Goal: Task Accomplishment & Management: Manage account settings

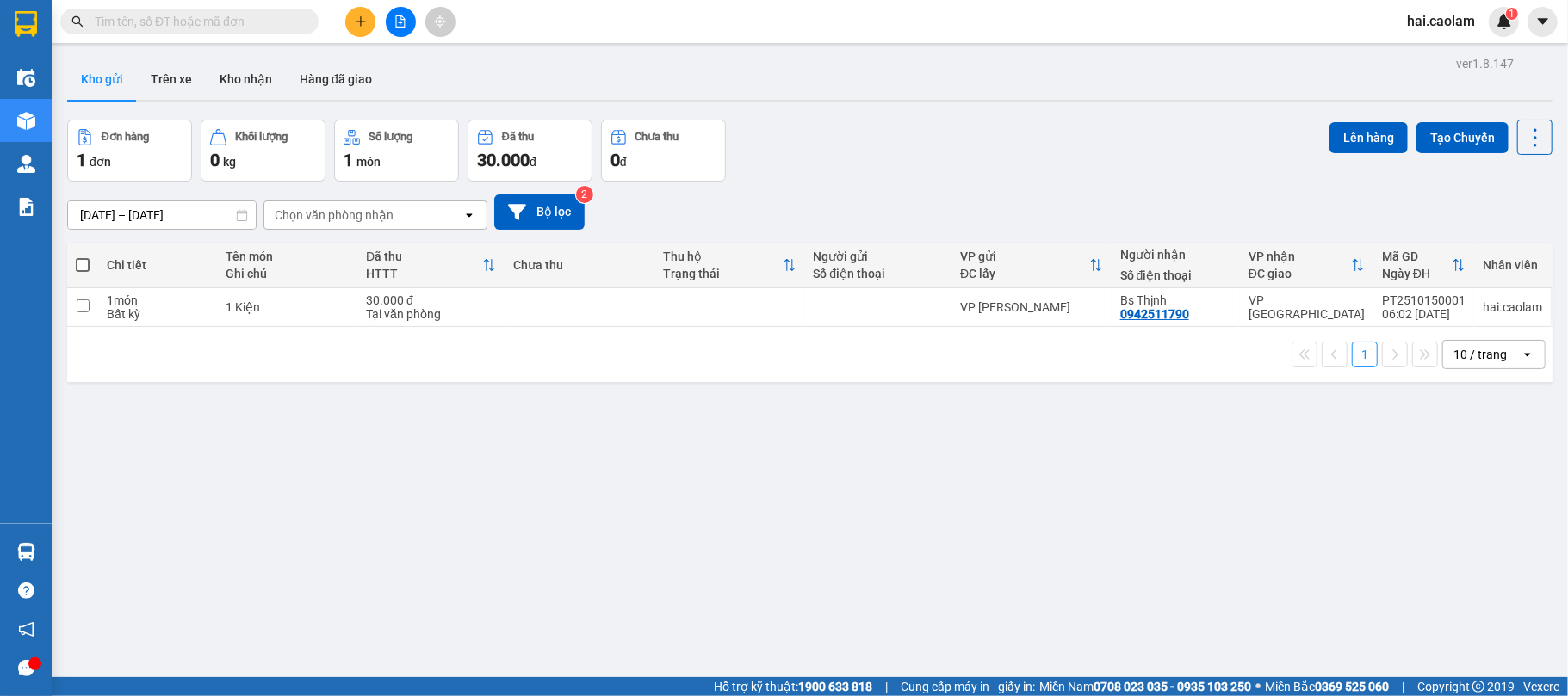
click at [1061, 190] on div "13/10/2025 – 15/10/2025 Press the down arrow key to interact with the calendar …" at bounding box center [810, 212] width 1485 height 61
click at [164, 90] on button "Trên xe" at bounding box center [171, 79] width 69 height 41
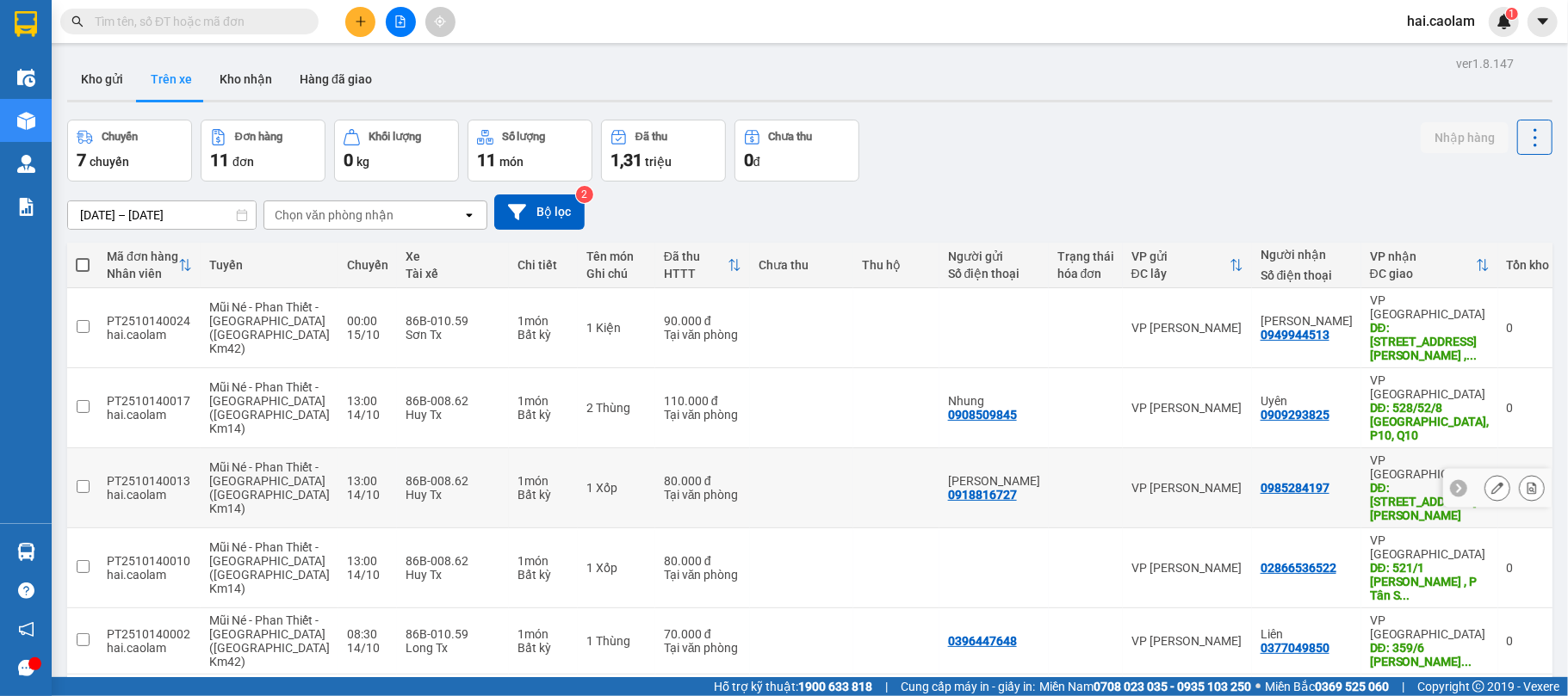
scroll to position [348, 0]
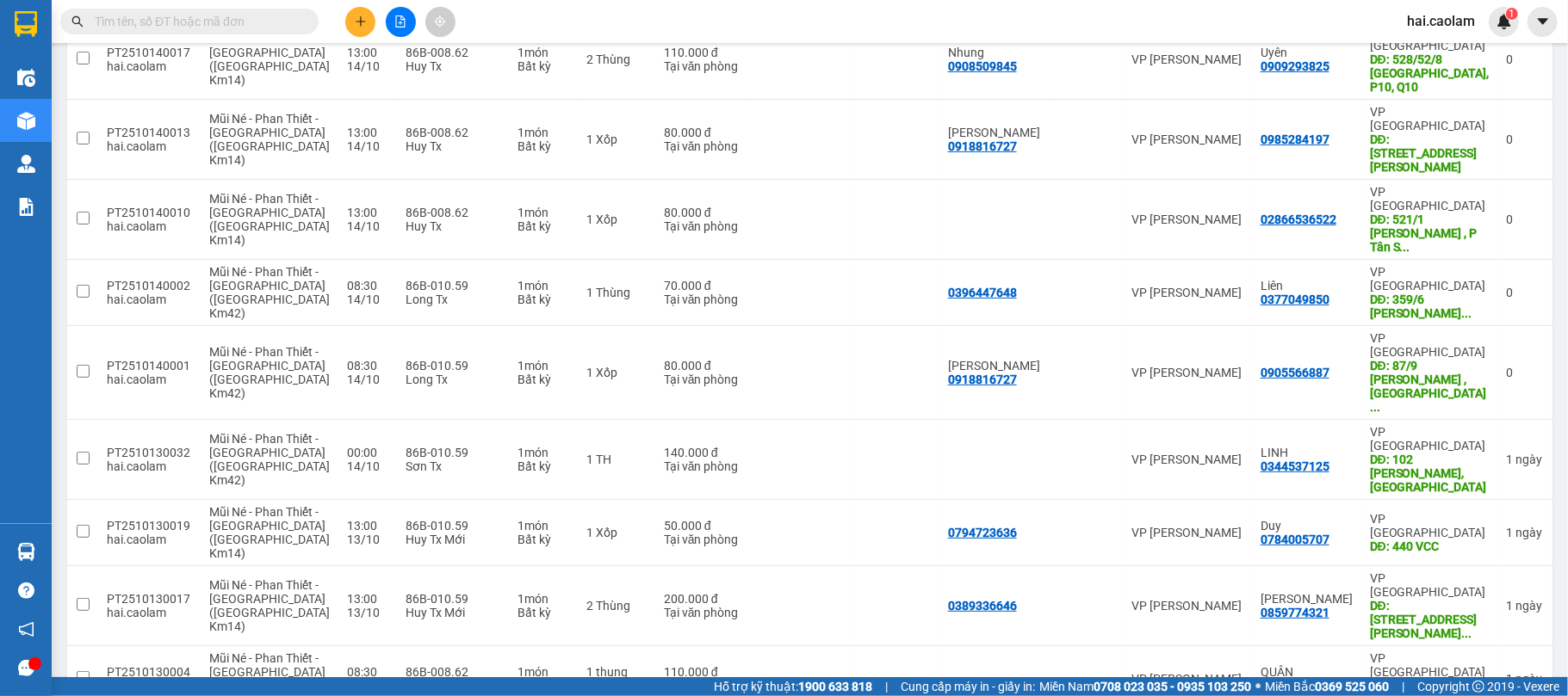
click at [1458, 604] on span "100 / trang" at bounding box center [1470, 597] width 62 height 17
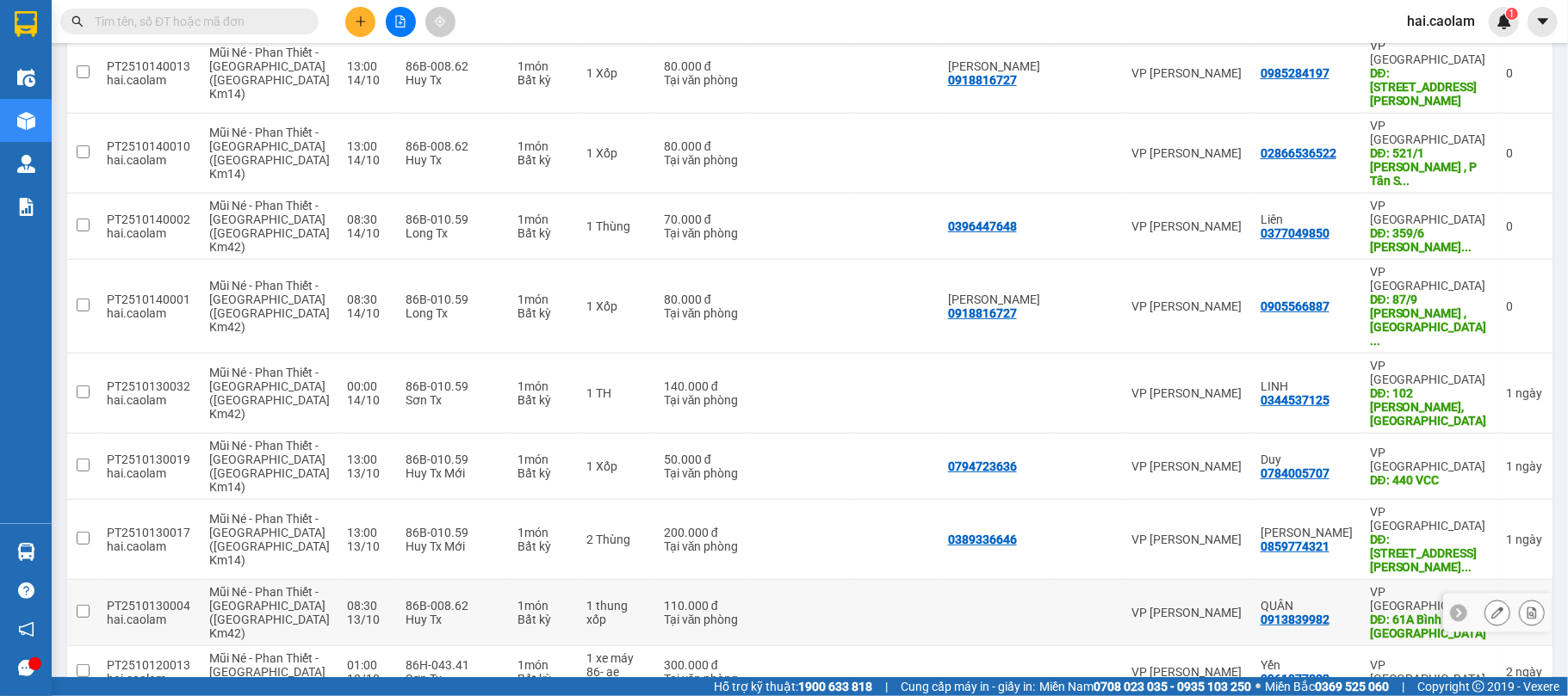
scroll to position [0, 0]
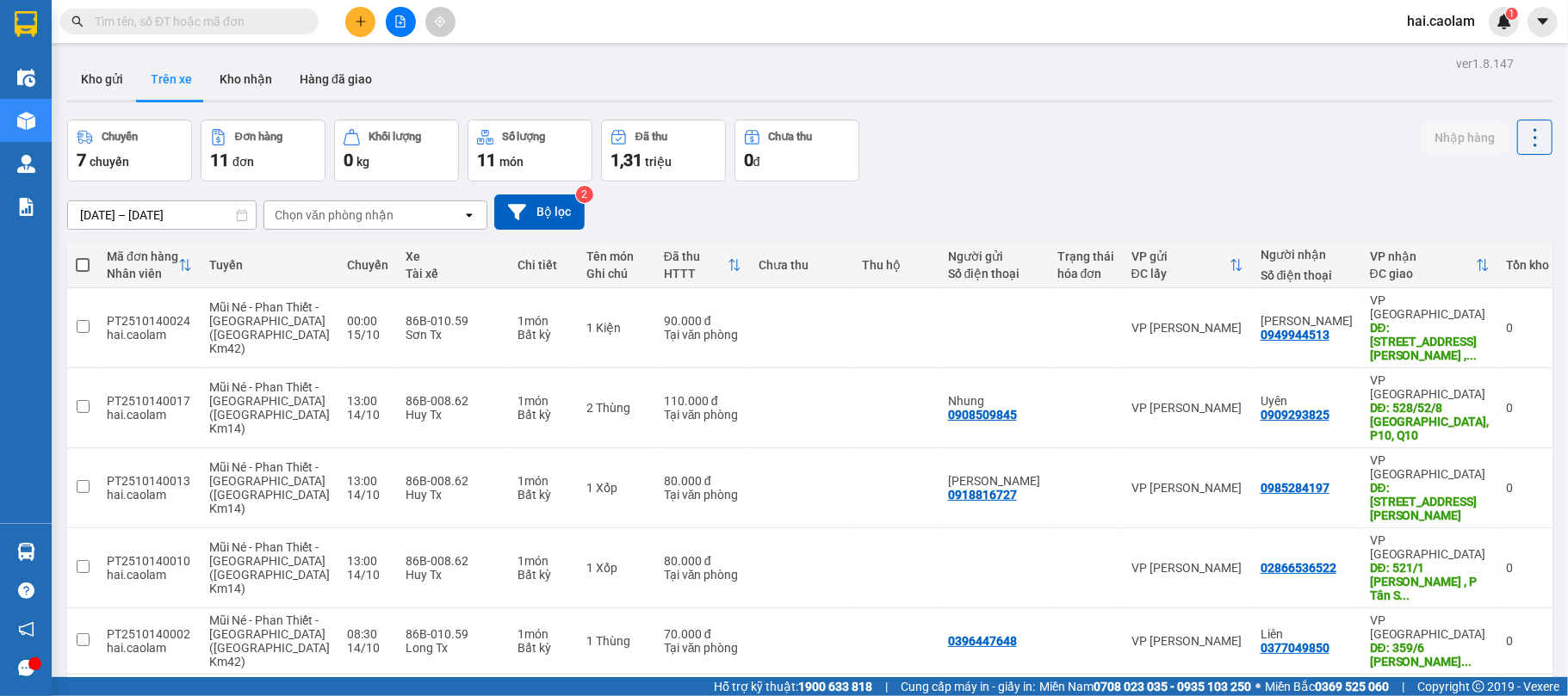
click at [182, 218] on input "[DATE] – [DATE]" at bounding box center [162, 215] width 188 height 28
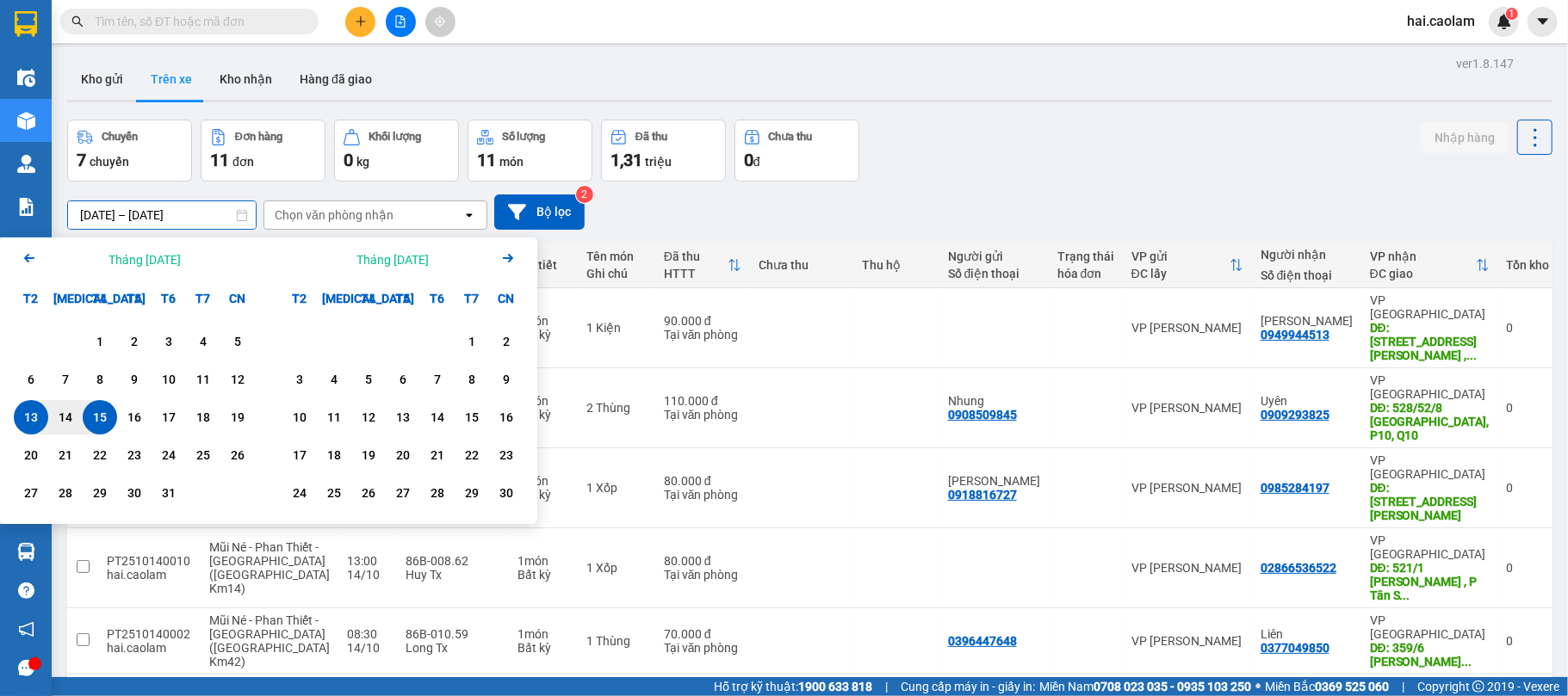
click at [181, 218] on input "[DATE] – [DATE]" at bounding box center [162, 215] width 188 height 28
click at [1133, 169] on div "Chuyến 7 chuyến Đơn hàng 11 đơn Khối lượng 0 kg Số lượng 11 món Đã thu 1,31 tri…" at bounding box center [810, 150] width 1485 height 62
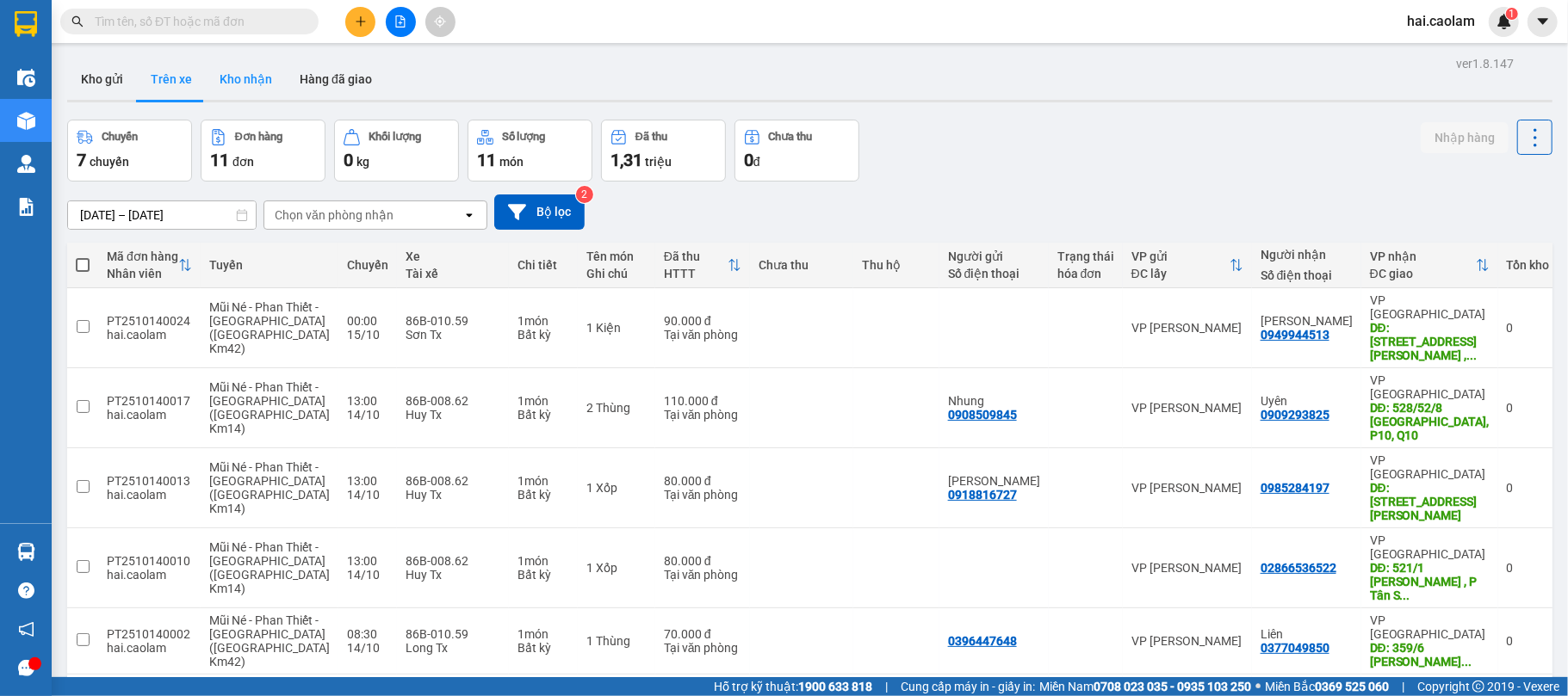
drag, startPoint x: 236, startPoint y: 83, endPoint x: 248, endPoint y: 101, distance: 21.6
click at [235, 83] on button "Kho nhận" at bounding box center [246, 79] width 80 height 41
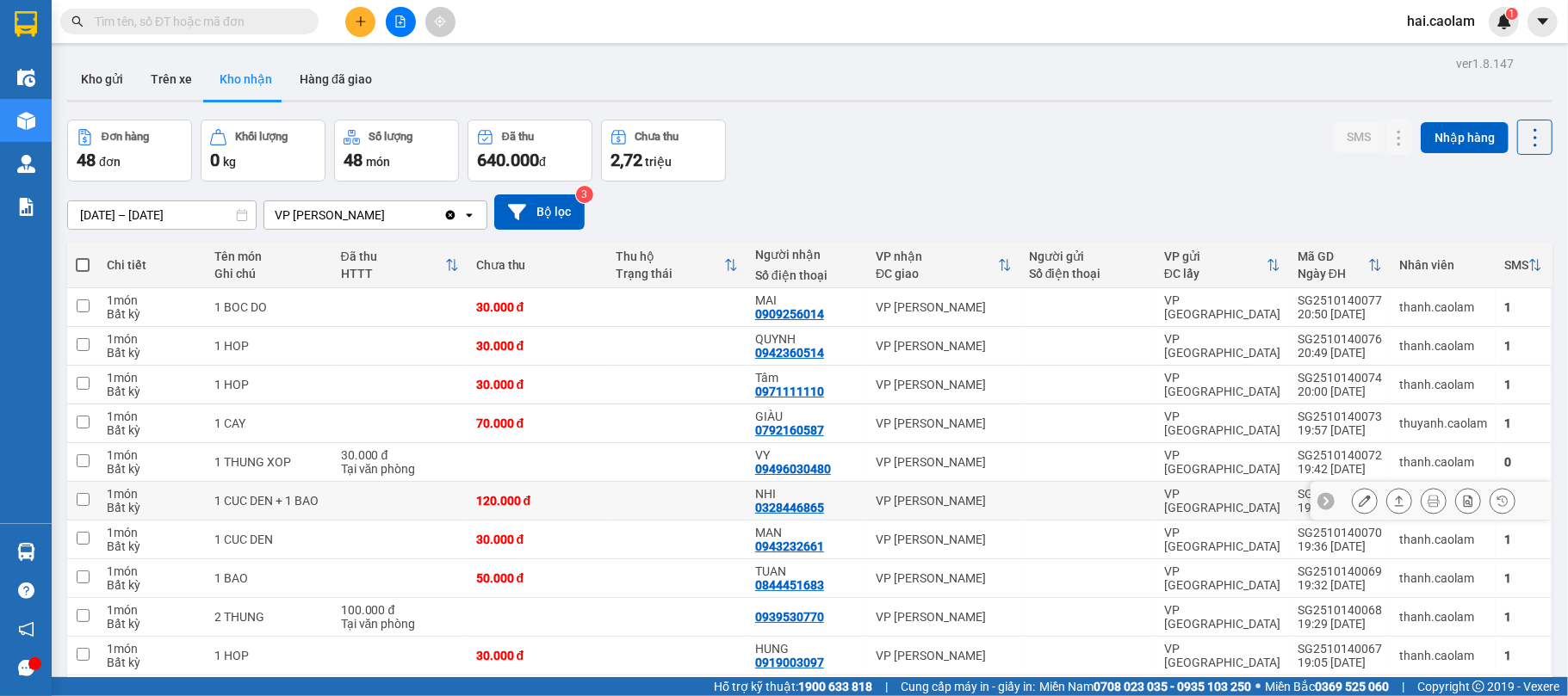
click at [845, 514] on div "NHI 0328446865" at bounding box center [806, 501] width 103 height 28
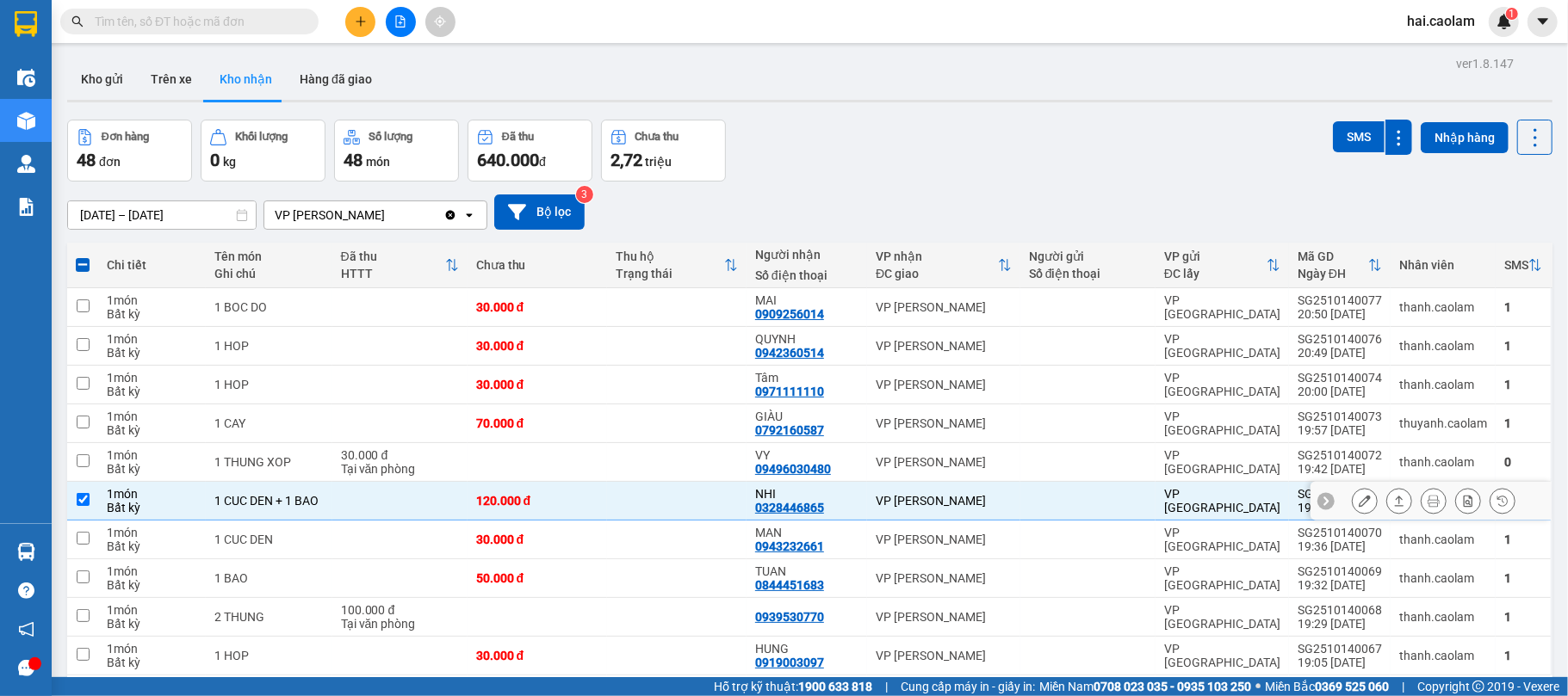
scroll to position [79, 0]
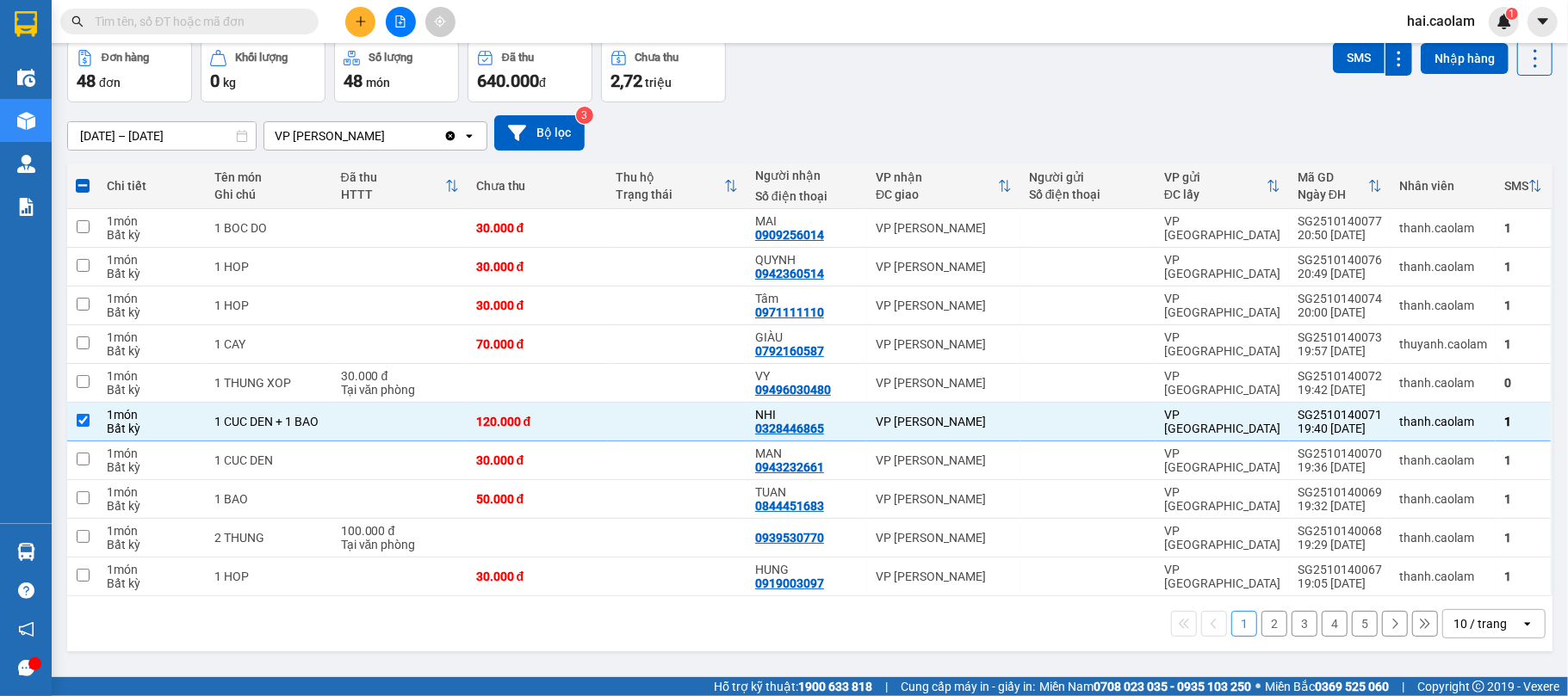
click at [1453, 620] on div "10 / trang" at bounding box center [1479, 624] width 53 height 17
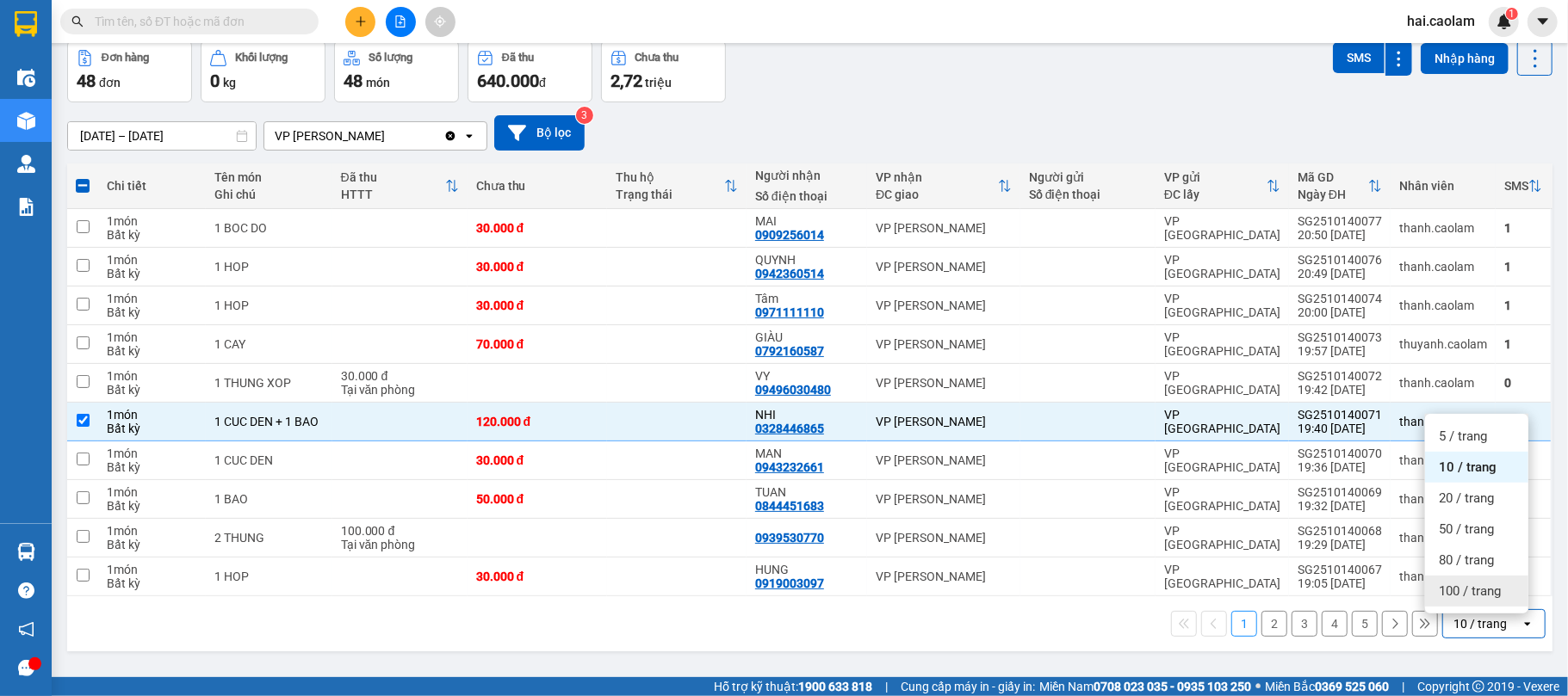
click at [1454, 593] on span "100 / trang" at bounding box center [1470, 591] width 62 height 17
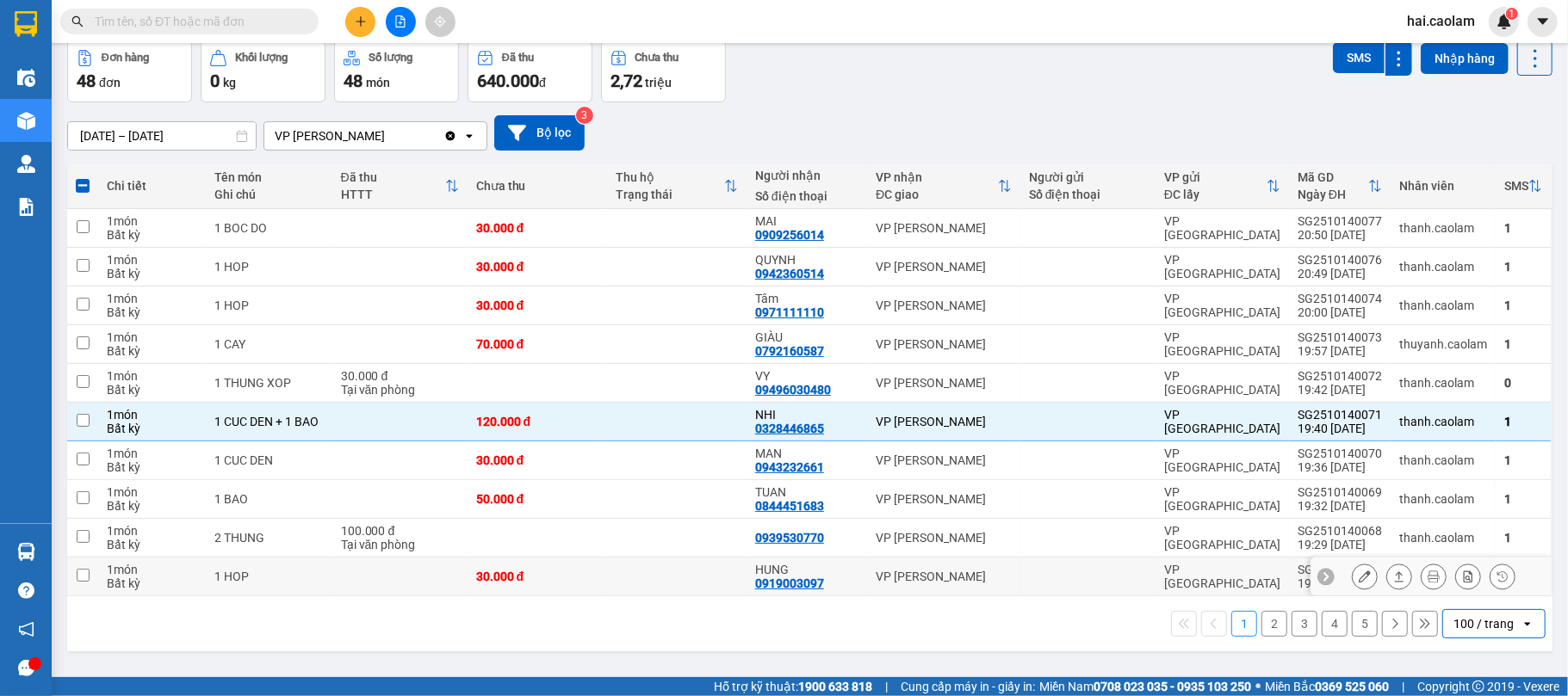
checkbox input "false"
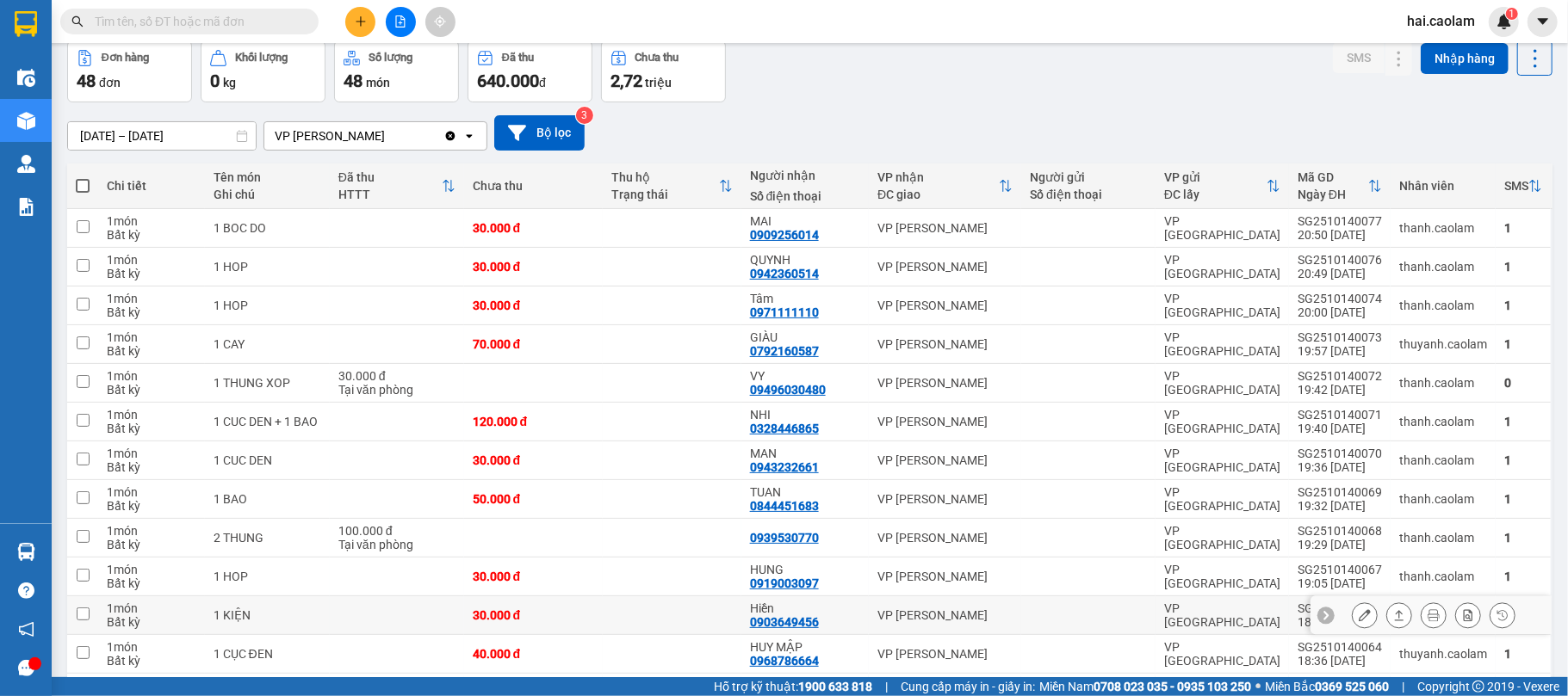
scroll to position [231, 0]
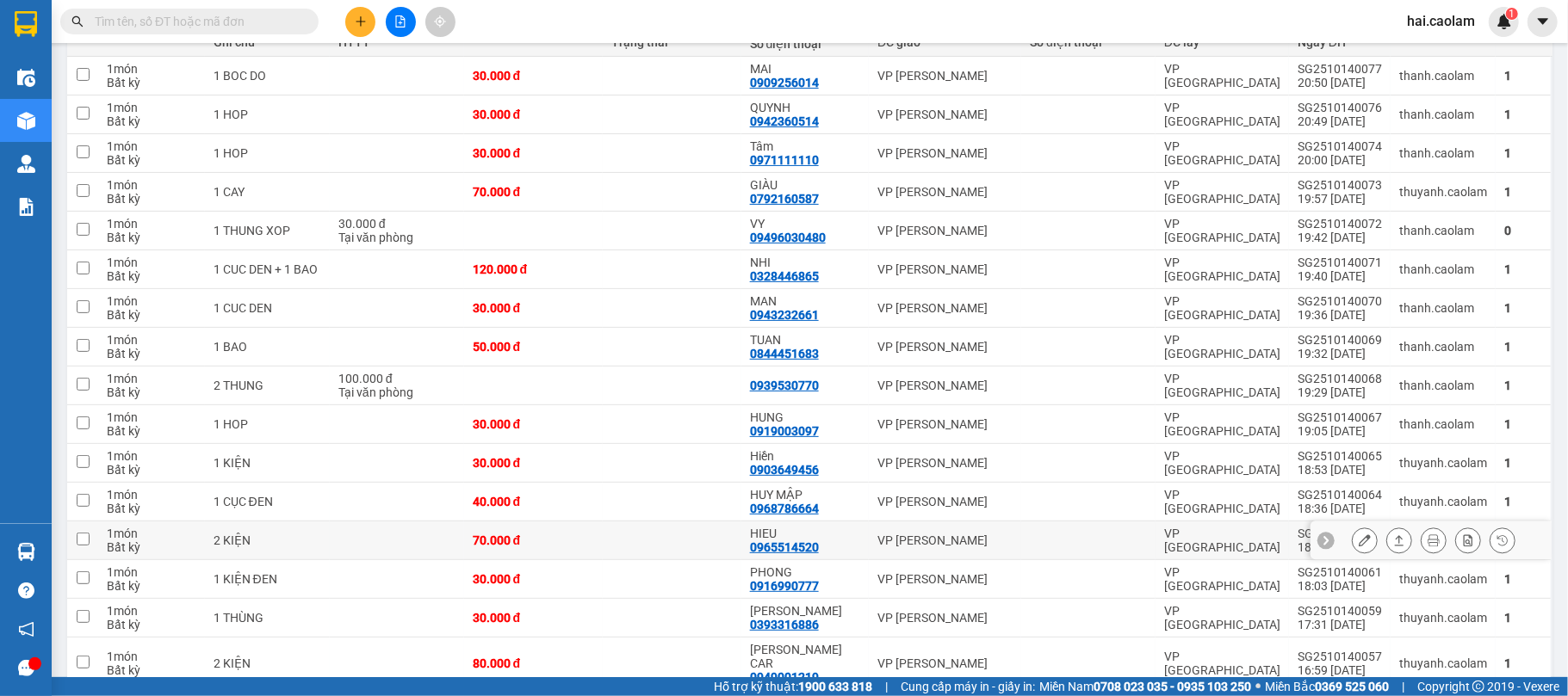
click at [955, 547] on div "[PERSON_NAME]" at bounding box center [945, 540] width 135 height 13
checkbox input "true"
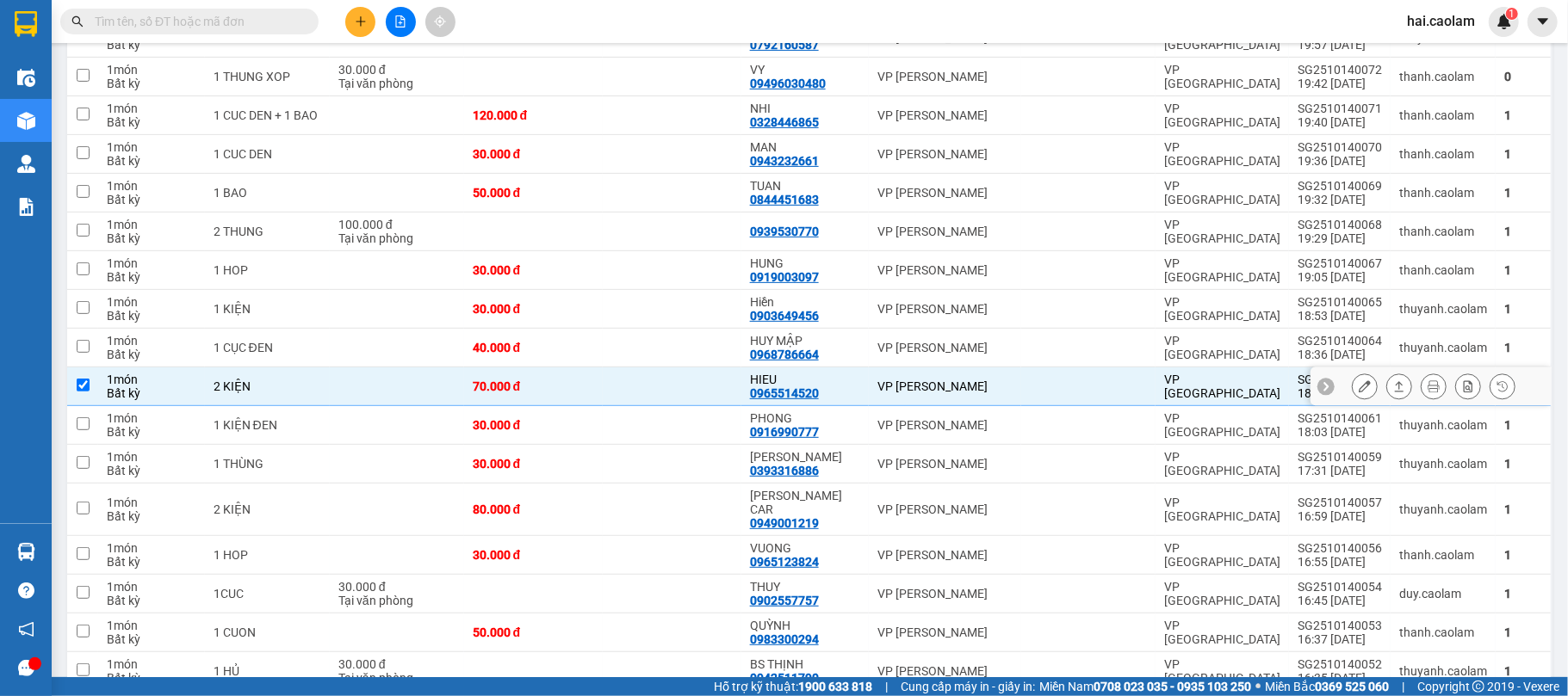
scroll to position [538, 0]
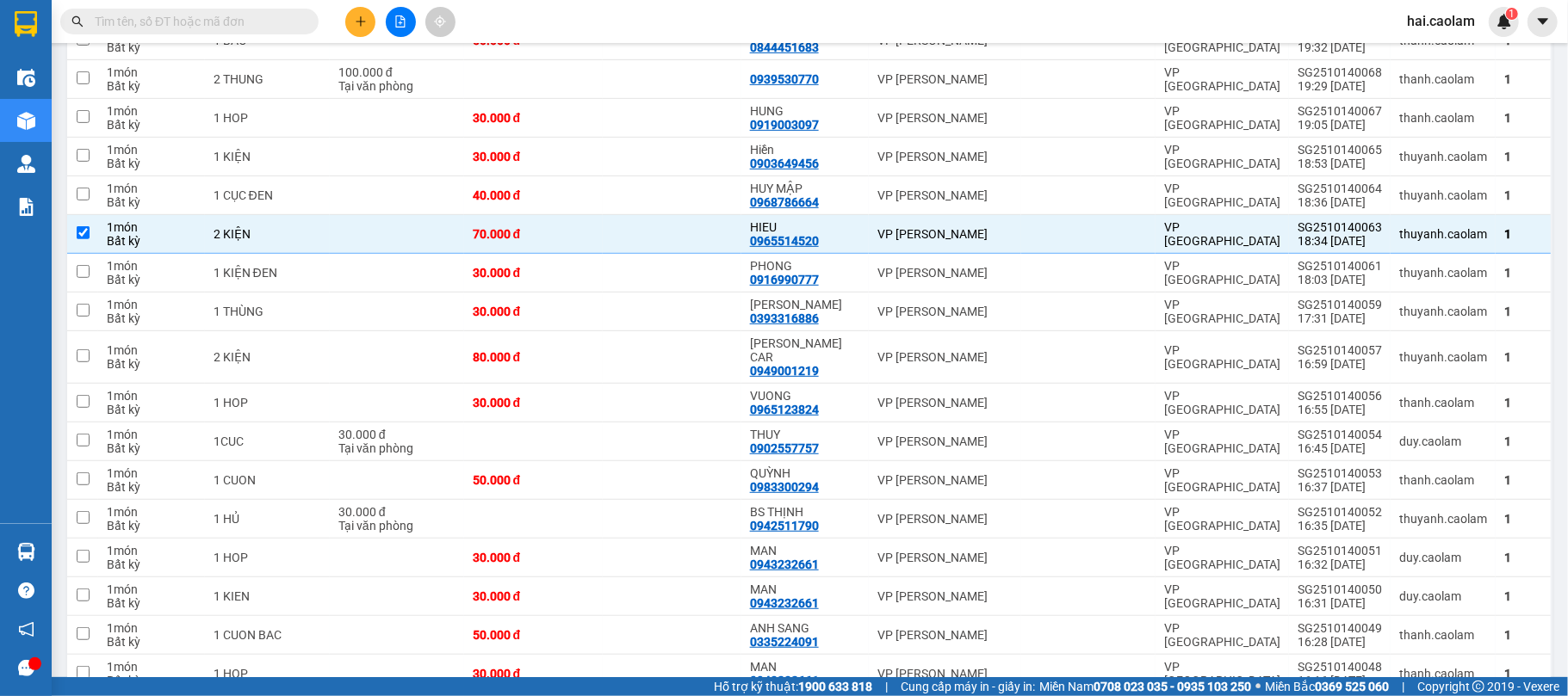
click at [195, 26] on input "text" at bounding box center [196, 22] width 203 height 19
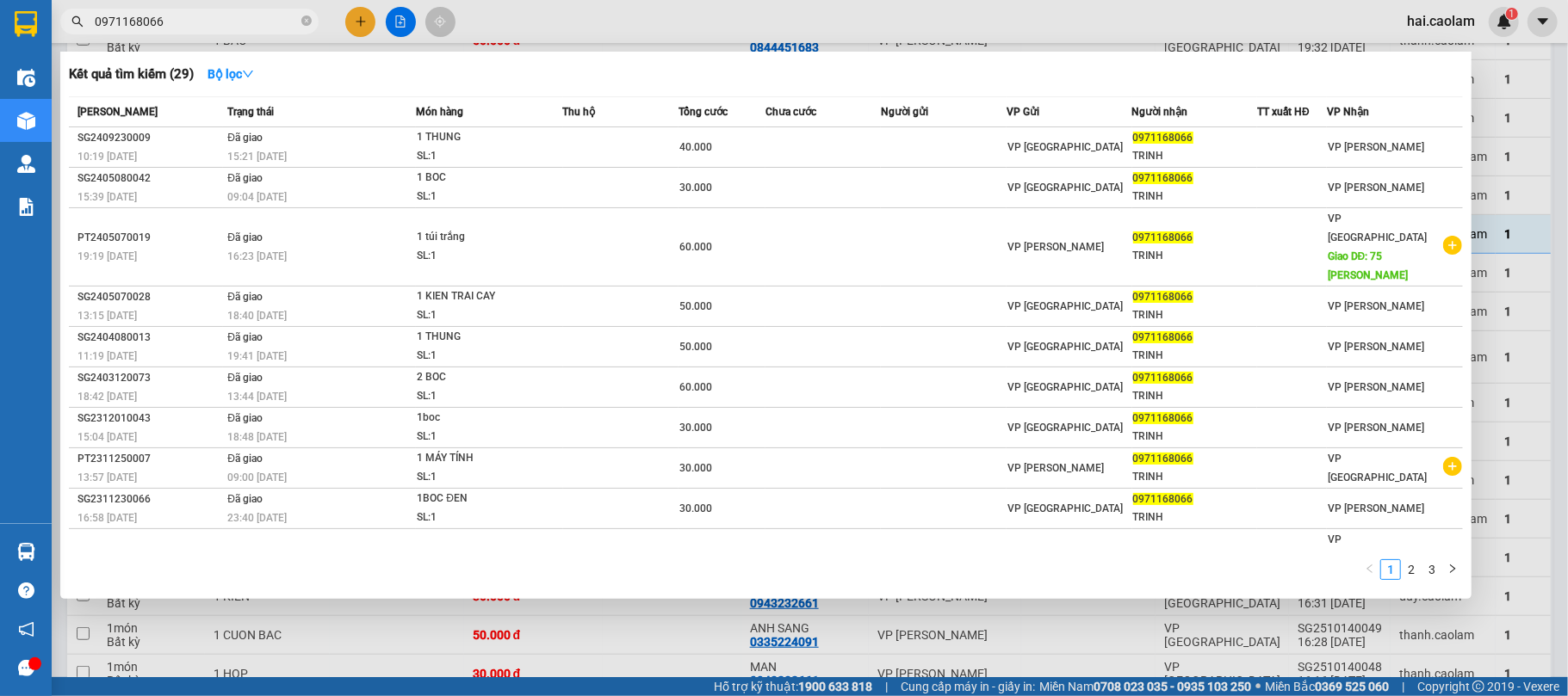
type input "0971168066"
click at [761, 630] on div at bounding box center [784, 348] width 1568 height 696
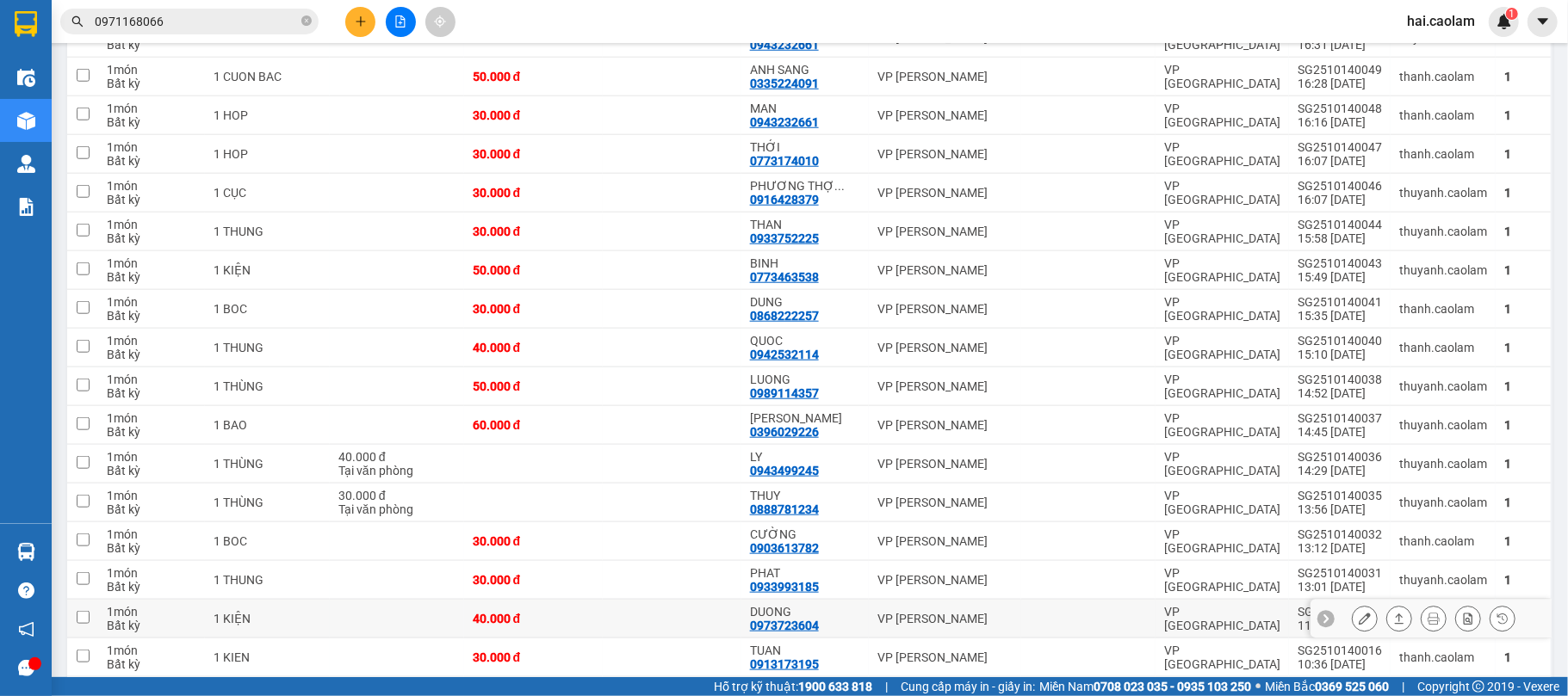
scroll to position [1250, 0]
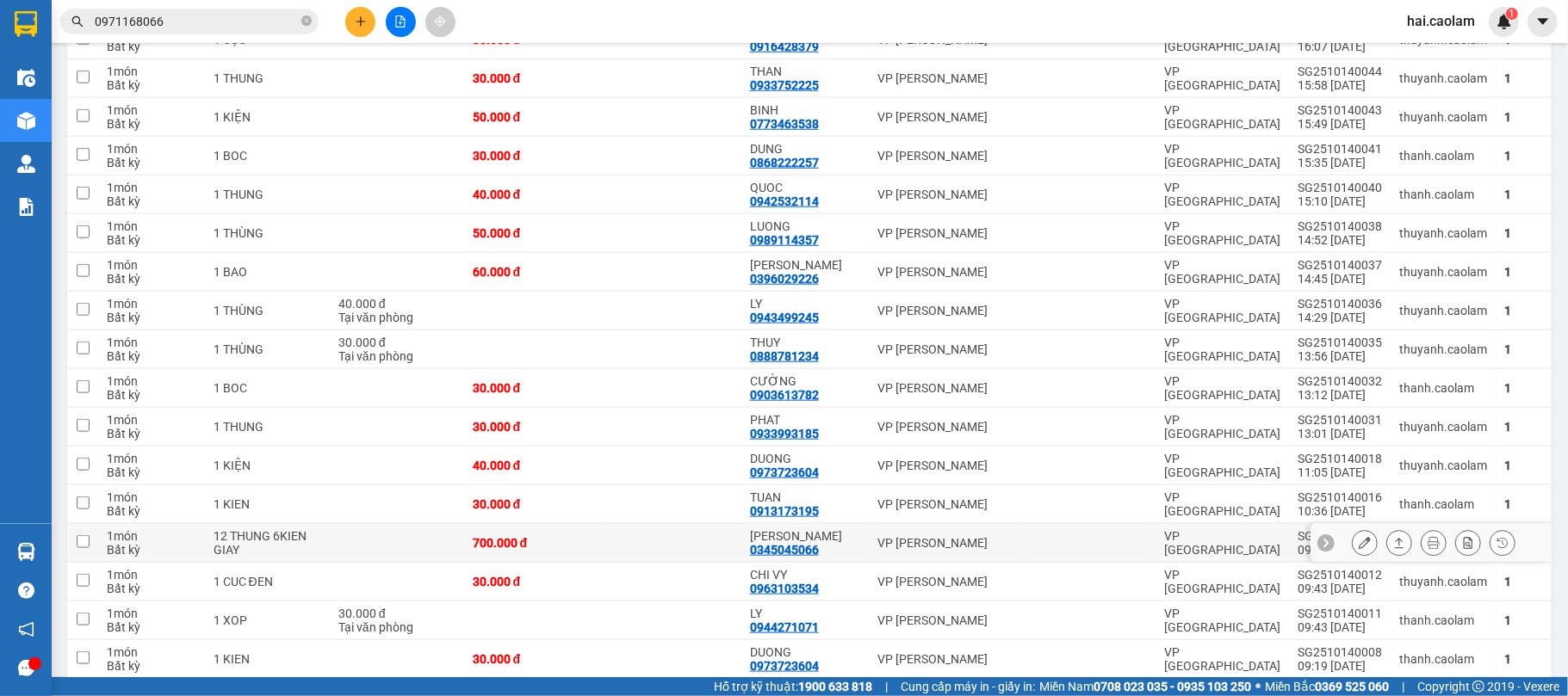
click at [869, 541] on td "[PERSON_NAME]" at bounding box center [945, 543] width 152 height 39
checkbox input "true"
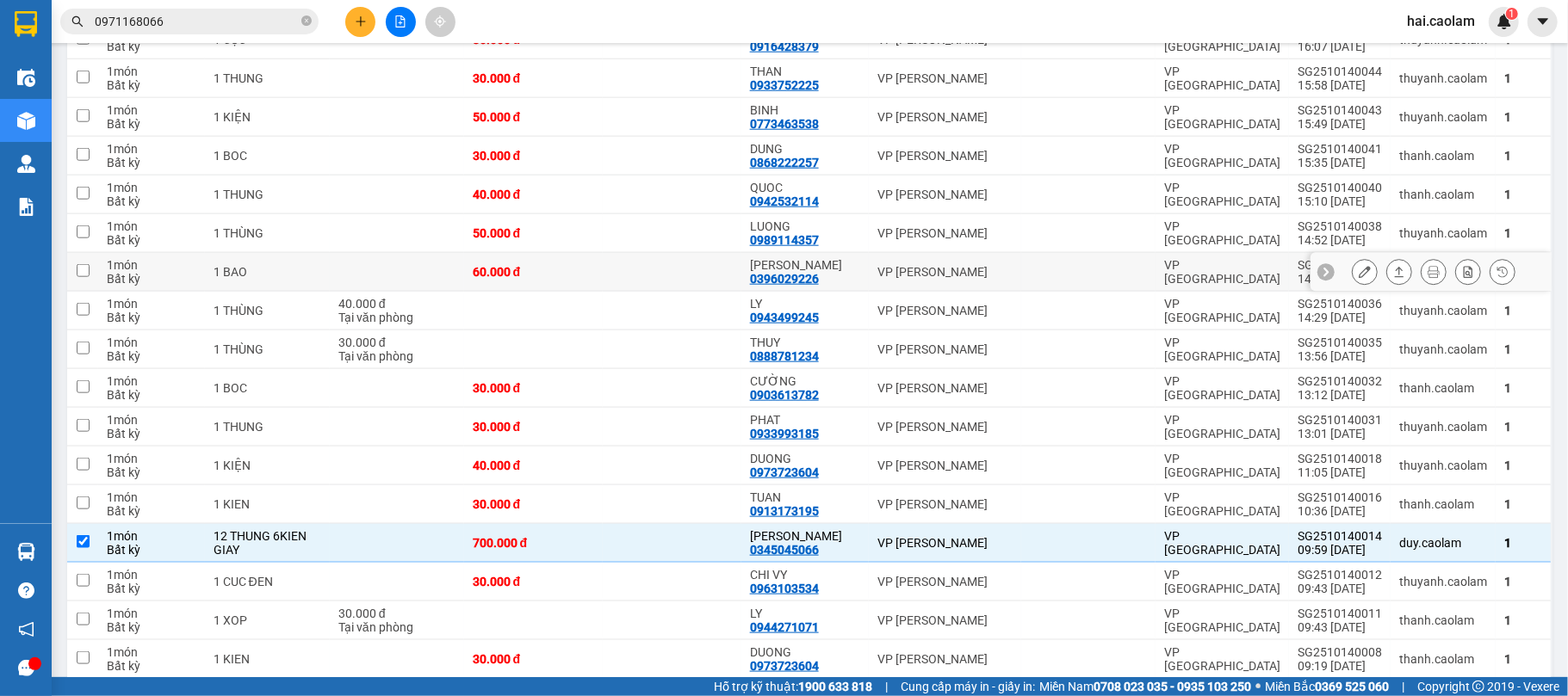
click at [662, 272] on td at bounding box center [672, 272] width 139 height 39
checkbox input "true"
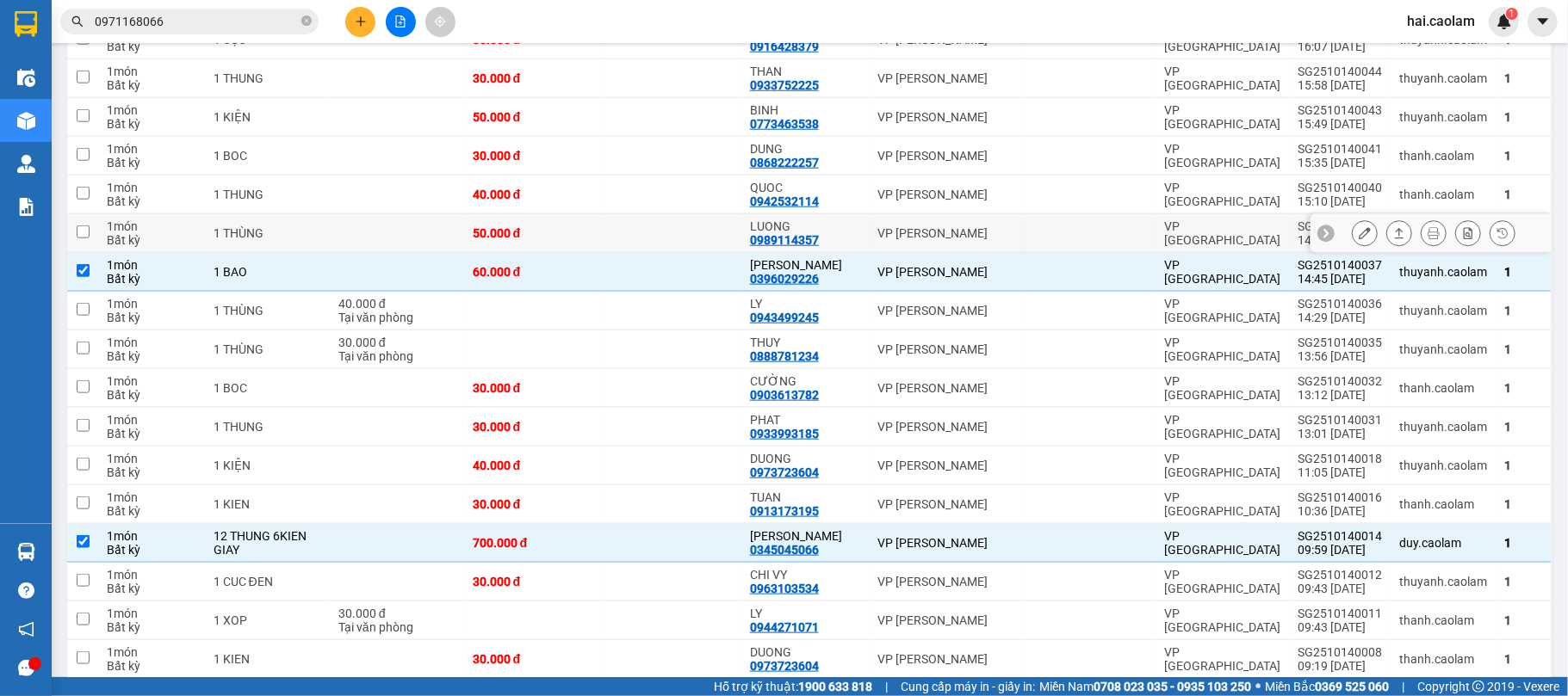
click at [666, 222] on td at bounding box center [672, 234] width 139 height 39
checkbox input "true"
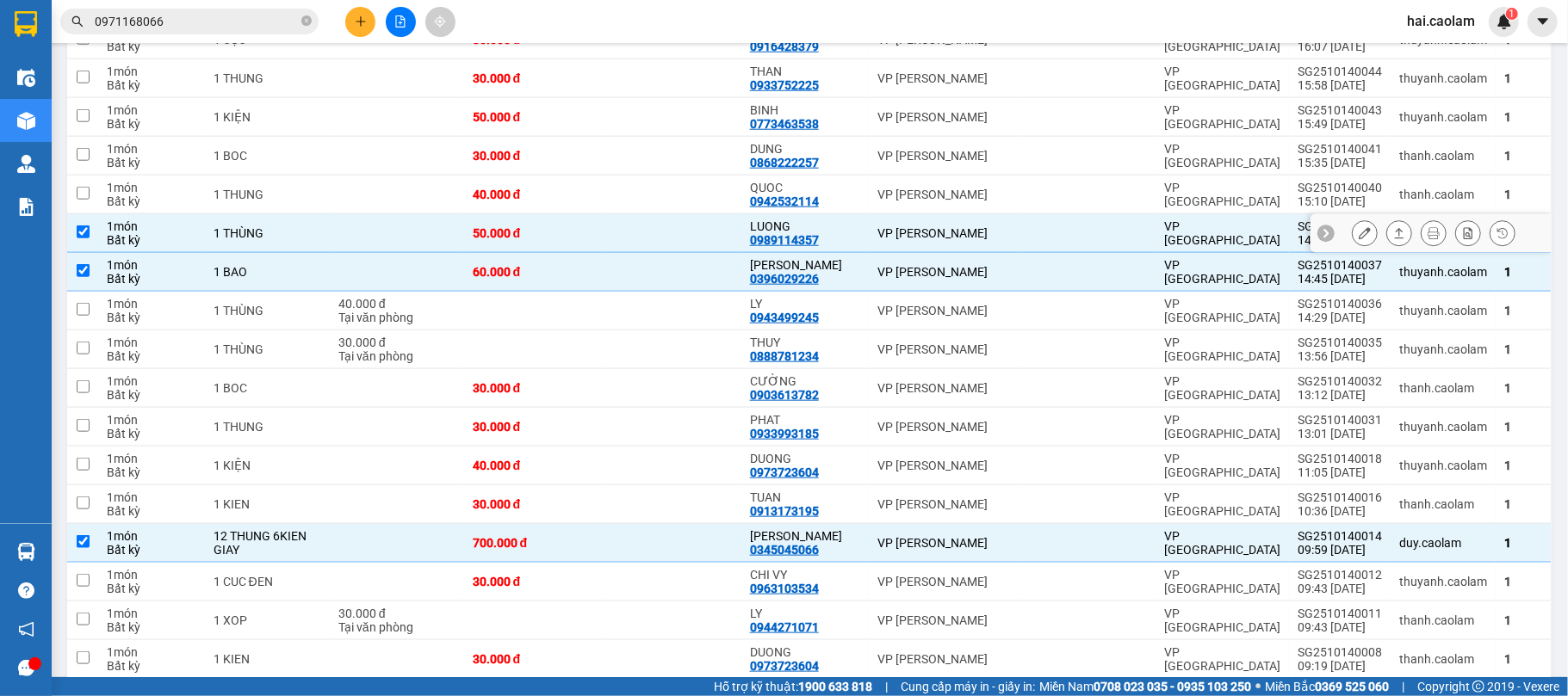
scroll to position [943, 0]
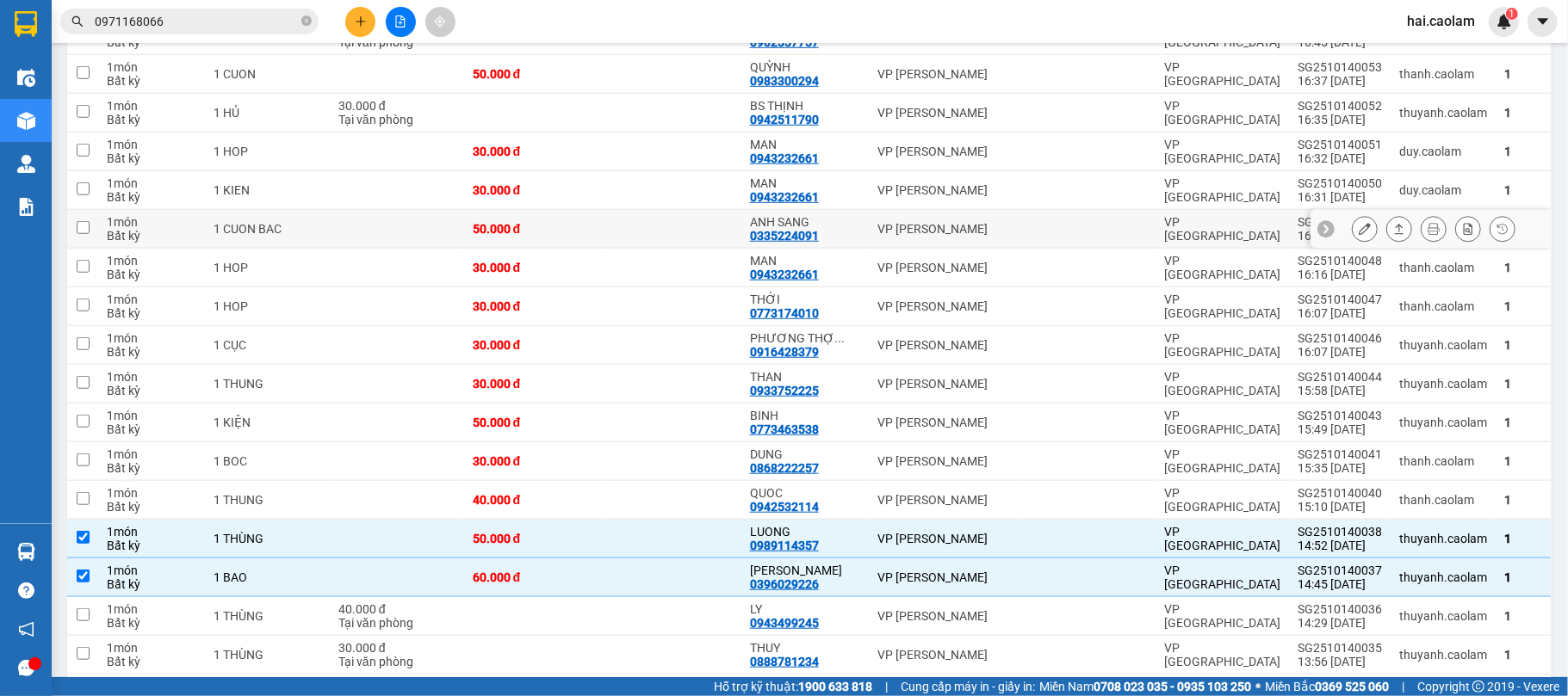
click at [597, 228] on td "50.000 đ" at bounding box center [534, 229] width 139 height 39
checkbox input "true"
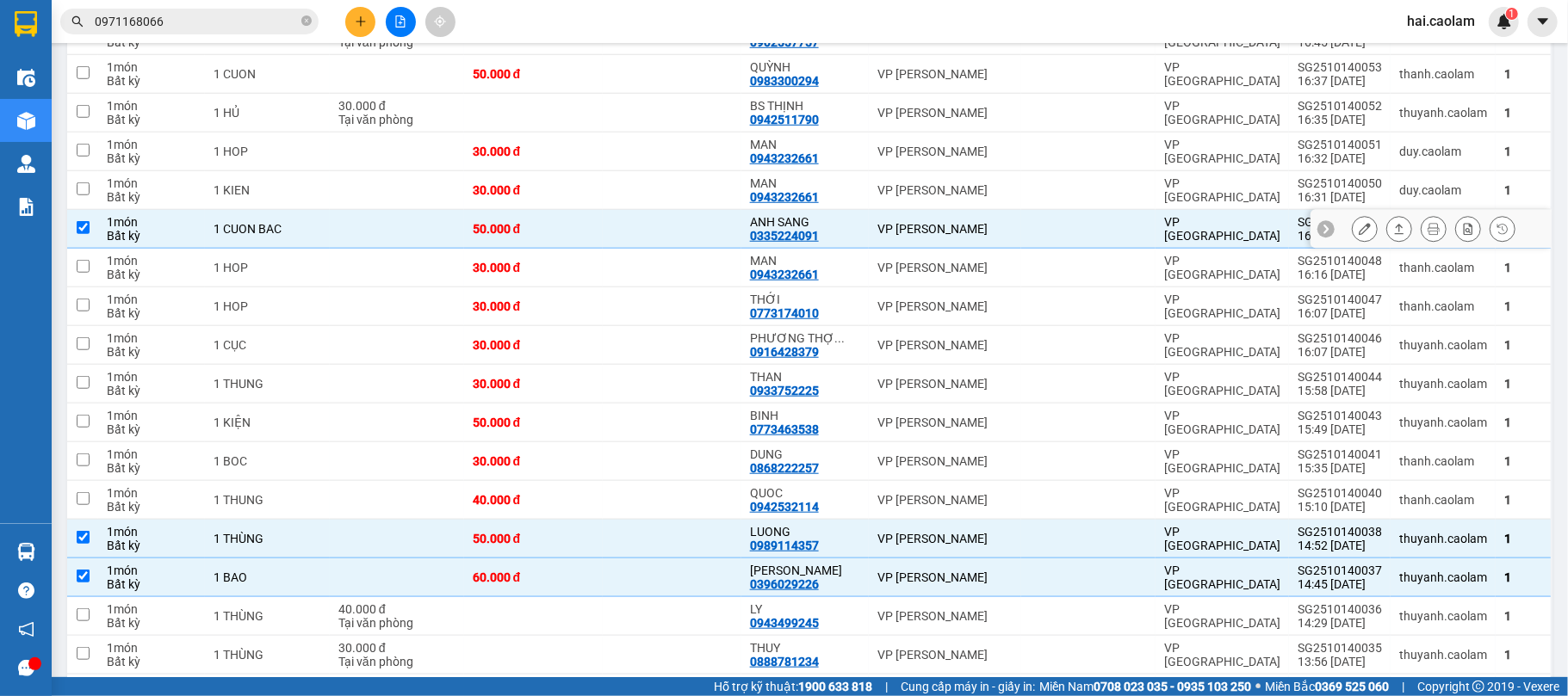
scroll to position [789, 0]
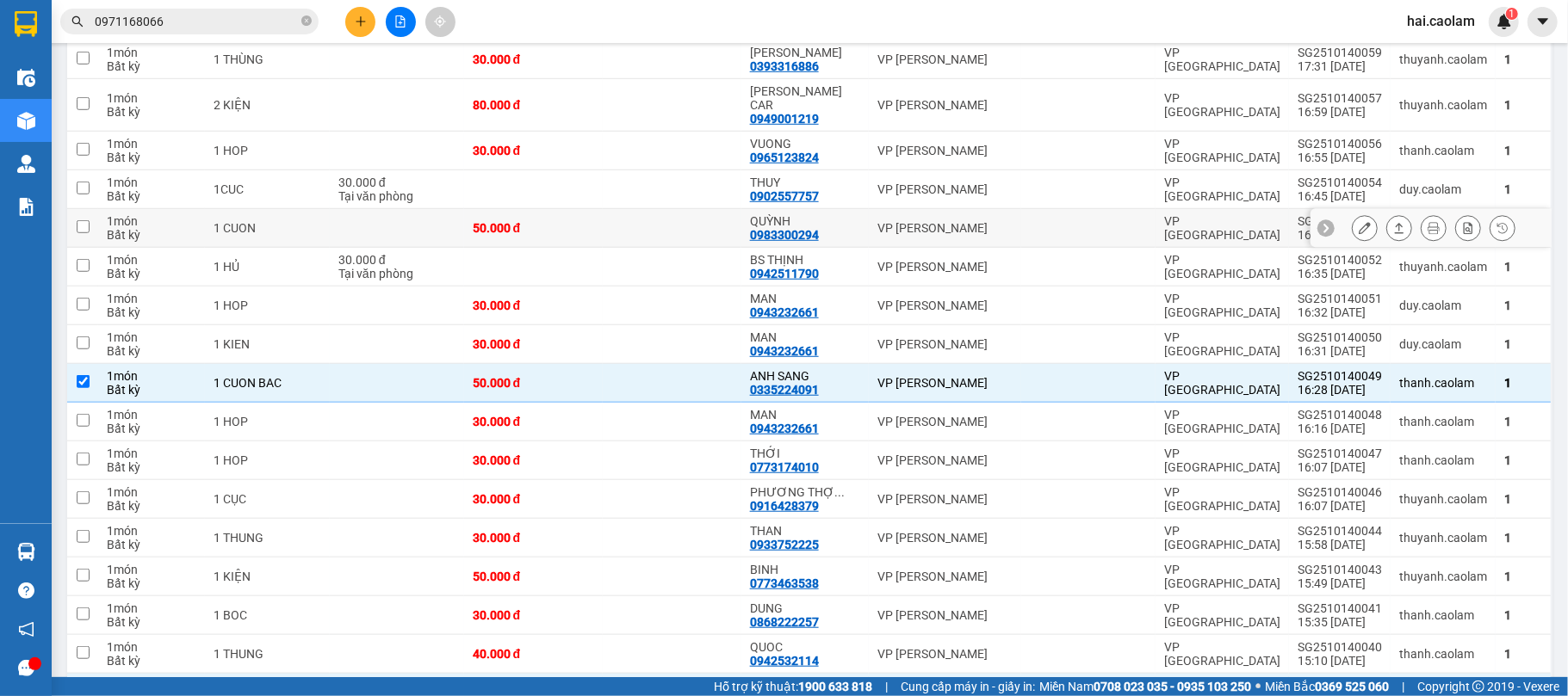
click at [575, 221] on div "50.000 đ" at bounding box center [534, 228] width 121 height 13
checkbox input "true"
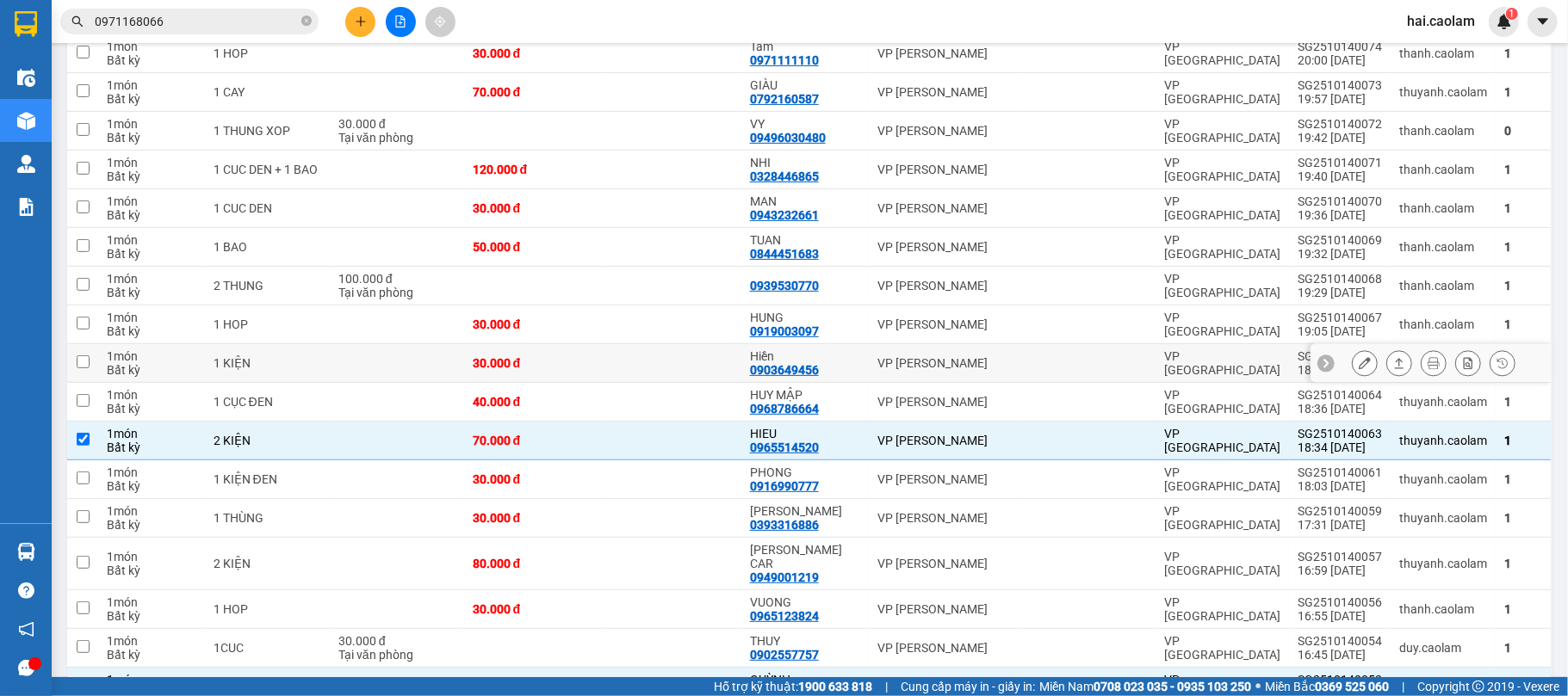
scroll to position [179, 0]
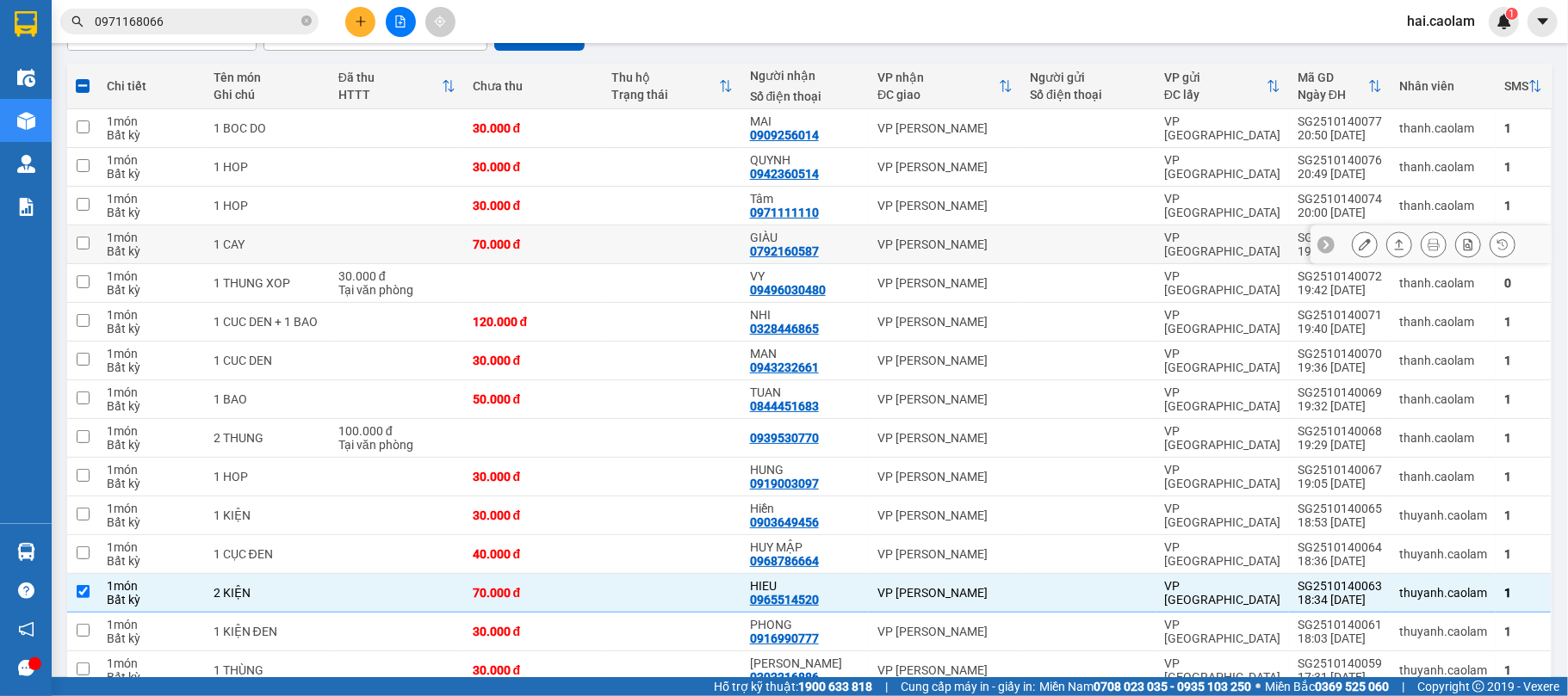
click at [579, 231] on td "70.000 đ" at bounding box center [534, 245] width 139 height 39
checkbox input "true"
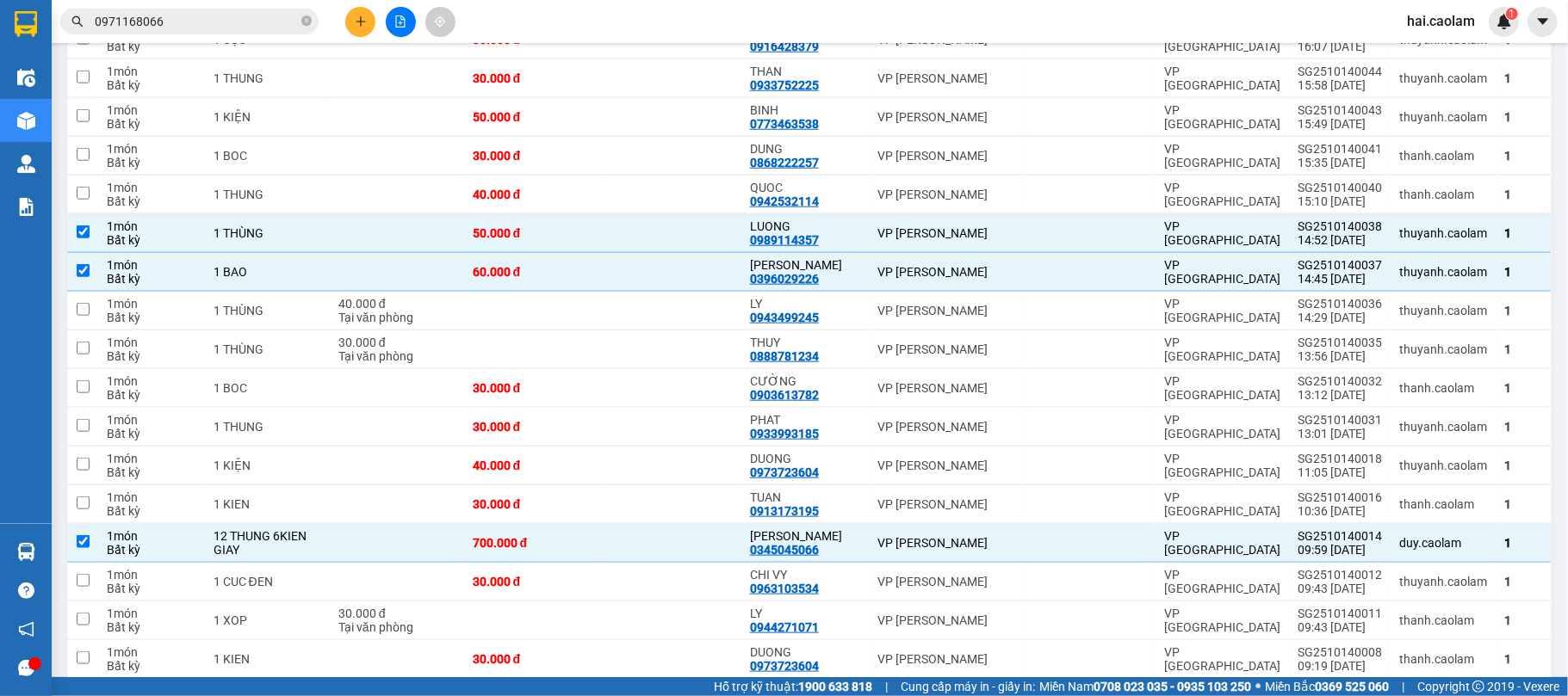
scroll to position [1556, 0]
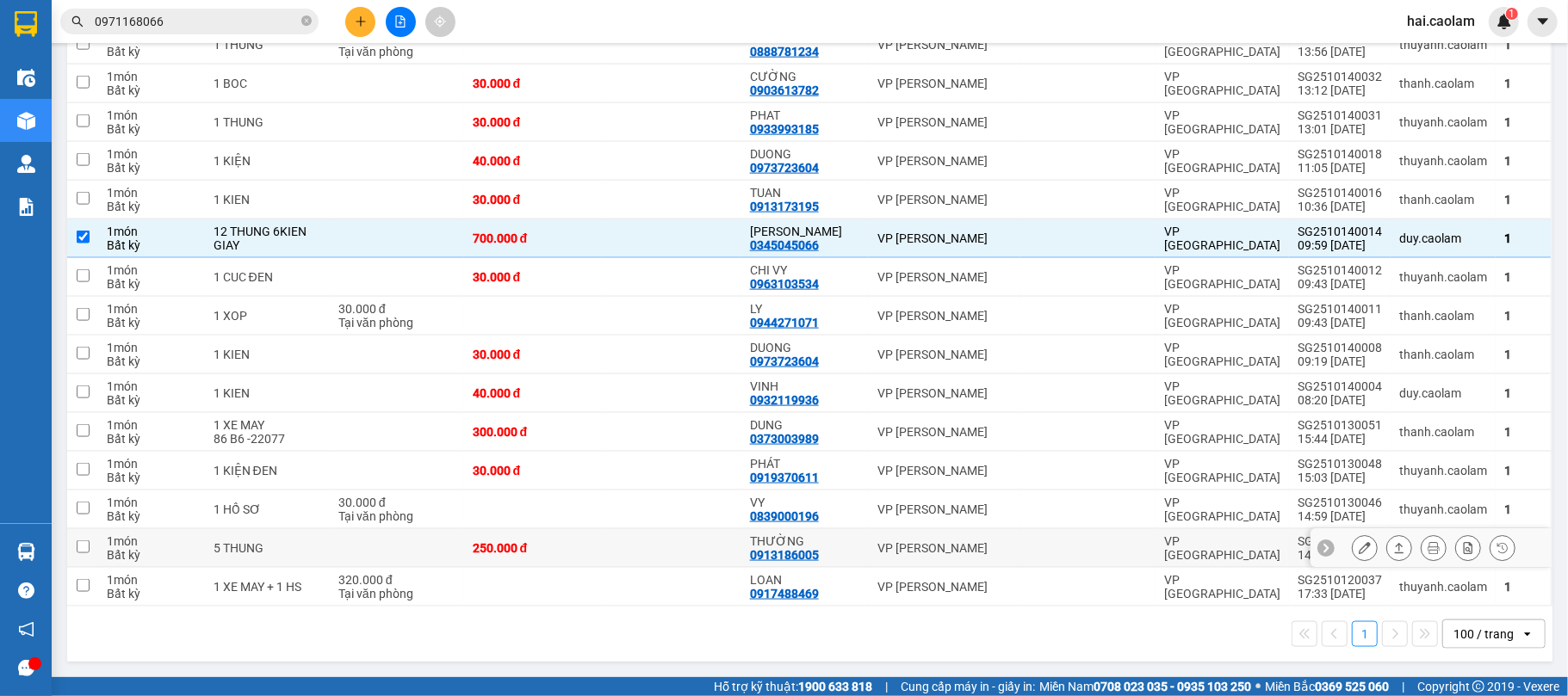
click at [632, 549] on td at bounding box center [672, 549] width 139 height 39
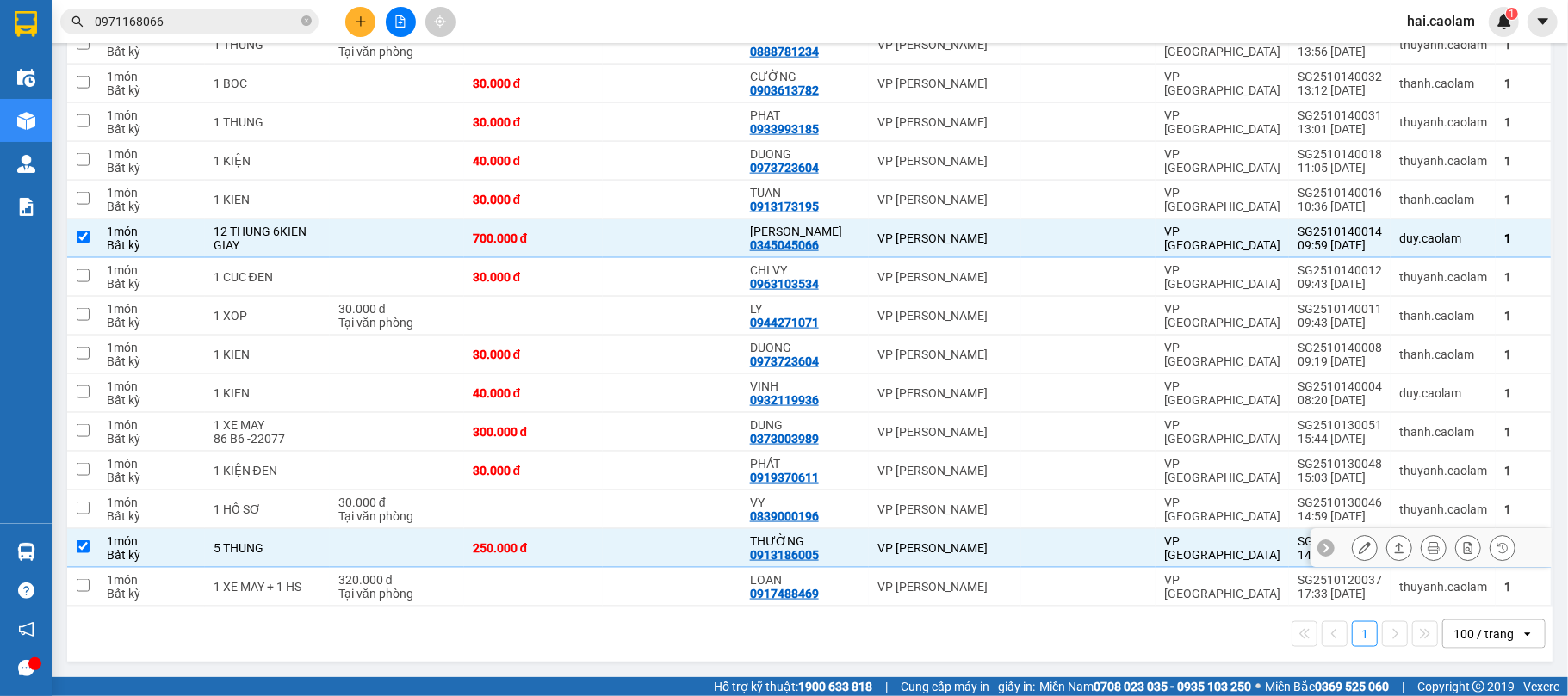
click at [586, 541] on div "250.000 đ" at bounding box center [534, 548] width 121 height 13
checkbox input "false"
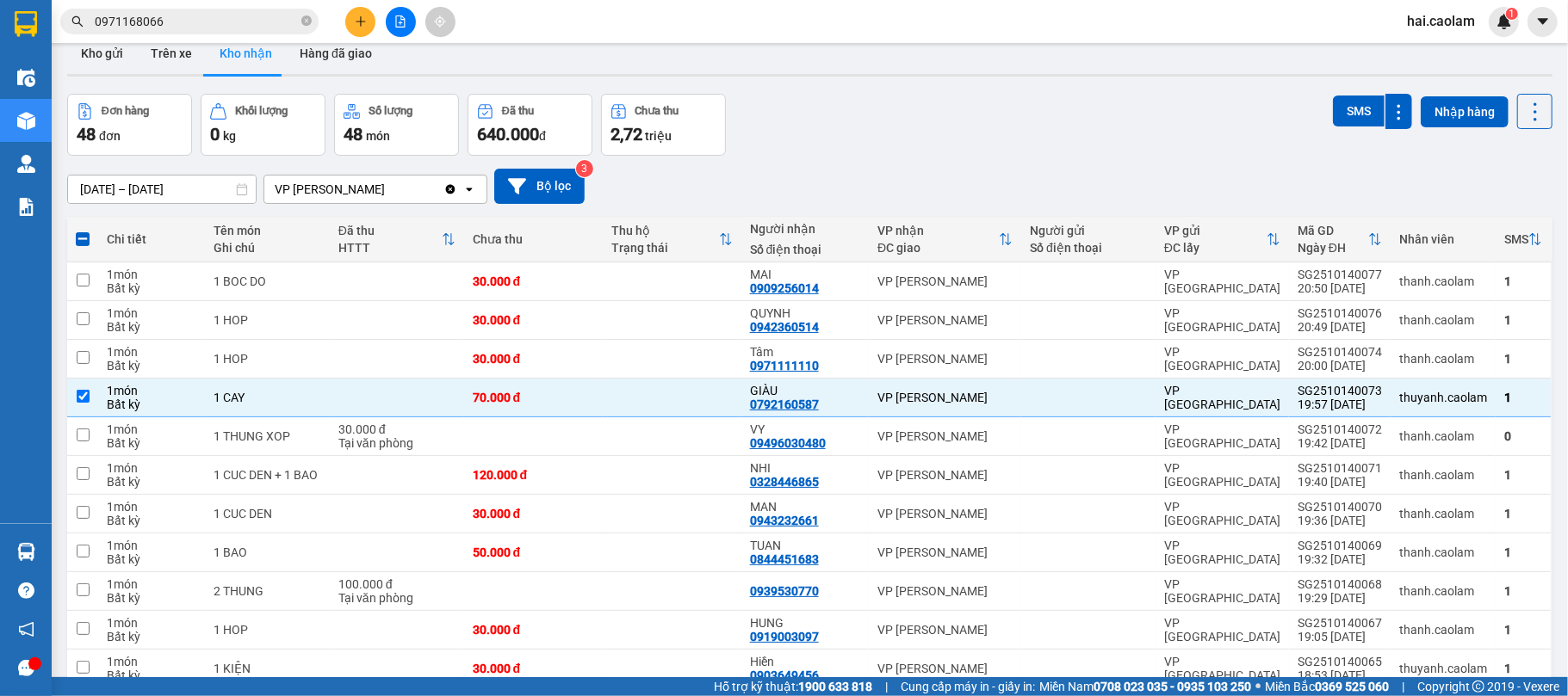
scroll to position [179, 0]
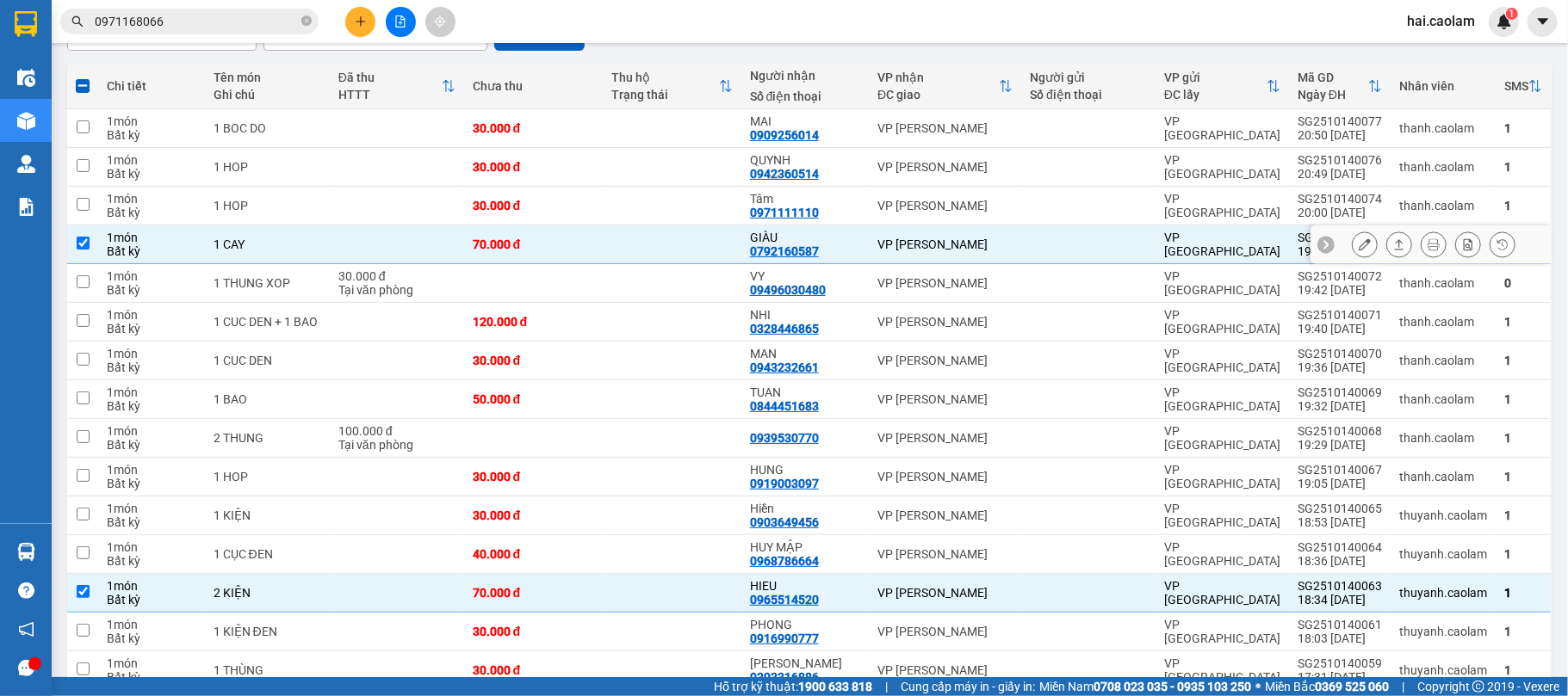
click at [906, 242] on div "[PERSON_NAME]" at bounding box center [945, 245] width 135 height 13
checkbox input "false"
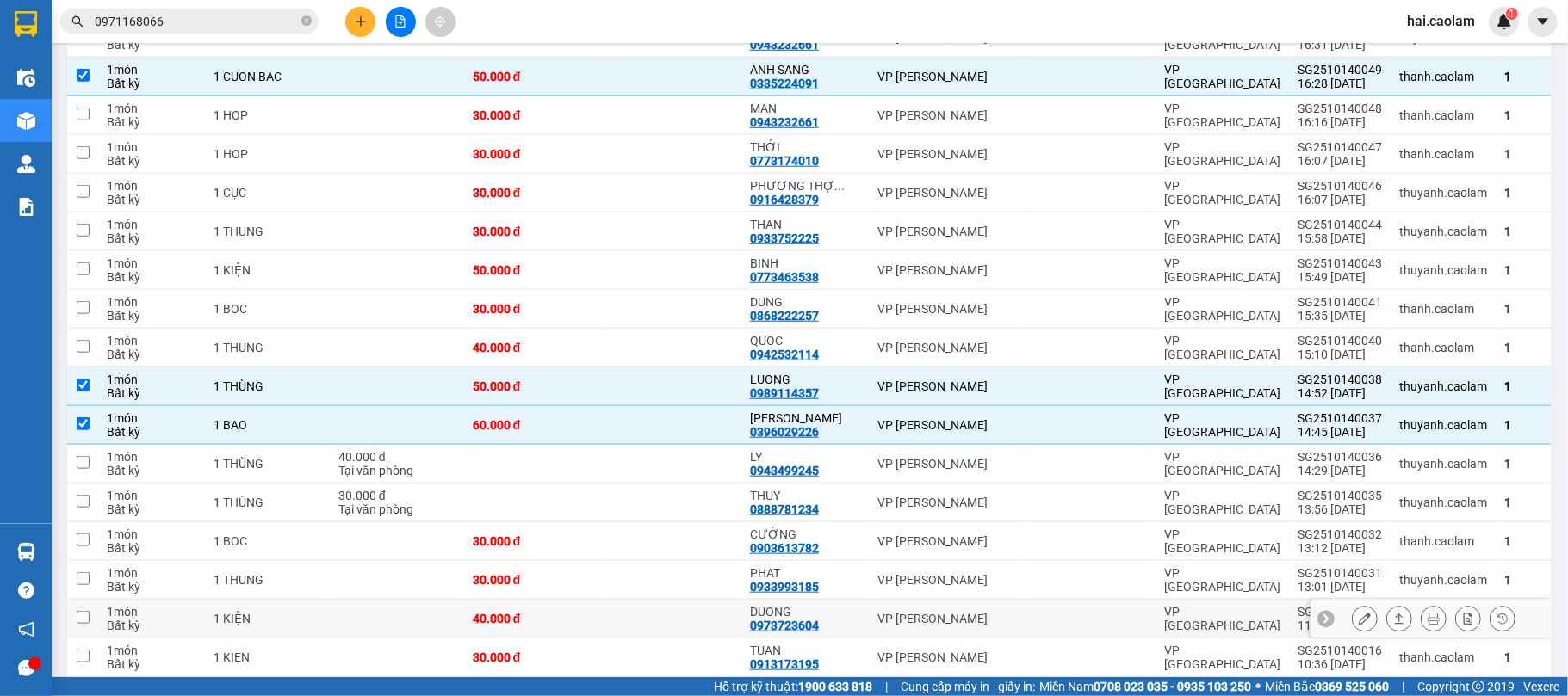
scroll to position [1250, 0]
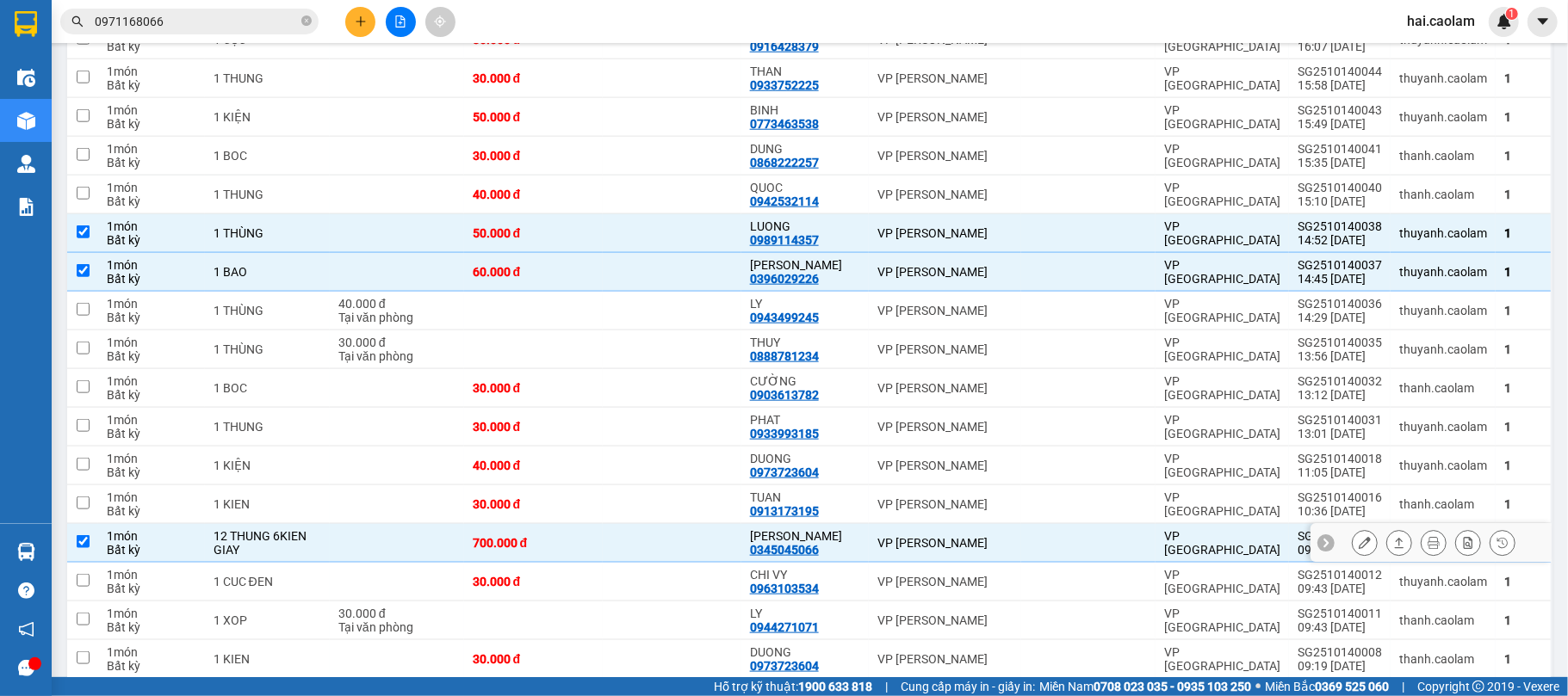
click at [813, 545] on div "0345045066" at bounding box center [784, 550] width 69 height 13
click at [968, 547] on div "[PERSON_NAME]" at bounding box center [945, 543] width 135 height 13
checkbox input "false"
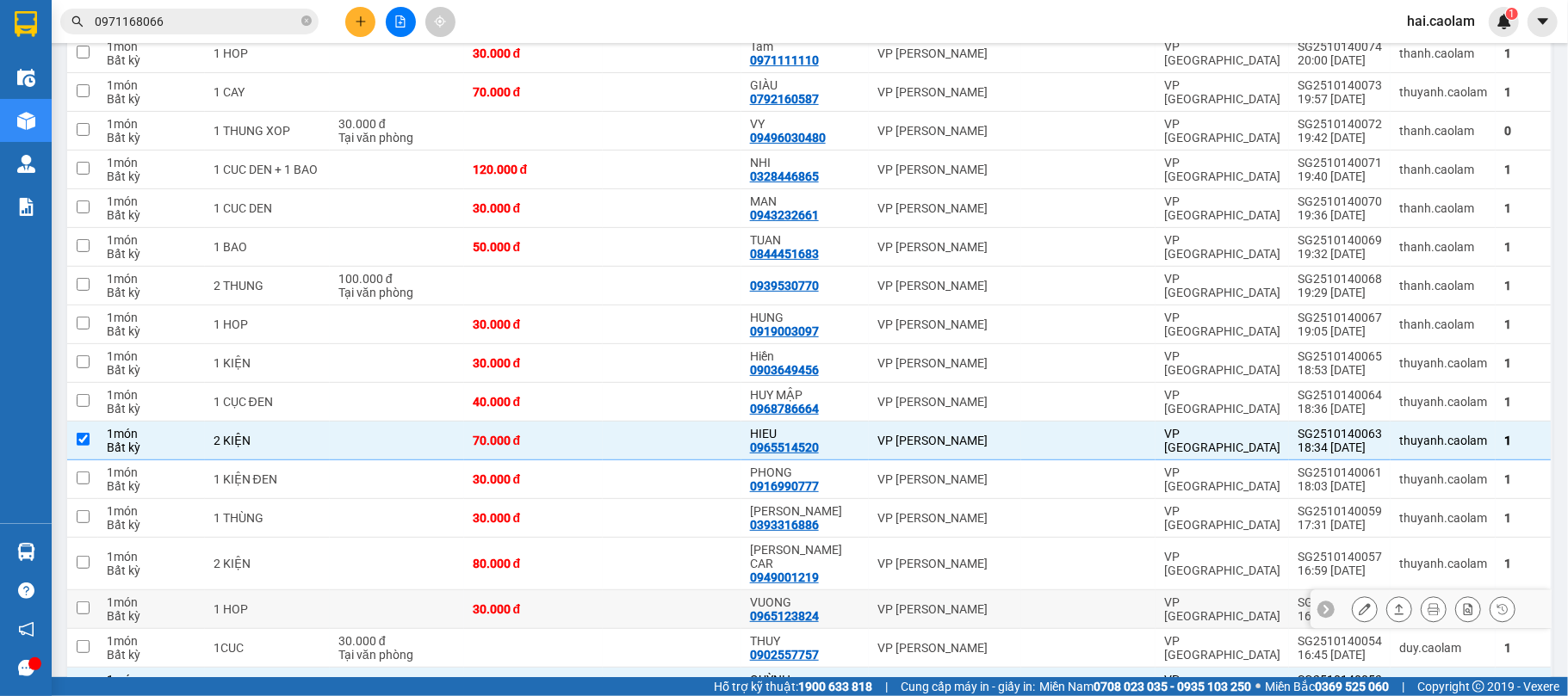
scroll to position [0, 0]
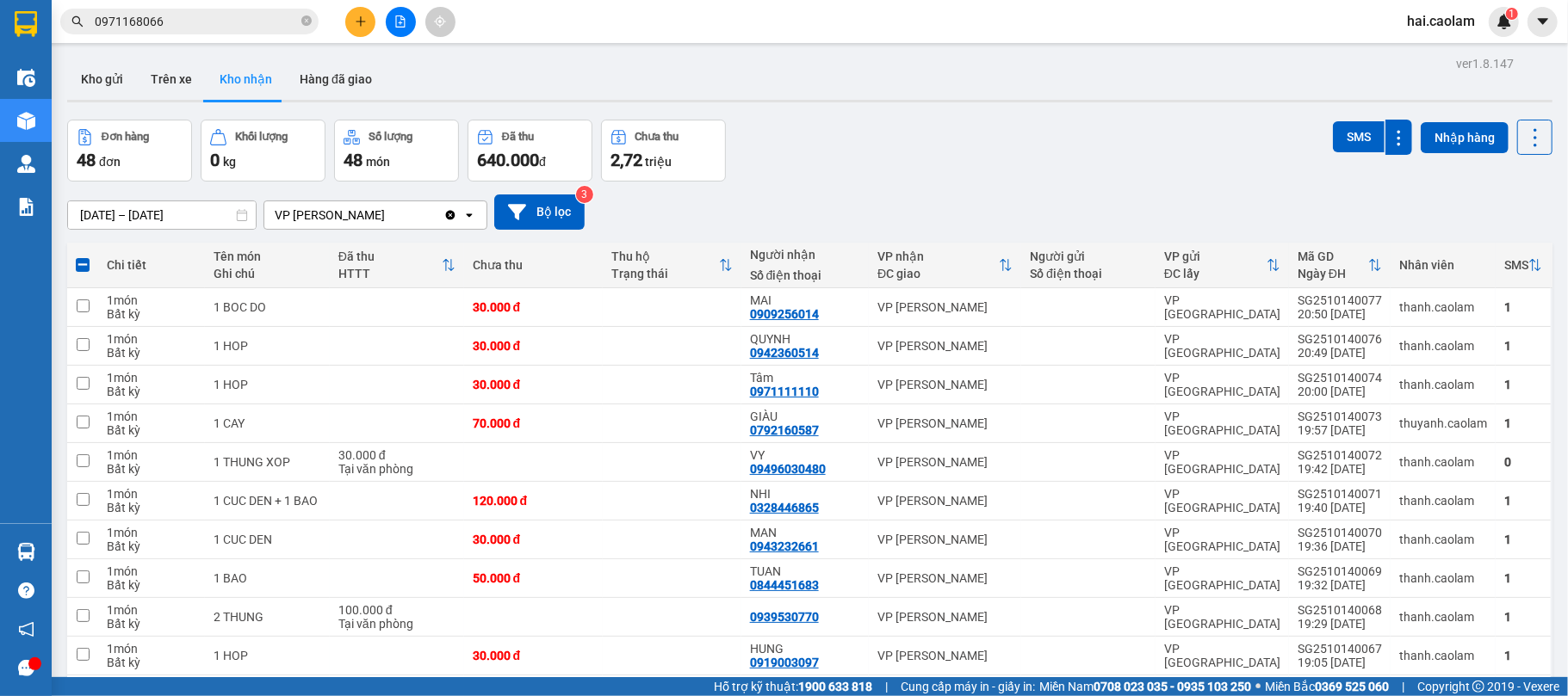
click at [162, 217] on input "[DATE] – [DATE]" at bounding box center [162, 215] width 188 height 28
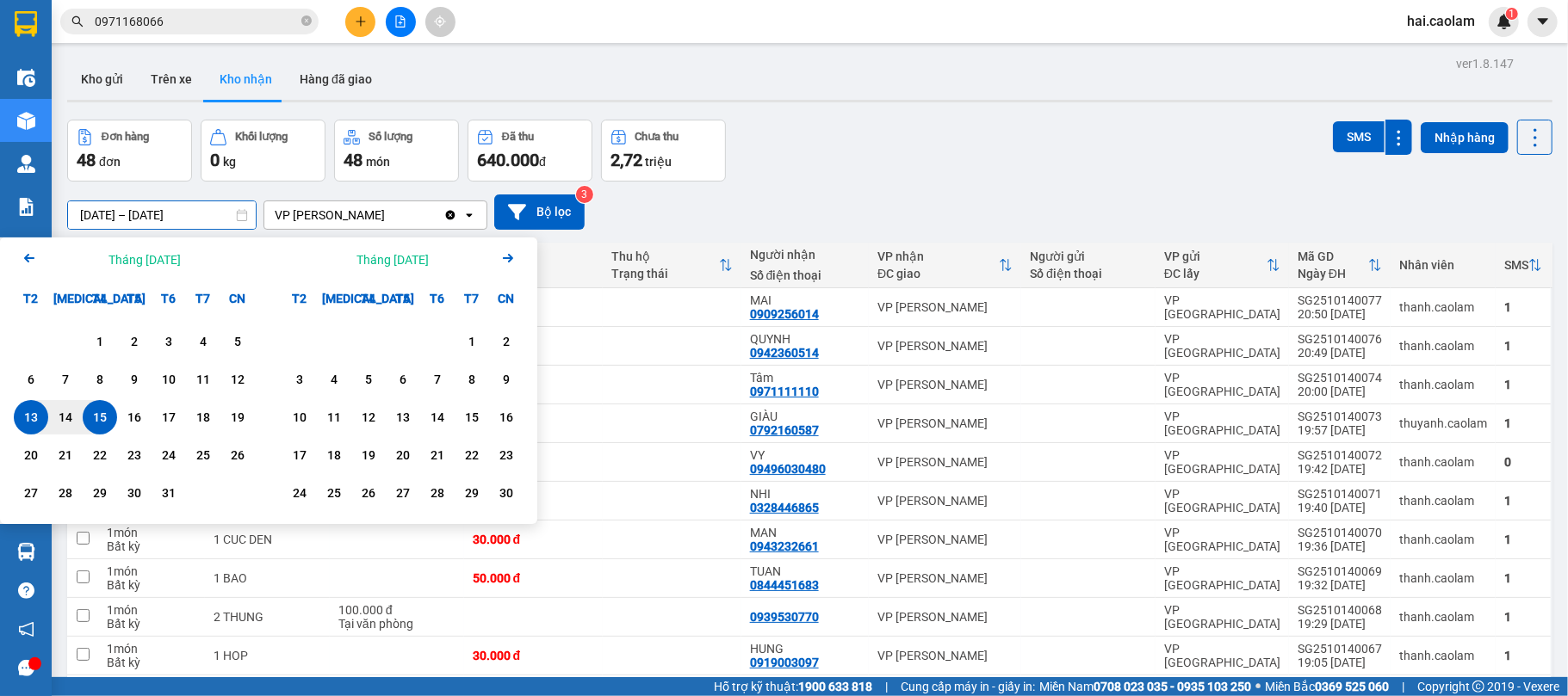
click at [31, 266] on icon "Arrow Left" at bounding box center [29, 257] width 20 height 20
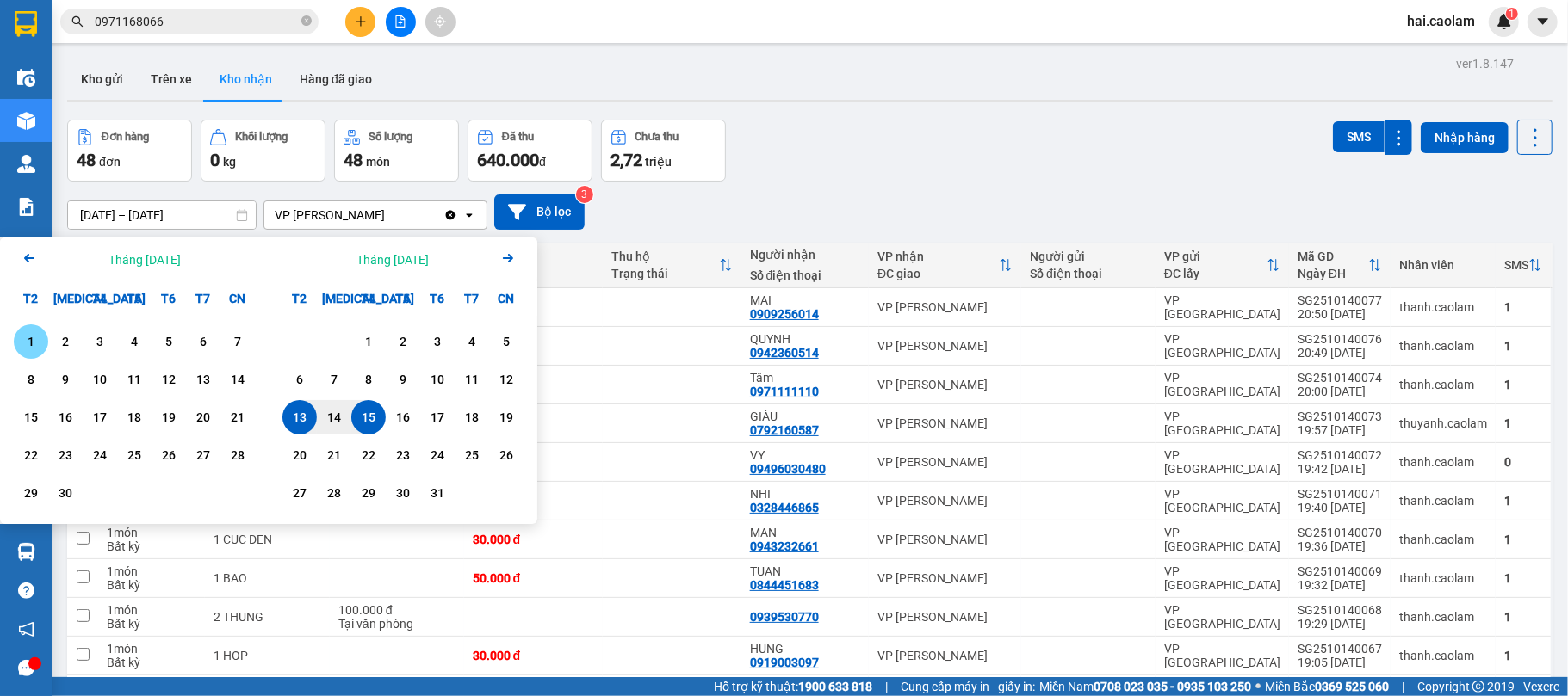
click at [31, 266] on icon "Arrow Left" at bounding box center [29, 257] width 20 height 20
click at [174, 343] on div "1" at bounding box center [169, 341] width 24 height 20
click at [514, 255] on icon "Arrow Right" at bounding box center [508, 257] width 20 height 20
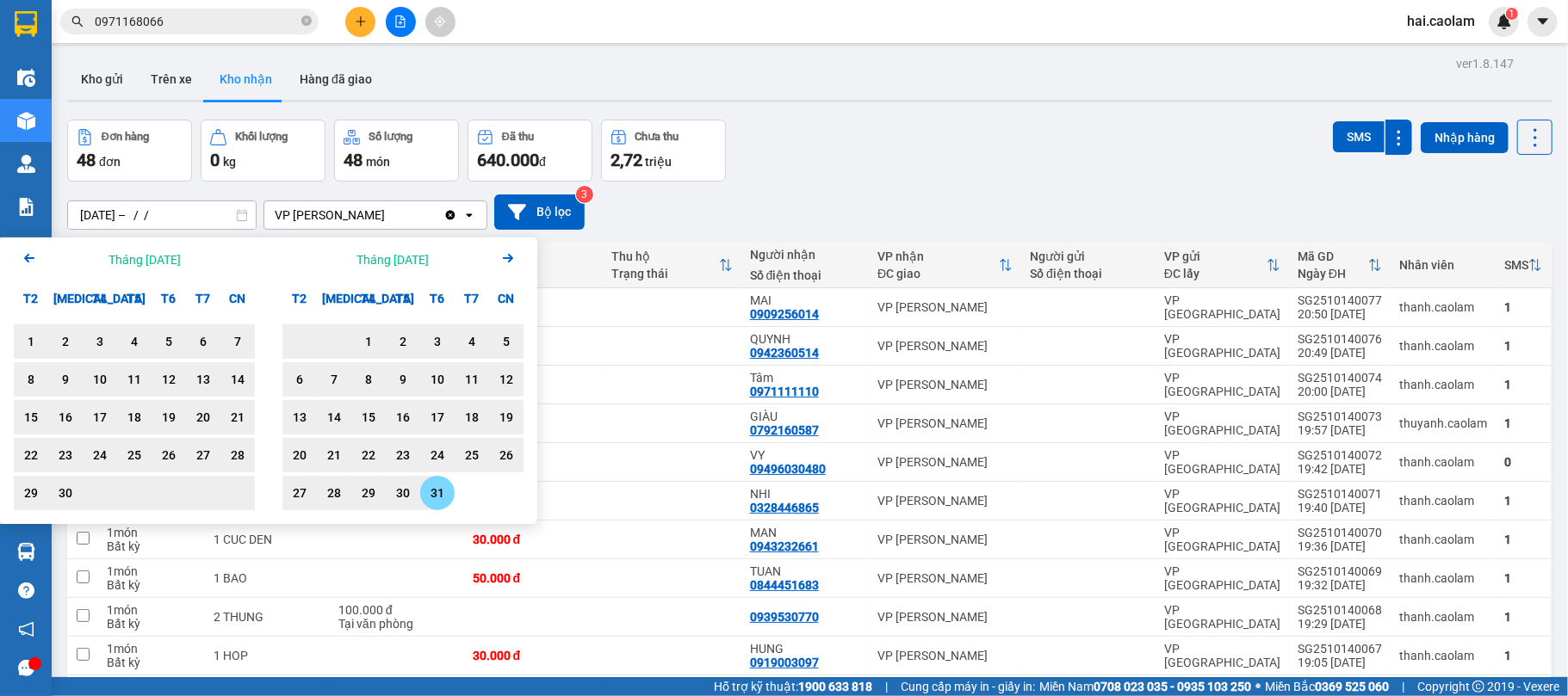
click at [431, 494] on div "31" at bounding box center [437, 492] width 24 height 20
type input "[DATE] – [DATE]"
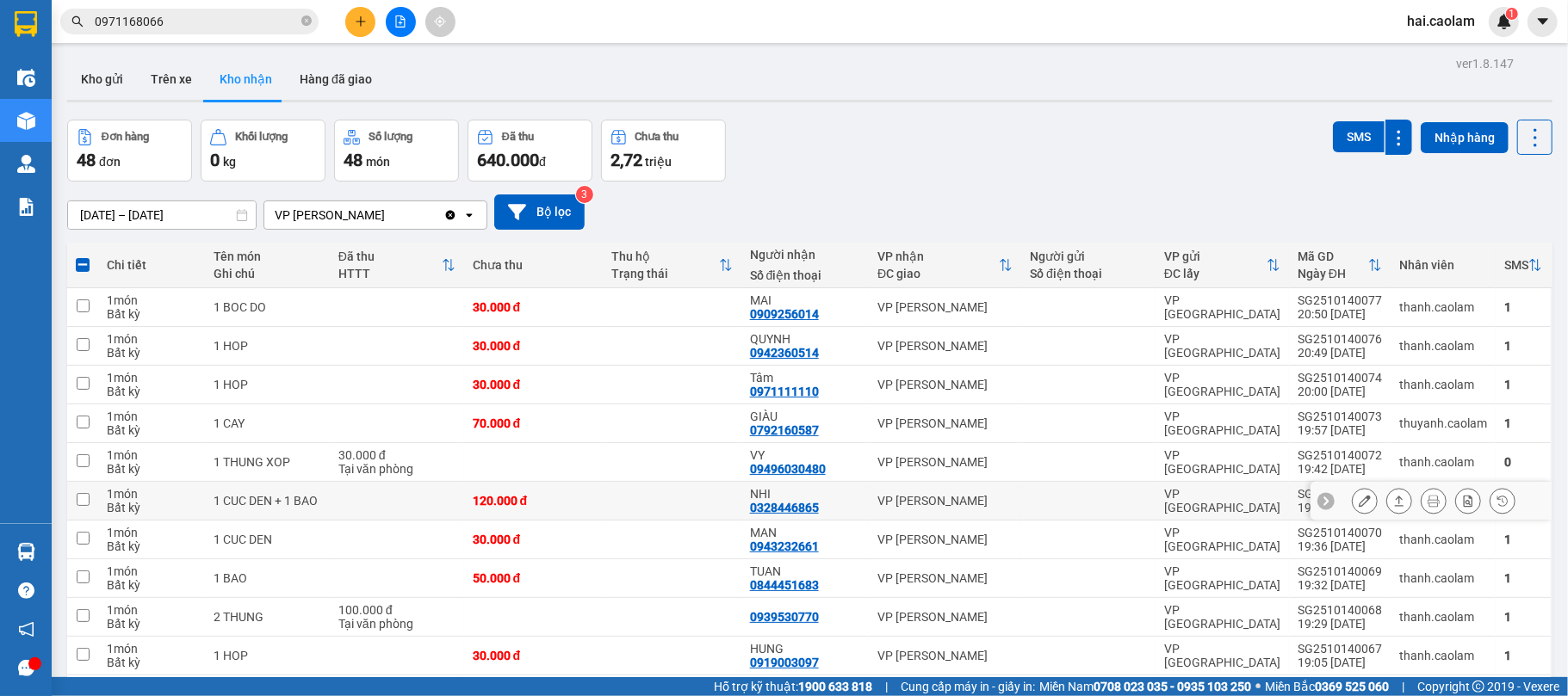
checkbox input "false"
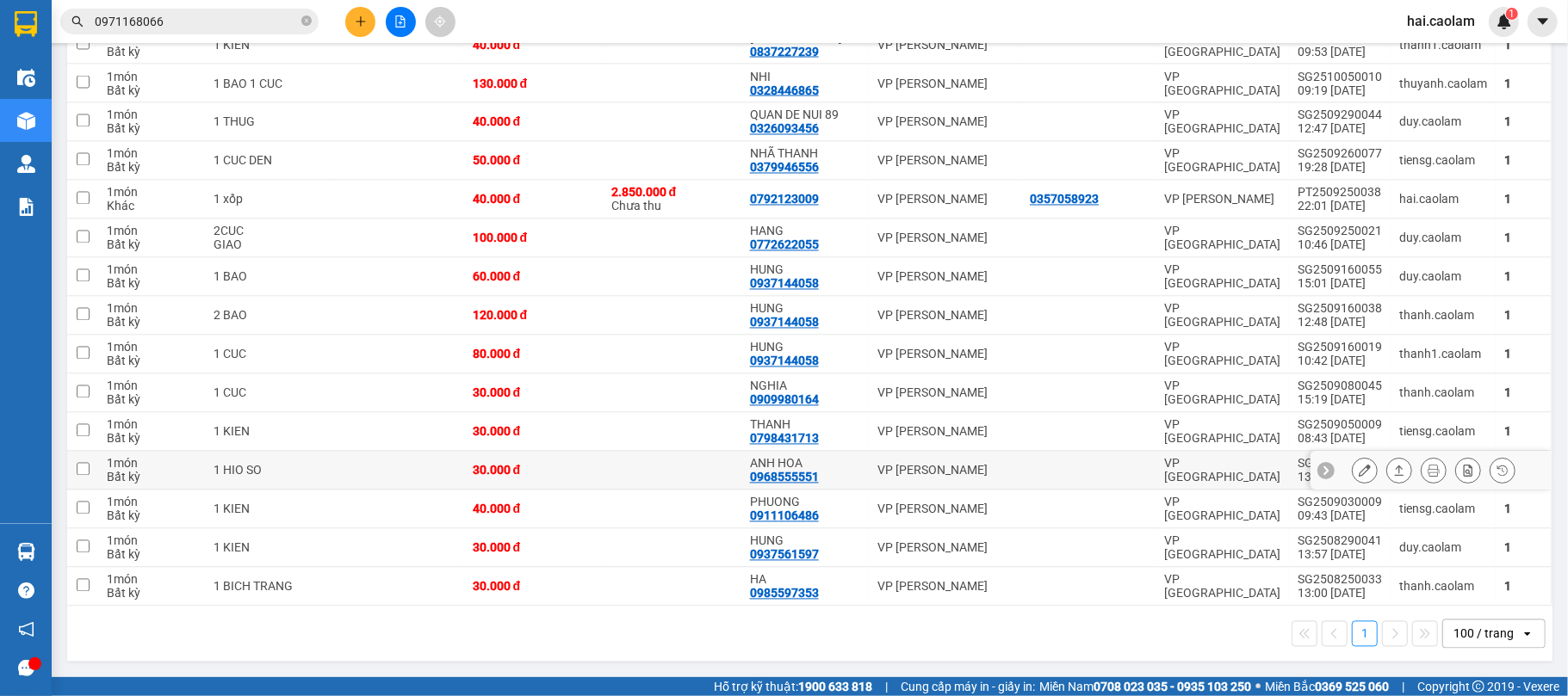
scroll to position [1951, 0]
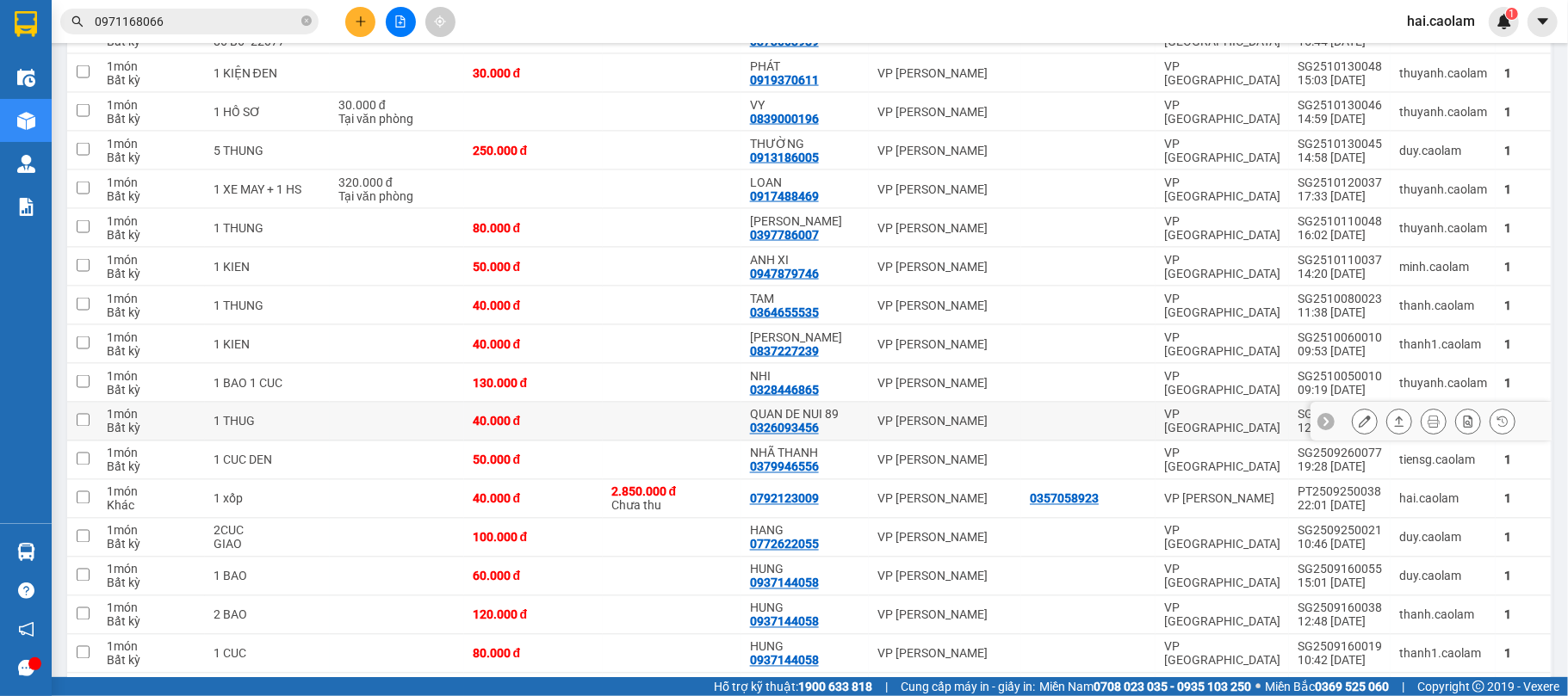
drag, startPoint x: 787, startPoint y: 406, endPoint x: 787, endPoint y: 380, distance: 26.0
drag, startPoint x: 787, startPoint y: 380, endPoint x: 584, endPoint y: 369, distance: 203.3
click at [582, 367] on td "130.000 đ" at bounding box center [534, 383] width 139 height 39
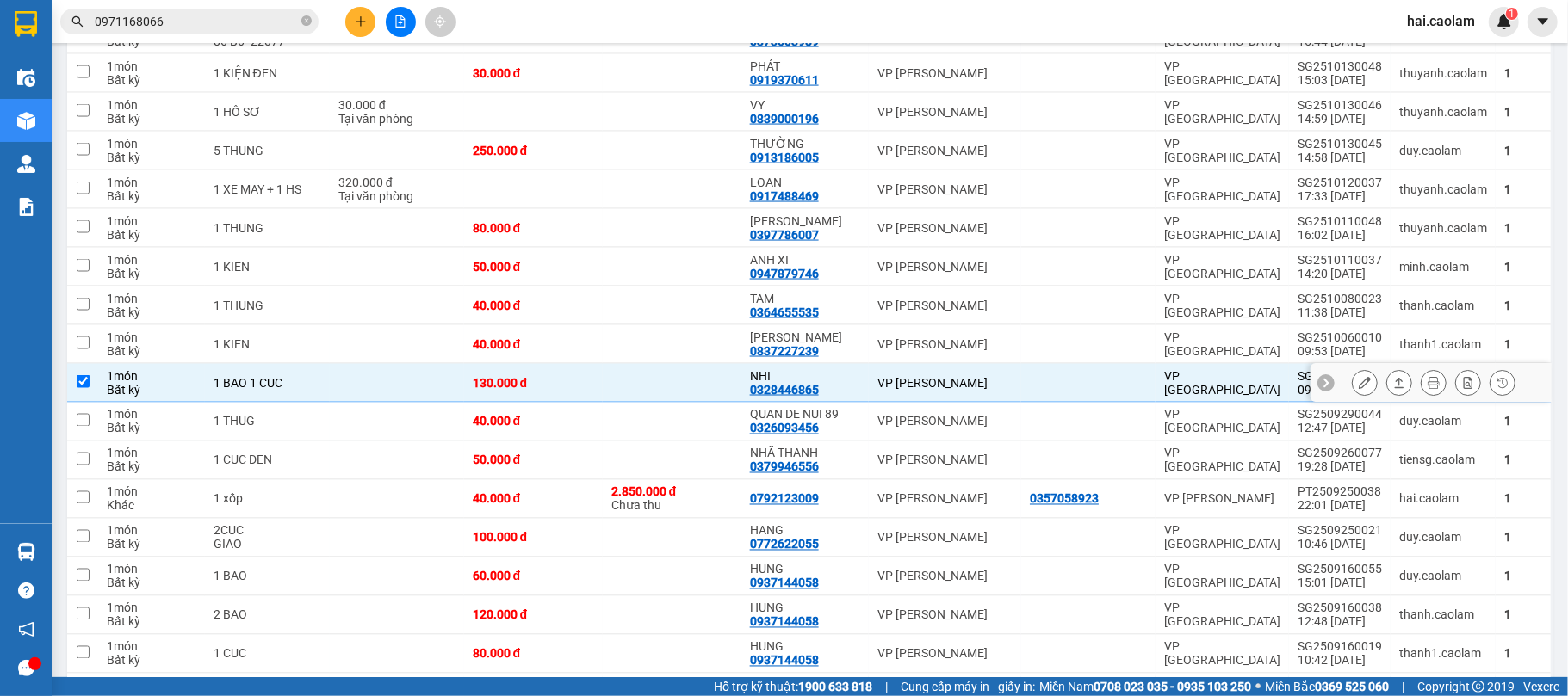
click at [906, 386] on div "[PERSON_NAME]" at bounding box center [945, 383] width 135 height 13
checkbox input "false"
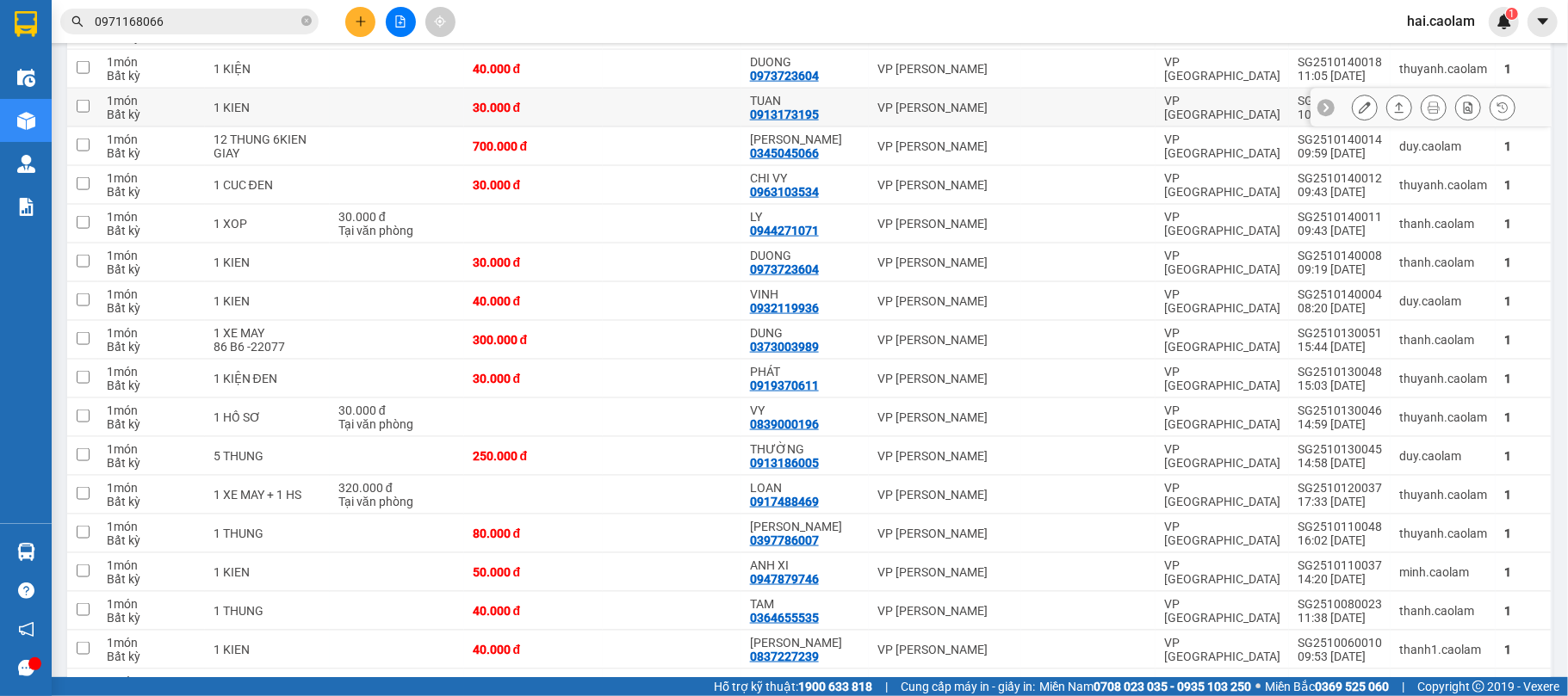
scroll to position [1340, 0]
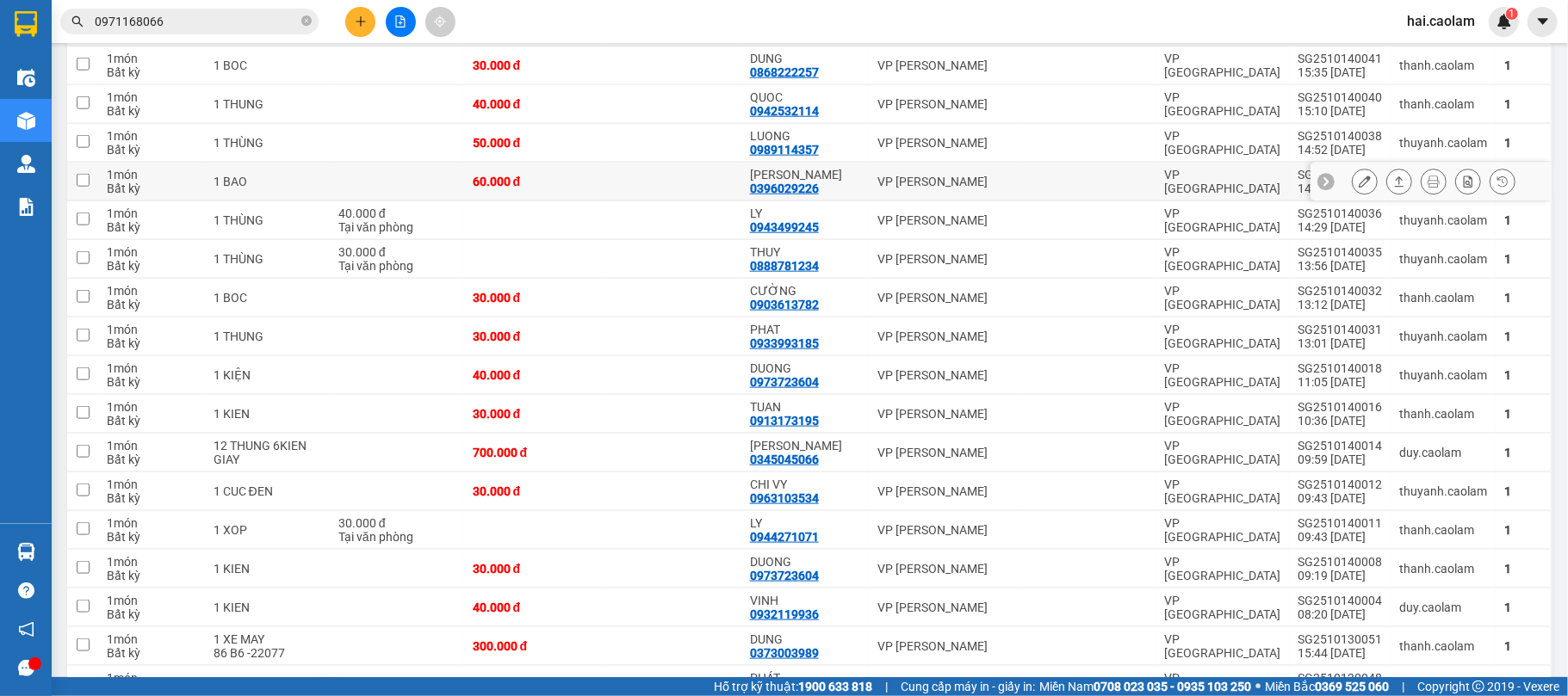
click at [531, 174] on div "60.000 đ" at bounding box center [534, 181] width 121 height 13
checkbox input "true"
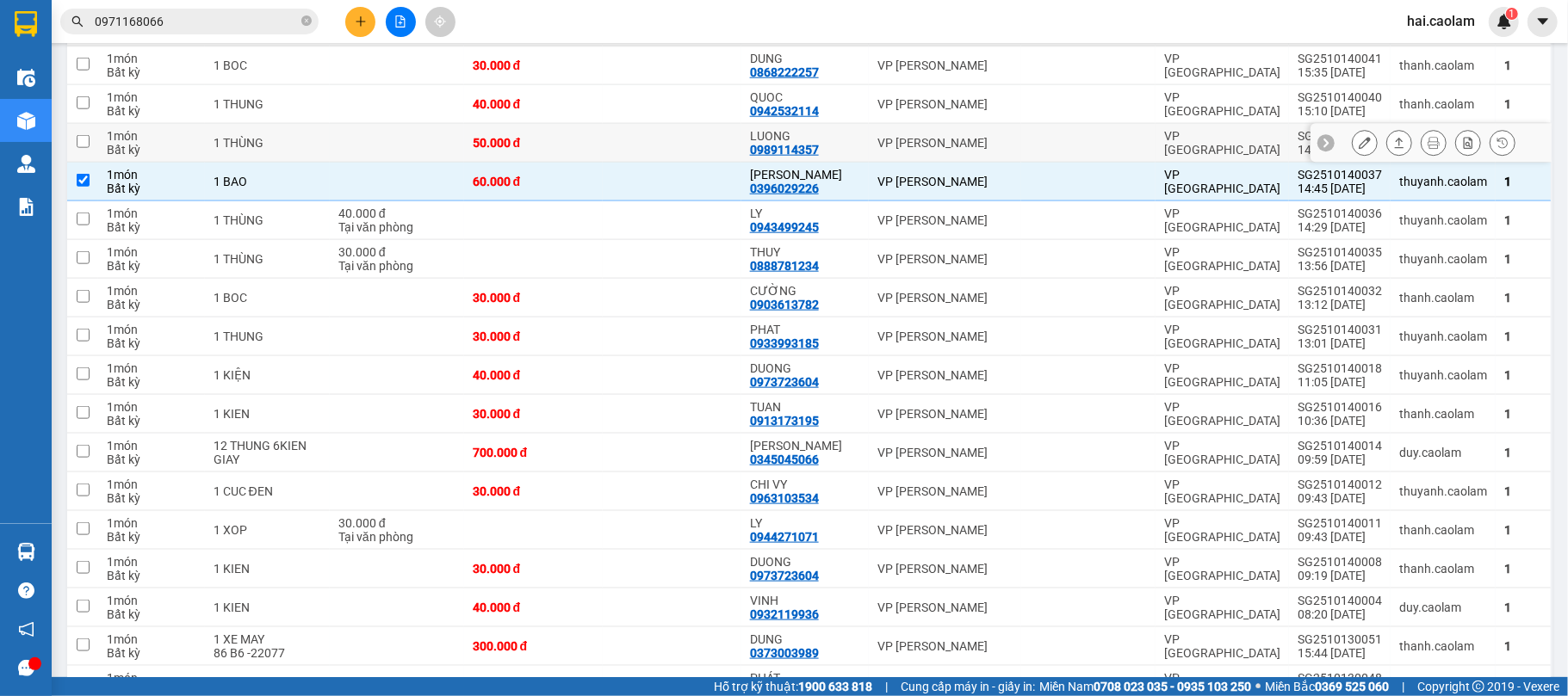
click at [524, 148] on td "50.000 đ" at bounding box center [534, 143] width 139 height 39
checkbox input "true"
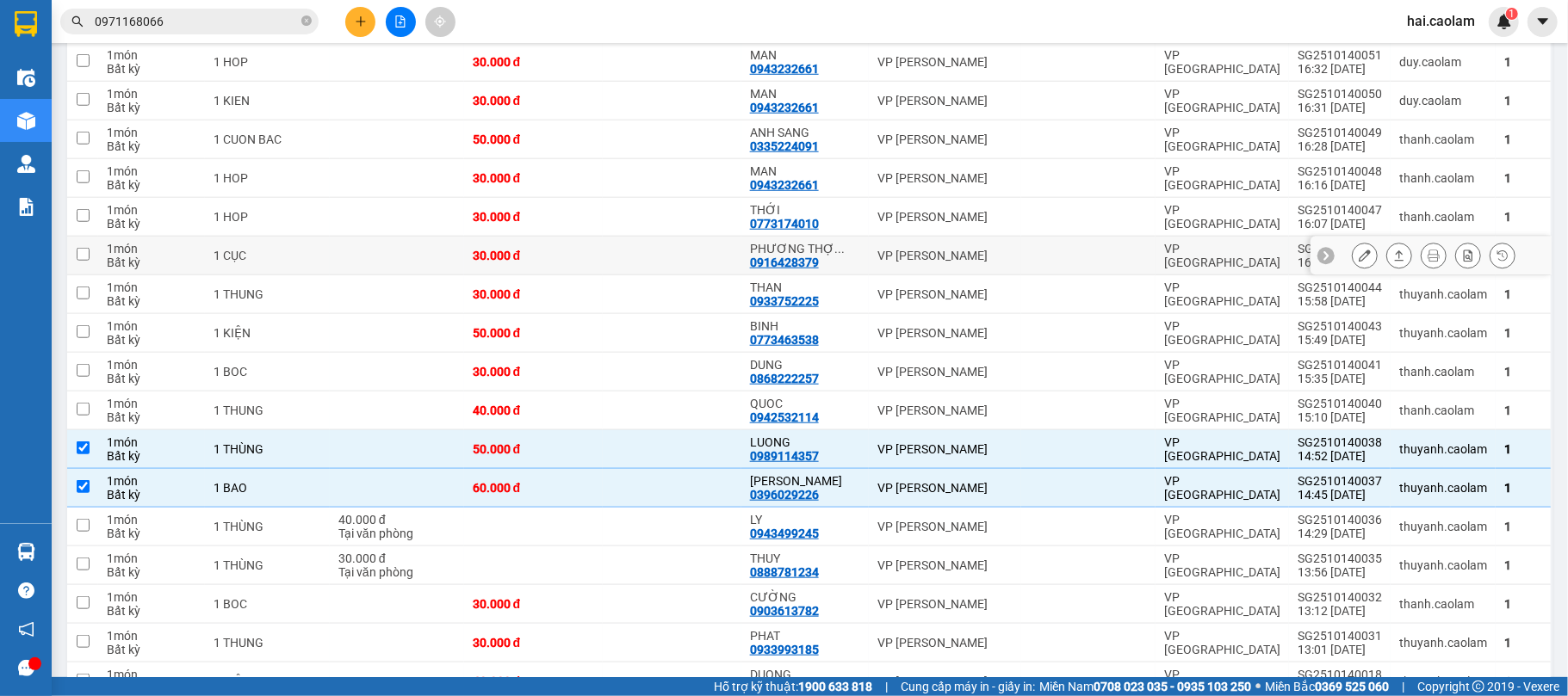
scroll to position [881, 0]
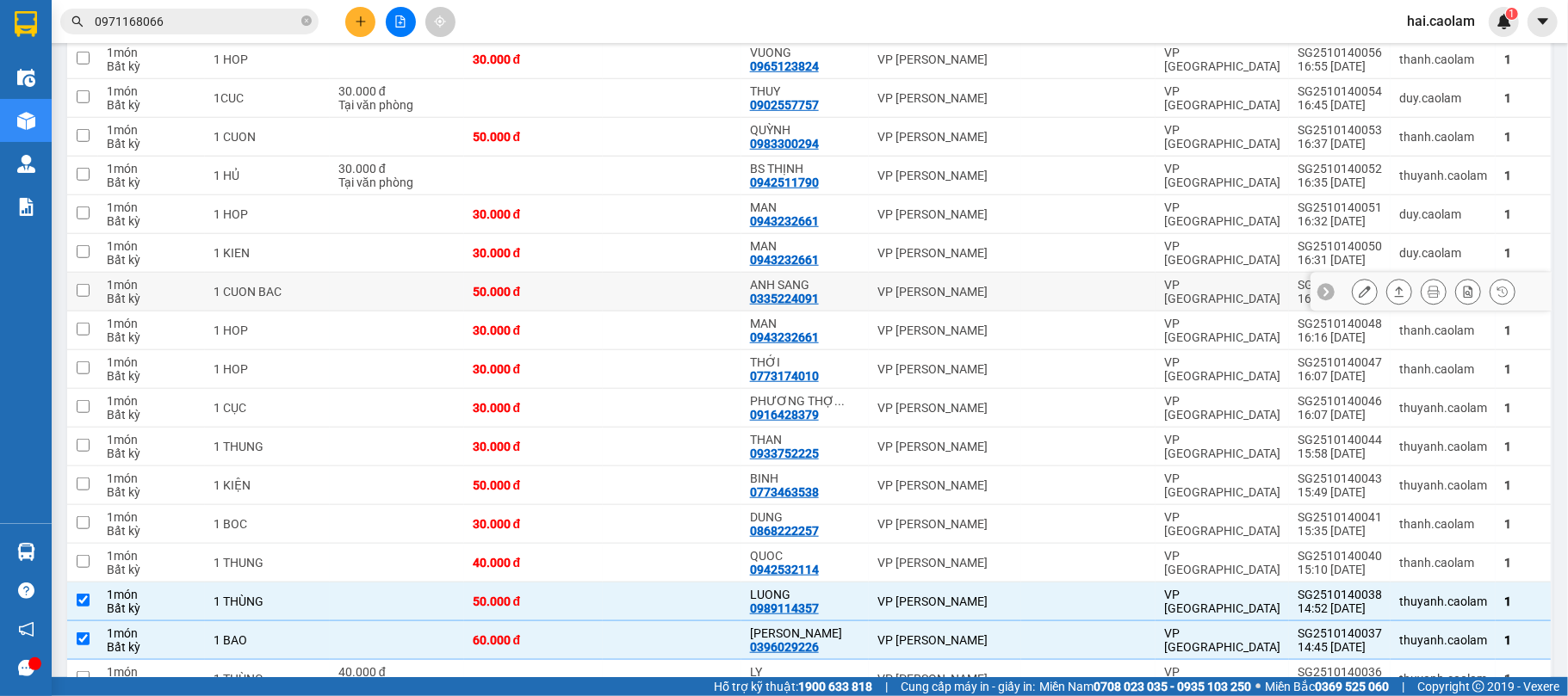
click at [610, 286] on td at bounding box center [672, 292] width 139 height 39
checkbox input "true"
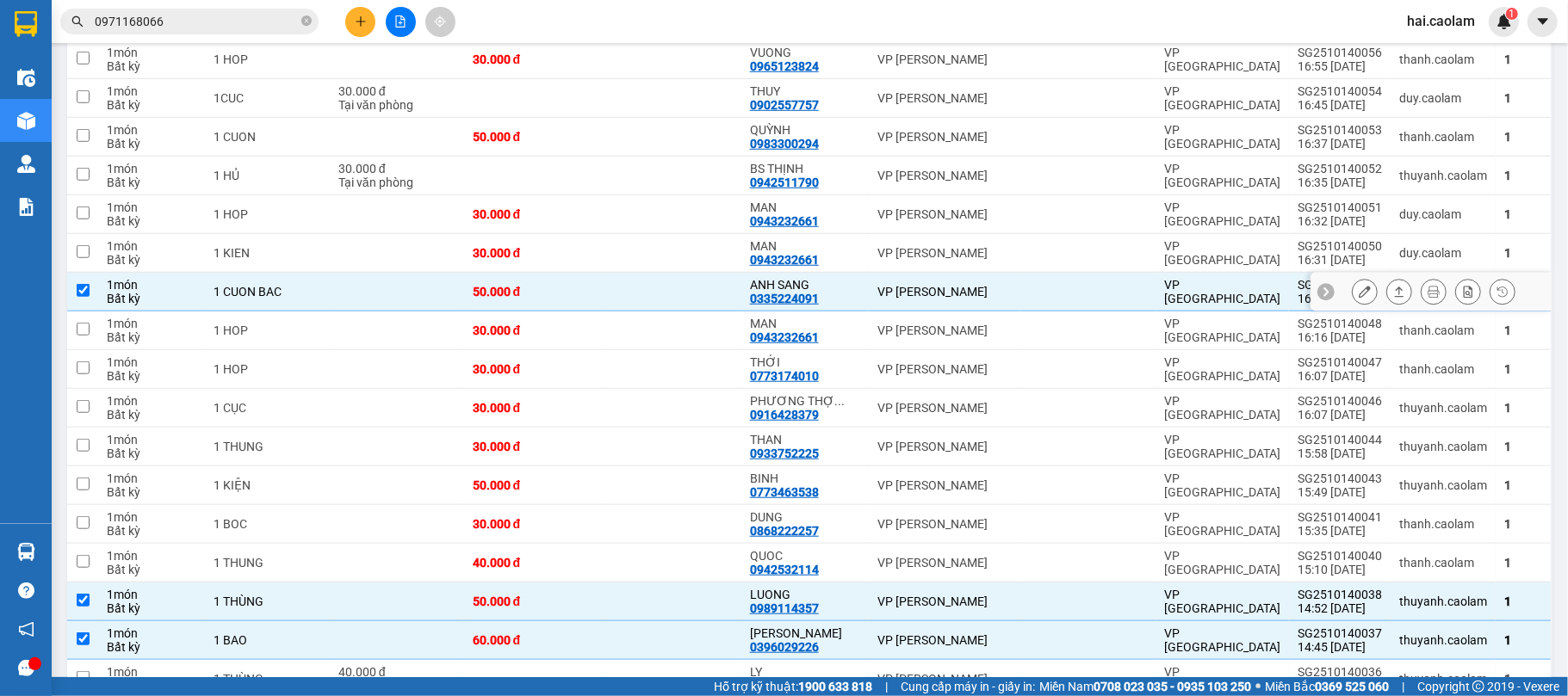
scroll to position [575, 0]
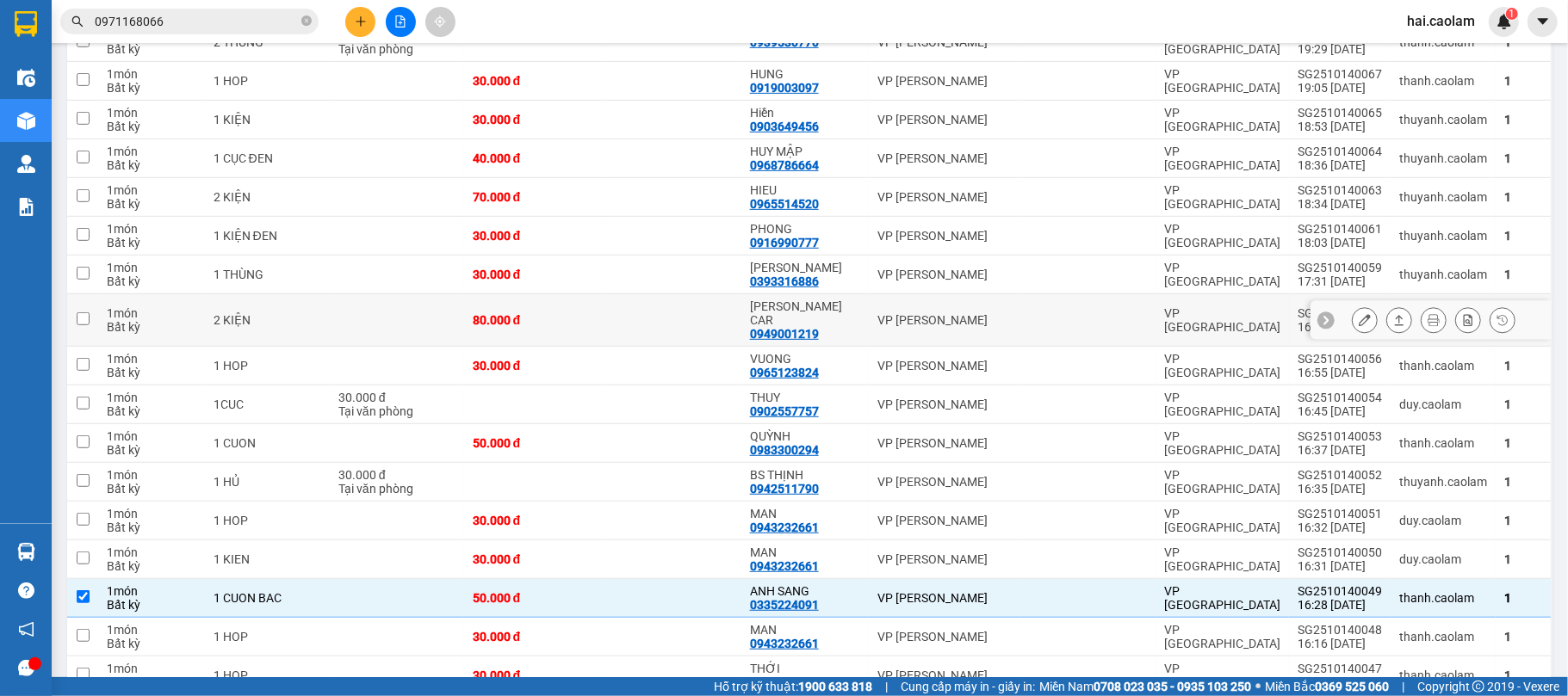
click at [556, 318] on div "80.000 đ" at bounding box center [534, 320] width 121 height 13
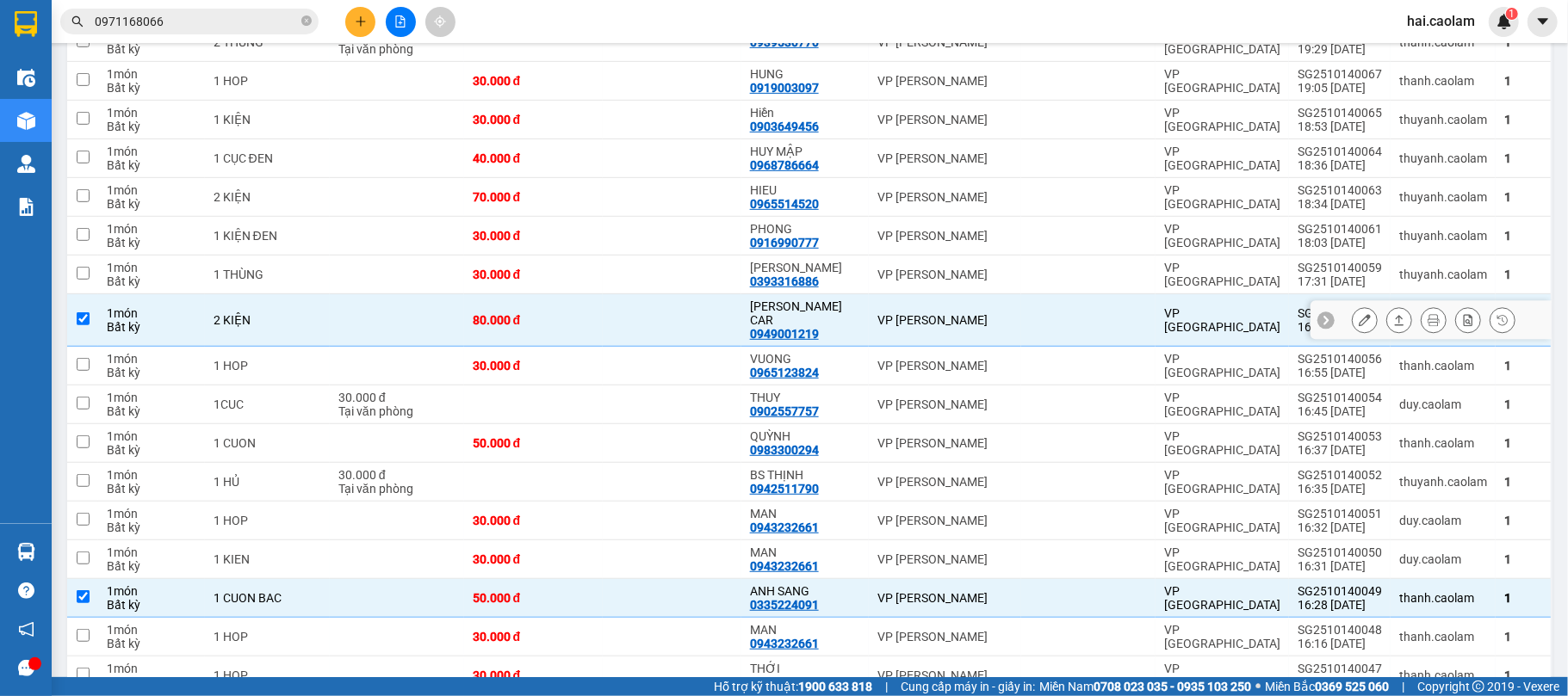
click at [556, 317] on div "80.000 đ" at bounding box center [534, 320] width 121 height 13
checkbox input "false"
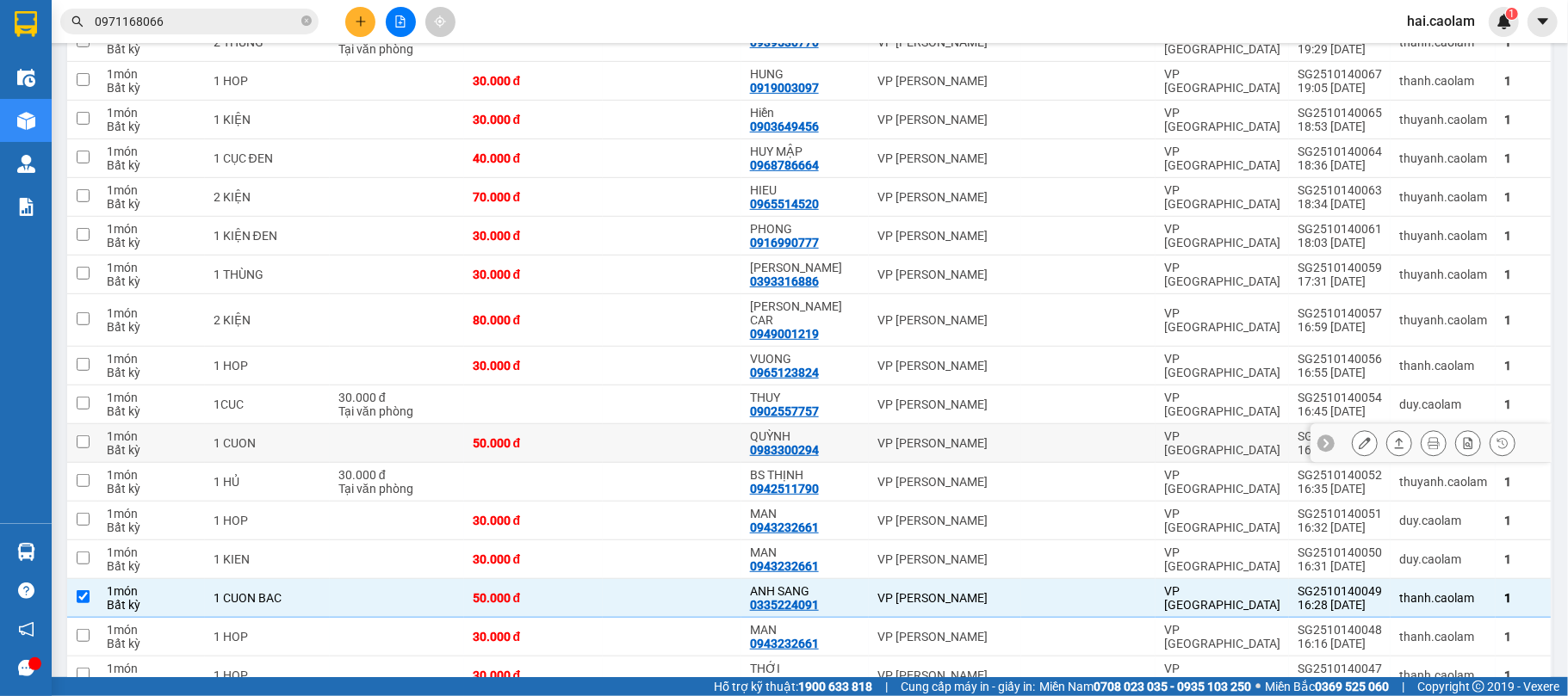
click at [617, 438] on td at bounding box center [672, 444] width 139 height 39
checkbox input "true"
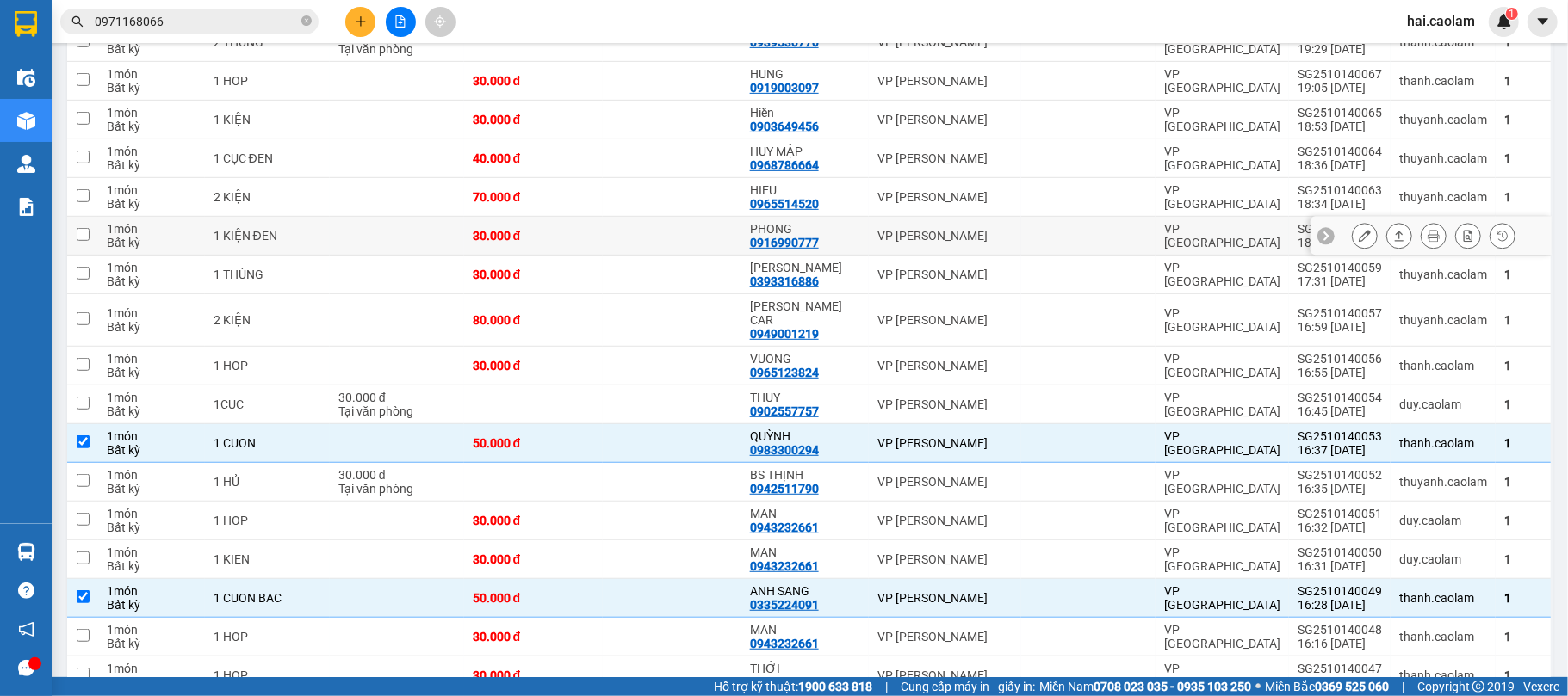
scroll to position [422, 0]
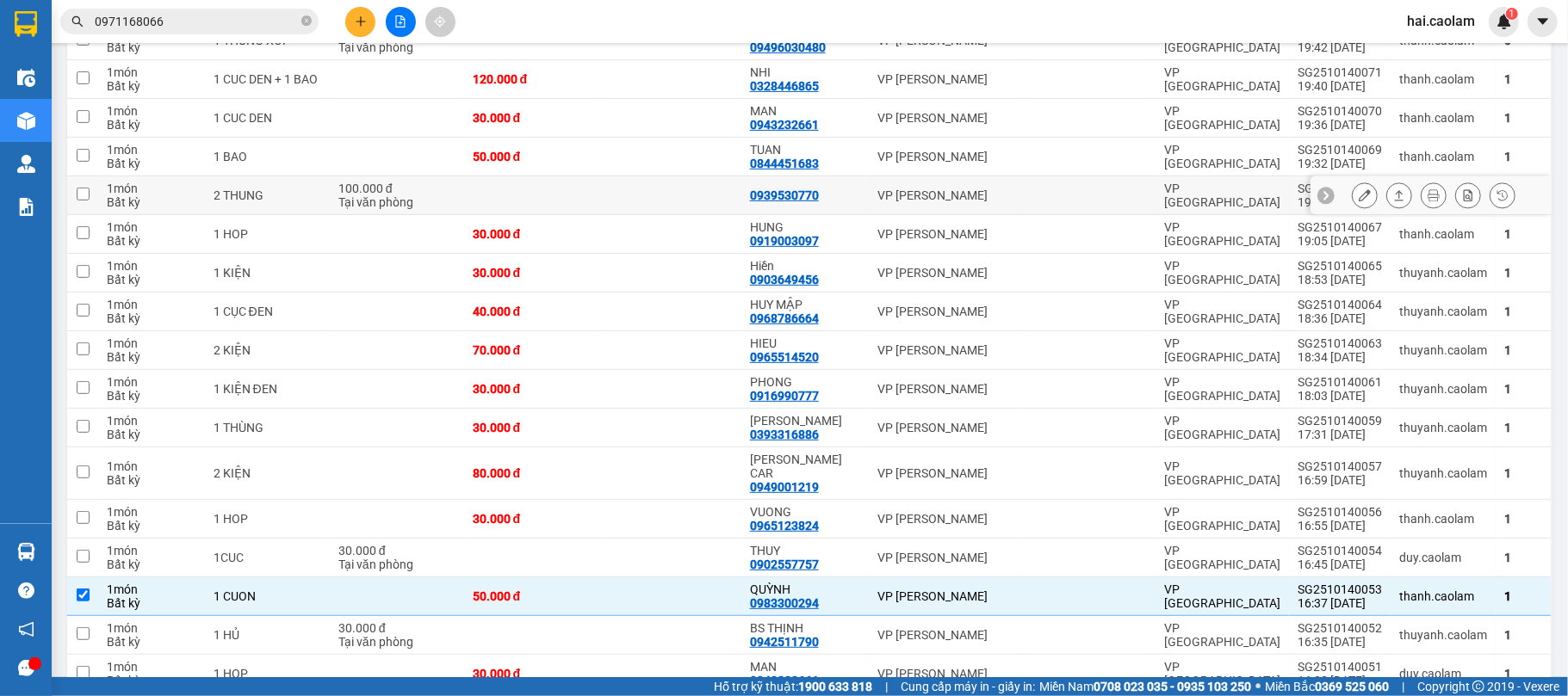
click at [647, 194] on td at bounding box center [672, 195] width 139 height 39
checkbox input "true"
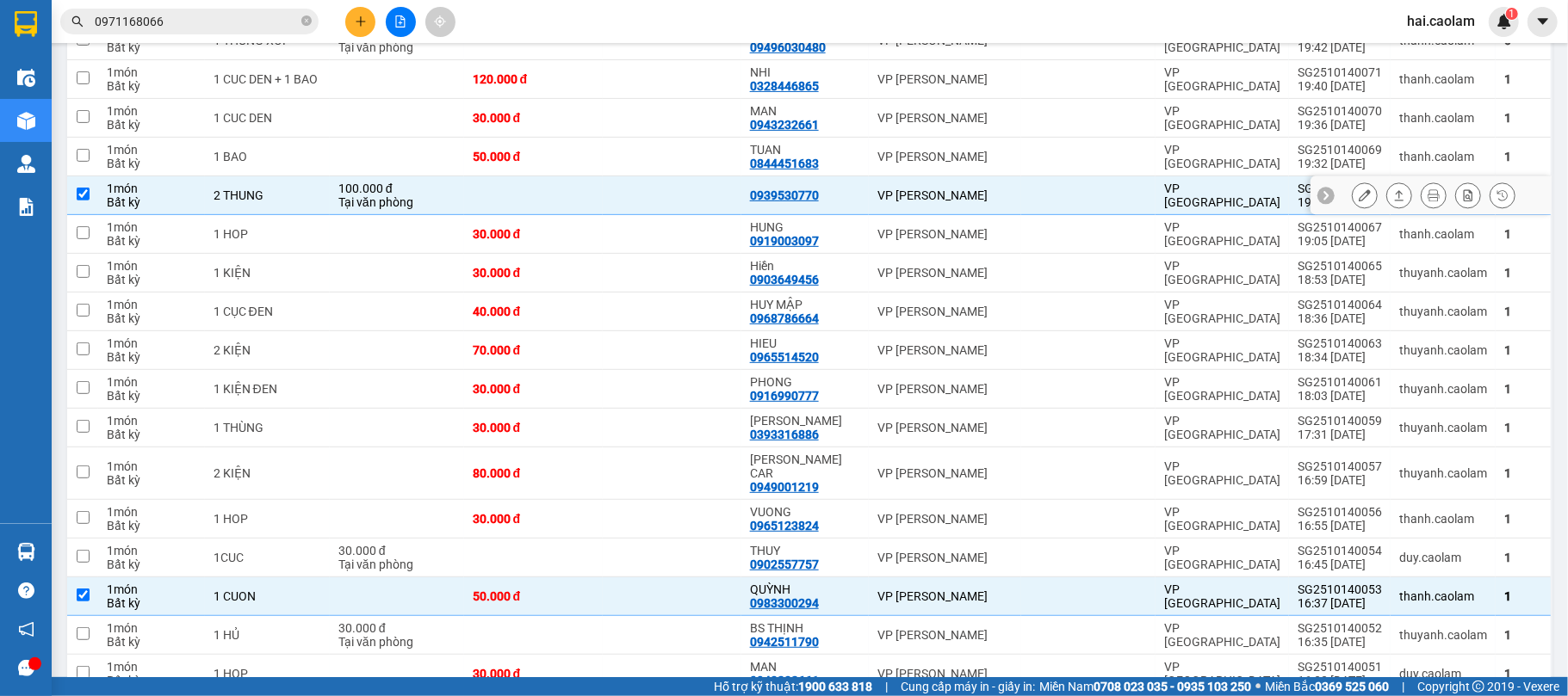
scroll to position [116, 0]
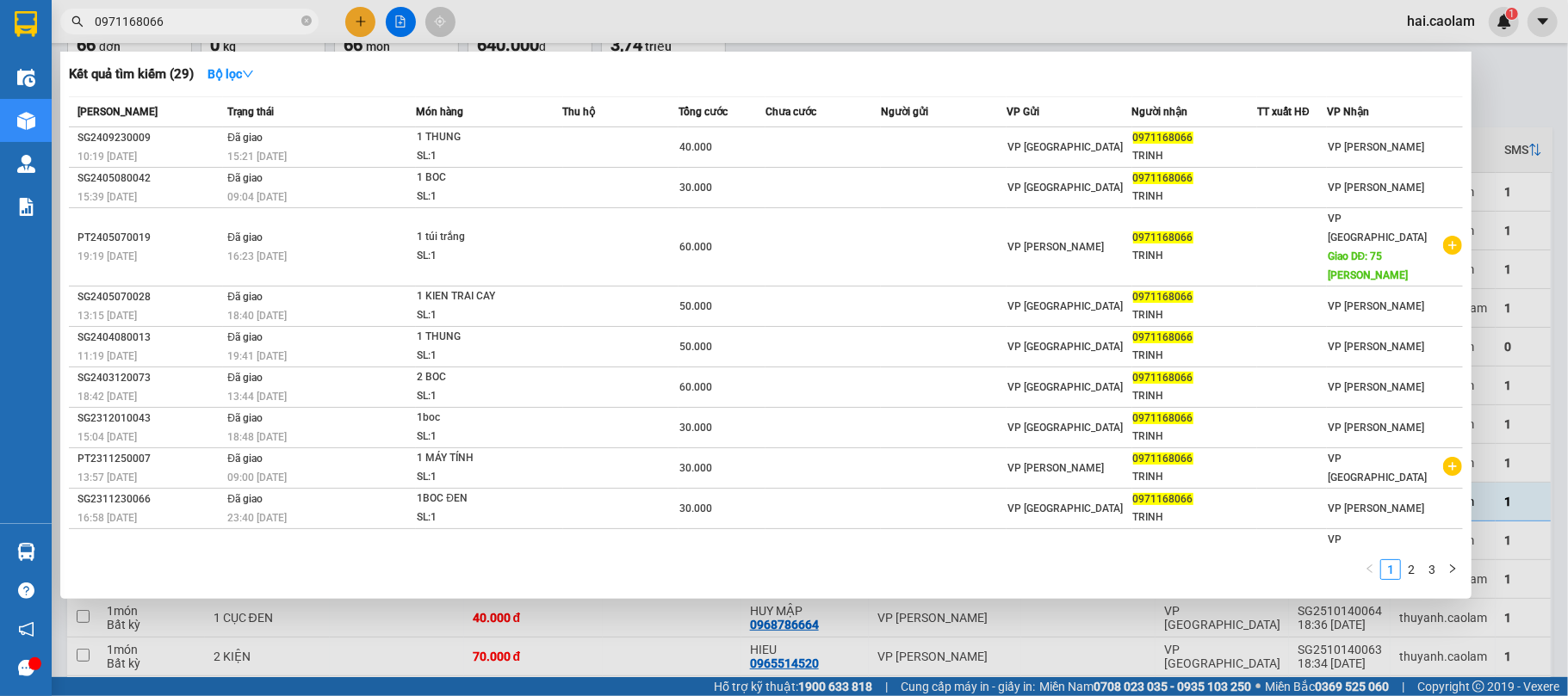
click at [191, 25] on input "0971168066" at bounding box center [196, 22] width 203 height 19
click at [754, 631] on div at bounding box center [784, 348] width 1568 height 696
click at [207, 24] on input "0971168066" at bounding box center [196, 22] width 203 height 19
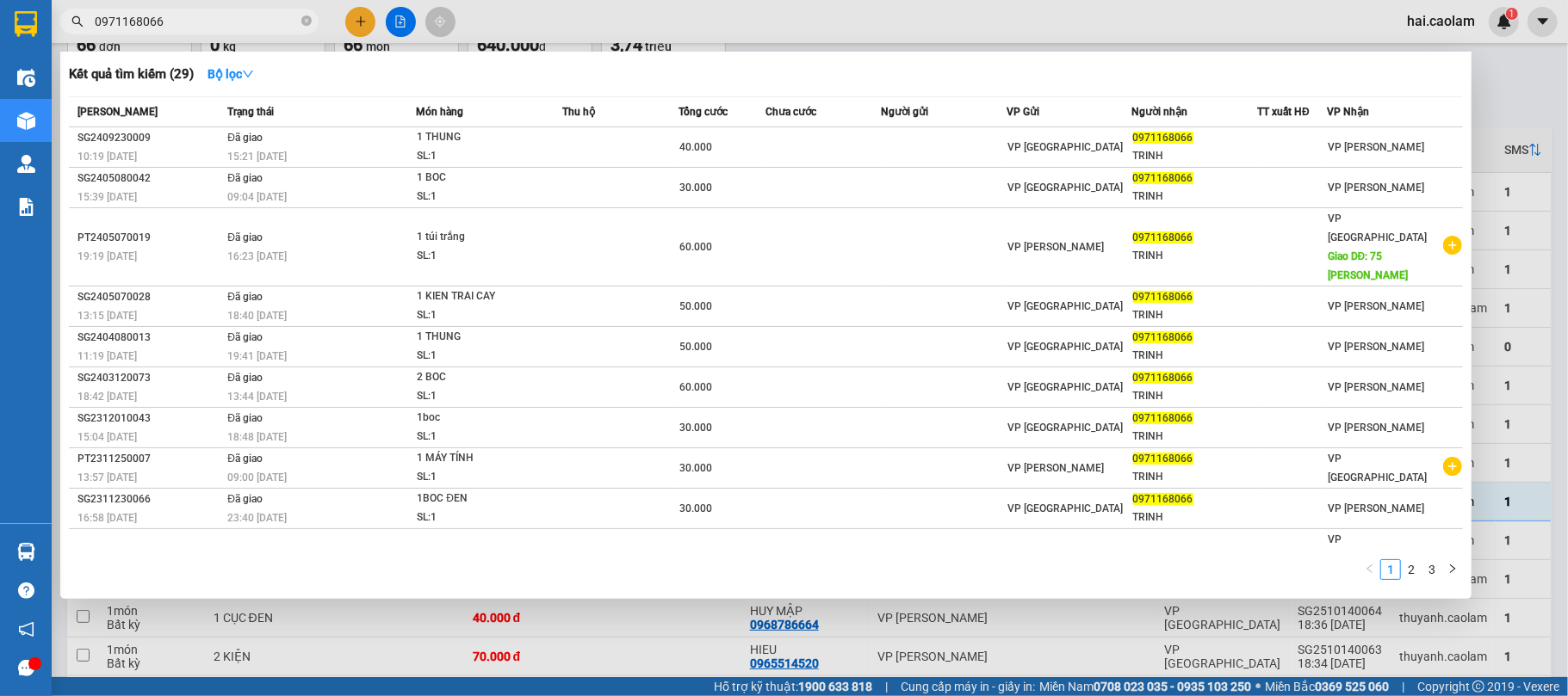
click at [207, 24] on input "0971168066" at bounding box center [196, 22] width 203 height 19
drag, startPoint x: 207, startPoint y: 24, endPoint x: 1567, endPoint y: 222, distance: 1374.3
click at [215, 28] on input "0971168066" at bounding box center [196, 22] width 203 height 19
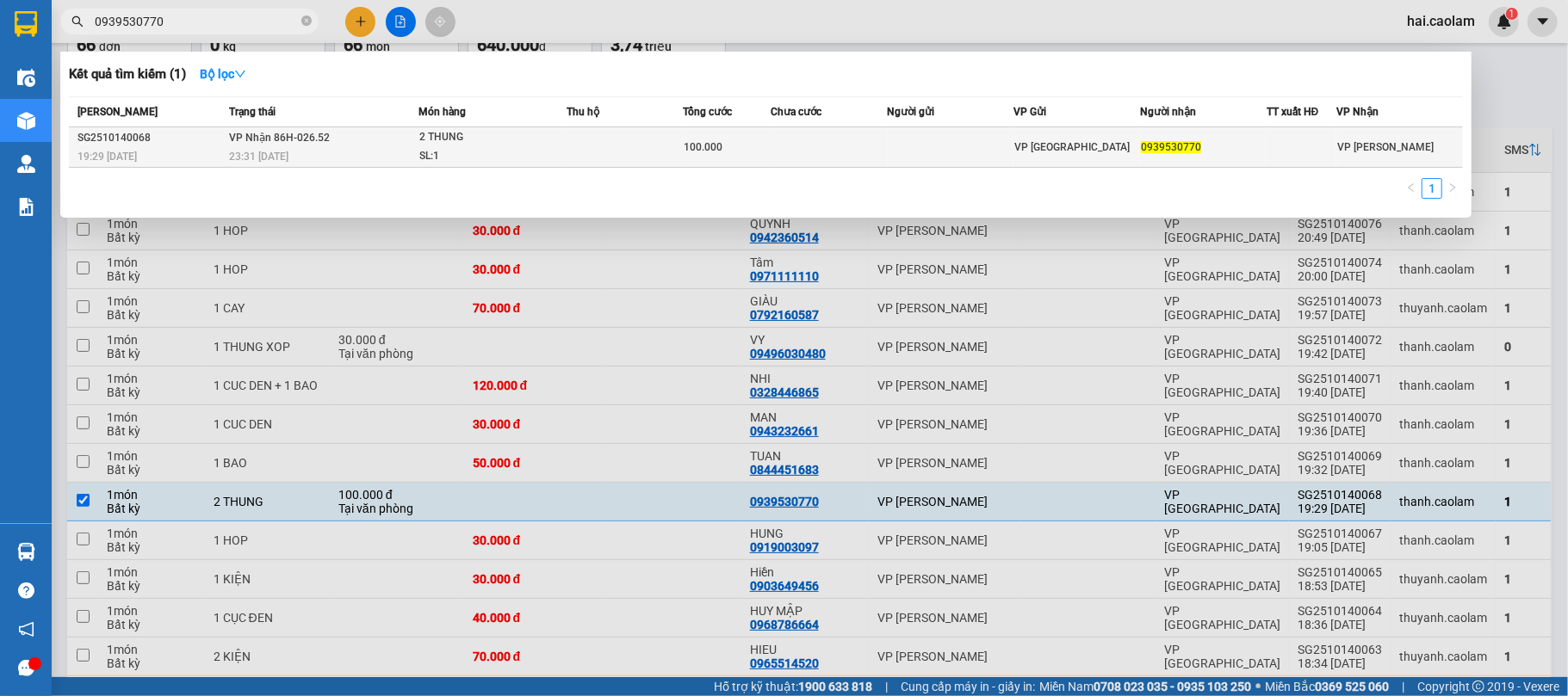
type input "0939530770"
click at [582, 151] on td at bounding box center [624, 147] width 117 height 40
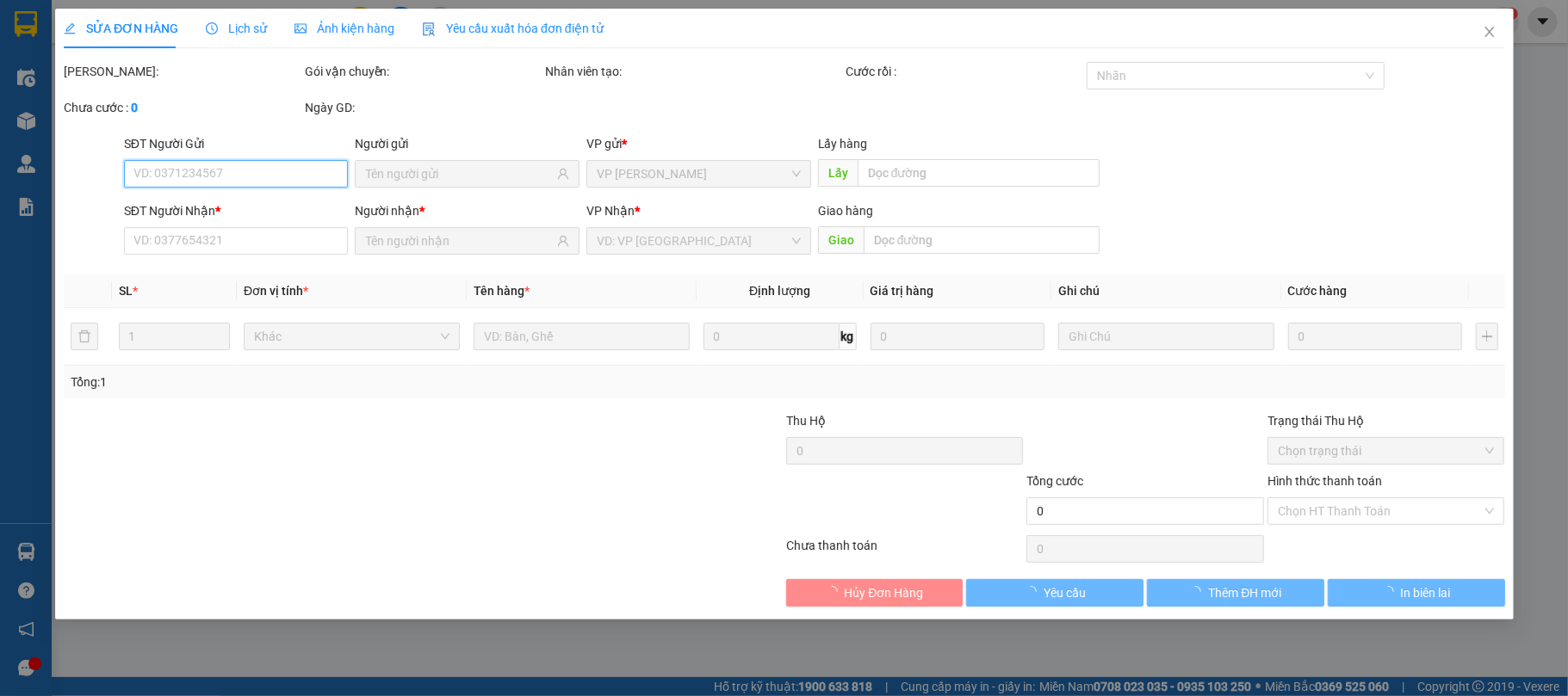
type input "0939530770"
type input "100.000"
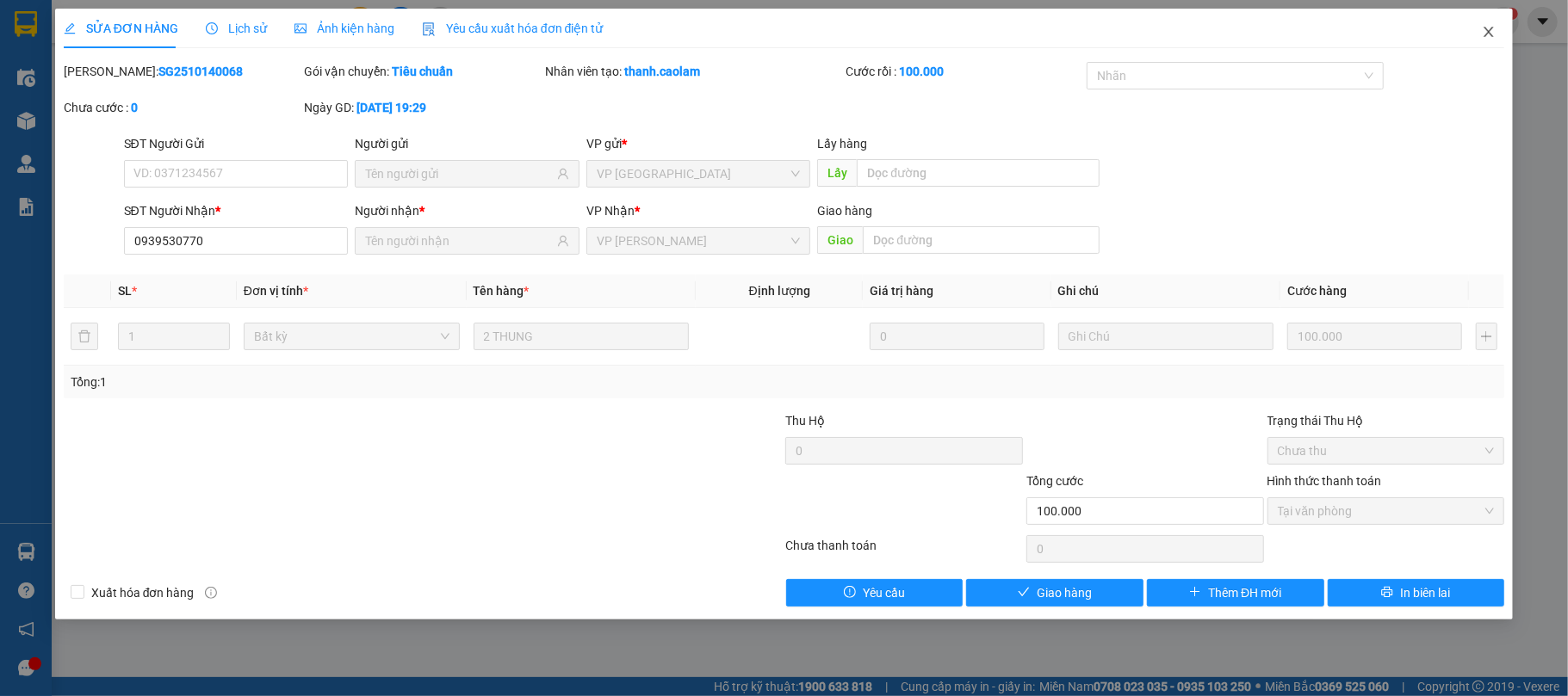
click at [1498, 36] on span "Close" at bounding box center [1488, 33] width 48 height 48
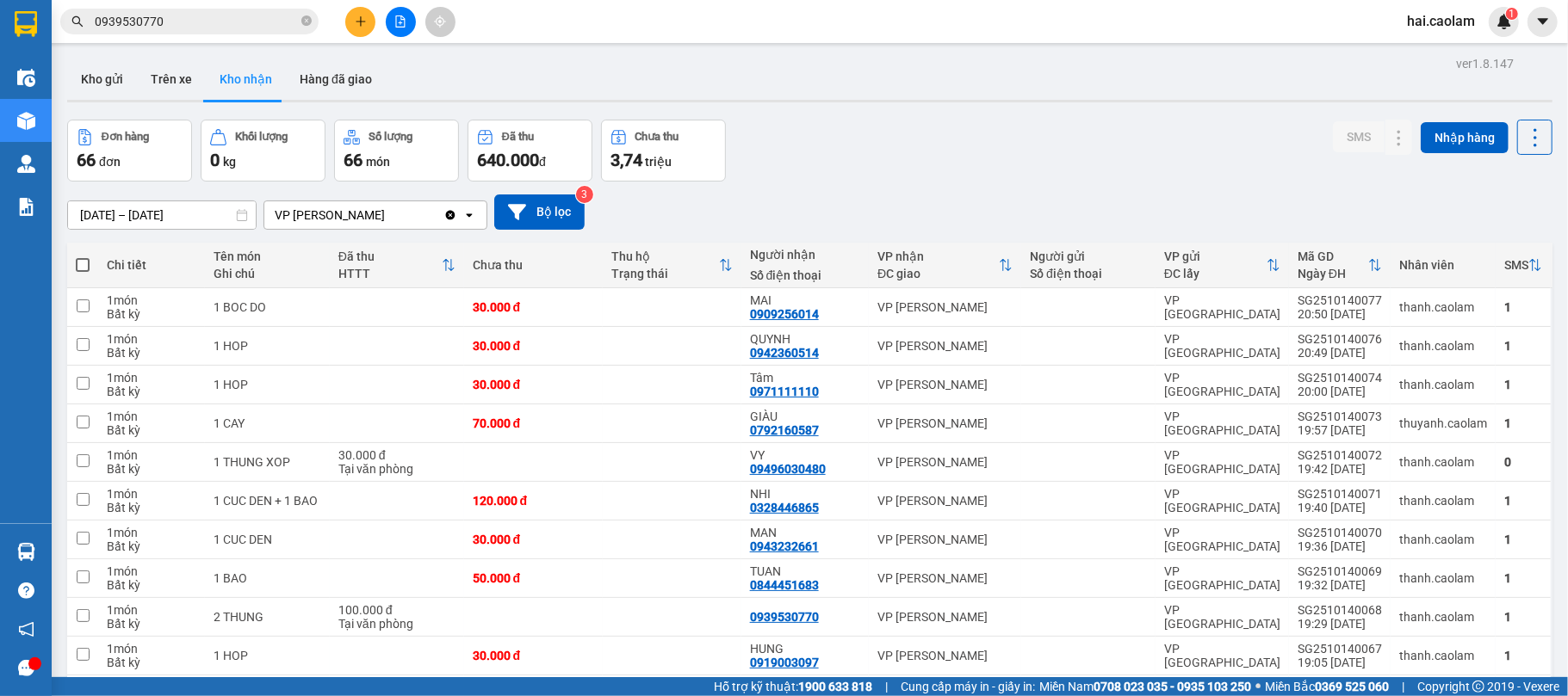
scroll to position [306, 0]
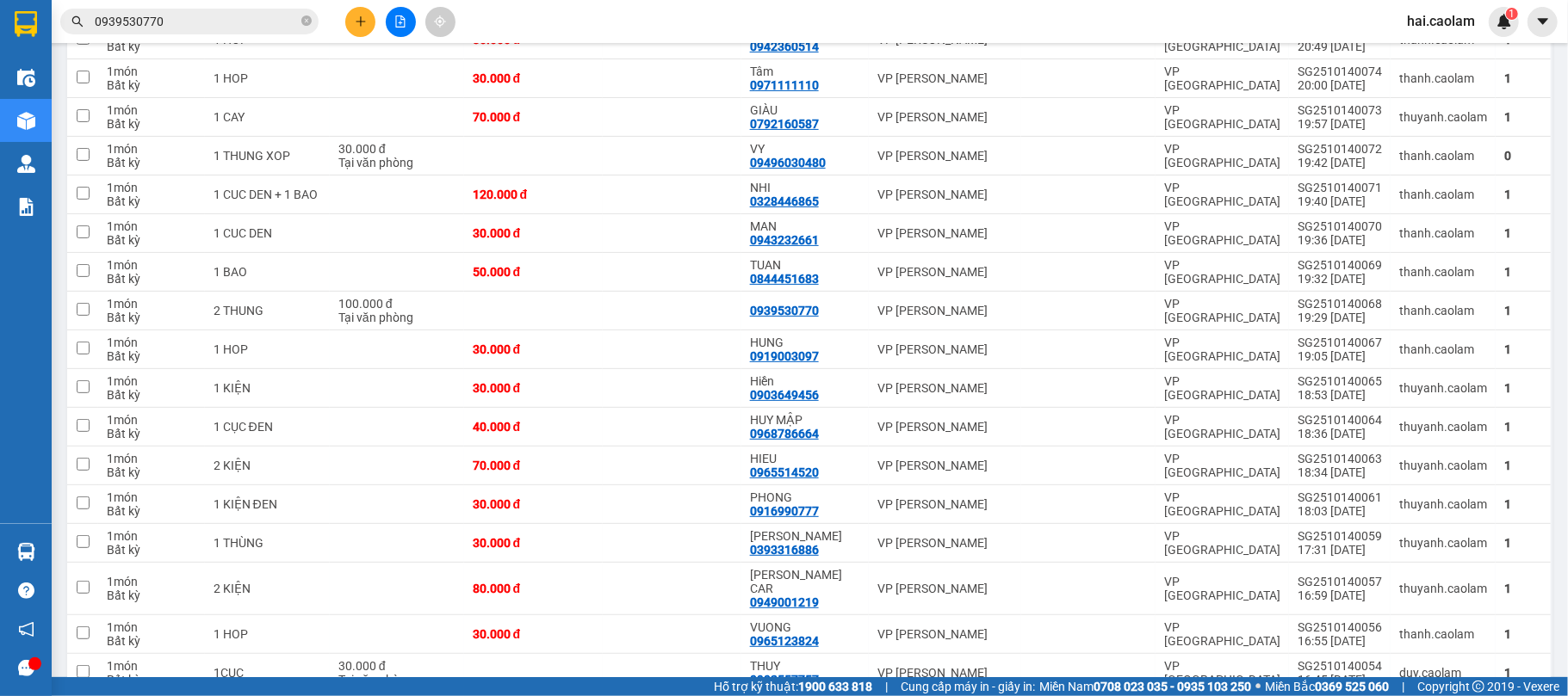
click at [170, 11] on span "0939530770" at bounding box center [190, 21] width 258 height 26
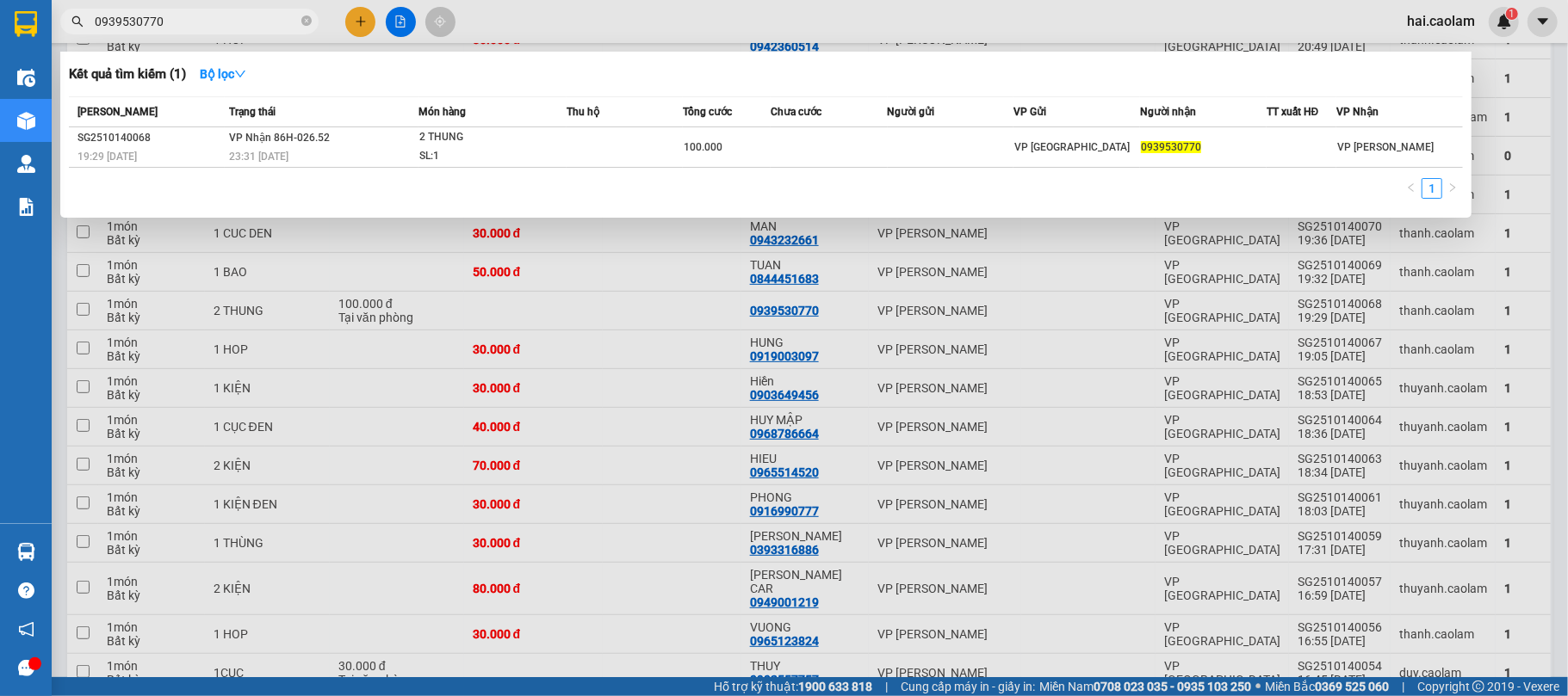
click at [170, 17] on input "0939530770" at bounding box center [196, 22] width 203 height 19
click at [229, 15] on input "0939530770" at bounding box center [196, 22] width 203 height 19
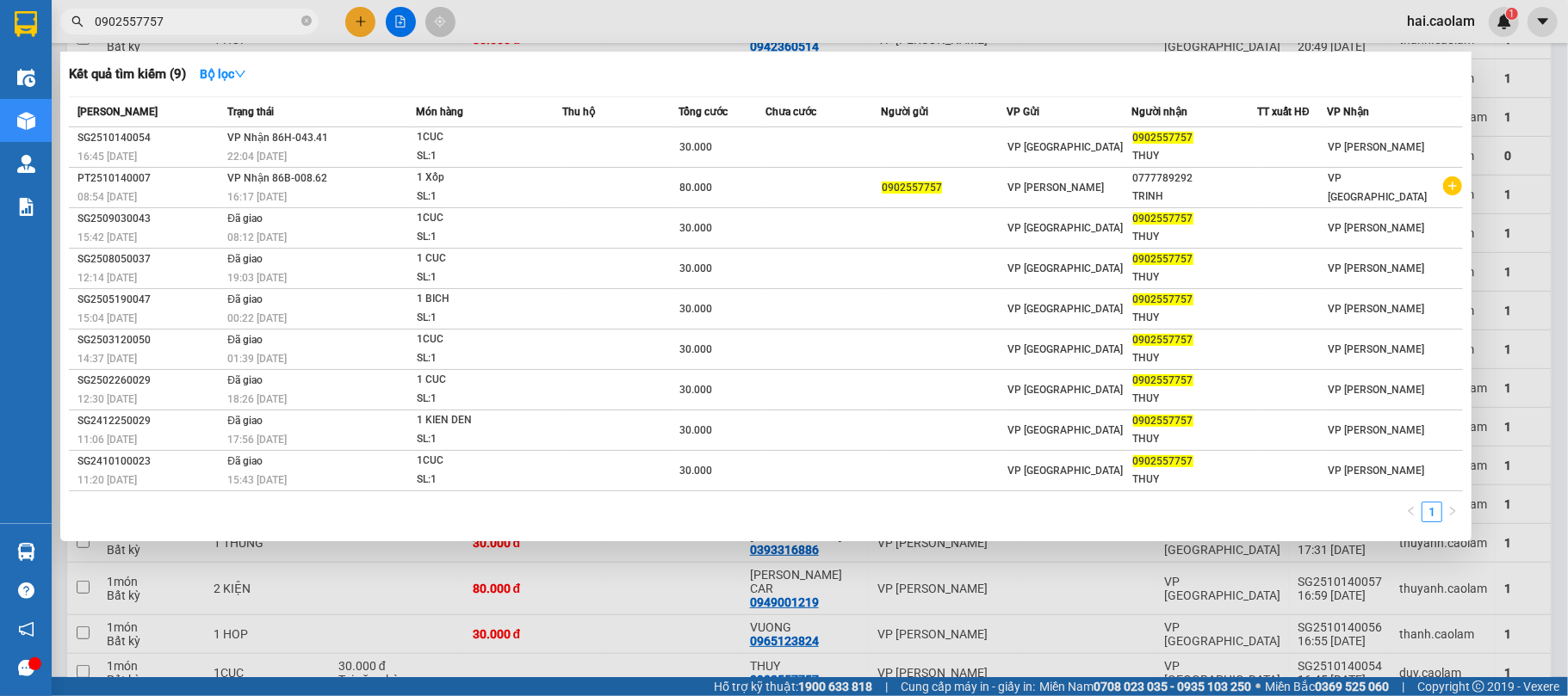
click at [255, 25] on input "0902557757" at bounding box center [196, 22] width 203 height 19
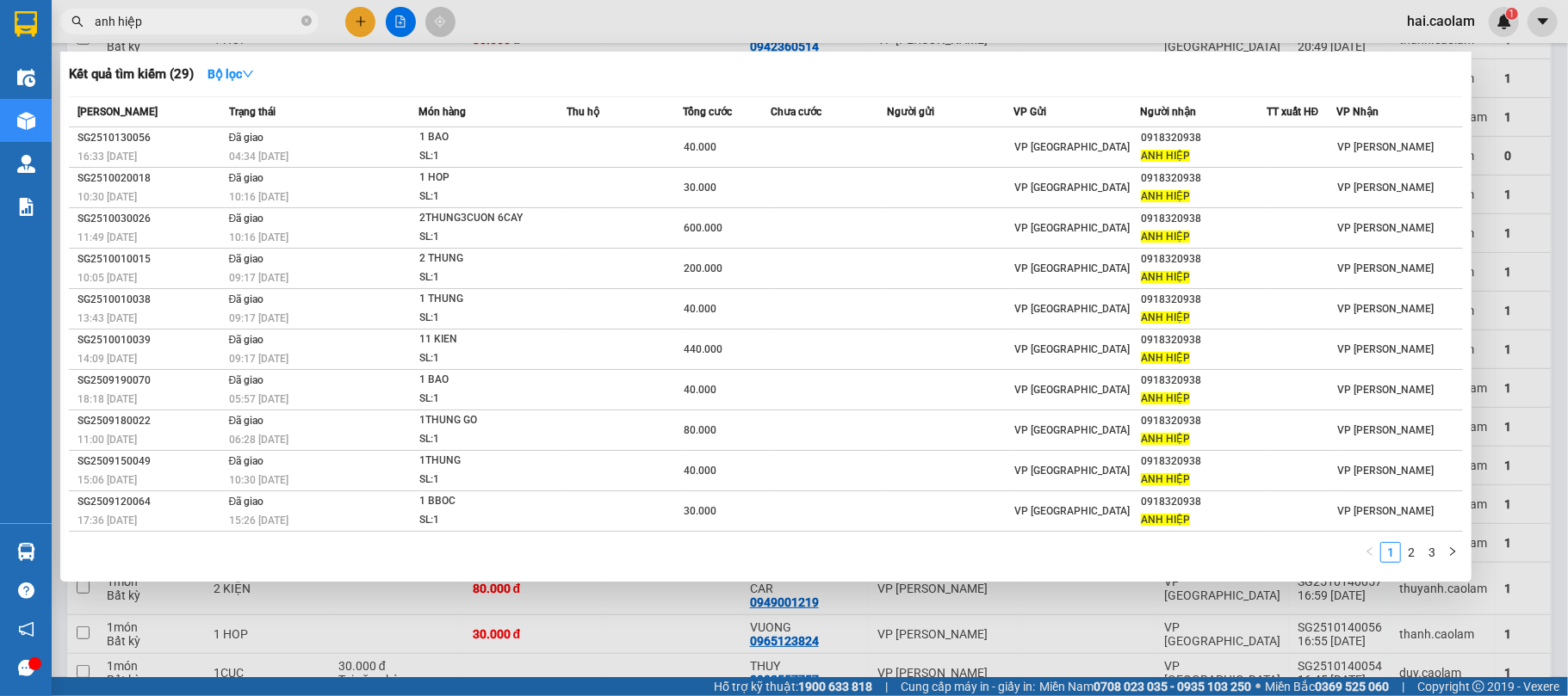
type input "anh hiệp"
click at [896, 604] on div at bounding box center [784, 348] width 1568 height 696
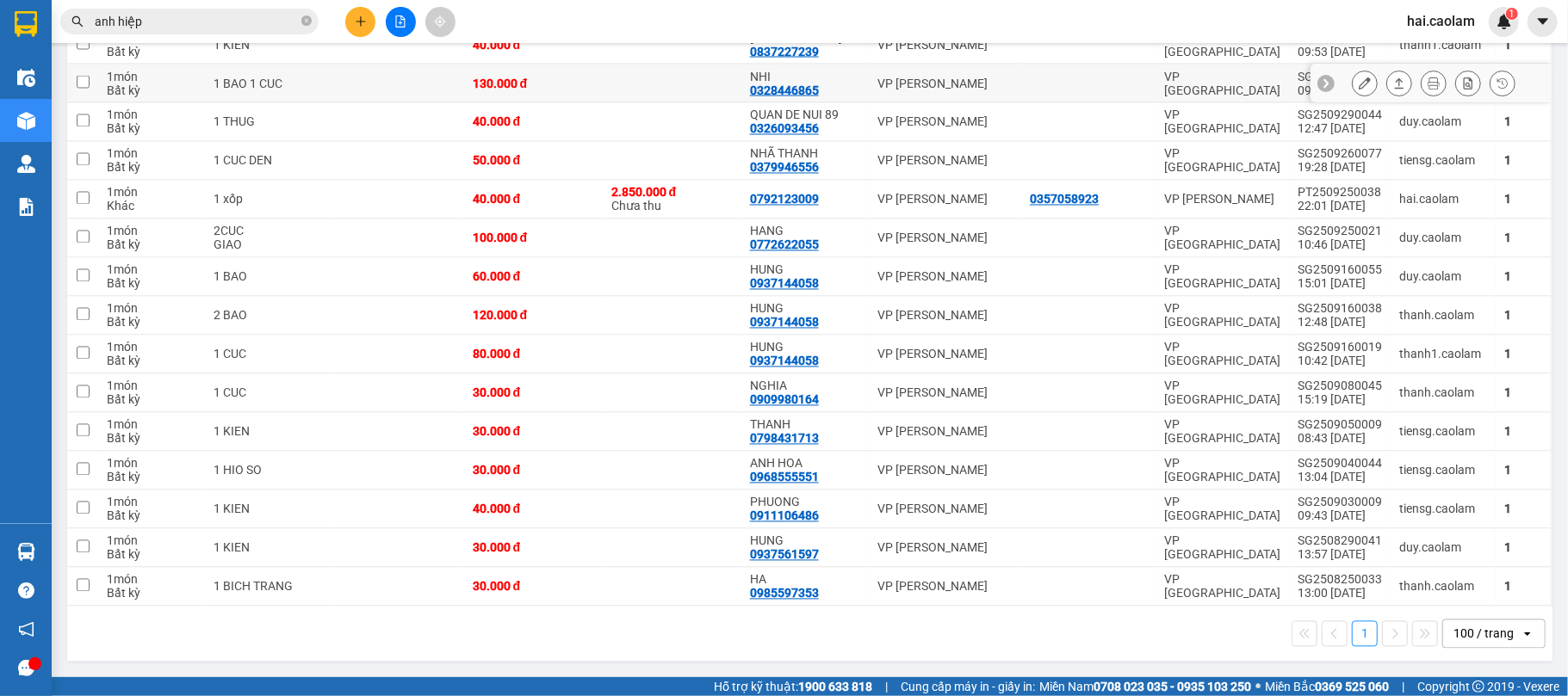
scroll to position [1798, 0]
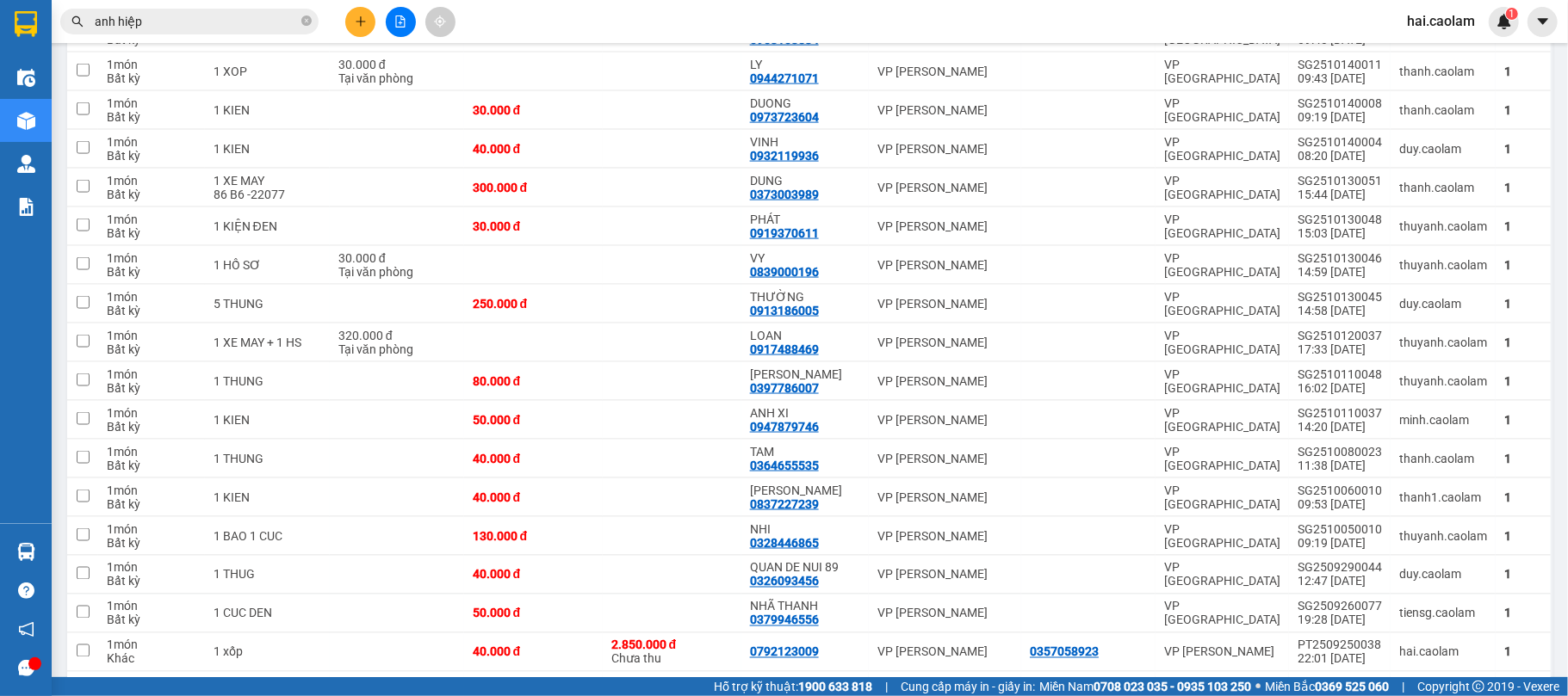
click at [222, 19] on input "anh hiệp" at bounding box center [196, 22] width 203 height 19
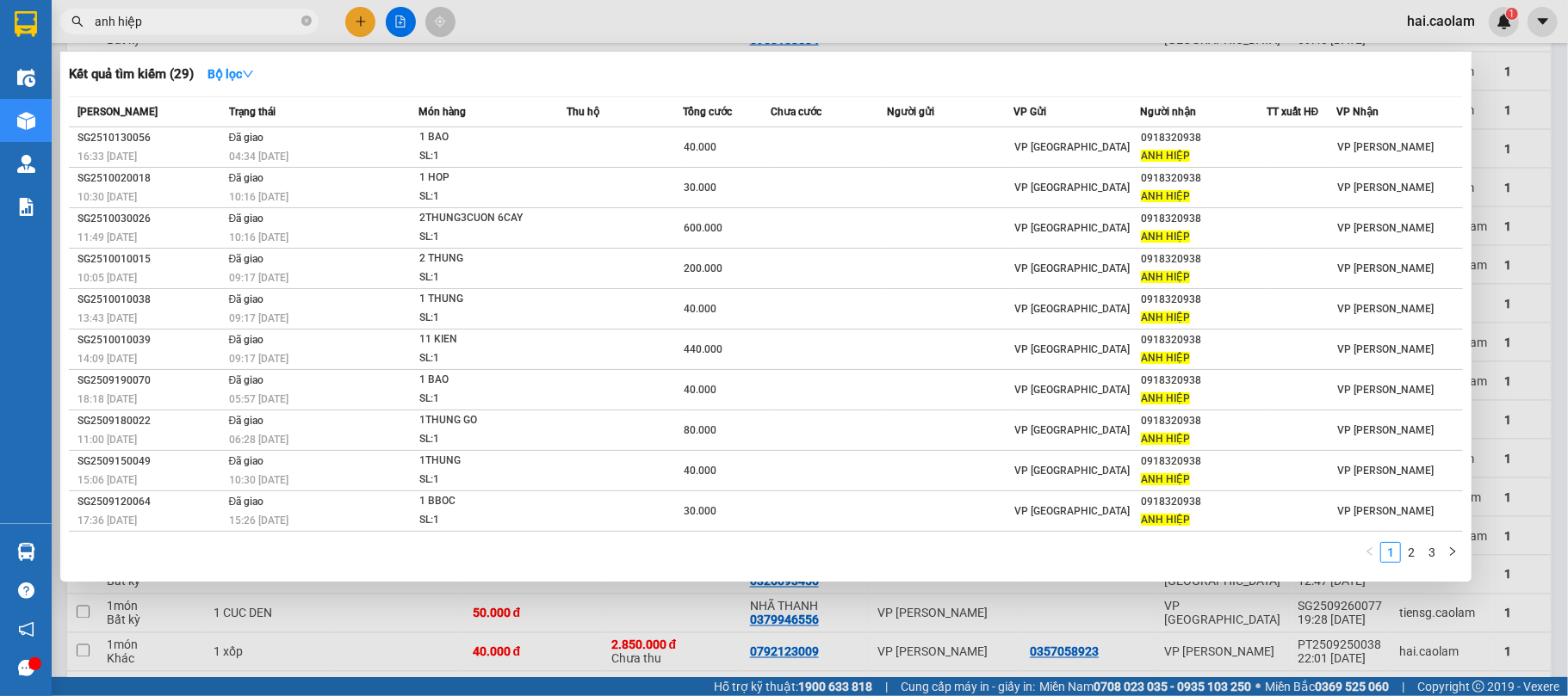
click at [222, 19] on input "anh hiệp" at bounding box center [196, 22] width 203 height 19
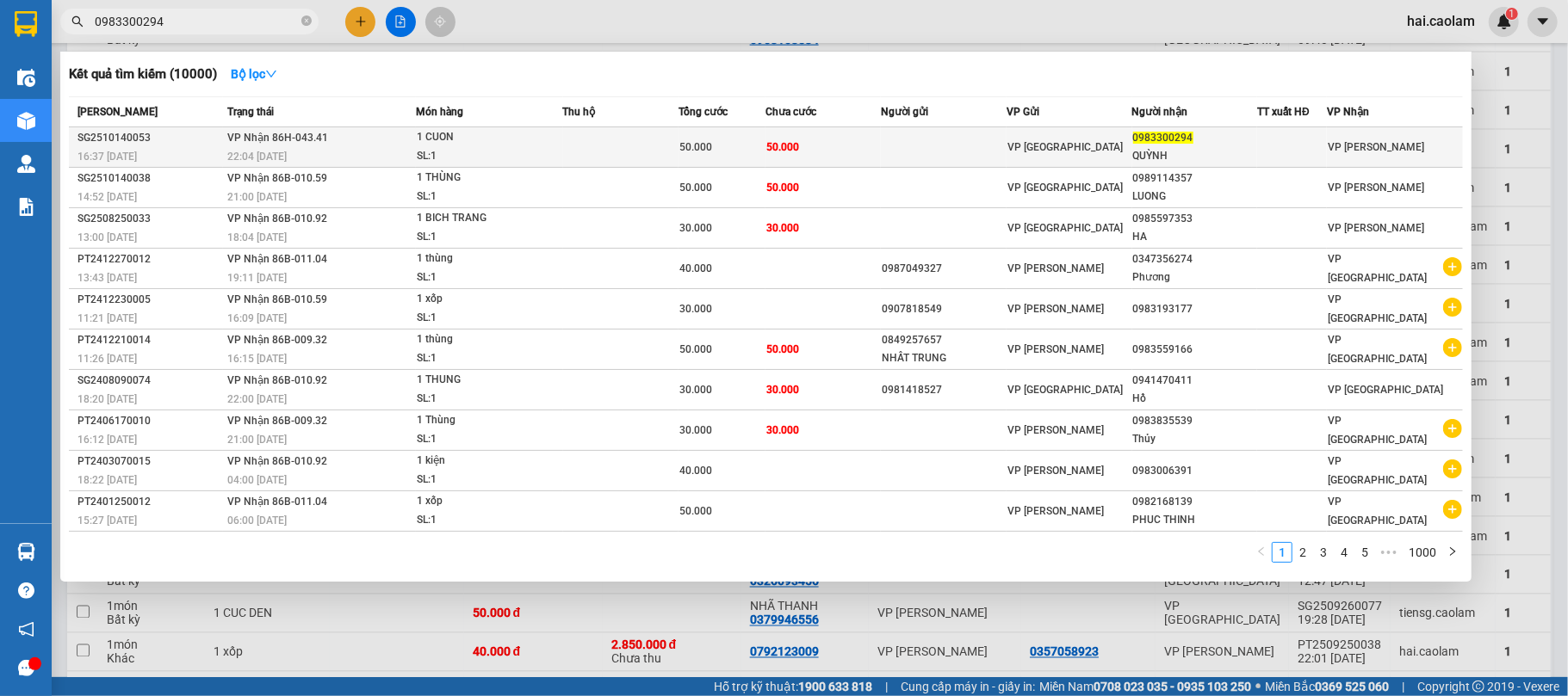
type input "0983300294"
click at [941, 145] on td at bounding box center [943, 147] width 125 height 40
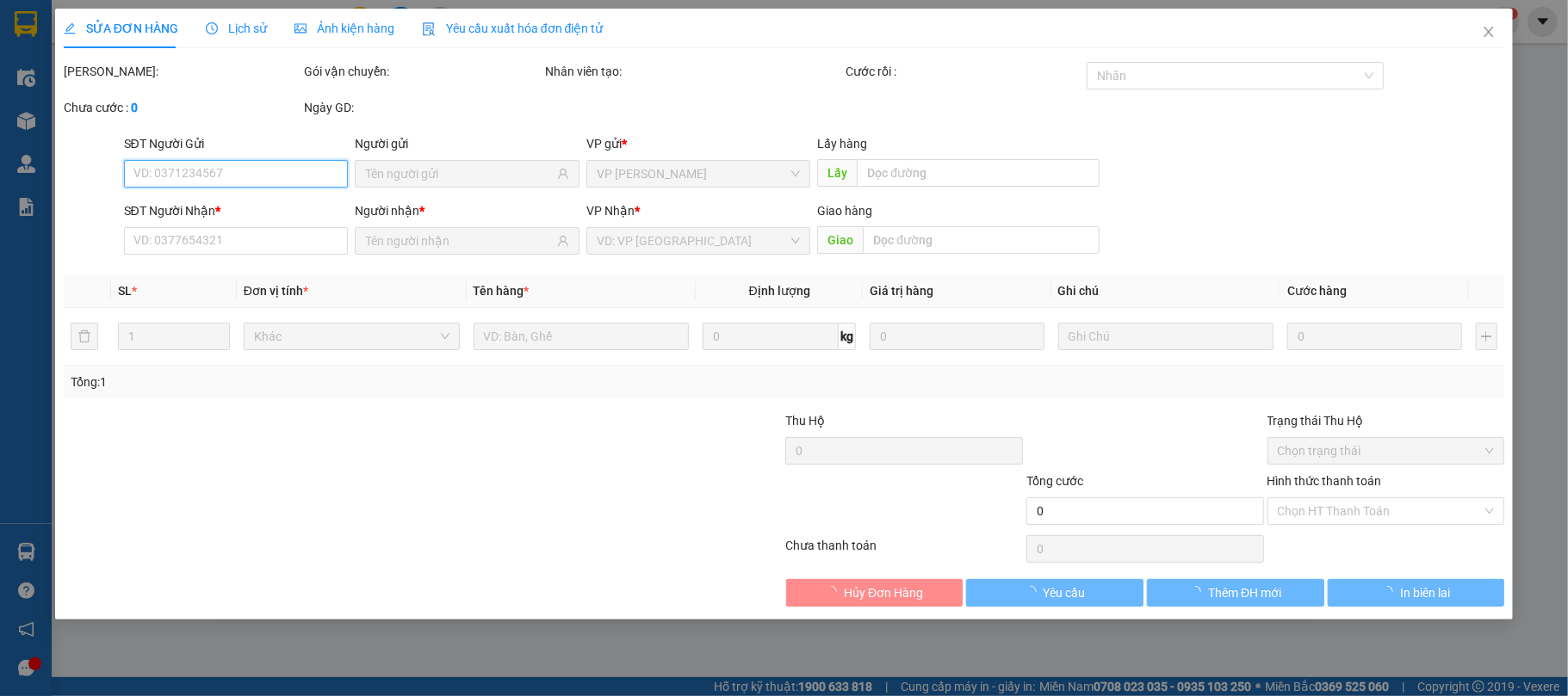
type input "0983300294"
type input "QUỲNH"
type input "50.000"
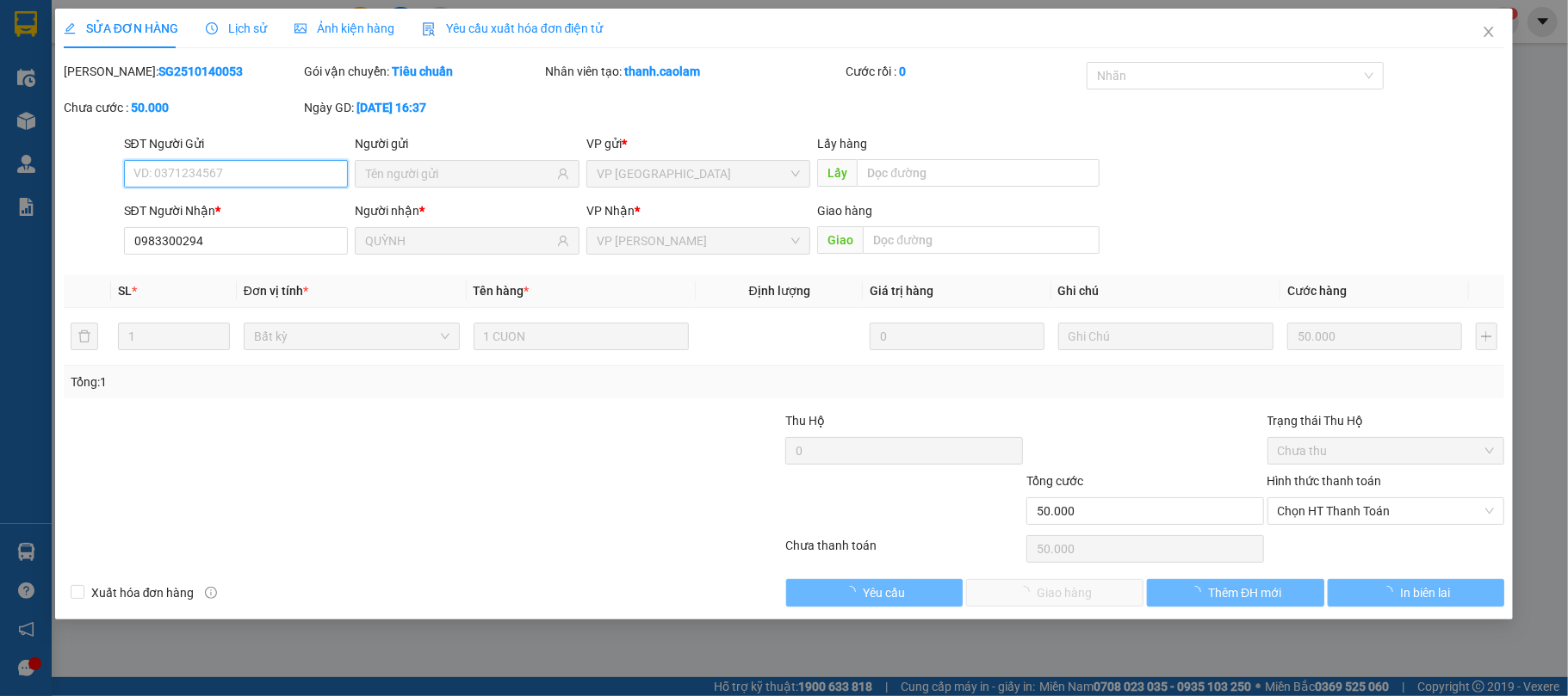
click at [1338, 509] on span "Chọn HT Thanh Toán" at bounding box center [1385, 510] width 217 height 26
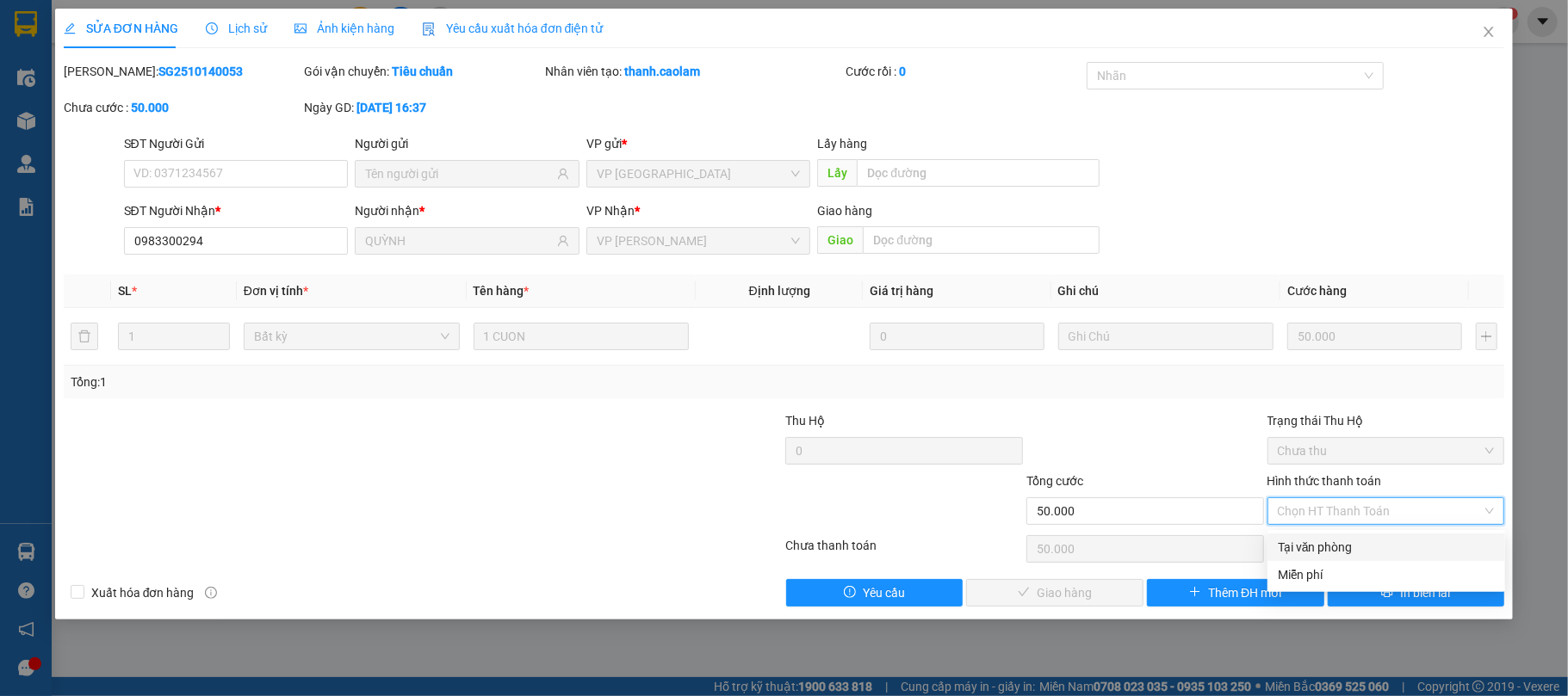
click at [1317, 547] on div "Tại văn phòng" at bounding box center [1385, 548] width 217 height 19
type input "0"
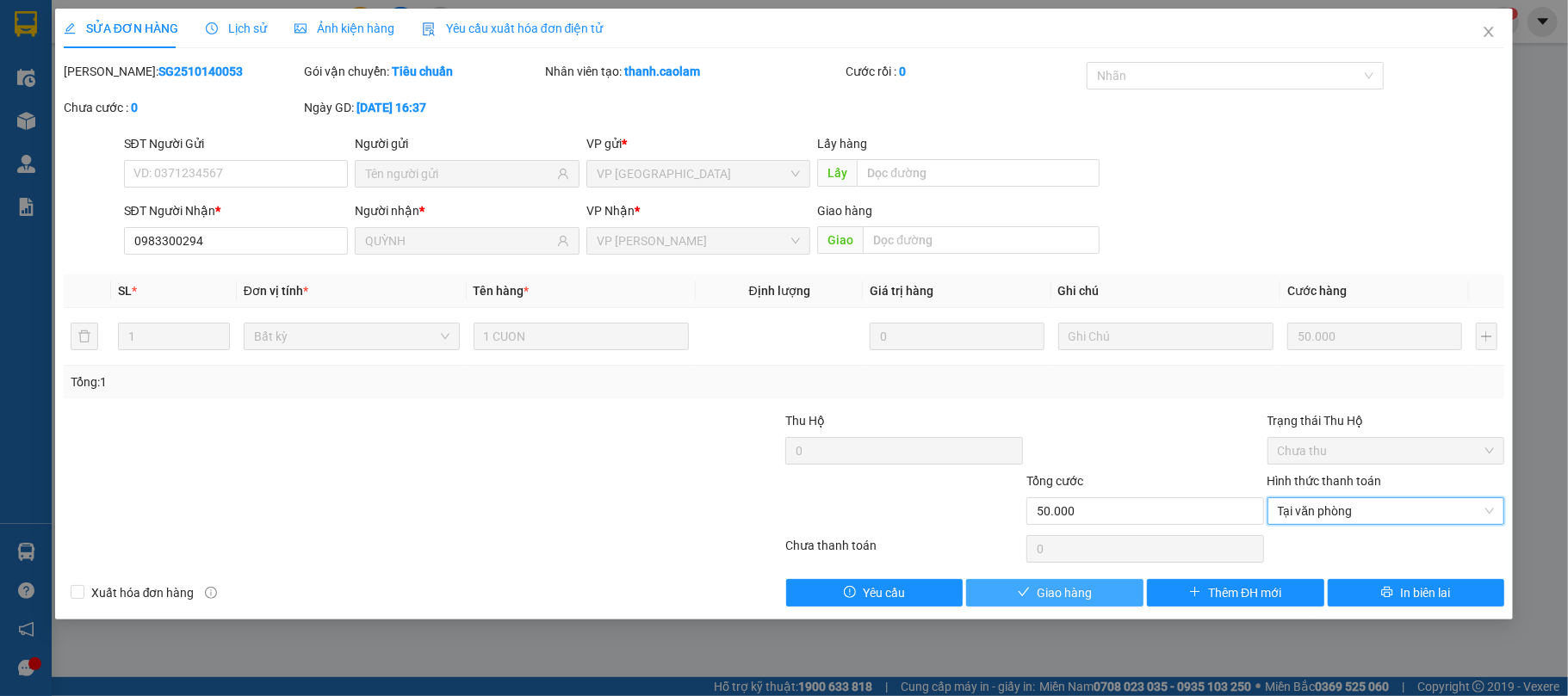
click at [1047, 596] on span "Giao hàng" at bounding box center [1063, 593] width 55 height 19
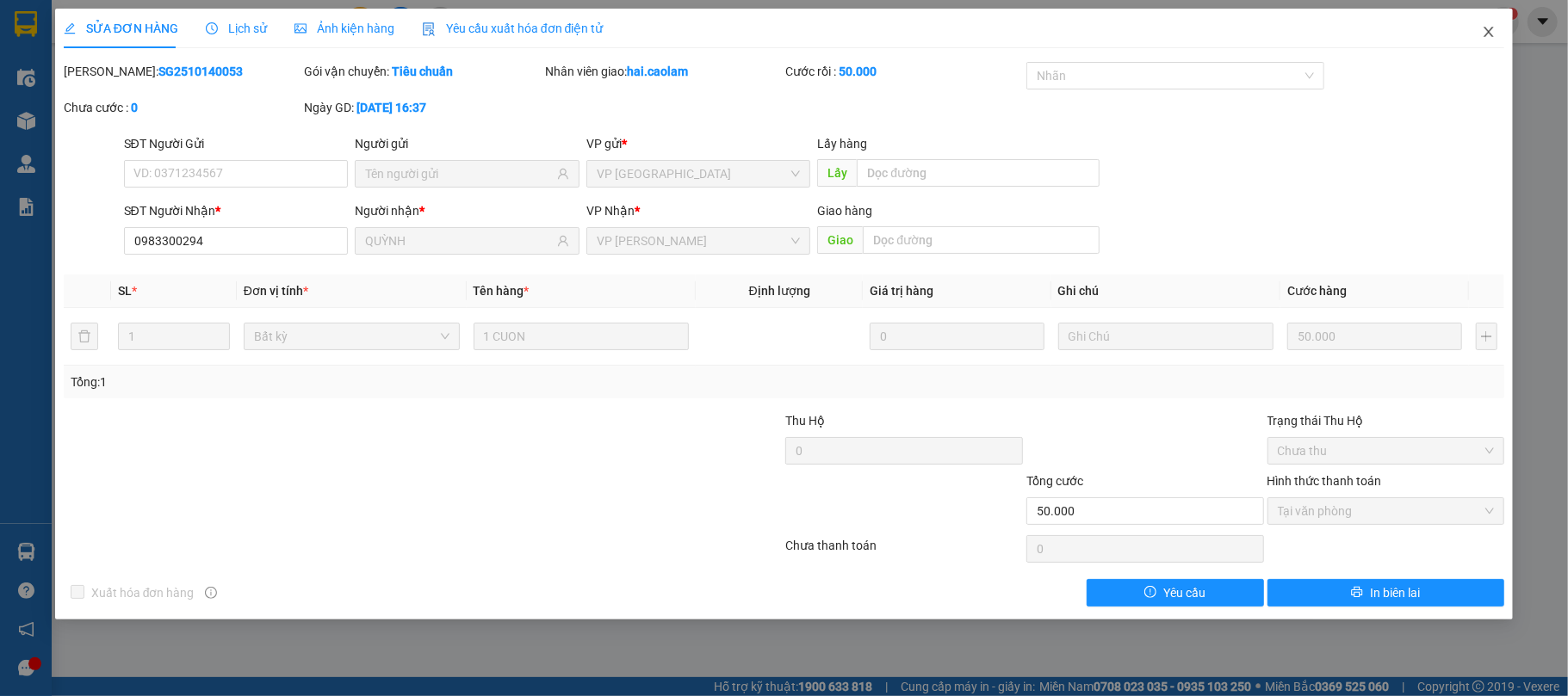
drag, startPoint x: 1491, startPoint y: 32, endPoint x: 518, endPoint y: 5, distance: 973.4
click at [1491, 33] on icon "close" at bounding box center [1488, 32] width 13 height 13
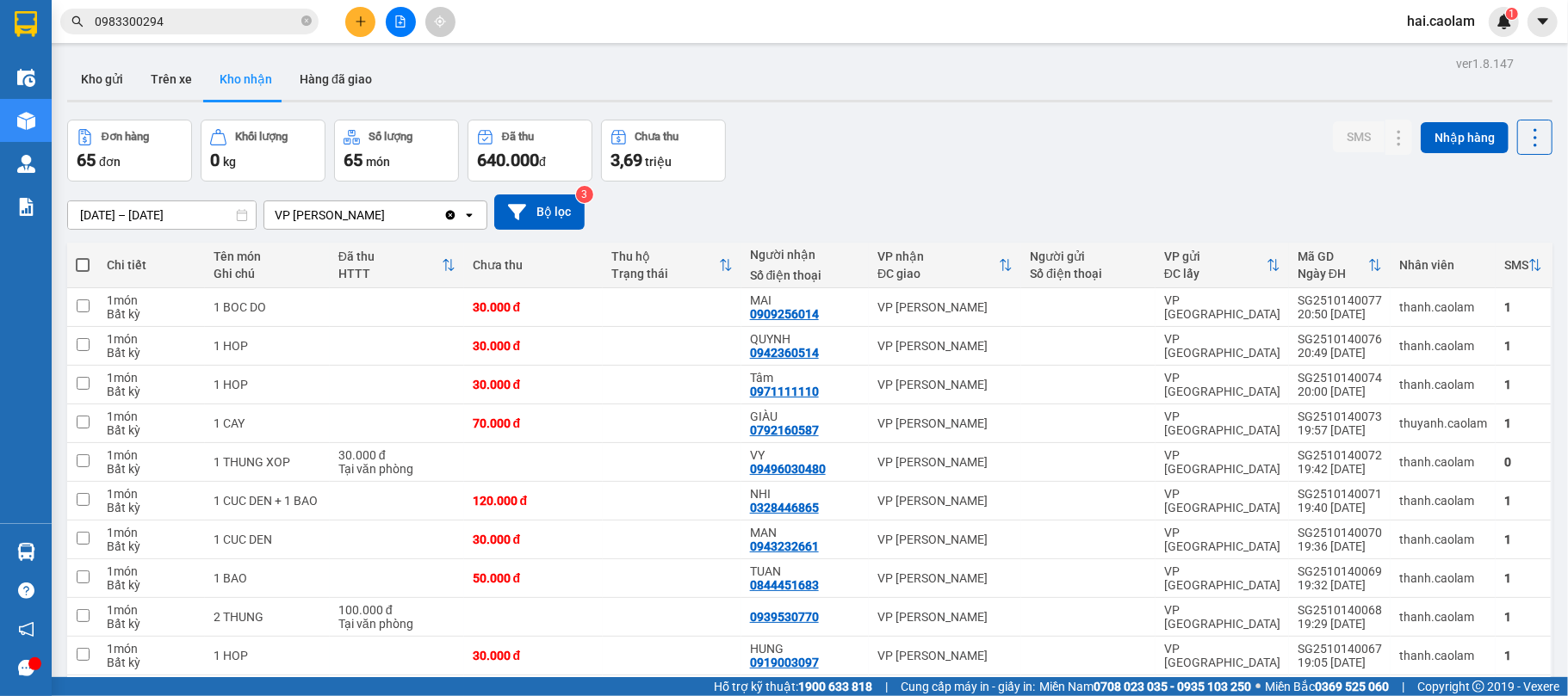
click at [203, 19] on input "0983300294" at bounding box center [196, 22] width 203 height 19
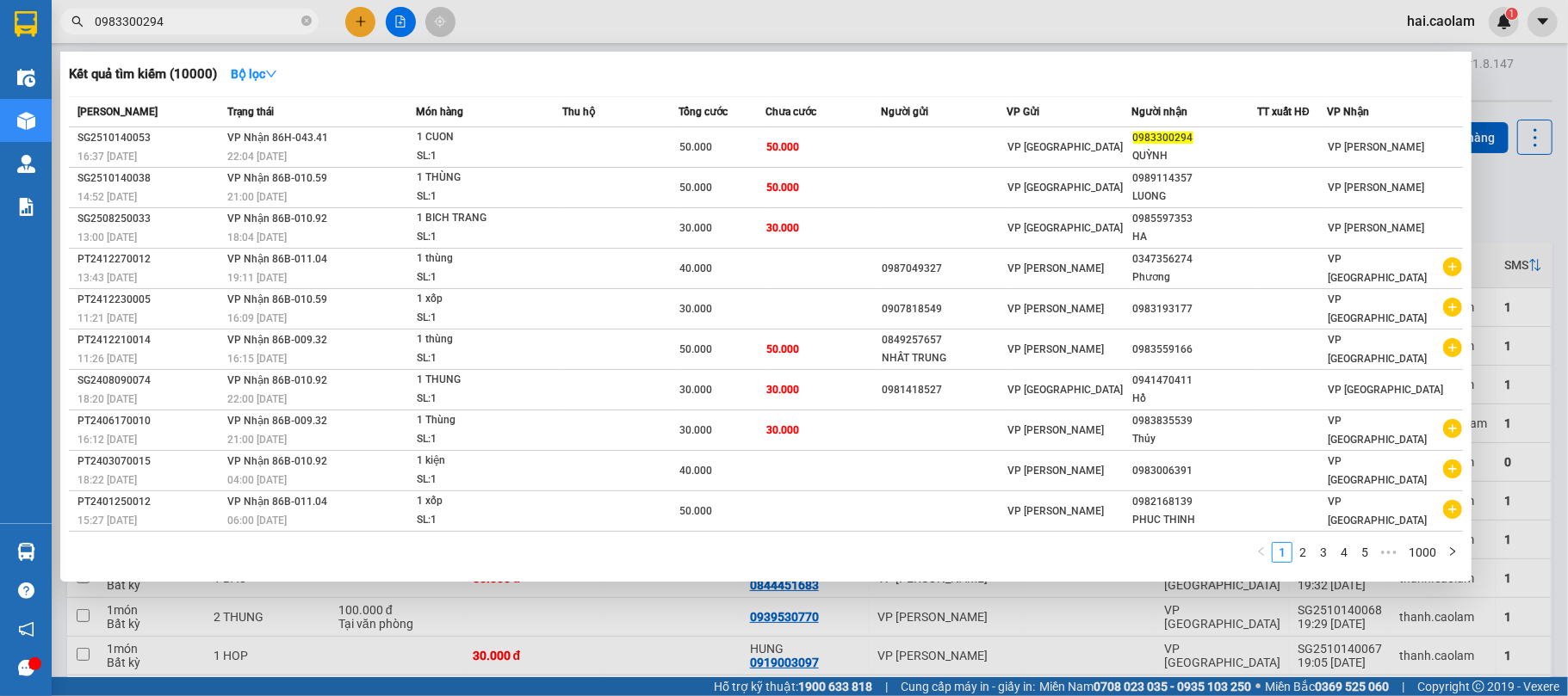
click at [203, 19] on input "0983300294" at bounding box center [196, 22] width 203 height 19
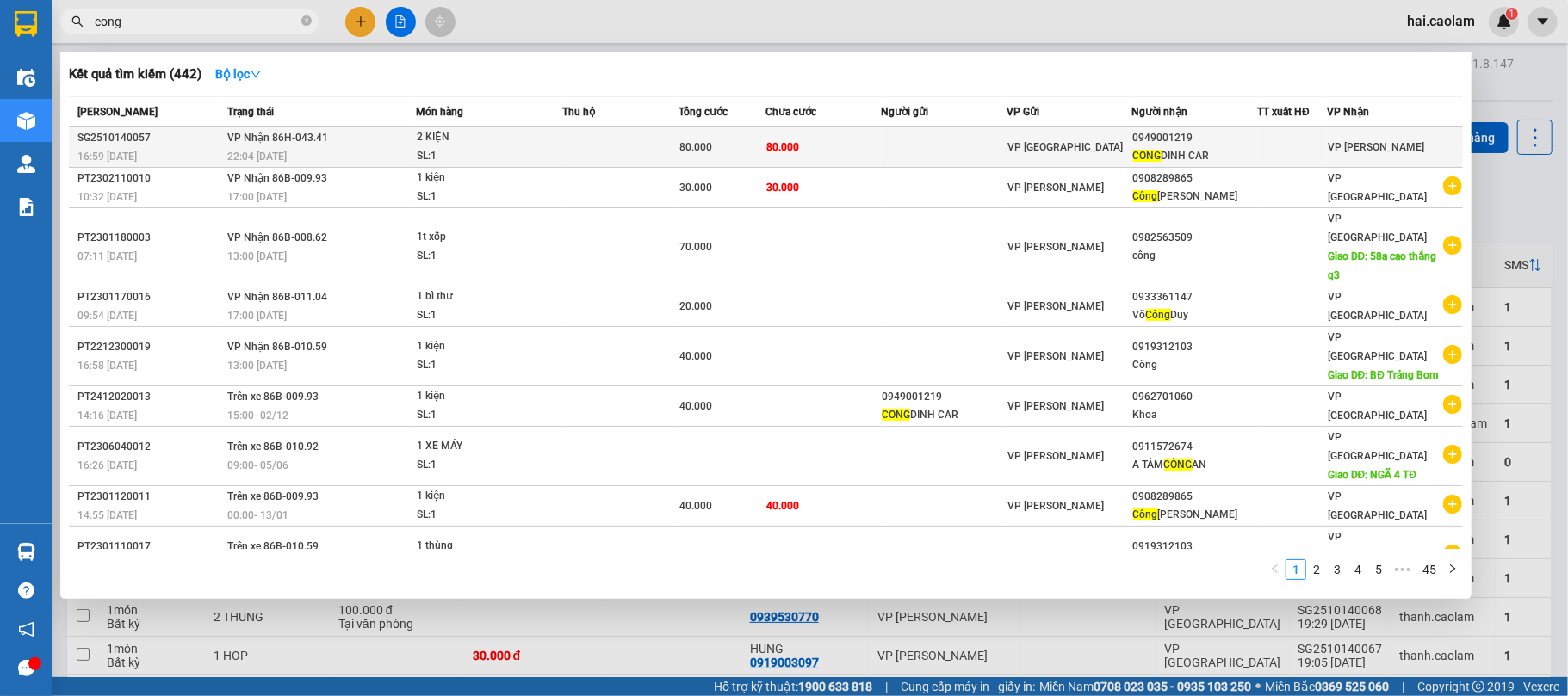
type input "cong"
click at [923, 142] on td at bounding box center [943, 147] width 125 height 40
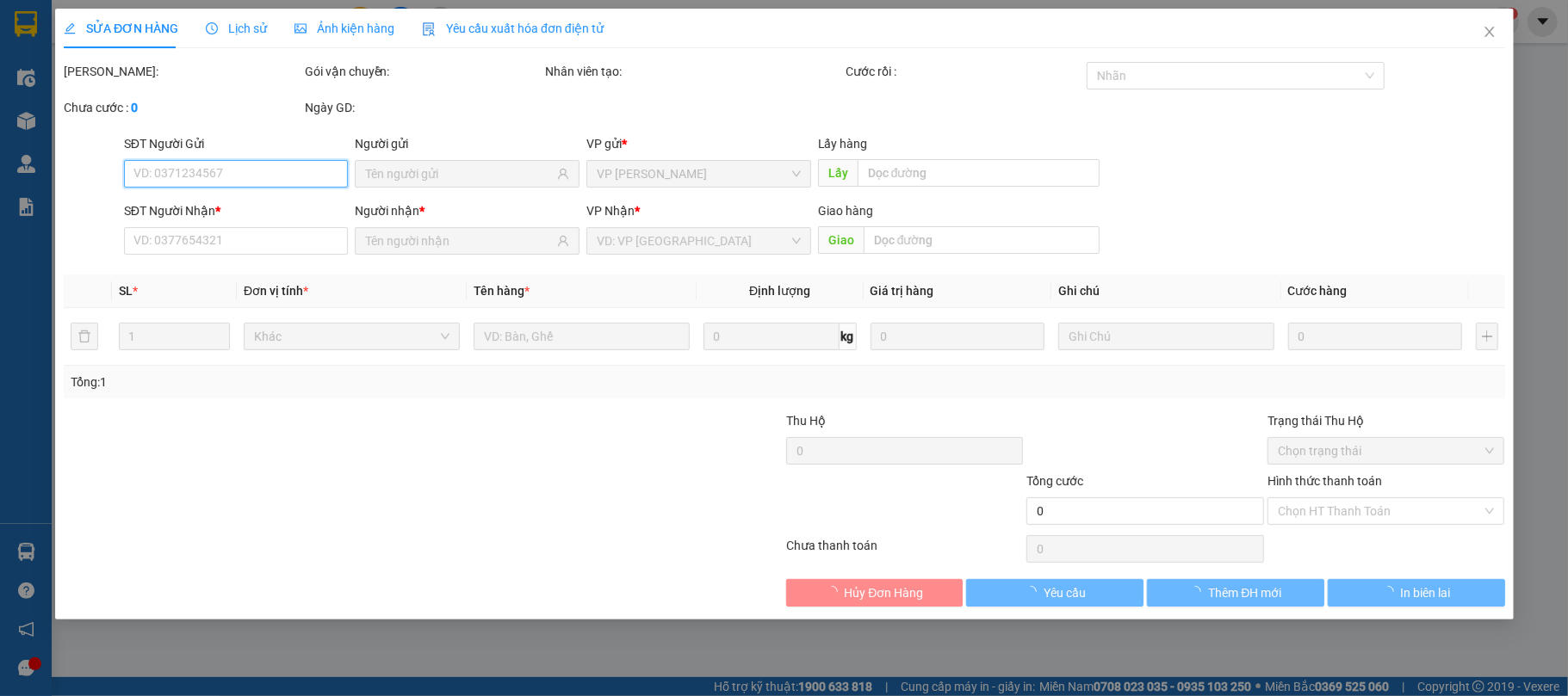
type input "0949001219"
type input "[PERSON_NAME] CAR"
type input "80.000"
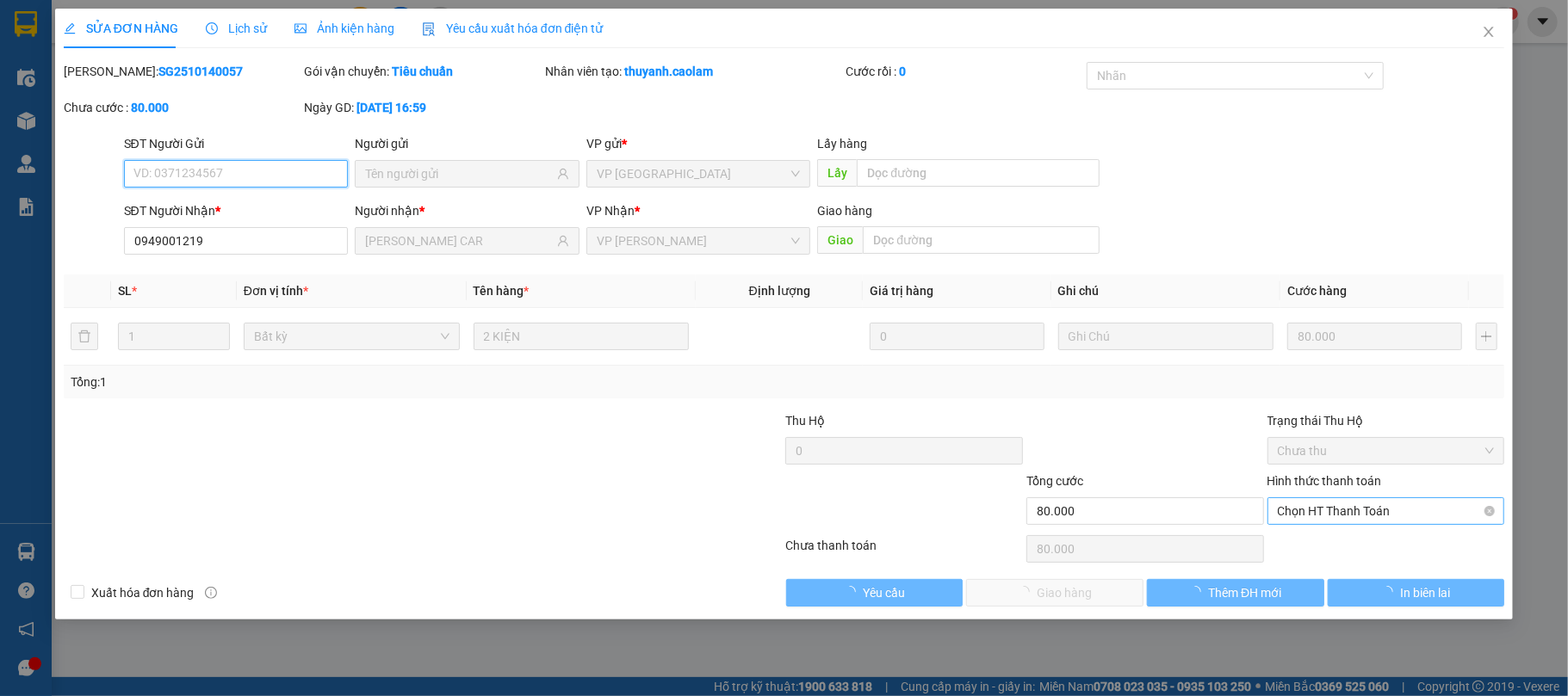
click at [1317, 520] on span "Chọn HT Thanh Toán" at bounding box center [1385, 510] width 217 height 26
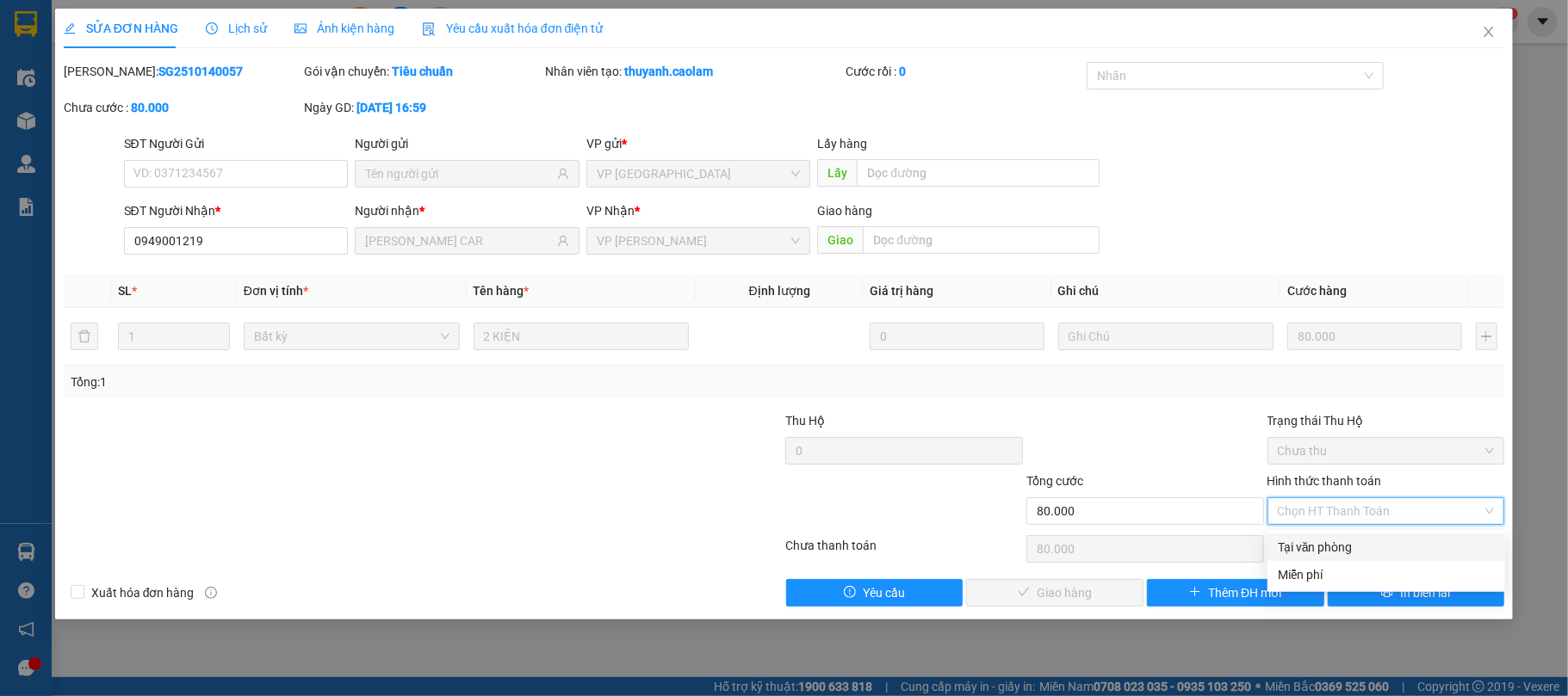
click at [1317, 544] on div "Tại văn phòng" at bounding box center [1385, 548] width 217 height 19
type input "0"
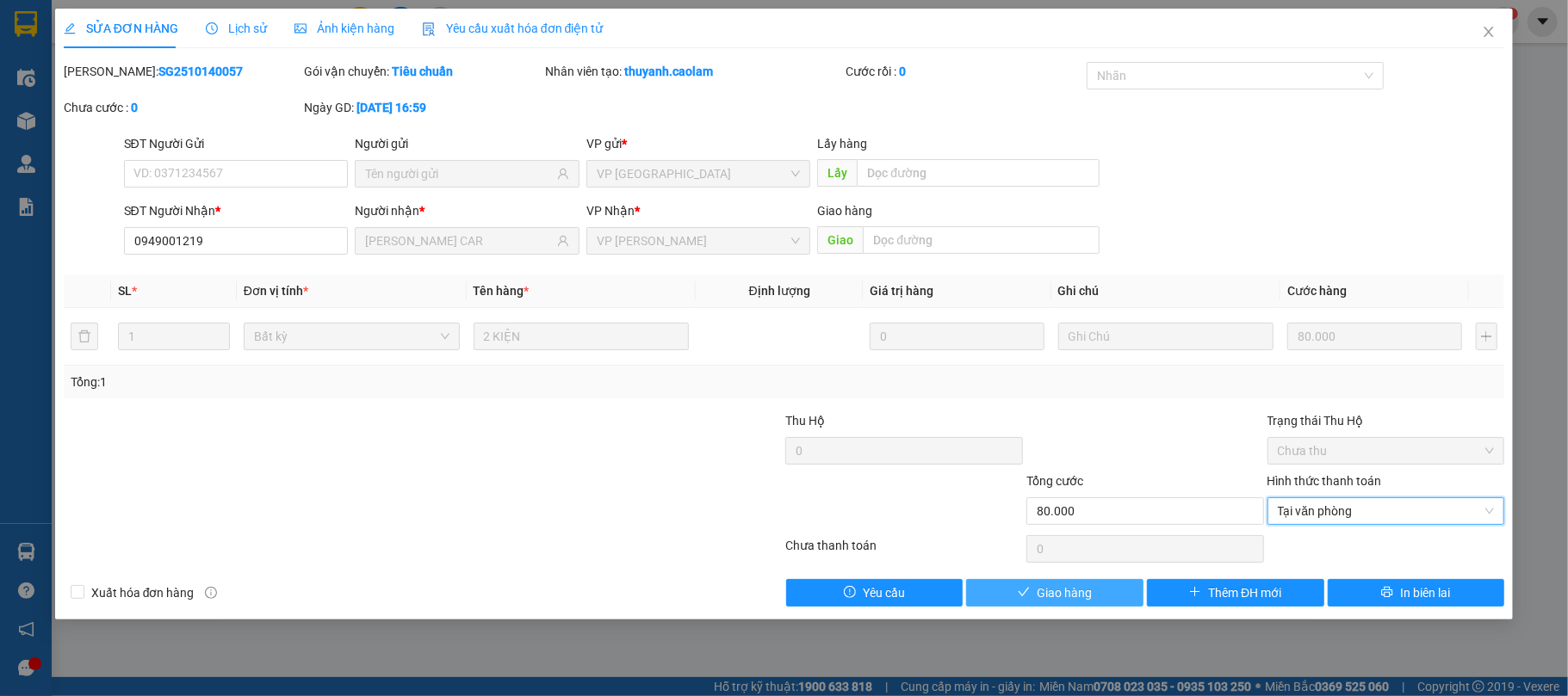
click at [1106, 587] on button "Giao hàng" at bounding box center [1055, 593] width 177 height 28
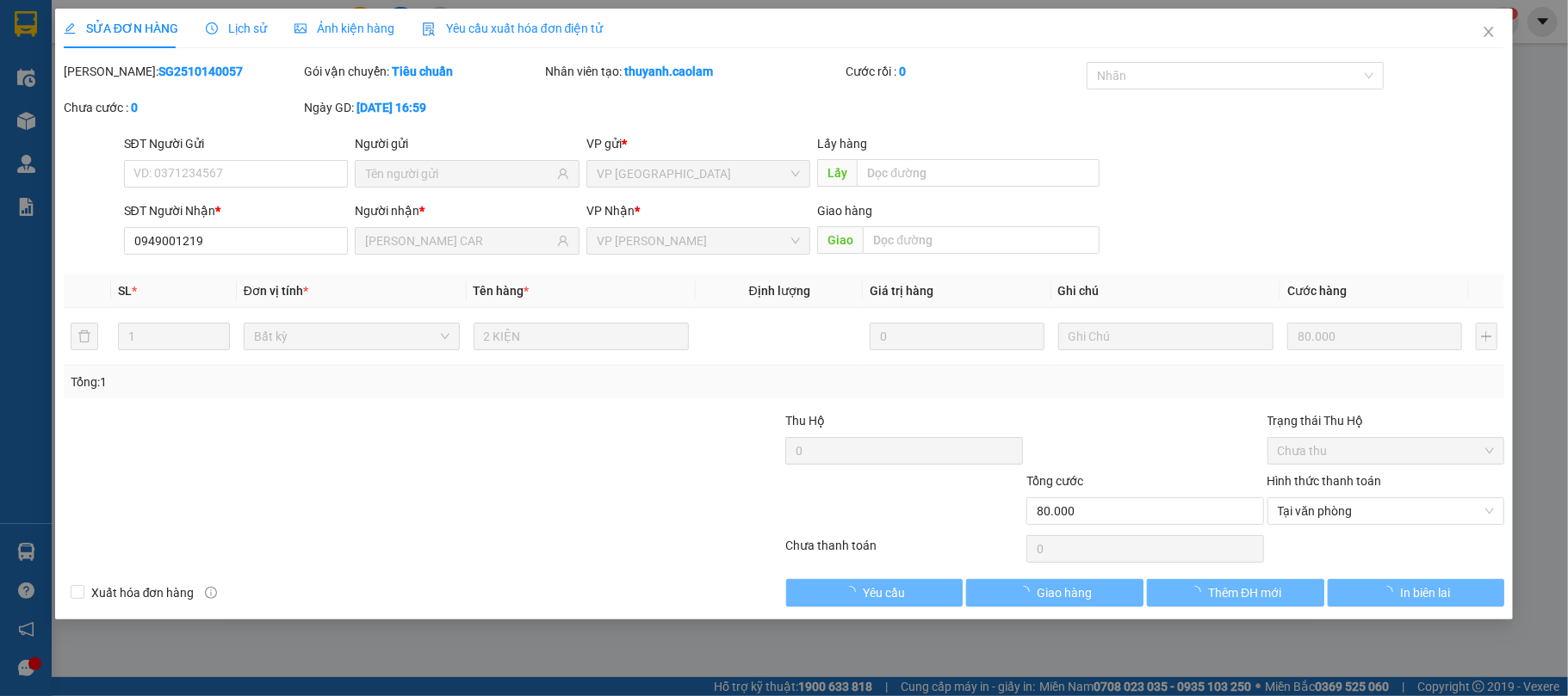
click at [1491, 32] on icon "close" at bounding box center [1488, 32] width 13 height 13
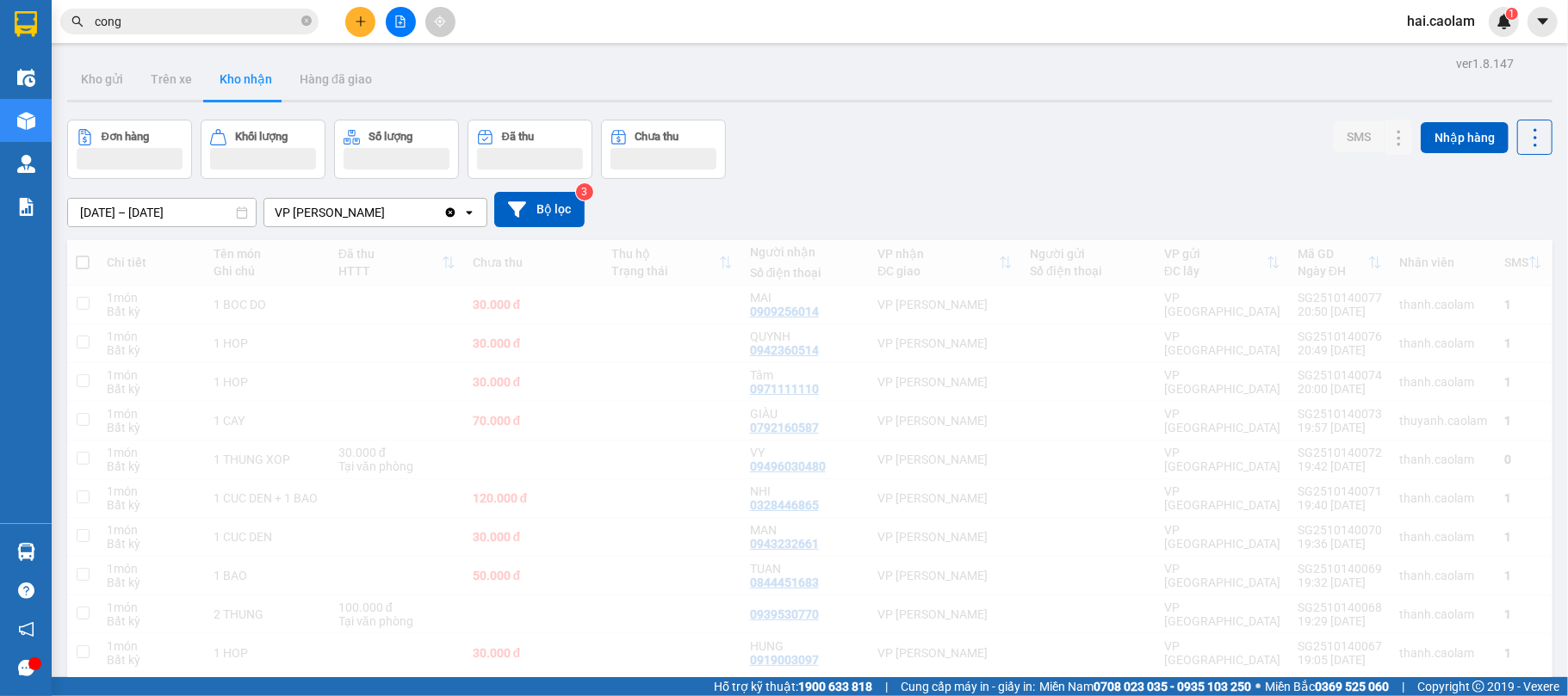
click at [247, 19] on input "cong" at bounding box center [196, 22] width 203 height 19
click at [248, 18] on input "cong" at bounding box center [196, 22] width 203 height 19
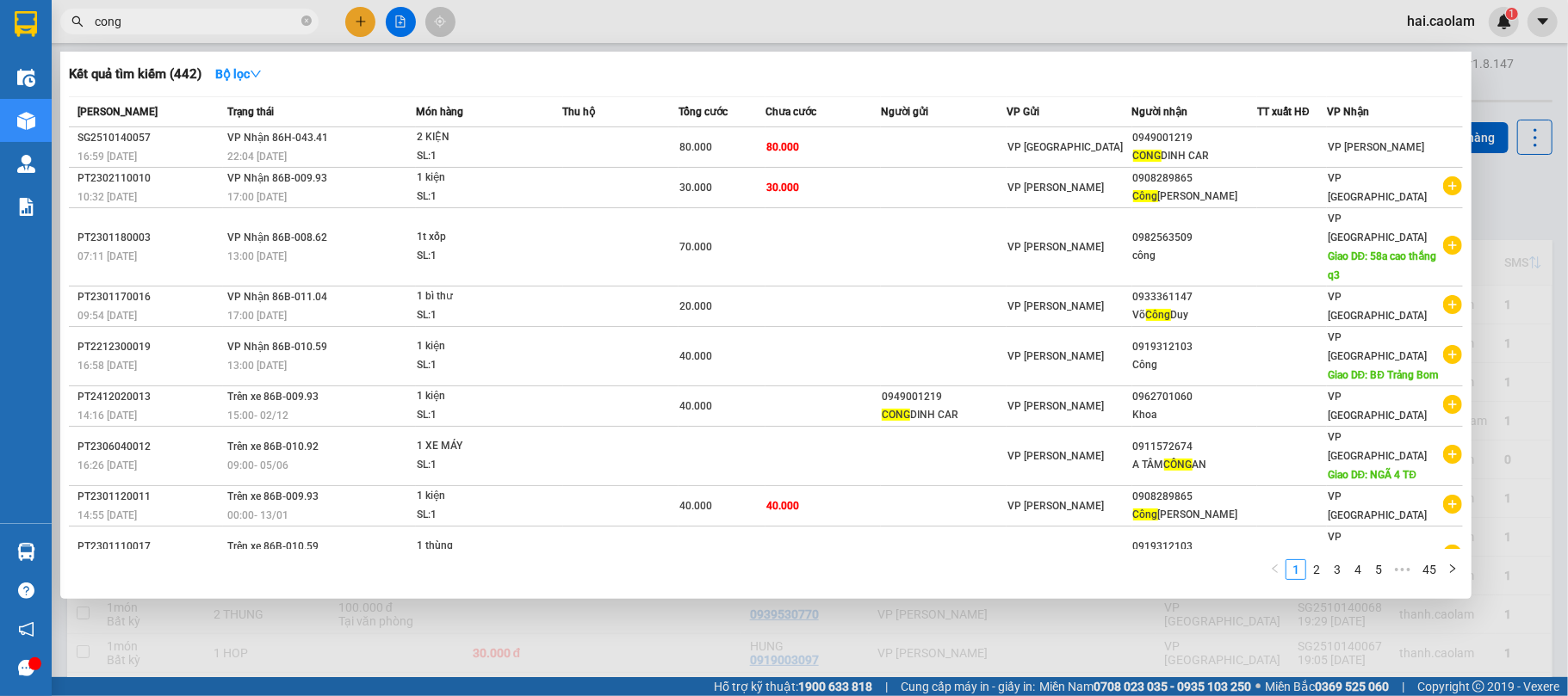
click at [248, 18] on input "cong" at bounding box center [196, 22] width 203 height 19
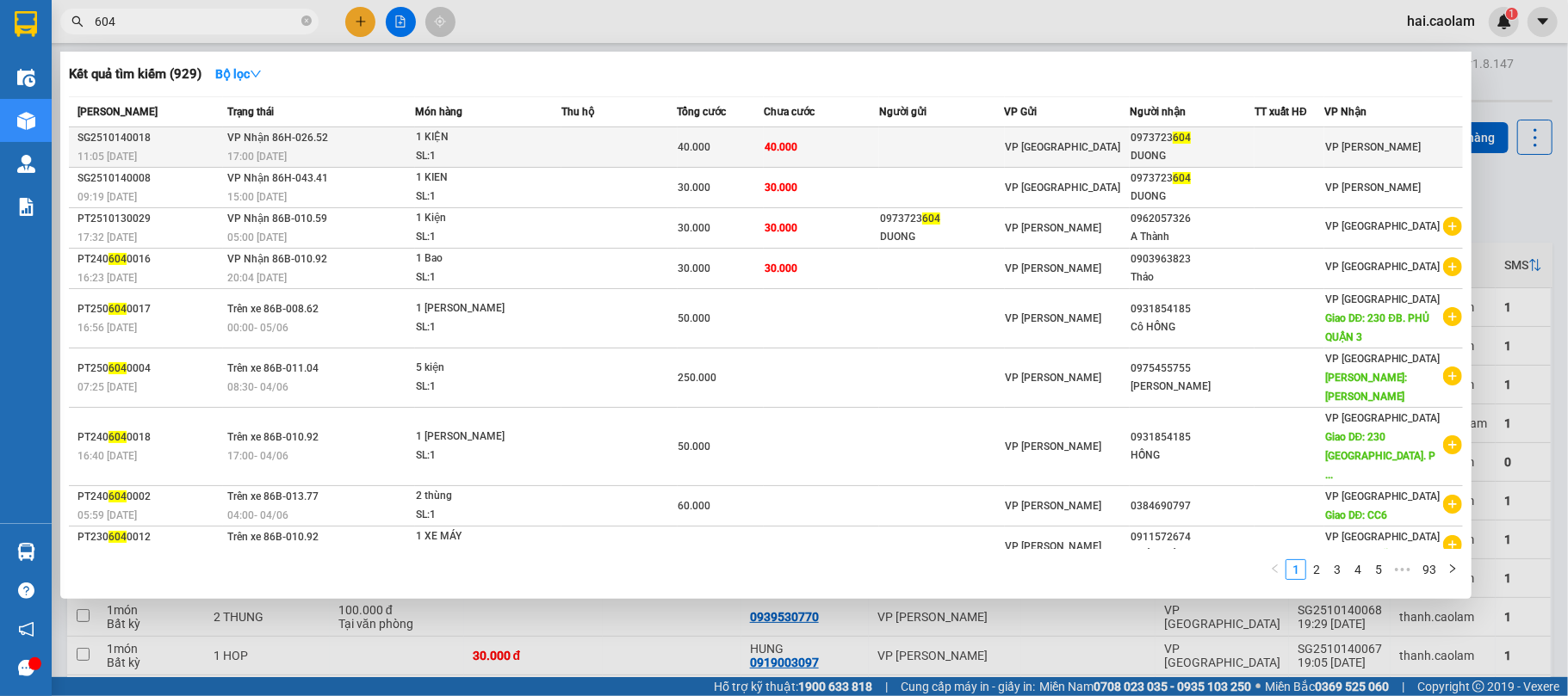
type input "604"
click at [872, 145] on td "40.000" at bounding box center [822, 147] width 116 height 40
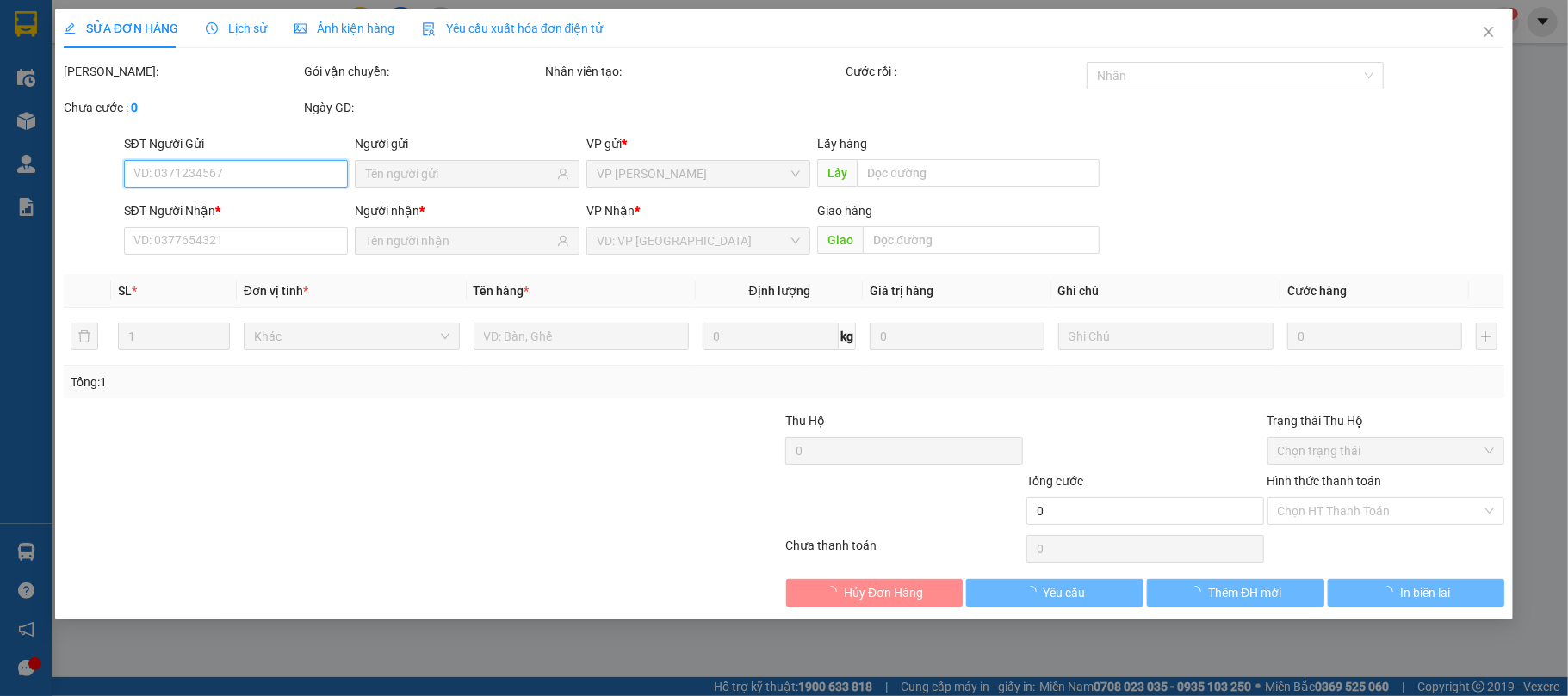
type input "0973723604"
type input "DUONG"
type input "40.000"
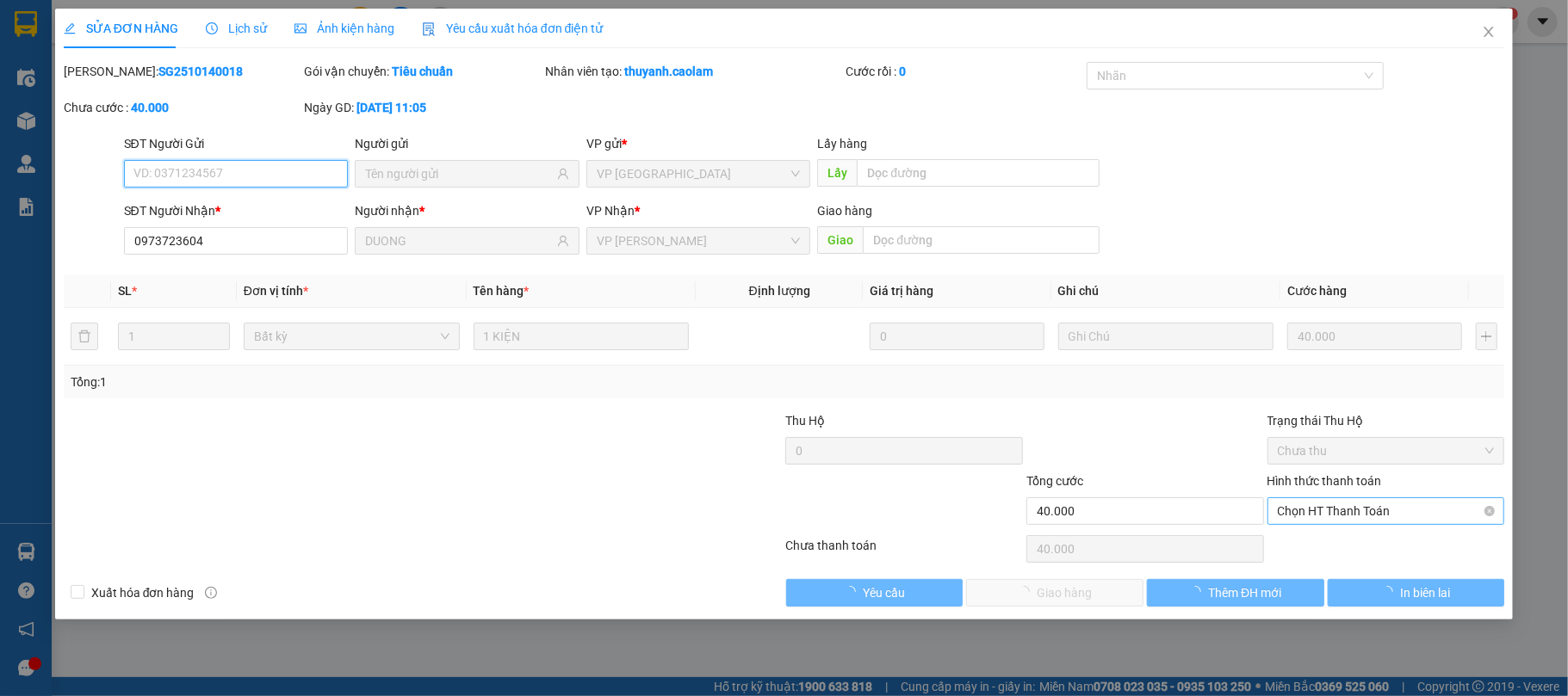
click at [1342, 514] on span "Chọn HT Thanh Toán" at bounding box center [1385, 510] width 217 height 26
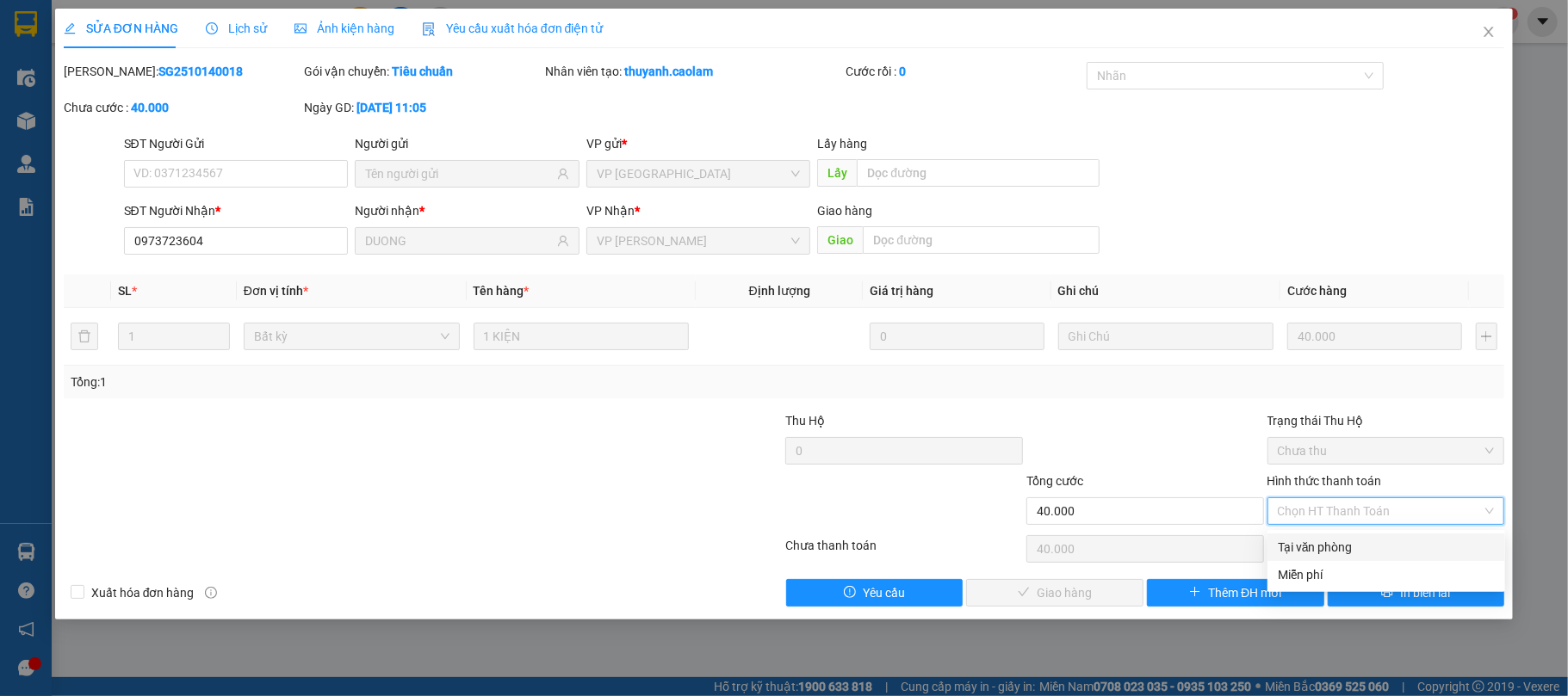
click at [1336, 544] on div "Tại văn phòng" at bounding box center [1385, 548] width 217 height 19
type input "0"
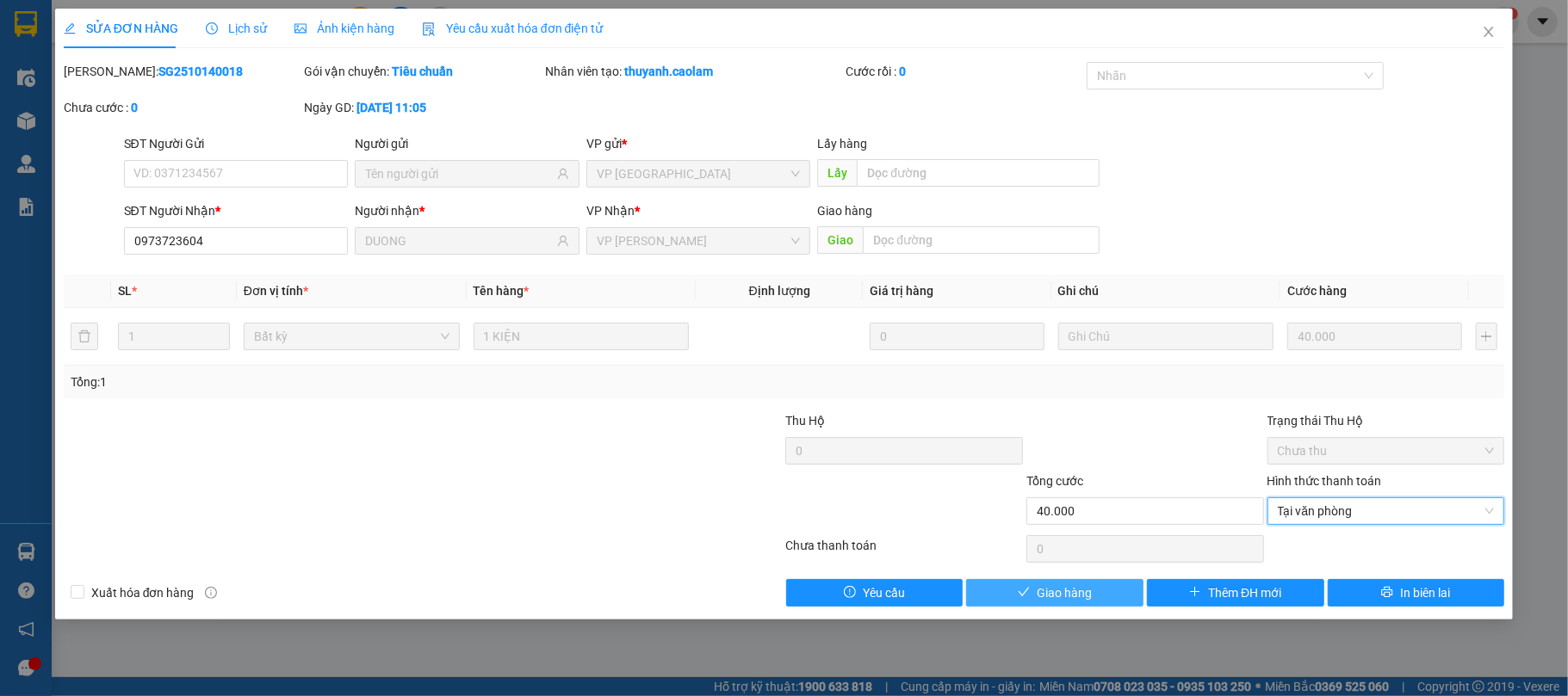
click at [1098, 597] on button "Giao hàng" at bounding box center [1055, 593] width 177 height 28
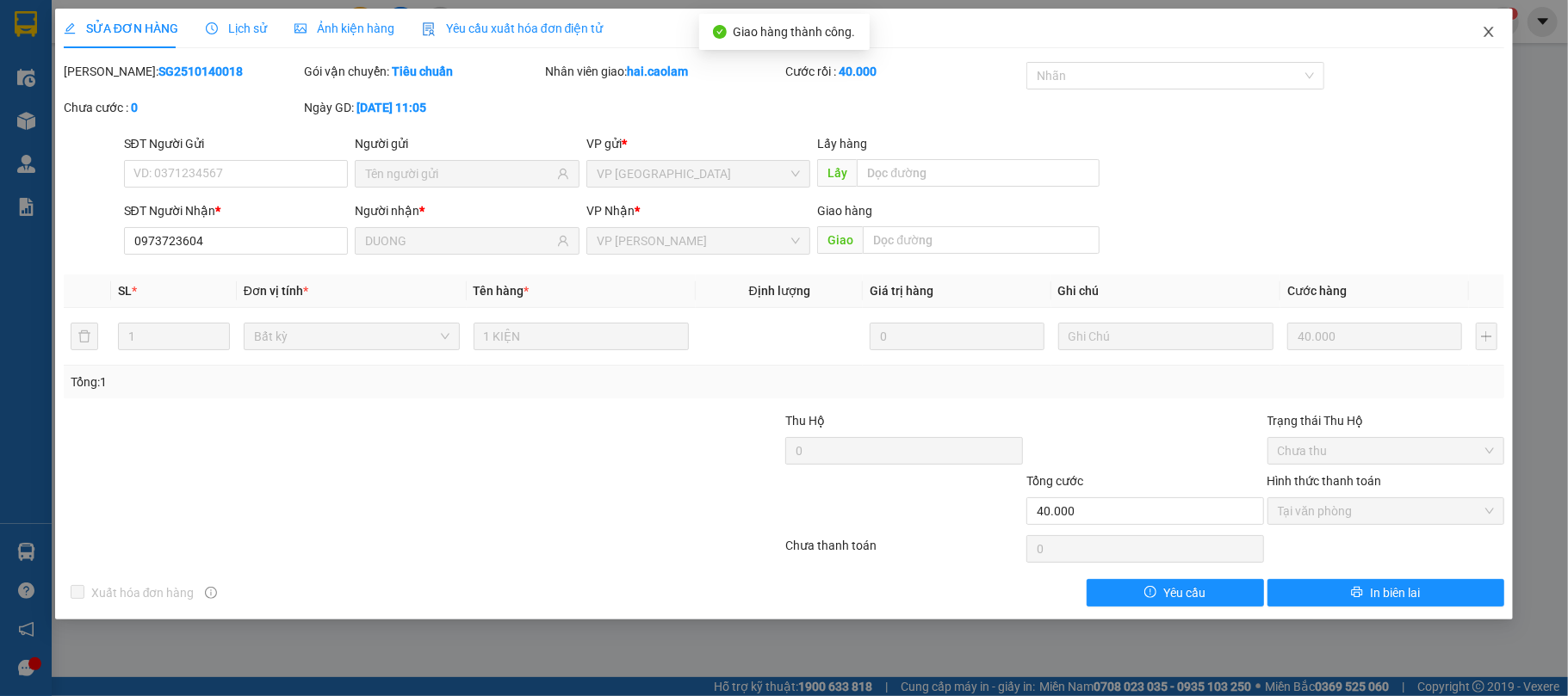
click at [1499, 22] on span "Close" at bounding box center [1488, 33] width 48 height 48
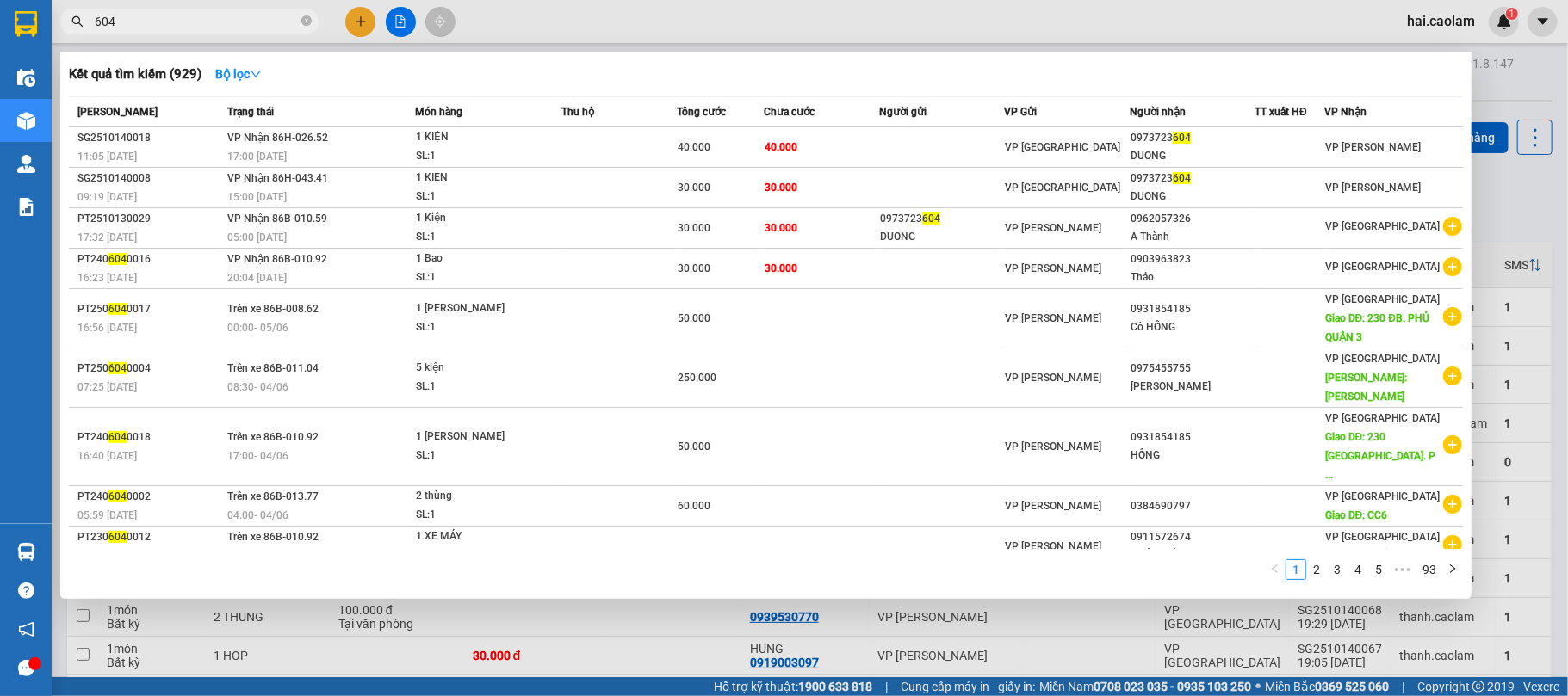
click at [188, 24] on input "604" at bounding box center [196, 22] width 203 height 19
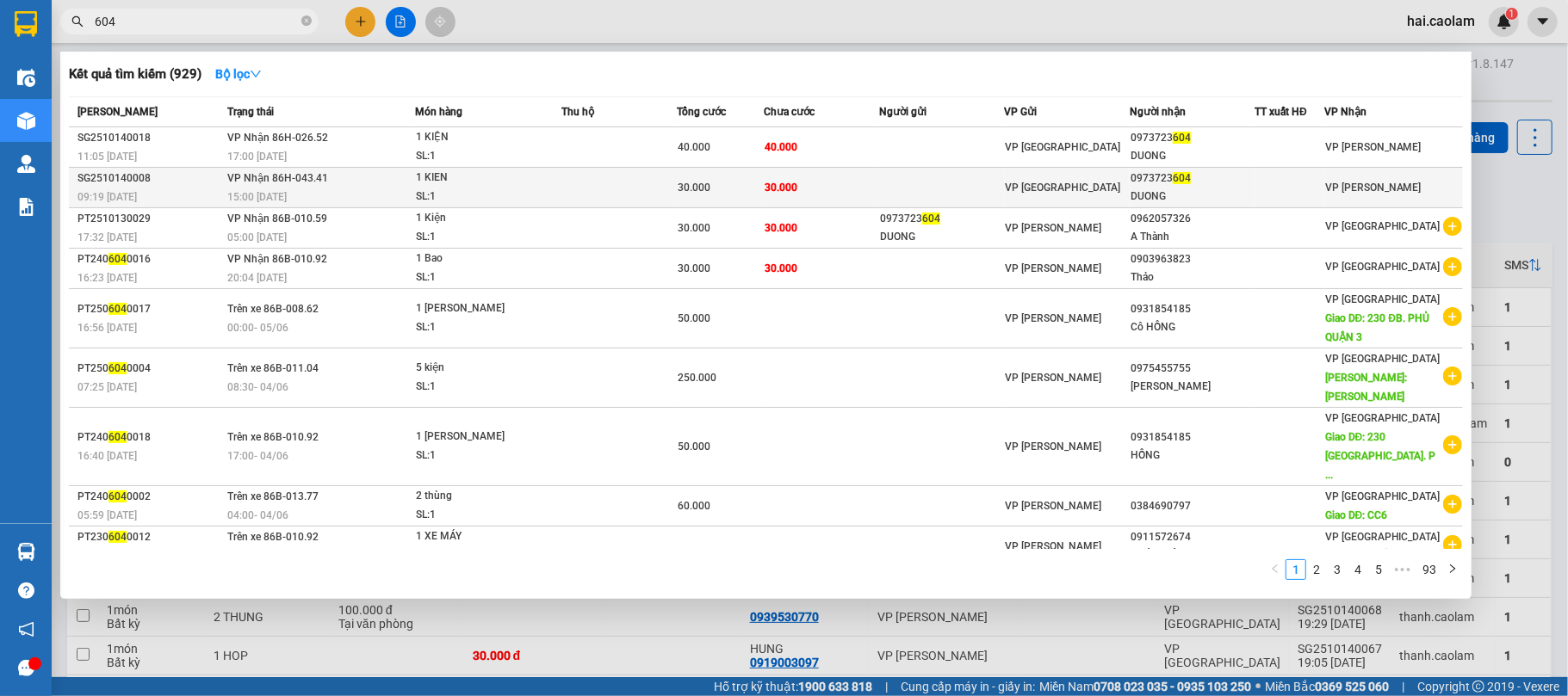
click at [835, 175] on td "30.000" at bounding box center [822, 188] width 116 height 40
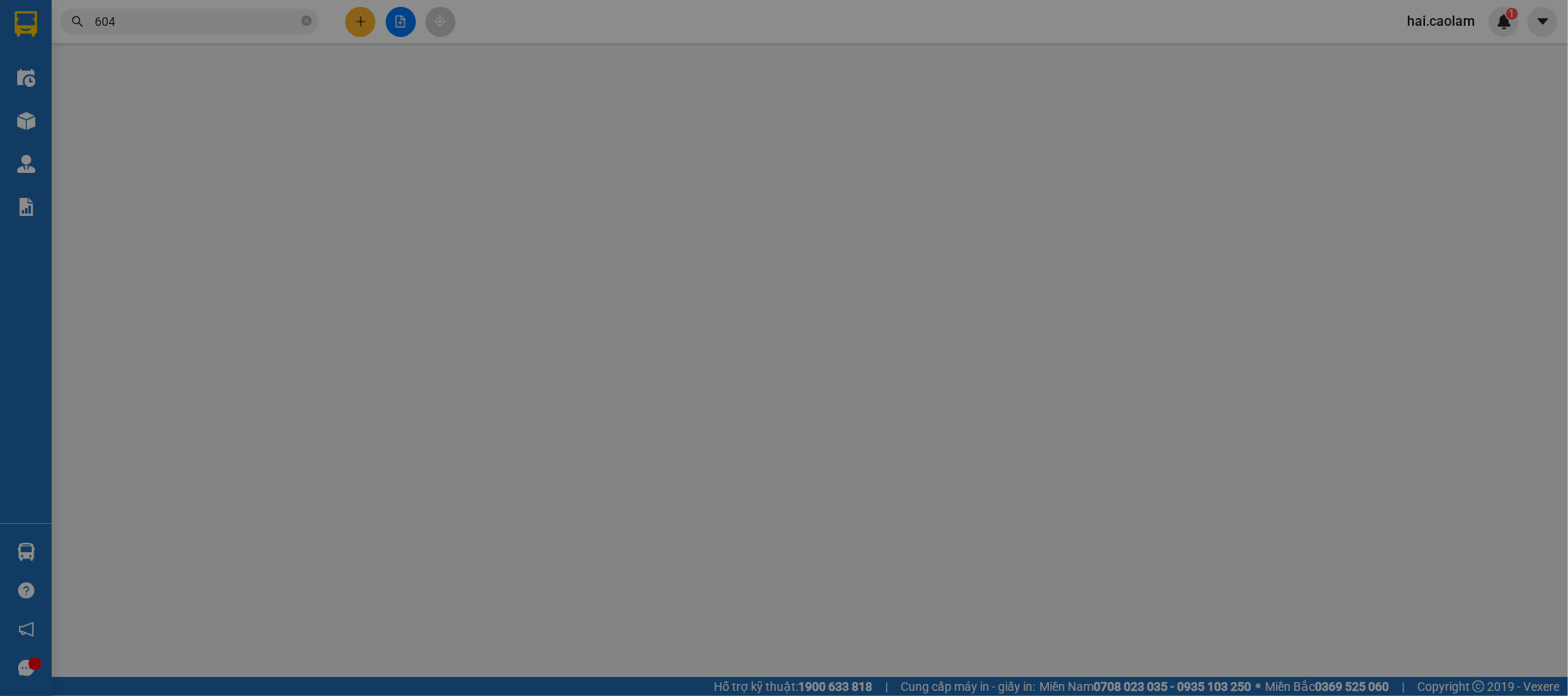
type input "0973723604"
type input "DUONG"
type input "30.000"
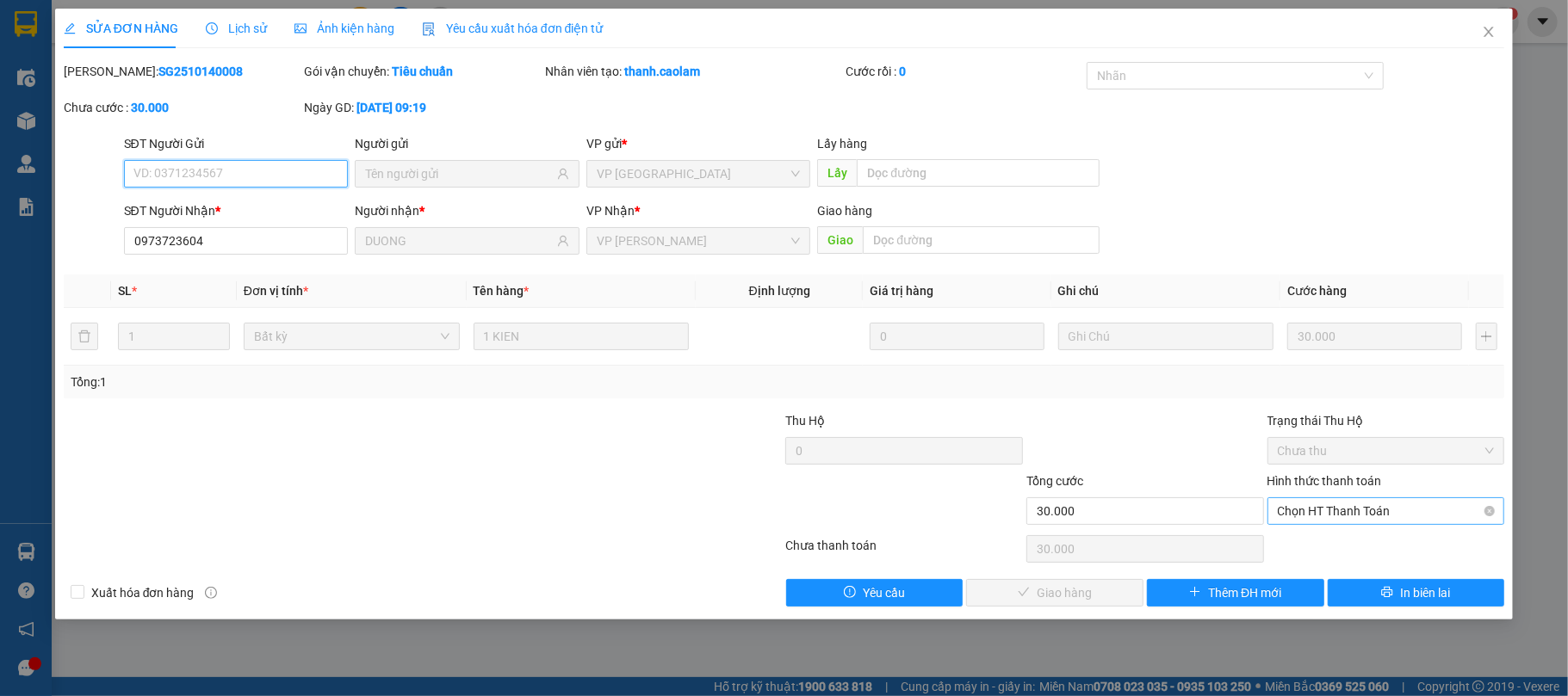
drag, startPoint x: 1344, startPoint y: 518, endPoint x: 1338, endPoint y: 528, distance: 11.7
click at [1344, 517] on span "Chọn HT Thanh Toán" at bounding box center [1385, 510] width 217 height 26
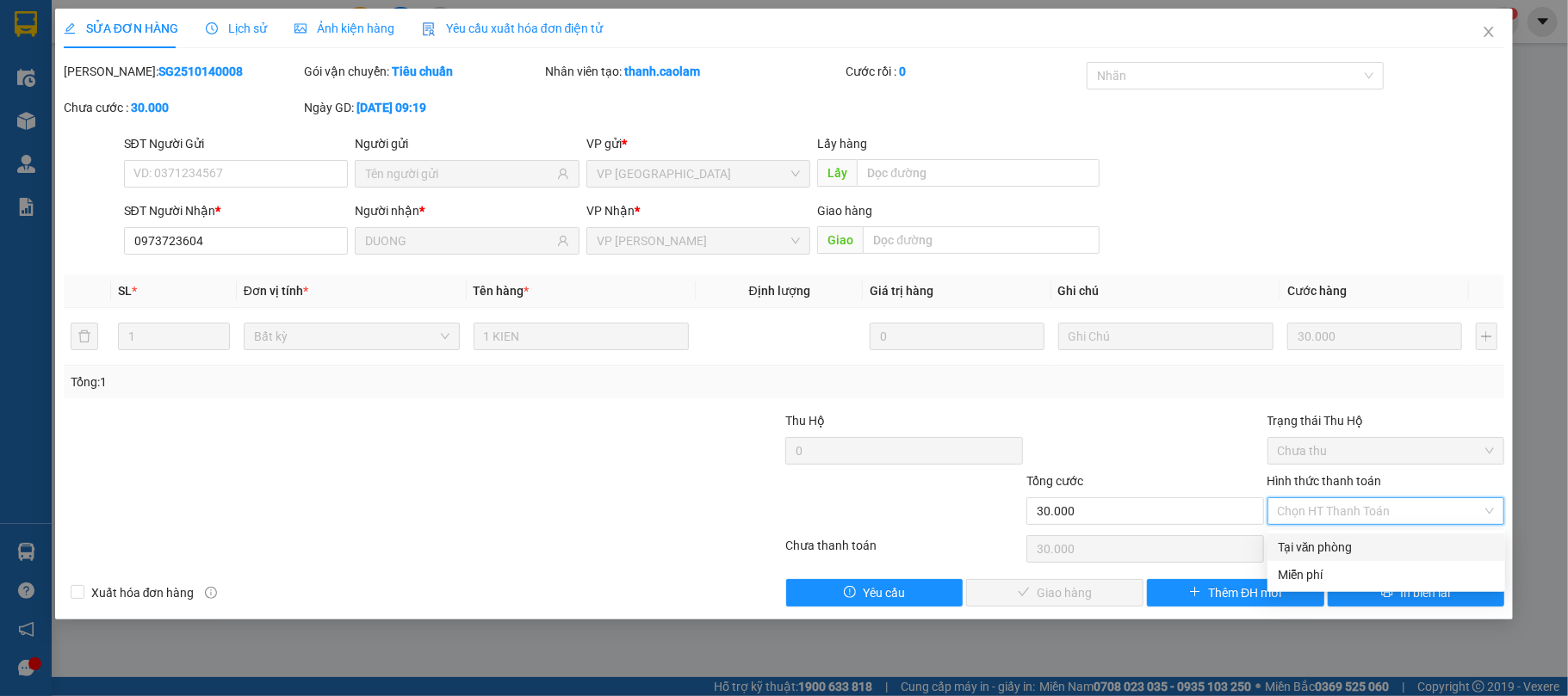
click at [1334, 538] on div "Tại văn phòng" at bounding box center [1385, 548] width 217 height 19
type input "0"
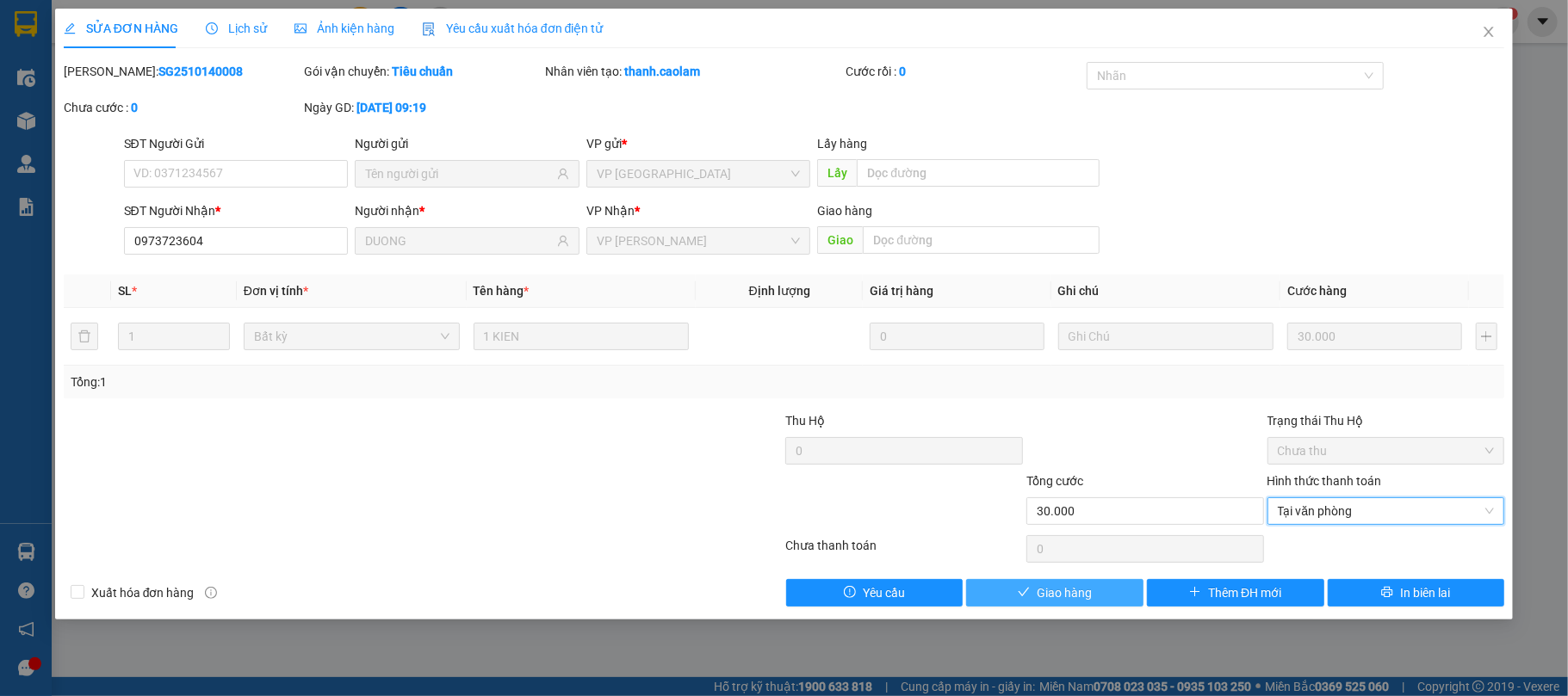
click at [1065, 583] on button "Giao hàng" at bounding box center [1055, 593] width 177 height 28
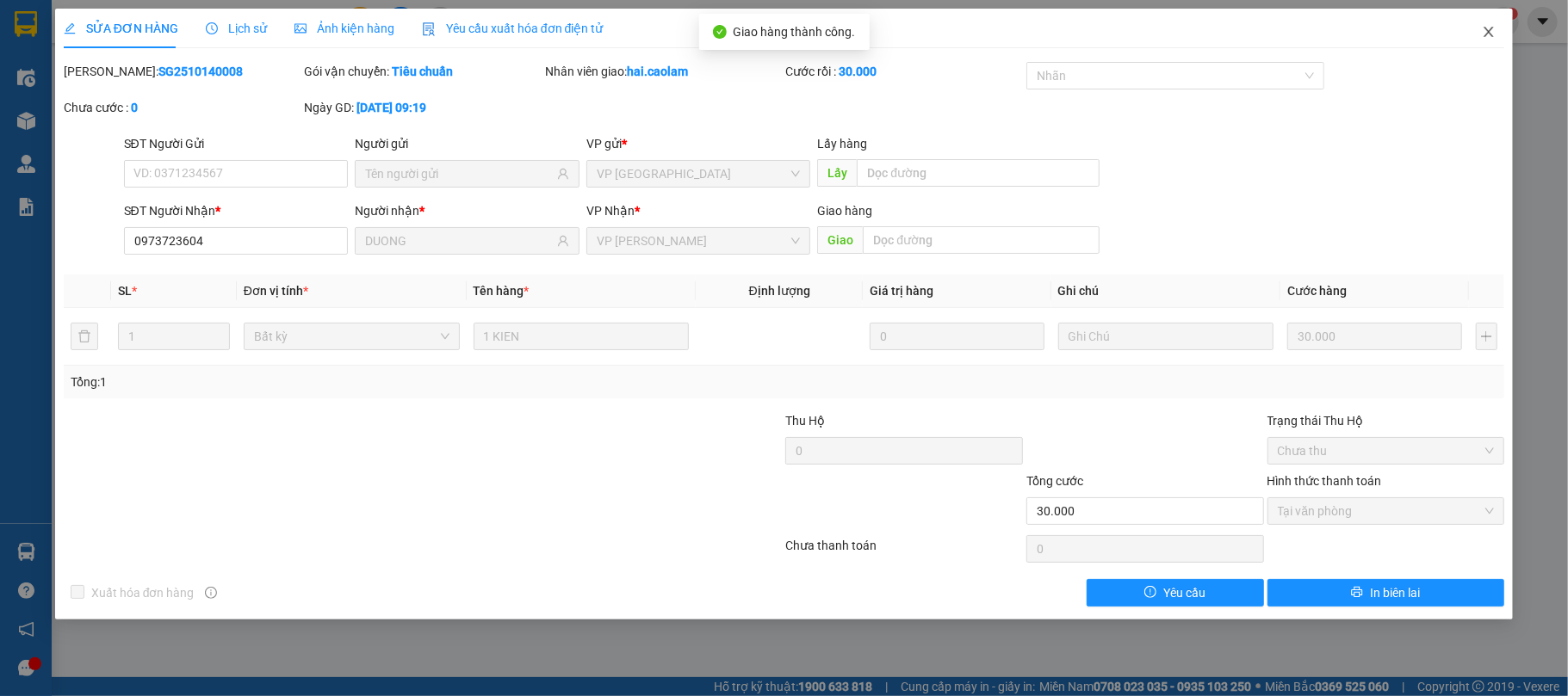
click at [1484, 41] on span "Close" at bounding box center [1488, 33] width 48 height 48
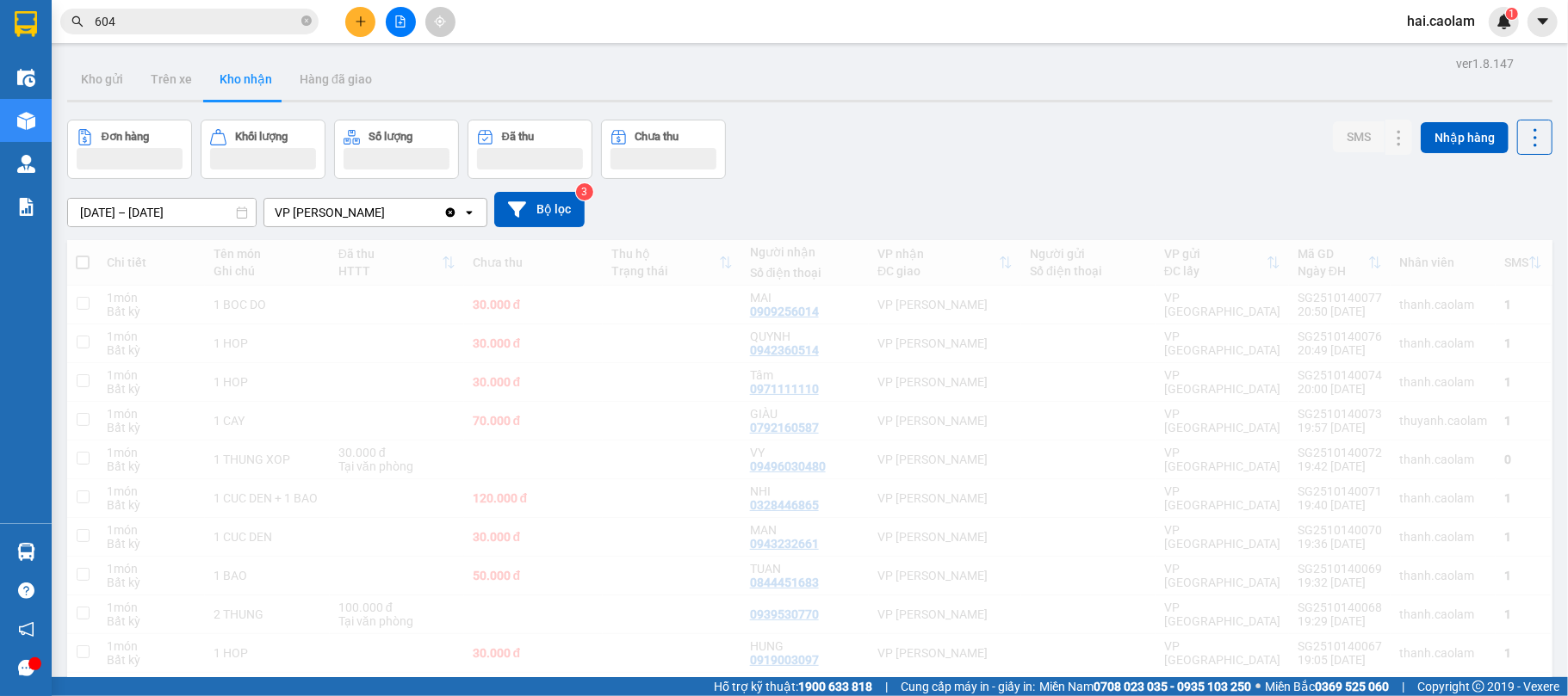
click at [1073, 142] on div "Đơn hàng Khối lượng Số lượng Đã thu Chưa thu SMS Nhập hàng" at bounding box center [810, 149] width 1485 height 60
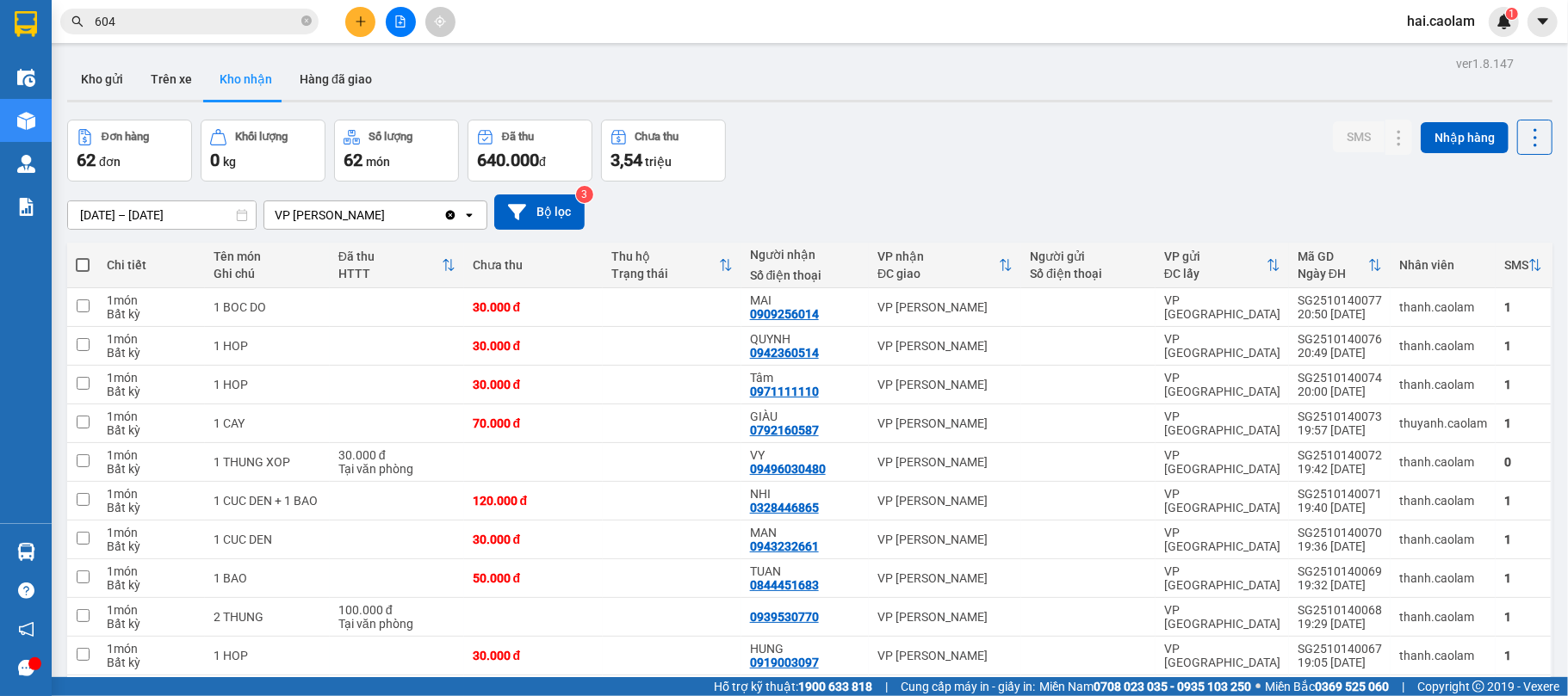
click at [234, 21] on input "604" at bounding box center [196, 22] width 203 height 19
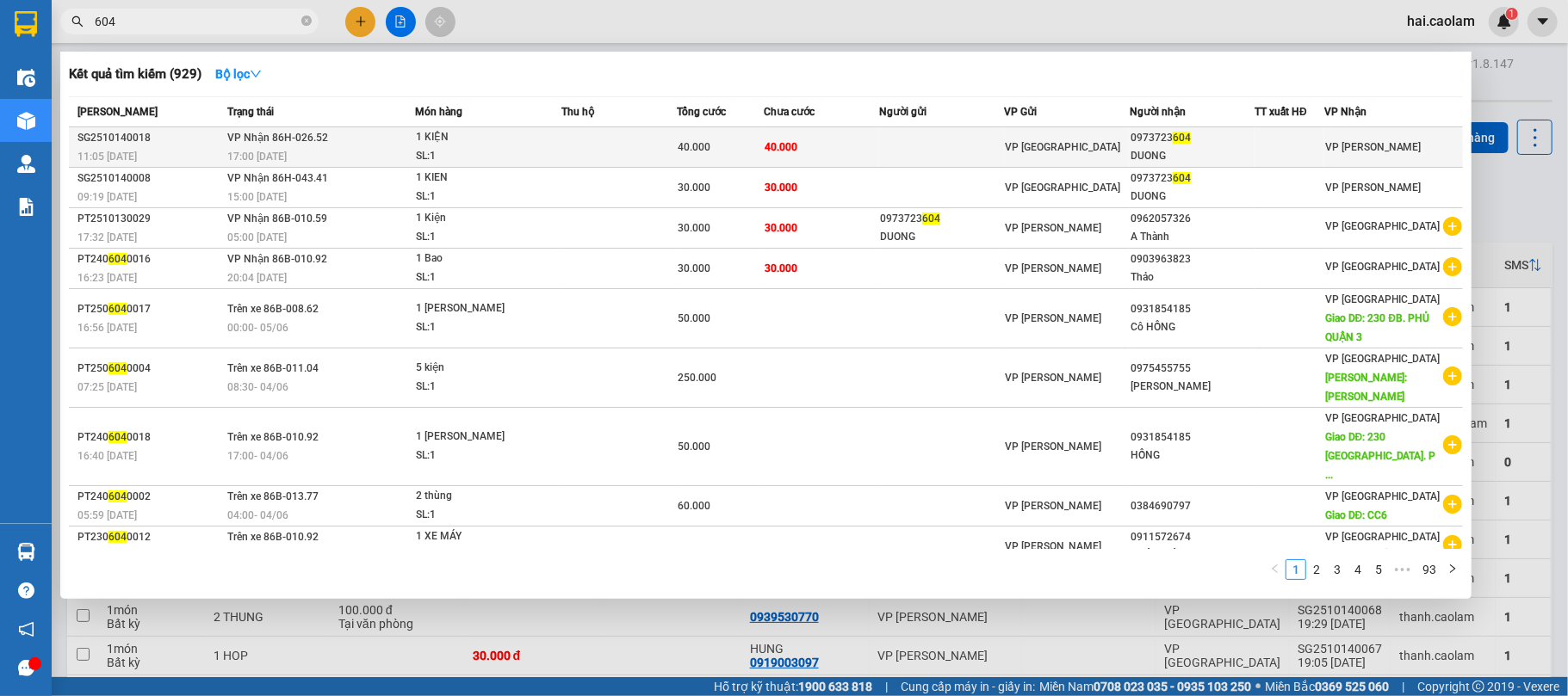
click at [845, 149] on td "40.000" at bounding box center [822, 147] width 116 height 40
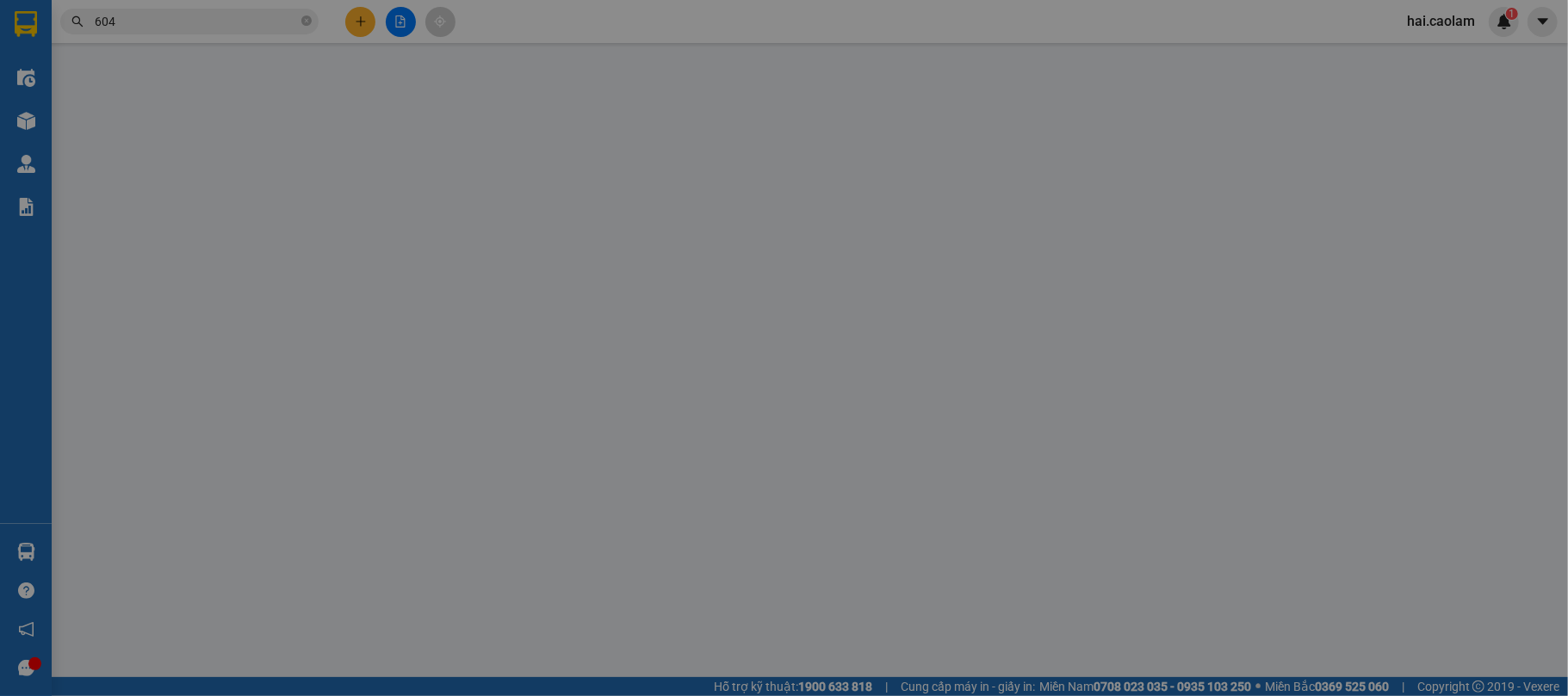
type input "0973723604"
type input "DUONG"
type input "40.000"
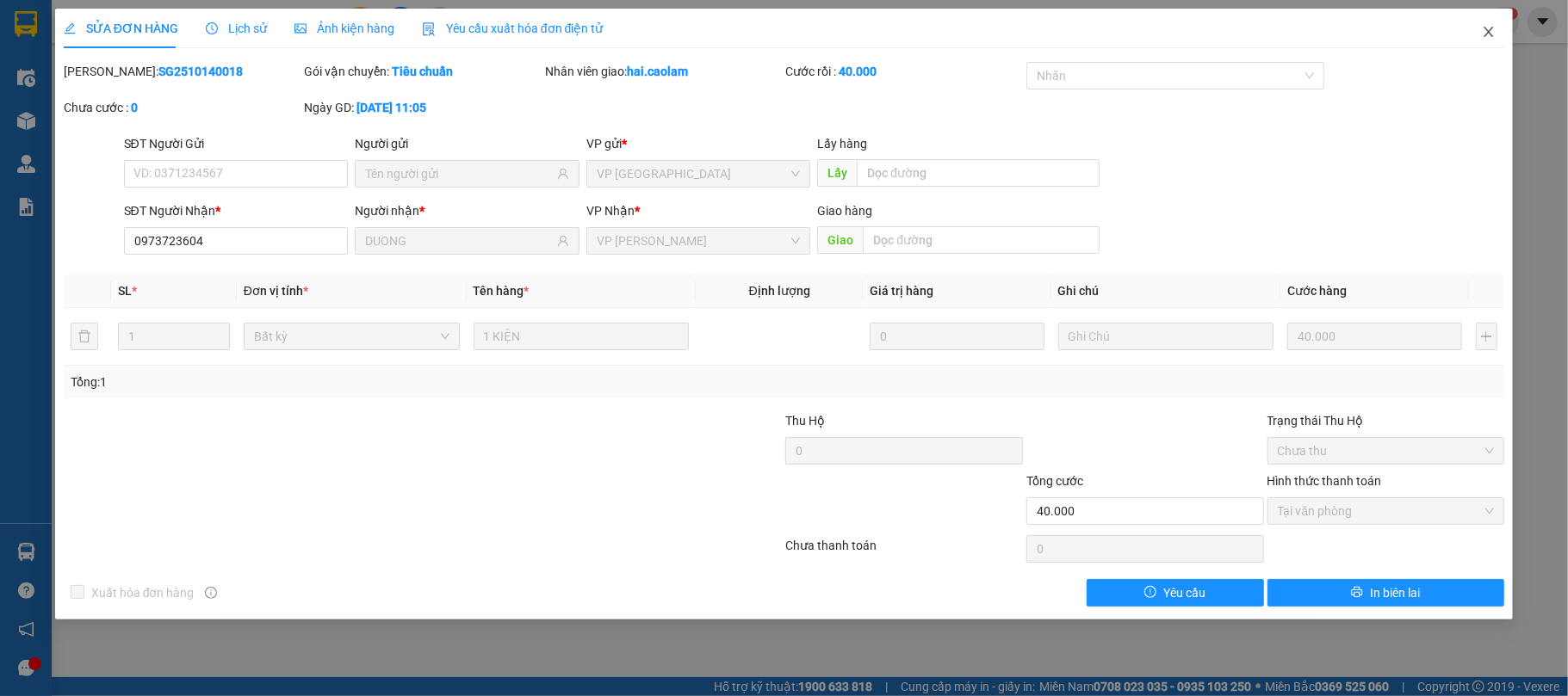
click at [1480, 28] on span "Close" at bounding box center [1488, 33] width 48 height 48
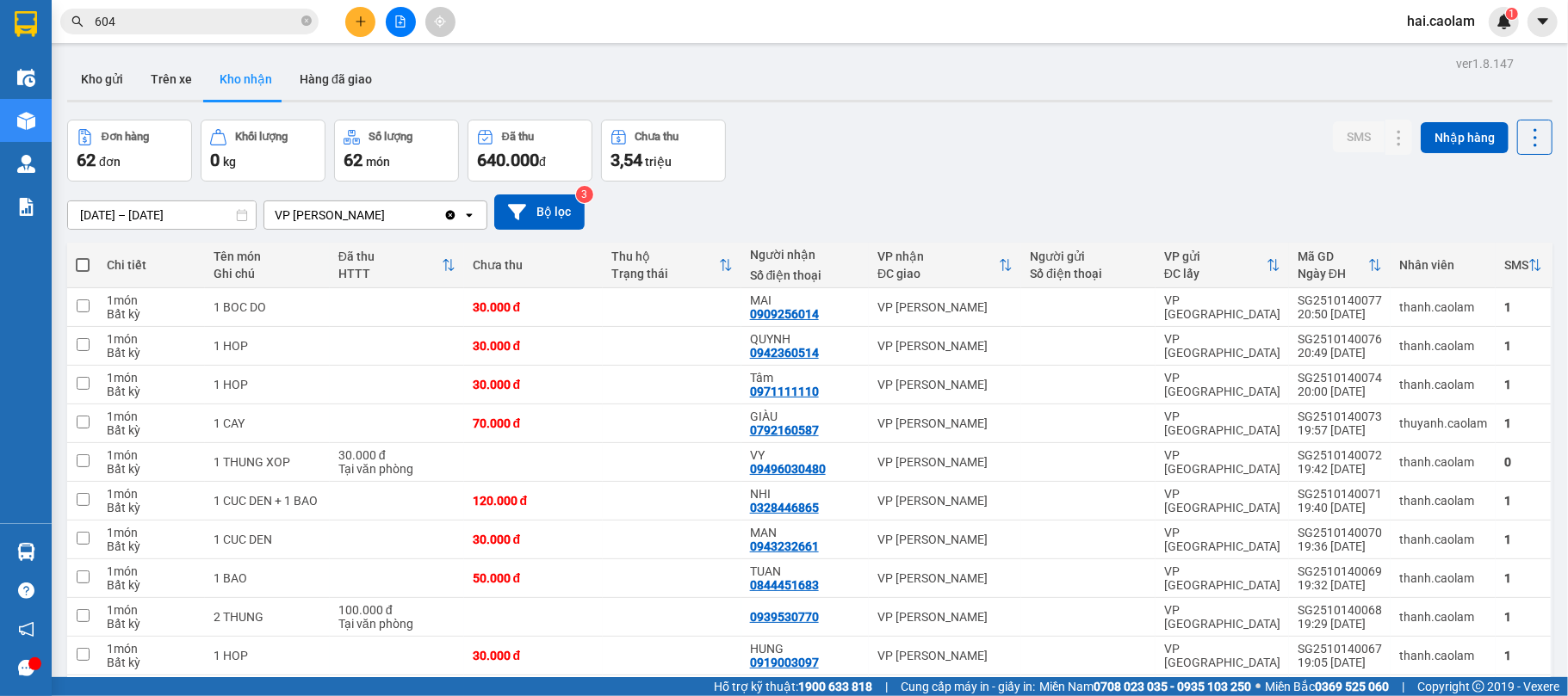
click at [959, 163] on div "Đơn hàng 62 đơn Khối lượng 0 kg Số lượng 62 món Đã thu 640.000 đ Chưa thu 3,54 …" at bounding box center [810, 150] width 1485 height 62
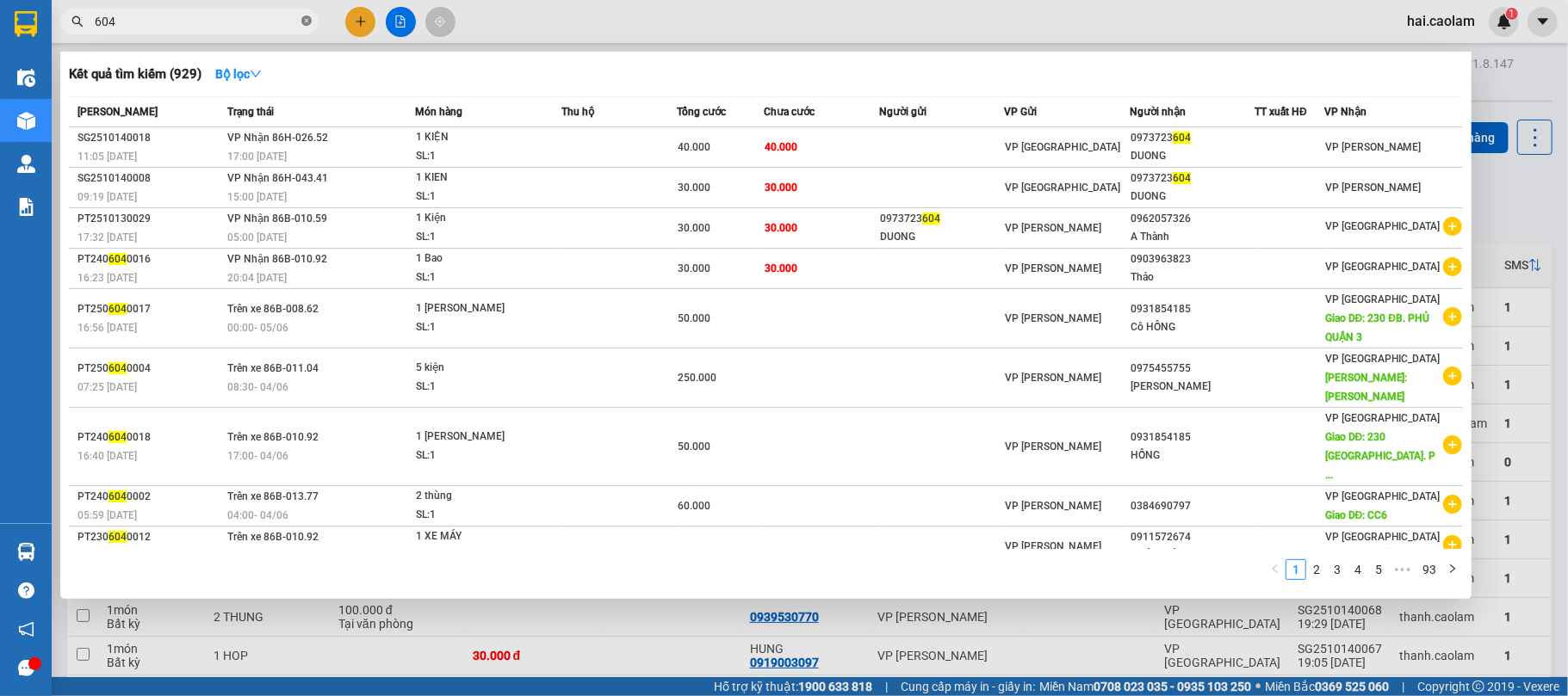
click at [310, 25] on icon "close-circle" at bounding box center [306, 20] width 11 height 11
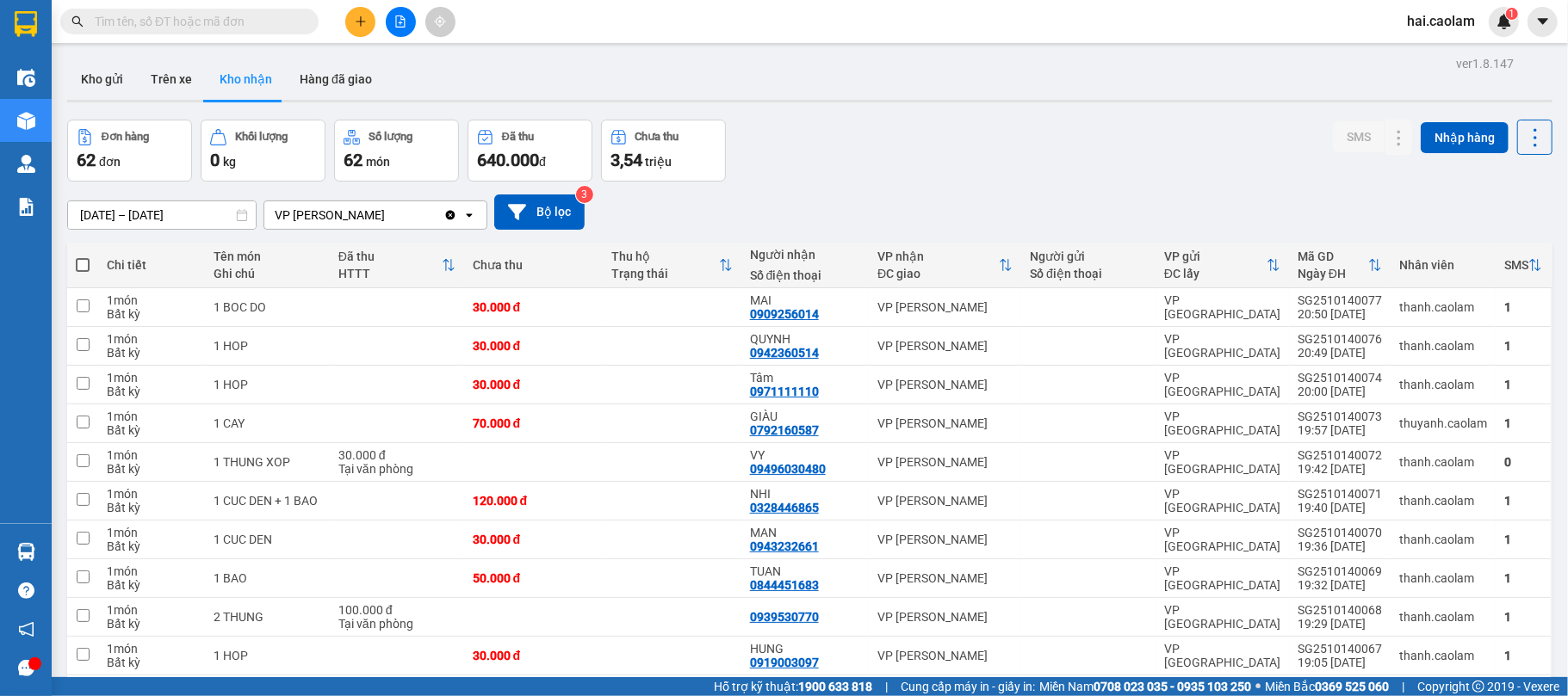
click at [924, 121] on div "Đơn hàng 62 đơn Khối lượng 0 kg Số lượng 62 món Đã thu 640.000 đ Chưa thu 3,54 …" at bounding box center [810, 150] width 1485 height 62
click at [977, 168] on div "Đơn hàng 62 đơn Khối lượng 0 kg Số lượng 62 món Đã thu 640.000 đ Chưa thu 3,54 …" at bounding box center [810, 150] width 1485 height 62
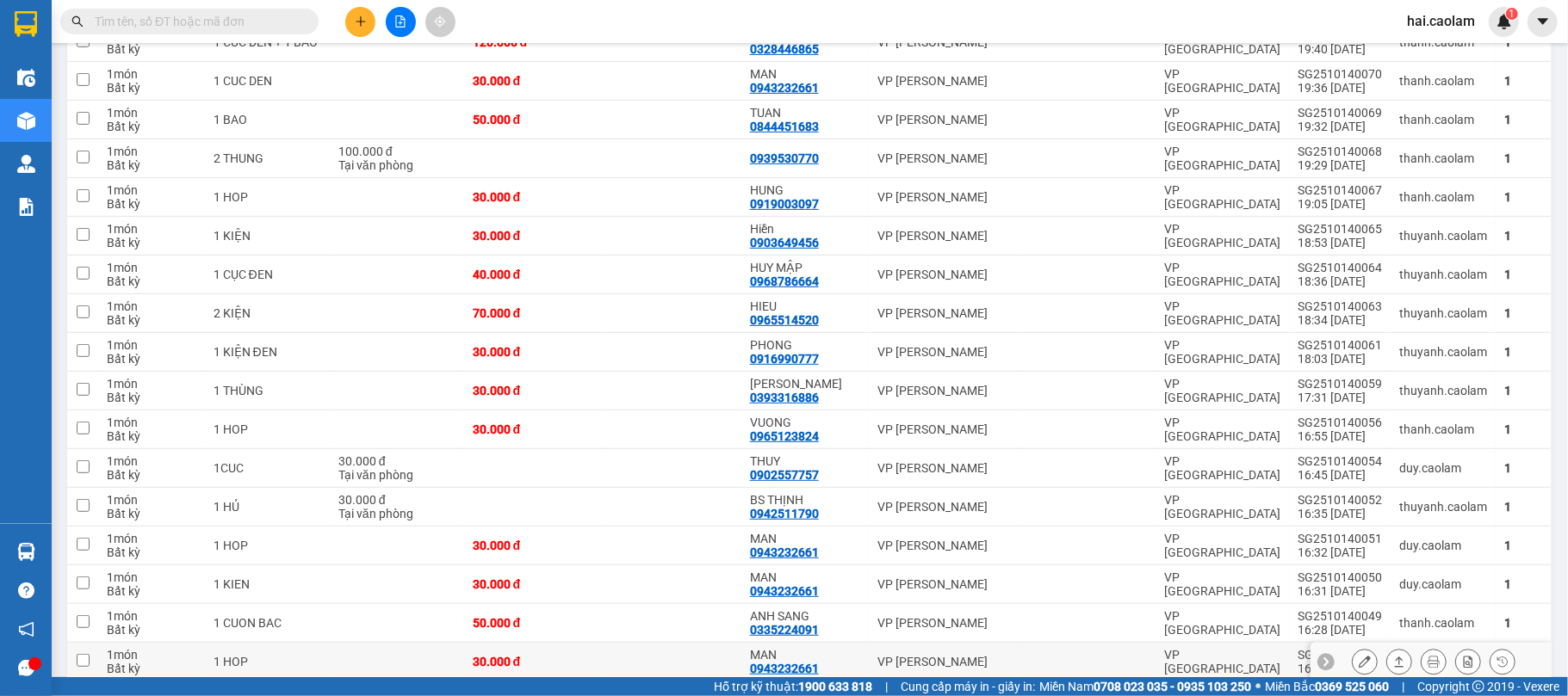
scroll to position [765, 0]
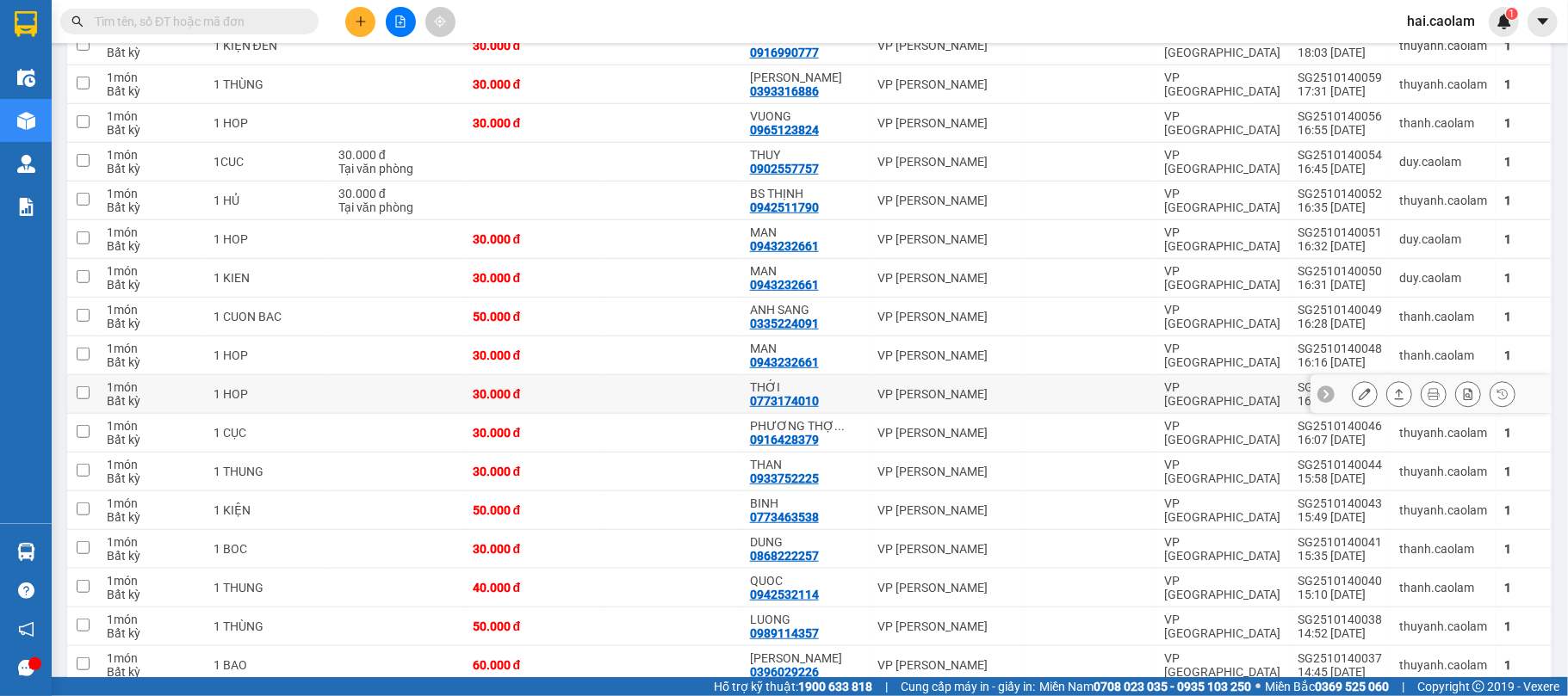
click at [846, 391] on div "THỚI" at bounding box center [804, 387] width 110 height 13
checkbox input "true"
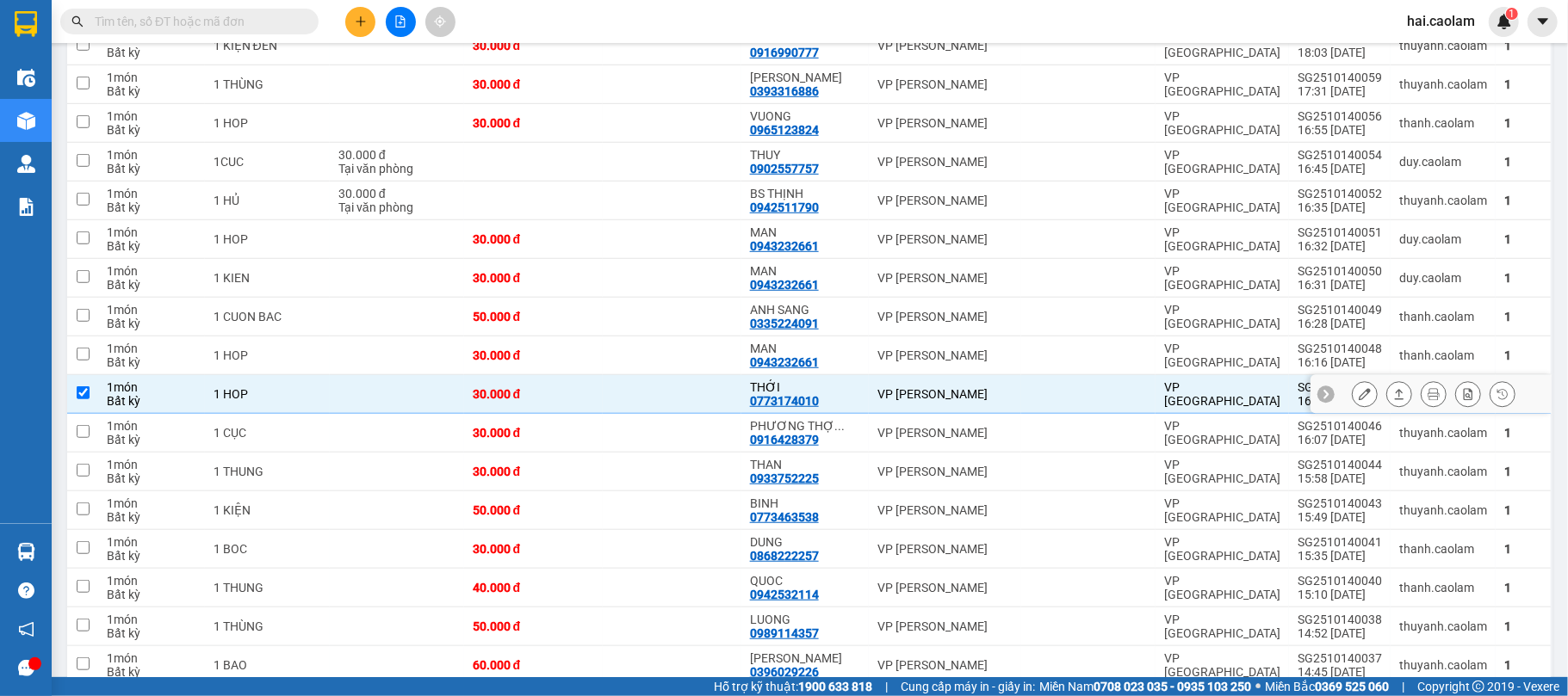
click at [1358, 400] on icon at bounding box center [1364, 394] width 13 height 13
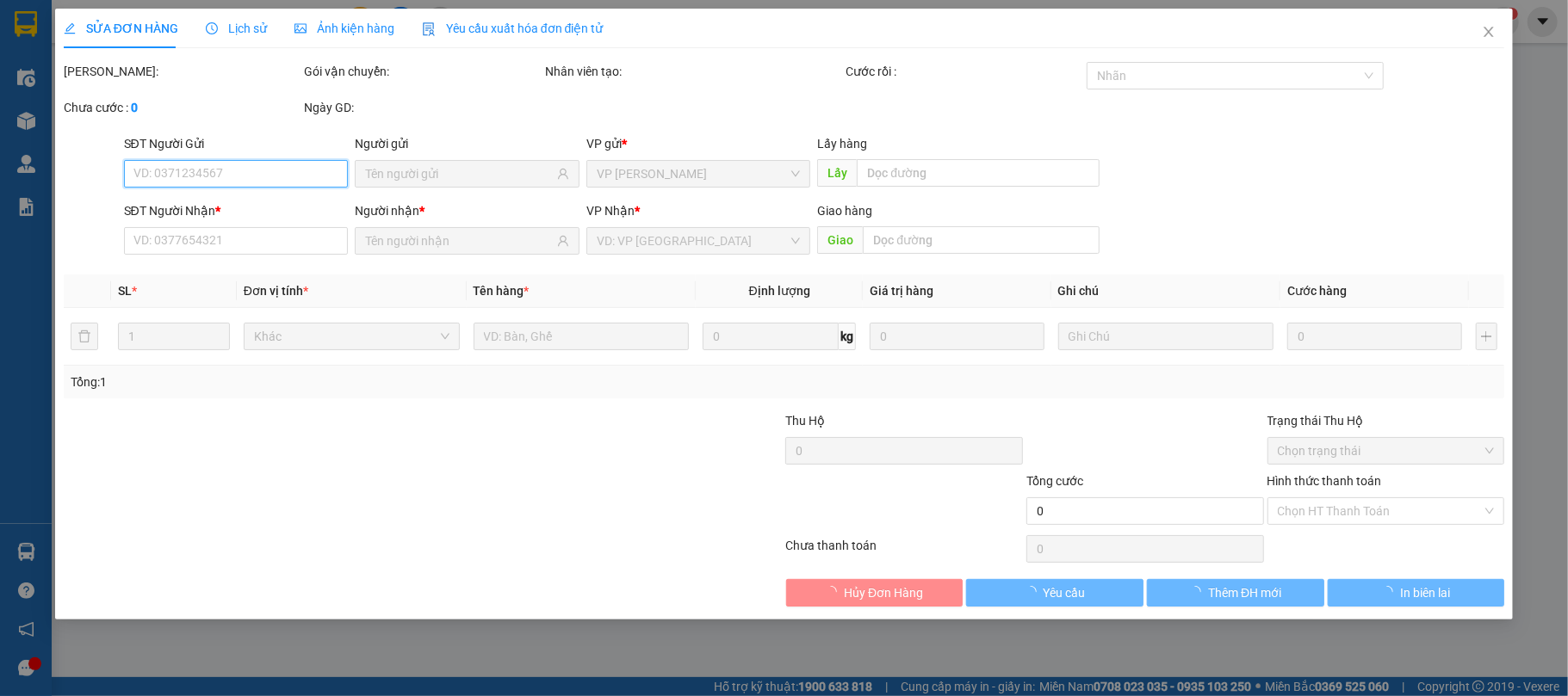
type input "0773174010"
type input "THỚI"
type input "30.000"
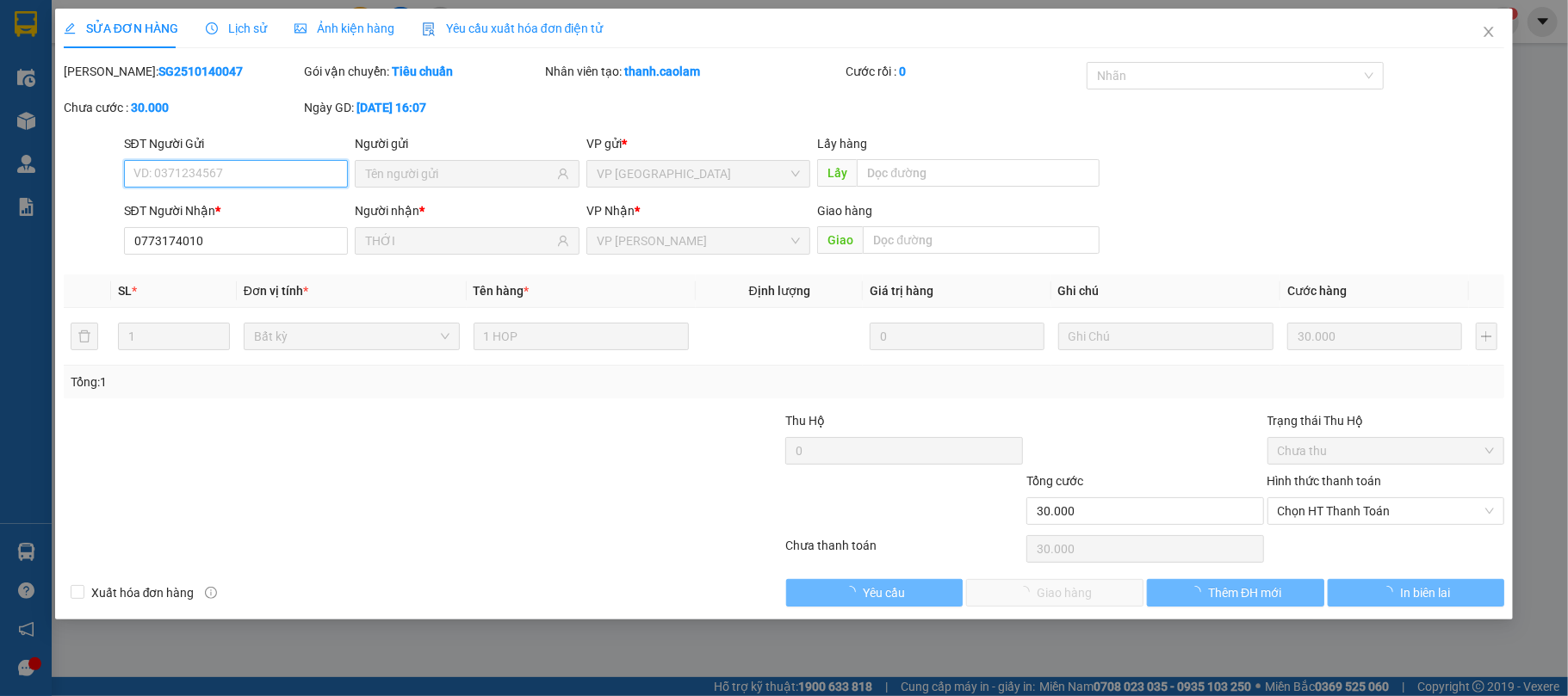
click at [1344, 516] on span "Chọn HT Thanh Toán" at bounding box center [1385, 510] width 217 height 26
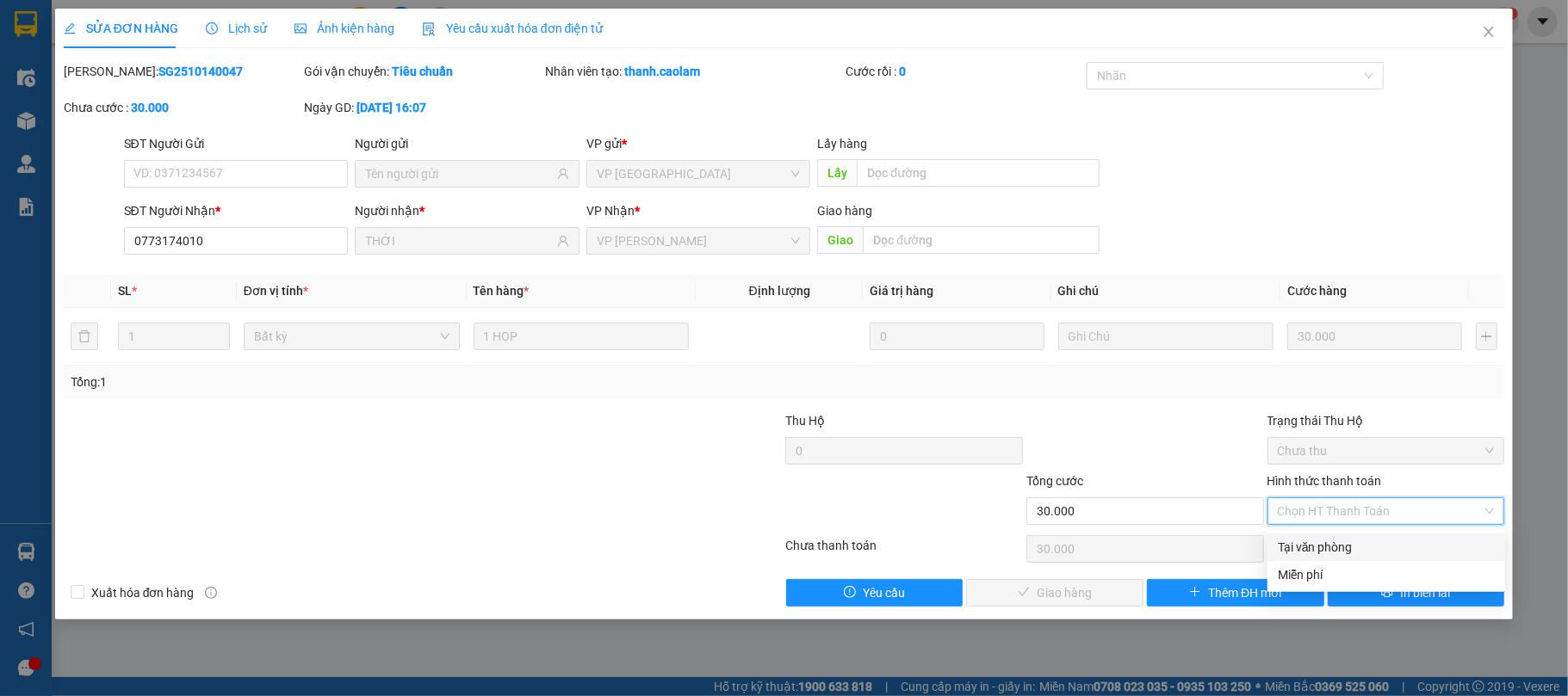
click at [1319, 541] on div "Tại văn phòng" at bounding box center [1385, 548] width 217 height 19
type input "0"
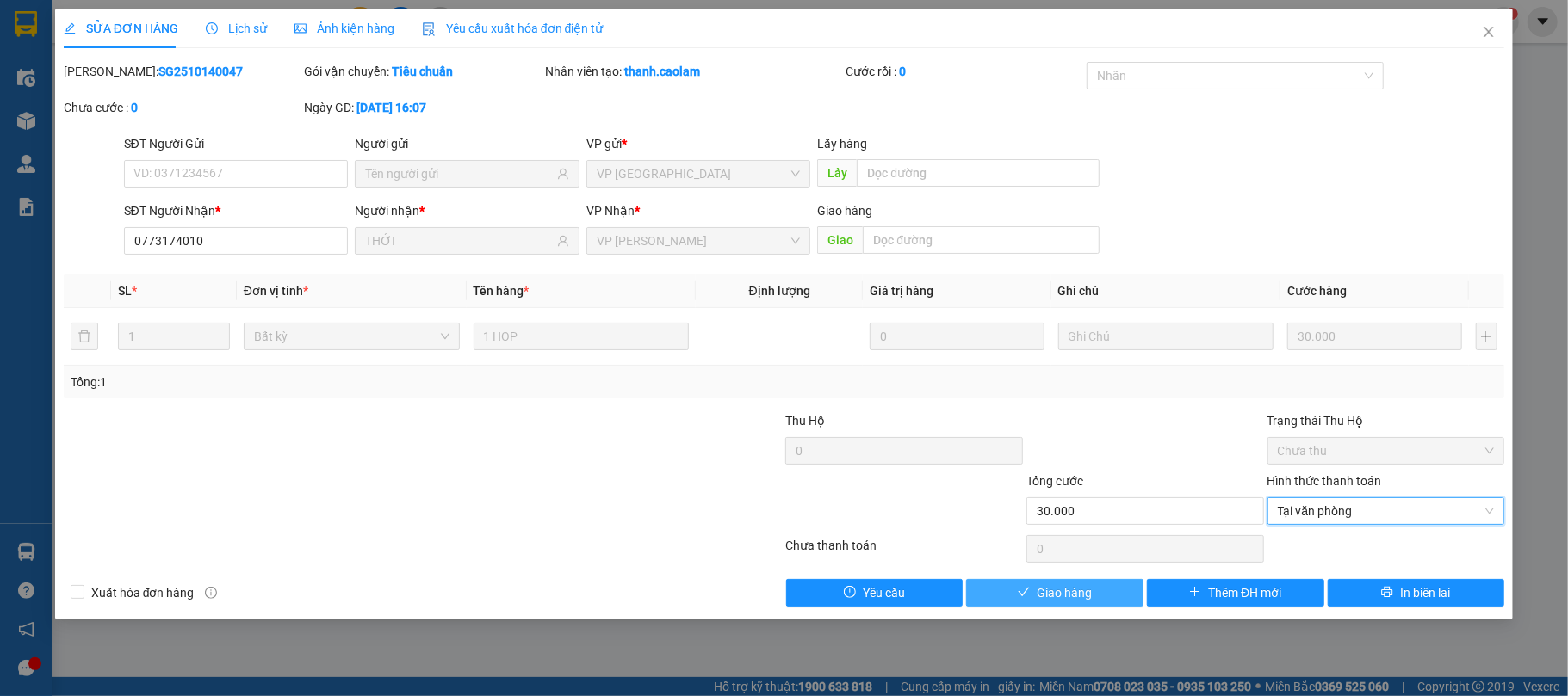
click at [1082, 600] on span "Giao hàng" at bounding box center [1063, 593] width 55 height 19
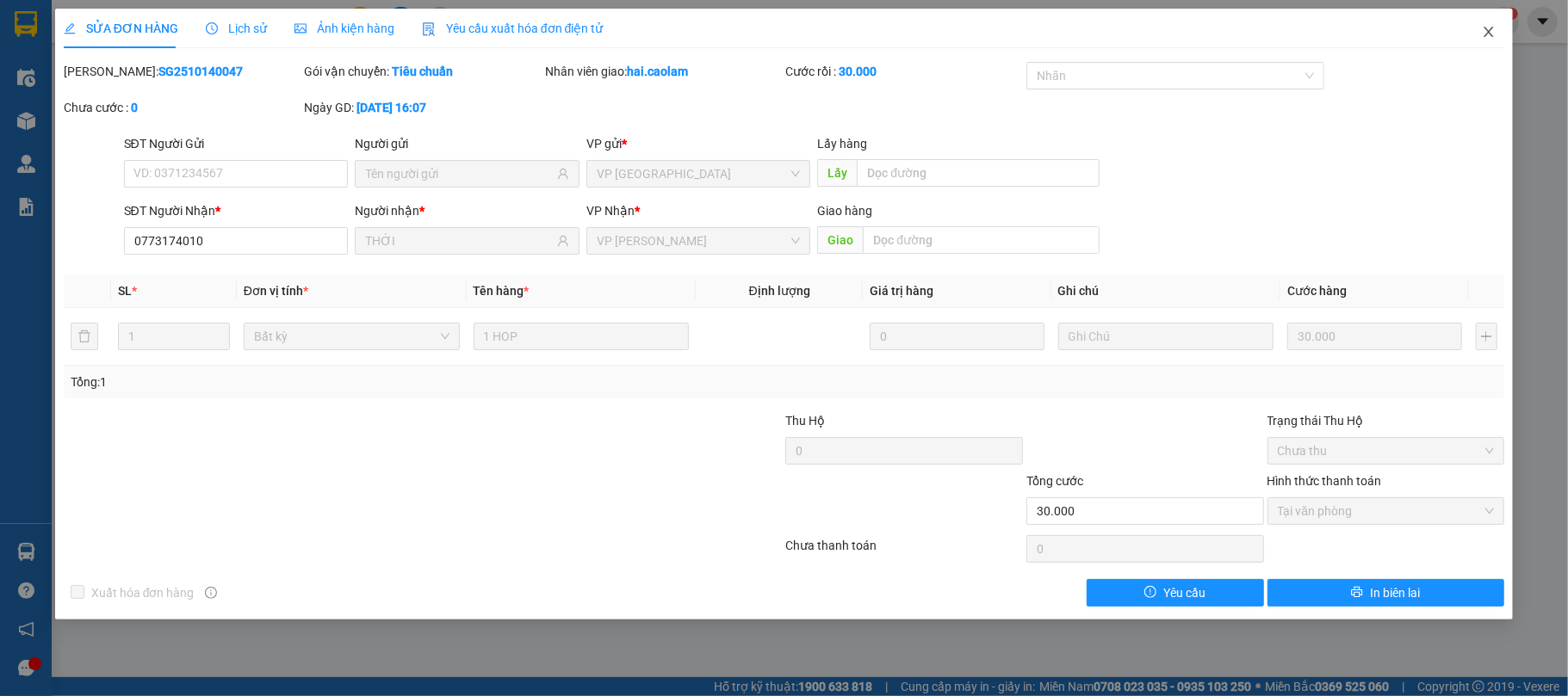
click at [1495, 45] on span "Close" at bounding box center [1488, 33] width 48 height 48
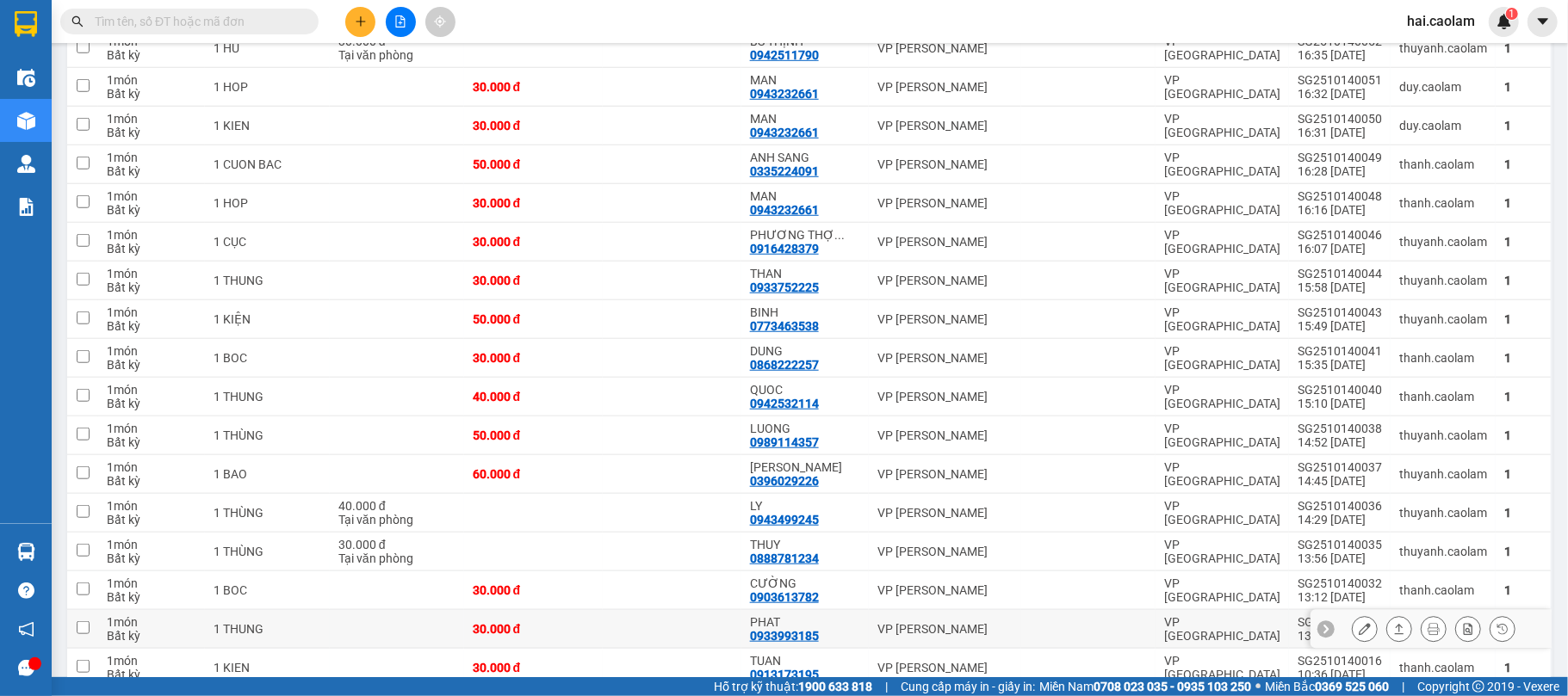
scroll to position [1070, 0]
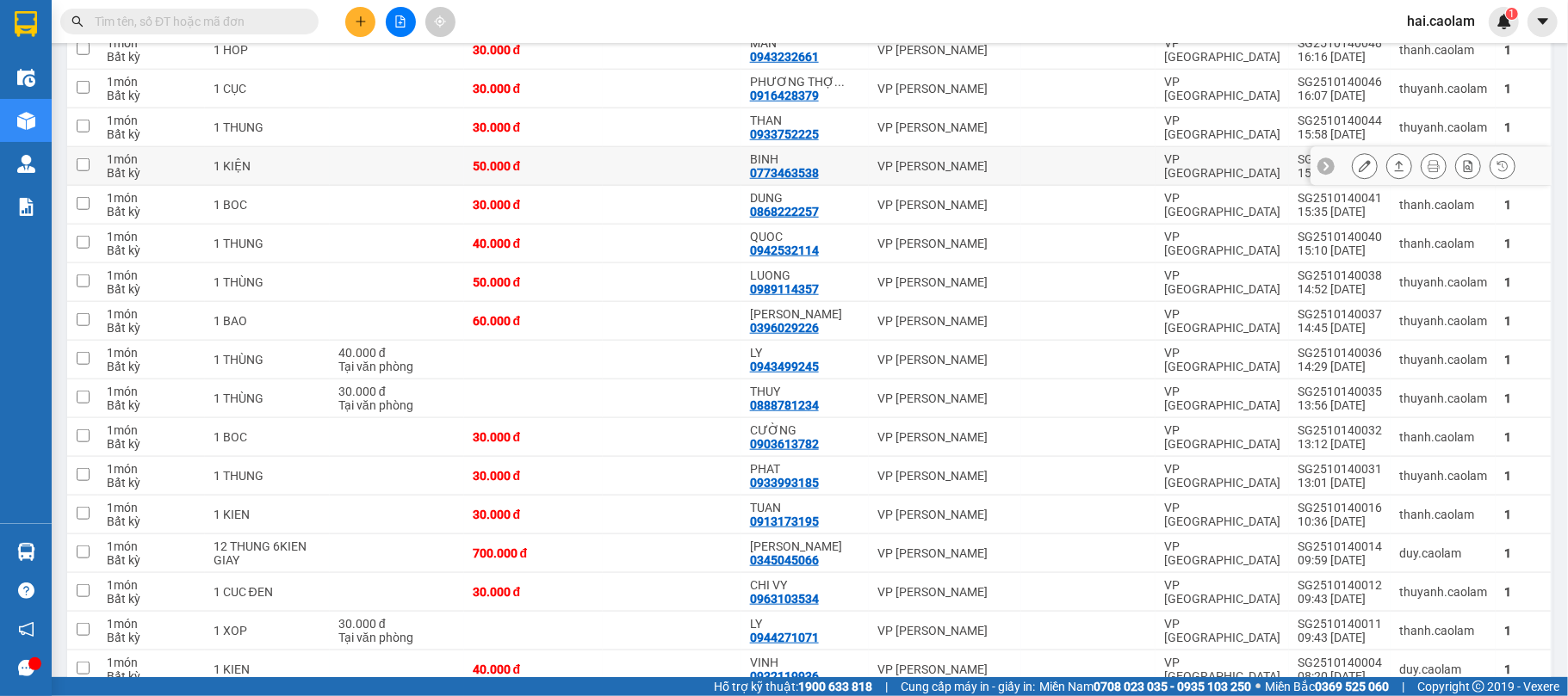
click at [823, 166] on div "BINH" at bounding box center [804, 159] width 110 height 13
checkbox input "true"
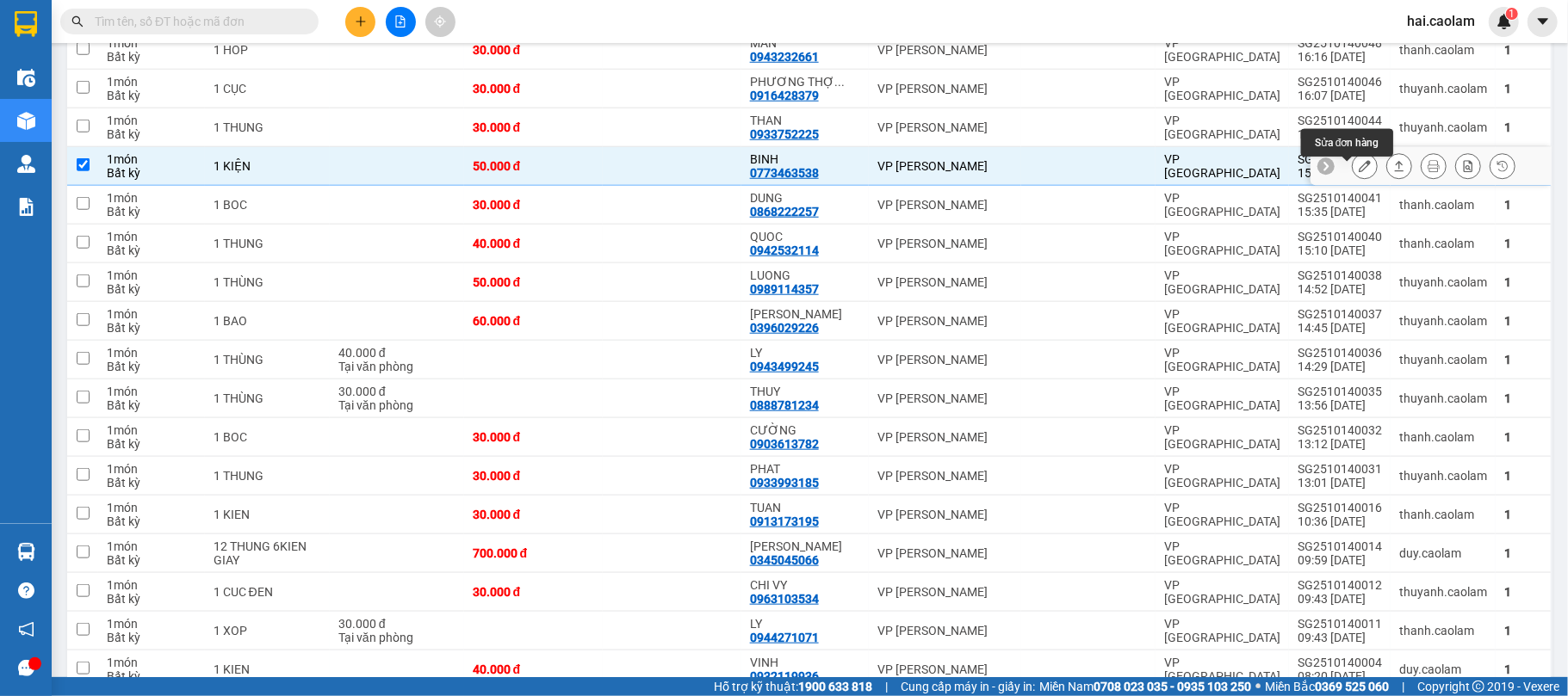
click at [1358, 169] on icon at bounding box center [1364, 166] width 13 height 13
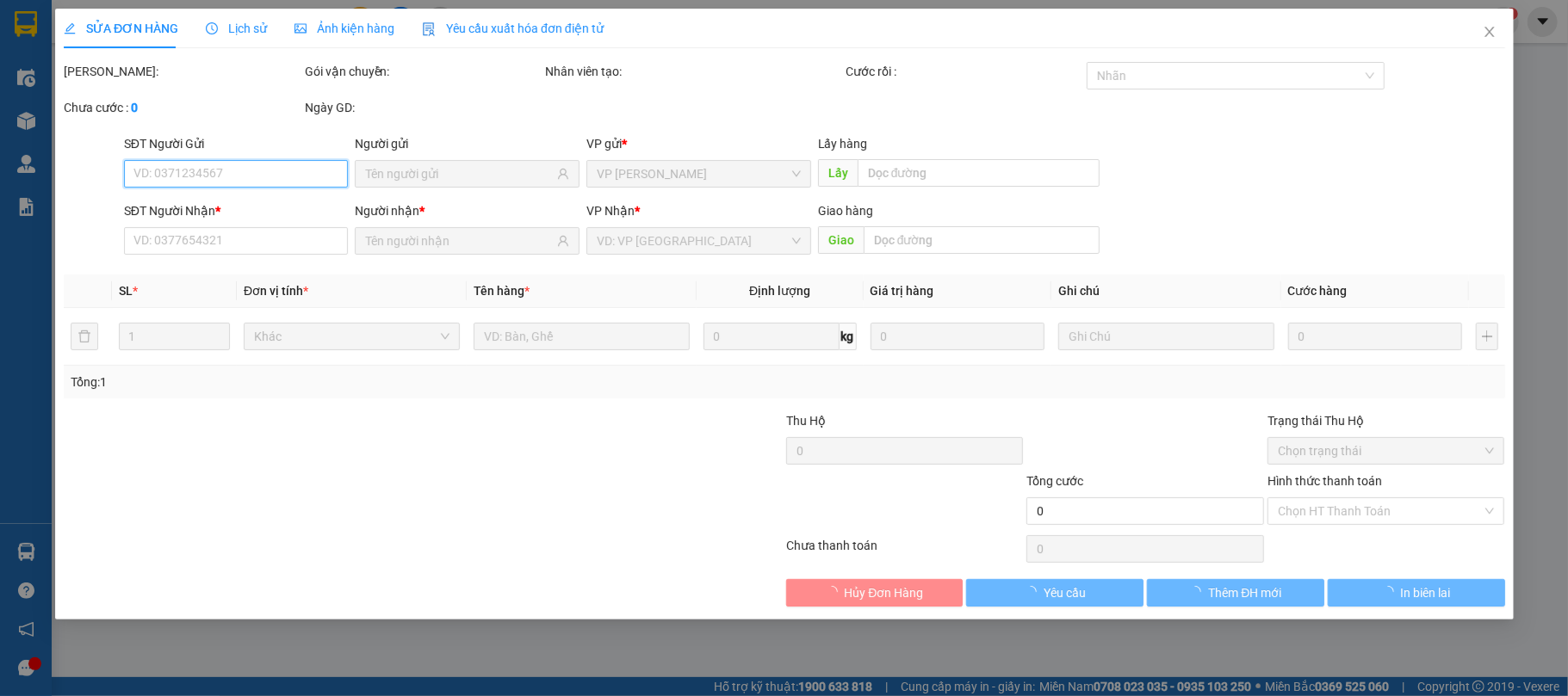
type input "0773463538"
type input "BINH"
type input "50.000"
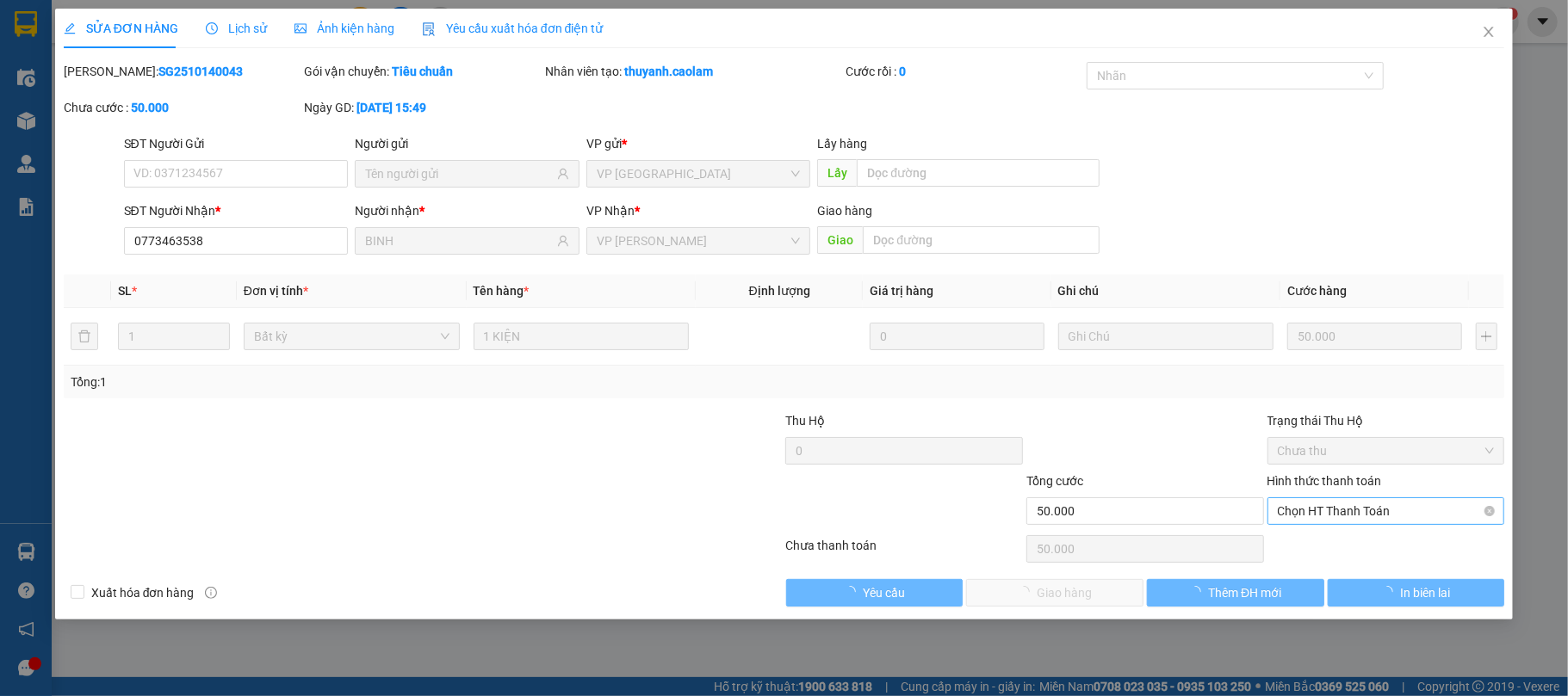
click at [1357, 499] on div "Hình thức thanh toán Chọn HT Thanh Toán" at bounding box center [1386, 502] width 238 height 61
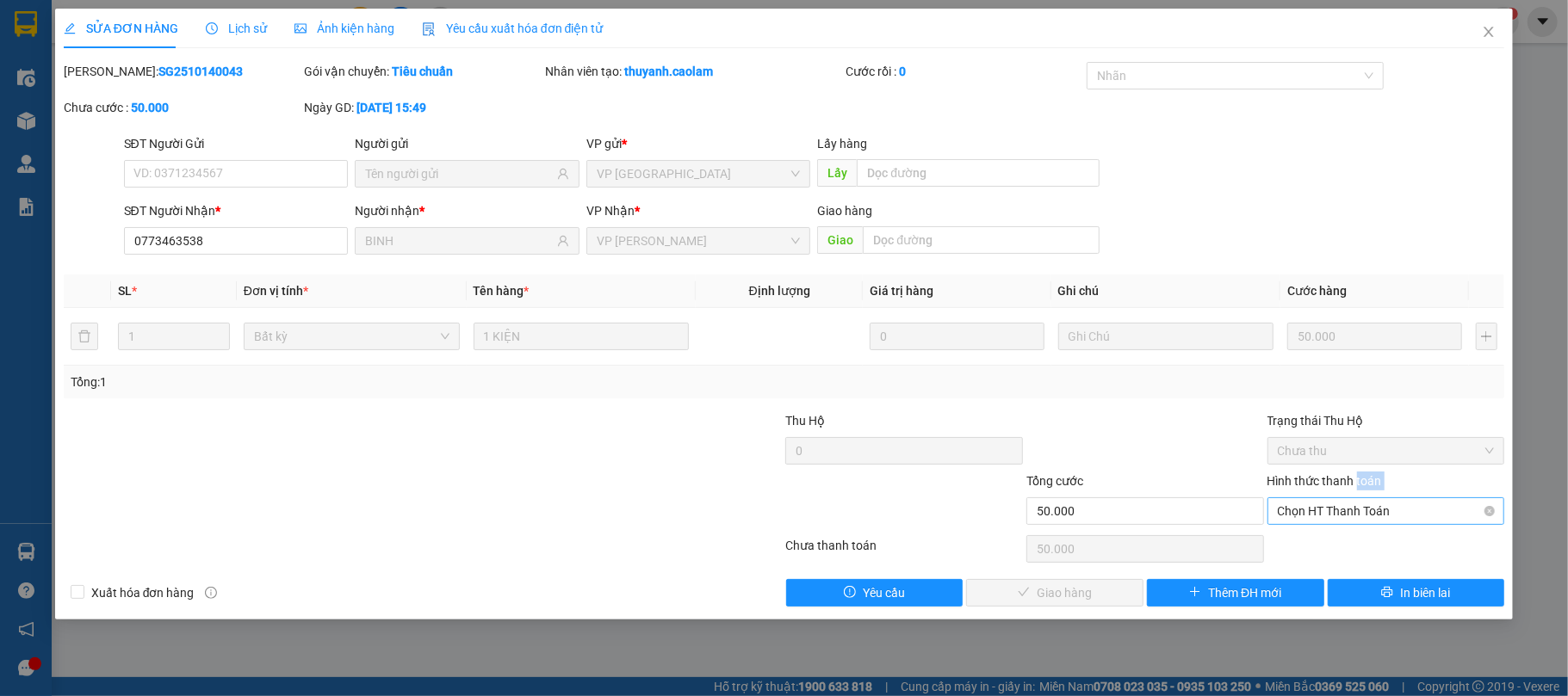
click at [1355, 504] on span "Chọn HT Thanh Toán" at bounding box center [1385, 510] width 217 height 26
drag, startPoint x: 1338, startPoint y: 541, endPoint x: 1020, endPoint y: 589, distance: 321.6
click at [1337, 541] on div "Tại văn phòng" at bounding box center [1385, 548] width 217 height 19
type input "0"
drag, startPoint x: 1009, startPoint y: 596, endPoint x: 1062, endPoint y: 564, distance: 61.9
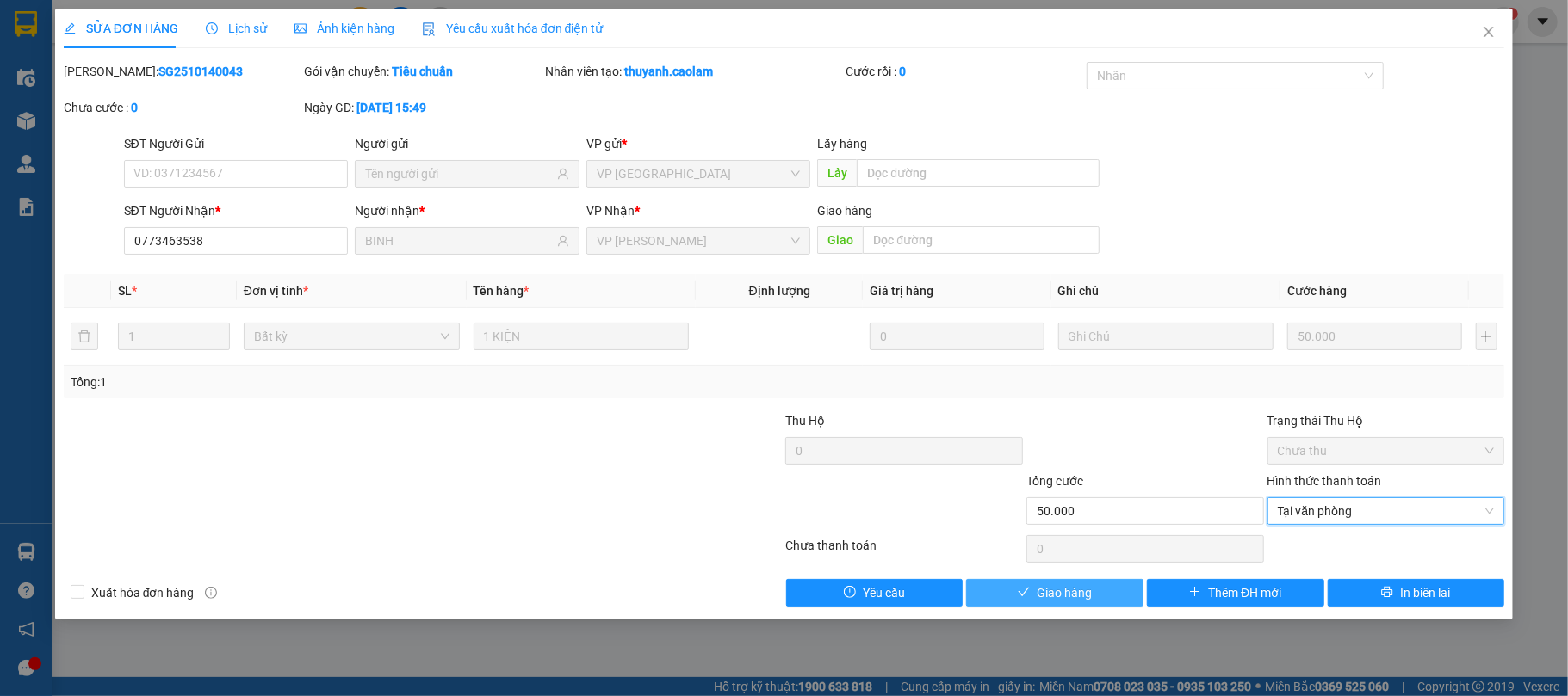
click at [1009, 595] on button "Giao hàng" at bounding box center [1055, 593] width 177 height 28
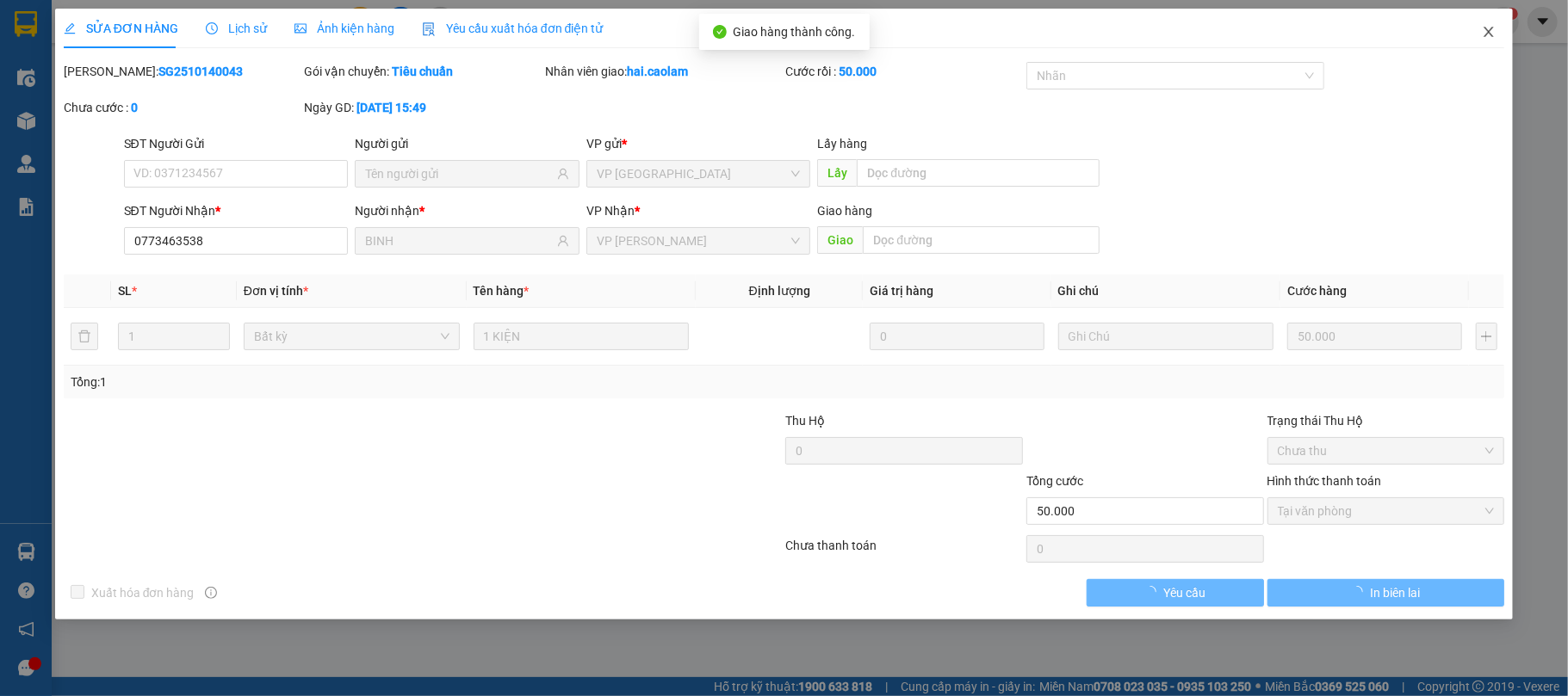
click at [1482, 25] on span "Close" at bounding box center [1488, 33] width 48 height 48
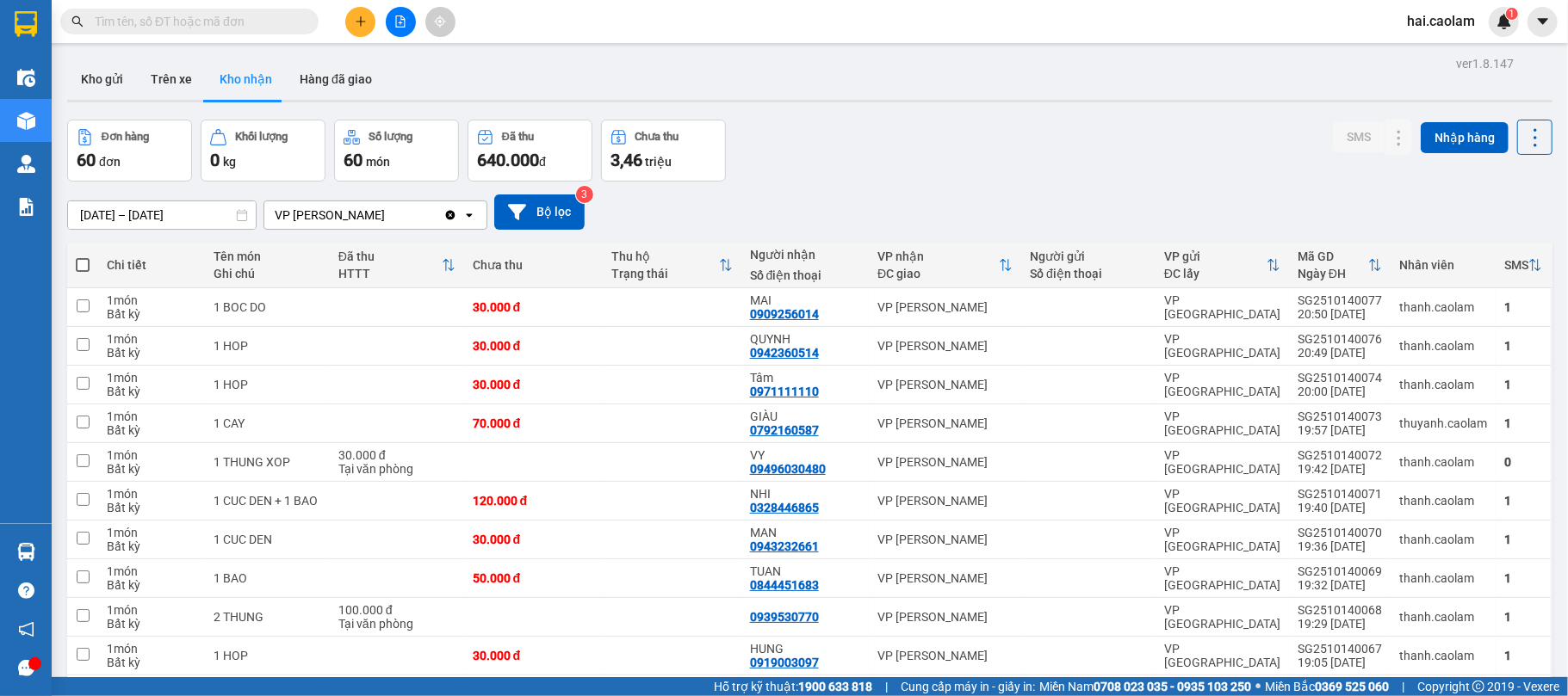
click at [280, 24] on input "text" at bounding box center [196, 22] width 203 height 19
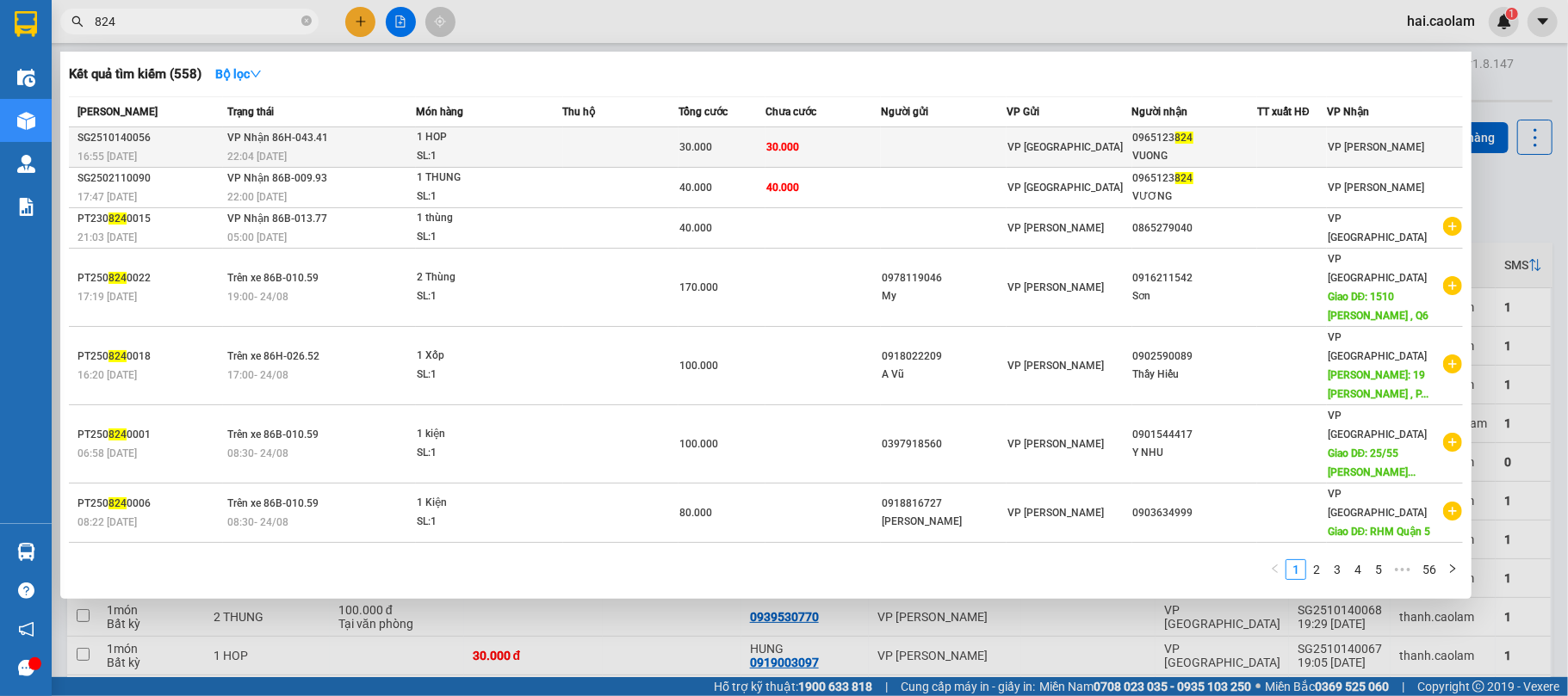
type input "824"
click at [827, 149] on td "30.000" at bounding box center [823, 147] width 116 height 40
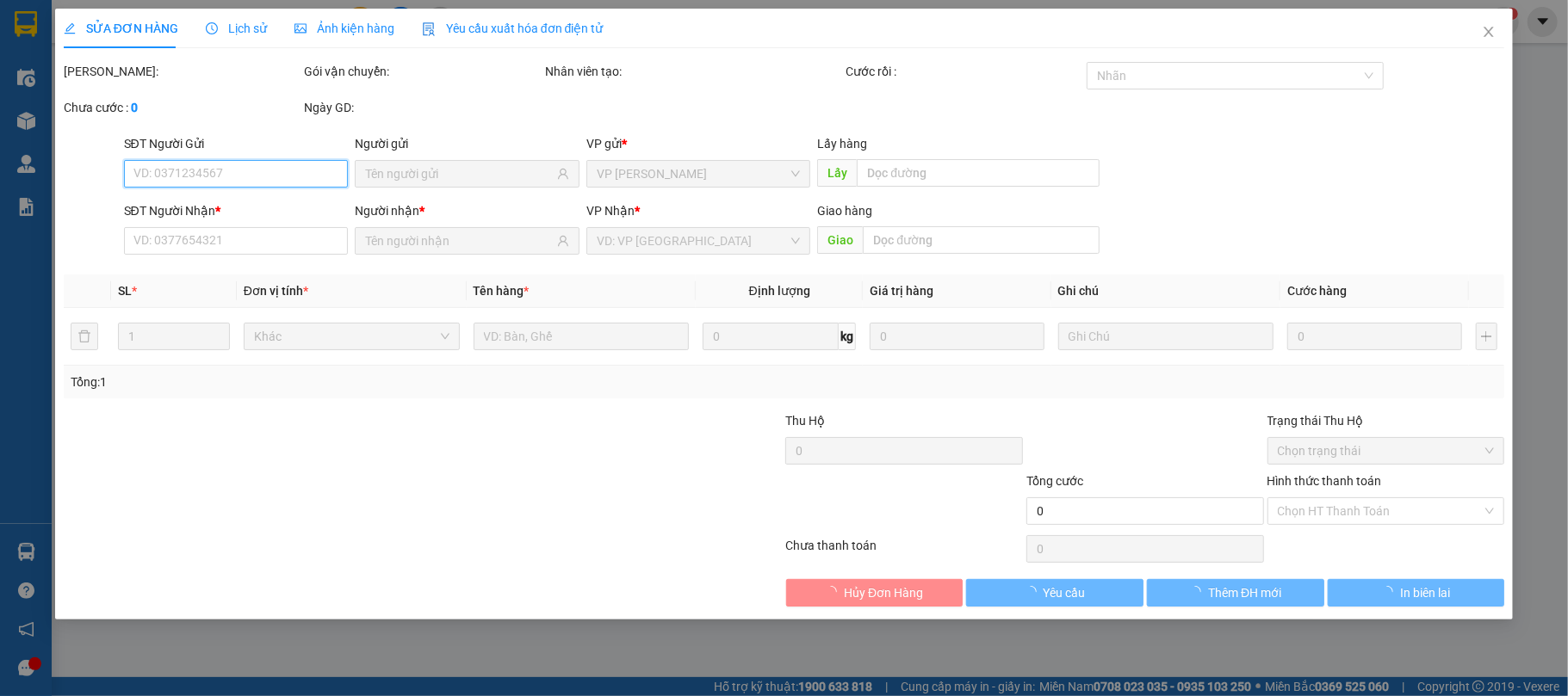
type input "0965123824"
type input "VUONG"
type input "30.000"
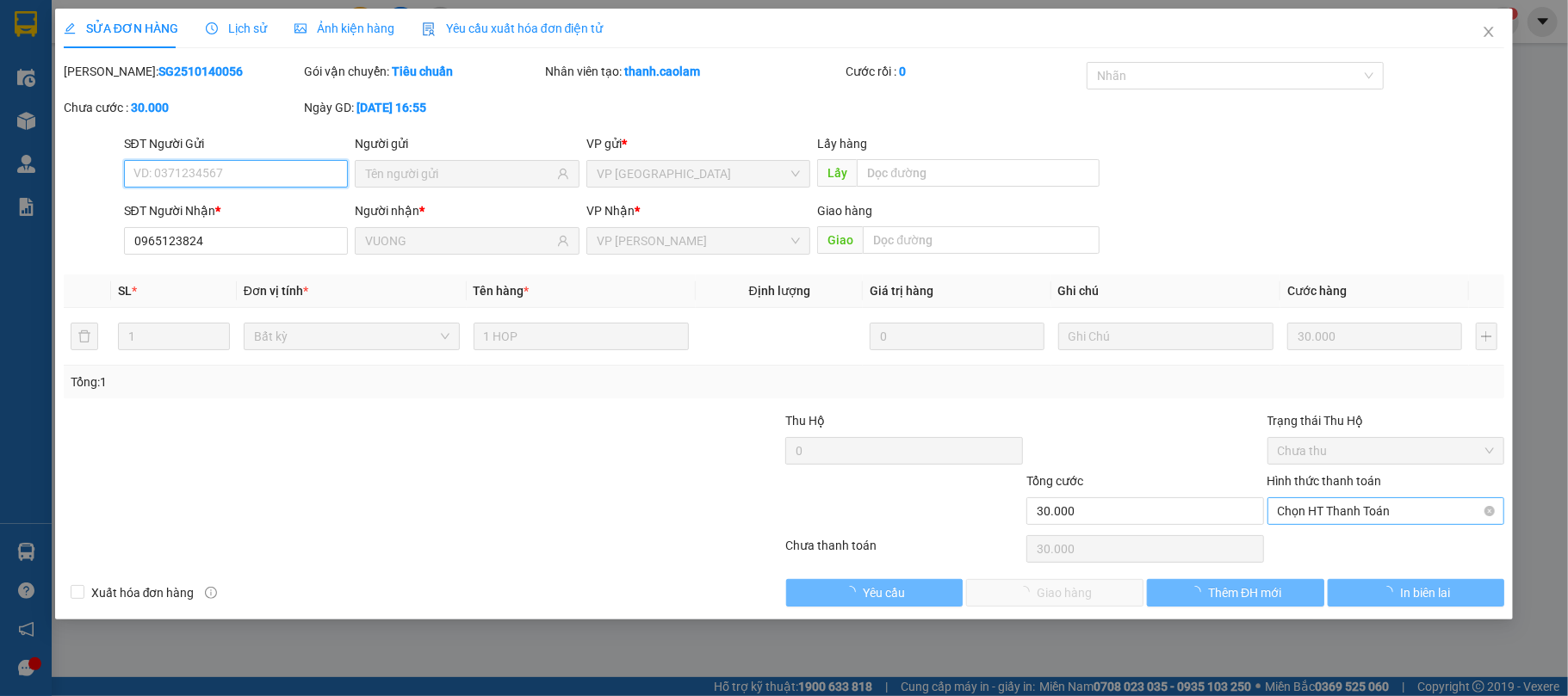
click at [1382, 516] on span "Chọn HT Thanh Toán" at bounding box center [1385, 510] width 217 height 26
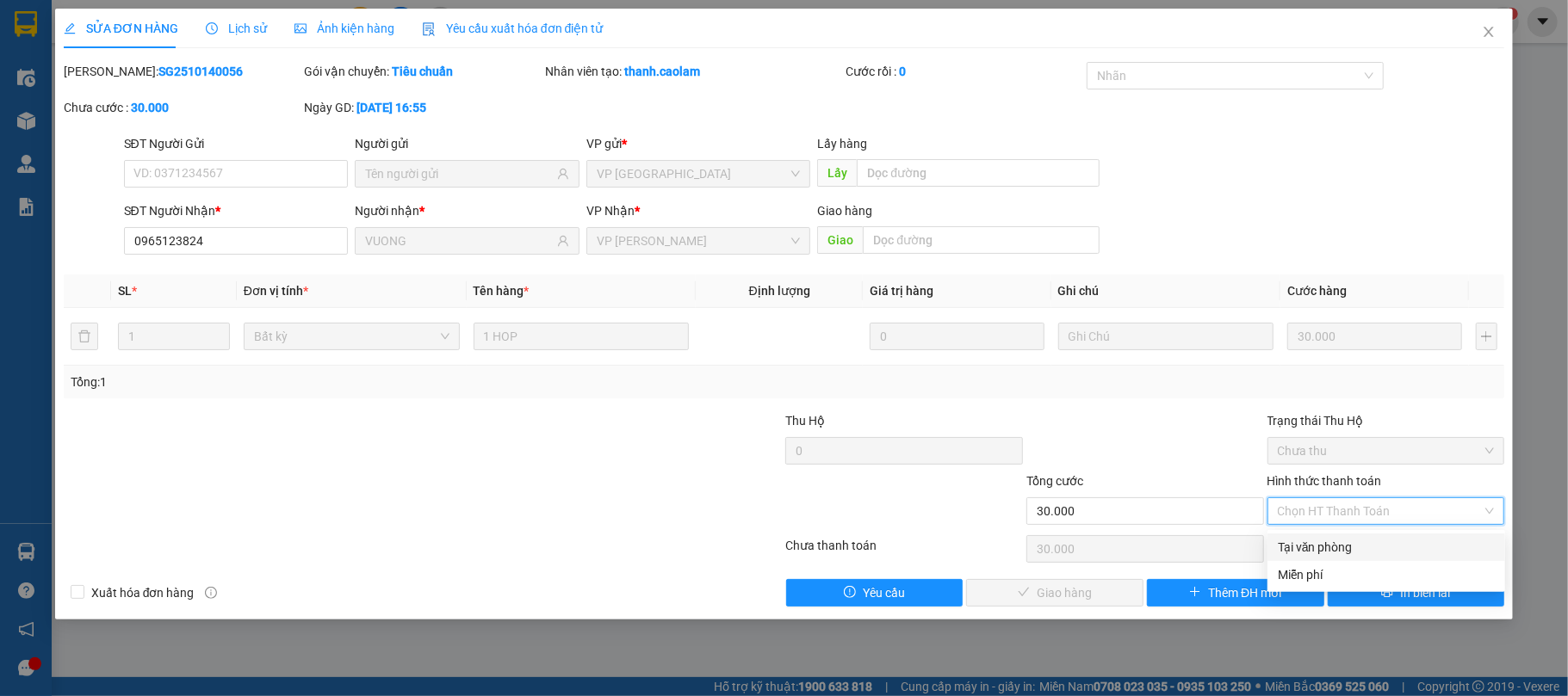
click at [1333, 535] on div "Tại văn phòng" at bounding box center [1386, 547] width 238 height 28
type input "0"
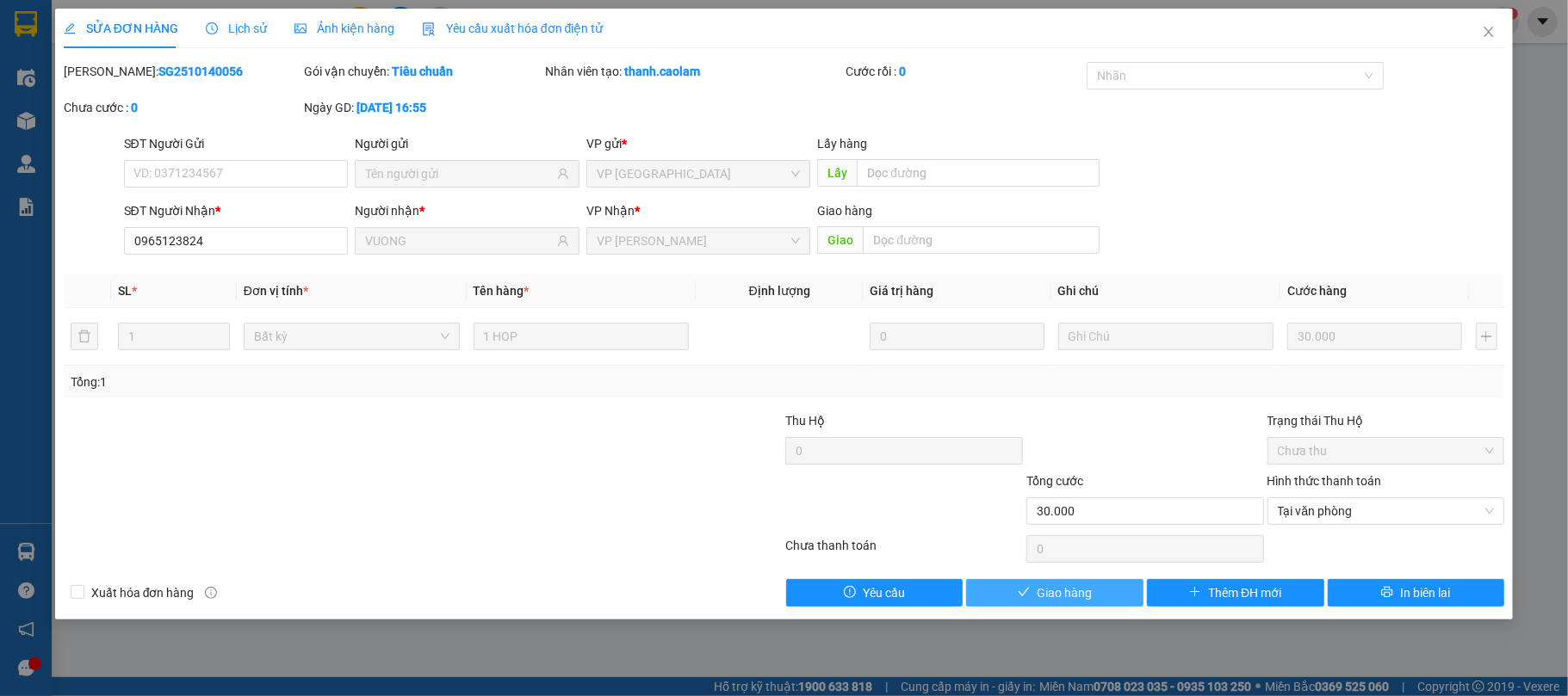
click at [1093, 587] on button "Giao hàng" at bounding box center [1055, 593] width 177 height 28
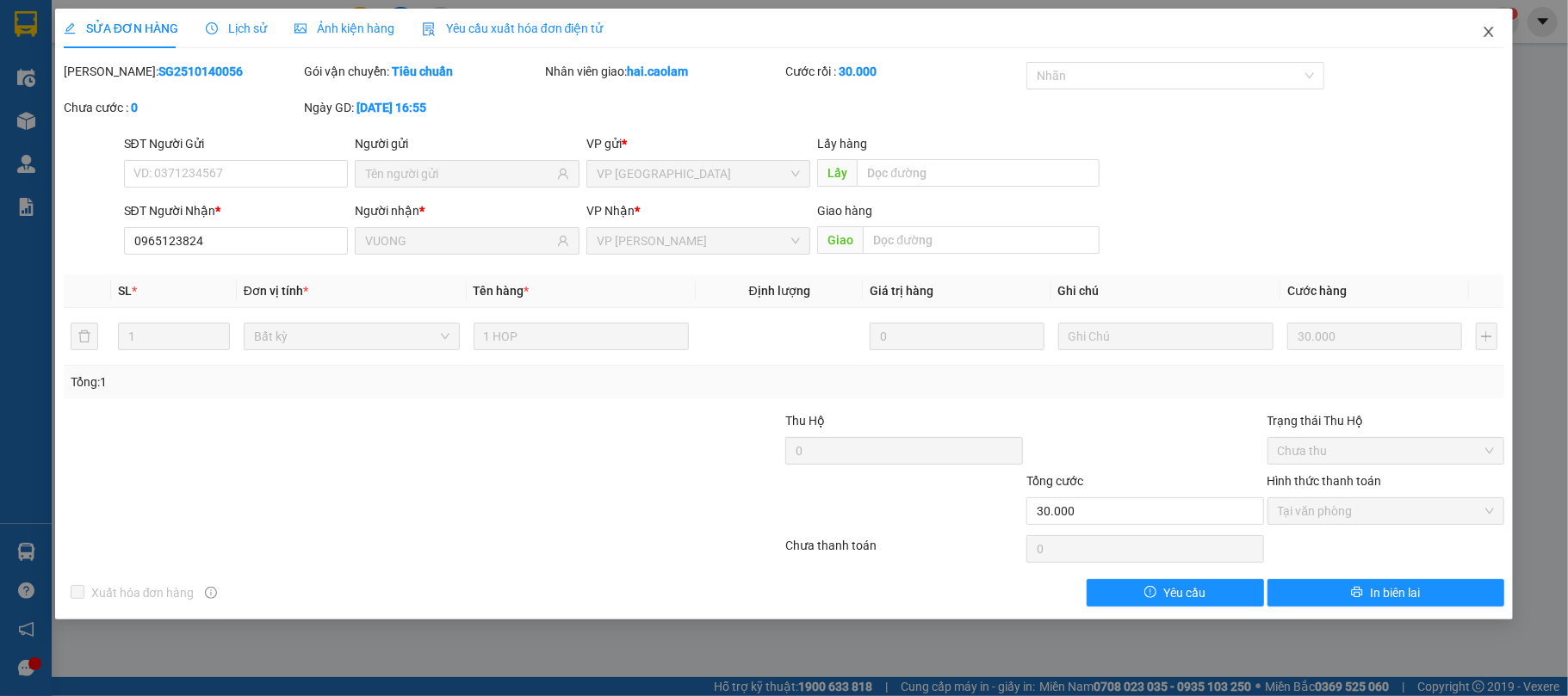
click at [1489, 35] on icon "close" at bounding box center [1489, 32] width 10 height 11
click at [1485, 36] on div "Kết quả tìm kiếm ( 558 ) Bộ lọc Mã ĐH Trạng thái Món hàng Thu hộ Tổng cước Chưa…" at bounding box center [784, 21] width 1568 height 43
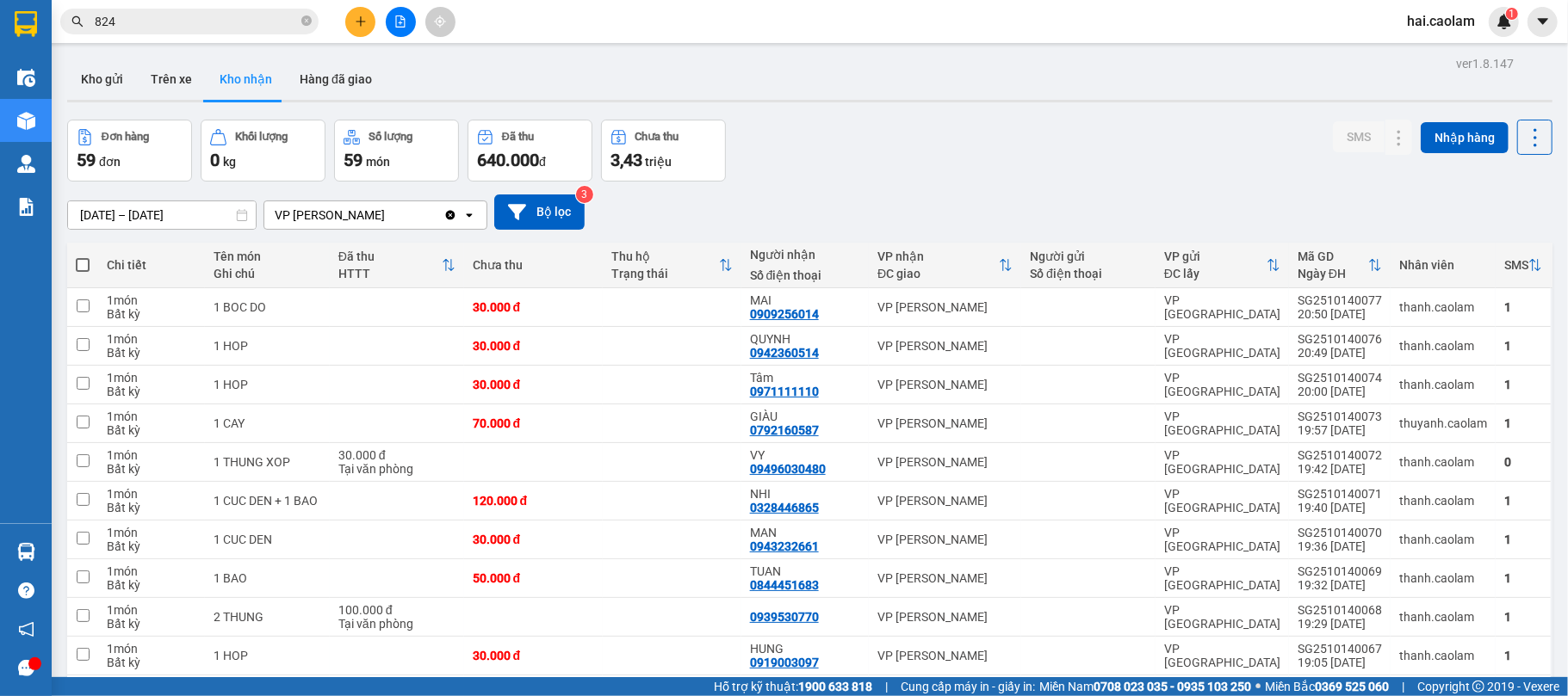
click at [163, 35] on div "Kết quả tìm kiếm ( 558 ) Bộ lọc Mã ĐH Trạng thái Món hàng Thu hộ Tổng cước Chưa…" at bounding box center [168, 21] width 336 height 30
click at [167, 17] on input "824" at bounding box center [196, 22] width 203 height 19
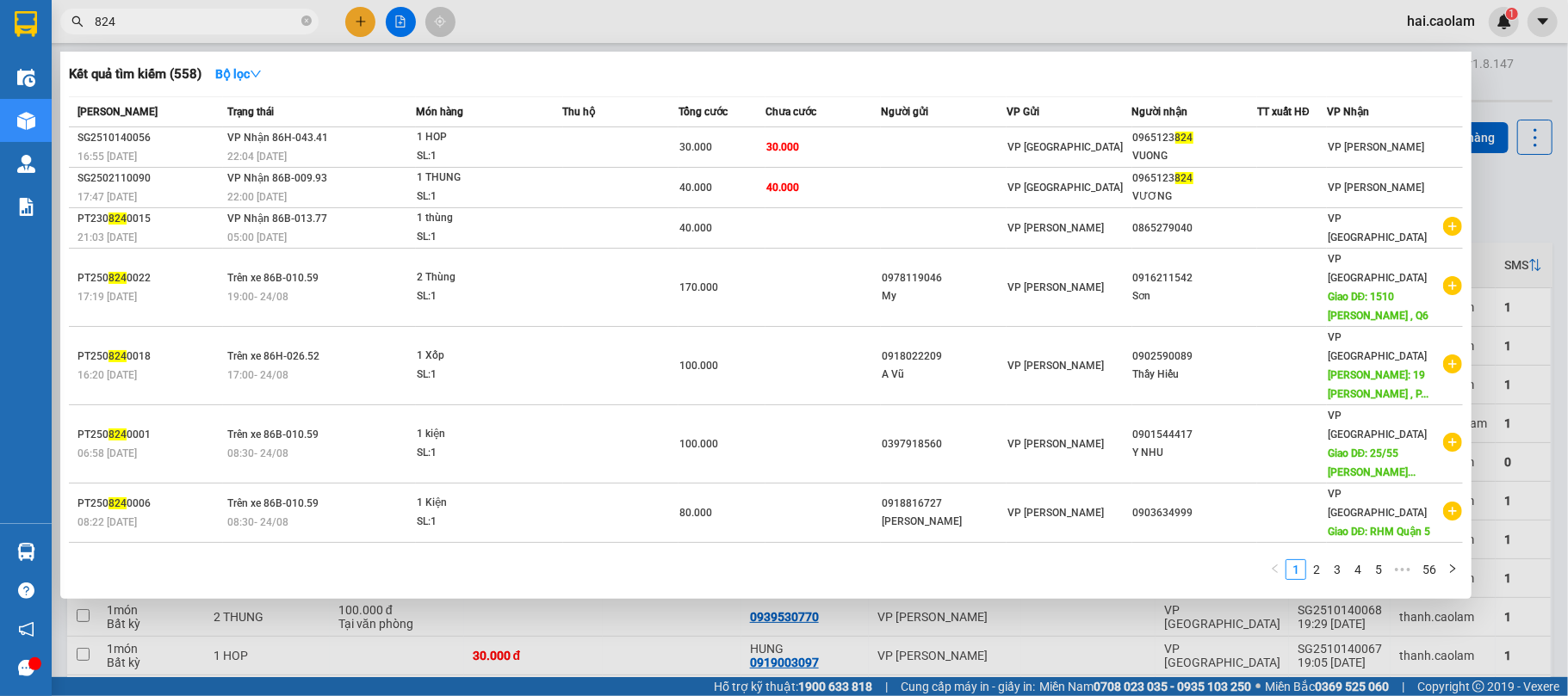
click at [167, 17] on input "824" at bounding box center [196, 22] width 203 height 19
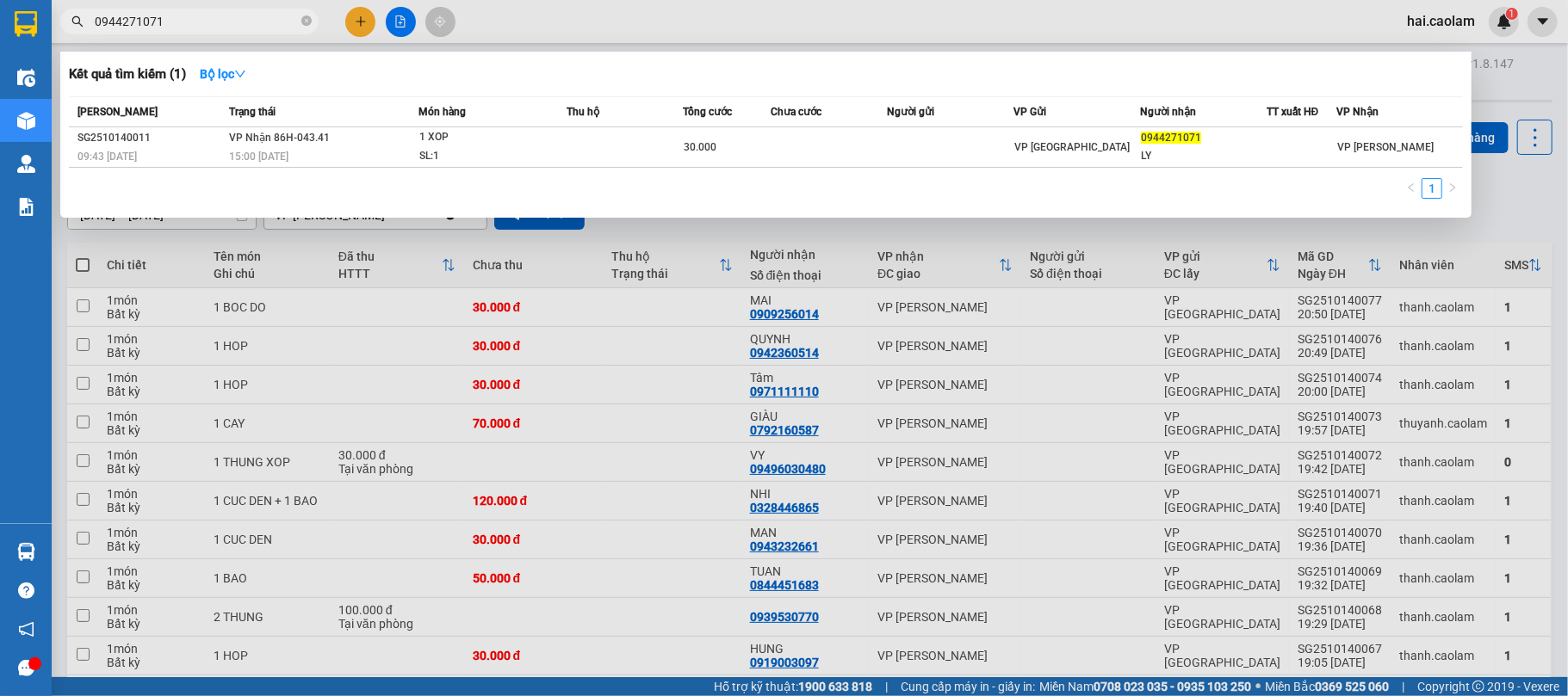
type input "0944271071"
click at [367, 14] on div at bounding box center [784, 348] width 1568 height 696
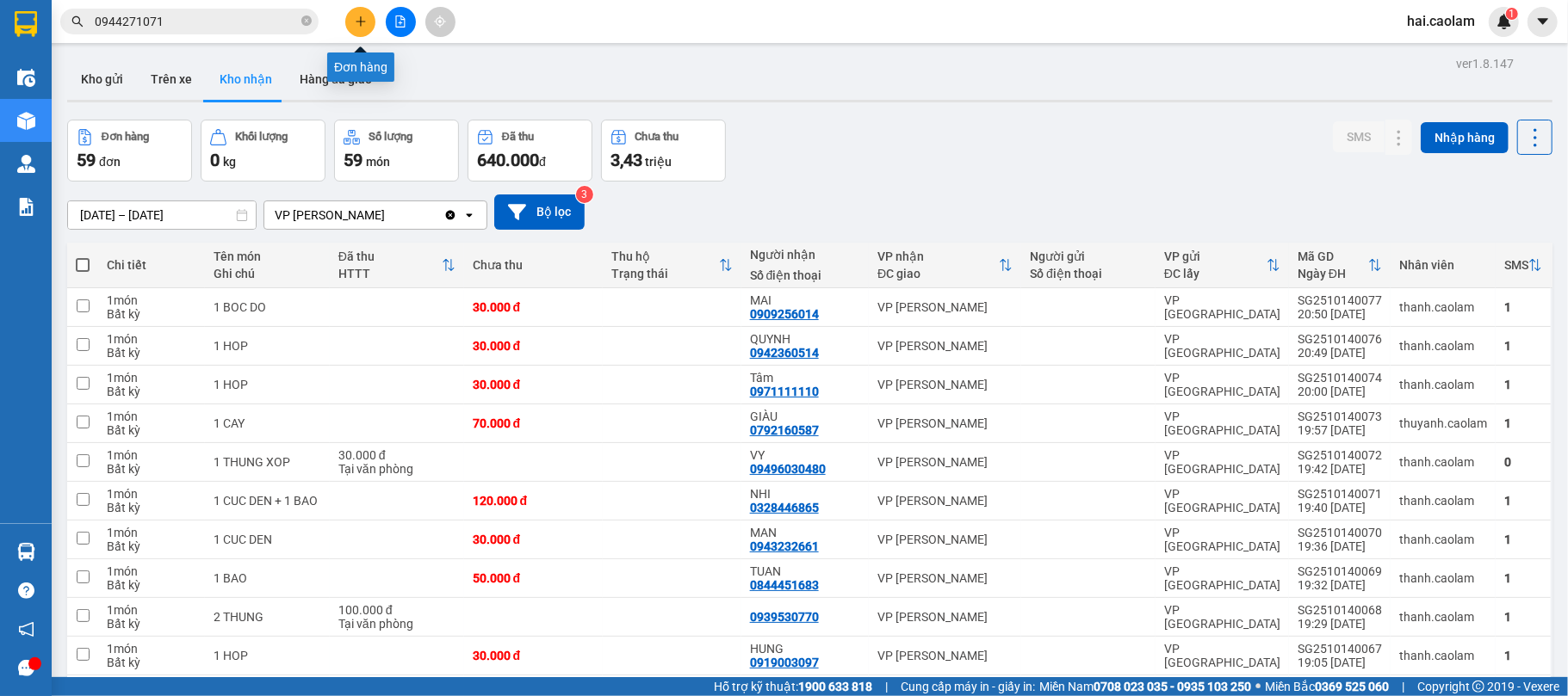
click at [362, 18] on icon "plus" at bounding box center [360, 21] width 13 height 13
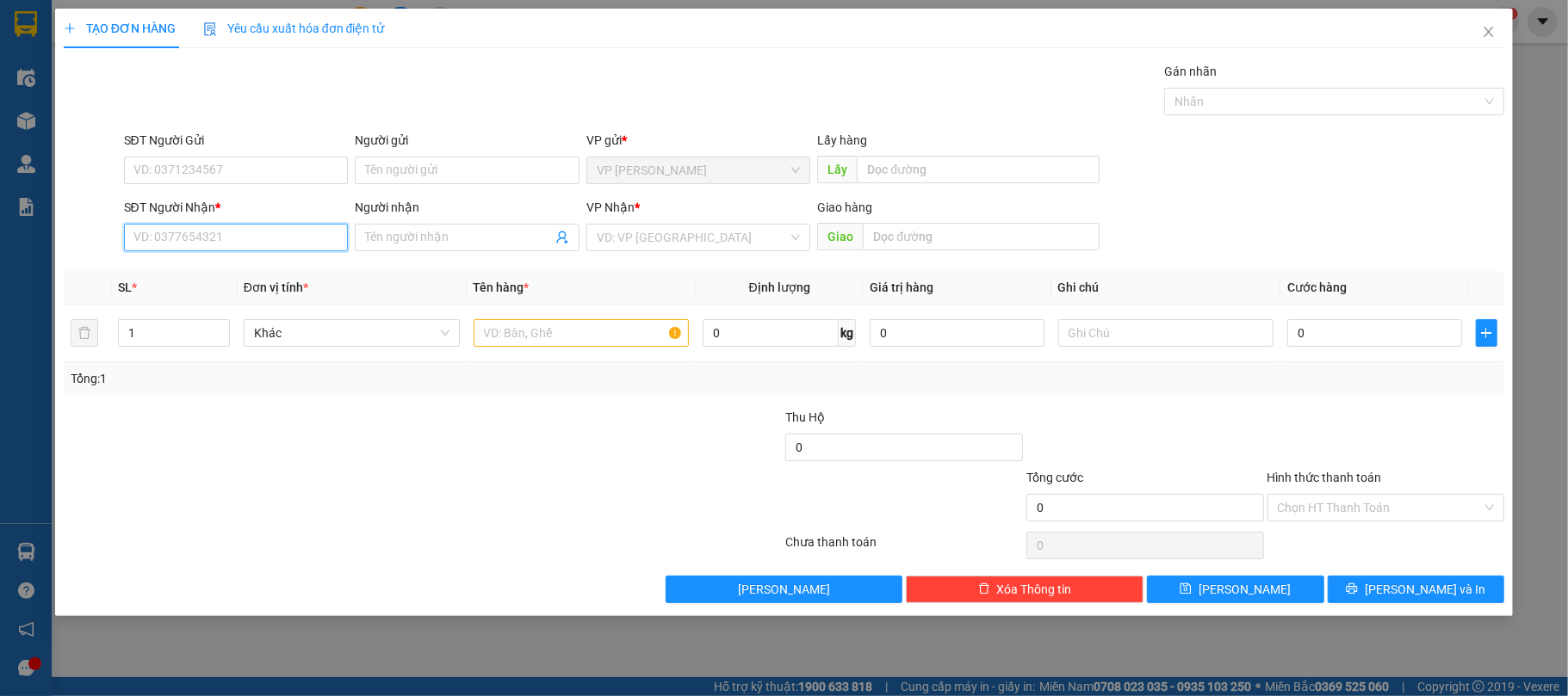
click at [282, 236] on input "SĐT Người Nhận *" at bounding box center [236, 237] width 224 height 28
type input "0907533486"
click at [205, 271] on div "0907533486 - Sơn" at bounding box center [236, 273] width 204 height 19
type input "Sơn"
type input "0907533486"
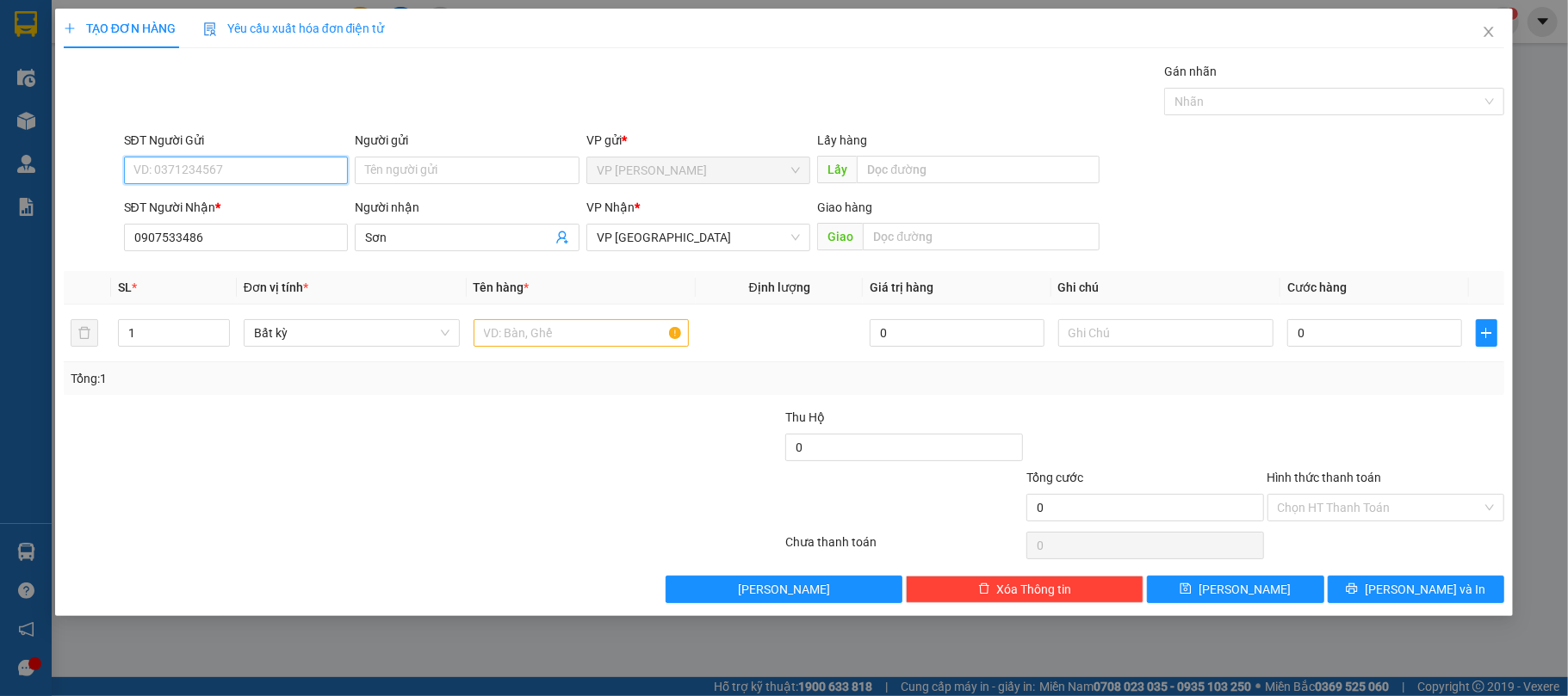
click at [231, 182] on input "SĐT Người Gửi" at bounding box center [236, 170] width 224 height 28
click at [183, 207] on div "0937058345" at bounding box center [236, 206] width 204 height 19
type input "0937058345"
click at [1334, 331] on input "0" at bounding box center [1373, 333] width 174 height 28
type input "4"
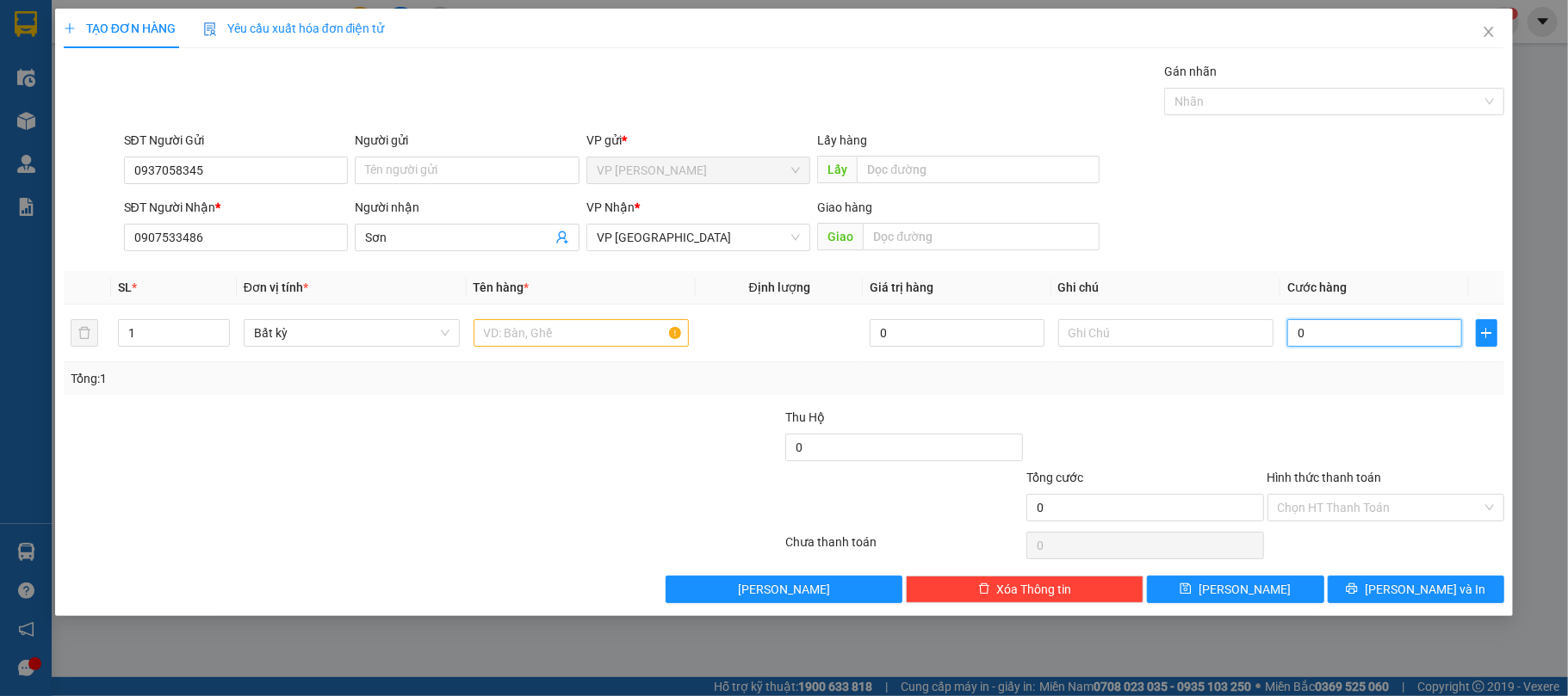
type input "4"
type input "410"
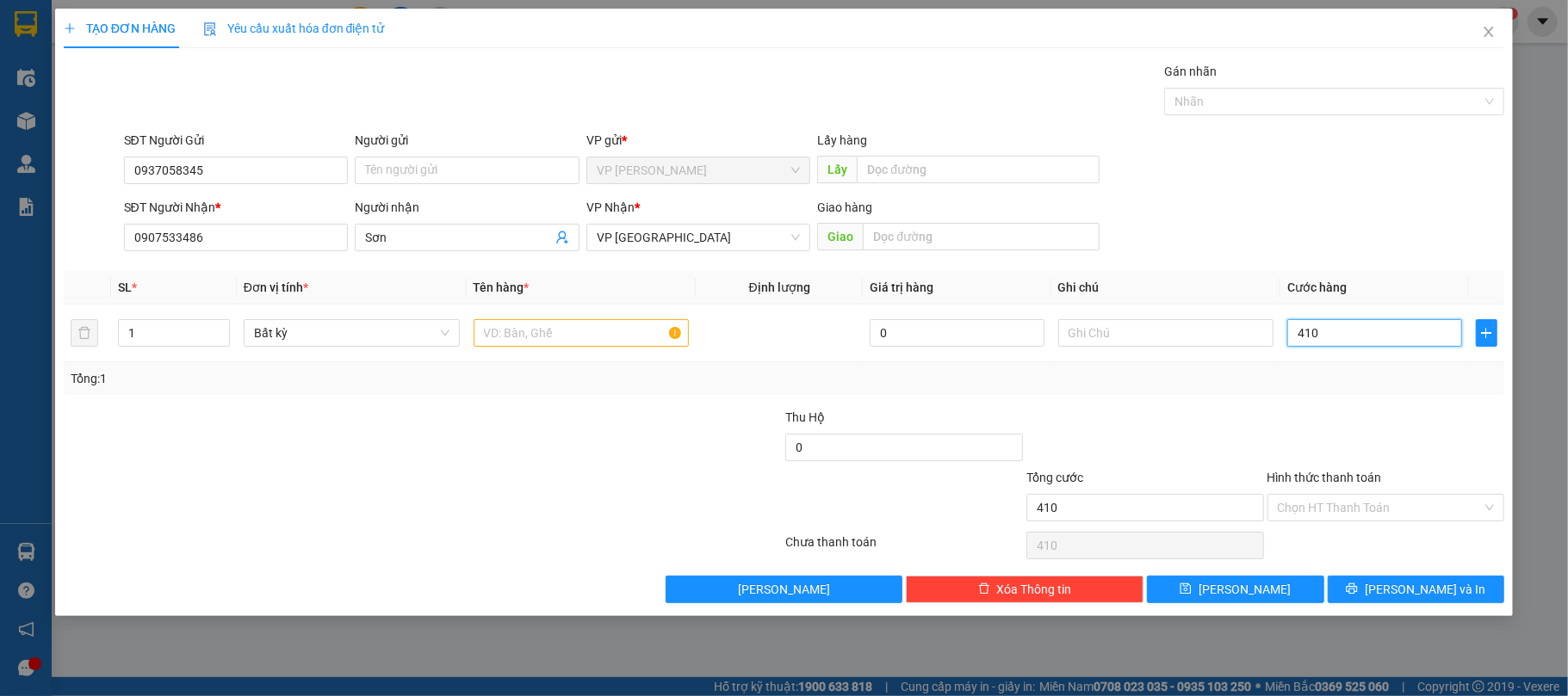
type input "41"
type input "4"
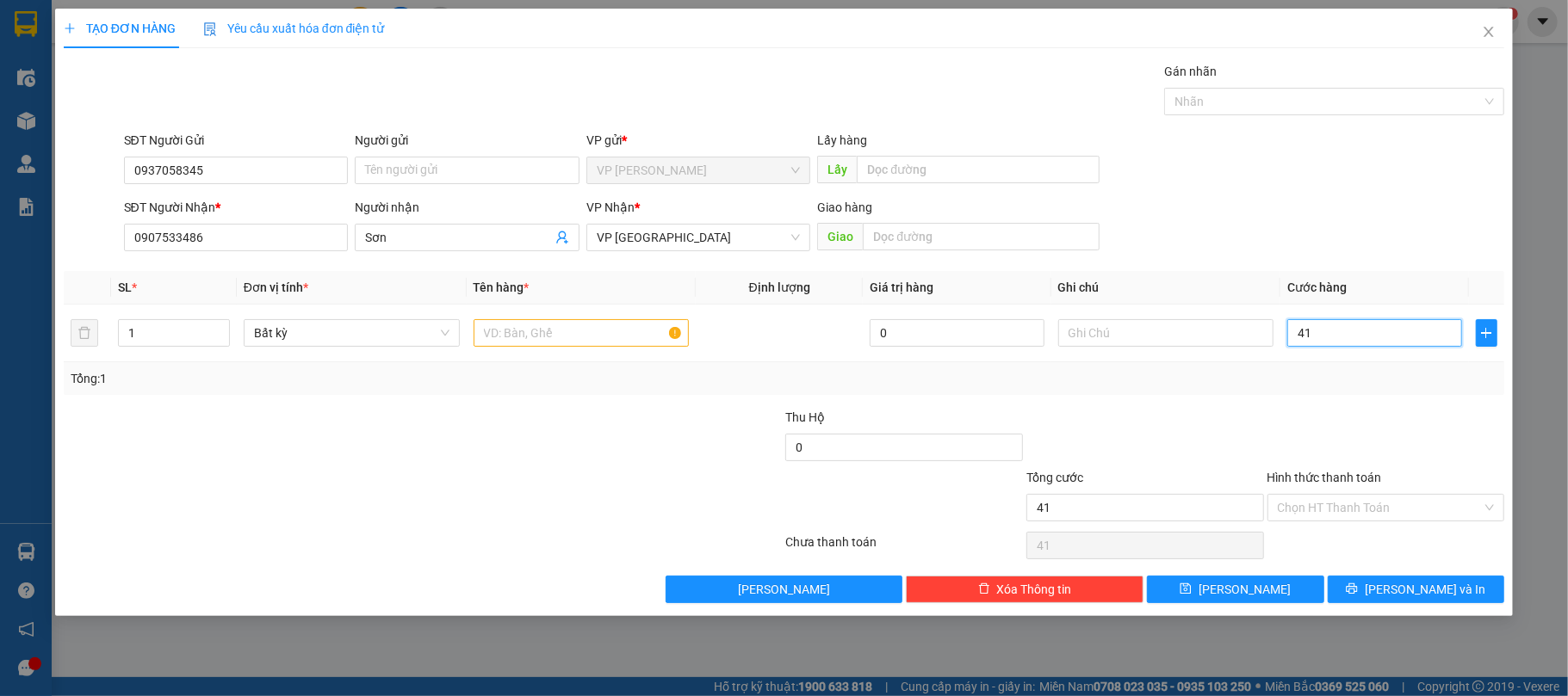
type input "4"
type input "40"
type input "40.000"
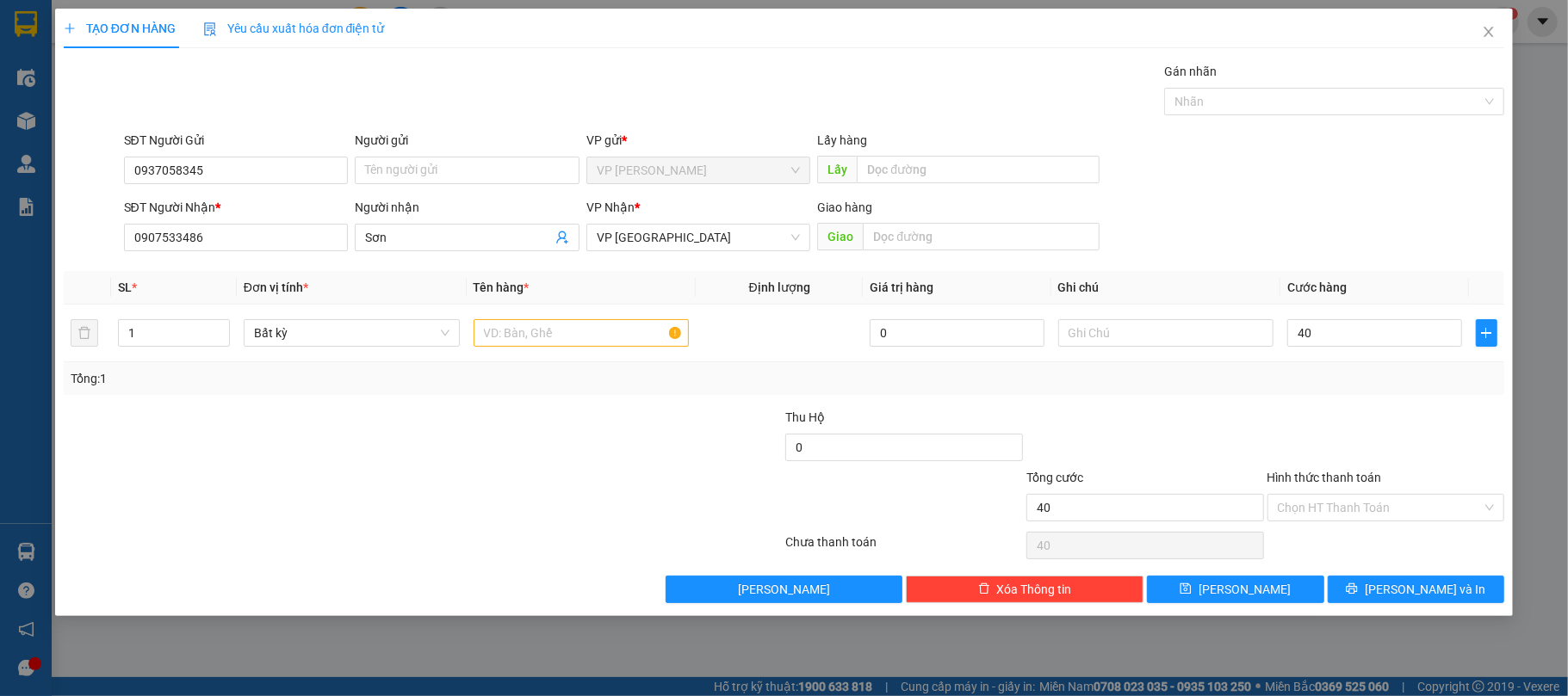
type input "40.000"
drag, startPoint x: 529, startPoint y: 454, endPoint x: 555, endPoint y: 338, distance: 118.9
click at [532, 444] on div at bounding box center [302, 438] width 482 height 61
click at [558, 330] on input "text" at bounding box center [582, 333] width 216 height 28
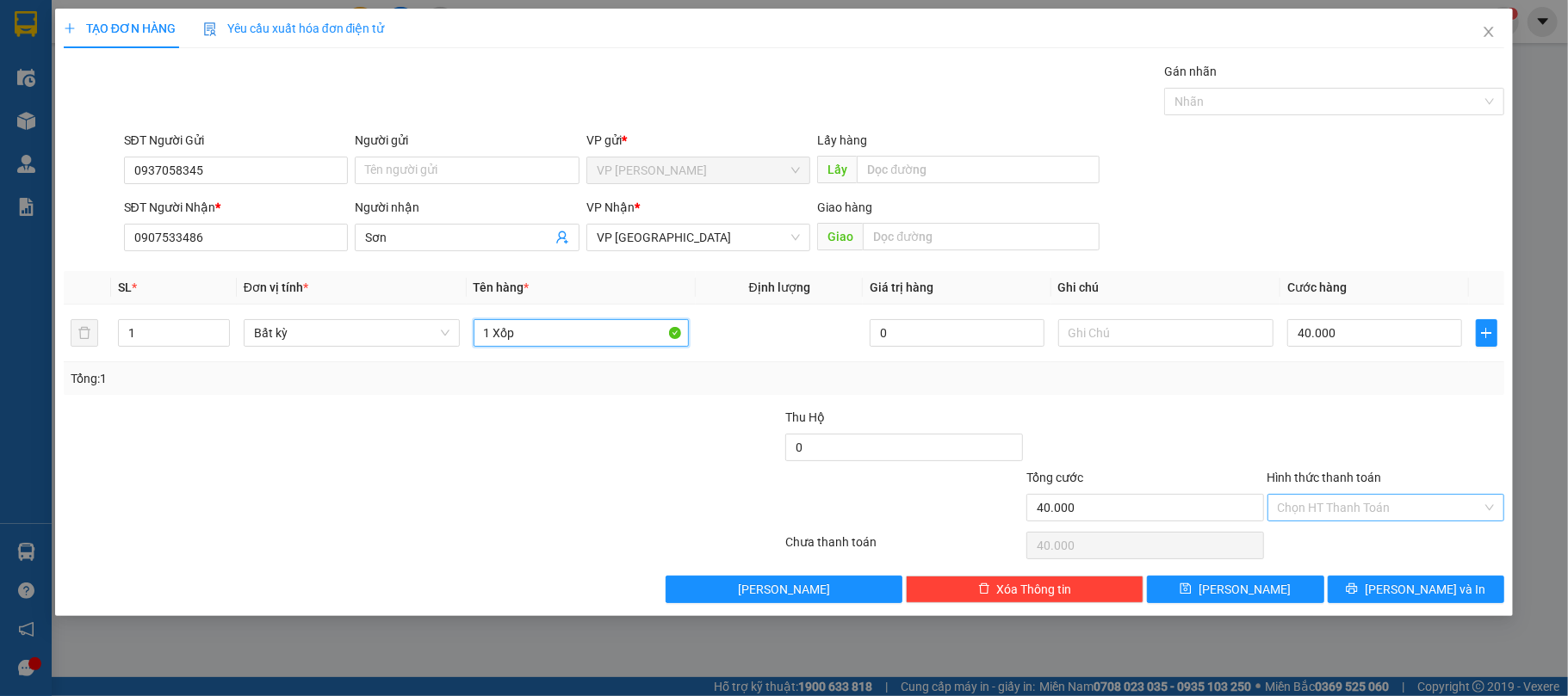
type input "1 Xốp"
click at [1293, 511] on input "Hình thức thanh toán" at bounding box center [1379, 507] width 205 height 26
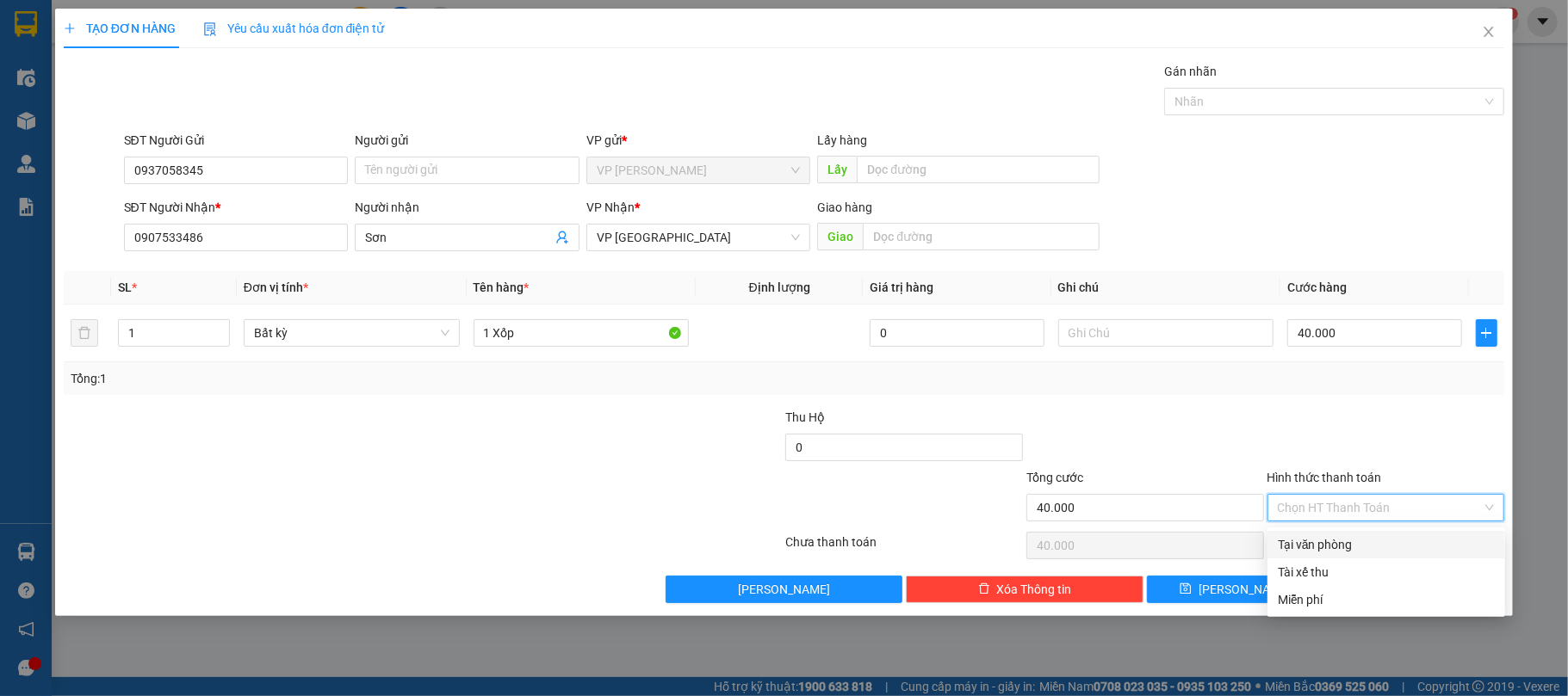
click at [1320, 545] on div "Tại văn phòng" at bounding box center [1385, 545] width 217 height 19
type input "0"
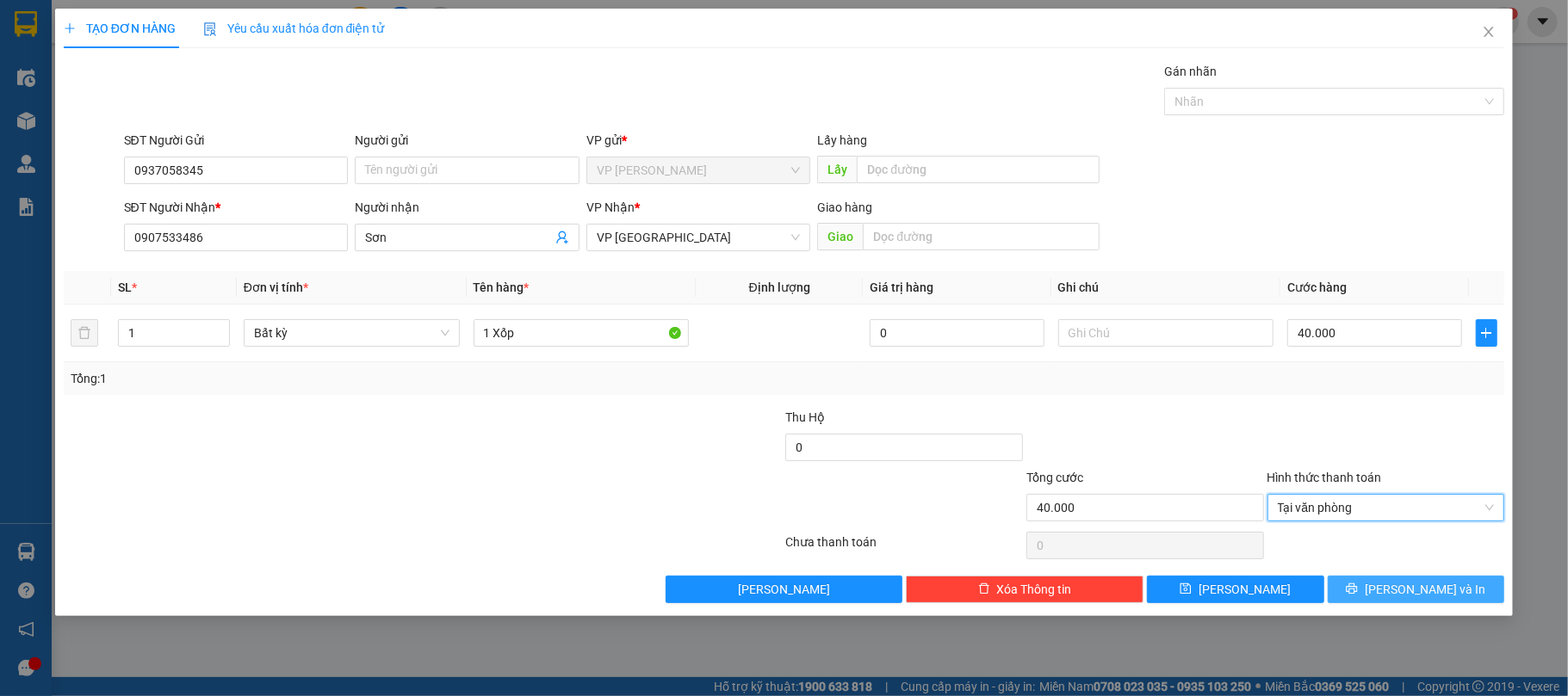
click at [1424, 593] on span "Lưu và In" at bounding box center [1424, 589] width 120 height 19
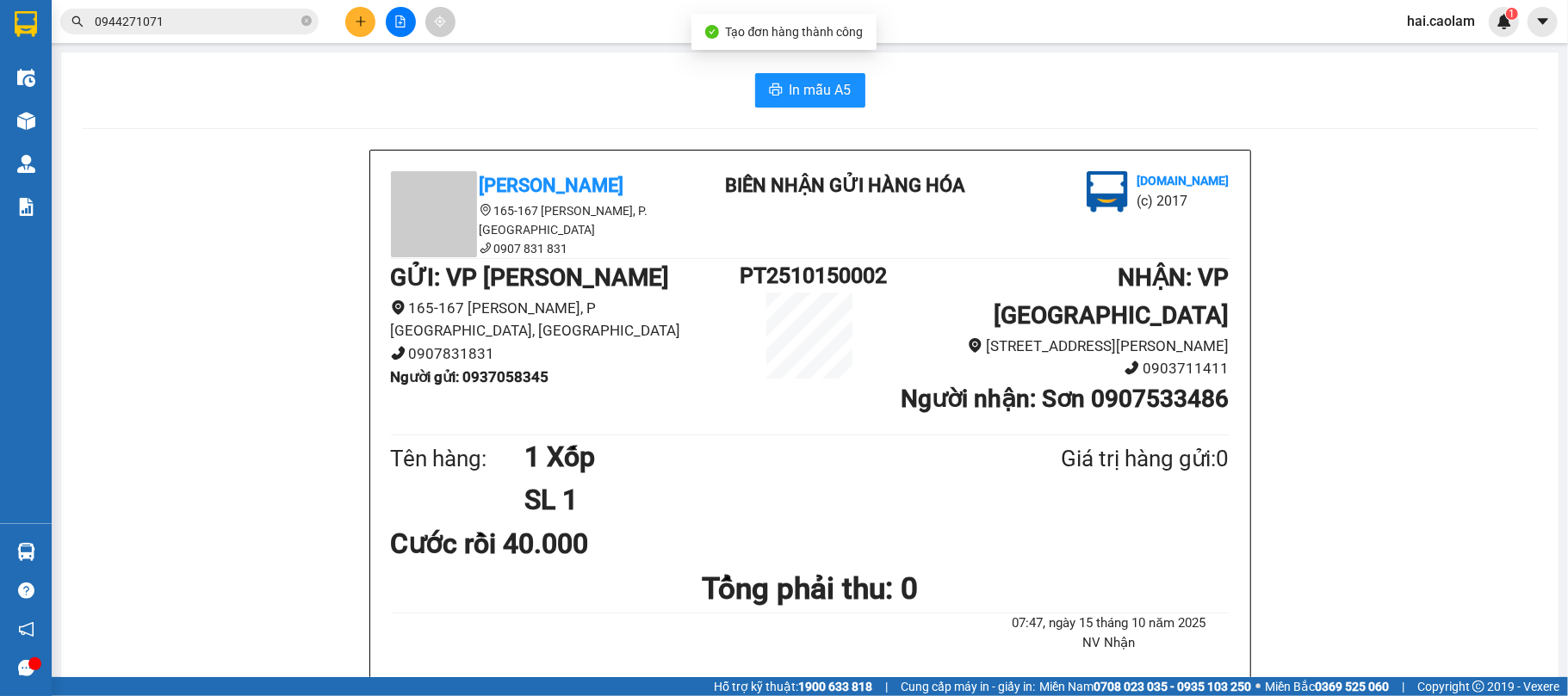
click at [800, 83] on span "In mẫu A5" at bounding box center [821, 90] width 62 height 21
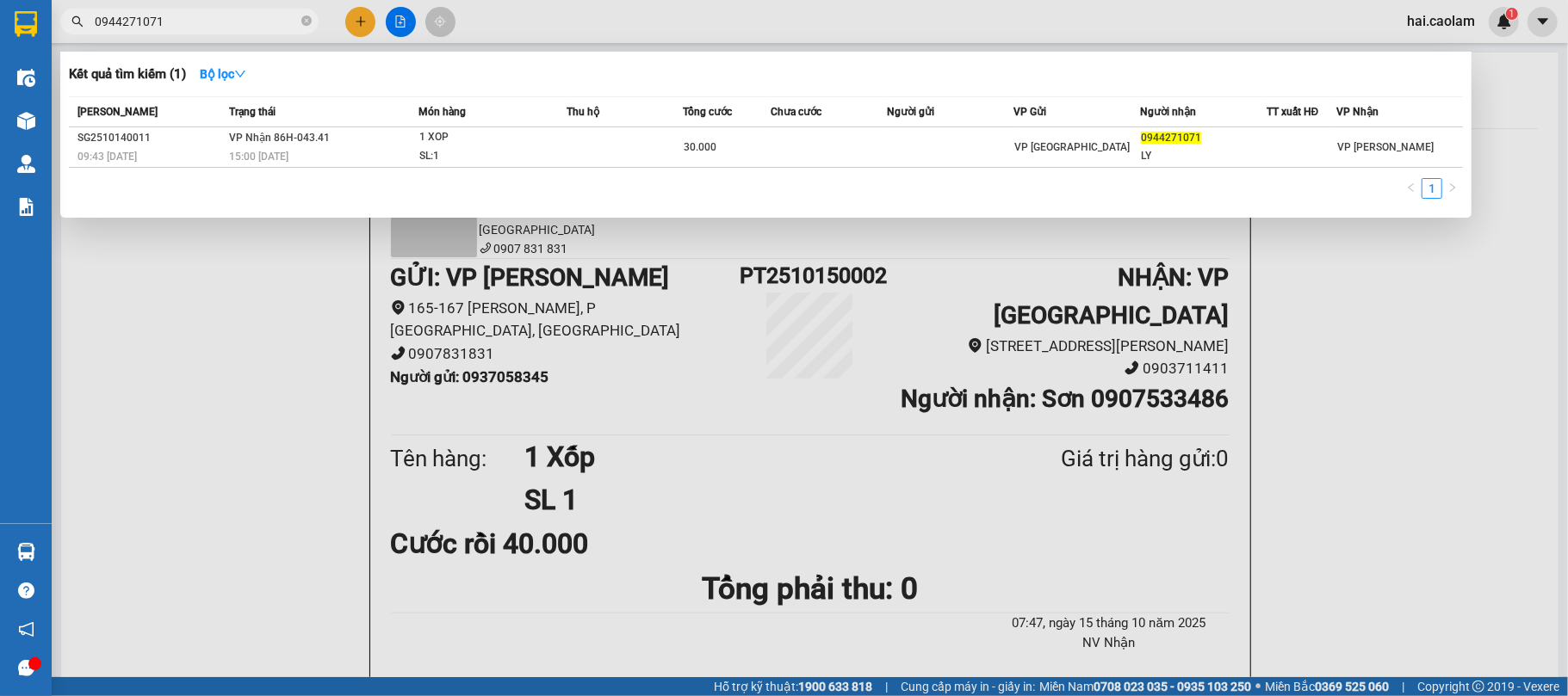
click at [169, 13] on input "0944271071" at bounding box center [196, 22] width 203 height 19
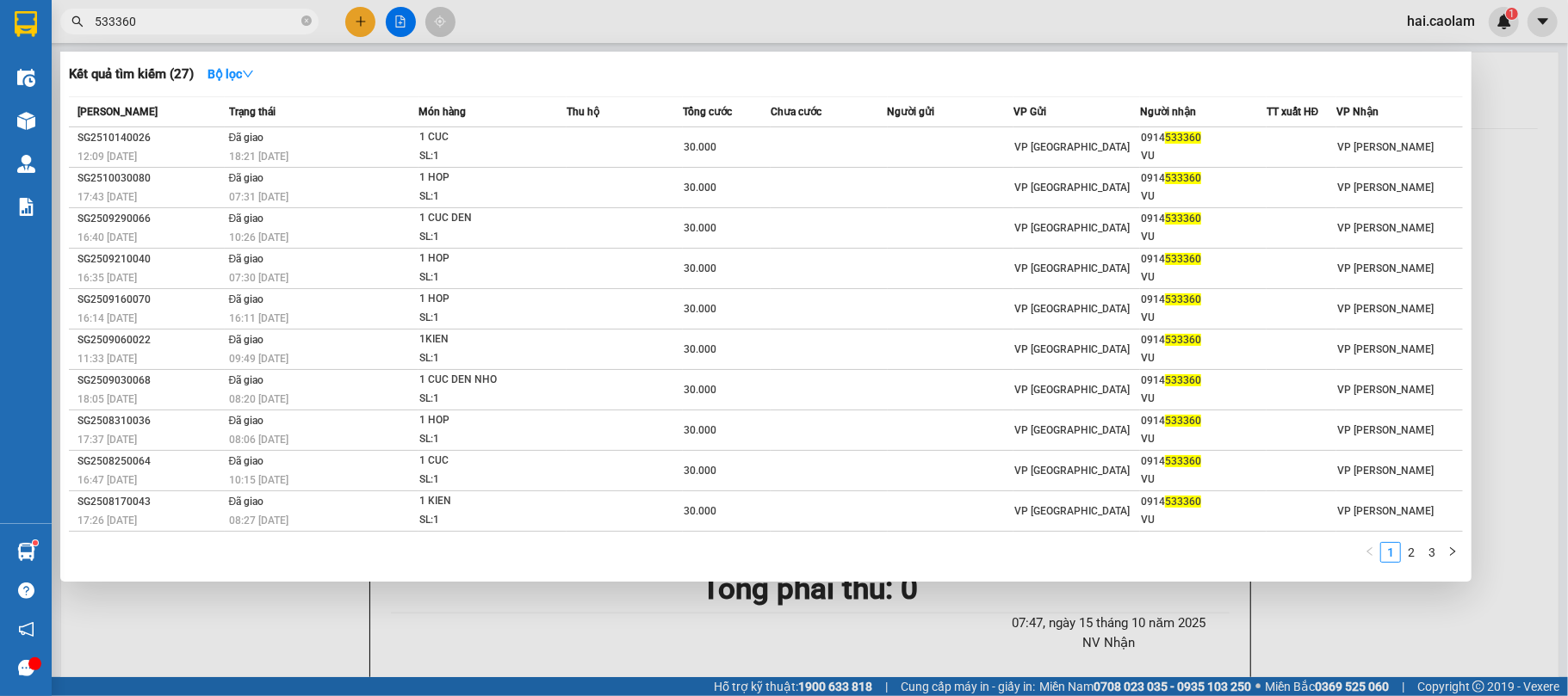
type input "533360"
click at [365, 8] on div at bounding box center [784, 348] width 1568 height 696
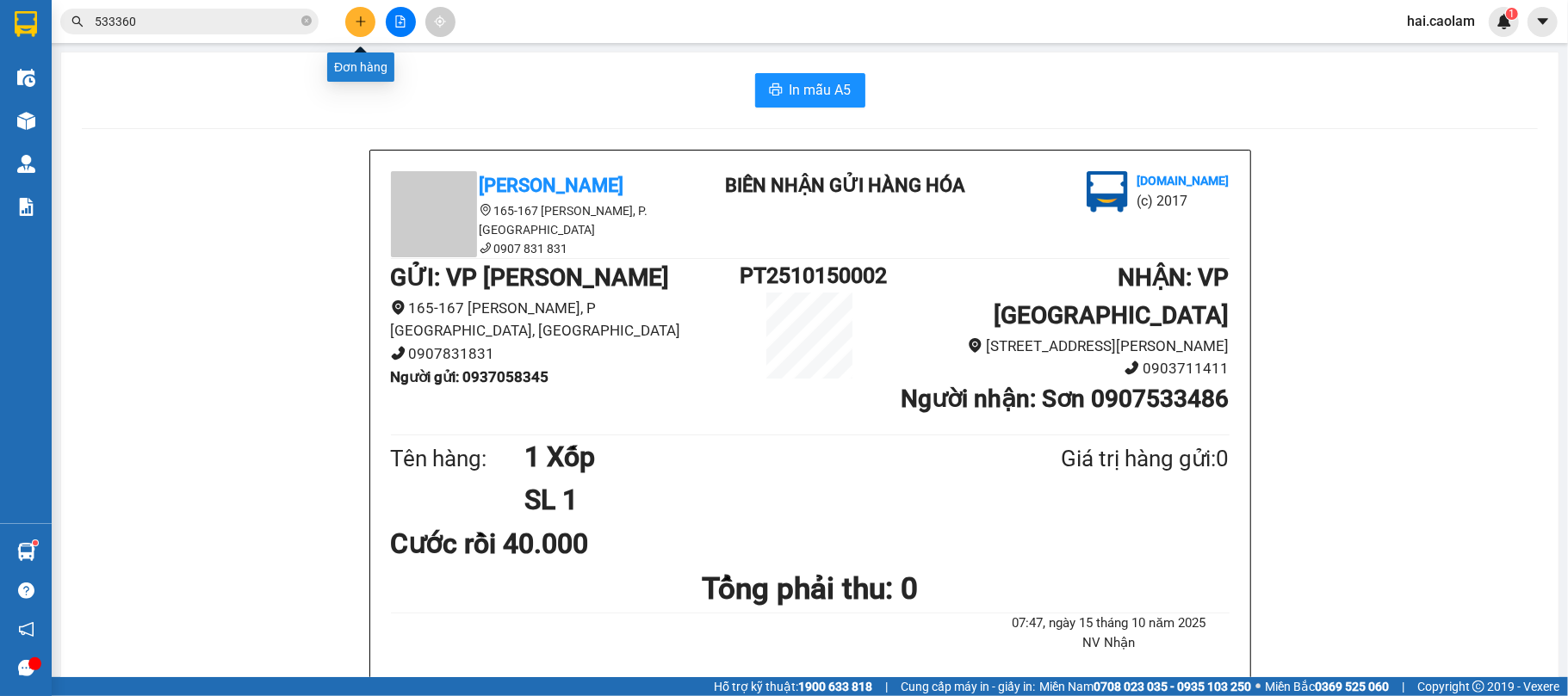
click at [362, 25] on icon "plus" at bounding box center [360, 21] width 13 height 13
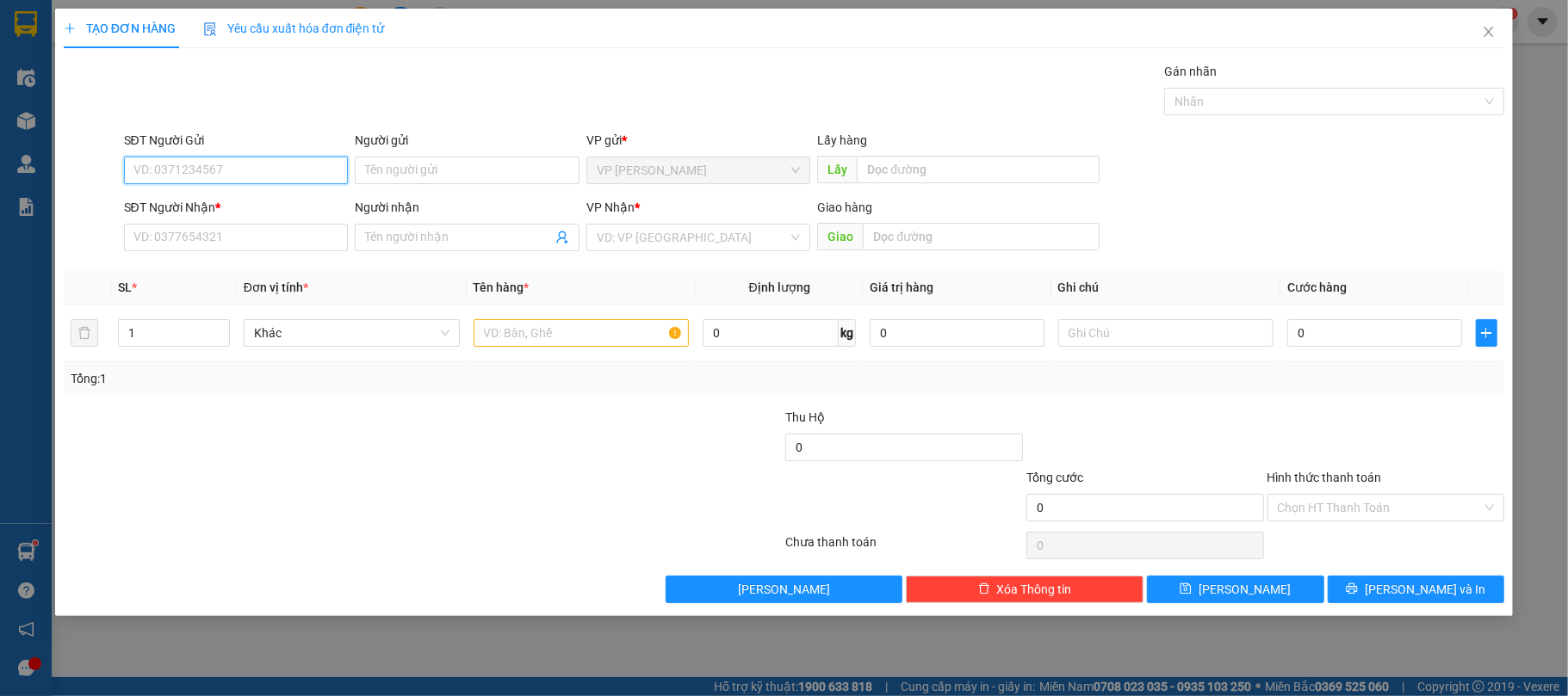
click at [274, 179] on input "SĐT Người Gửi" at bounding box center [236, 170] width 224 height 28
click at [222, 231] on div "0946622147" at bounding box center [236, 233] width 204 height 19
type input "0946622147"
type input "0971462530"
type input "PHUC"
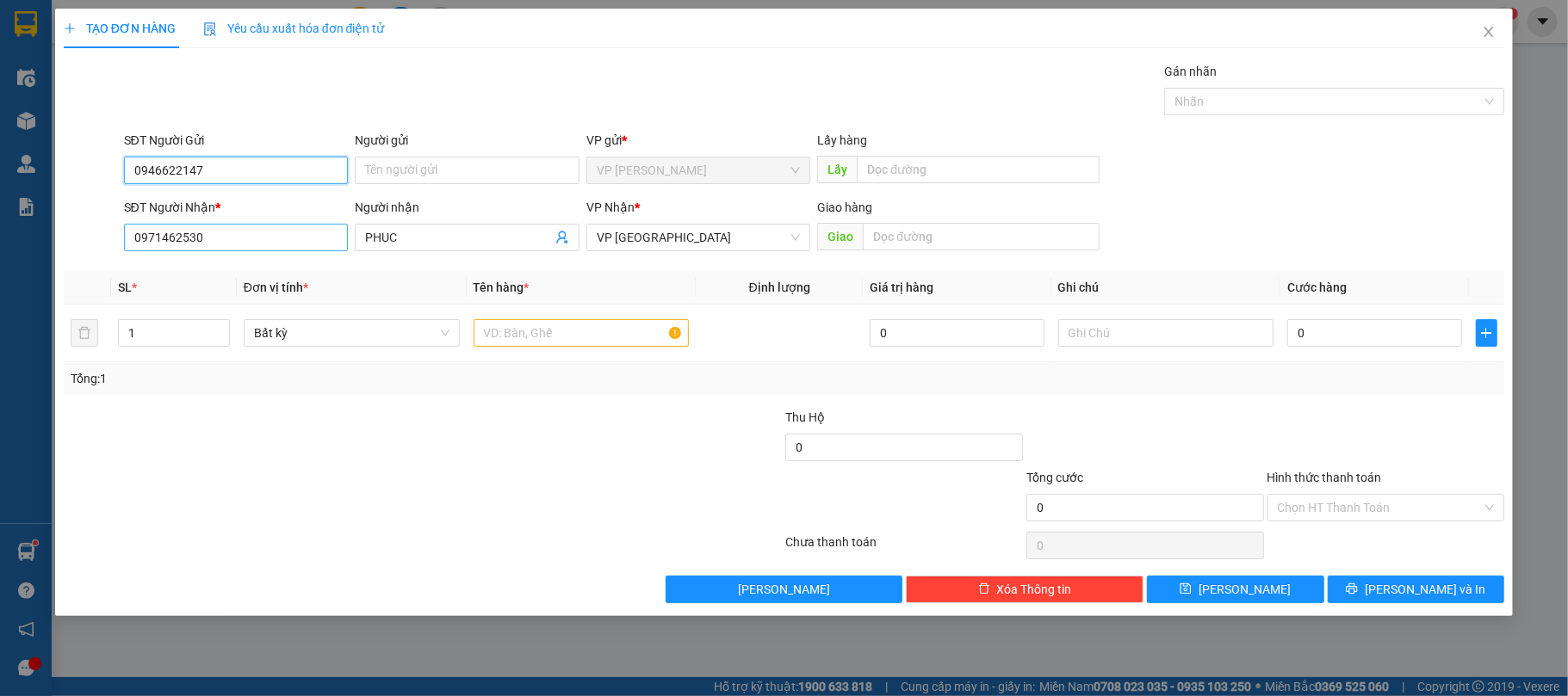
type input "0946622147"
click at [232, 243] on input "0971462530" at bounding box center [236, 237] width 224 height 28
click at [238, 243] on input "0971462530" at bounding box center [236, 237] width 224 height 28
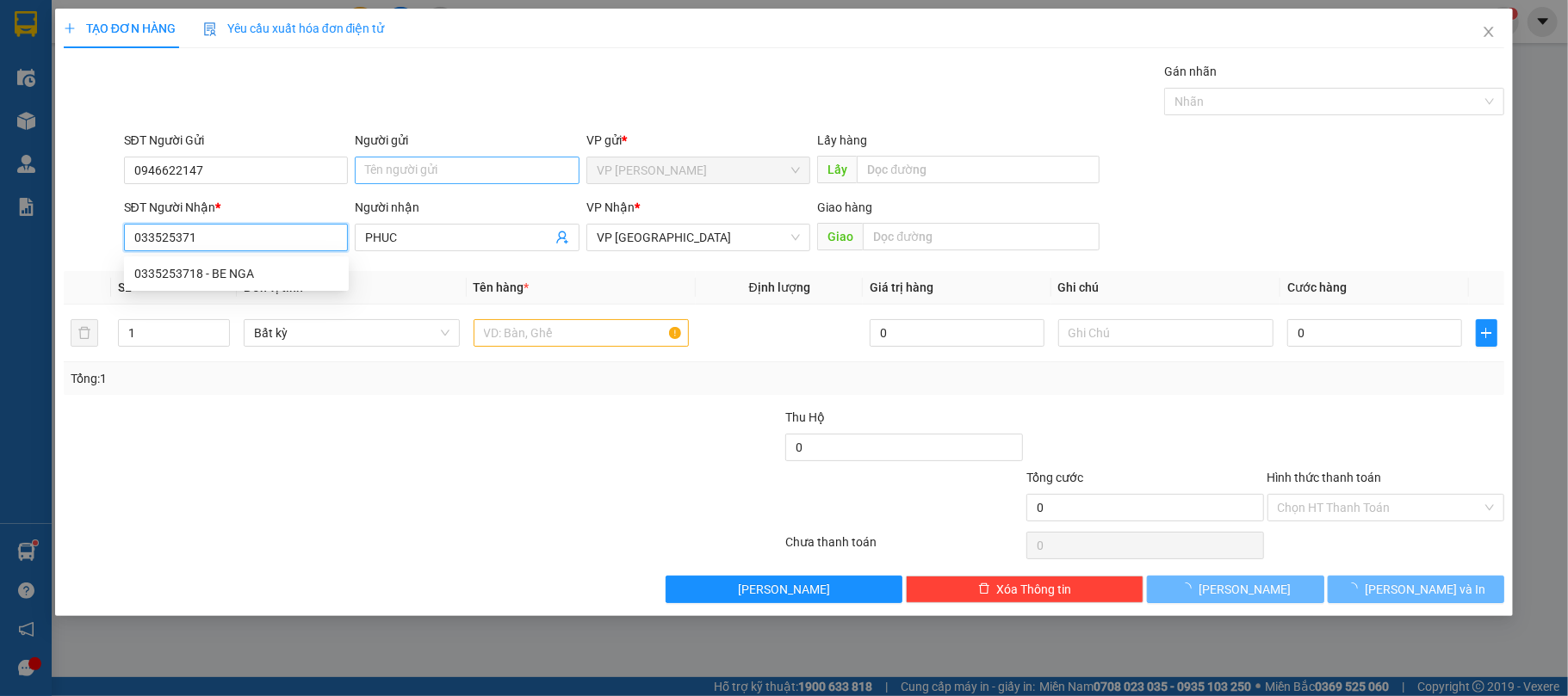
type input "0335253718"
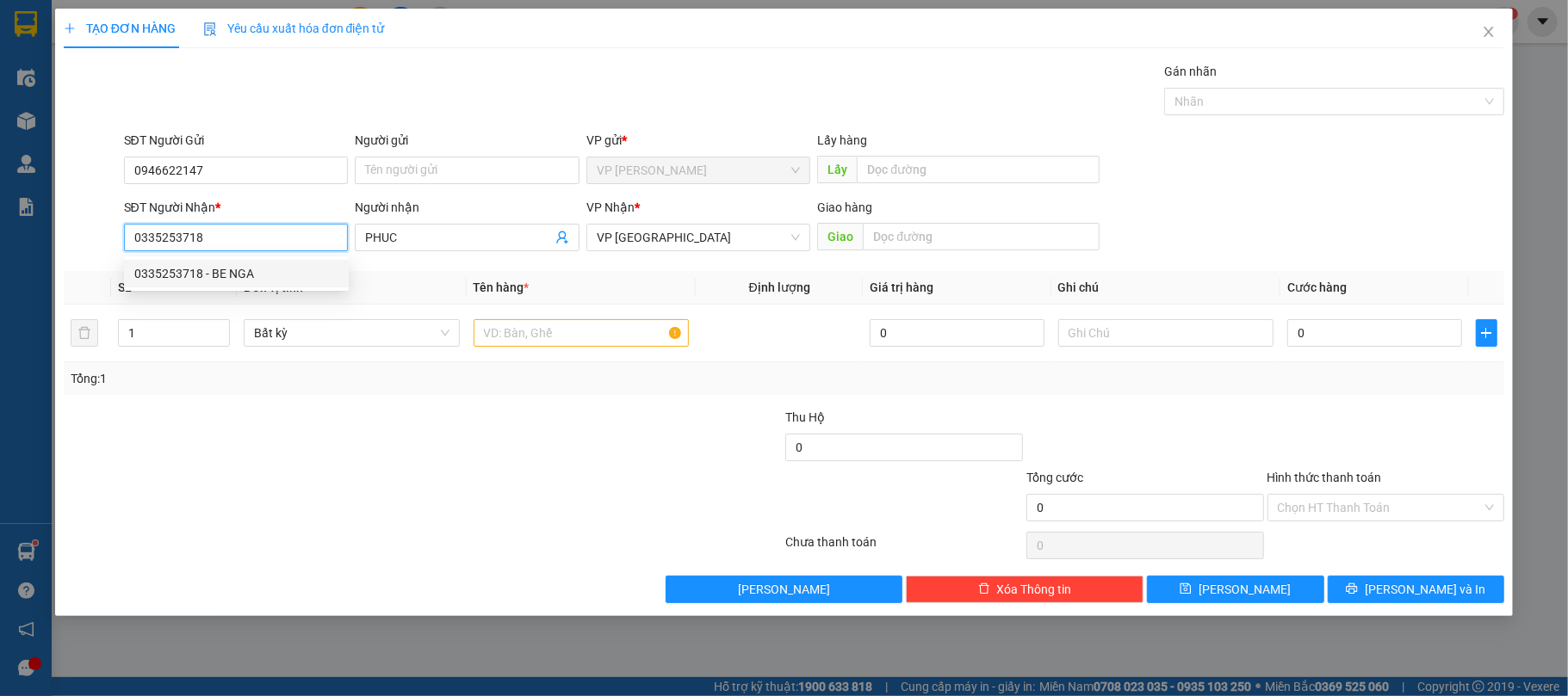
click at [265, 272] on div "0335253718 - BE NGA" at bounding box center [236, 273] width 204 height 19
type input "BE NGA"
type input "0335253718"
click at [518, 343] on input "text" at bounding box center [582, 333] width 216 height 28
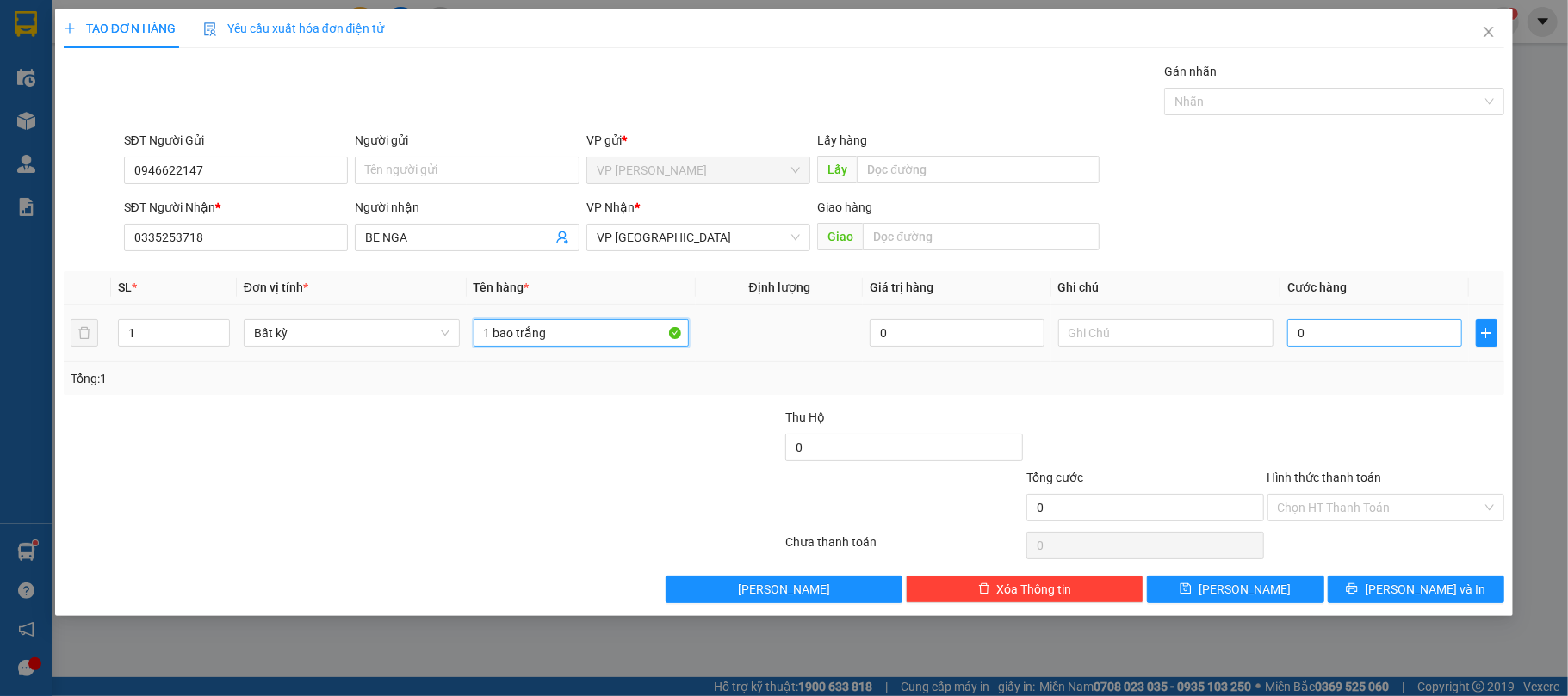
type input "1 bao trắng"
click at [1305, 336] on input "0" at bounding box center [1373, 333] width 174 height 28
type input "5"
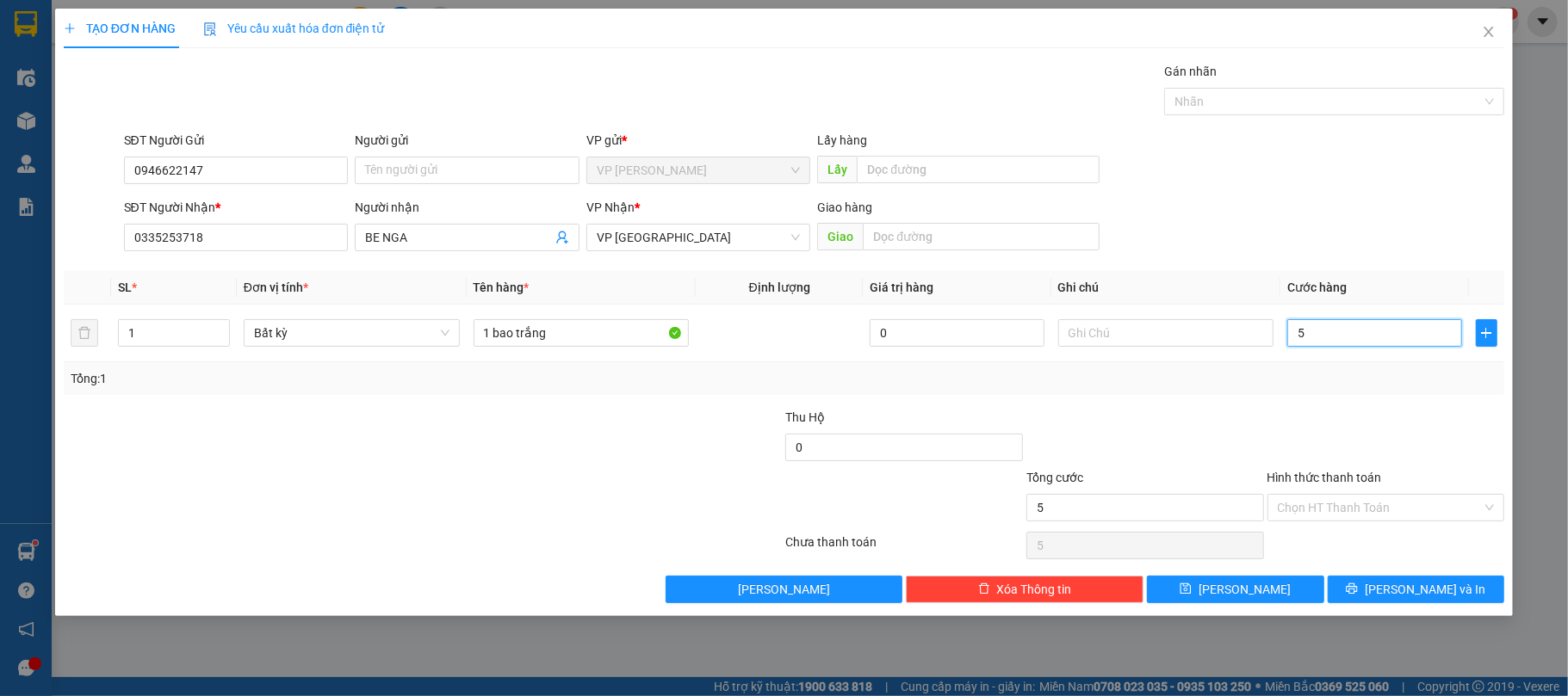
type input "50"
type input "50.000"
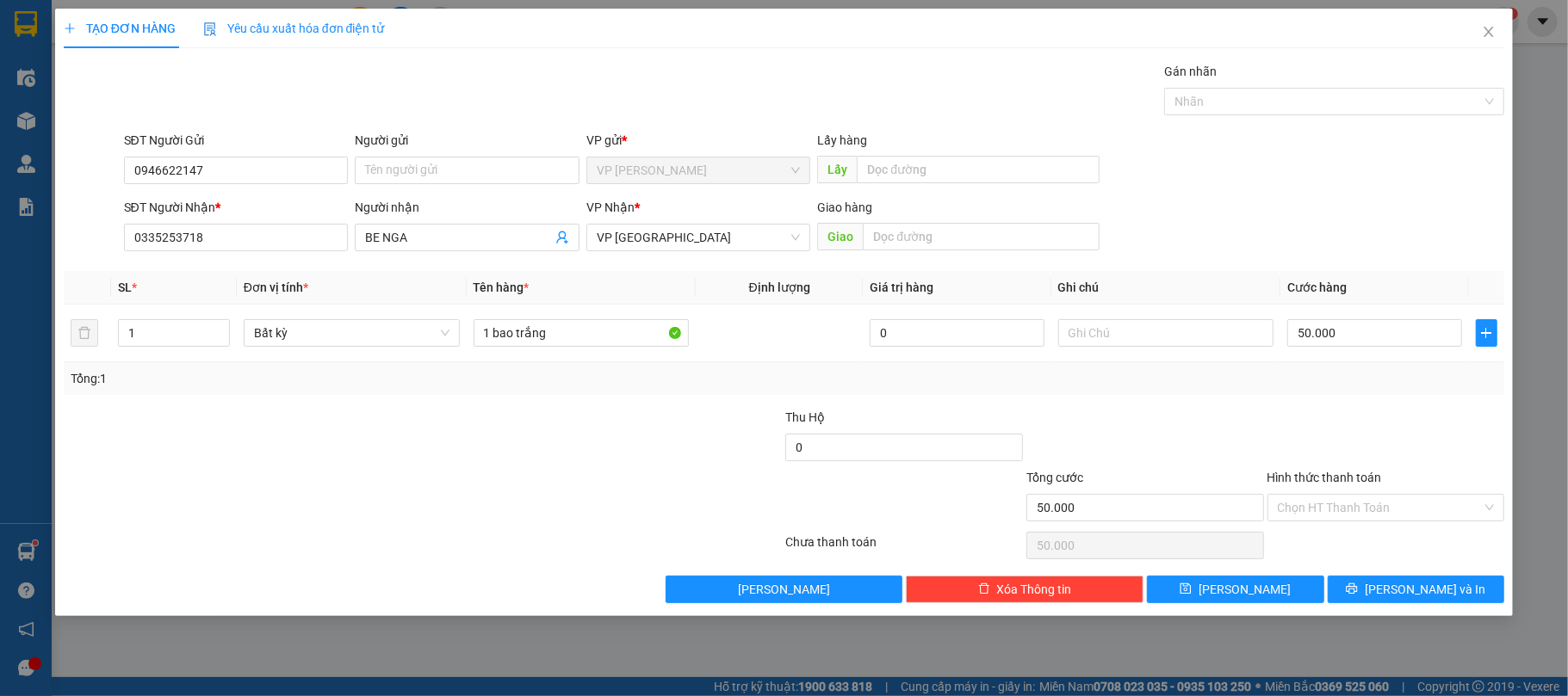
click at [600, 434] on div at bounding box center [664, 438] width 241 height 61
click at [1341, 516] on input "Hình thức thanh toán" at bounding box center [1379, 507] width 205 height 26
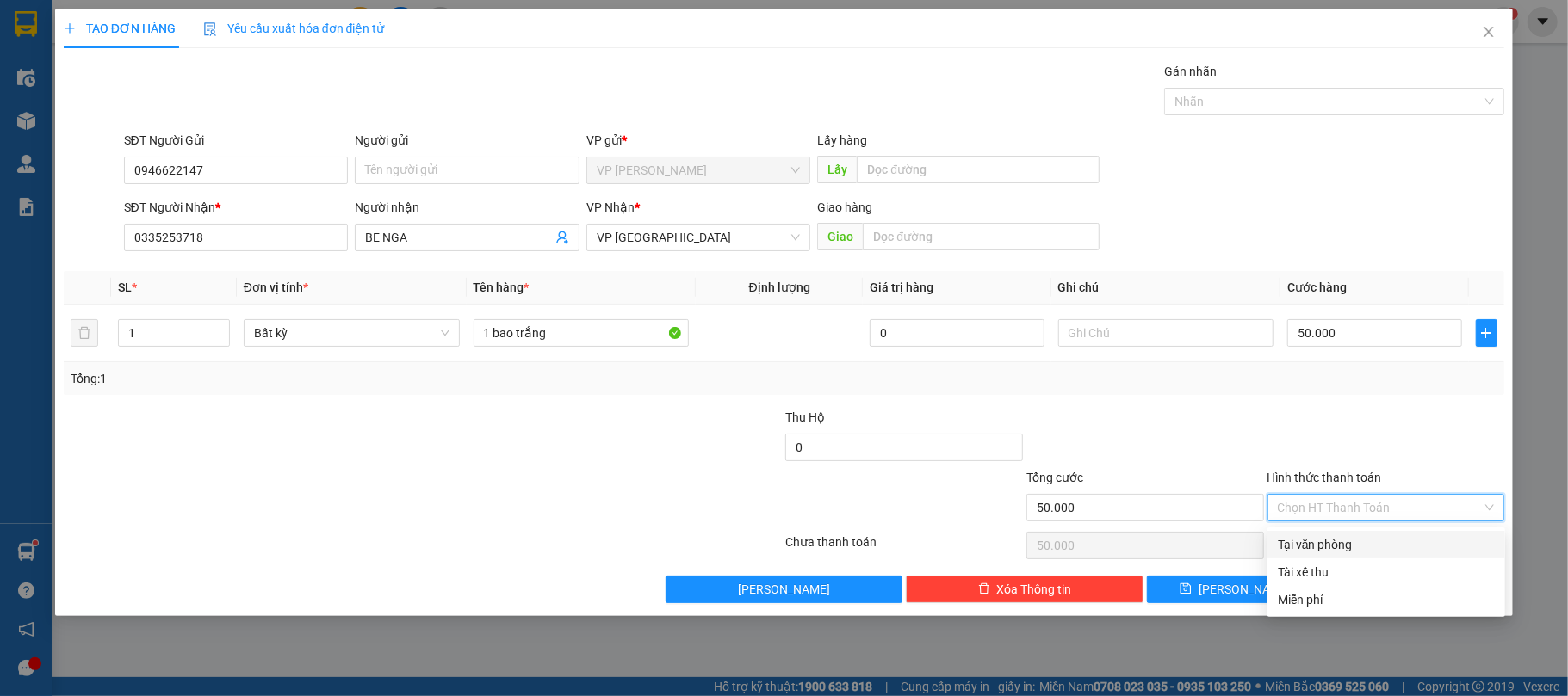
click at [1341, 540] on div "Tại văn phòng" at bounding box center [1385, 545] width 217 height 19
type input "0"
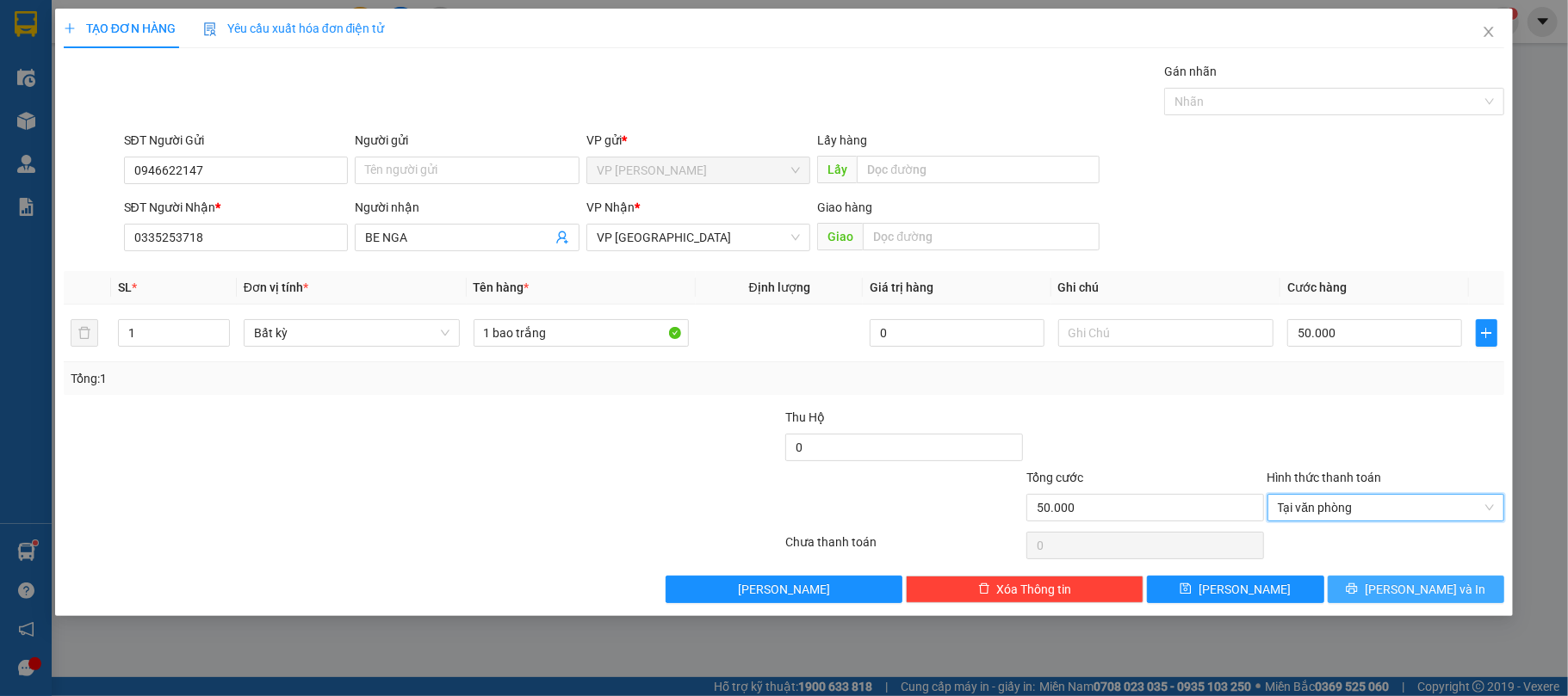
click at [1371, 580] on button "Lưu và In" at bounding box center [1416, 589] width 177 height 28
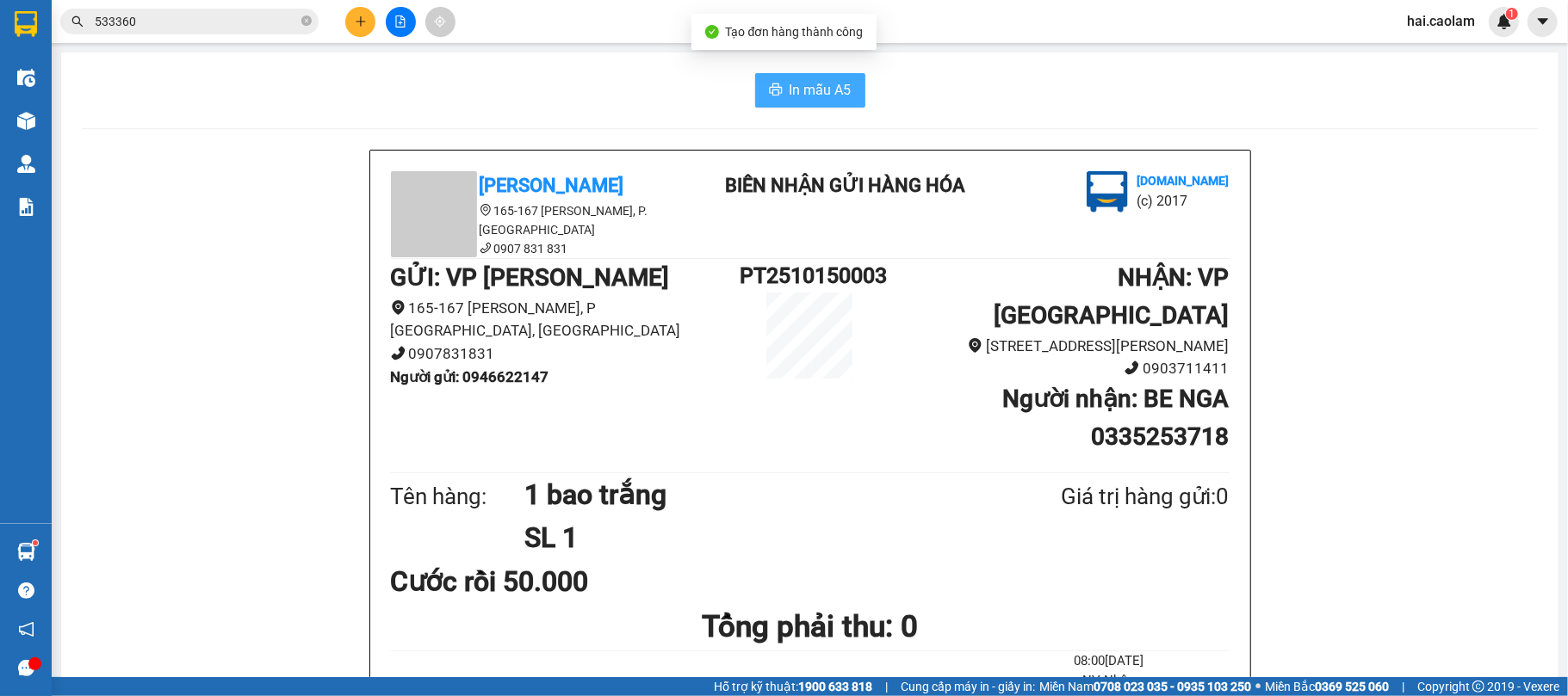
click at [802, 91] on span "In mẫu A5" at bounding box center [821, 90] width 62 height 21
click at [190, 13] on input "533360" at bounding box center [196, 22] width 203 height 19
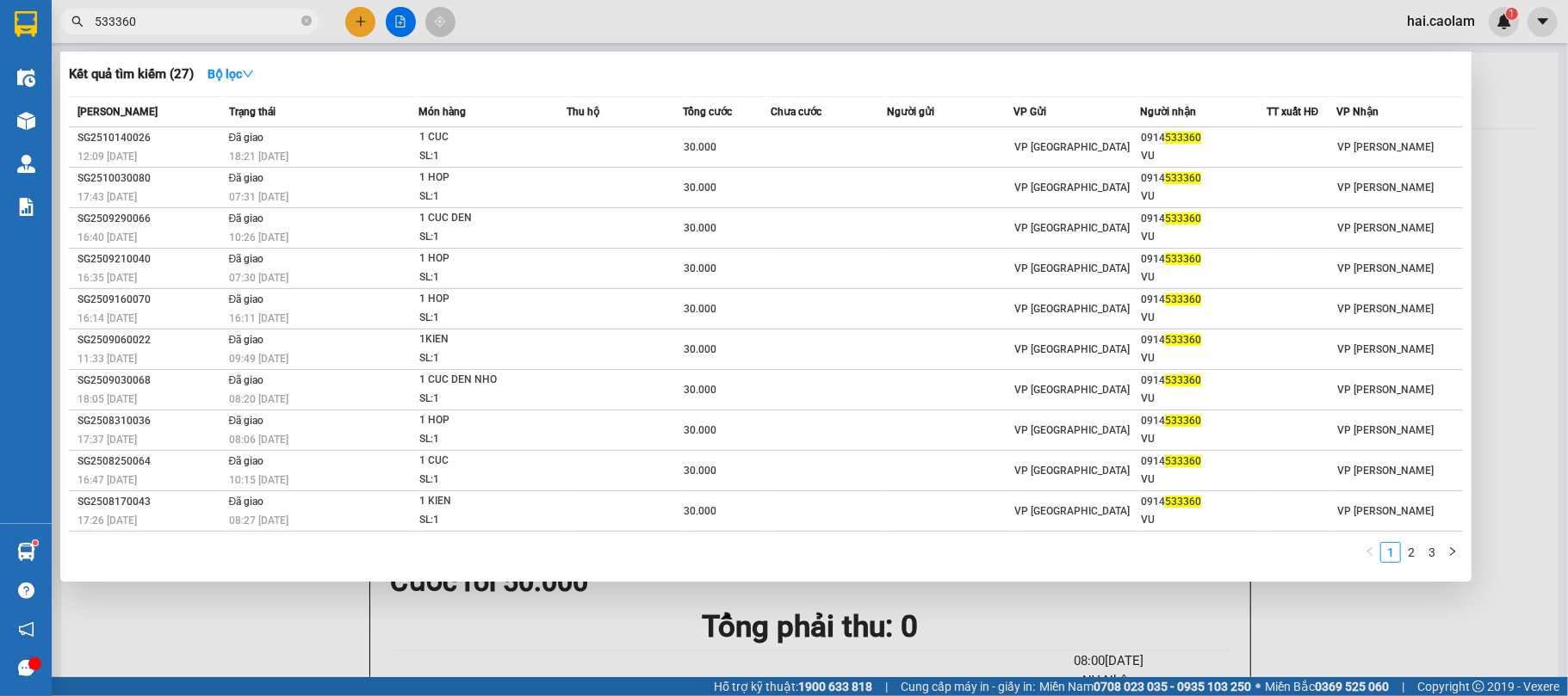
click at [190, 13] on input "533360" at bounding box center [196, 22] width 203 height 19
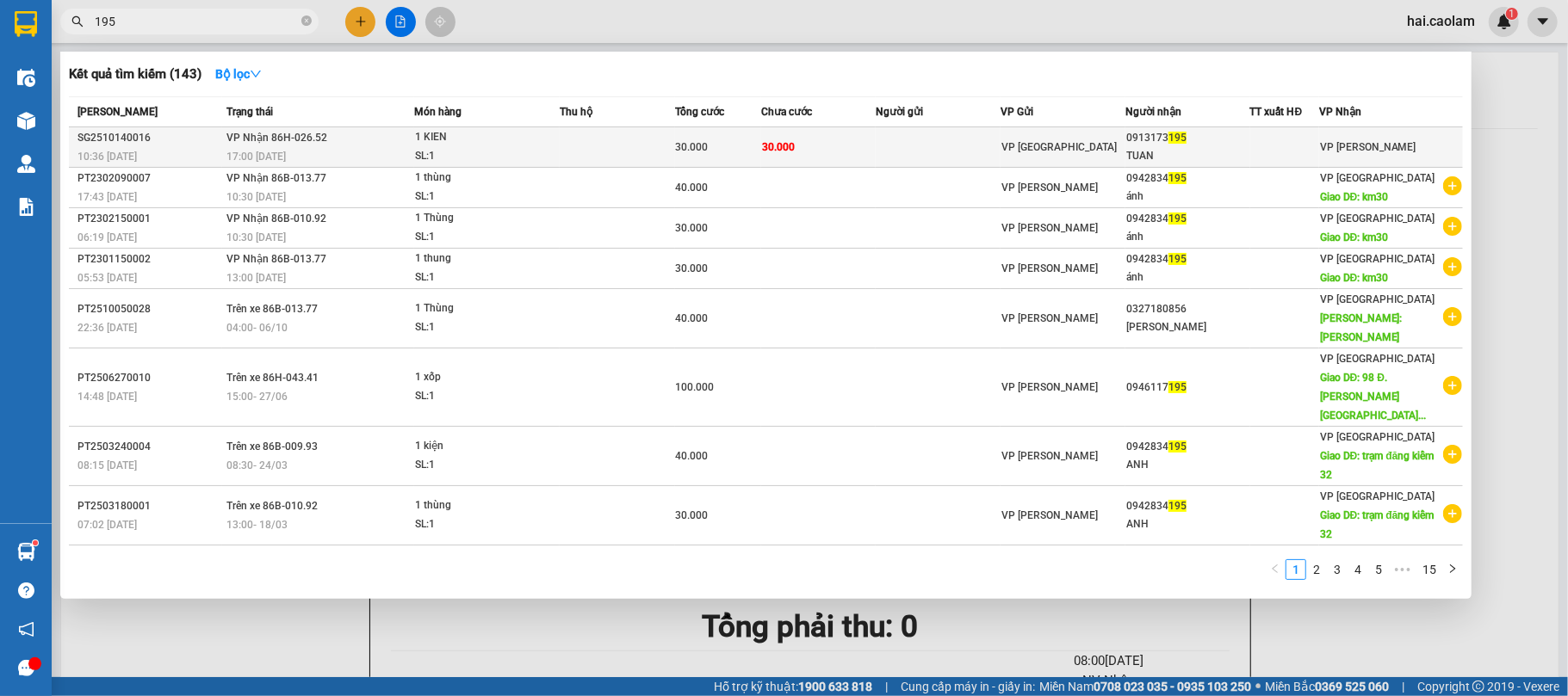
type input "195"
click at [999, 128] on td at bounding box center [938, 147] width 125 height 40
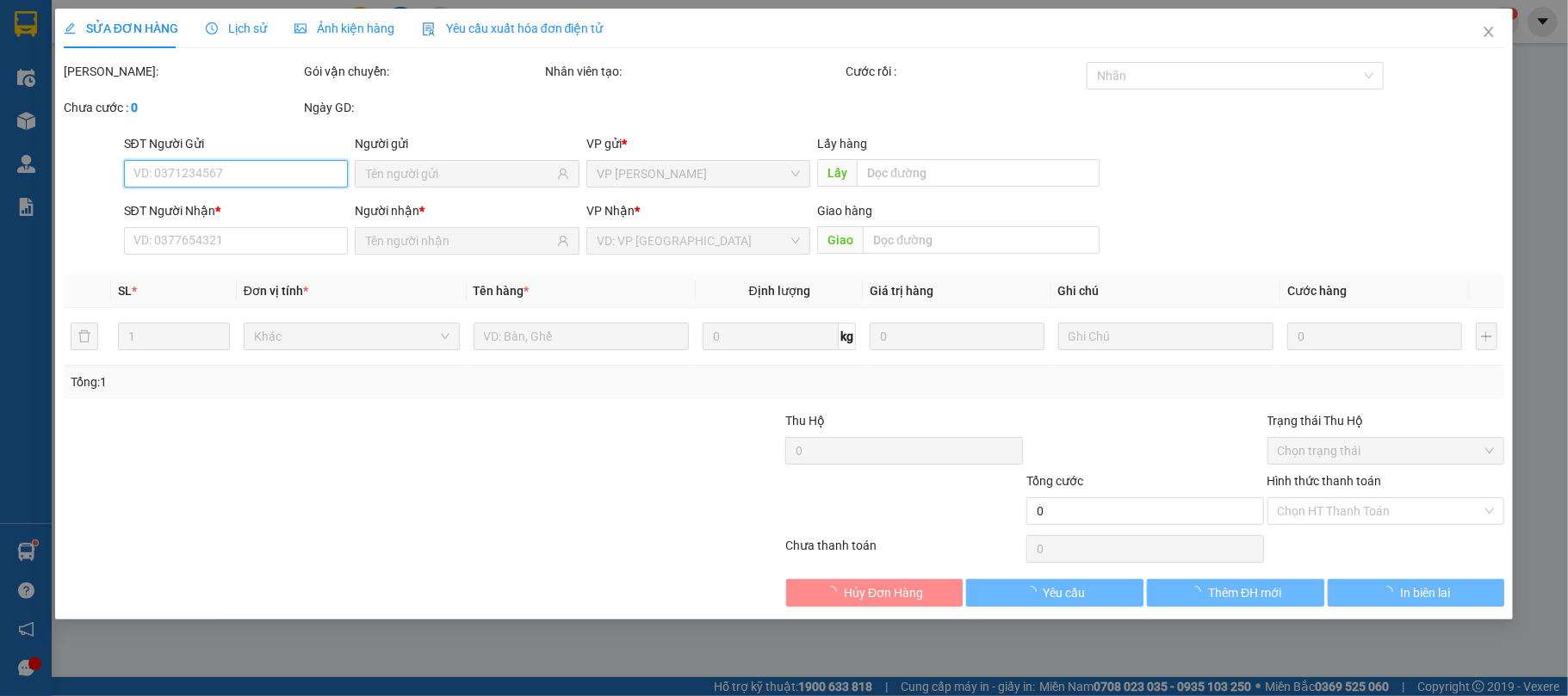
type input "0913173195"
type input "TUAN"
type input "30.000"
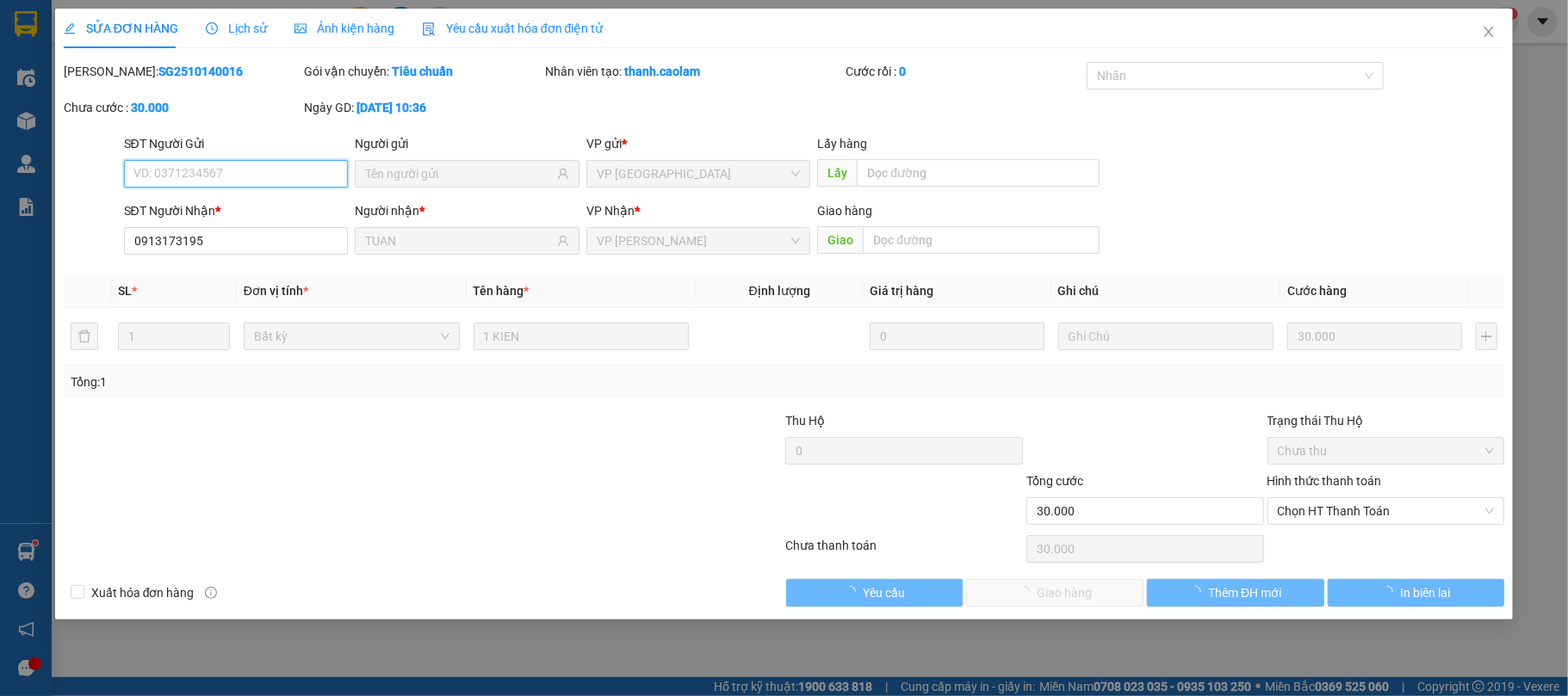
click at [1379, 524] on span "Chọn HT Thanh Toán" at bounding box center [1385, 510] width 217 height 26
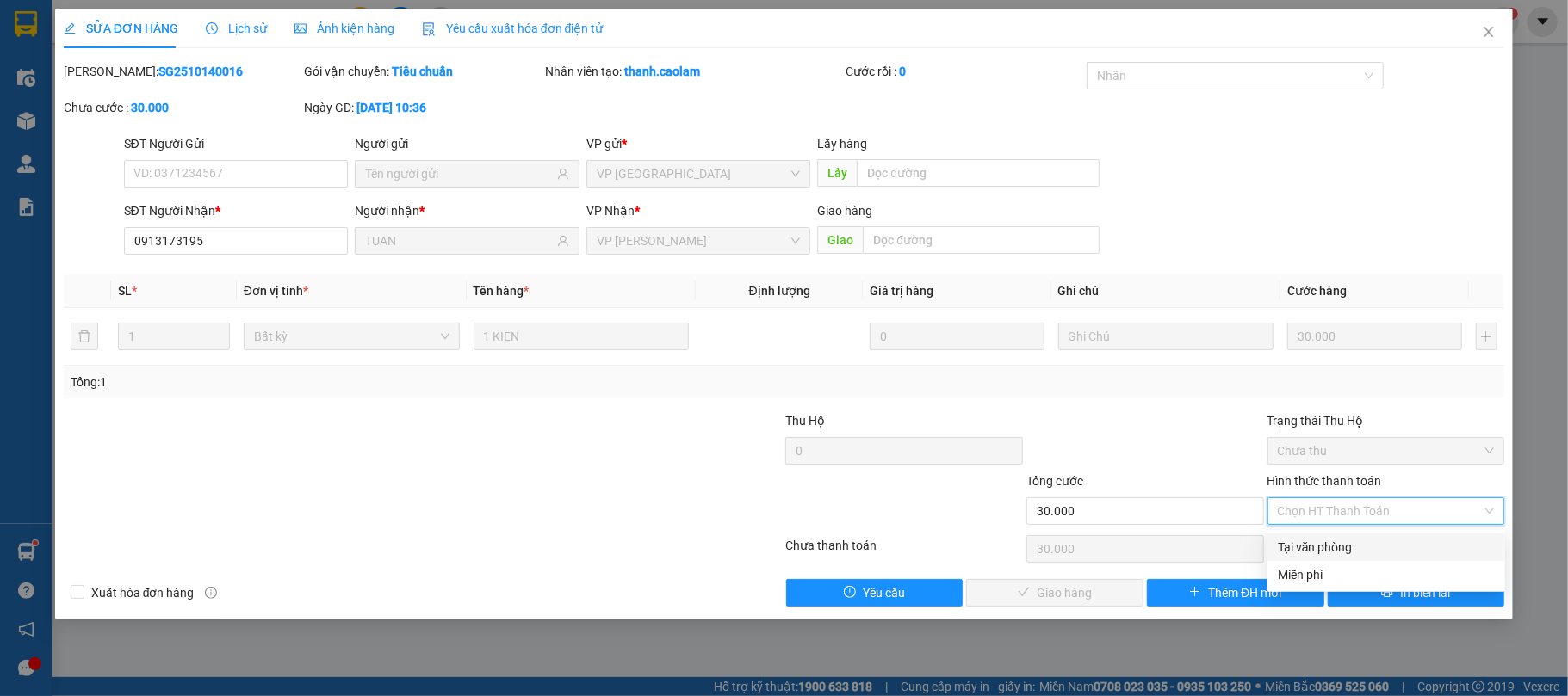
click at [1344, 549] on div "Tại văn phòng" at bounding box center [1385, 548] width 217 height 19
type input "0"
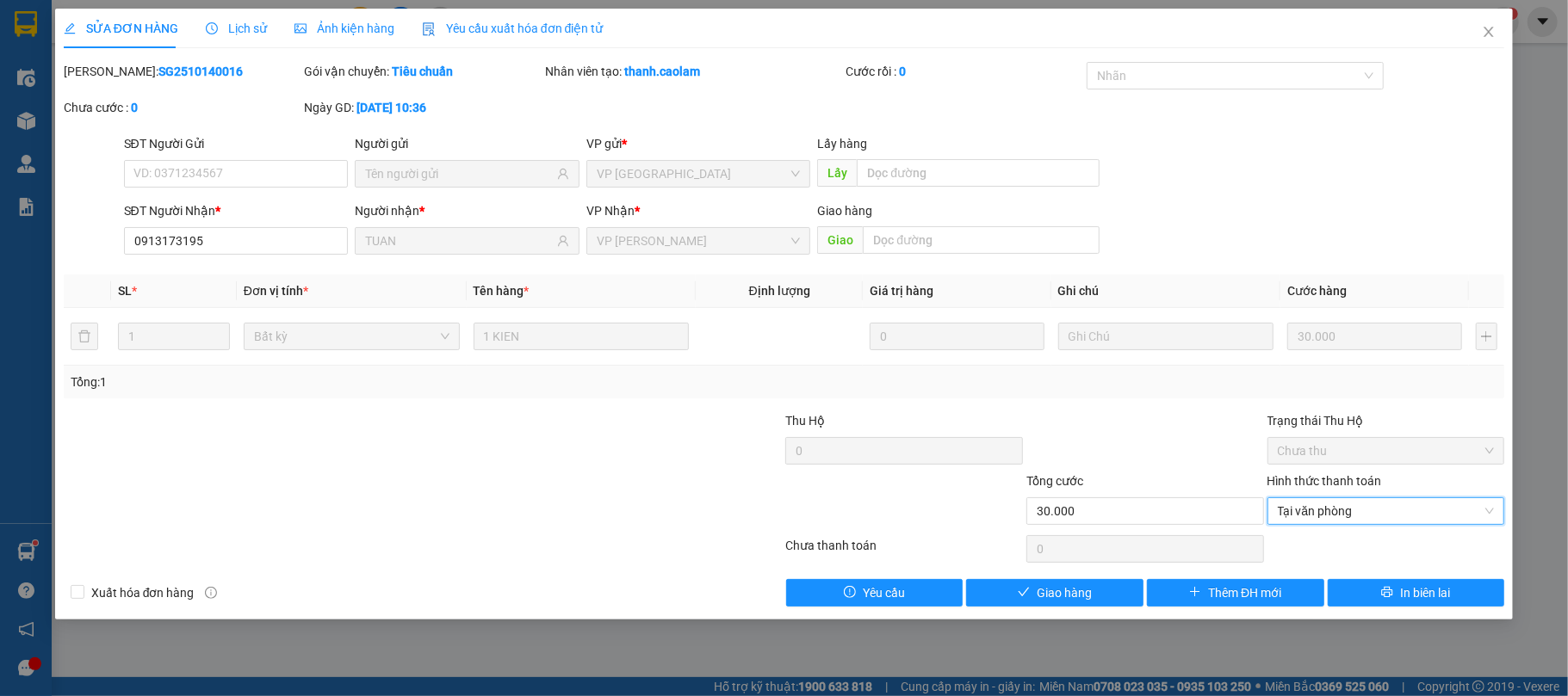
click at [1033, 613] on div "SỬA ĐƠN HÀNG Lịch sử Ảnh kiện hàng Yêu cầu xuất hóa đơn điện tử Total Paid Fee …" at bounding box center [784, 314] width 1458 height 611
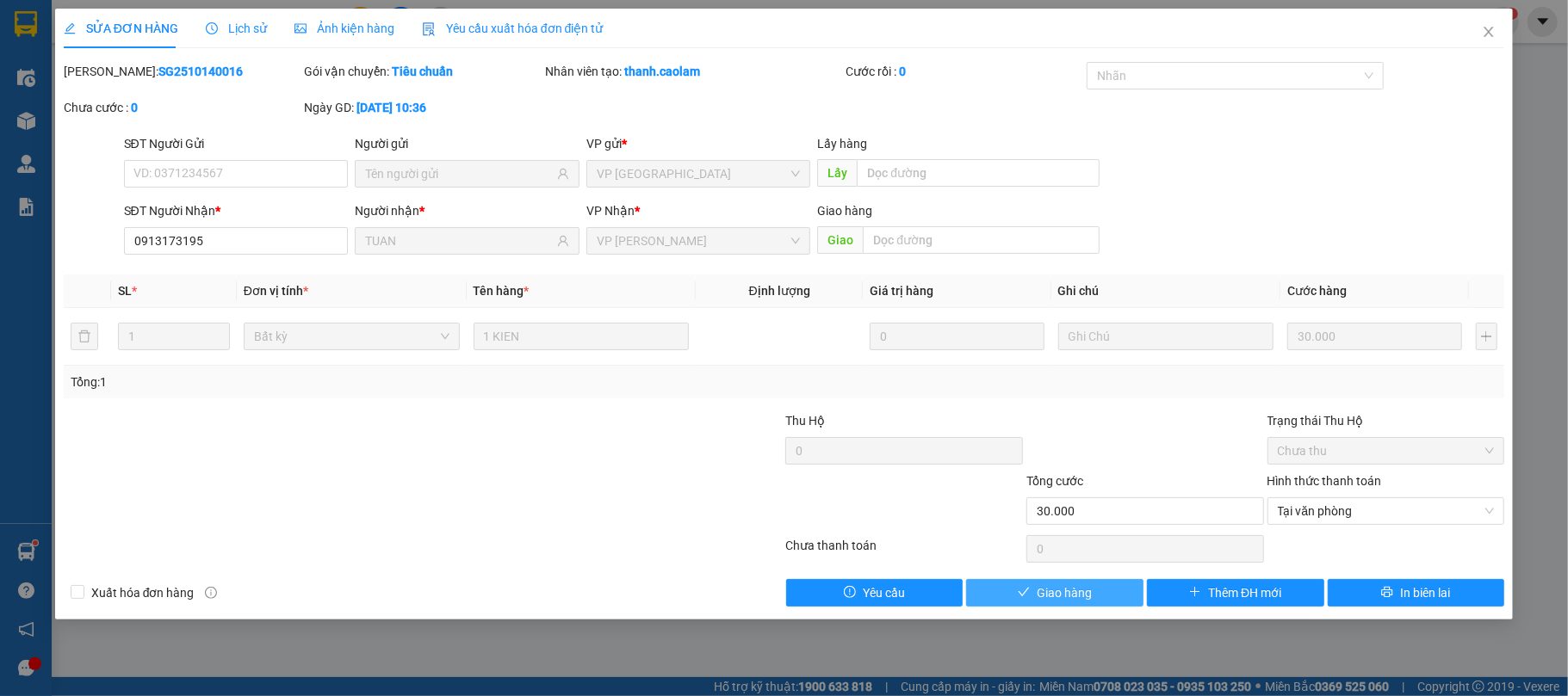
click at [1034, 606] on button "Giao hàng" at bounding box center [1055, 593] width 177 height 28
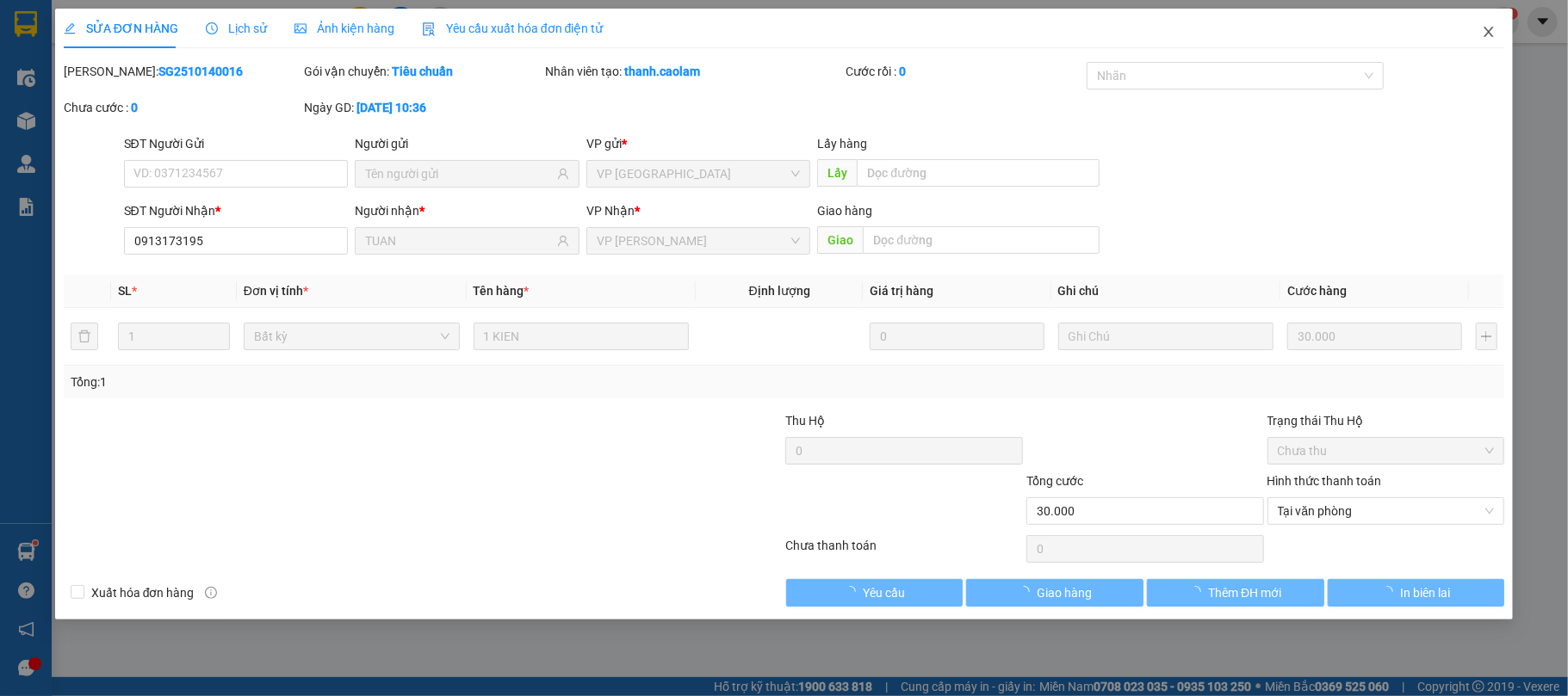
click at [1491, 31] on icon "close" at bounding box center [1489, 32] width 10 height 11
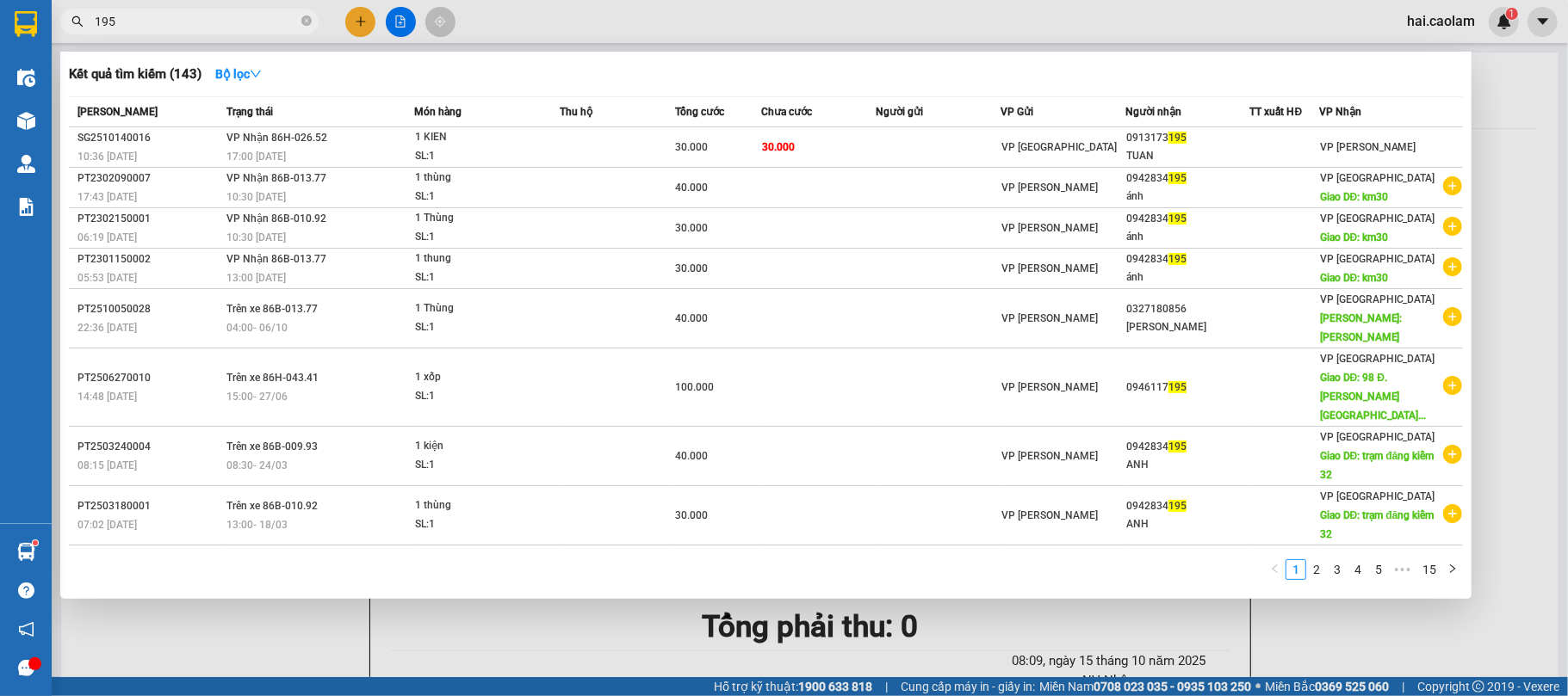
click at [234, 25] on input "195" at bounding box center [196, 22] width 203 height 19
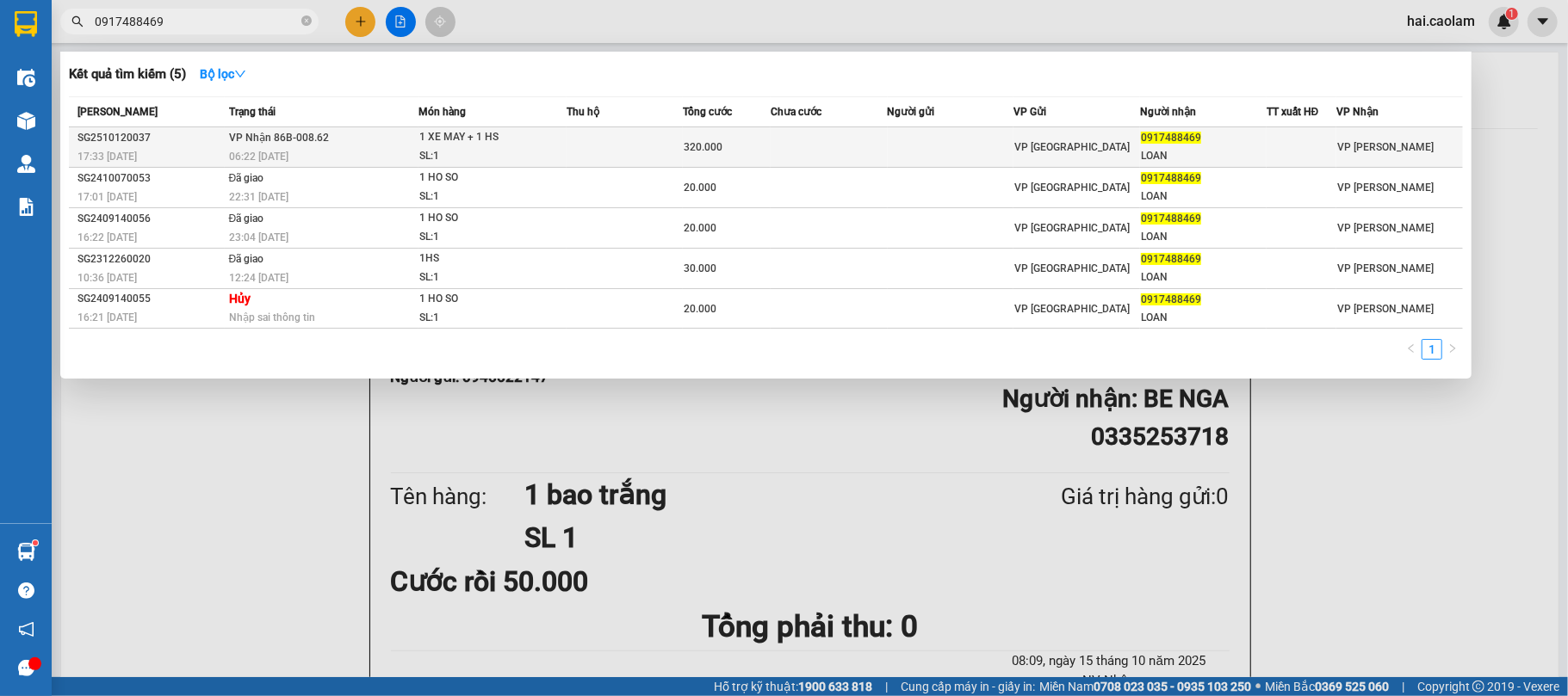
type input "0917488469"
click at [558, 148] on span "1 XE MAY + 1 HS SL: 1" at bounding box center [492, 146] width 146 height 37
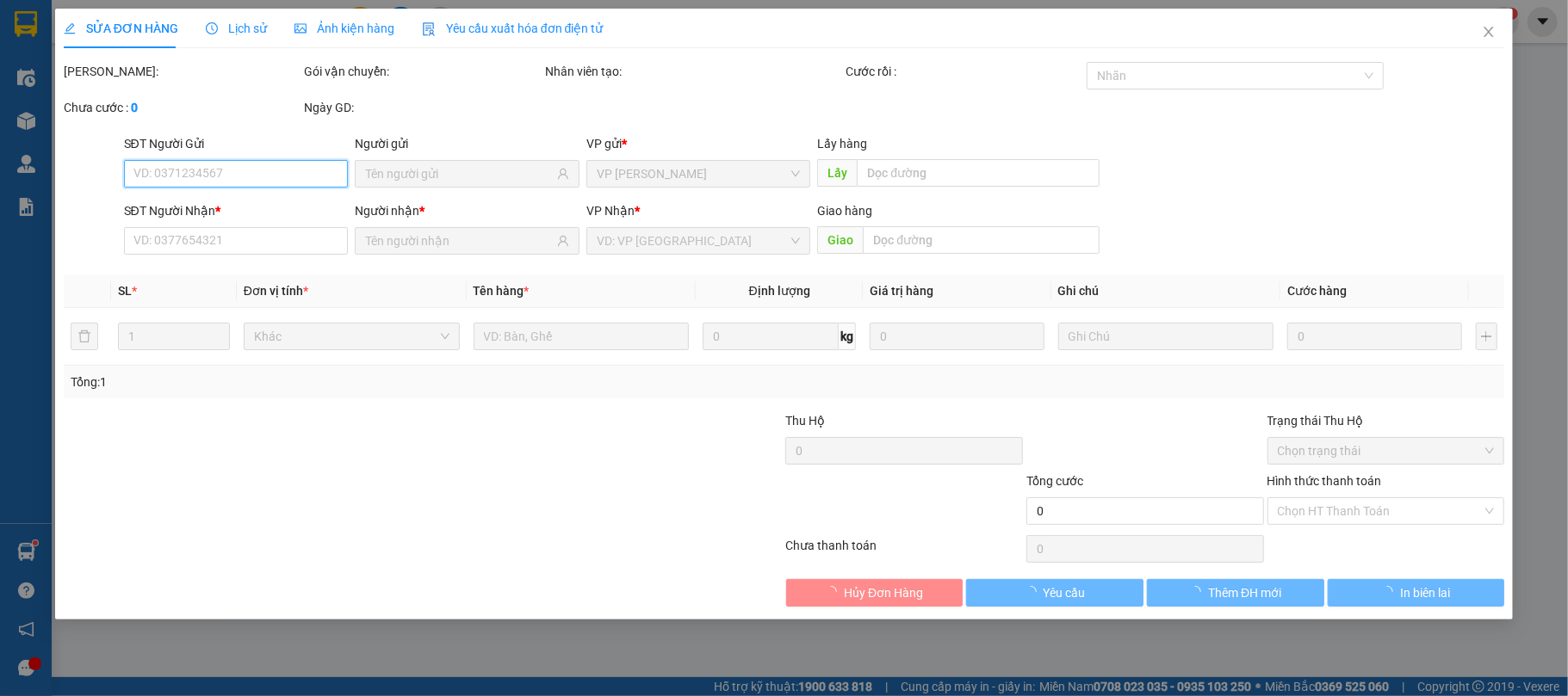
type input "0917488469"
type input "LOAN"
type input "320.000"
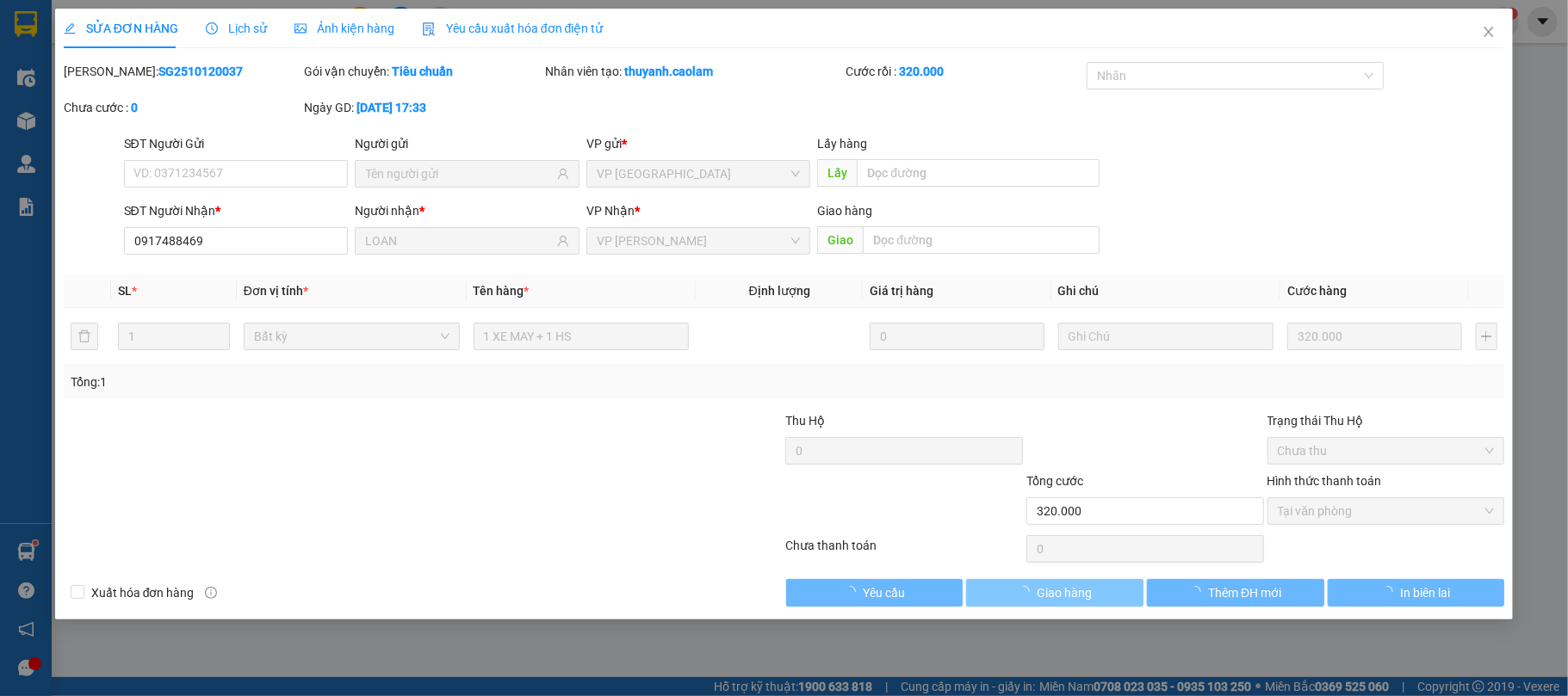
click at [1058, 603] on span "Giao hàng" at bounding box center [1063, 593] width 55 height 19
click at [1058, 601] on span "Giao hàng" at bounding box center [1063, 593] width 55 height 19
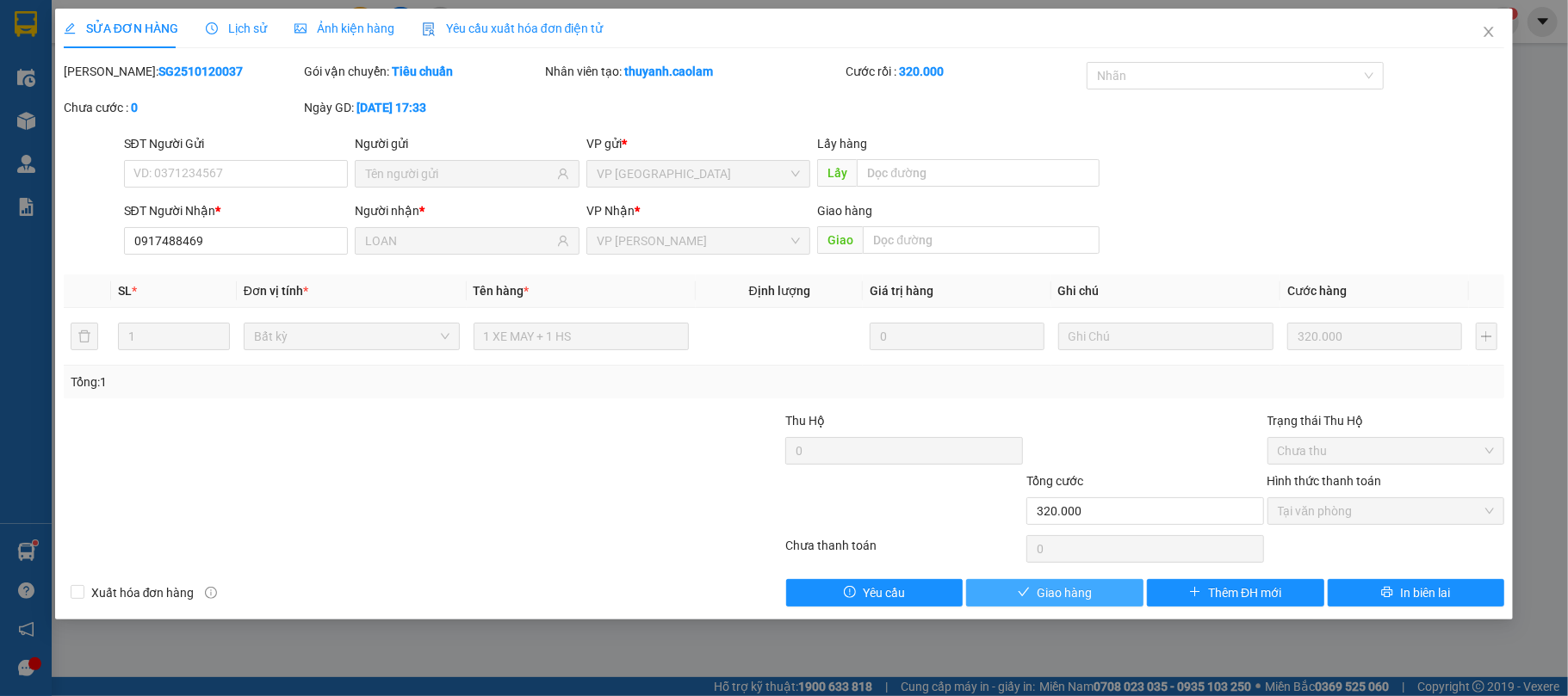
click at [1058, 600] on span "Giao hàng" at bounding box center [1063, 593] width 55 height 19
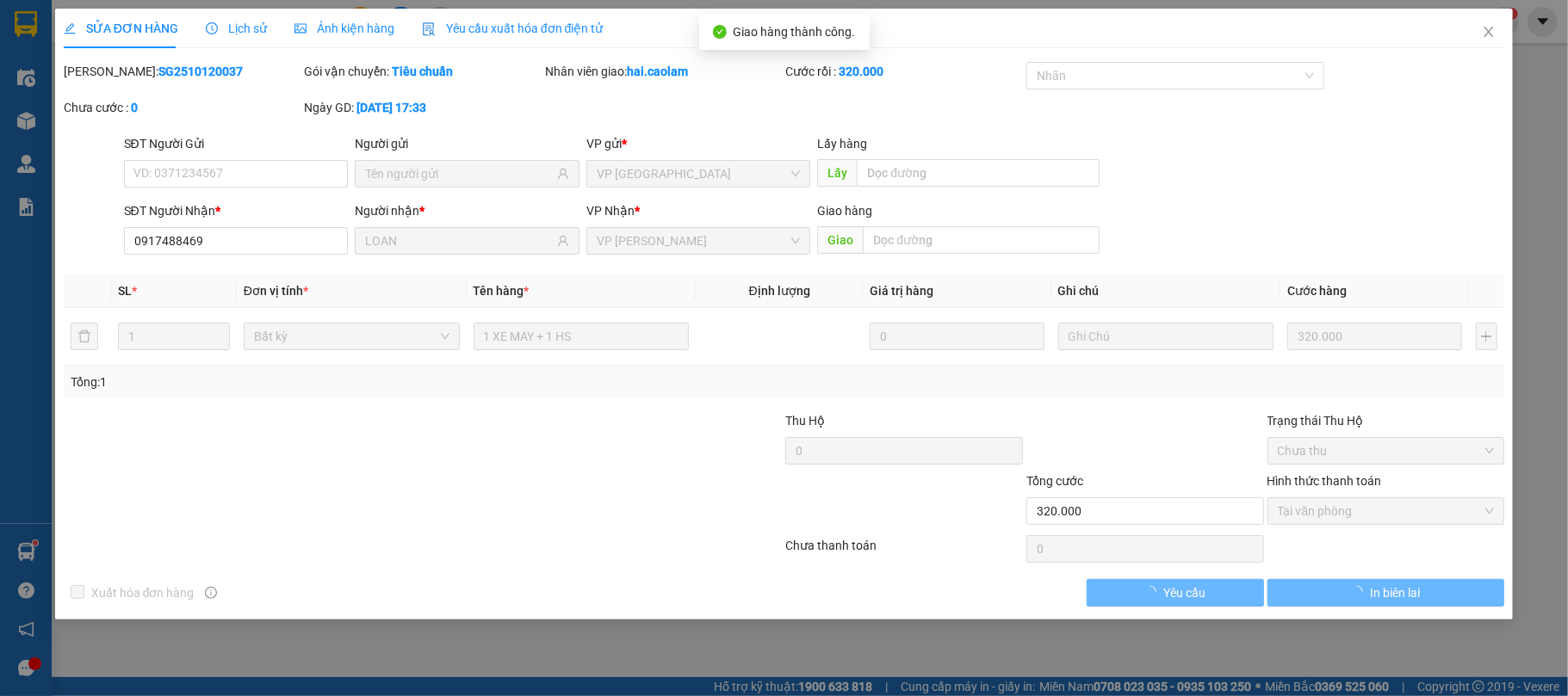
click at [1276, 208] on div "SĐT Người Nhận * 0917488469 Người nhận * LOAN VP Nhận * VP Phan Thiết Giao hàng…" at bounding box center [814, 231] width 1388 height 61
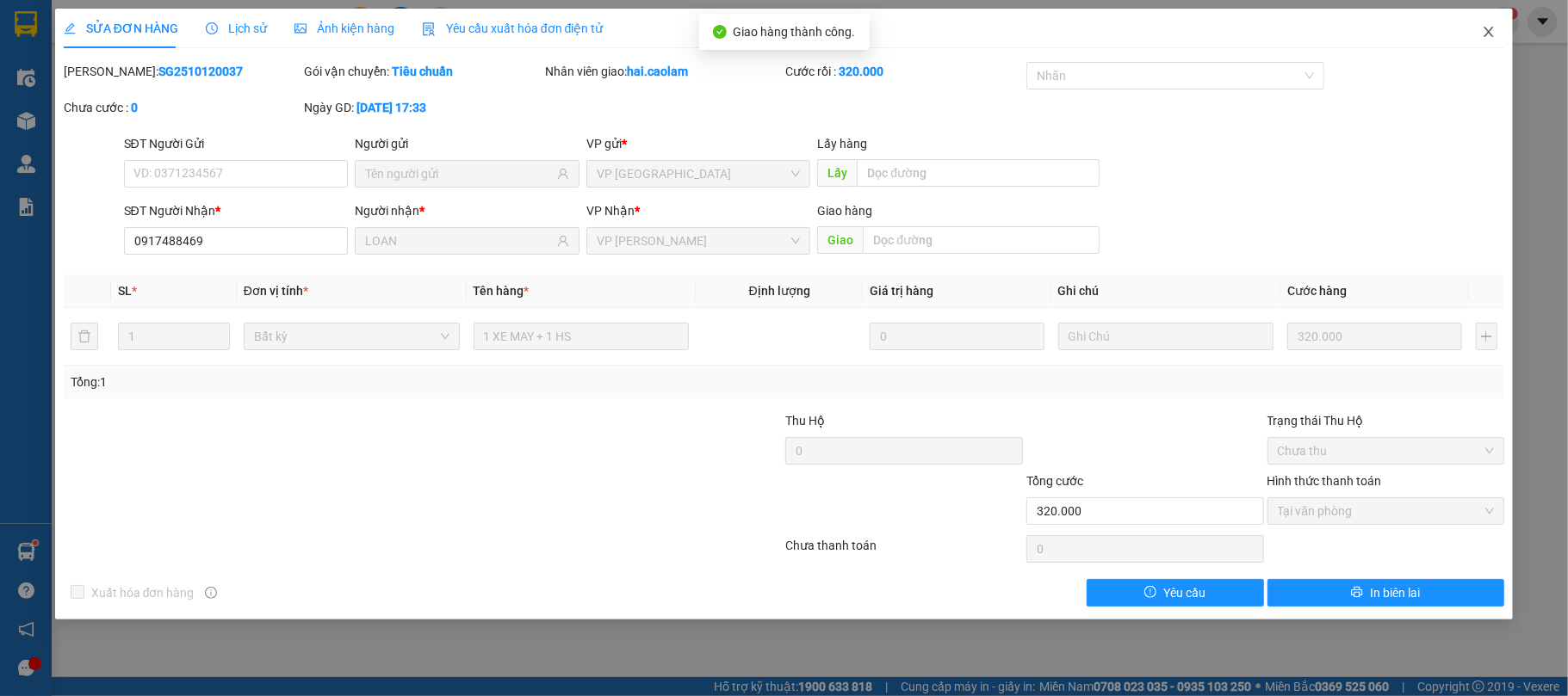
click at [1481, 28] on icon "close" at bounding box center [1488, 32] width 13 height 13
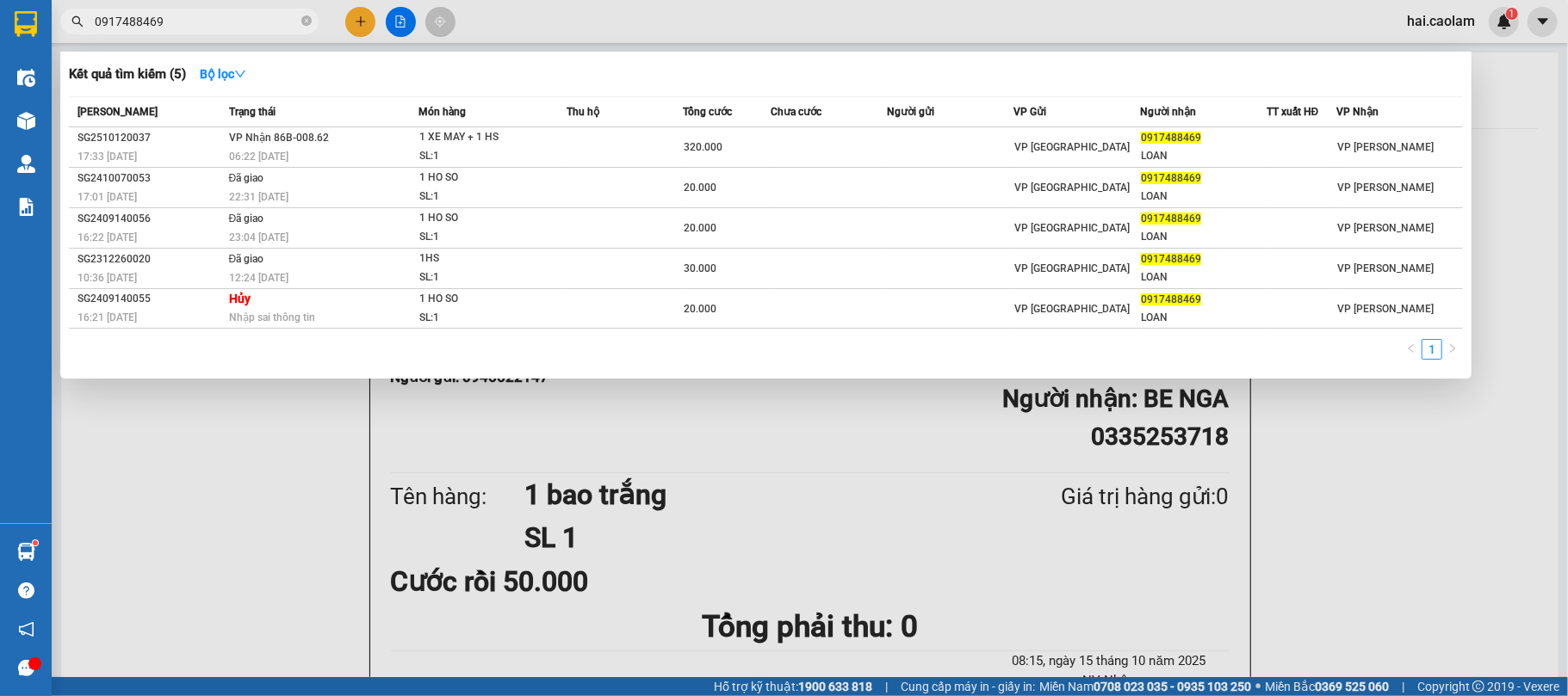
click at [184, 26] on input "0917488469" at bounding box center [196, 22] width 203 height 19
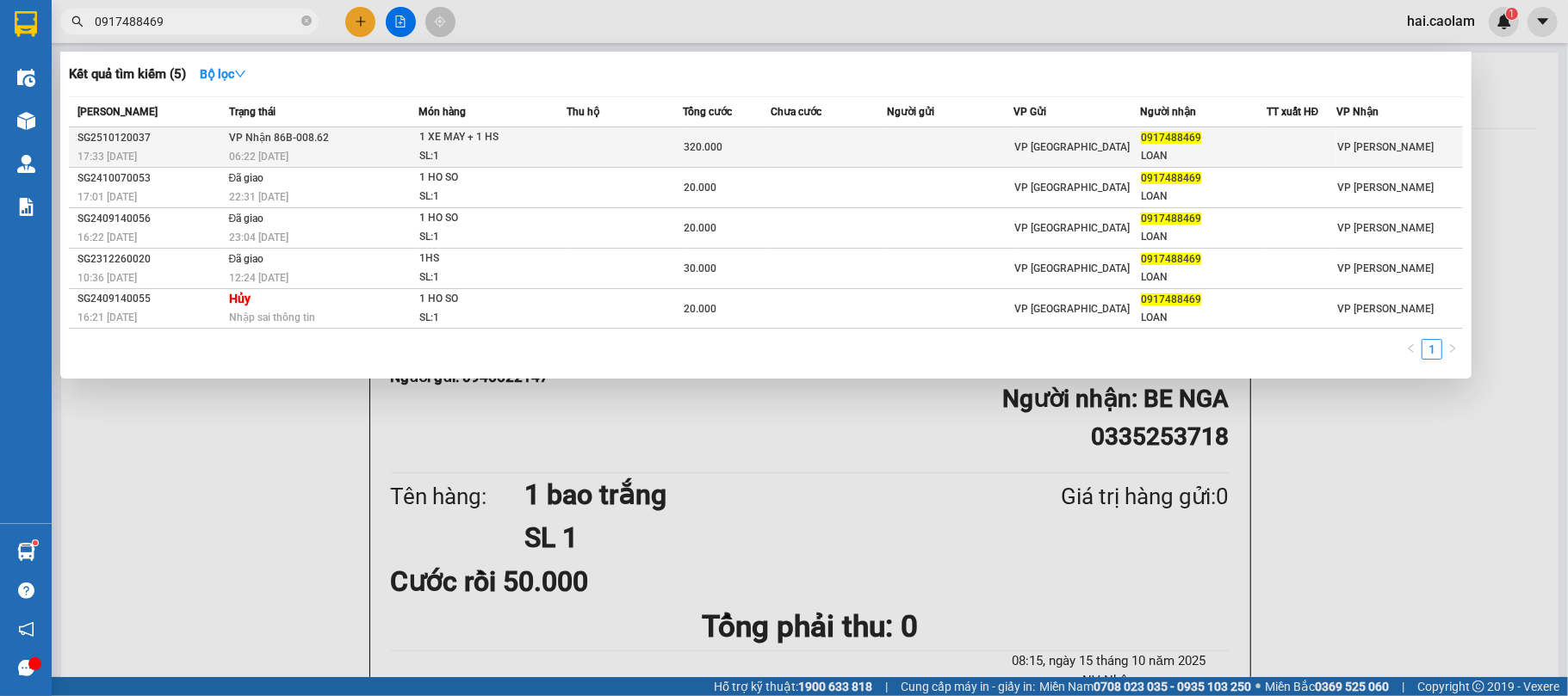
click at [797, 149] on td at bounding box center [828, 147] width 117 height 40
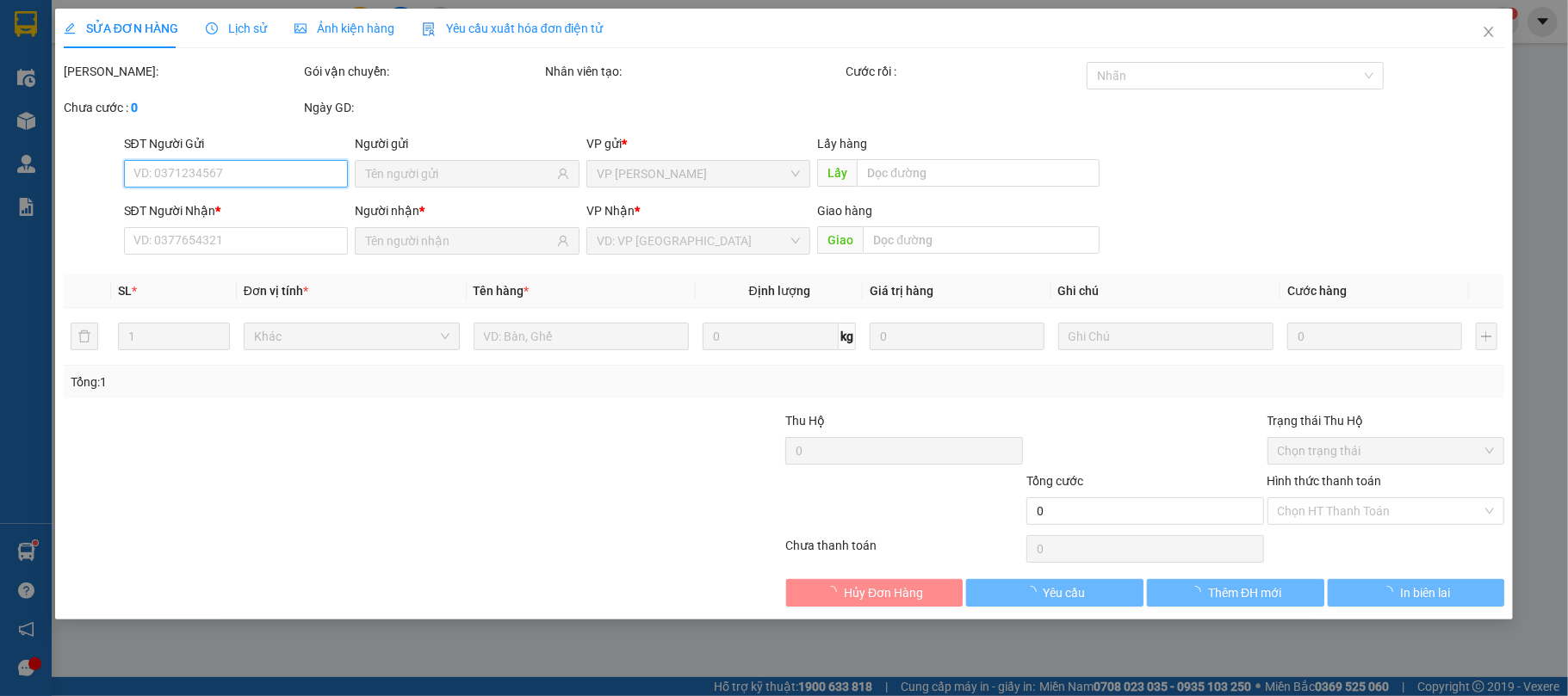
type input "0917488469"
type input "LOAN"
type input "320.000"
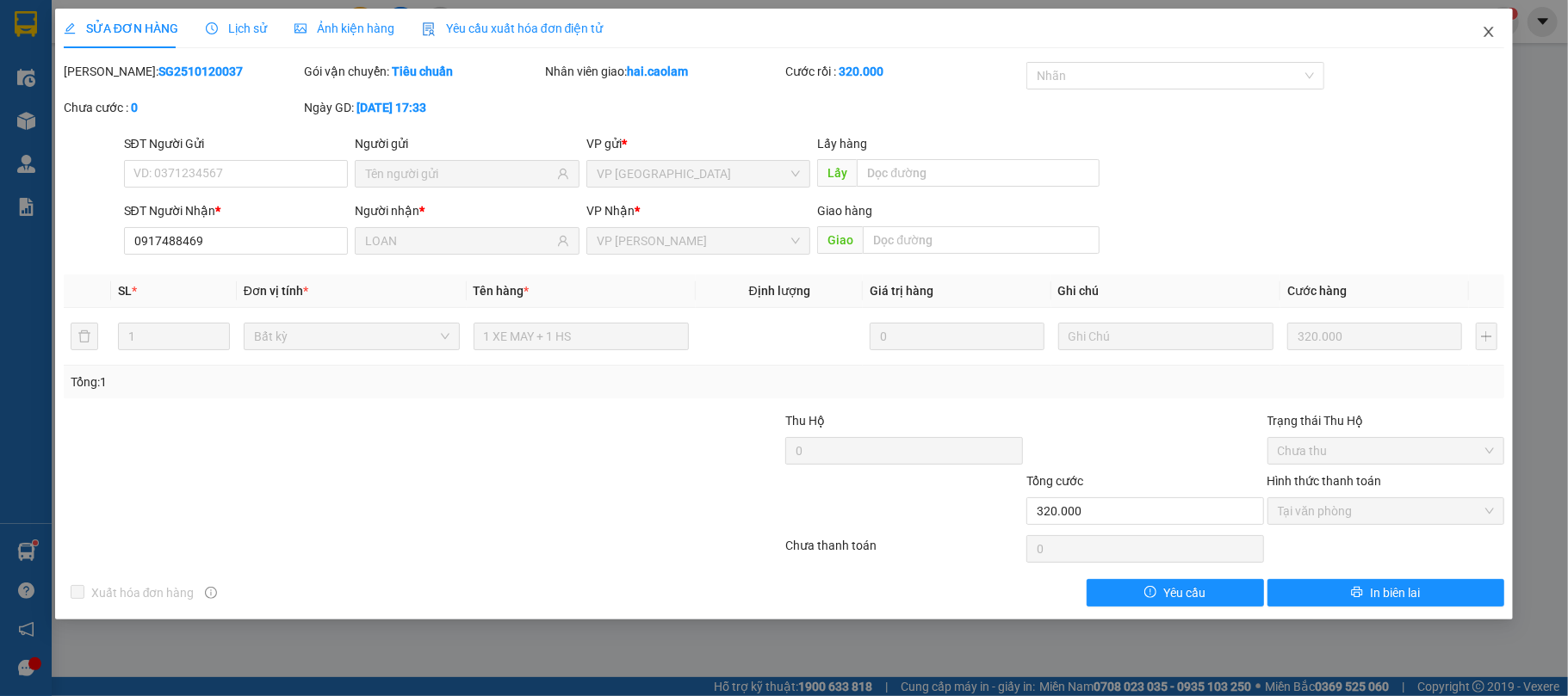
click at [1495, 28] on icon "close" at bounding box center [1488, 32] width 13 height 13
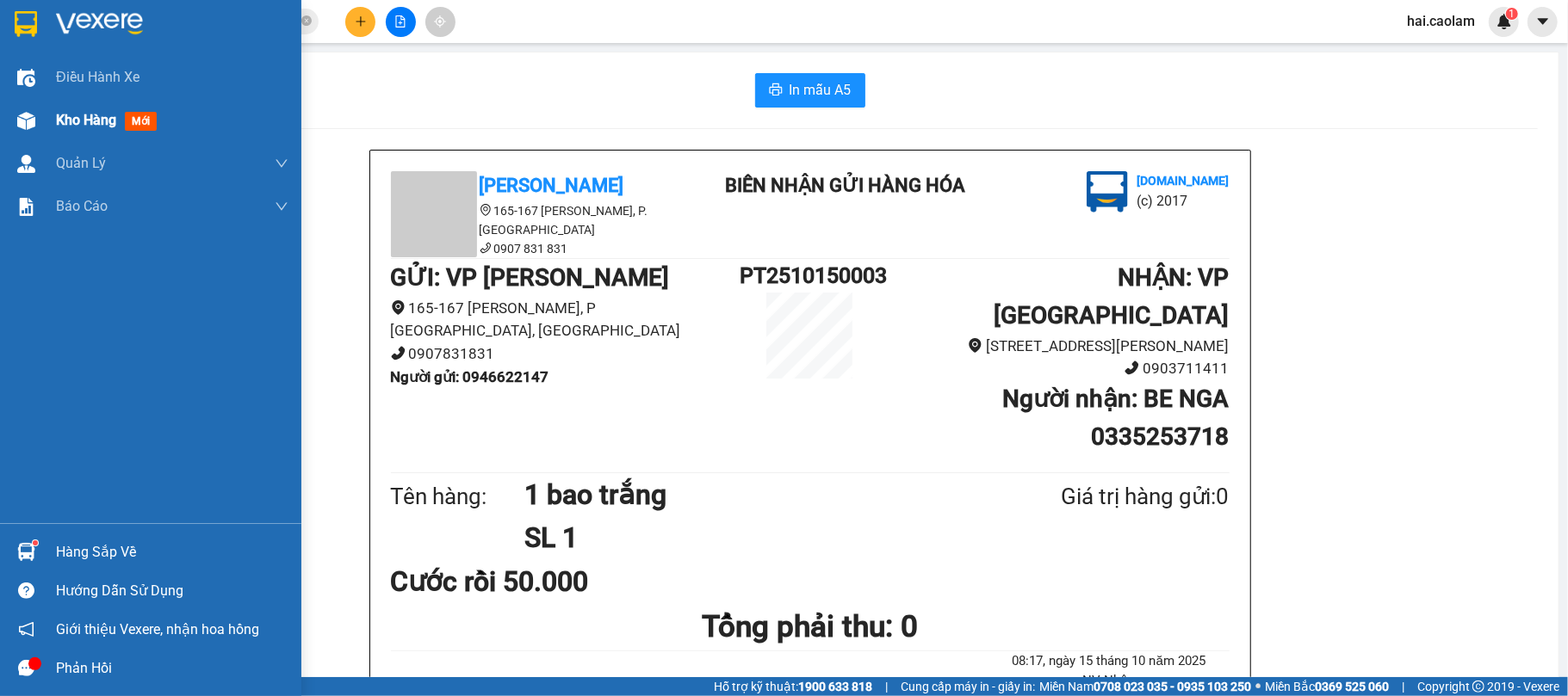
click at [32, 125] on img at bounding box center [26, 120] width 18 height 18
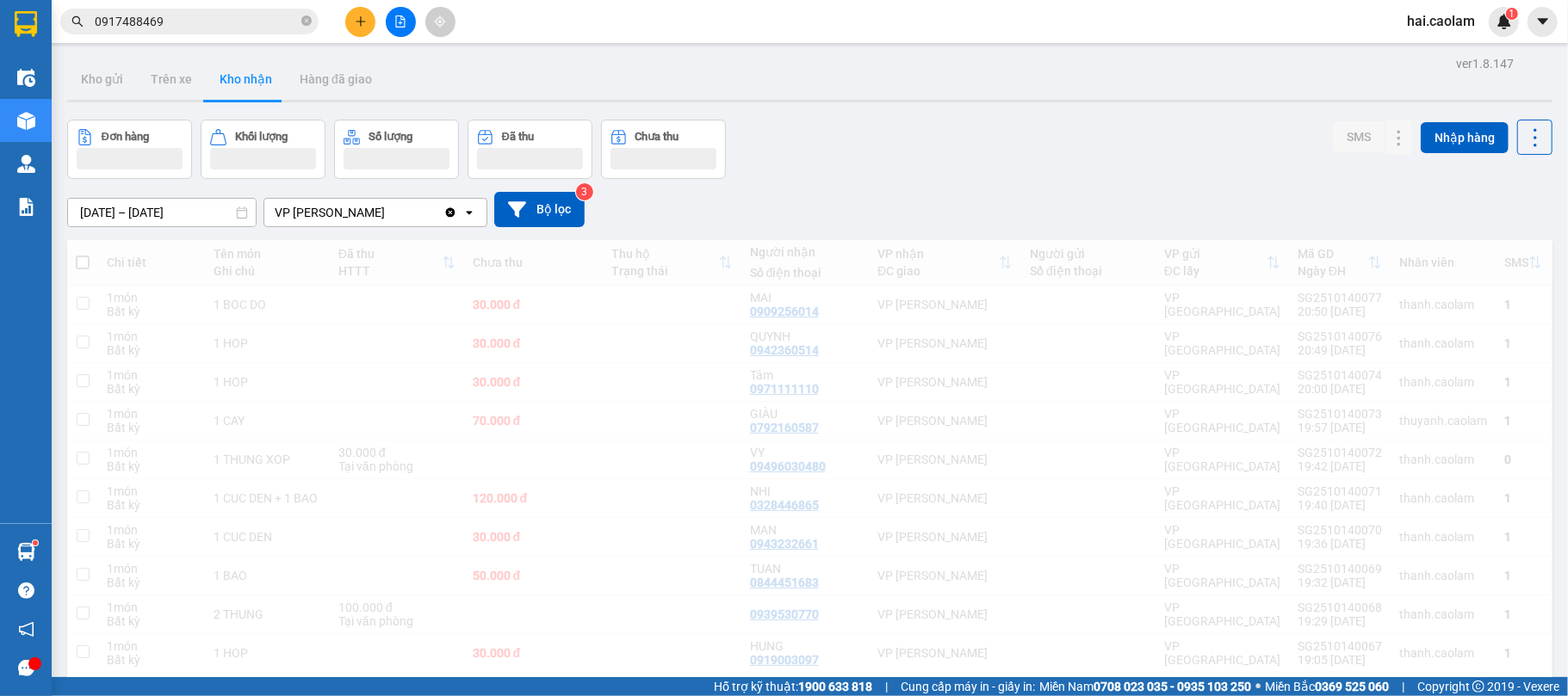
click at [862, 186] on div "01/08/2025 – 31/10/2025 Press the down arrow key to interact with the calendar …" at bounding box center [810, 209] width 1485 height 61
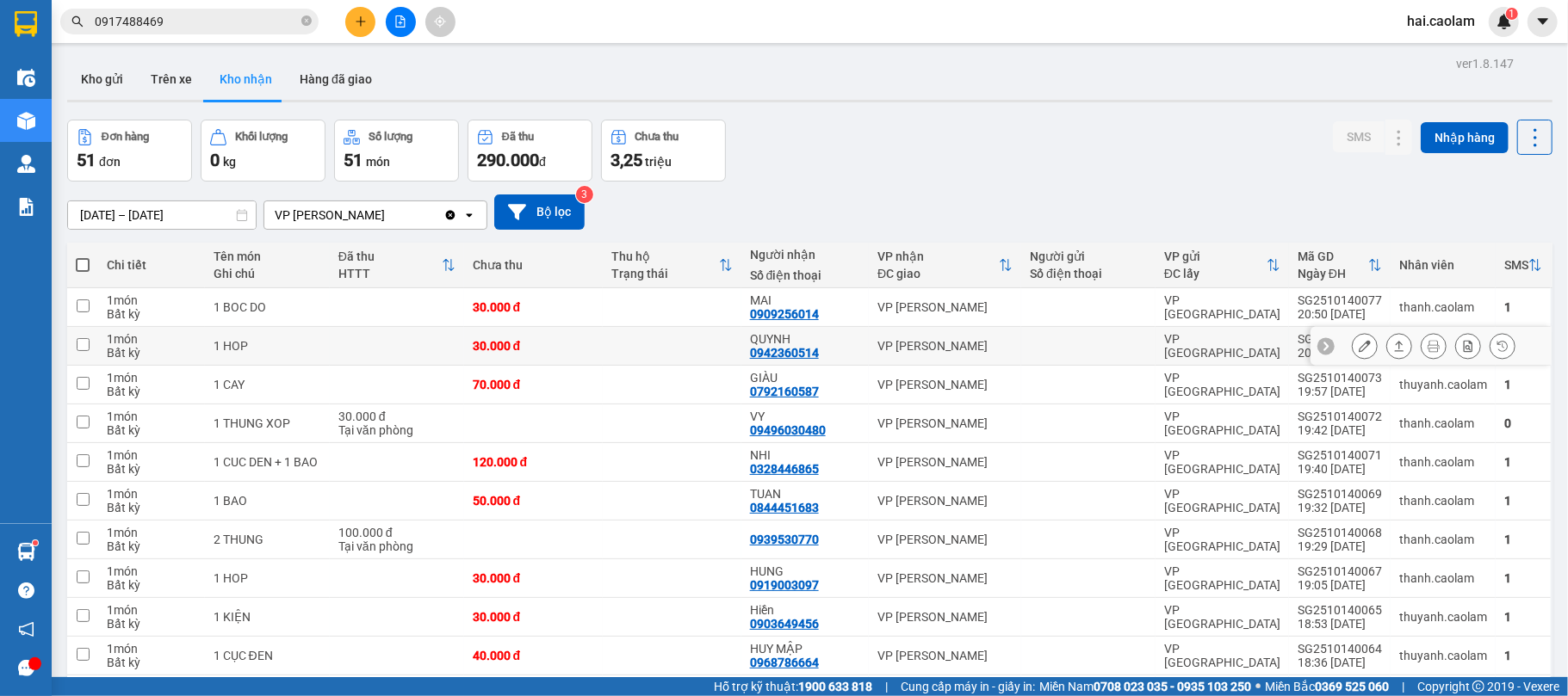
click at [838, 348] on div "QUYNH 0942360514" at bounding box center [804, 346] width 110 height 28
checkbox input "true"
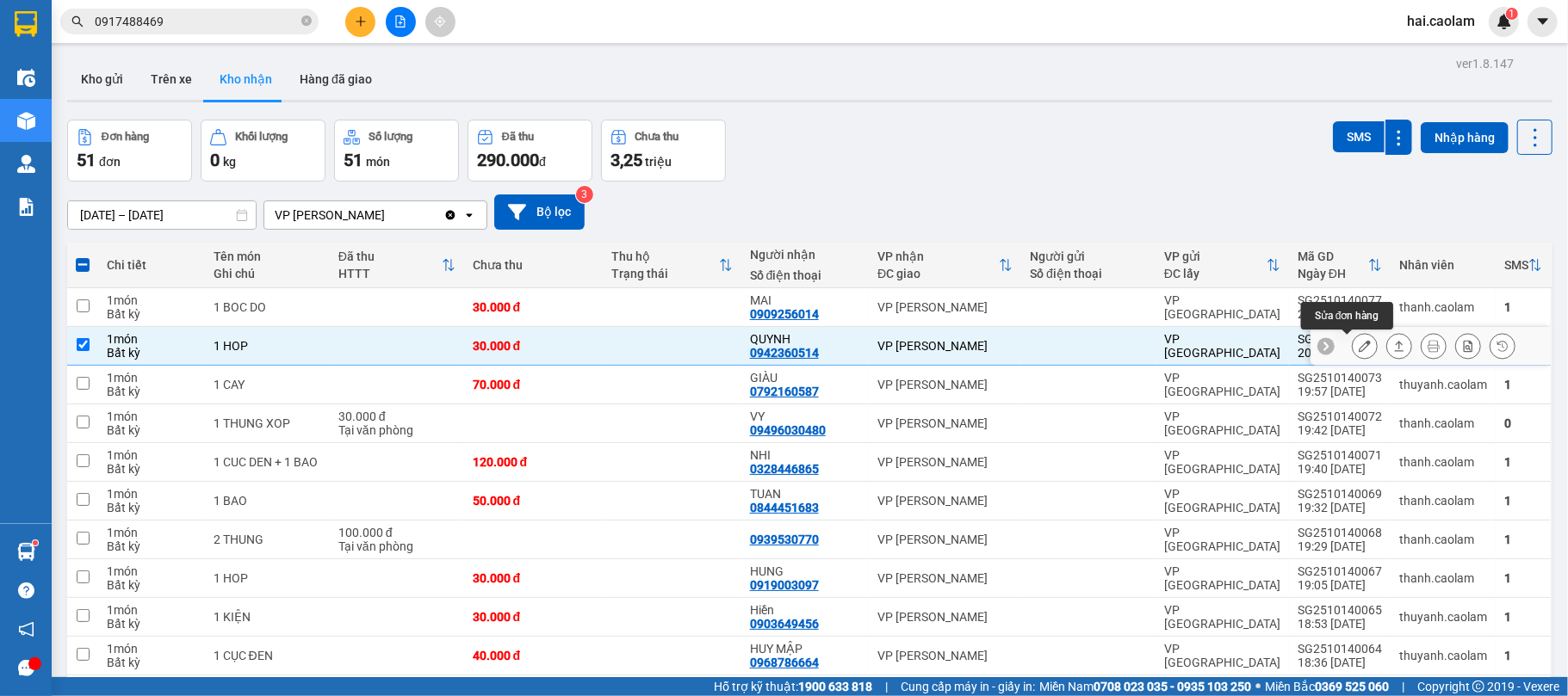
click at [1358, 351] on icon at bounding box center [1364, 346] width 13 height 13
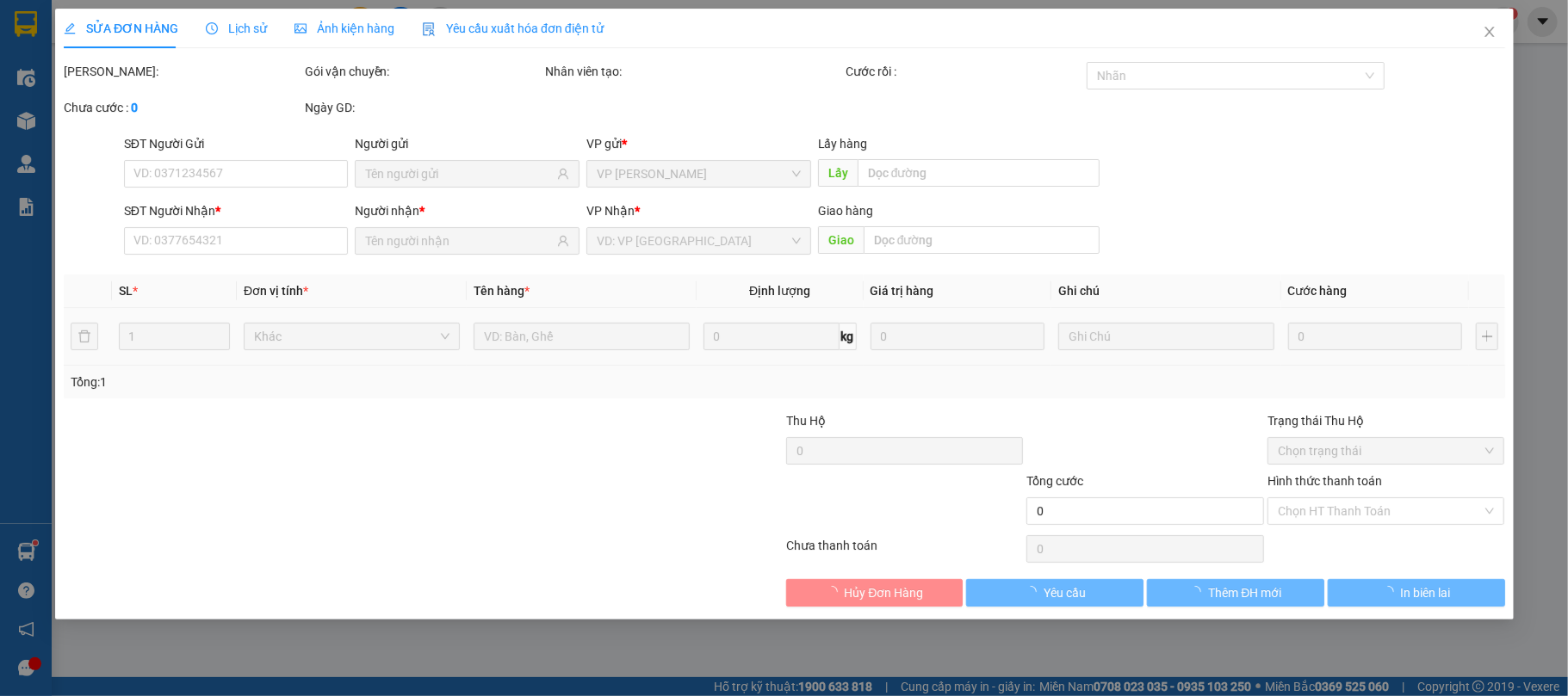
type input "0942360514"
type input "QUYNH"
type input "30.000"
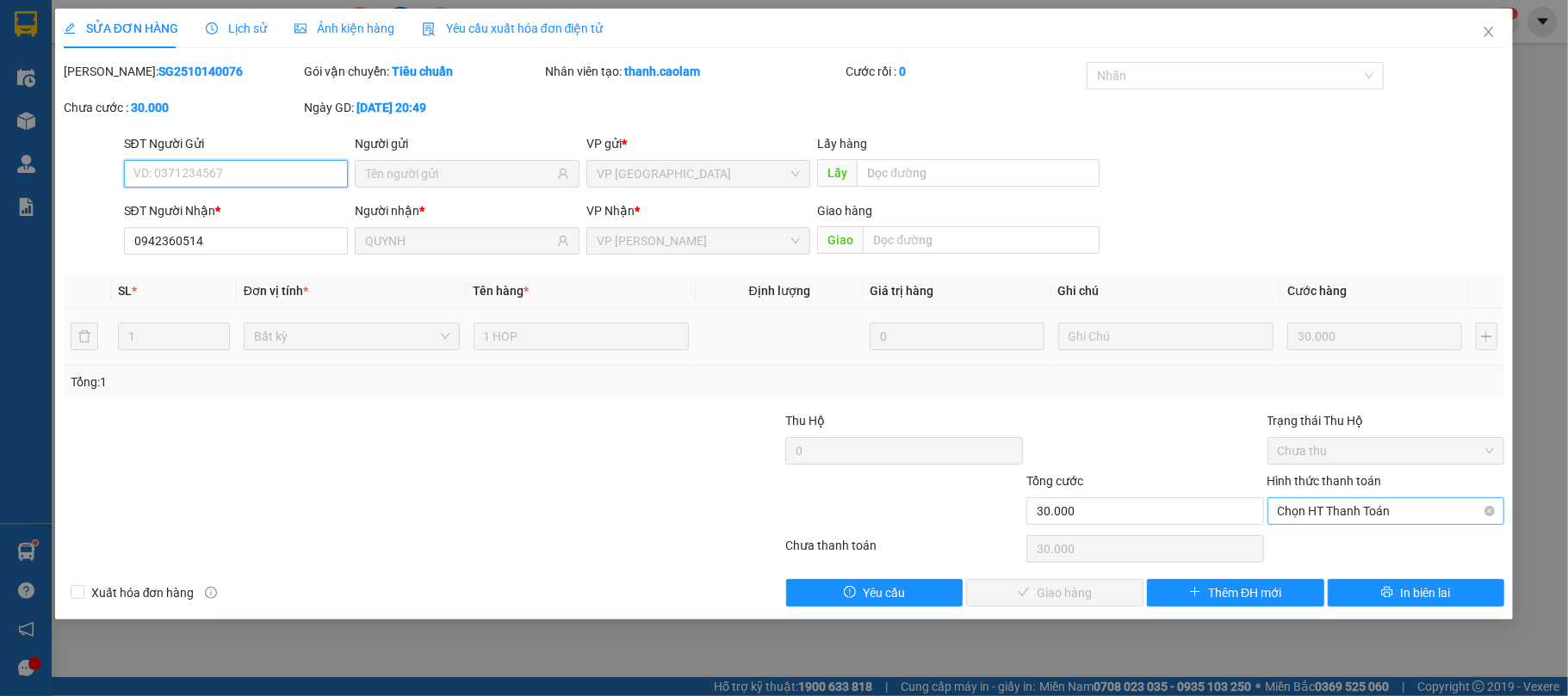
click at [1355, 506] on span "Chọn HT Thanh Toán" at bounding box center [1385, 510] width 217 height 26
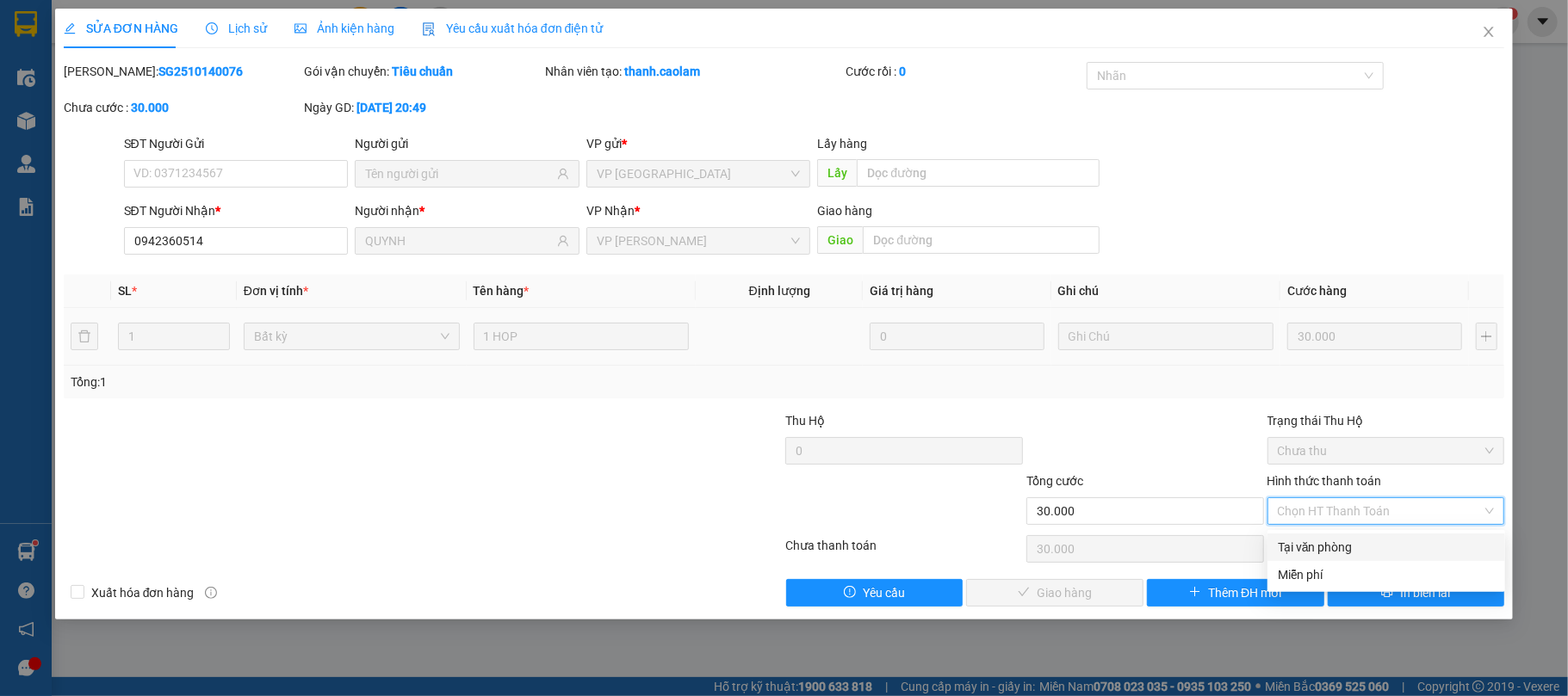
click at [1301, 540] on div "Tại văn phòng" at bounding box center [1385, 548] width 217 height 19
type input "0"
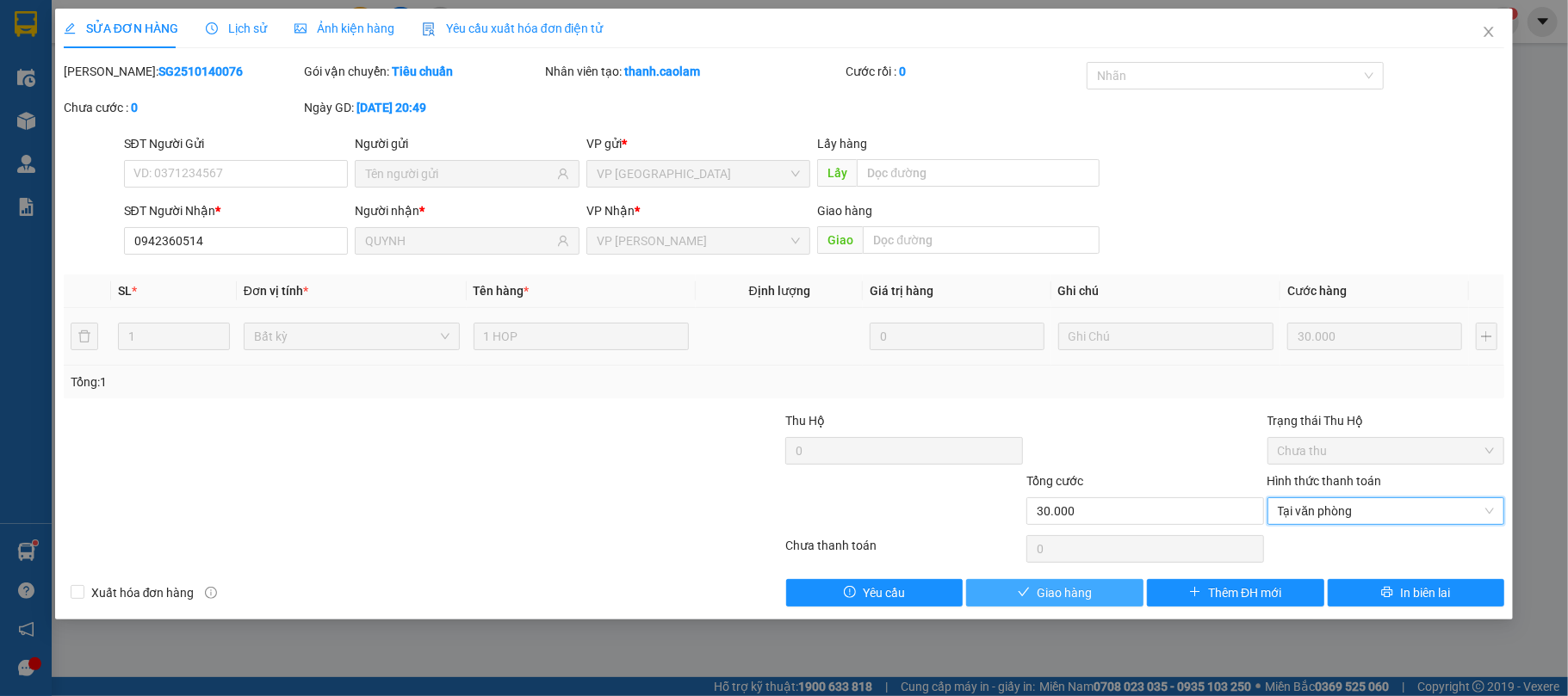
click at [1067, 588] on span "Giao hàng" at bounding box center [1063, 593] width 55 height 19
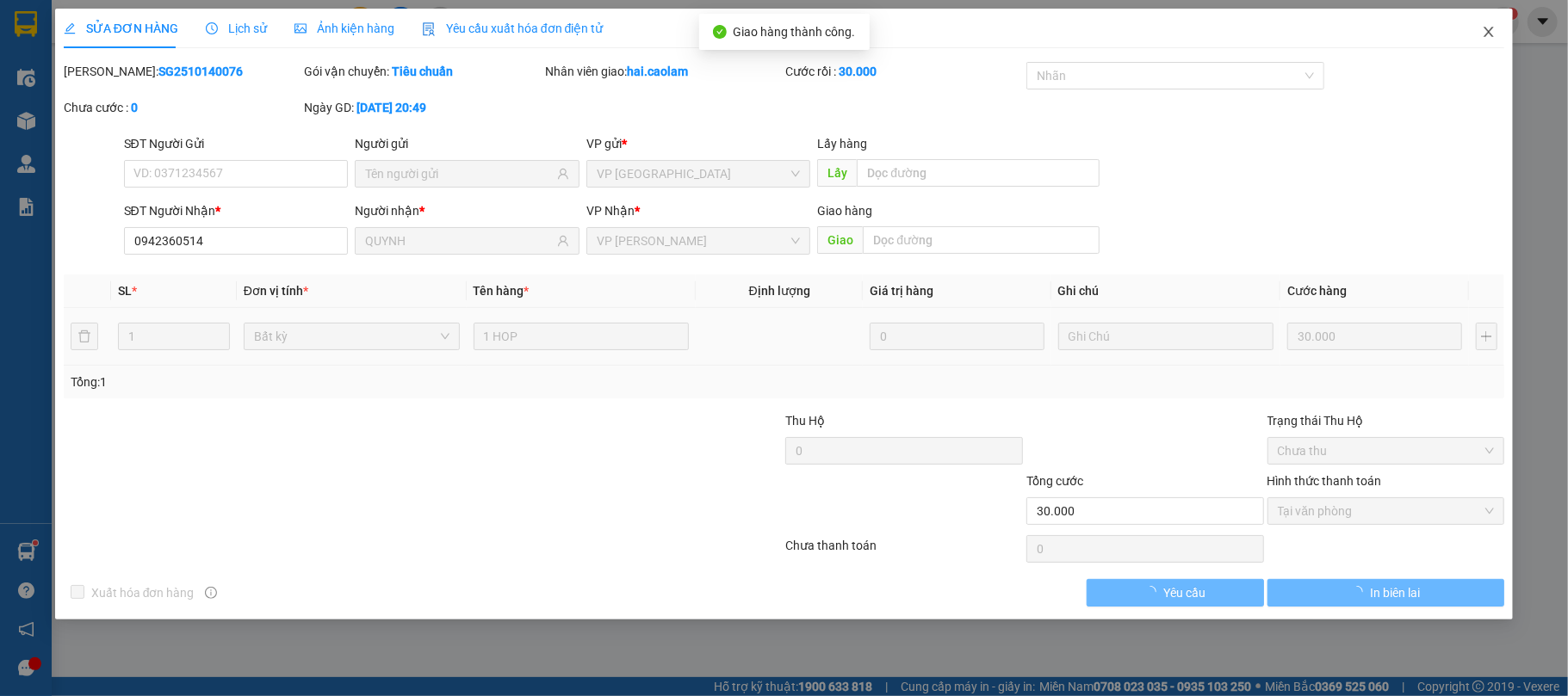
click at [1491, 28] on icon "close" at bounding box center [1488, 32] width 13 height 13
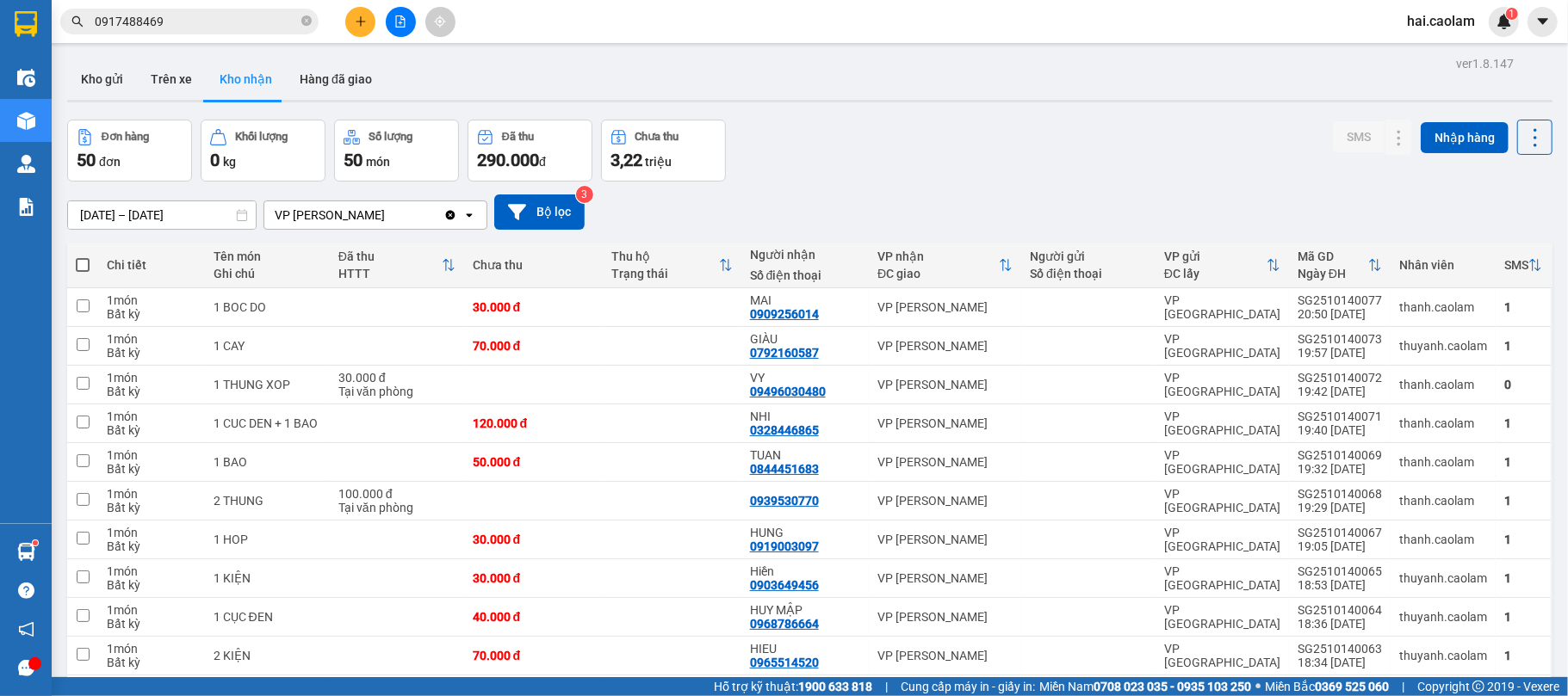
drag, startPoint x: 1122, startPoint y: 129, endPoint x: 1114, endPoint y: 142, distance: 15.3
click at [1116, 142] on div "Đơn hàng 50 đơn Khối lượng 0 kg Số lượng 50 món Đã thu 290.000 đ Chưa thu 3,22 …" at bounding box center [810, 150] width 1485 height 62
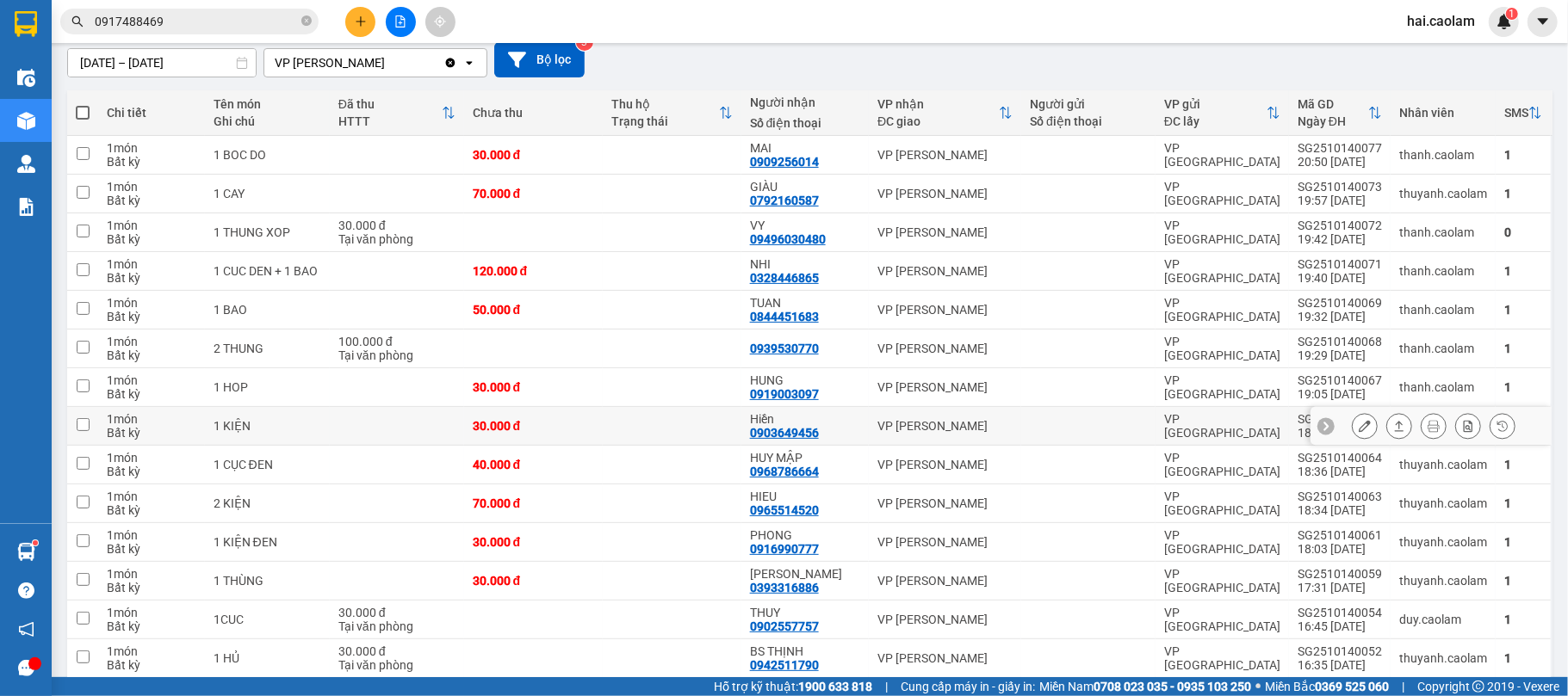
scroll to position [306, 0]
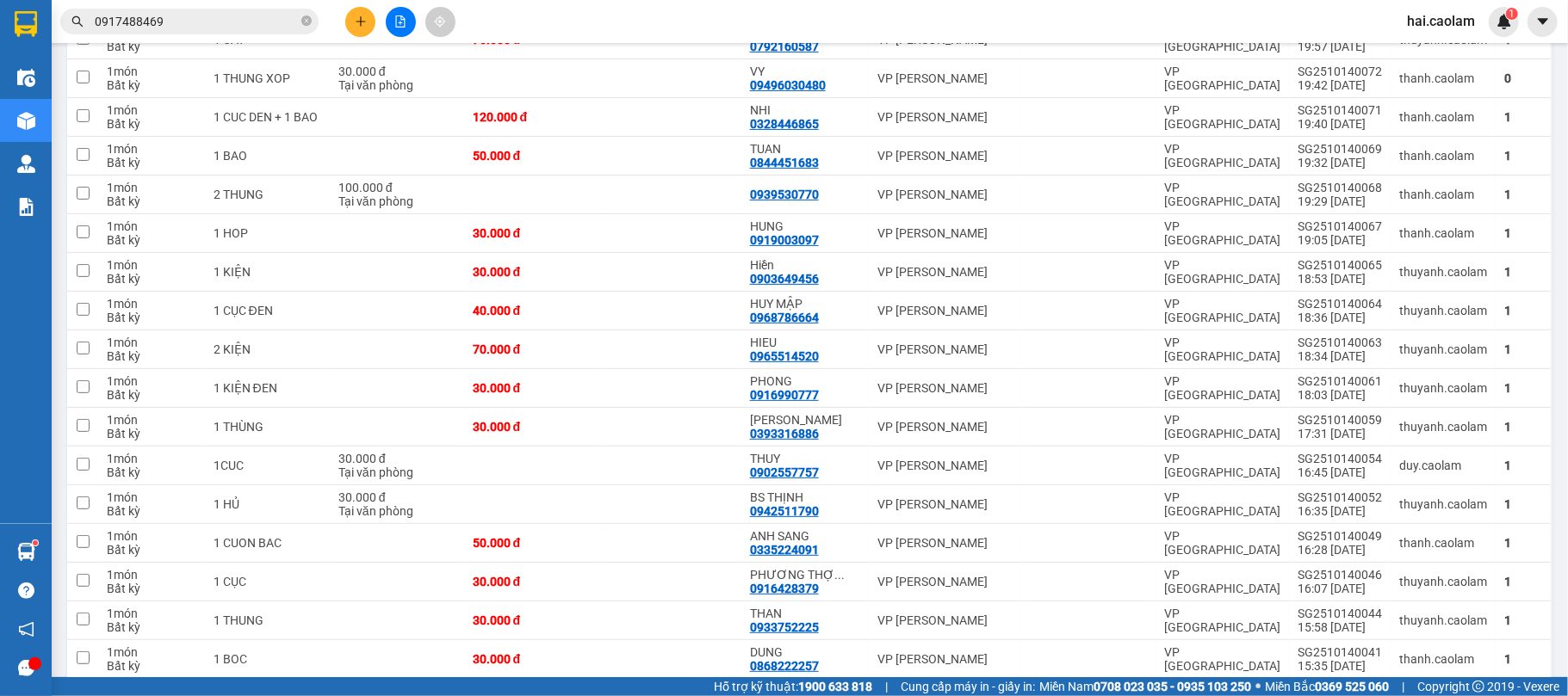
click at [350, 20] on button at bounding box center [359, 21] width 30 height 30
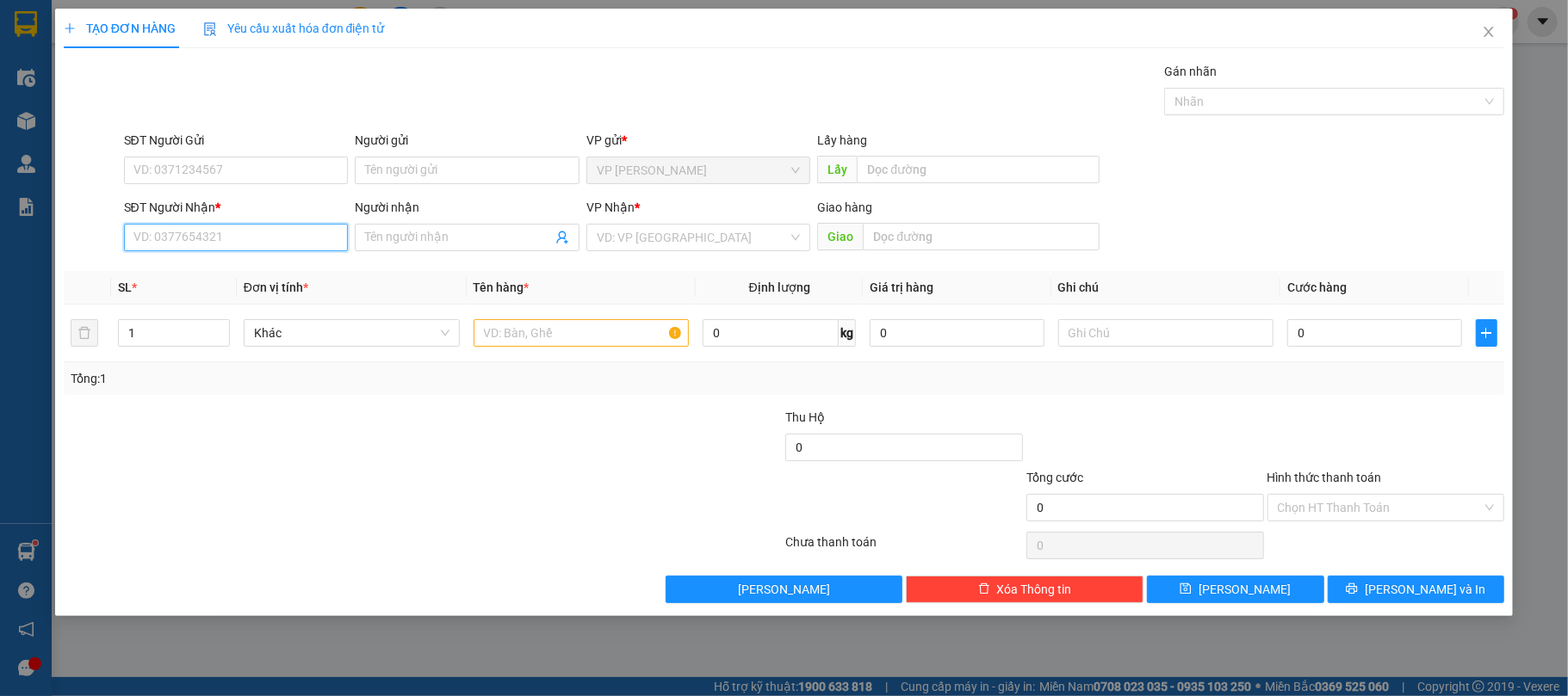
click at [271, 247] on input "SĐT Người Nhận *" at bounding box center [236, 237] width 224 height 28
type input "0938518518"
click at [453, 236] on input "Người nhận" at bounding box center [458, 238] width 187 height 19
click at [212, 229] on input "0938518518" at bounding box center [236, 237] width 224 height 28
click at [211, 272] on div "0938518518 - CHU DANH" at bounding box center [236, 273] width 204 height 19
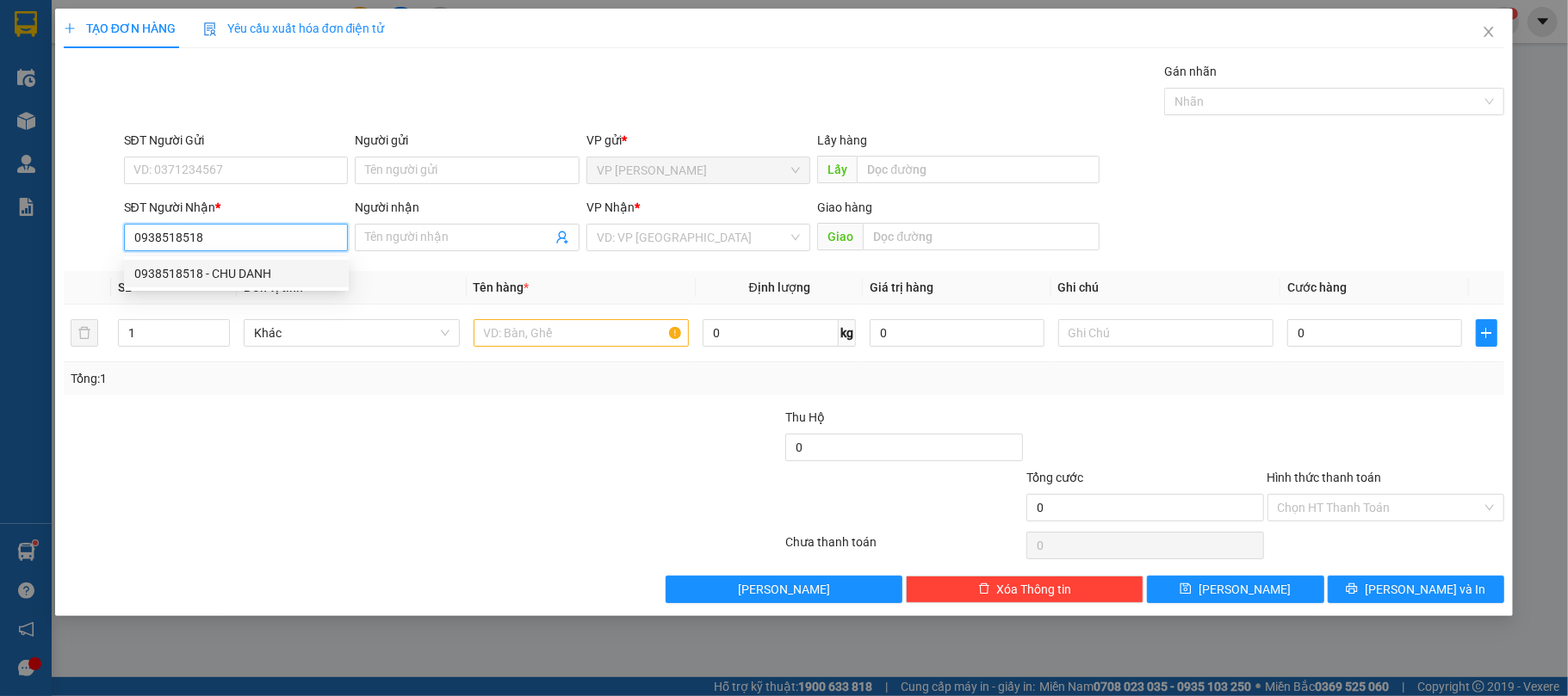
type input "CHU DANH"
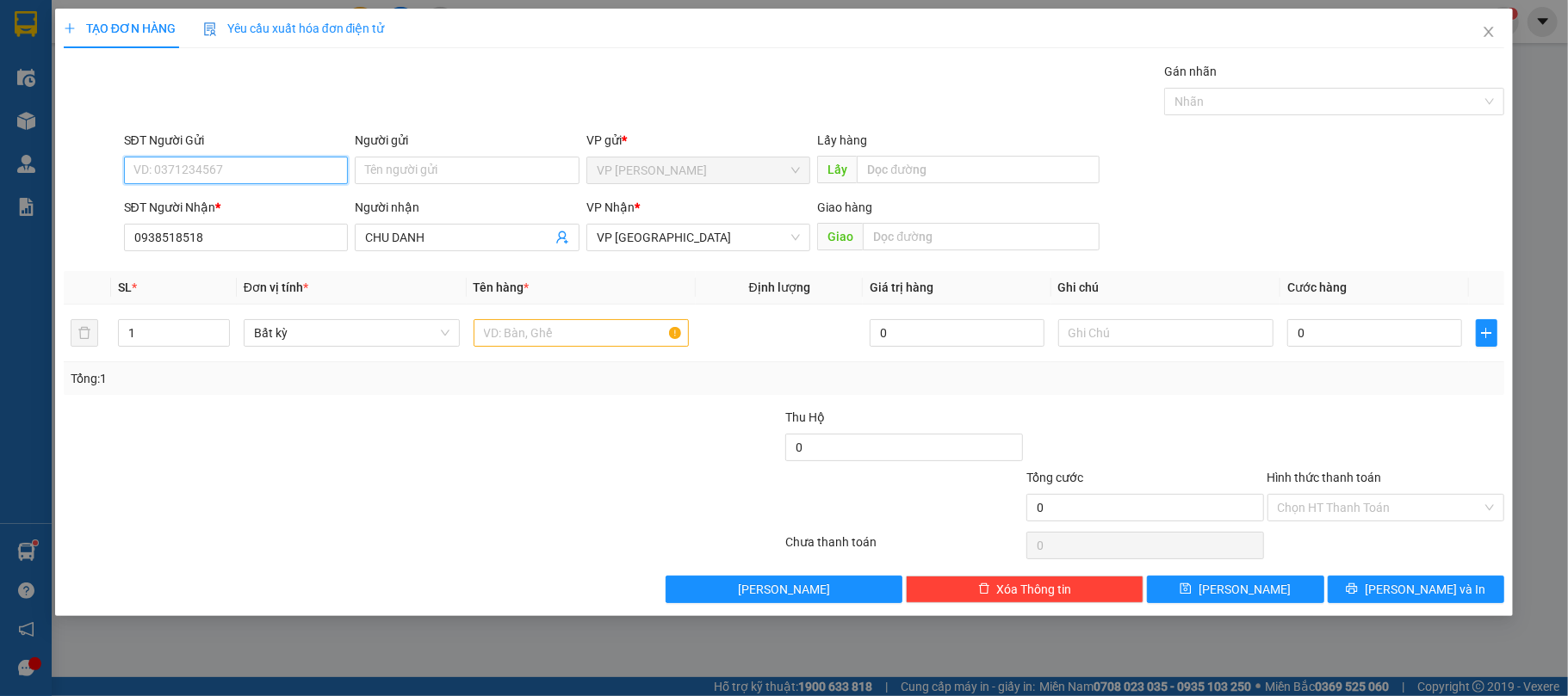
click at [228, 167] on input "SĐT Người Gửi" at bounding box center [236, 170] width 224 height 28
click at [186, 235] on div "0944160940 - khanh" at bounding box center [236, 233] width 204 height 19
type input "0944160940"
type input "khanh"
click at [1174, 414] on div at bounding box center [1145, 438] width 241 height 61
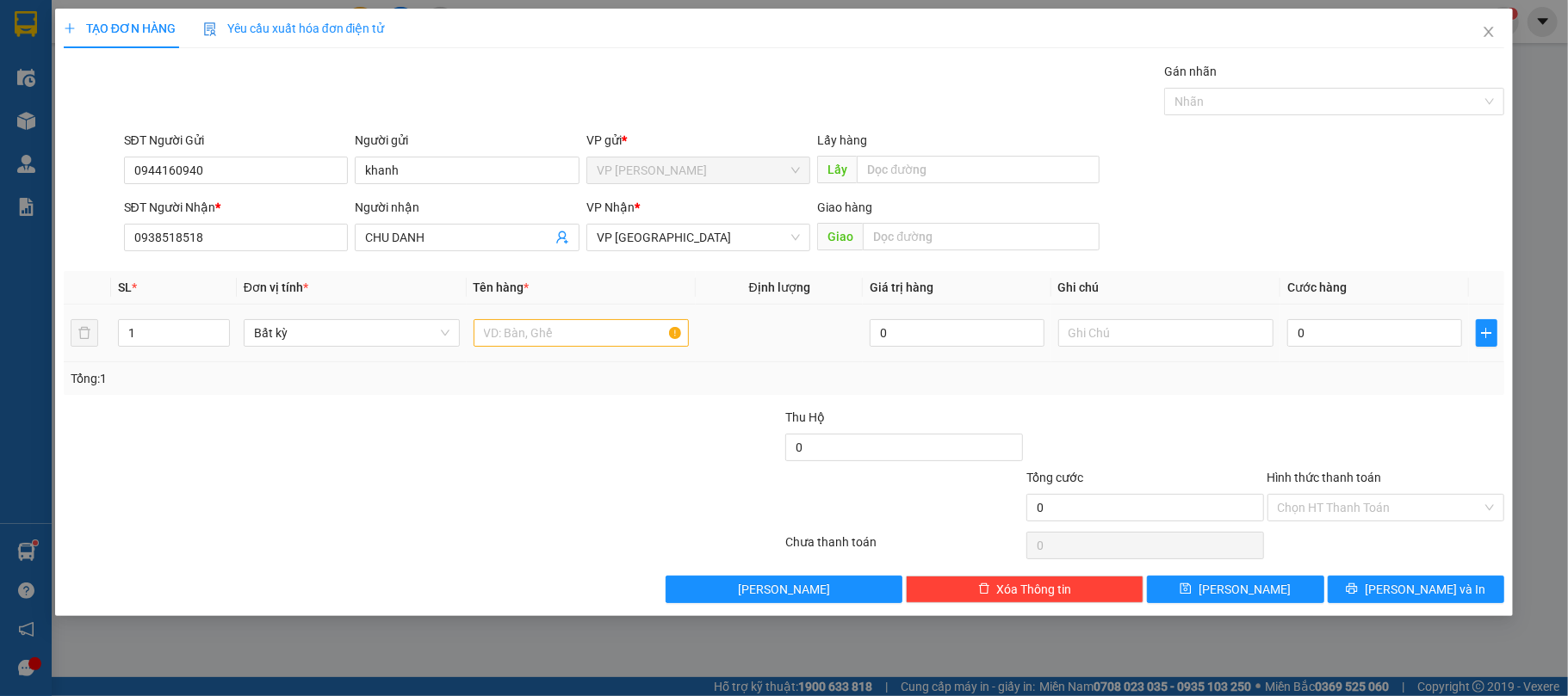
click at [1343, 314] on td "0" at bounding box center [1373, 333] width 188 height 58
click at [1345, 325] on input "0" at bounding box center [1373, 333] width 174 height 28
type input "3"
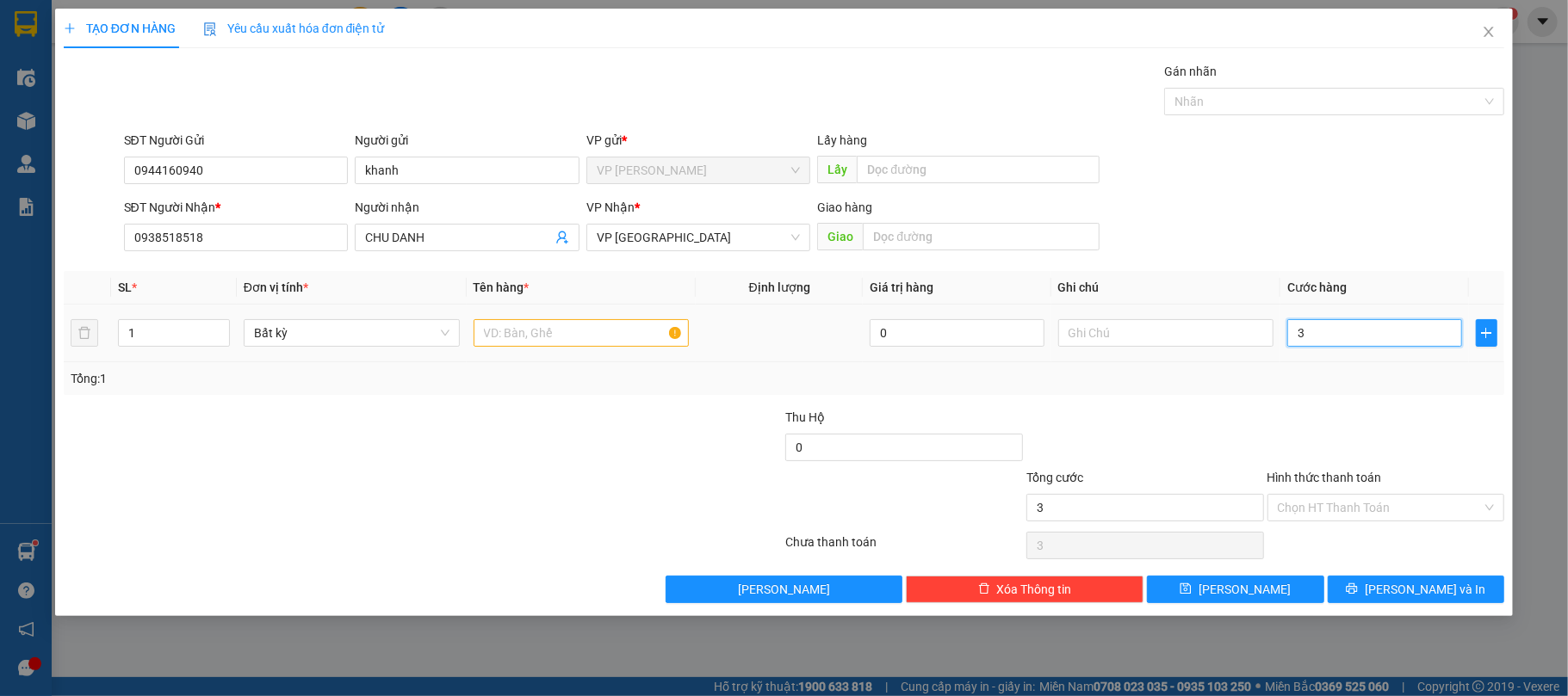
type input "30"
type input "30.000"
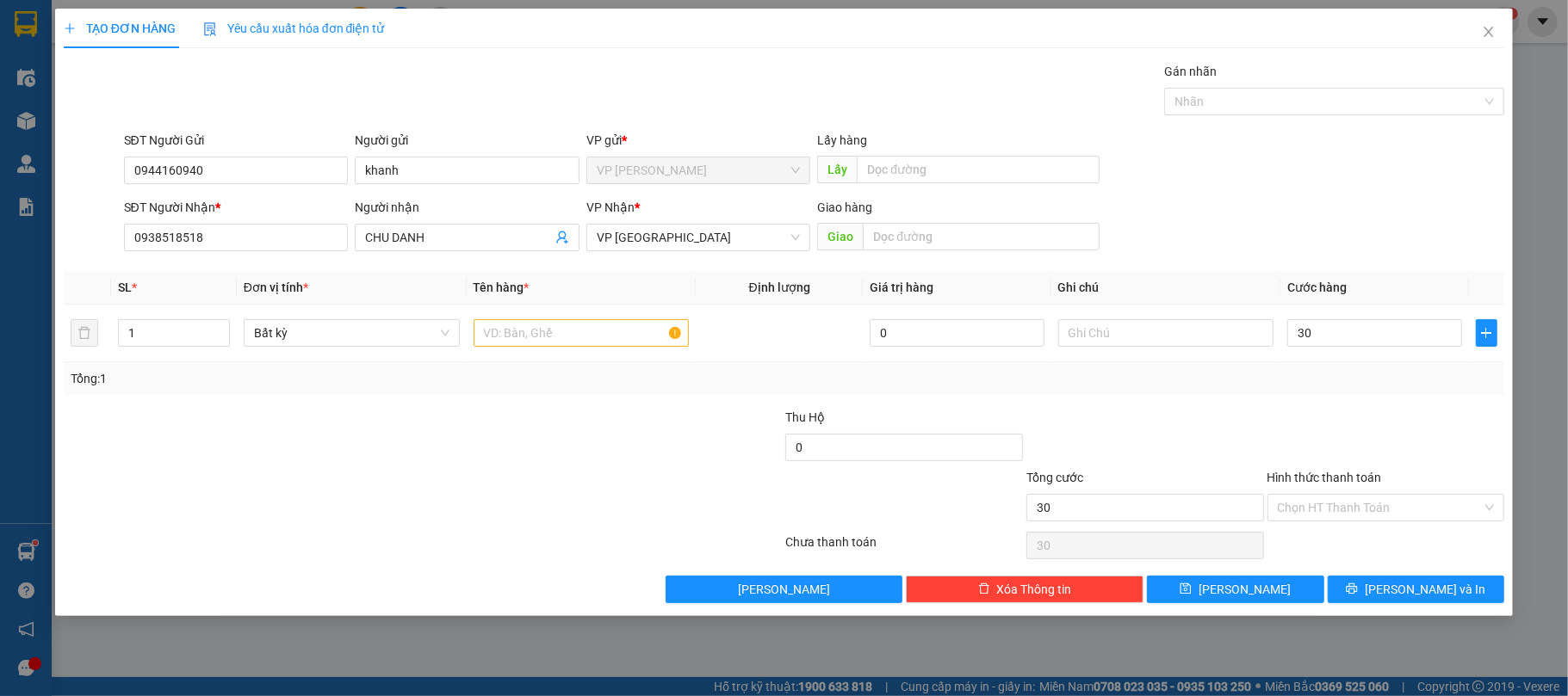
type input "30.000"
click at [1285, 400] on div "Transit Pickup Surcharge Ids Transit Deliver Surcharge Ids Transit Deliver Surc…" at bounding box center [784, 332] width 1441 height 541
click at [588, 339] on input "text" at bounding box center [582, 333] width 216 height 28
type input "1 Hs"
drag, startPoint x: 1368, startPoint y: 428, endPoint x: 1372, endPoint y: 437, distance: 9.8
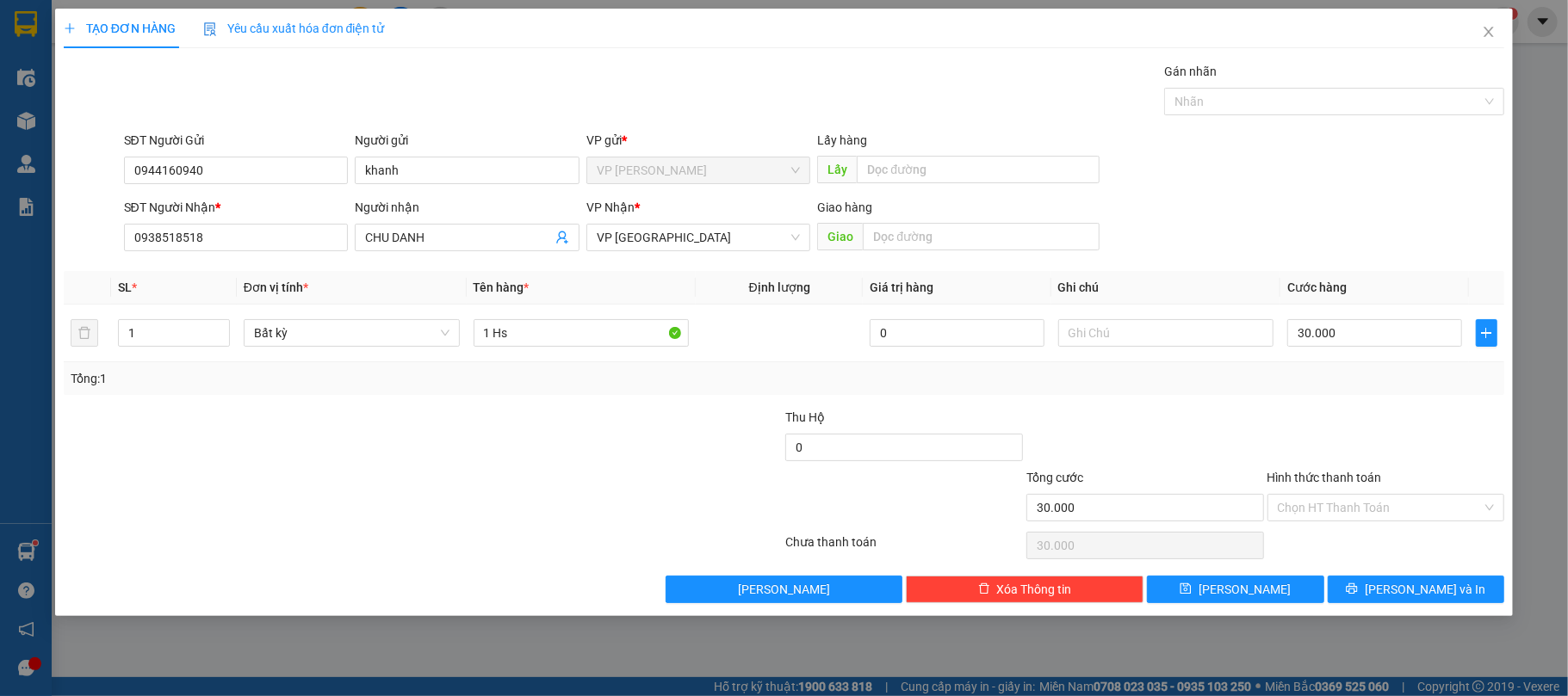
click at [1372, 437] on div at bounding box center [1386, 438] width 241 height 61
drag, startPoint x: 1360, startPoint y: 503, endPoint x: 1355, endPoint y: 527, distance: 24.5
click at [1358, 504] on input "Hình thức thanh toán" at bounding box center [1379, 507] width 205 height 26
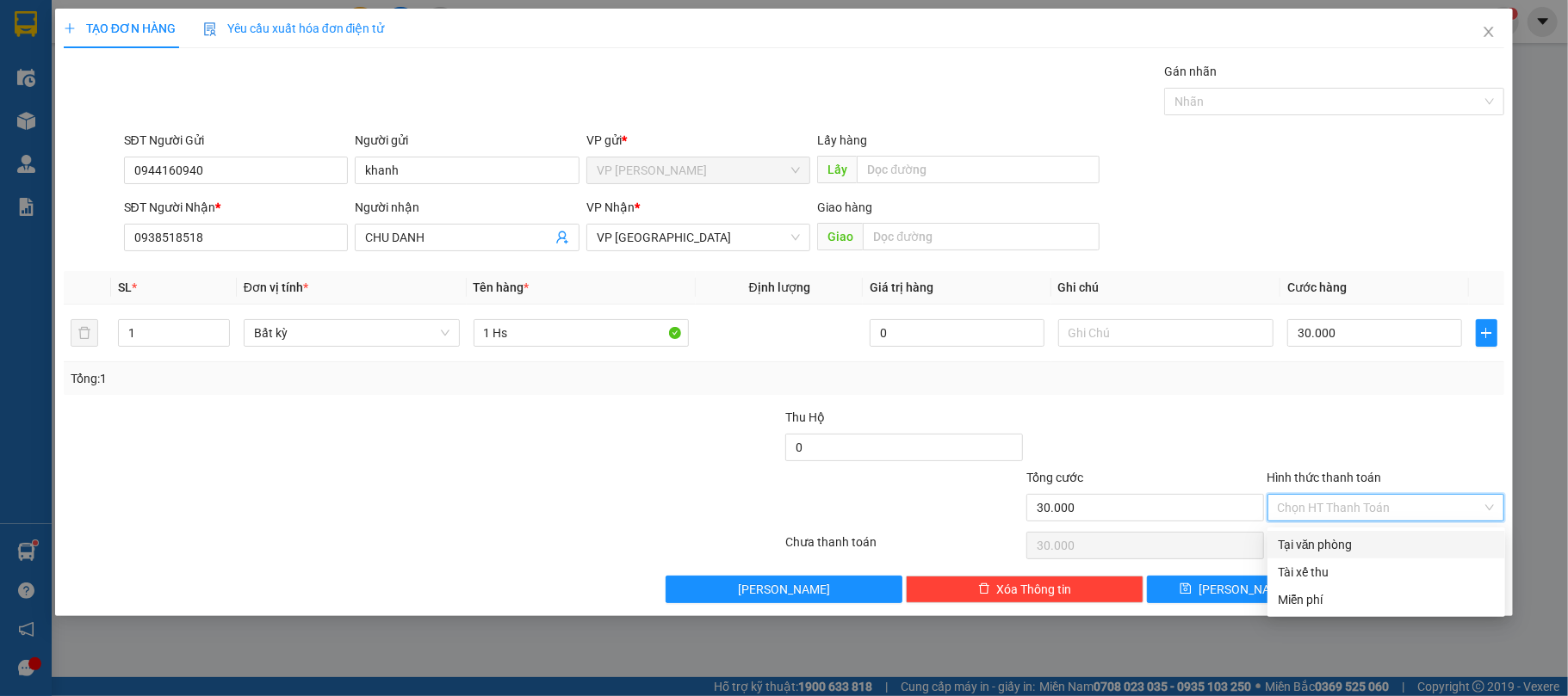
click at [1333, 547] on div "Tại văn phòng" at bounding box center [1385, 545] width 217 height 19
type input "0"
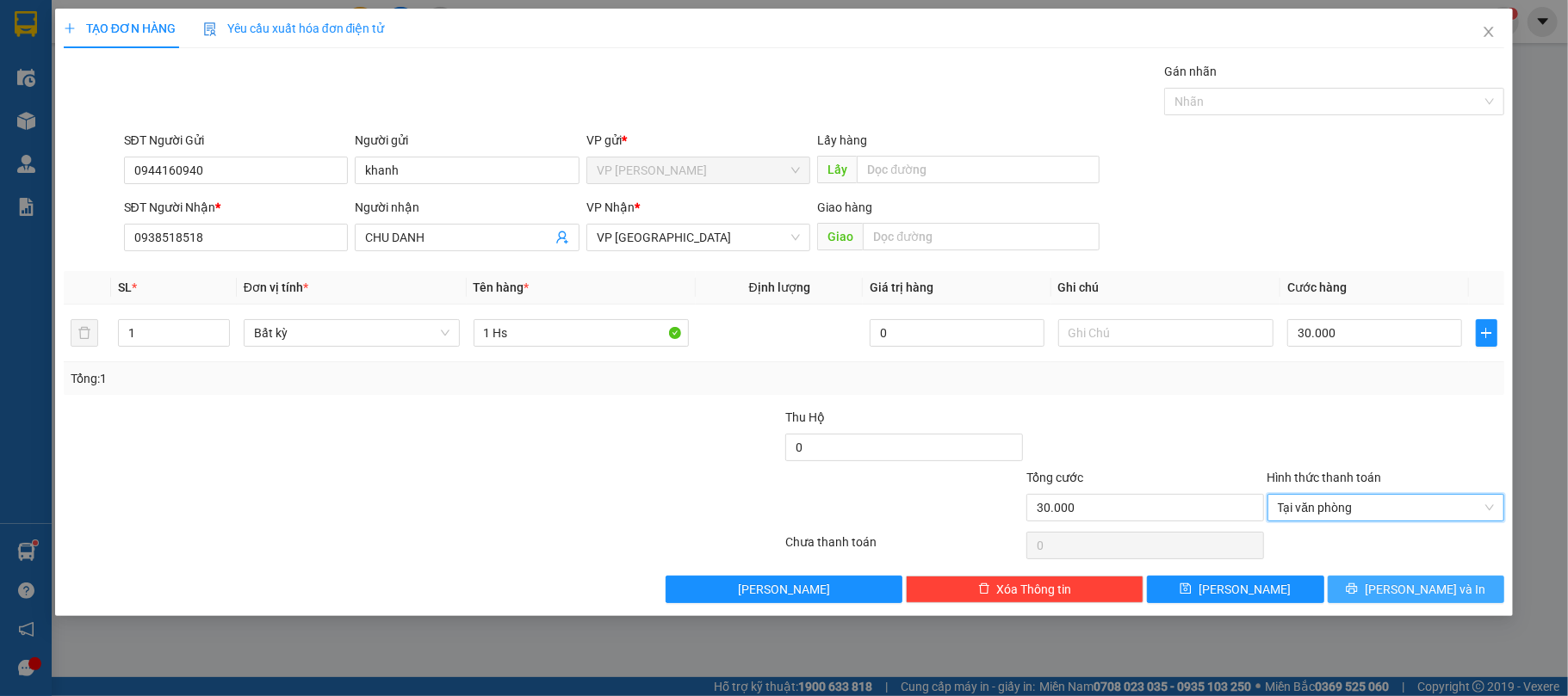
click at [1357, 593] on icon "printer" at bounding box center [1351, 588] width 13 height 13
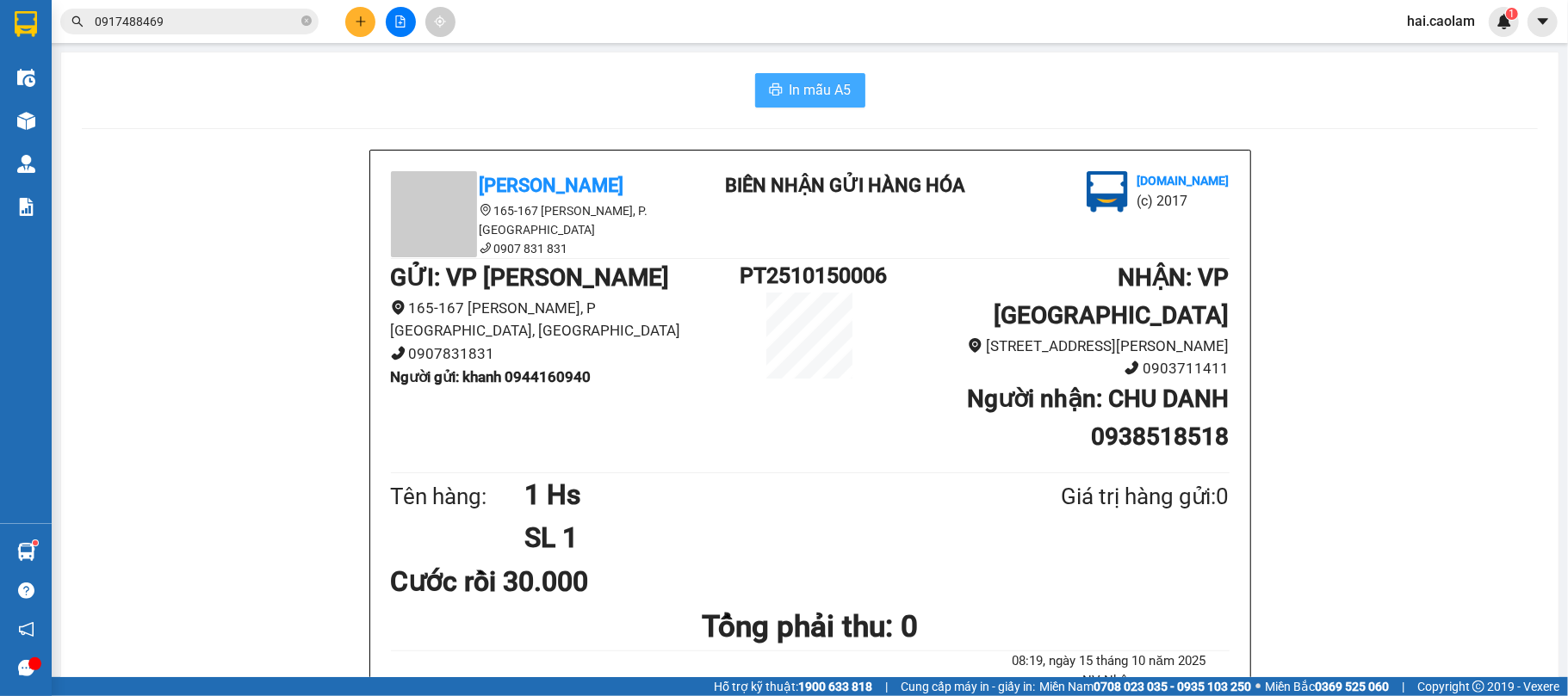
click at [830, 96] on span "In mẫu A5" at bounding box center [821, 90] width 62 height 21
click at [842, 103] on button "In mẫu A5" at bounding box center [810, 90] width 110 height 35
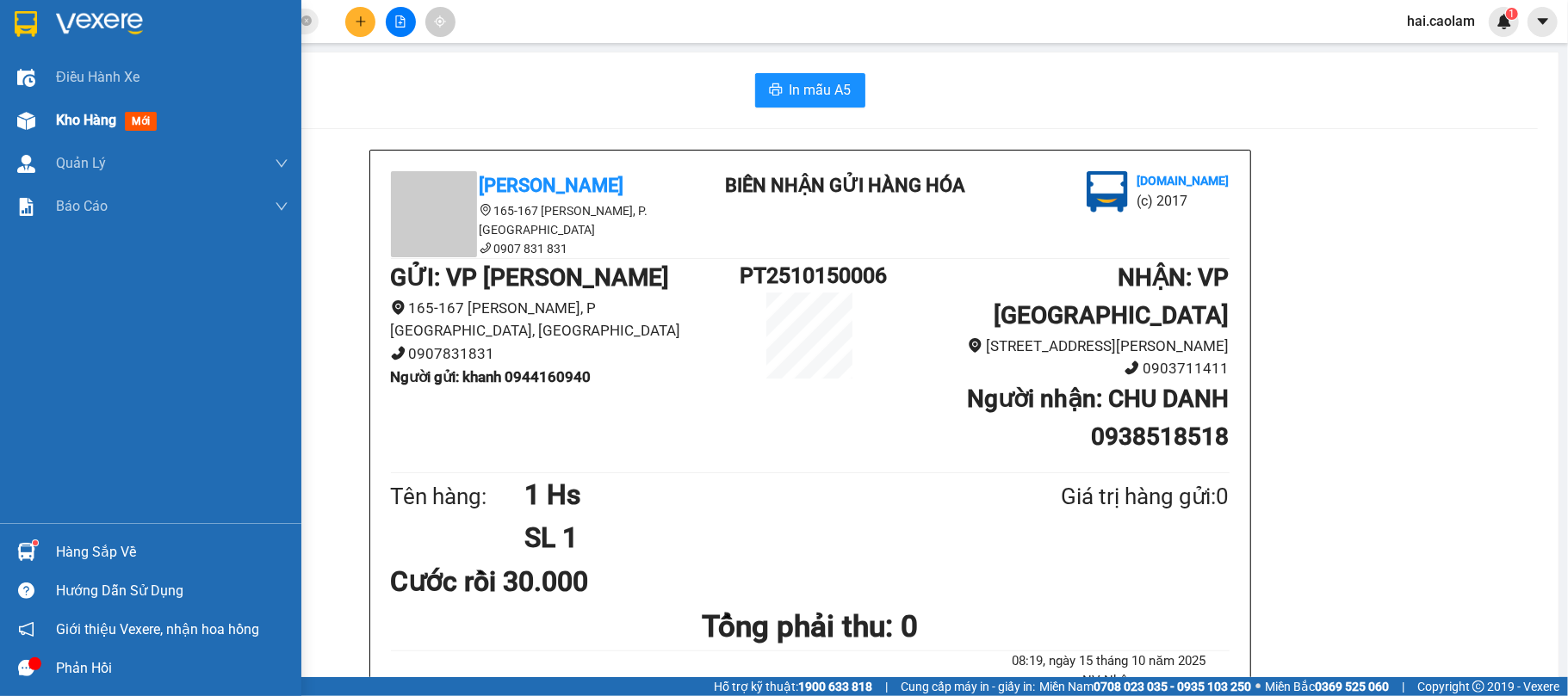
click at [32, 135] on div at bounding box center [26, 120] width 30 height 30
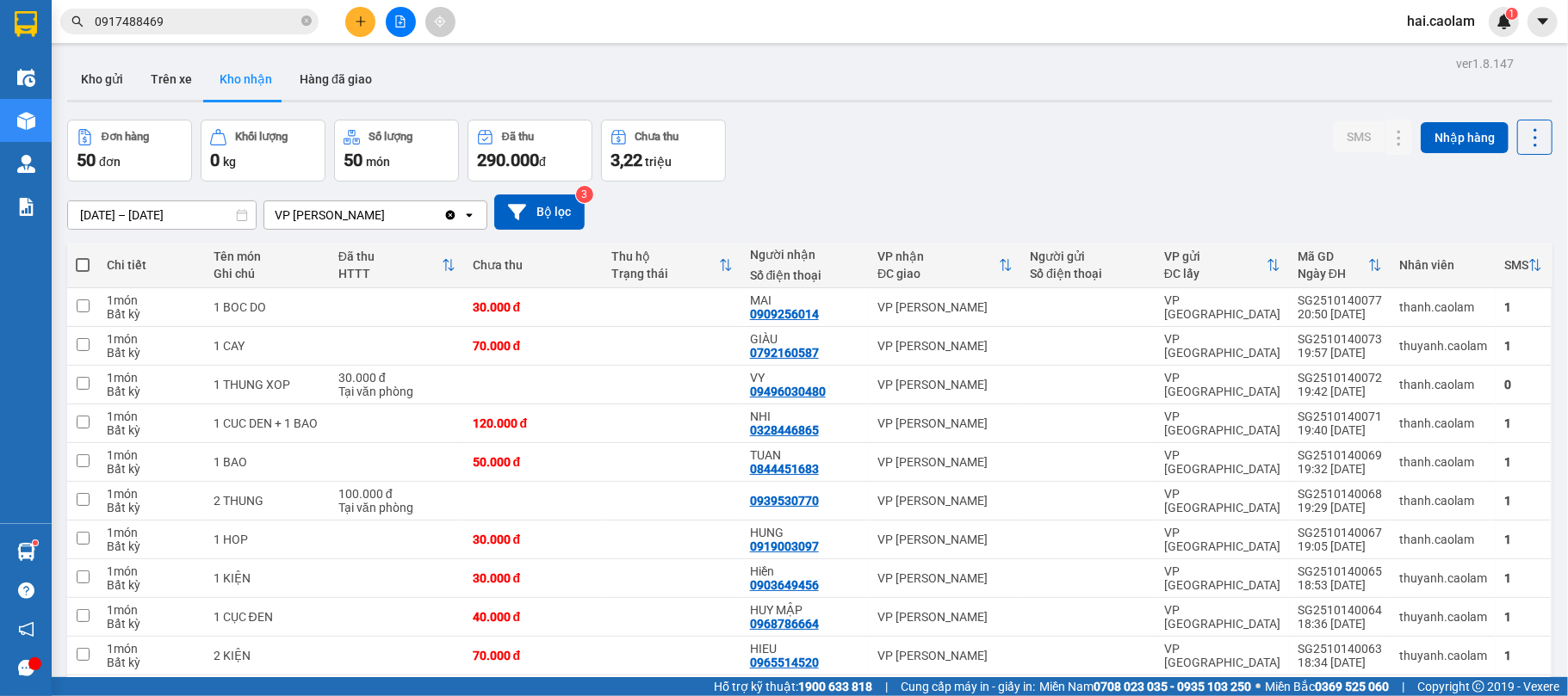
click at [899, 166] on div "Đơn hàng 50 đơn Khối lượng 0 kg Số lượng 50 món Đã thu 290.000 đ Chưa thu 3,22 …" at bounding box center [810, 150] width 1485 height 62
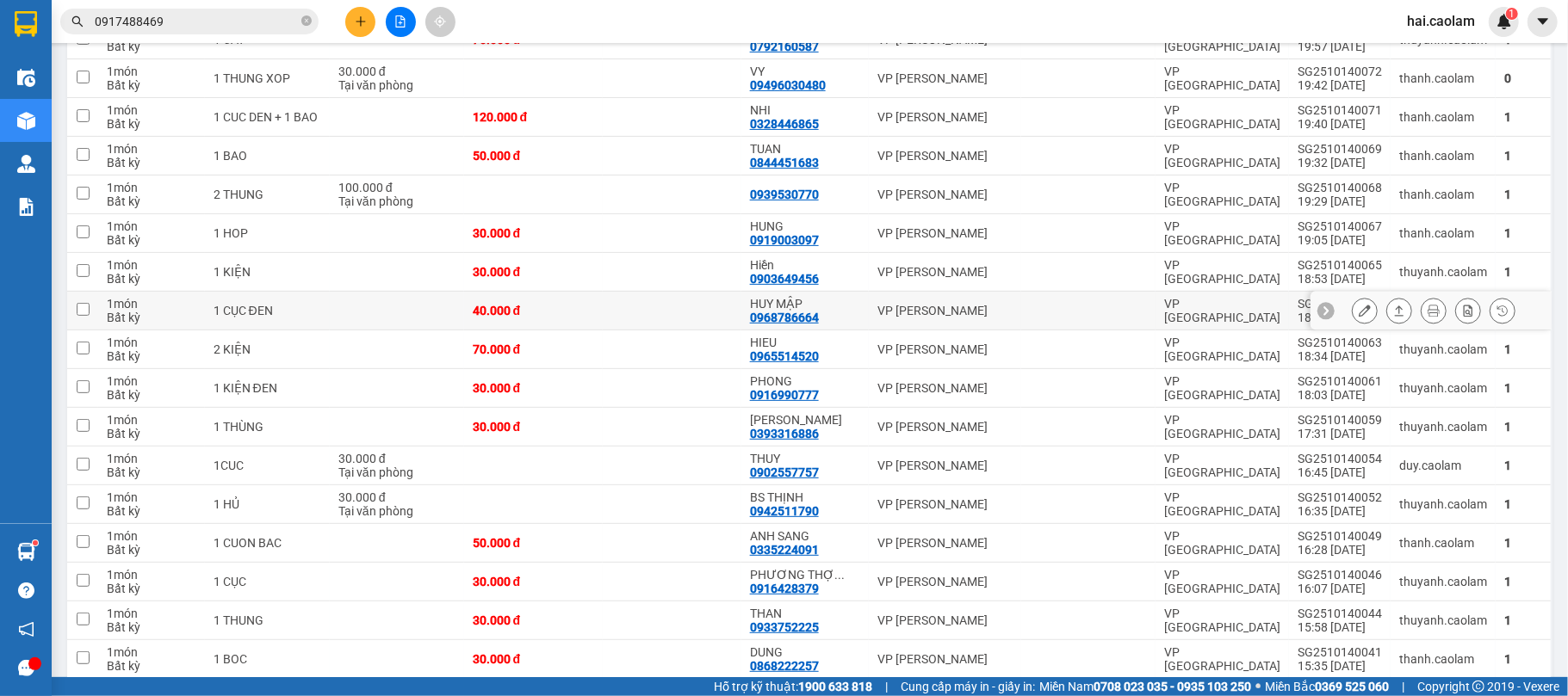
scroll to position [458, 0]
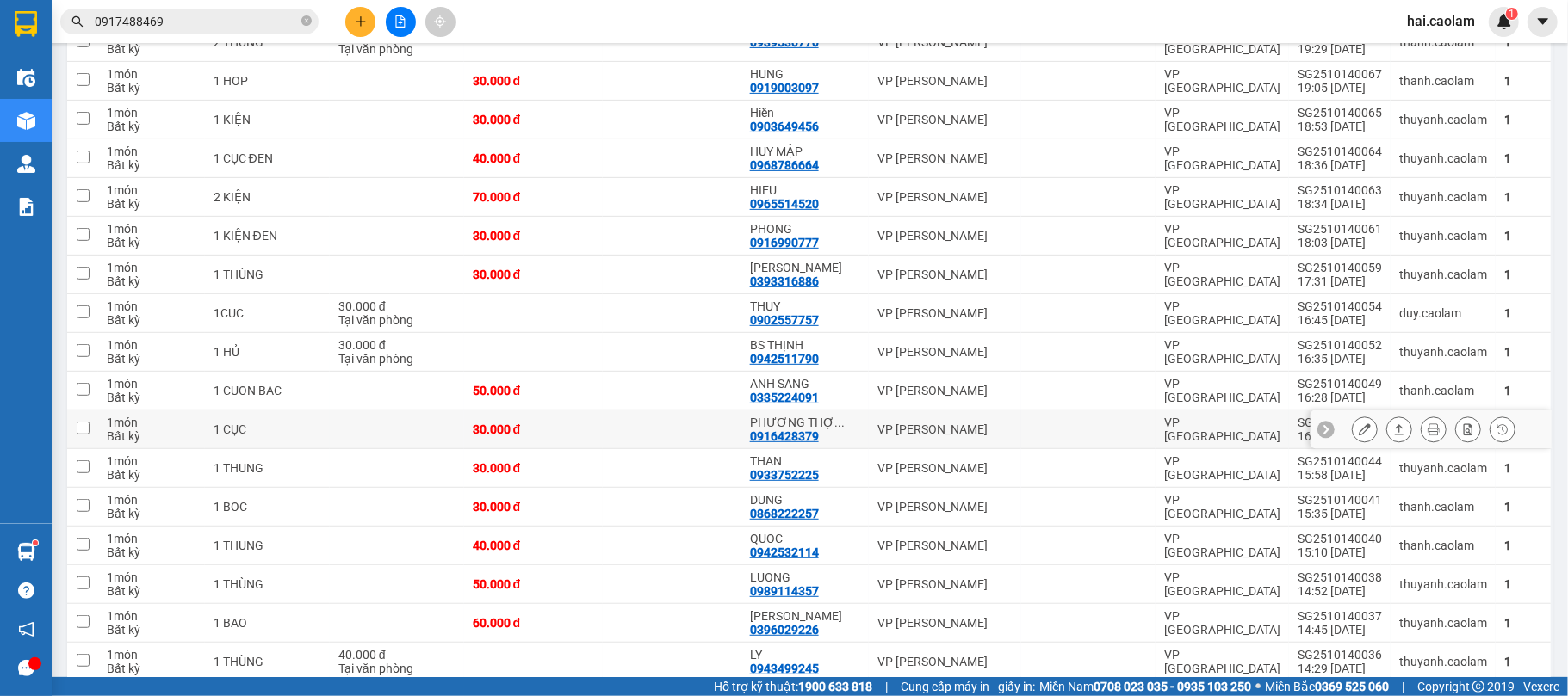
click at [820, 425] on div "PHƯƠNG THỢ ..." at bounding box center [804, 423] width 110 height 13
checkbox input "true"
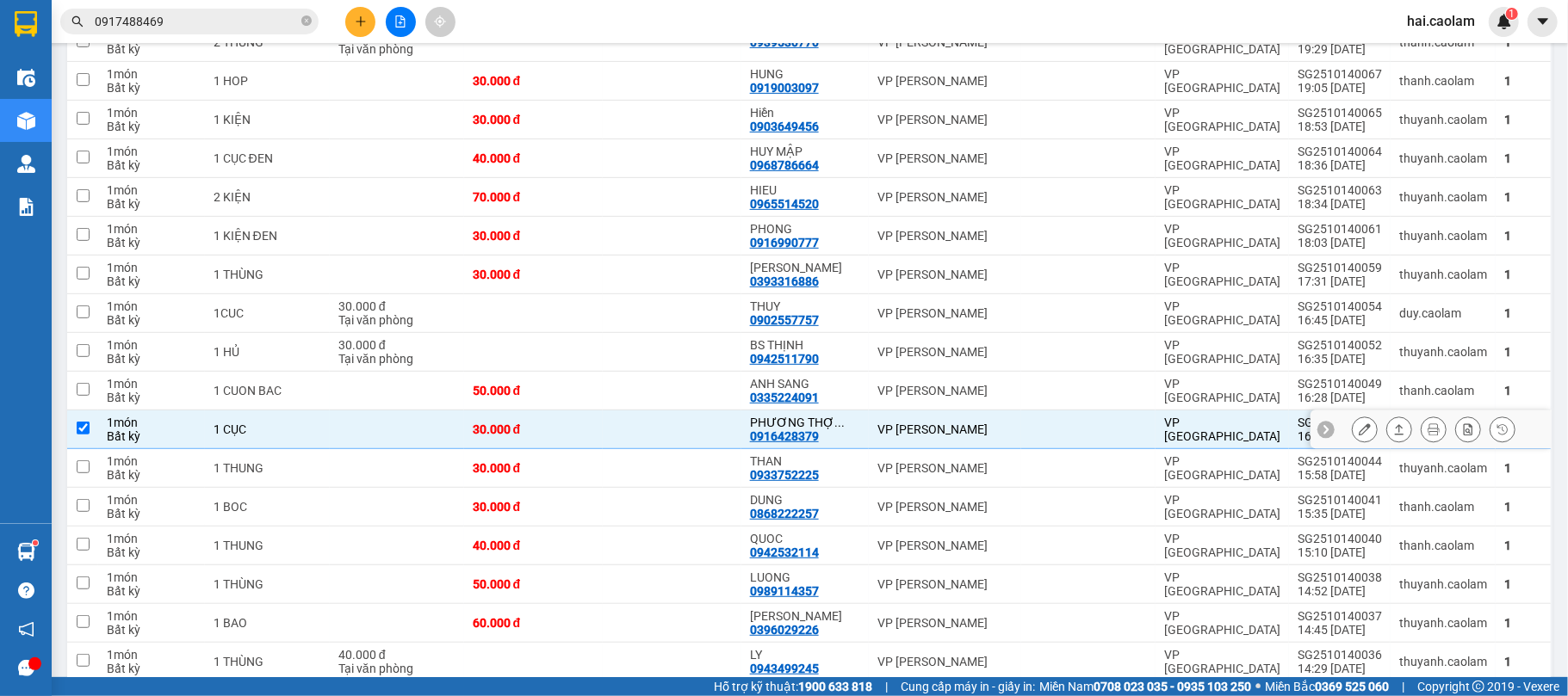
click at [1358, 435] on icon at bounding box center [1364, 429] width 13 height 13
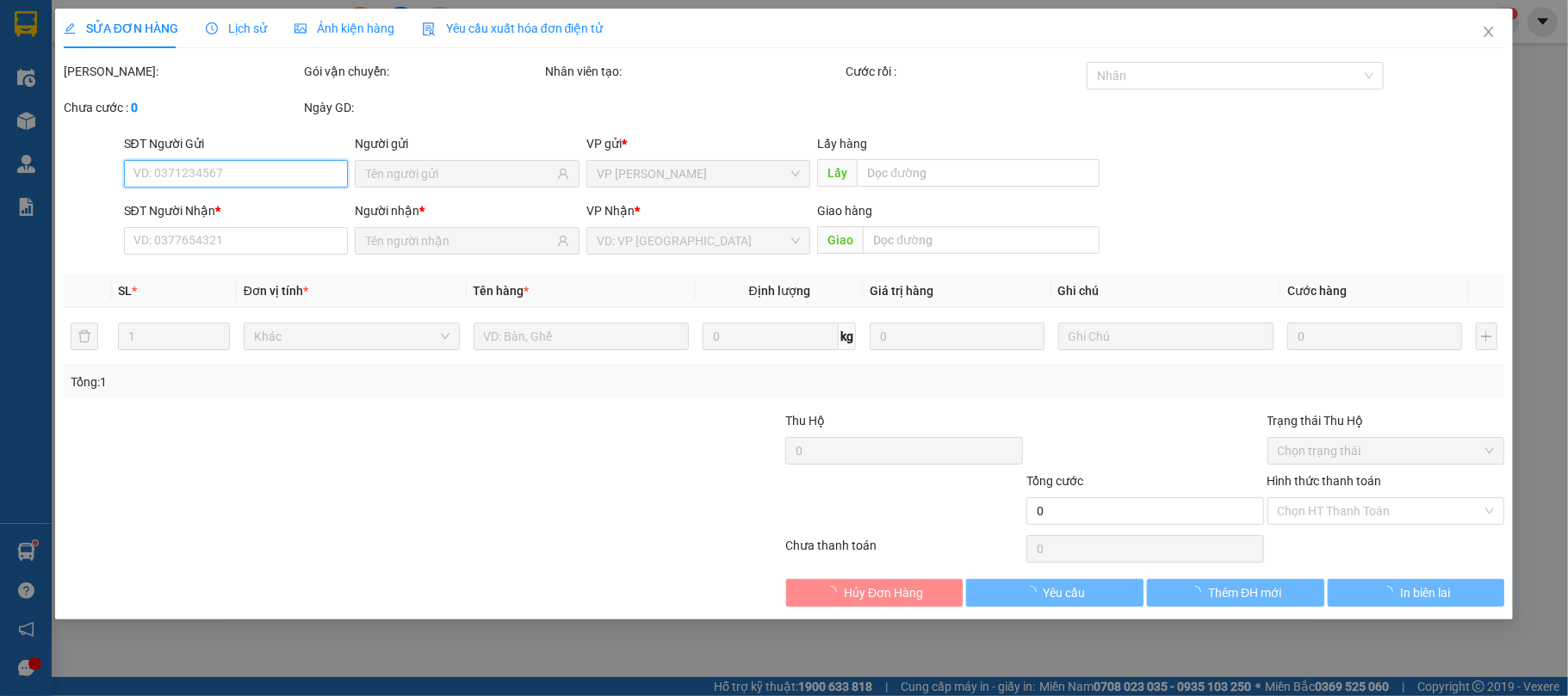
type input "0916428379"
type input "PHƯƠNG THỢ MÁY"
type input "30.000"
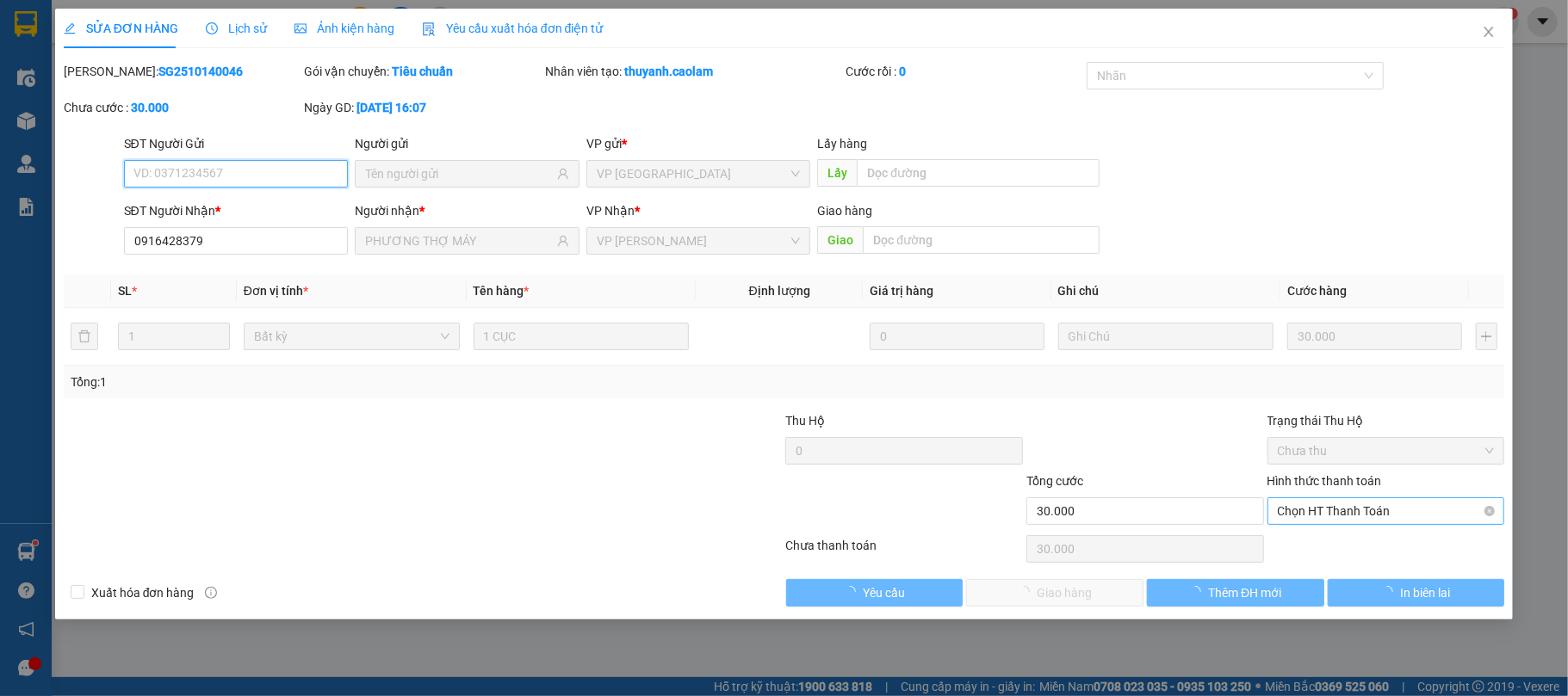
click at [1368, 516] on span "Chọn HT Thanh Toán" at bounding box center [1385, 510] width 217 height 26
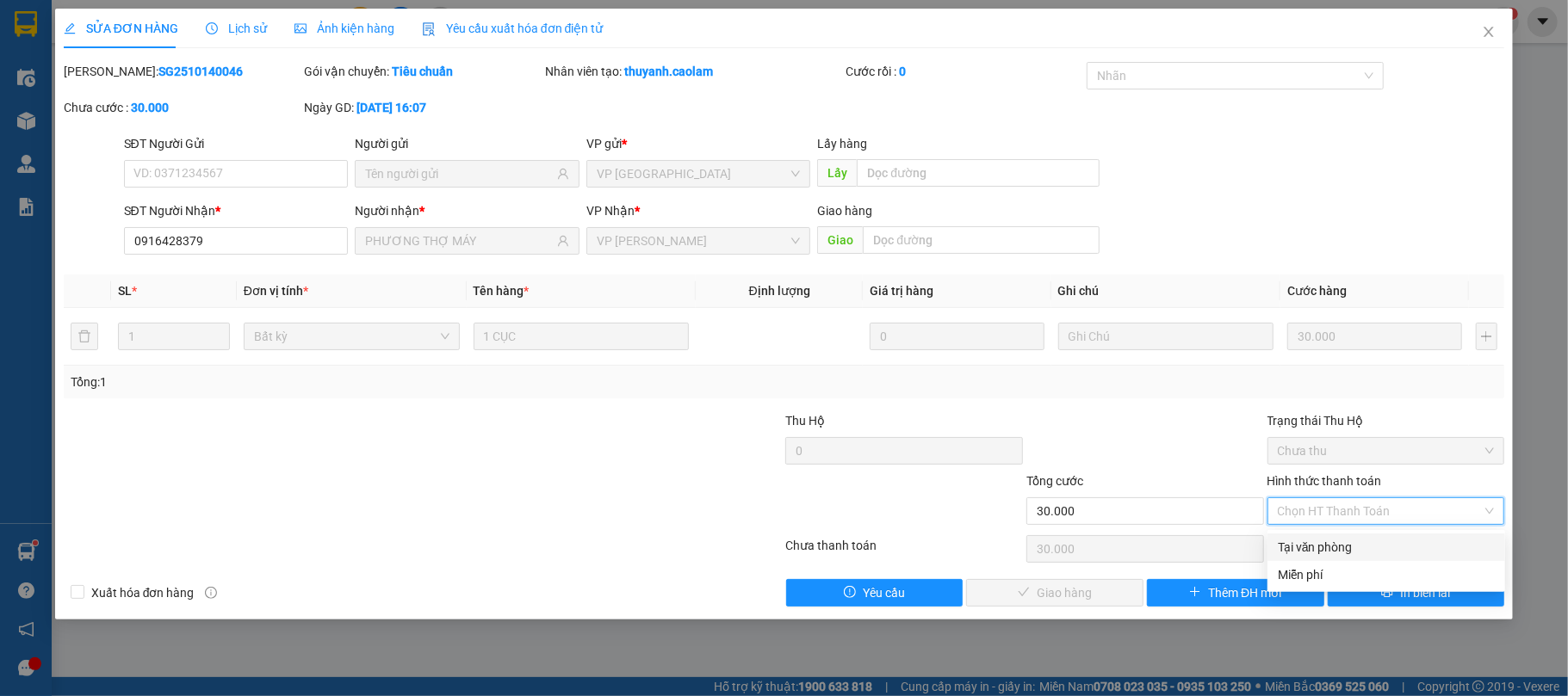
click at [1299, 541] on div "Tại văn phòng" at bounding box center [1385, 548] width 217 height 19
type input "0"
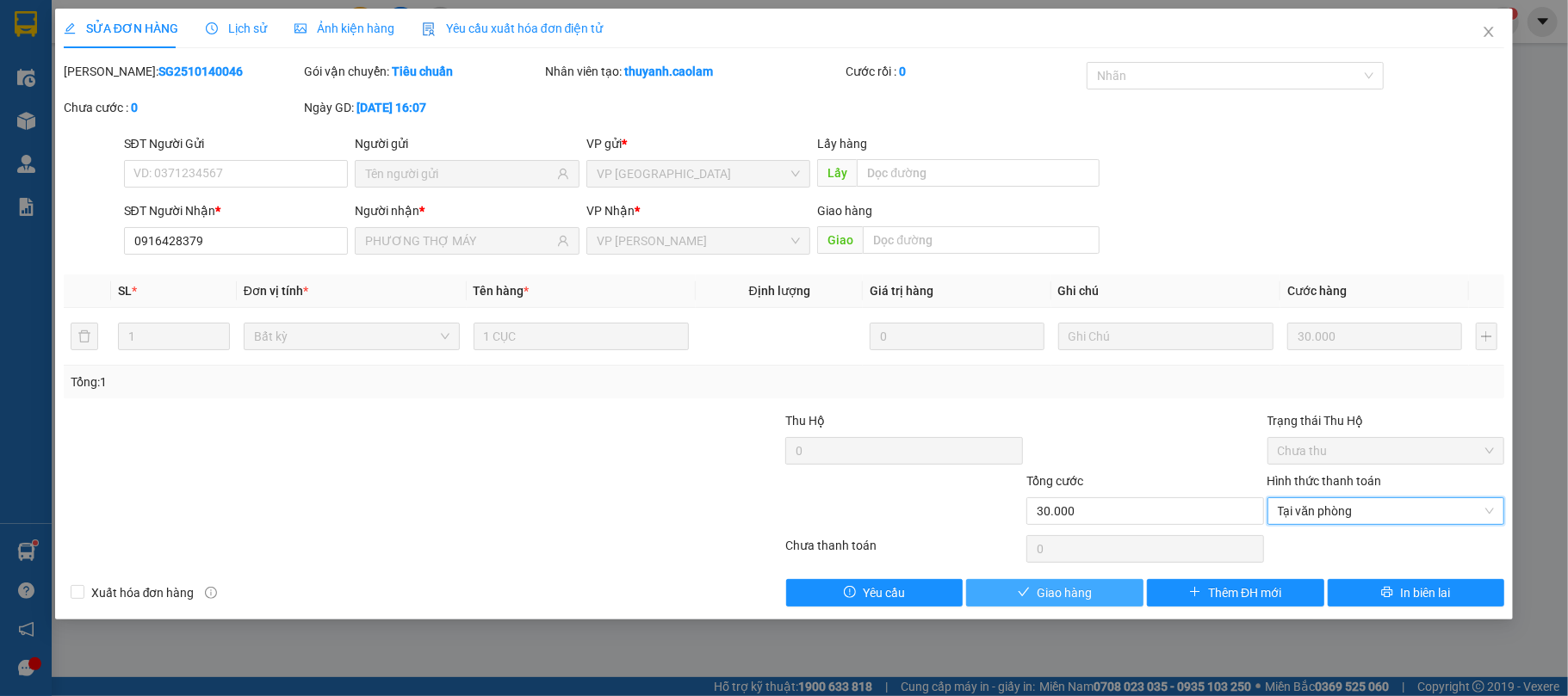
drag, startPoint x: 1065, startPoint y: 596, endPoint x: 1145, endPoint y: 564, distance: 86.2
click at [1065, 597] on span "Giao hàng" at bounding box center [1063, 593] width 55 height 19
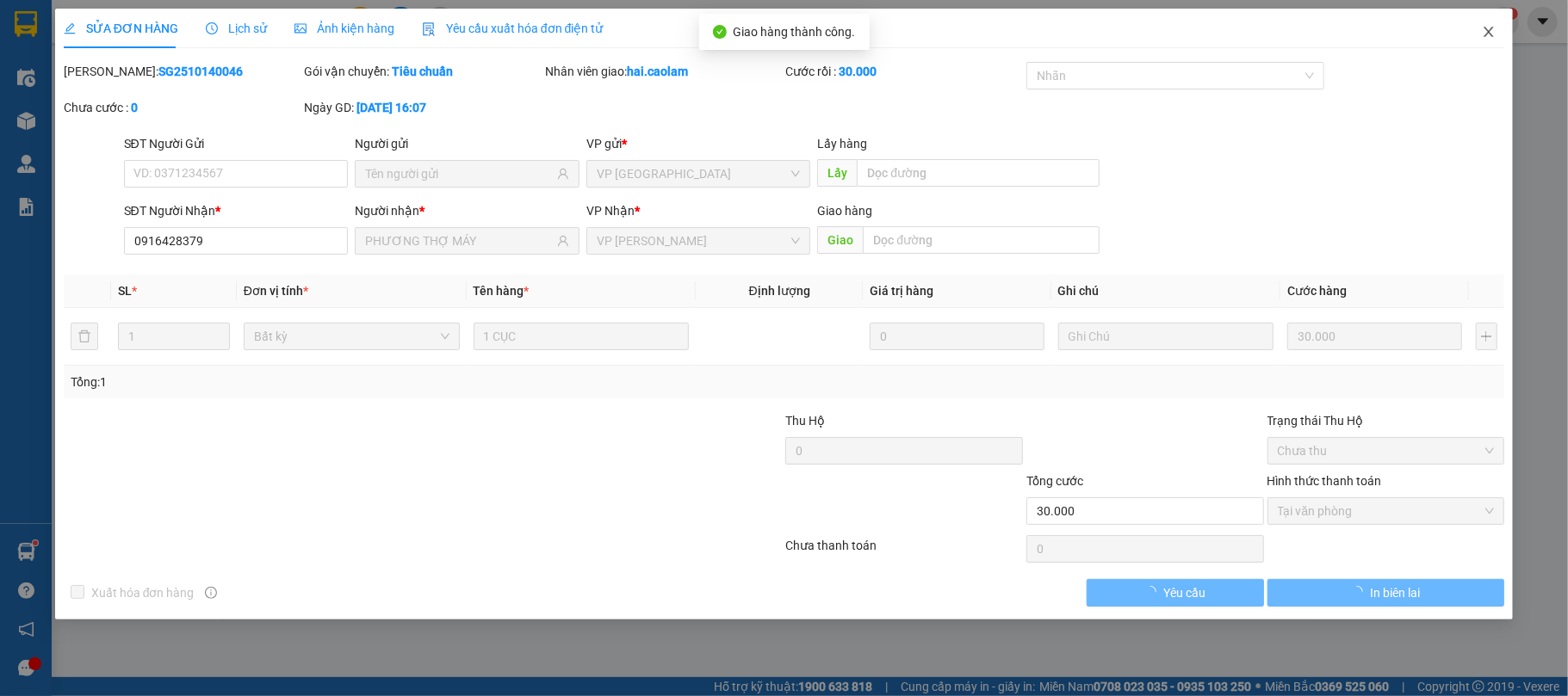
click at [1488, 35] on icon "close" at bounding box center [1488, 32] width 13 height 13
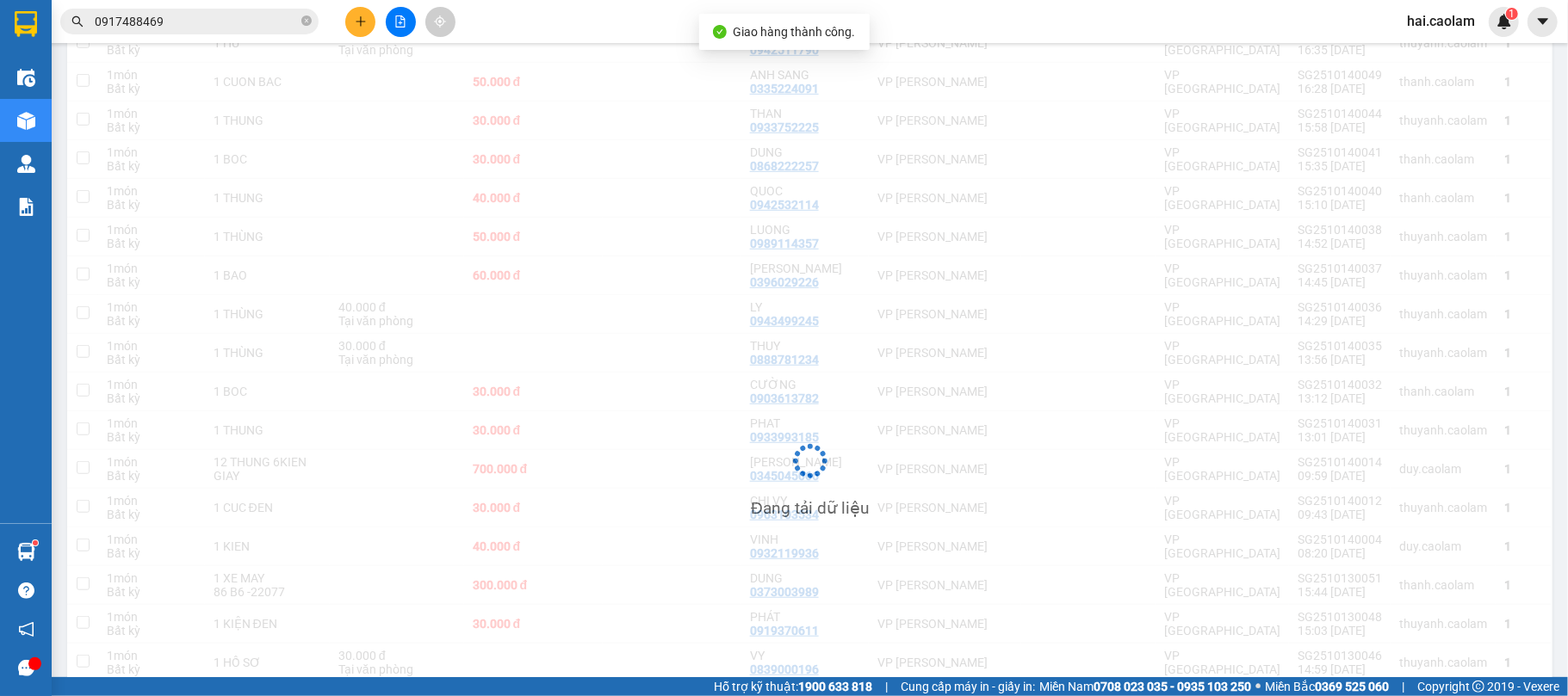
scroll to position [461, 0]
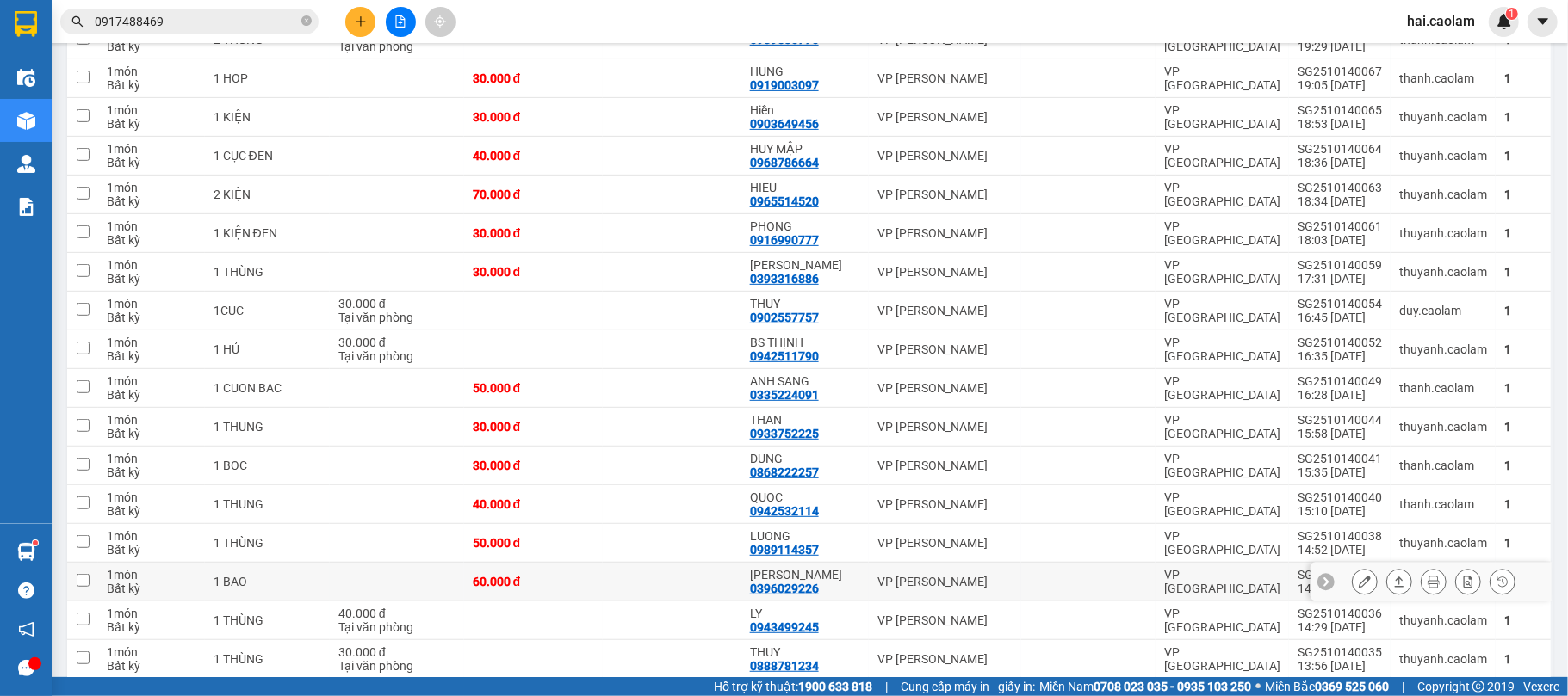
click at [914, 579] on td "[PERSON_NAME]" at bounding box center [945, 582] width 152 height 39
checkbox input "true"
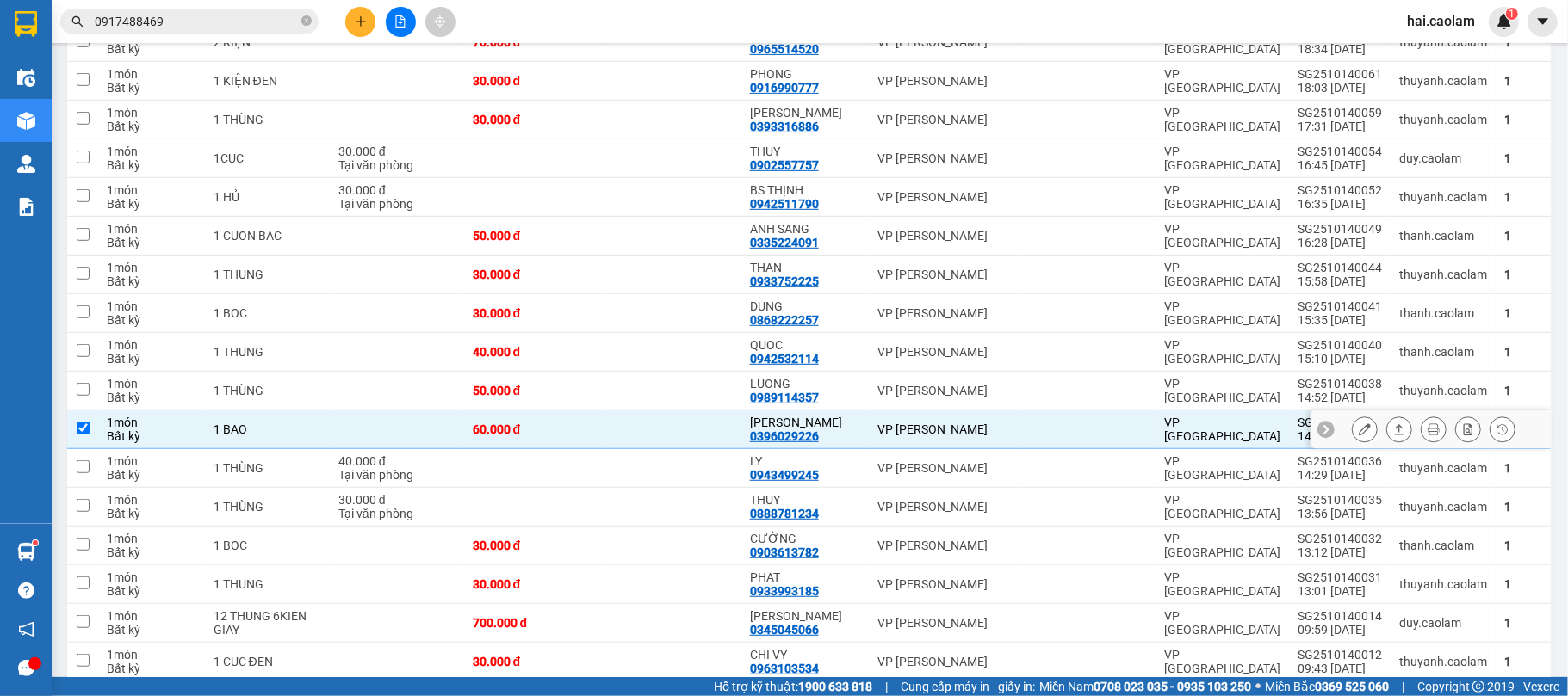
scroll to position [767, 0]
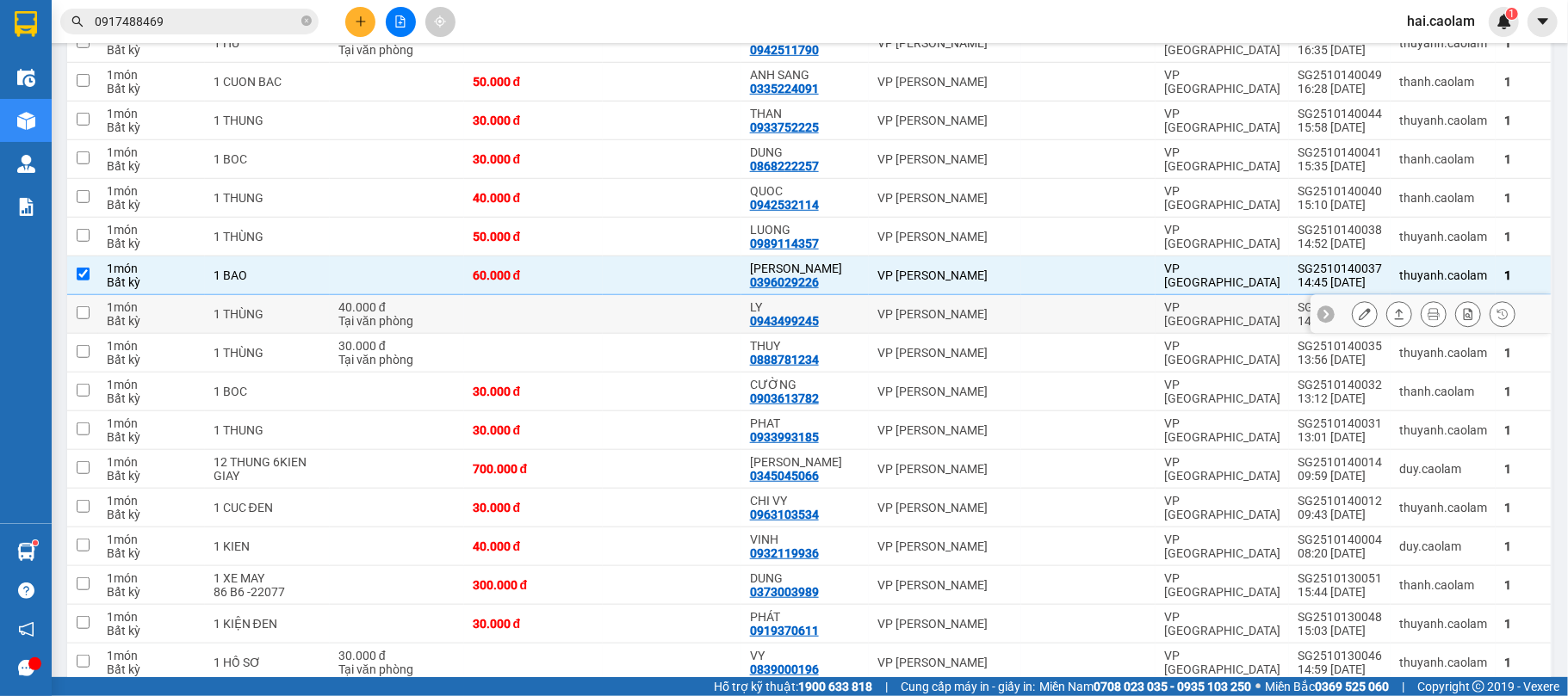
click at [850, 314] on div "LY" at bounding box center [804, 307] width 110 height 13
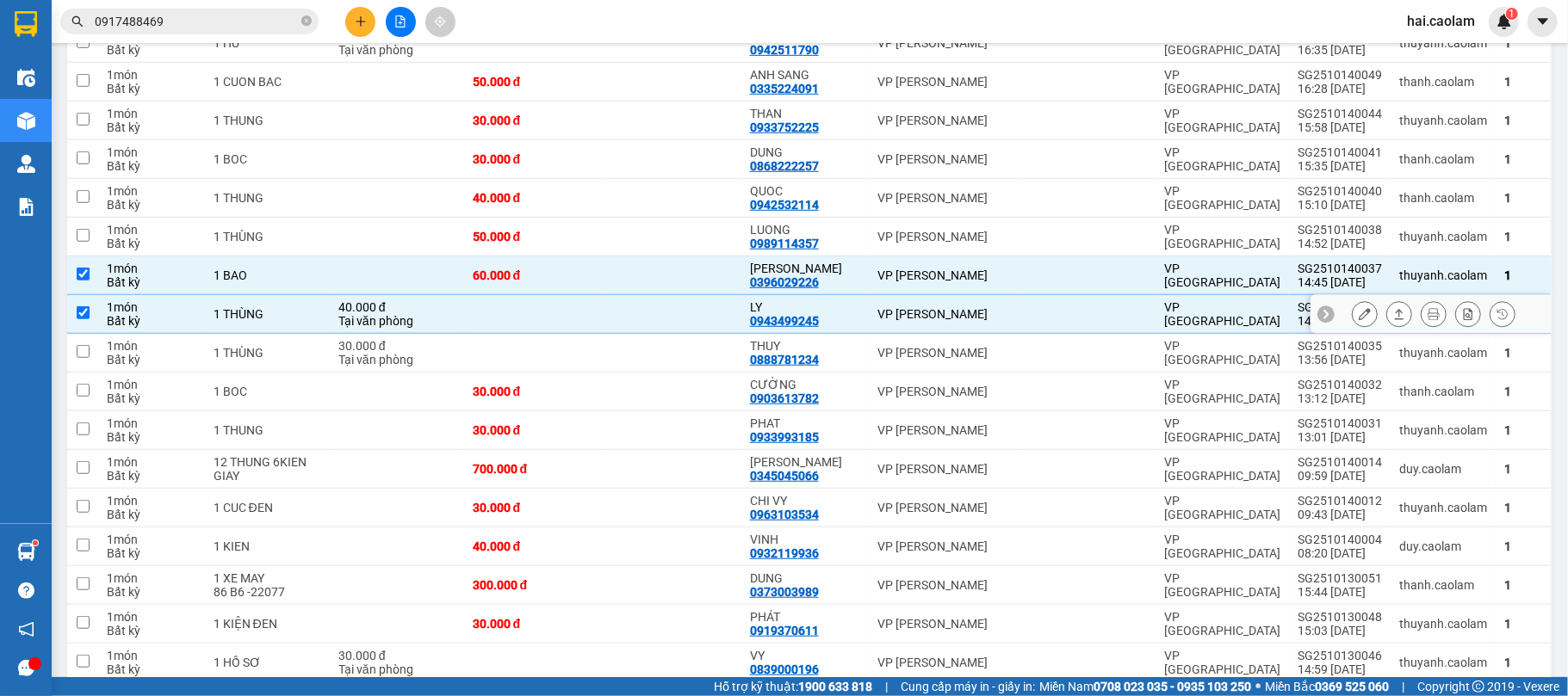
click at [851, 314] on div "LY" at bounding box center [804, 307] width 110 height 13
checkbox input "false"
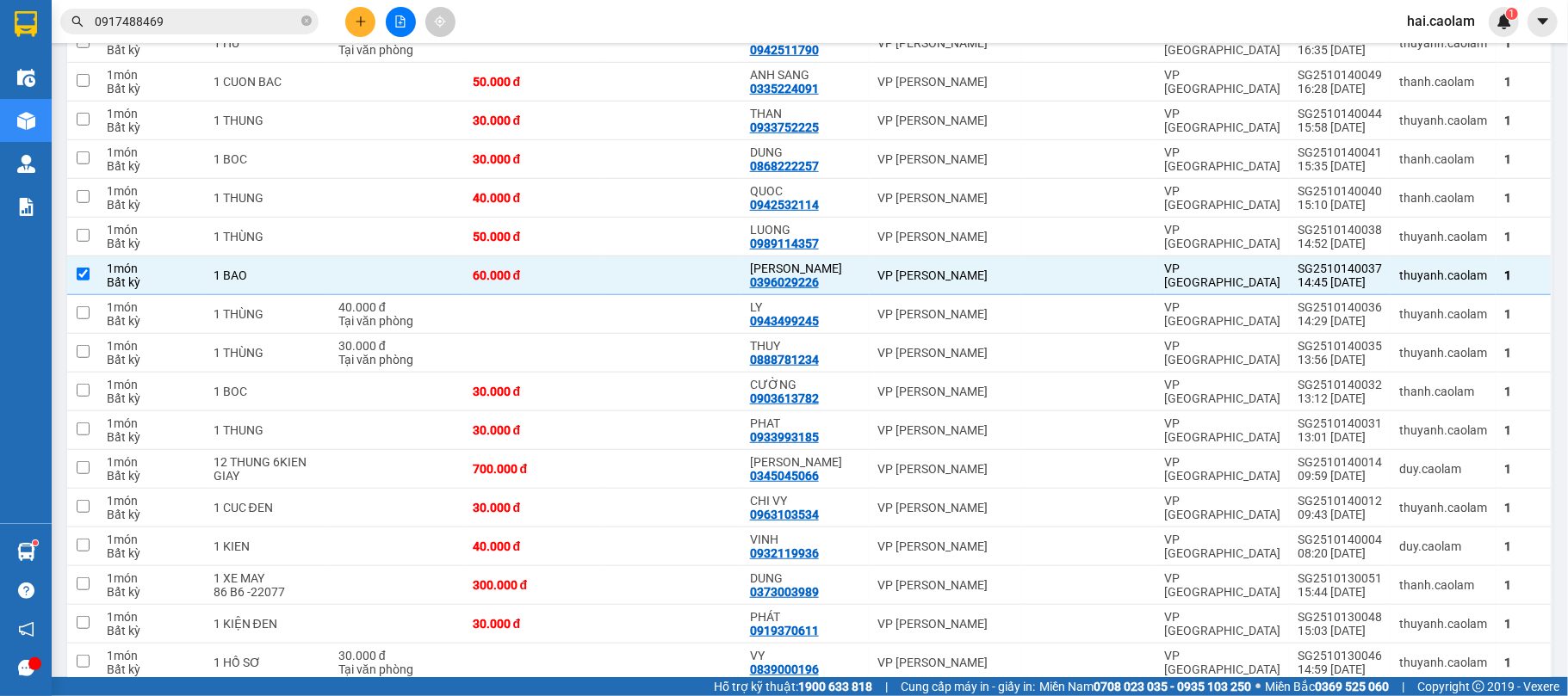
click at [238, 18] on input "0917488469" at bounding box center [196, 22] width 203 height 19
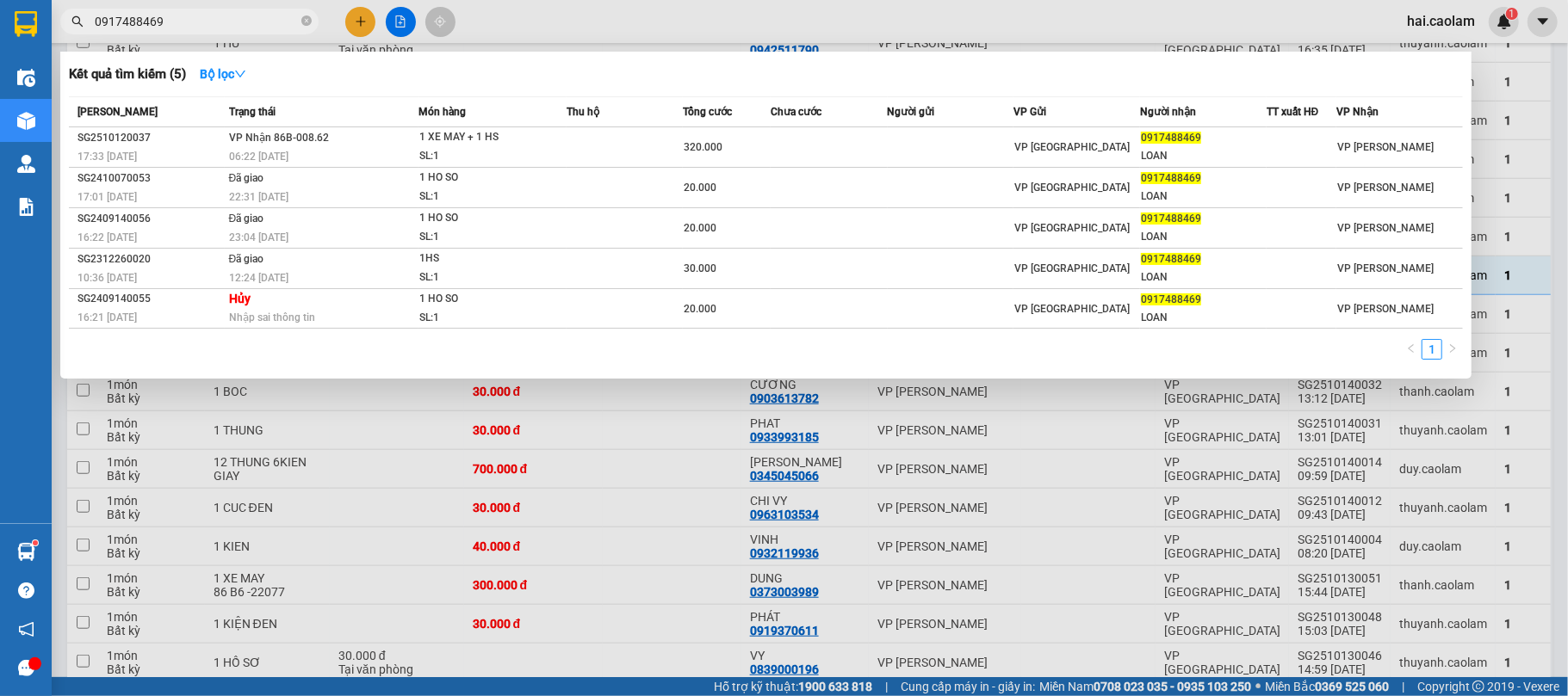
click at [238, 18] on input "0917488469" at bounding box center [196, 22] width 203 height 19
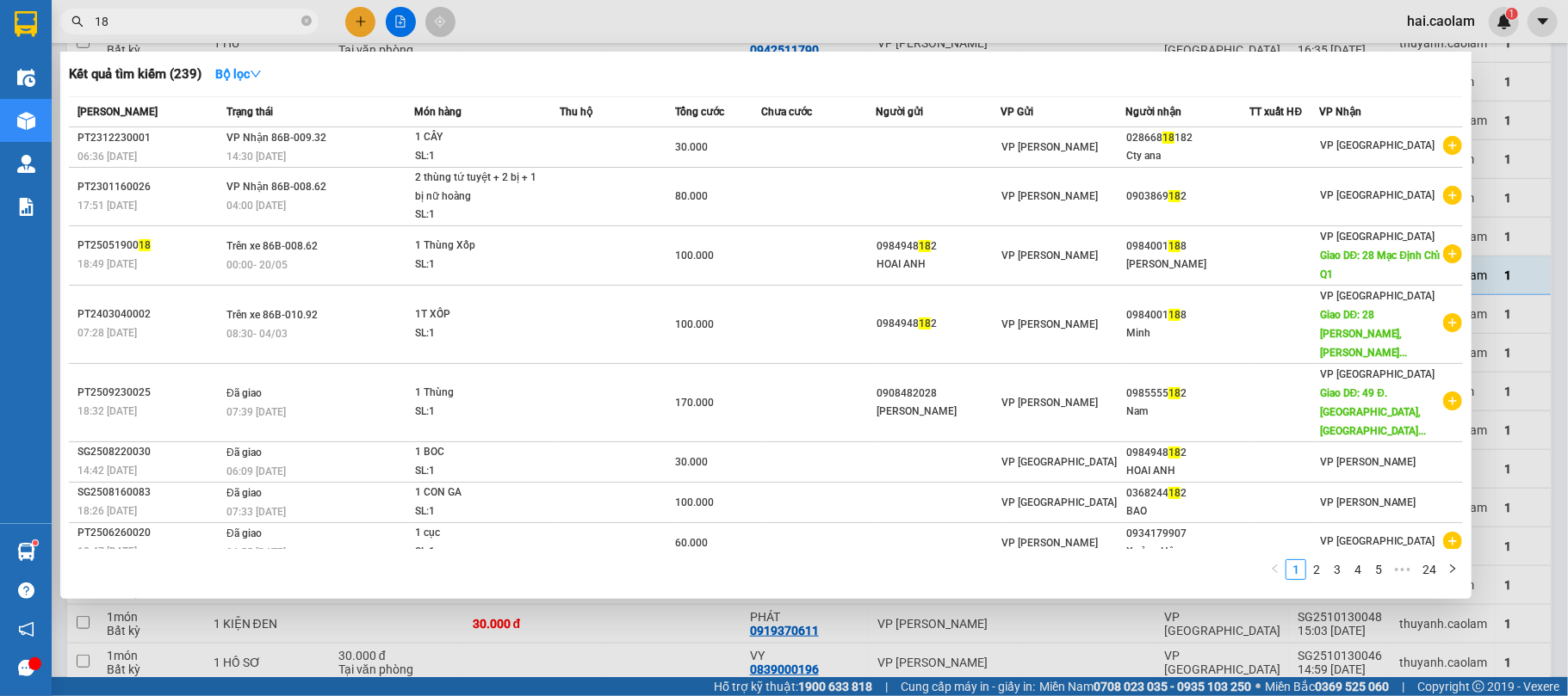
type input "1"
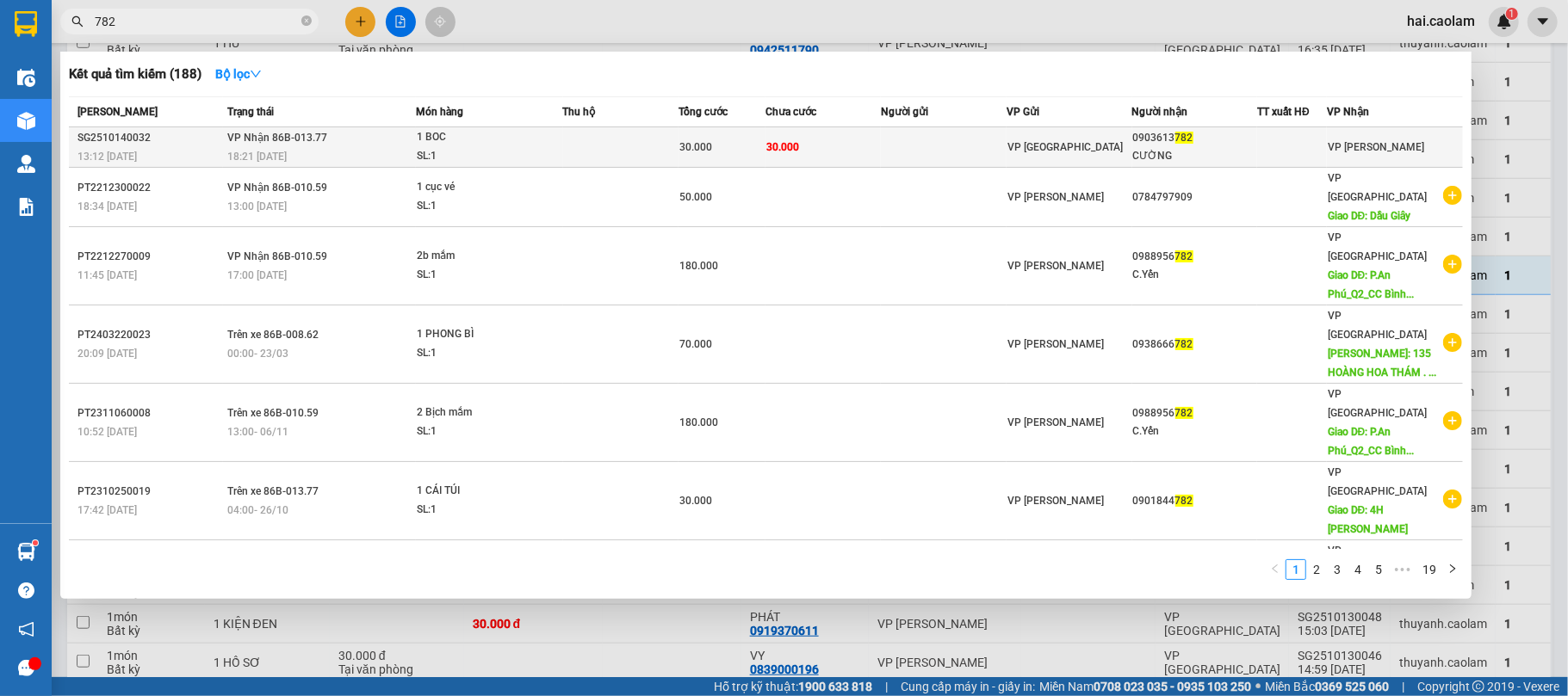
type input "782"
click at [1161, 150] on div "CƯỜNG" at bounding box center [1194, 156] width 124 height 18
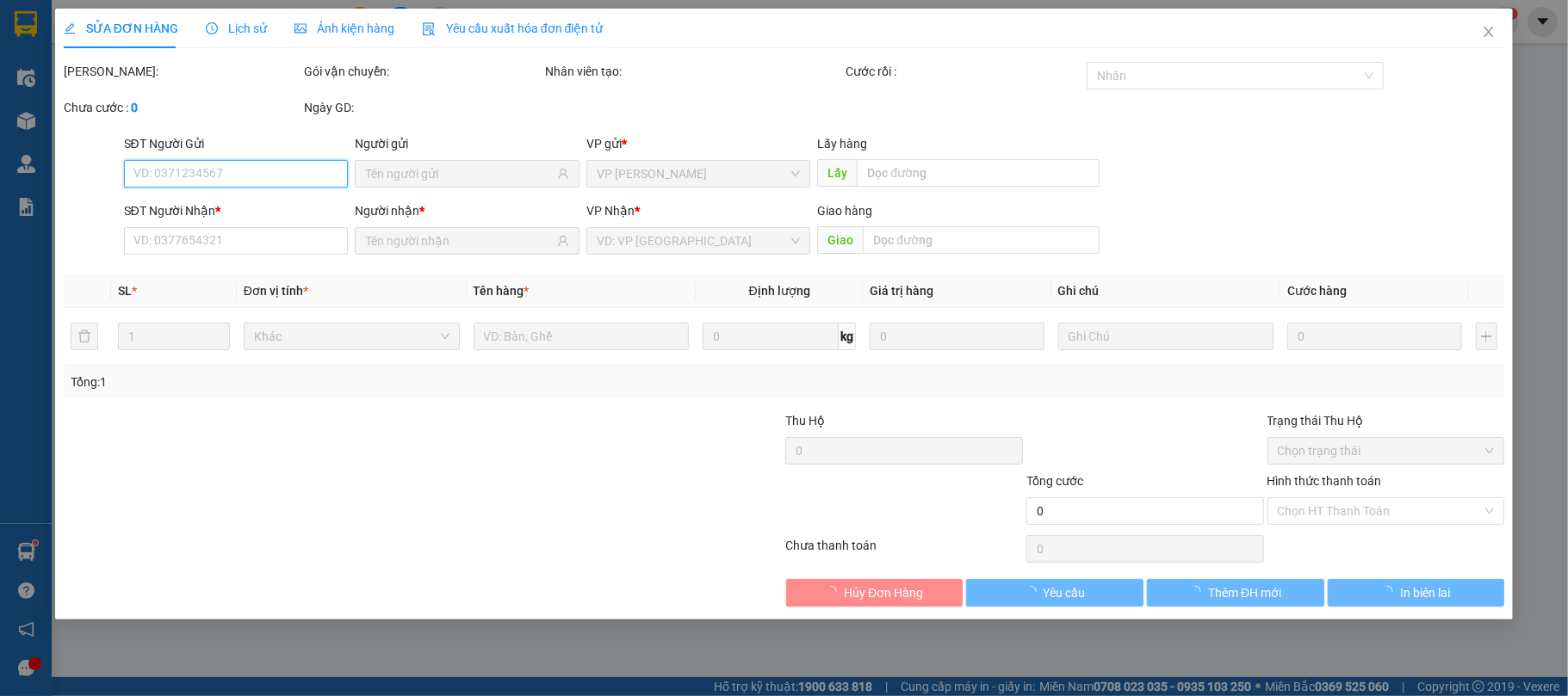
type input "0903613782"
type input "CƯỜNG"
type input "30.000"
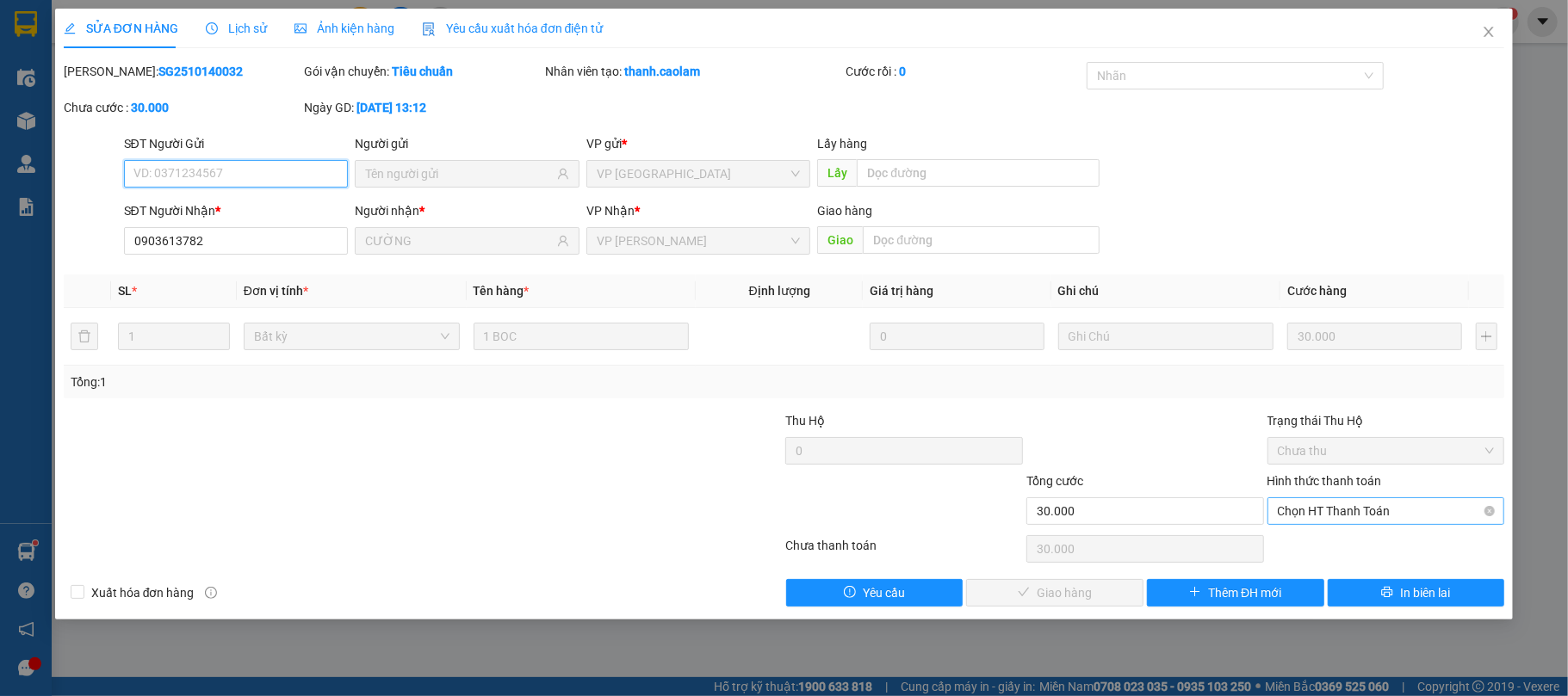
click at [1343, 510] on span "Chọn HT Thanh Toán" at bounding box center [1385, 510] width 217 height 26
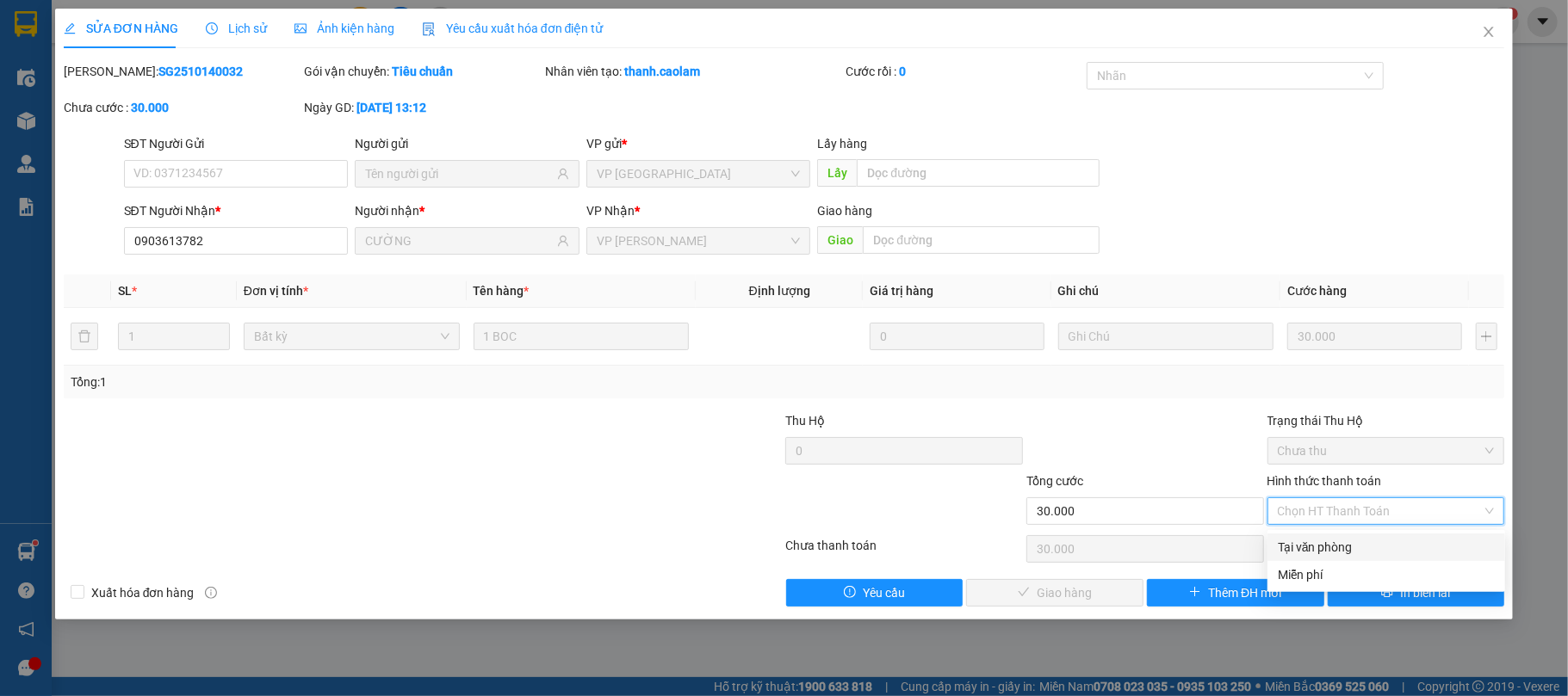
drag, startPoint x: 1324, startPoint y: 547, endPoint x: 1268, endPoint y: 565, distance: 58.8
click at [1320, 547] on div "Tại văn phòng" at bounding box center [1385, 548] width 217 height 19
type input "0"
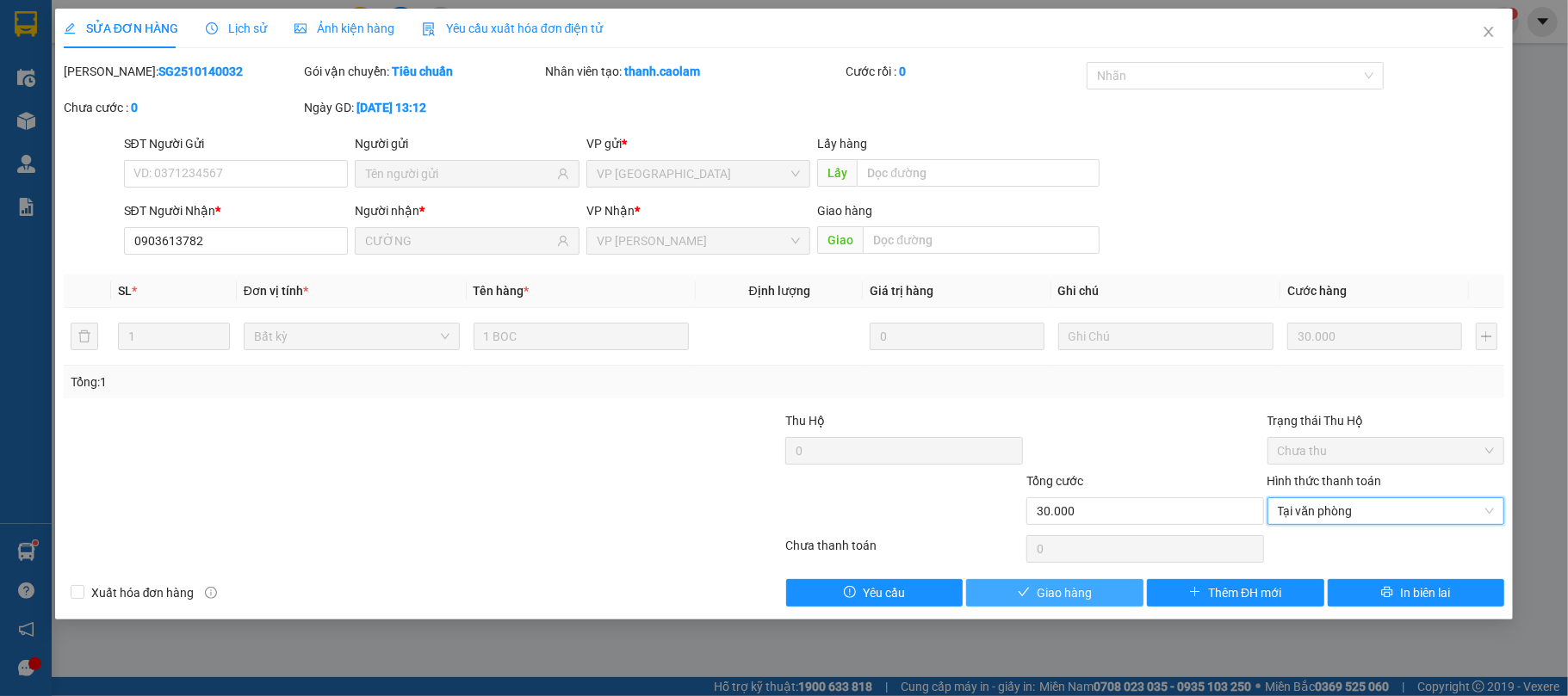
click at [1112, 593] on button "Giao hàng" at bounding box center [1055, 593] width 177 height 28
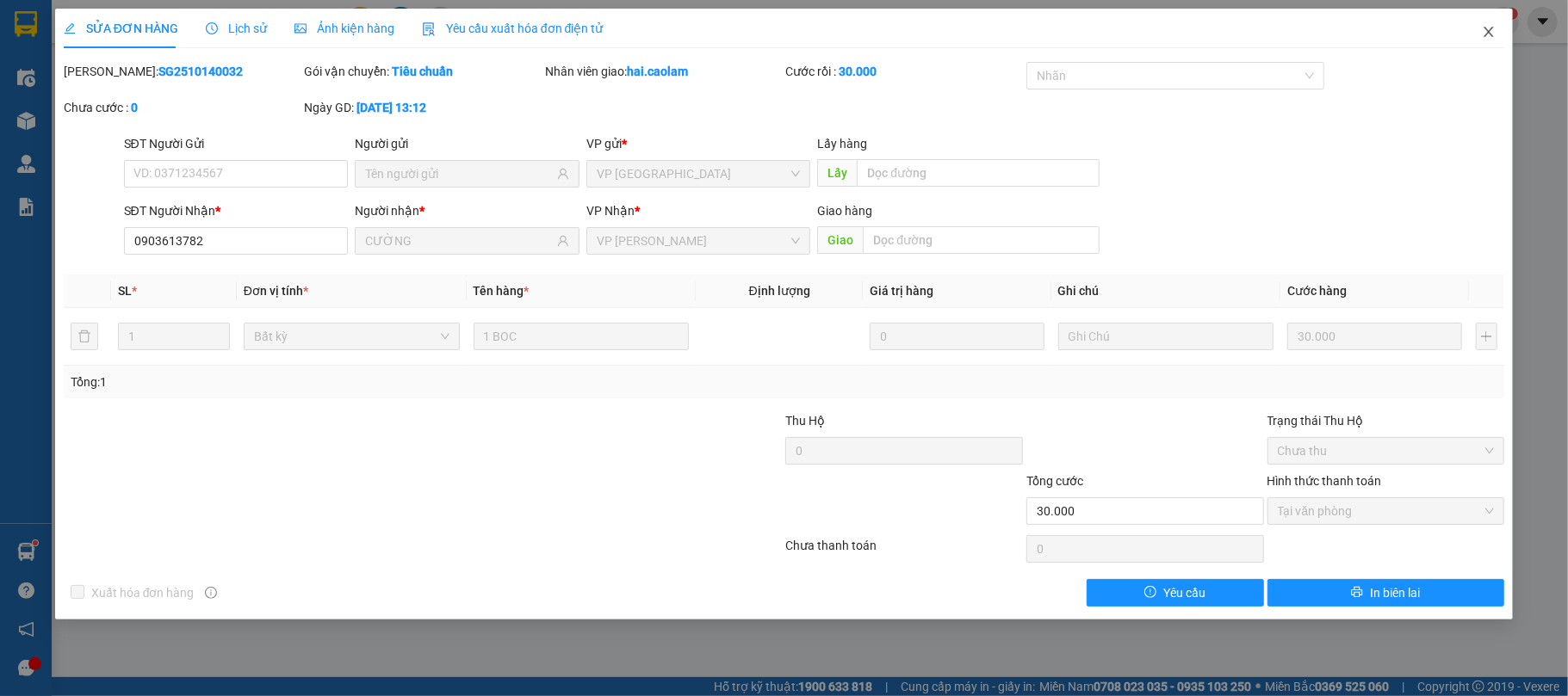
click at [1492, 31] on icon "close" at bounding box center [1488, 32] width 13 height 13
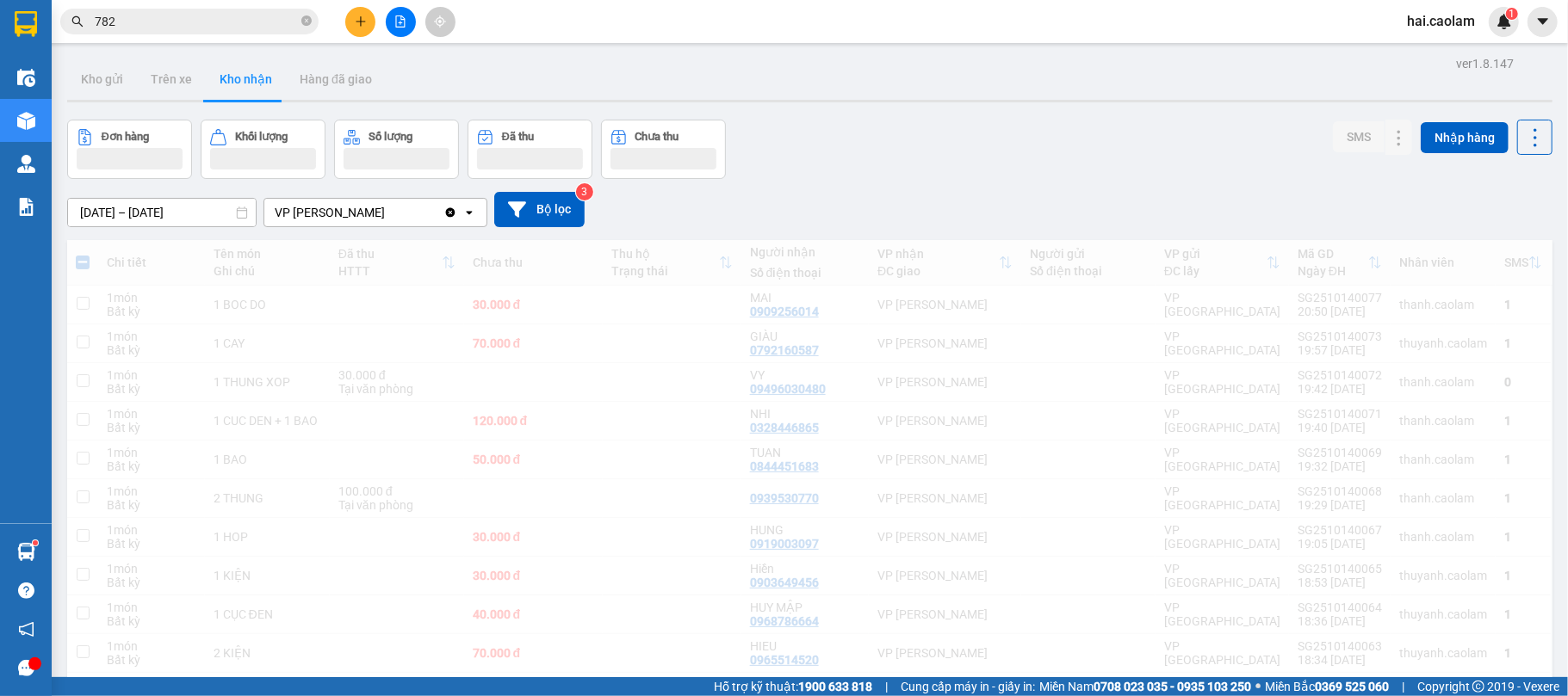
click at [1493, 36] on div "hai.caolam 1" at bounding box center [1455, 21] width 125 height 30
click at [221, 22] on input "782" at bounding box center [196, 22] width 203 height 19
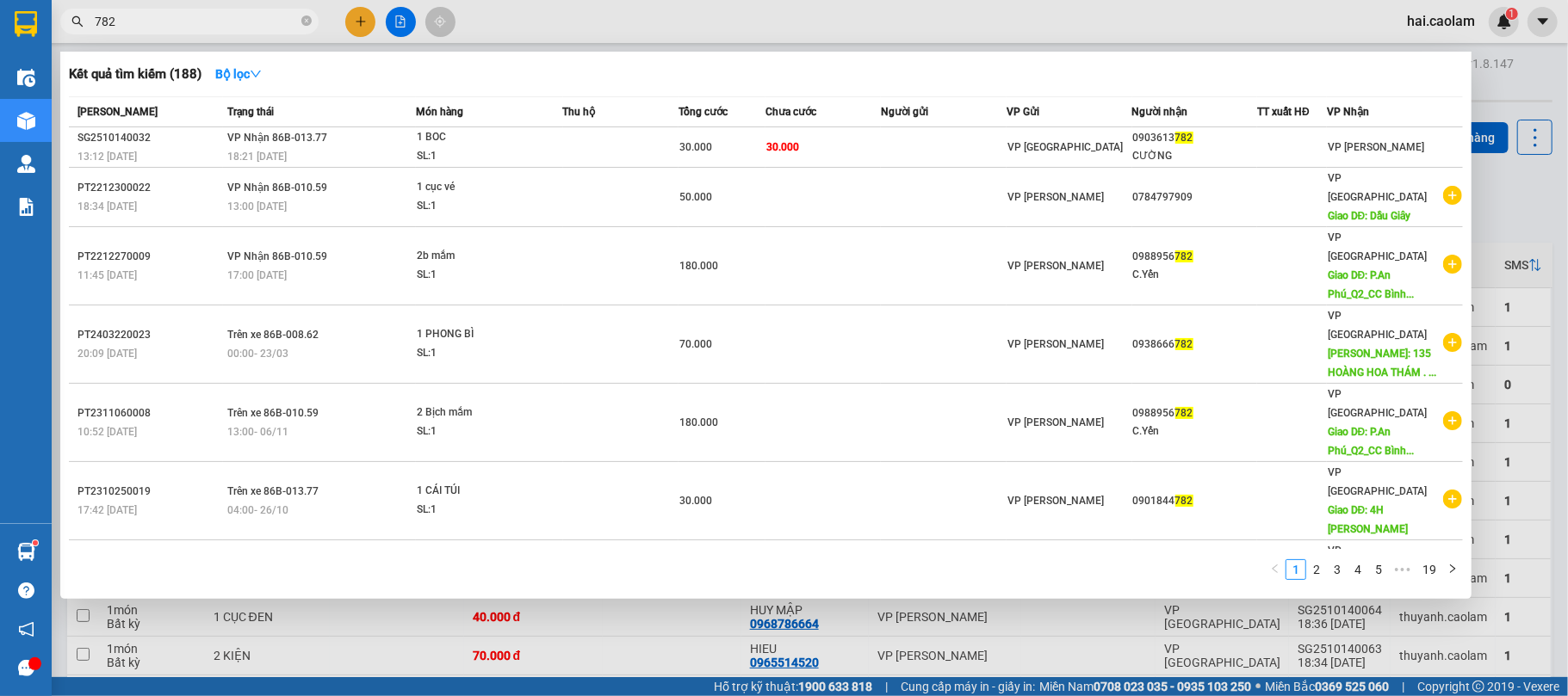
click at [221, 22] on input "782" at bounding box center [196, 22] width 203 height 19
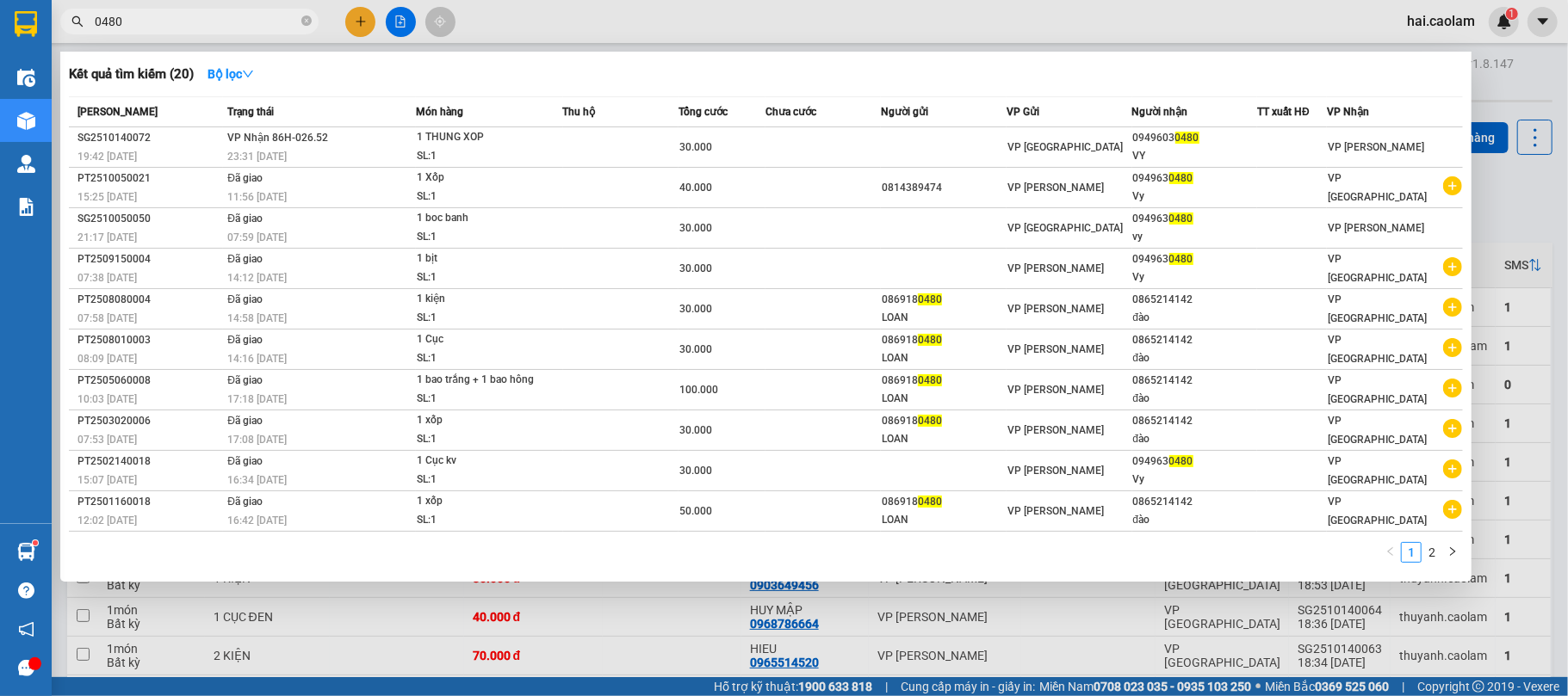
type input "0480"
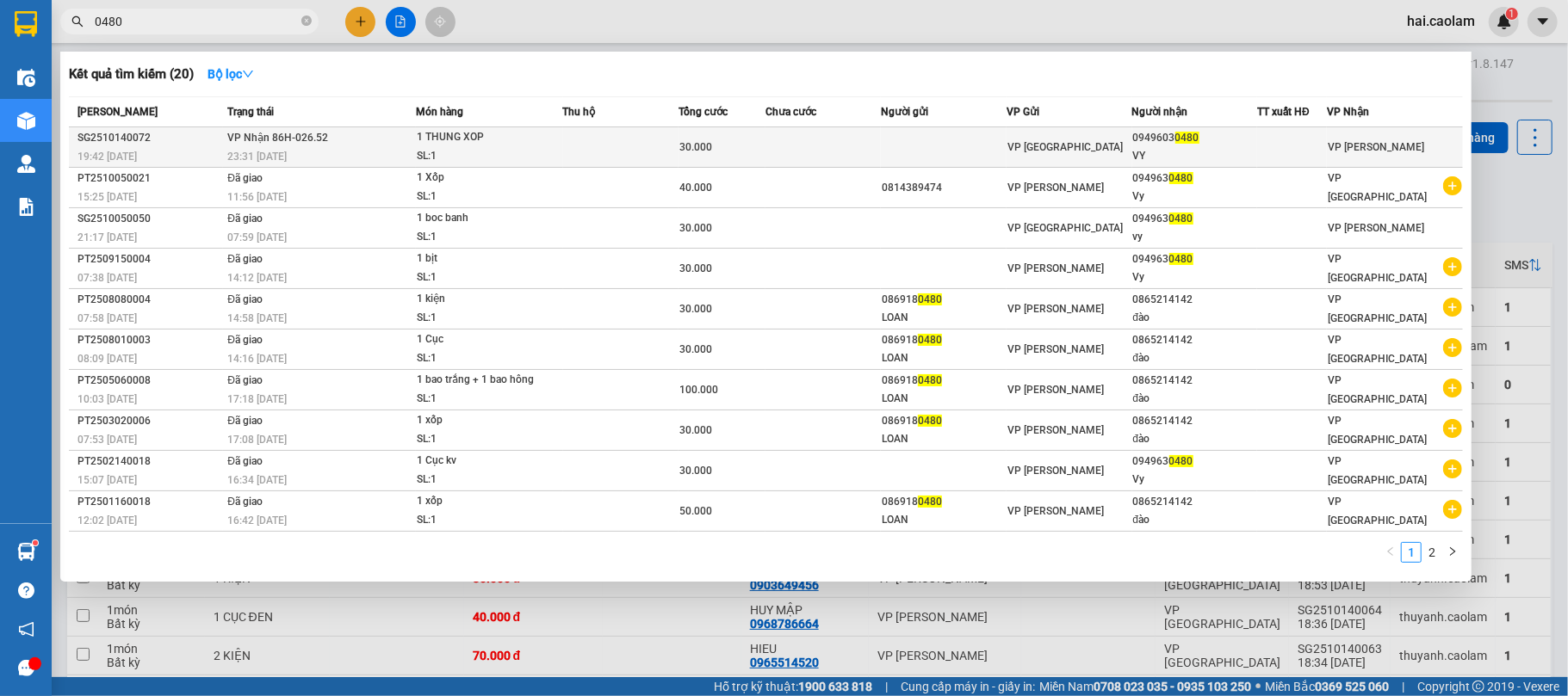
click at [1145, 145] on div "0949603 0480" at bounding box center [1194, 138] width 124 height 18
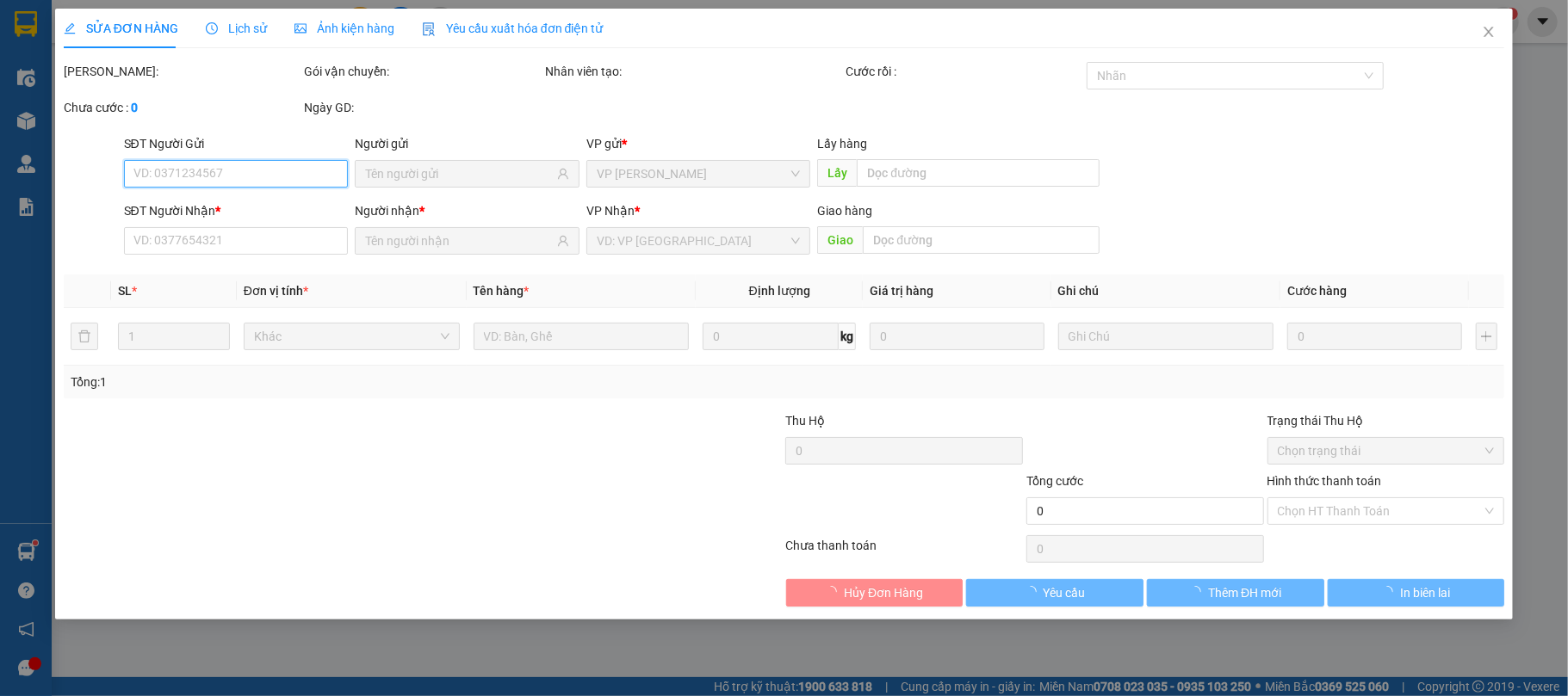
type input "09496030480"
type input "VY"
type input "30.000"
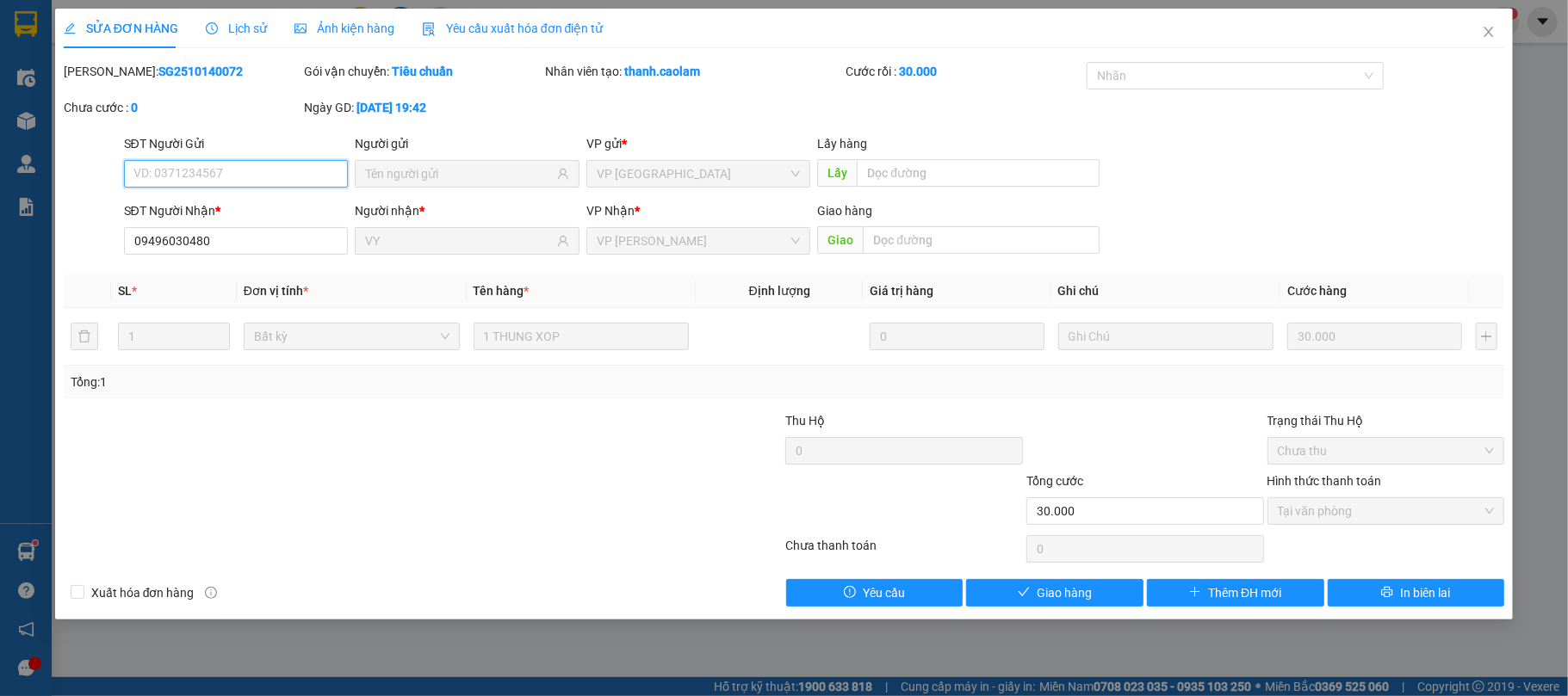
click at [1378, 516] on span "Tại văn phòng" at bounding box center [1385, 510] width 217 height 26
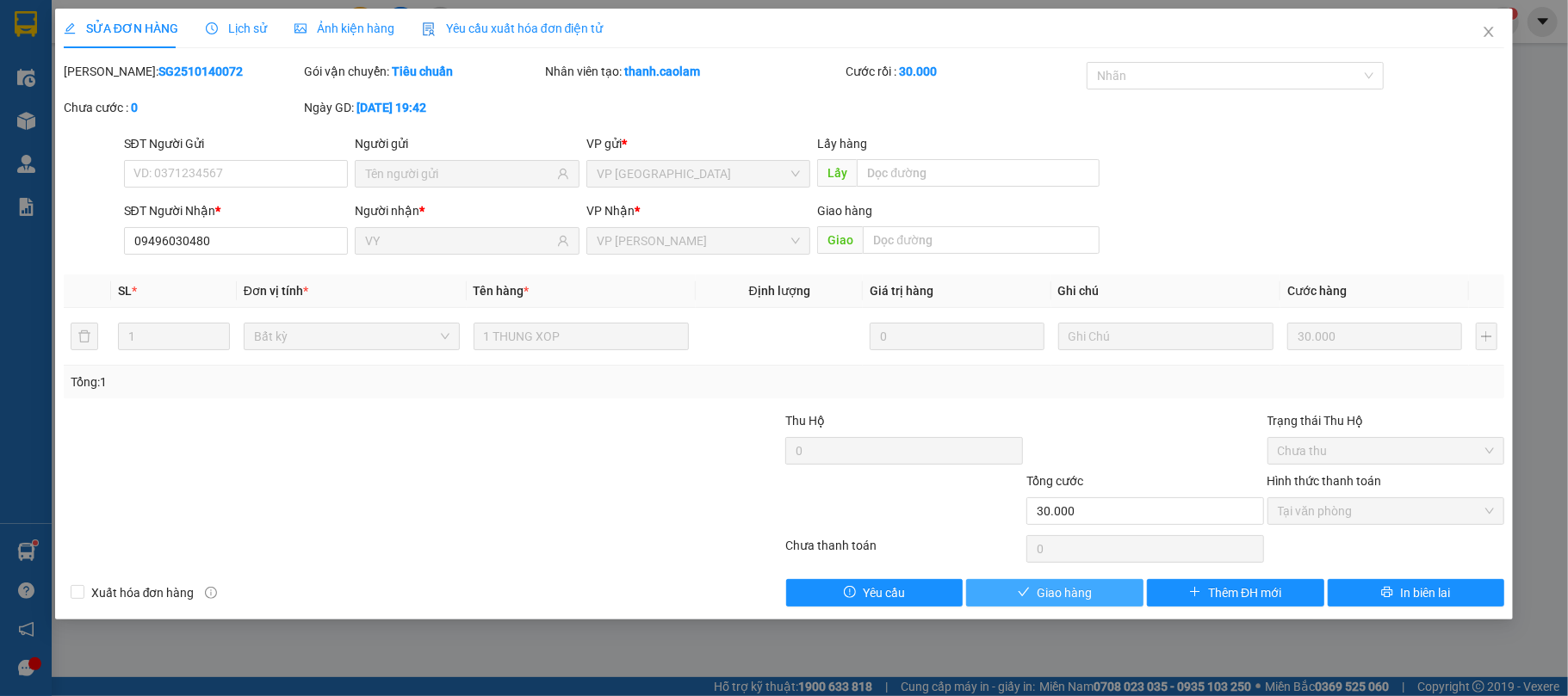
click at [1104, 581] on button "Giao hàng" at bounding box center [1055, 593] width 177 height 28
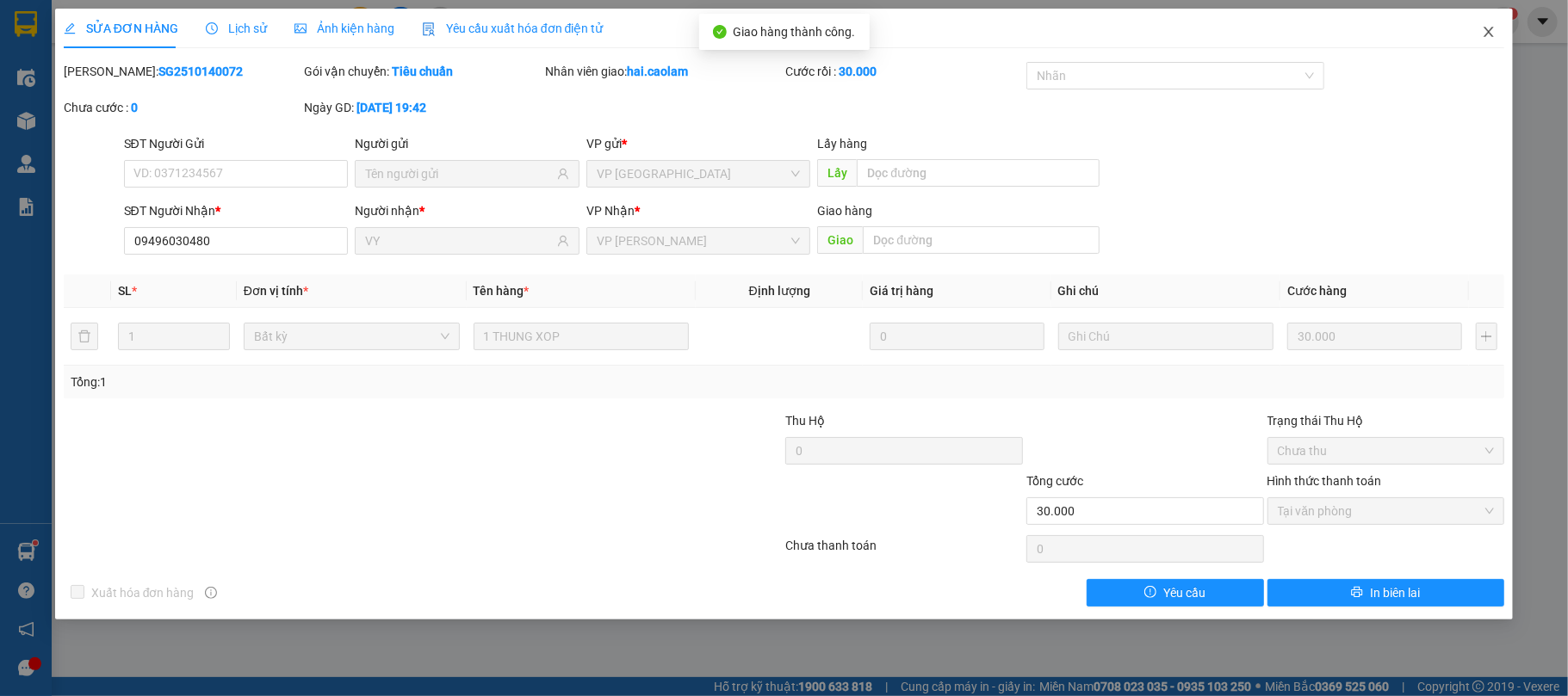
drag, startPoint x: 1486, startPoint y: 32, endPoint x: 1379, endPoint y: 4, distance: 110.6
click at [1472, 32] on span "Close" at bounding box center [1488, 33] width 48 height 48
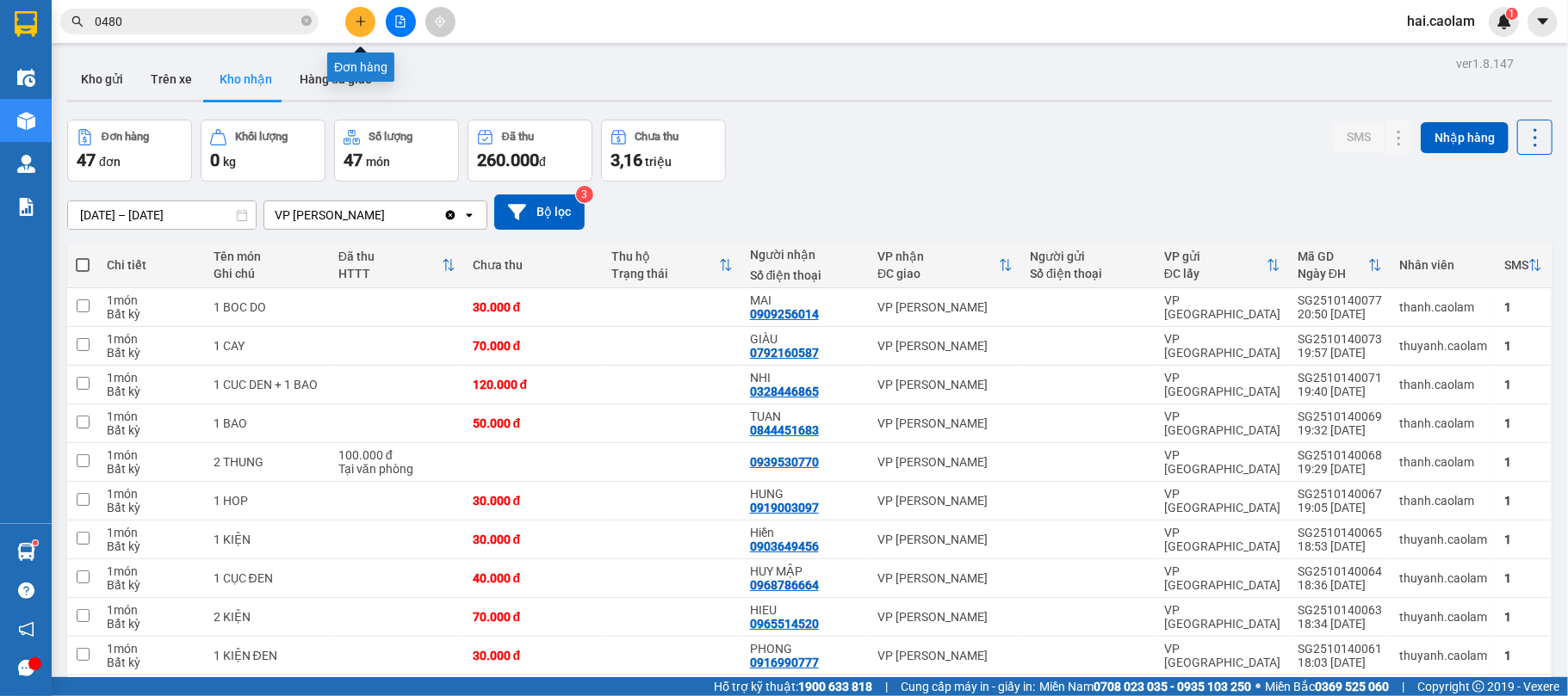
click at [345, 17] on button at bounding box center [359, 21] width 30 height 30
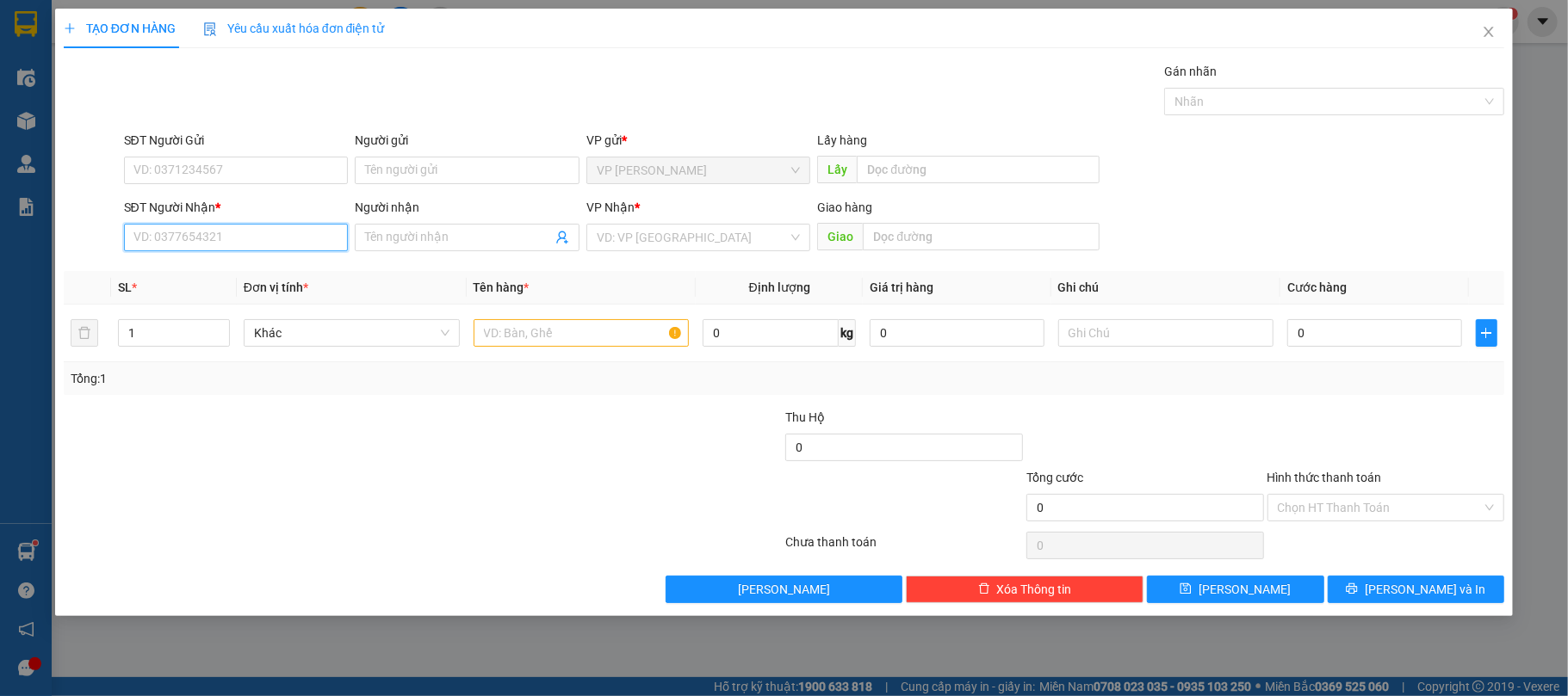
drag, startPoint x: 191, startPoint y: 239, endPoint x: 1171, endPoint y: 260, distance: 980.2
click at [205, 231] on input "SĐT Người Nhận *" at bounding box center [236, 237] width 224 height 28
type input "777364"
click at [1488, 28] on icon "close" at bounding box center [1488, 32] width 13 height 13
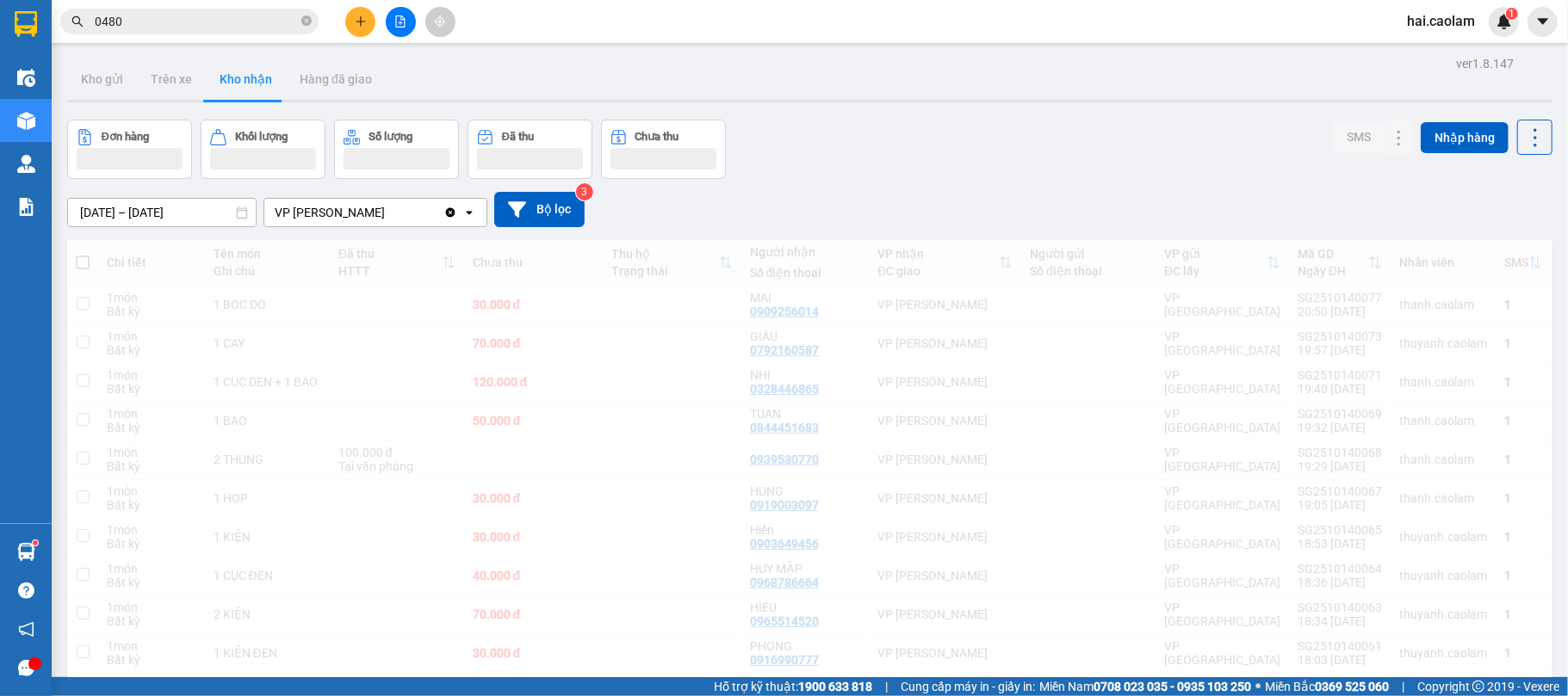
click at [1493, 37] on div "Kết quả tìm kiếm ( 20 ) Bộ lọc Mã ĐH Trạng thái Món hàng Thu hộ Tổng cước Chưa …" at bounding box center [784, 21] width 1568 height 43
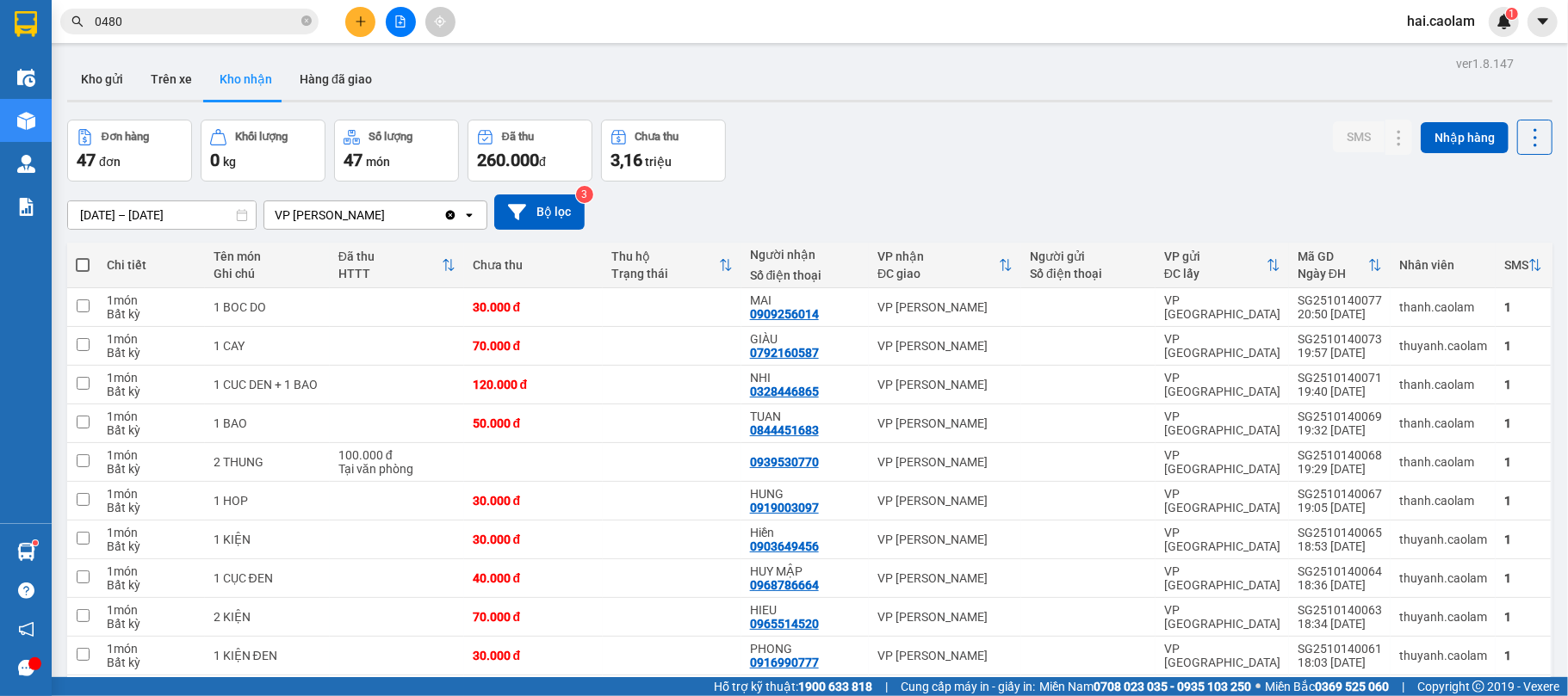
click at [279, 25] on input "0480" at bounding box center [196, 22] width 203 height 19
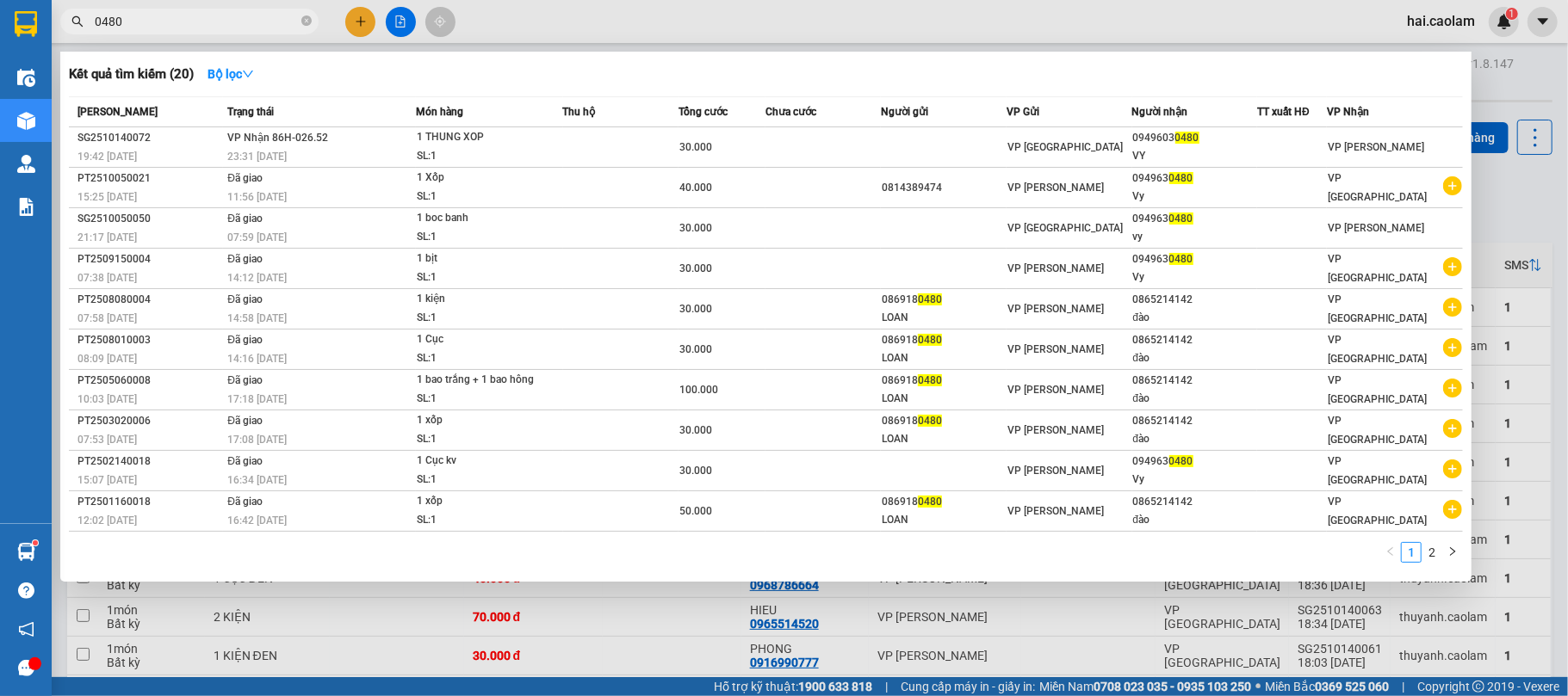
click at [279, 25] on input "0480" at bounding box center [196, 22] width 203 height 19
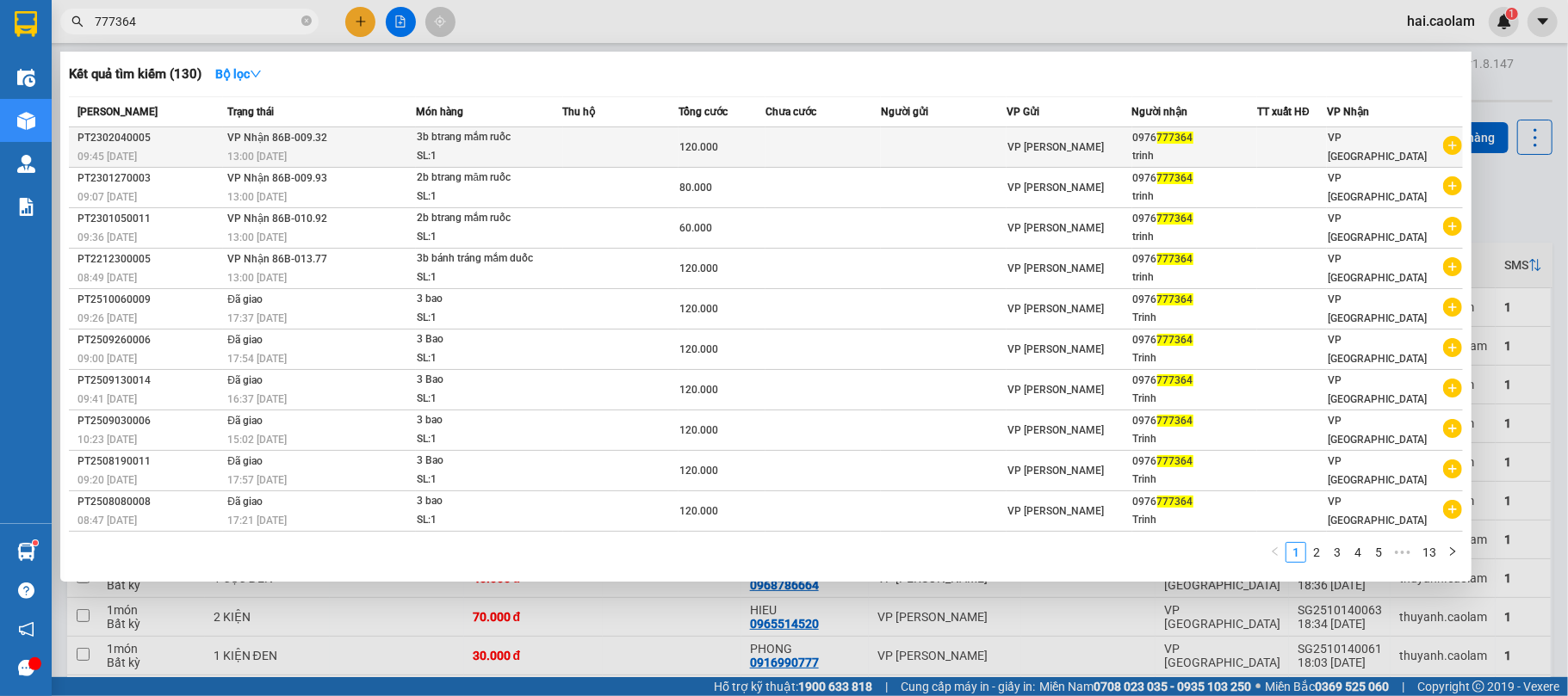
type input "777364"
click at [1168, 152] on div "trinh" at bounding box center [1194, 156] width 124 height 18
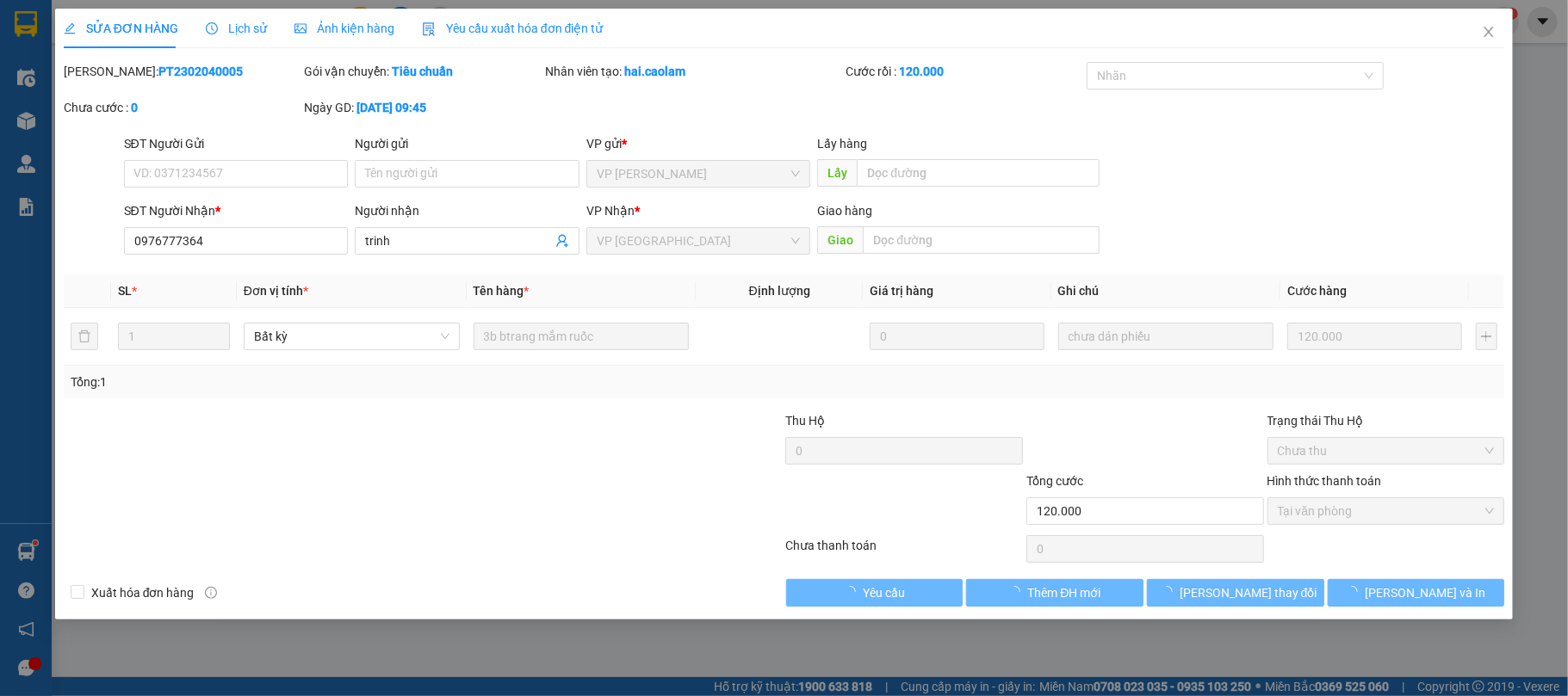
type input "0976777364"
type input "120.000"
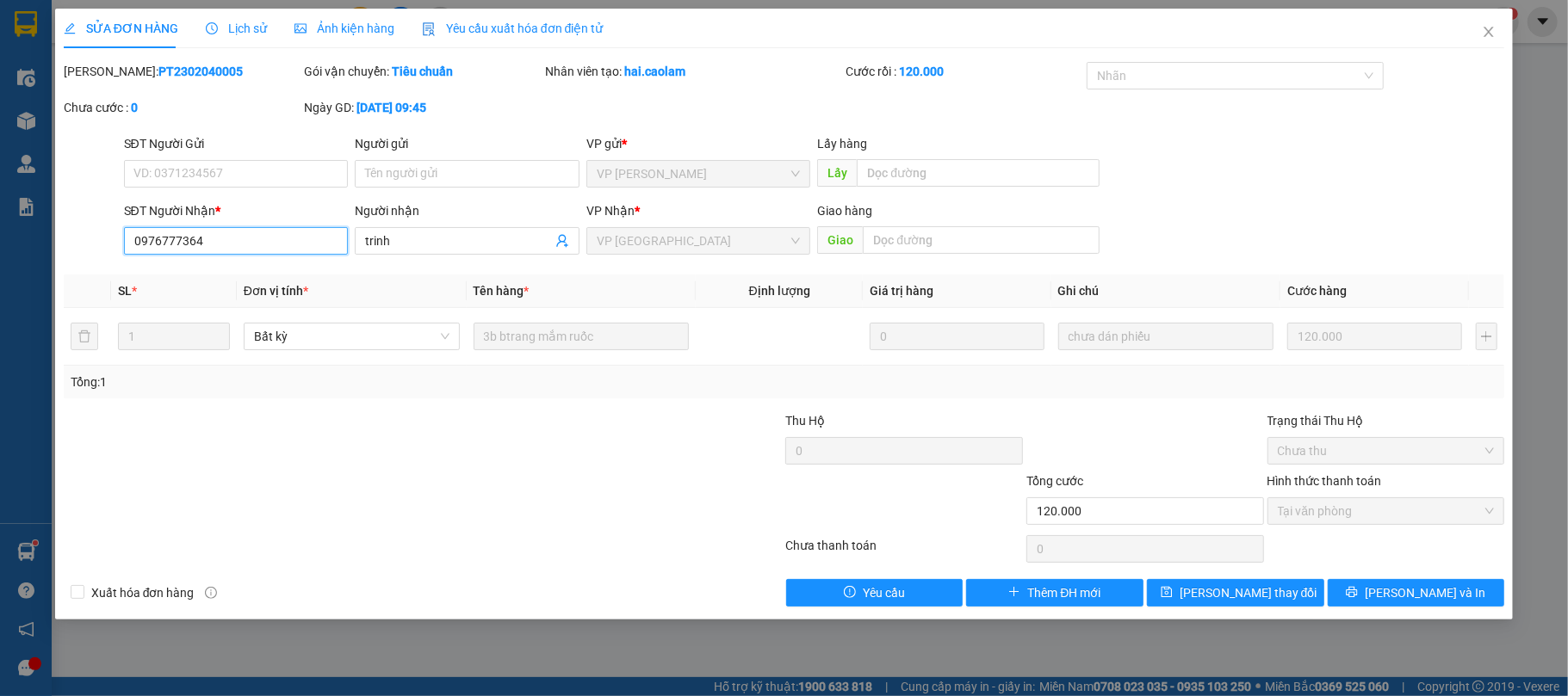
click at [247, 234] on input "0976777364" at bounding box center [236, 241] width 224 height 28
click at [1498, 41] on span "Close" at bounding box center [1488, 33] width 48 height 48
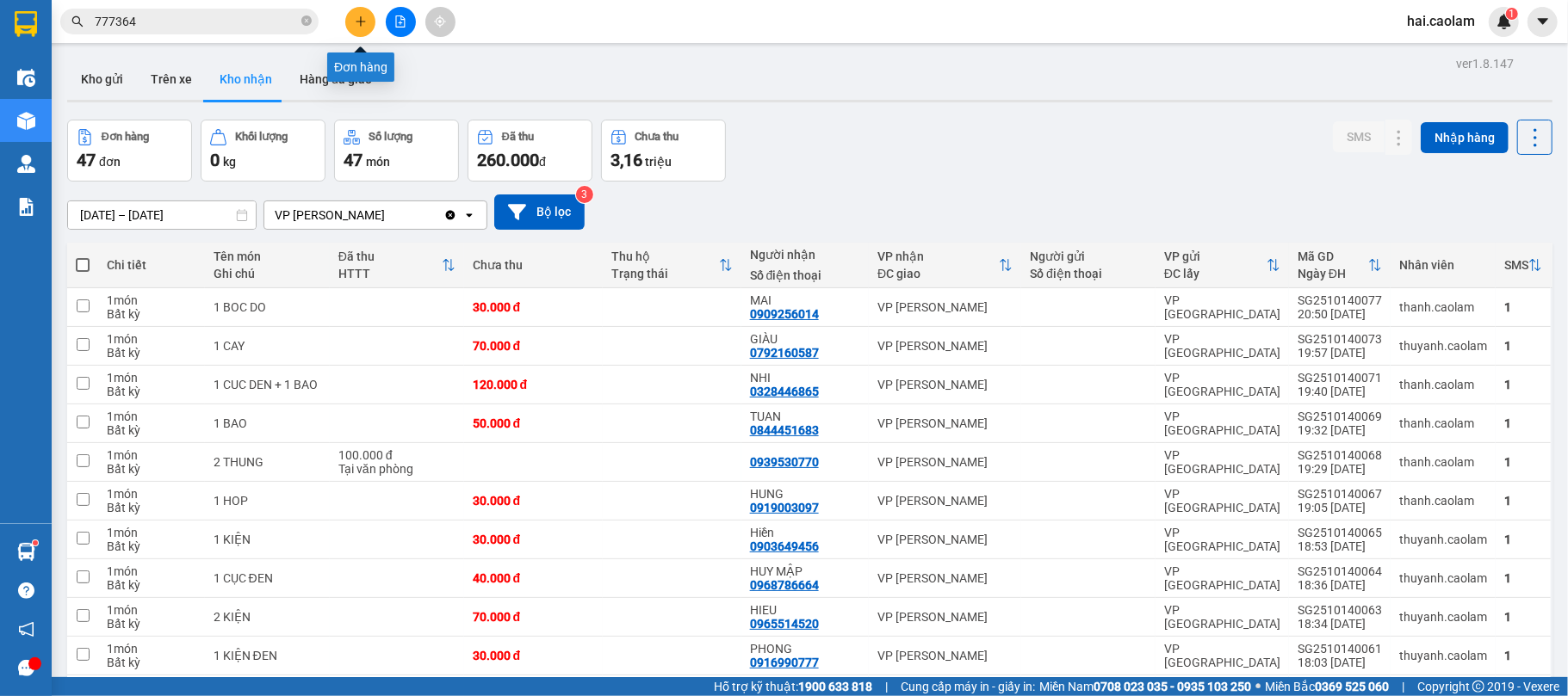
click at [363, 31] on button at bounding box center [359, 21] width 30 height 30
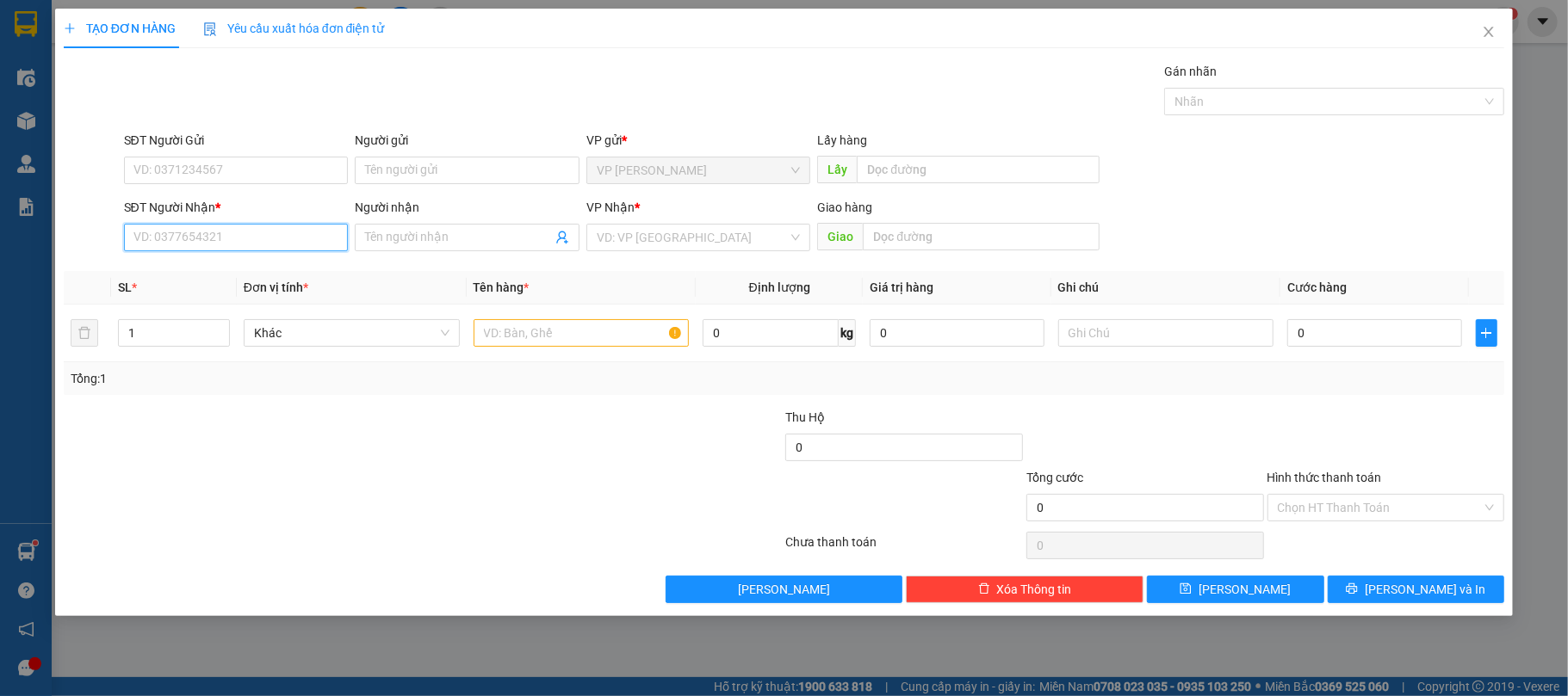
click at [238, 225] on input "SĐT Người Nhận *" at bounding box center [236, 237] width 224 height 28
paste input "0976777364"
type input "0976777364"
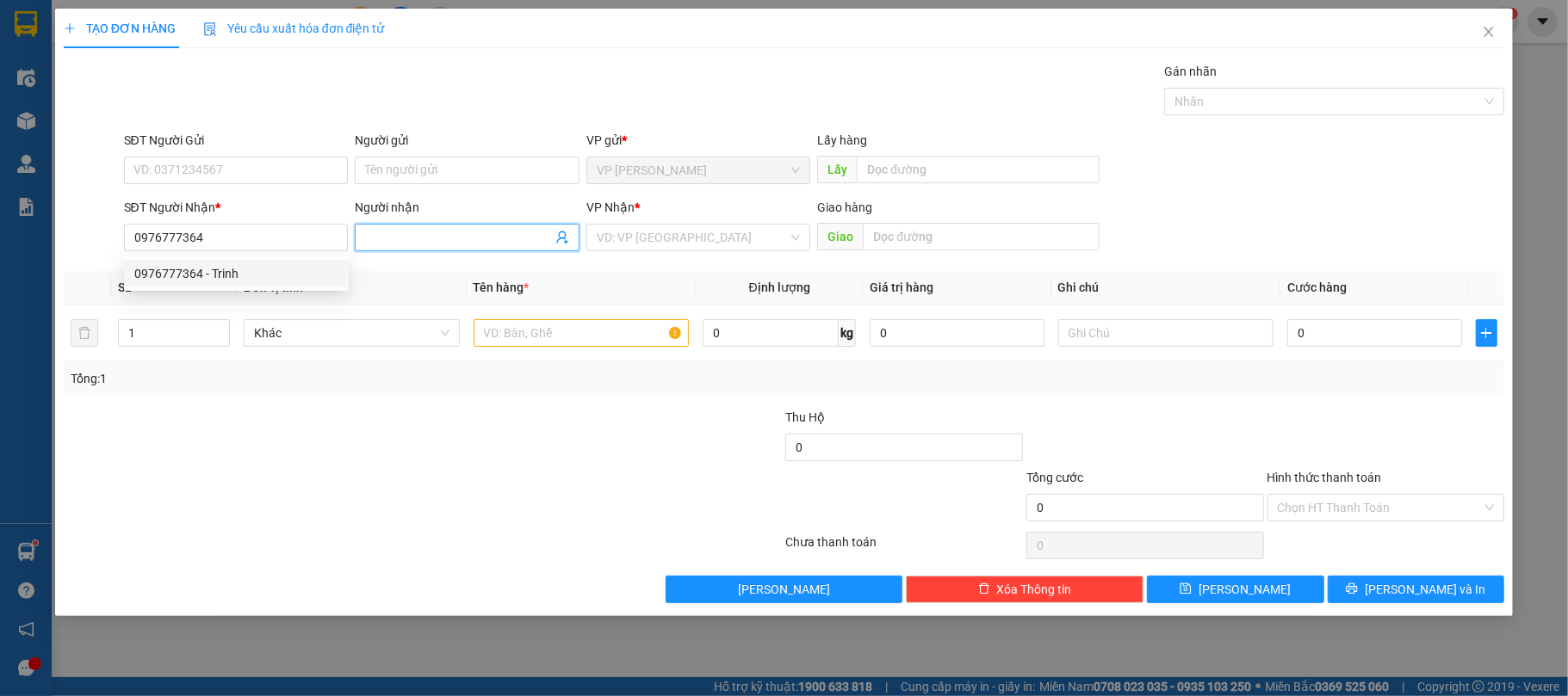
click at [370, 236] on input "Người nhận" at bounding box center [458, 238] width 187 height 19
click at [222, 282] on div "SL *" at bounding box center [173, 288] width 112 height 19
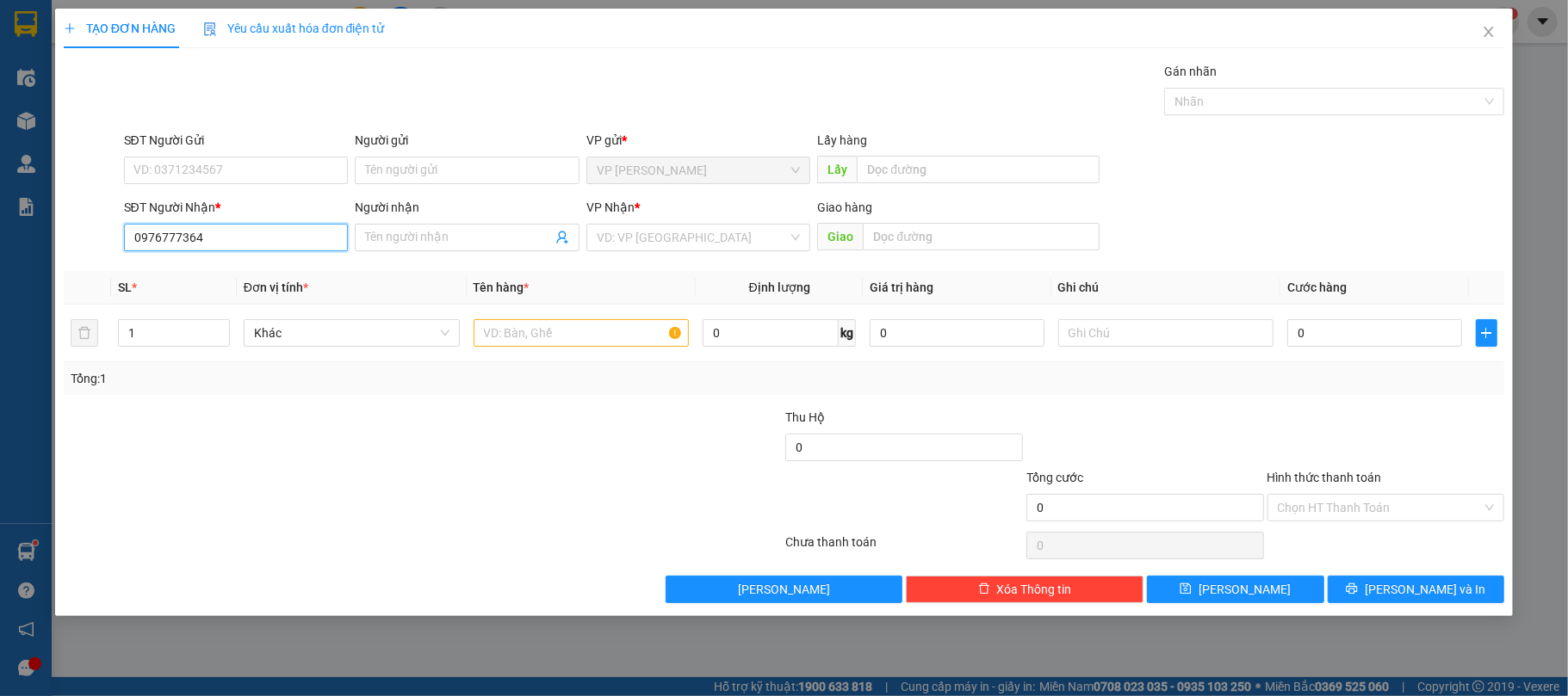
click at [315, 231] on input "0976777364" at bounding box center [236, 237] width 224 height 28
click at [231, 271] on div "0976777364 - Trinh" at bounding box center [236, 273] width 204 height 19
type input "Trinh"
click at [529, 319] on div at bounding box center [582, 333] width 216 height 35
click at [555, 332] on input "text" at bounding box center [582, 333] width 216 height 28
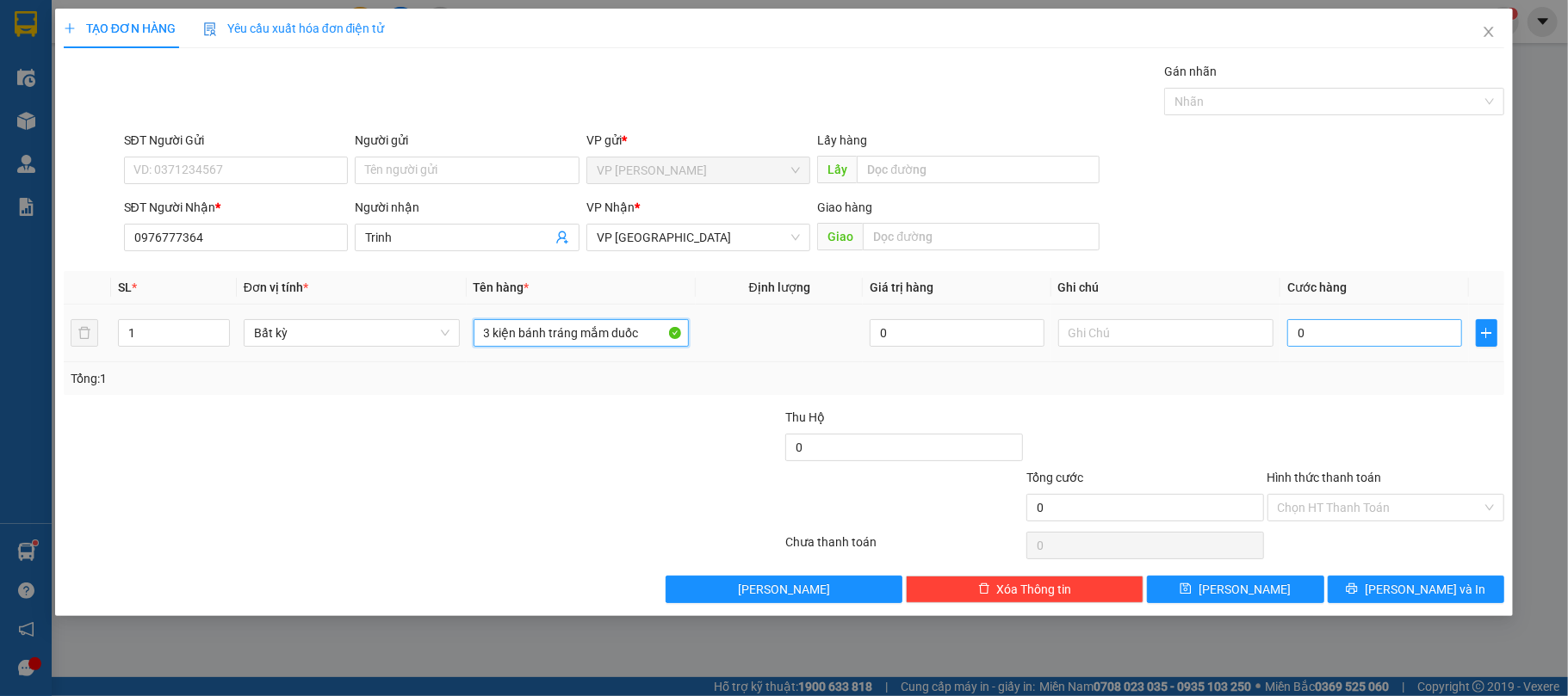
type input "3 kiện bánh tráng mắm duốc"
type input "1"
type input "12"
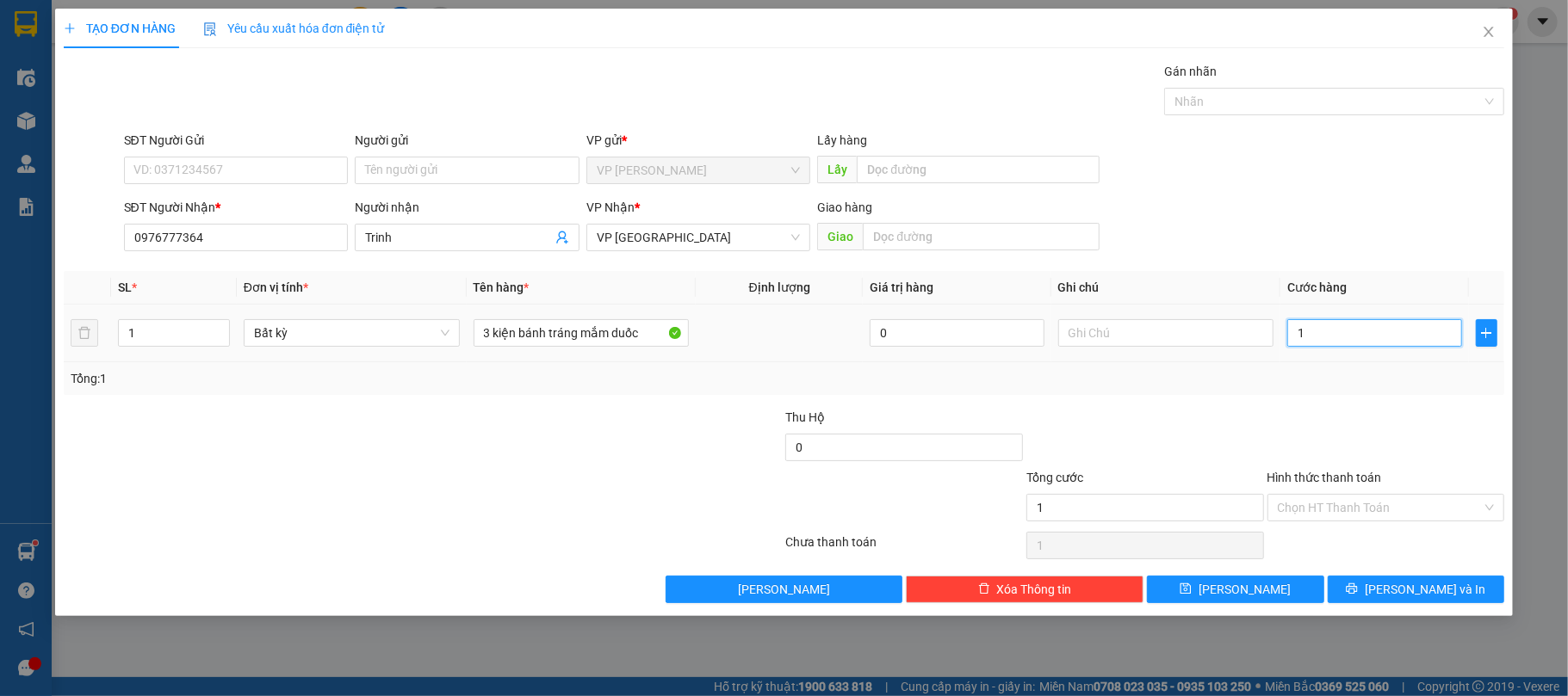
type input "12"
type input "120"
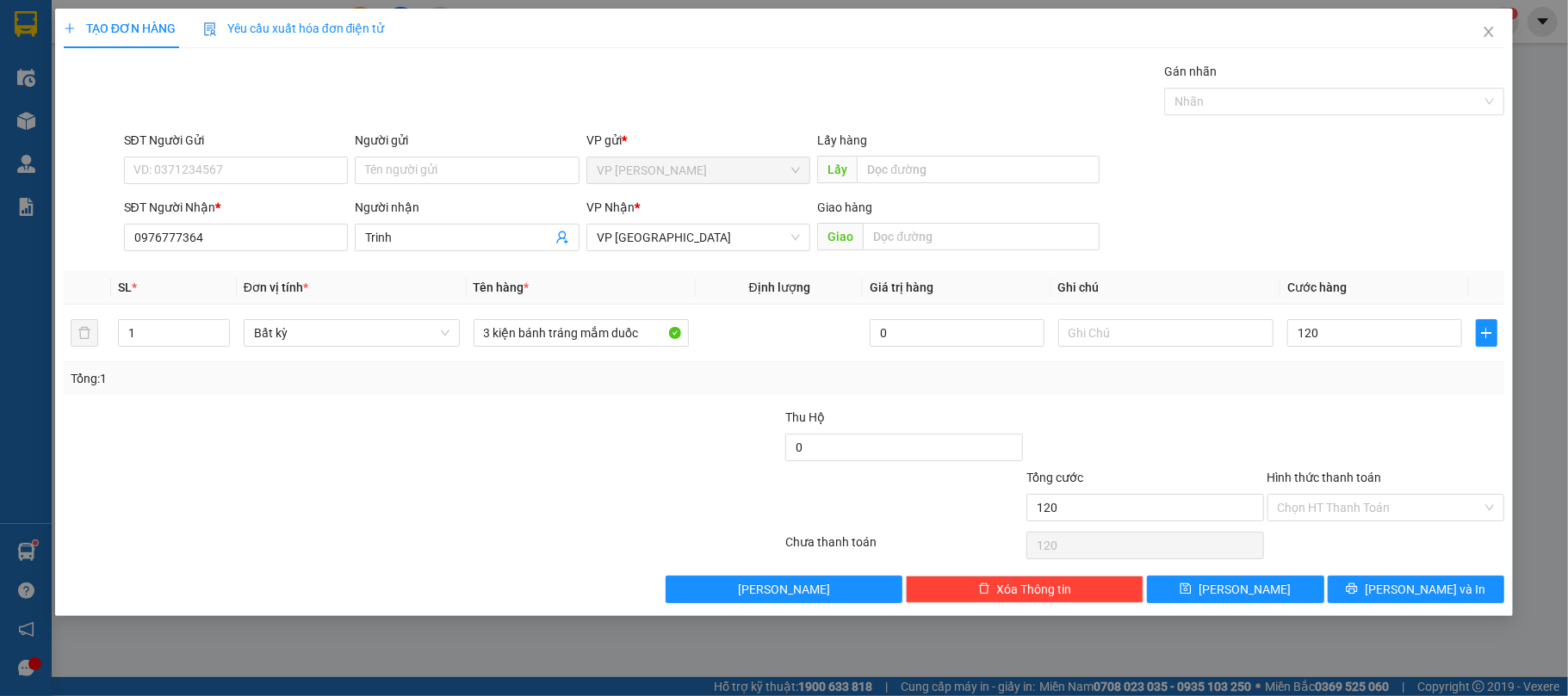
type input "120.000"
click at [1319, 434] on div at bounding box center [1386, 438] width 241 height 61
click at [1317, 514] on input "Hình thức thanh toán" at bounding box center [1379, 507] width 205 height 26
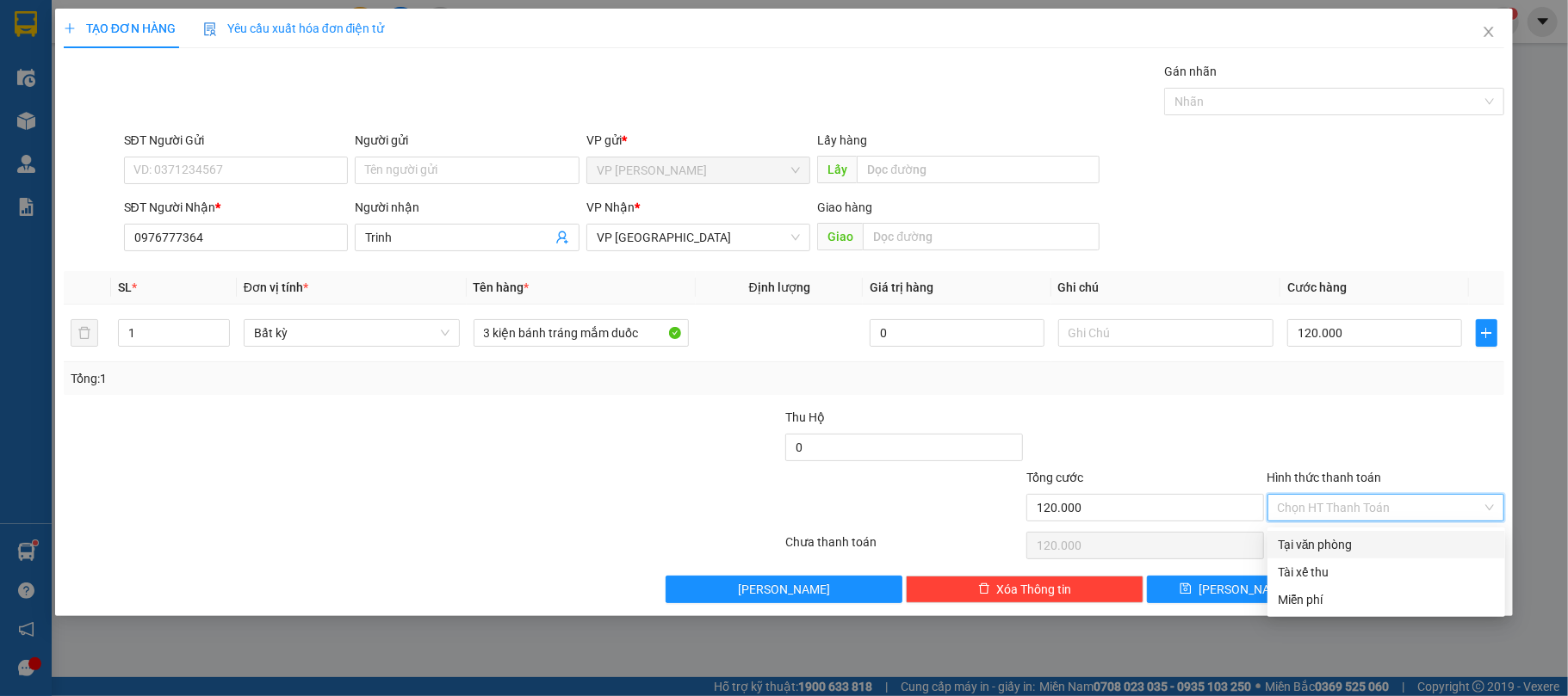
click at [1337, 549] on div "Tại văn phòng" at bounding box center [1385, 545] width 217 height 19
type input "0"
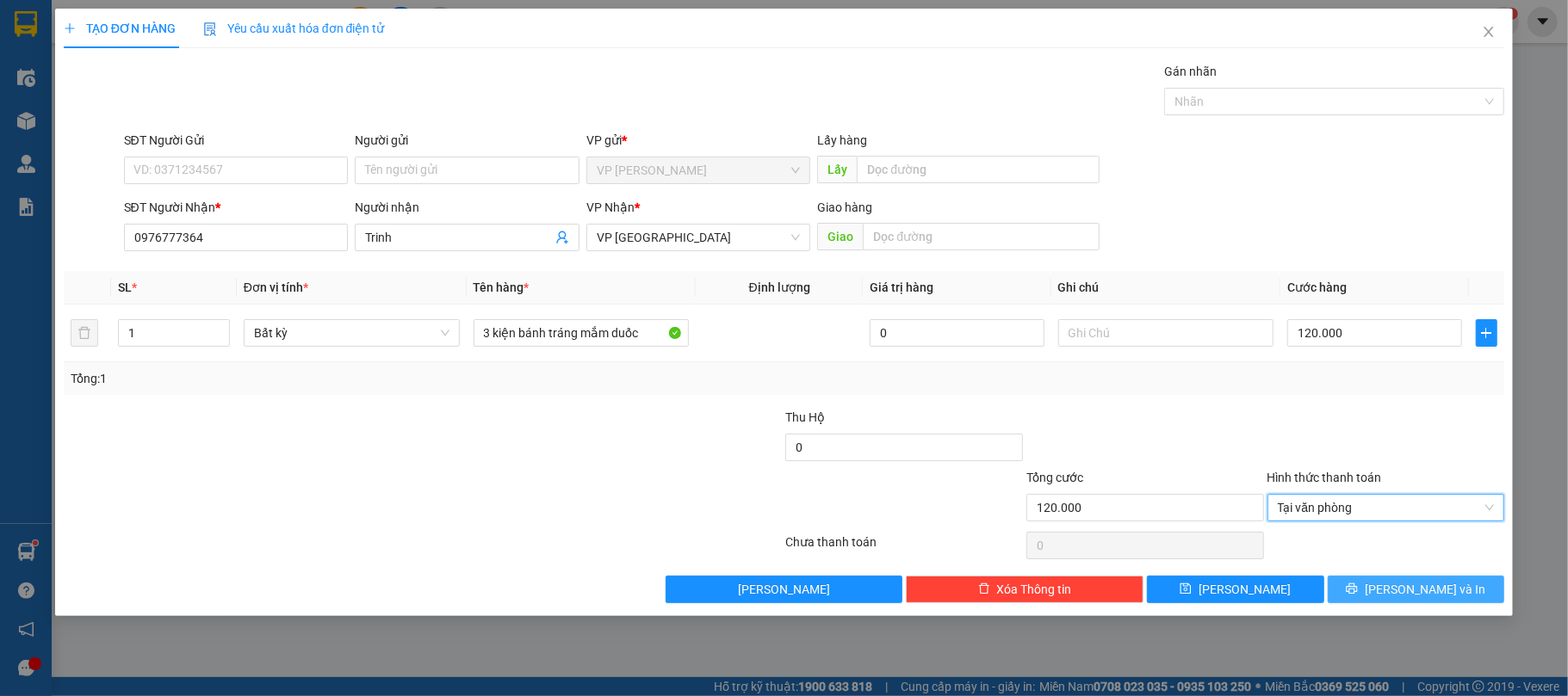
click at [1444, 592] on span "Lưu và In" at bounding box center [1424, 589] width 120 height 19
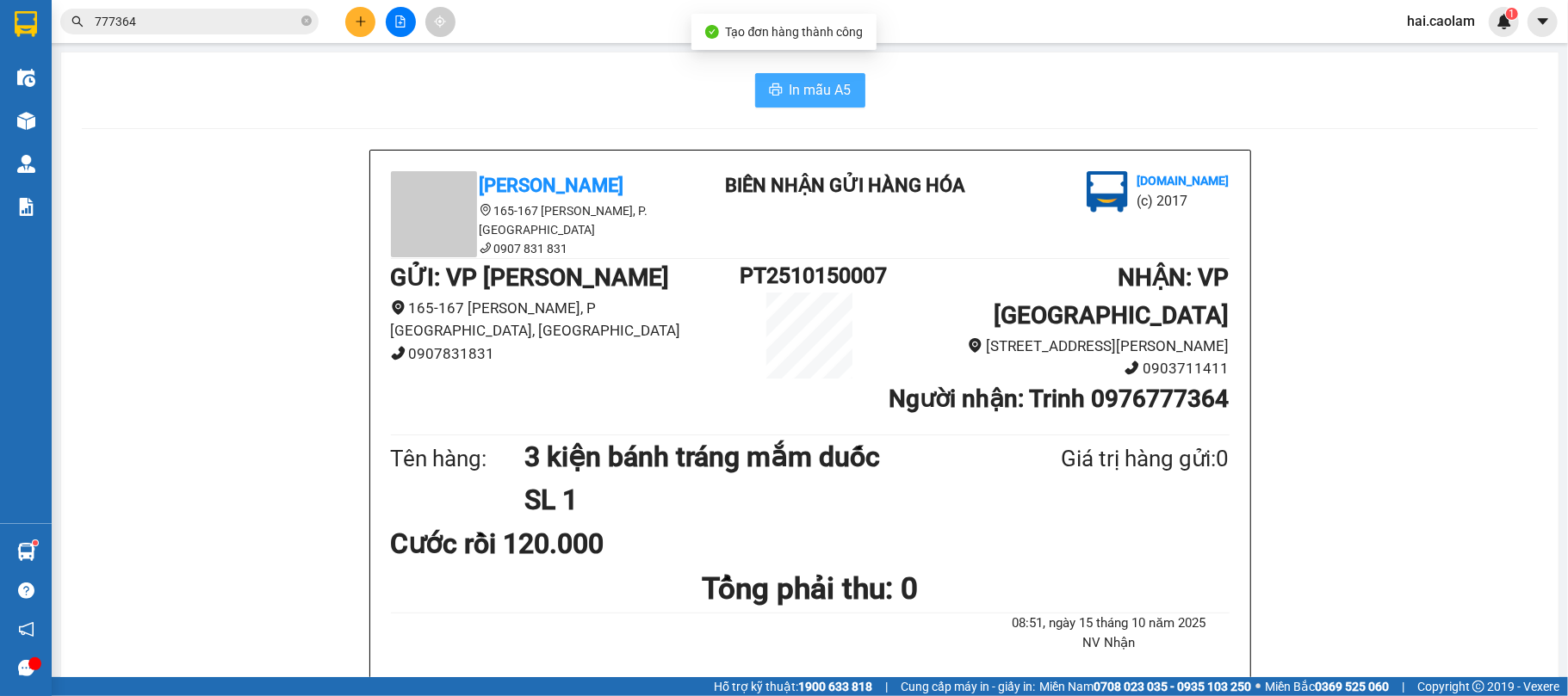
click at [797, 97] on span "In mẫu A5" at bounding box center [821, 90] width 62 height 21
click at [251, 19] on input "777364" at bounding box center [196, 22] width 203 height 19
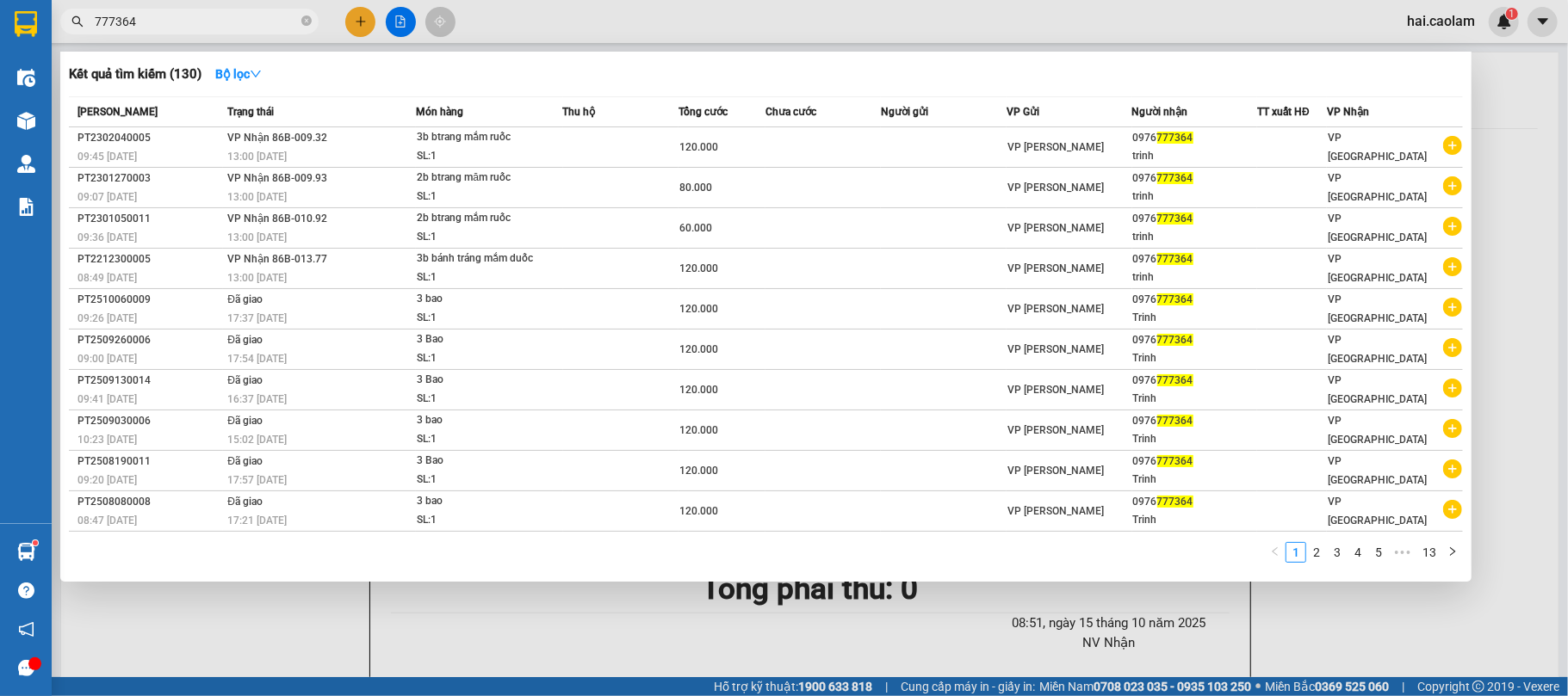
click at [251, 19] on input "777364" at bounding box center [196, 22] width 203 height 19
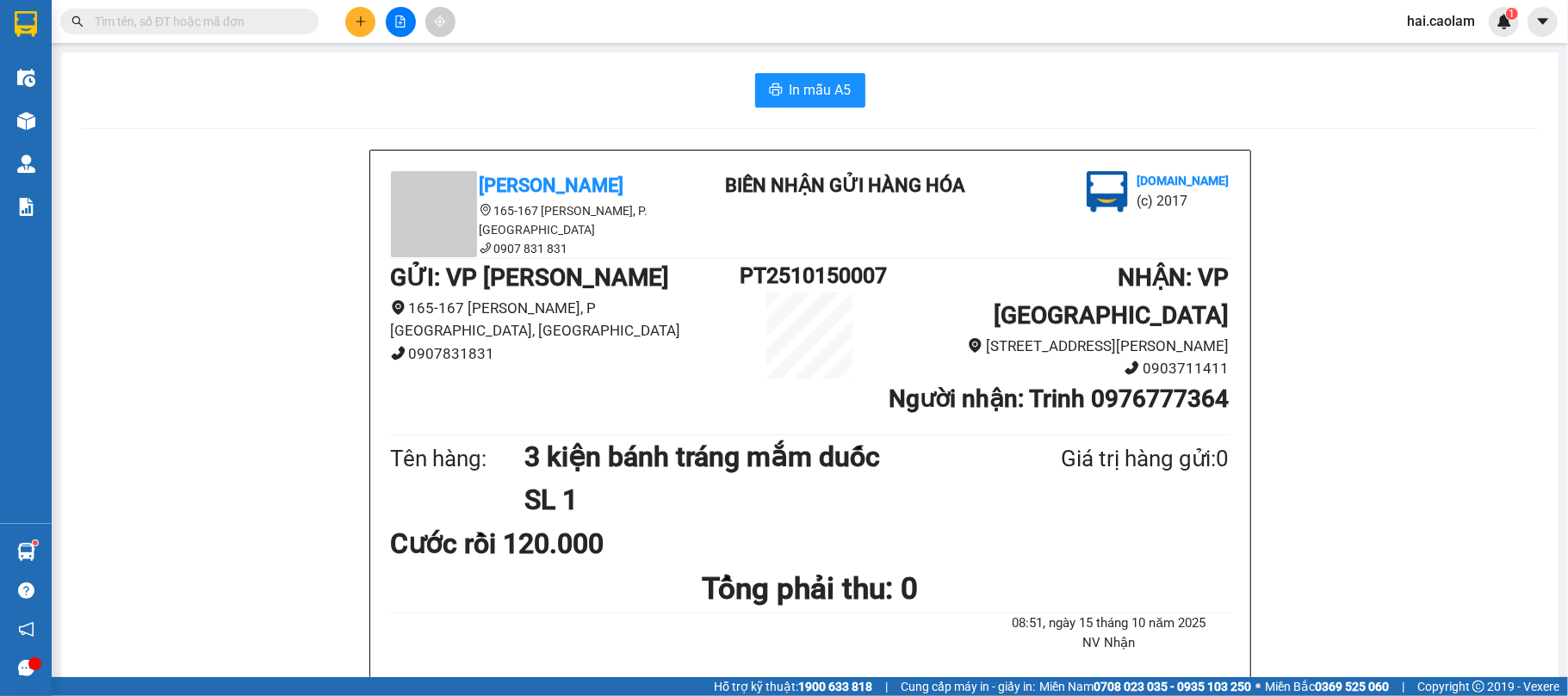
click at [353, 22] on button at bounding box center [359, 21] width 30 height 30
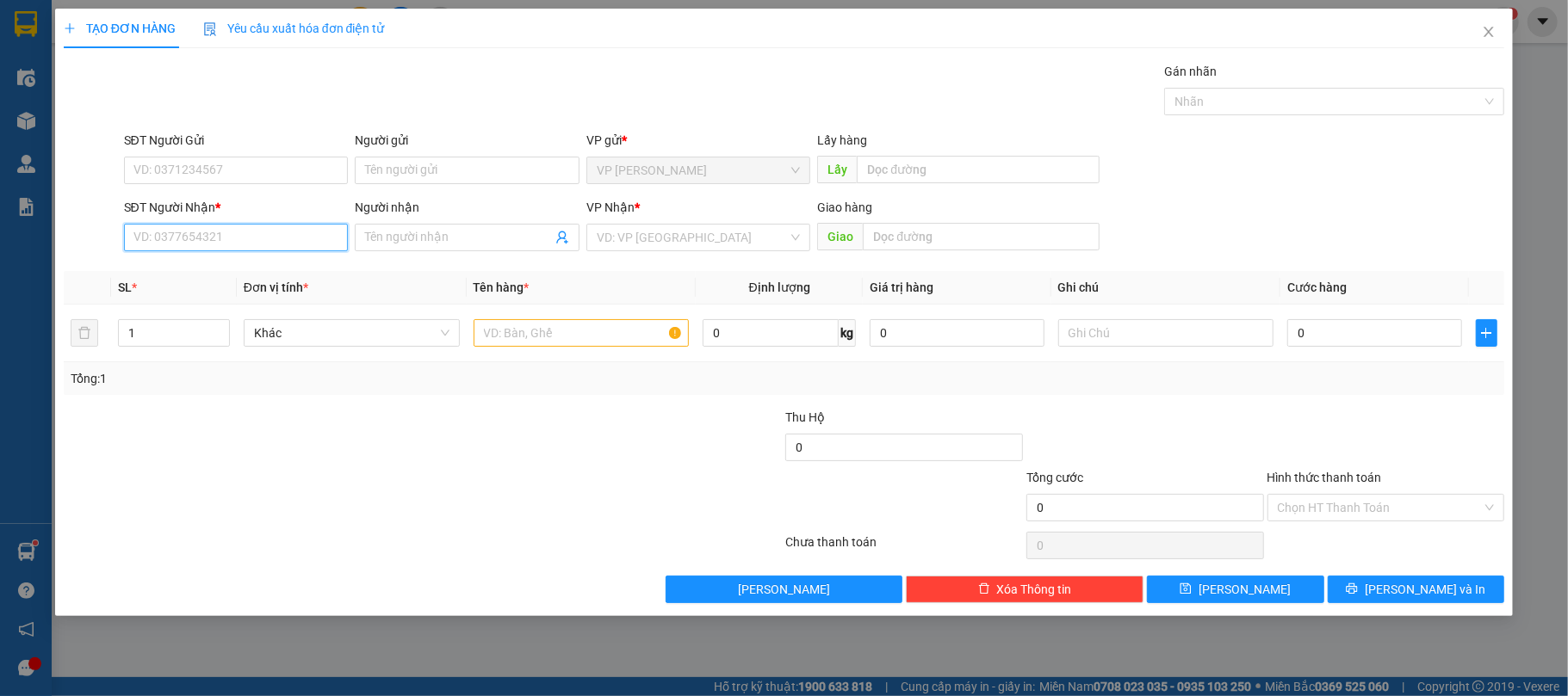
click at [253, 238] on input "SĐT Người Nhận *" at bounding box center [236, 237] width 224 height 28
type input "0345733916"
click at [263, 275] on div "0345733916 - My" at bounding box center [236, 273] width 204 height 19
type input "My"
type input "0345733916"
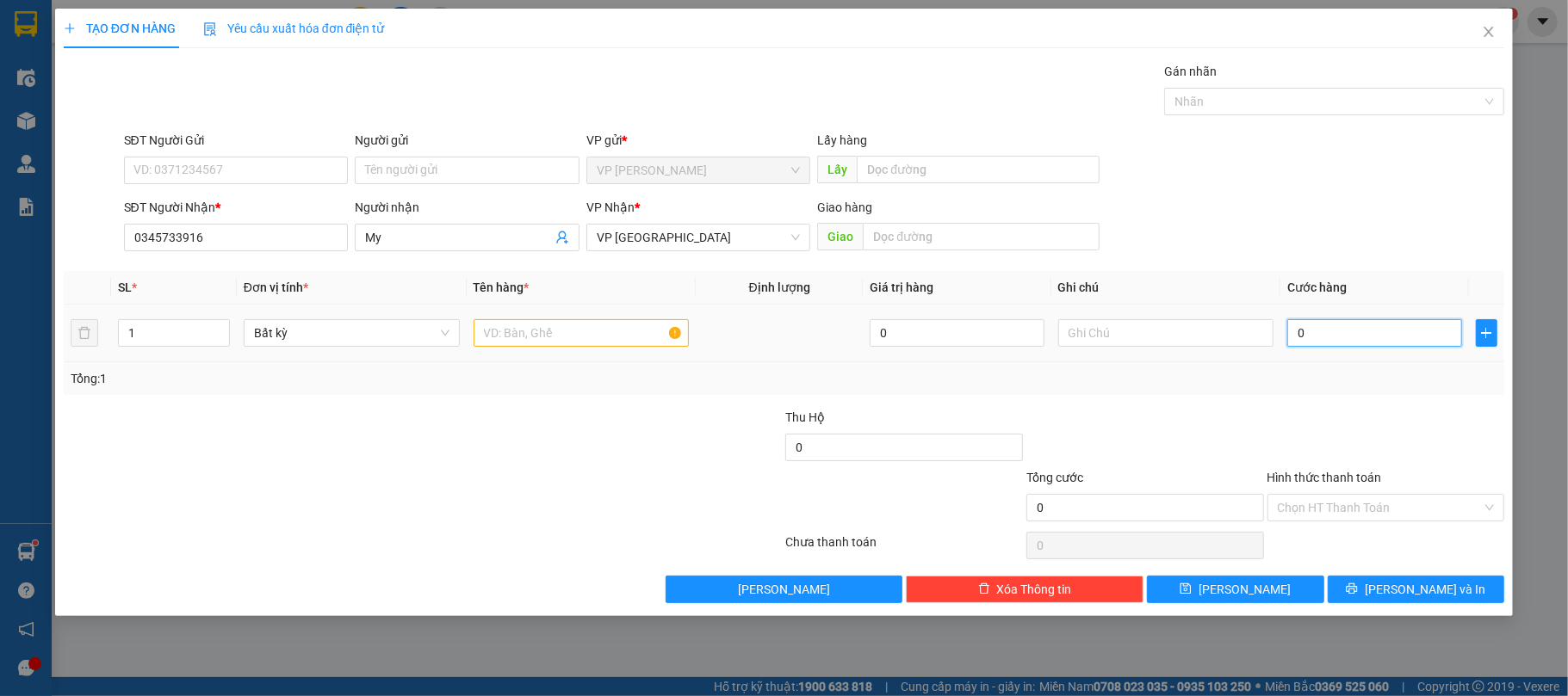
click at [1353, 345] on input "0" at bounding box center [1373, 333] width 174 height 28
type input "4"
type input "40"
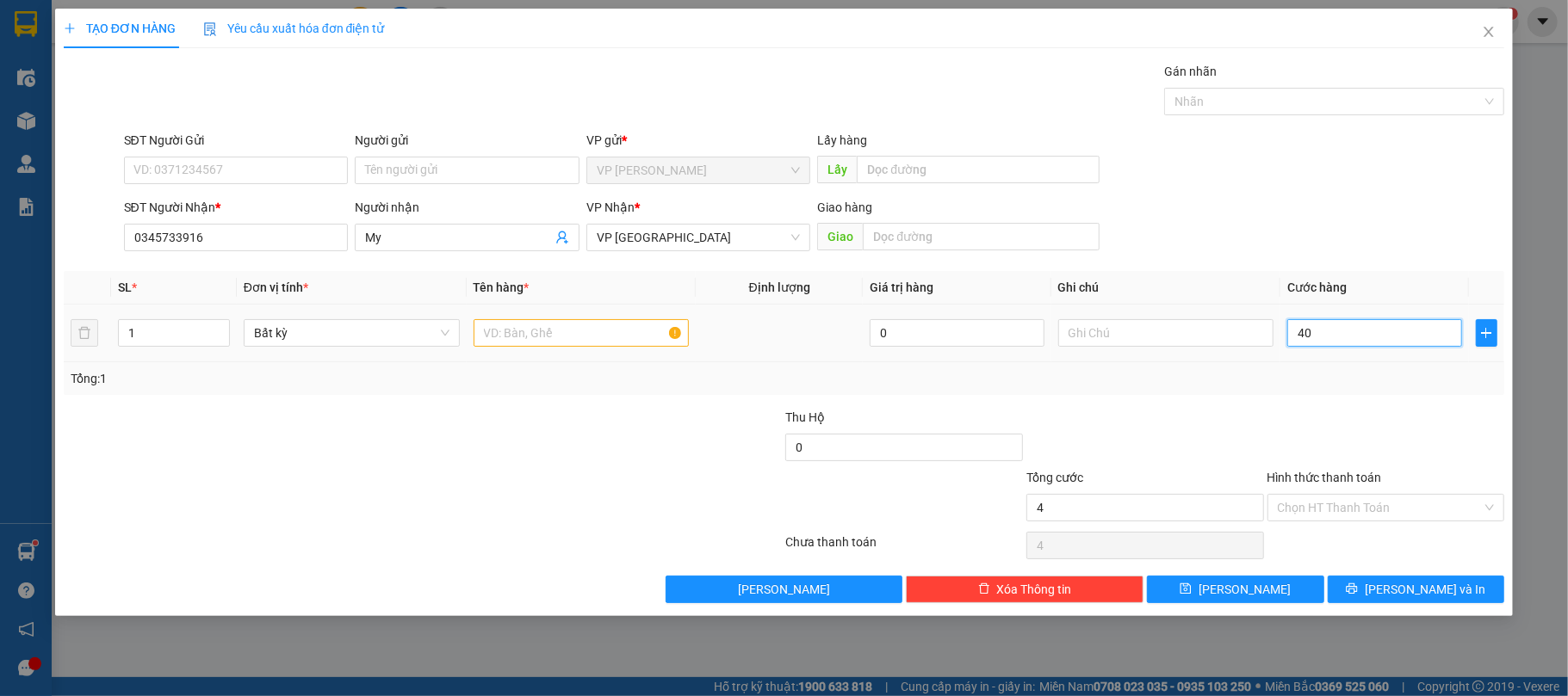
type input "40"
type input "40.000"
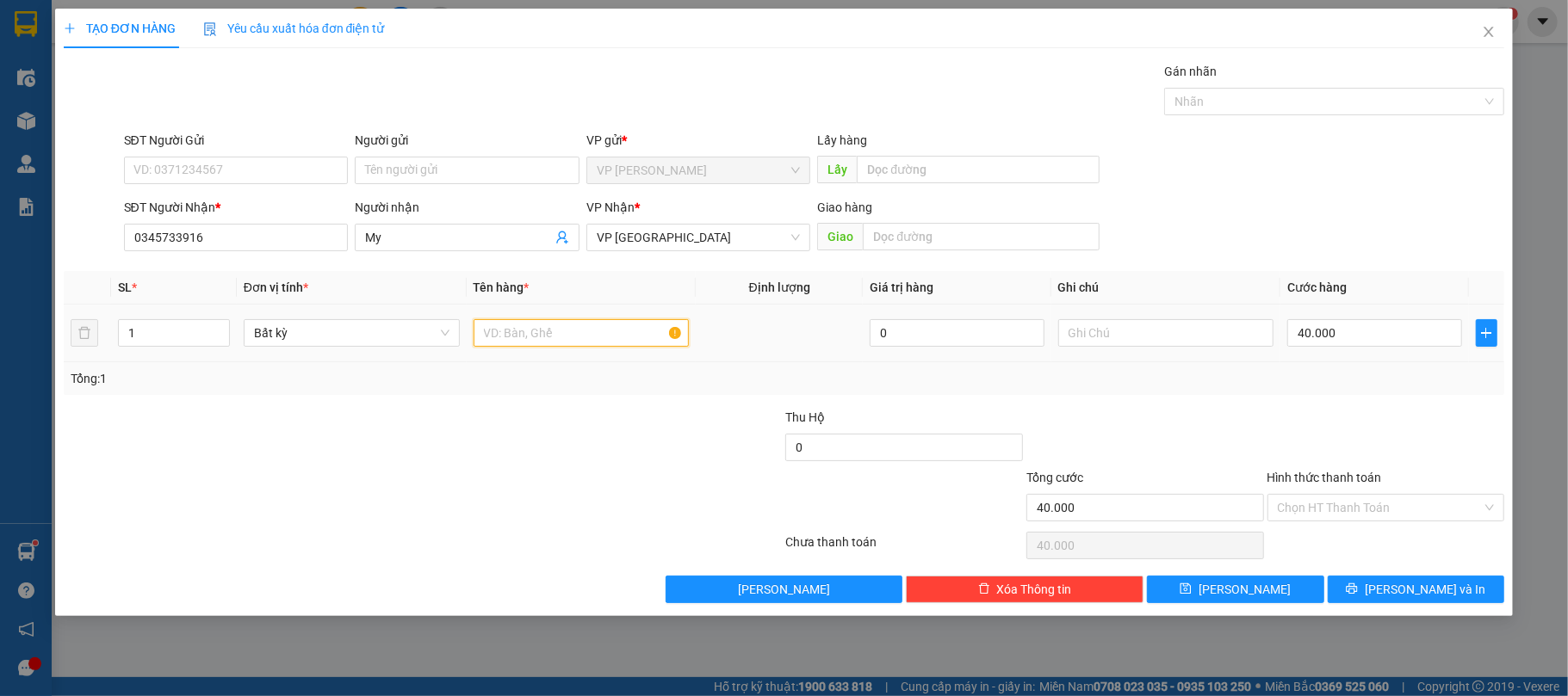
click at [544, 341] on input "text" at bounding box center [582, 333] width 216 height 28
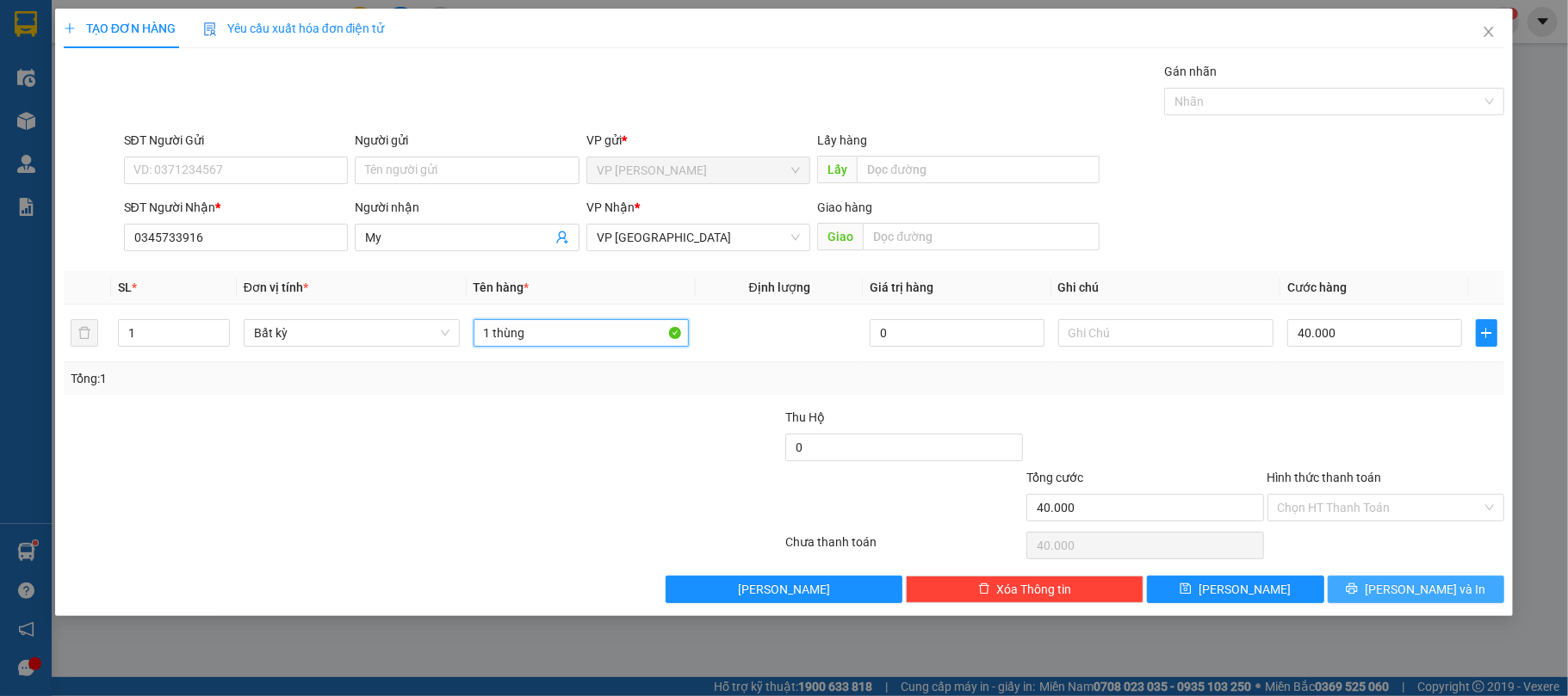
type input "1 thùng"
click at [1401, 590] on span "Lưu và In" at bounding box center [1424, 589] width 120 height 19
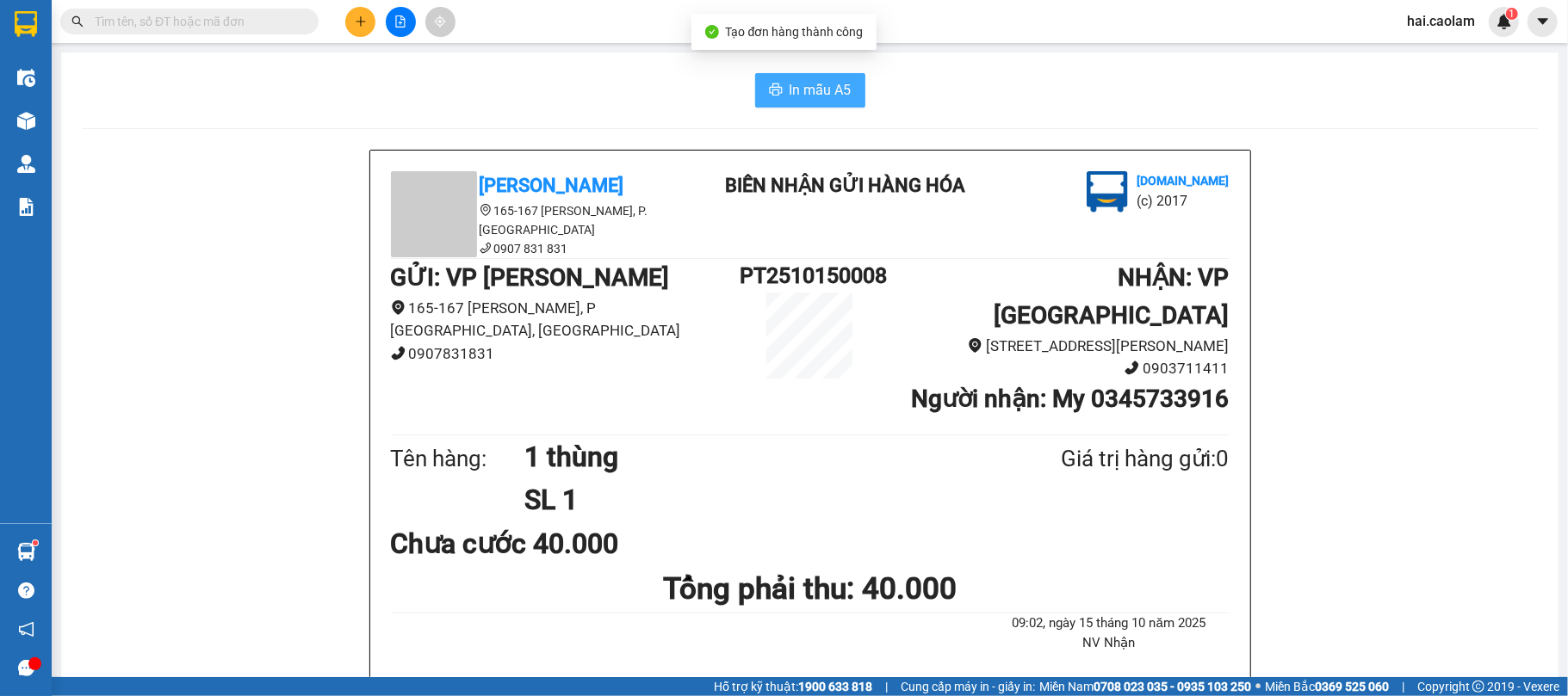
click at [833, 101] on span "In mẫu A5" at bounding box center [821, 90] width 62 height 21
click at [234, 28] on input "text" at bounding box center [196, 22] width 203 height 19
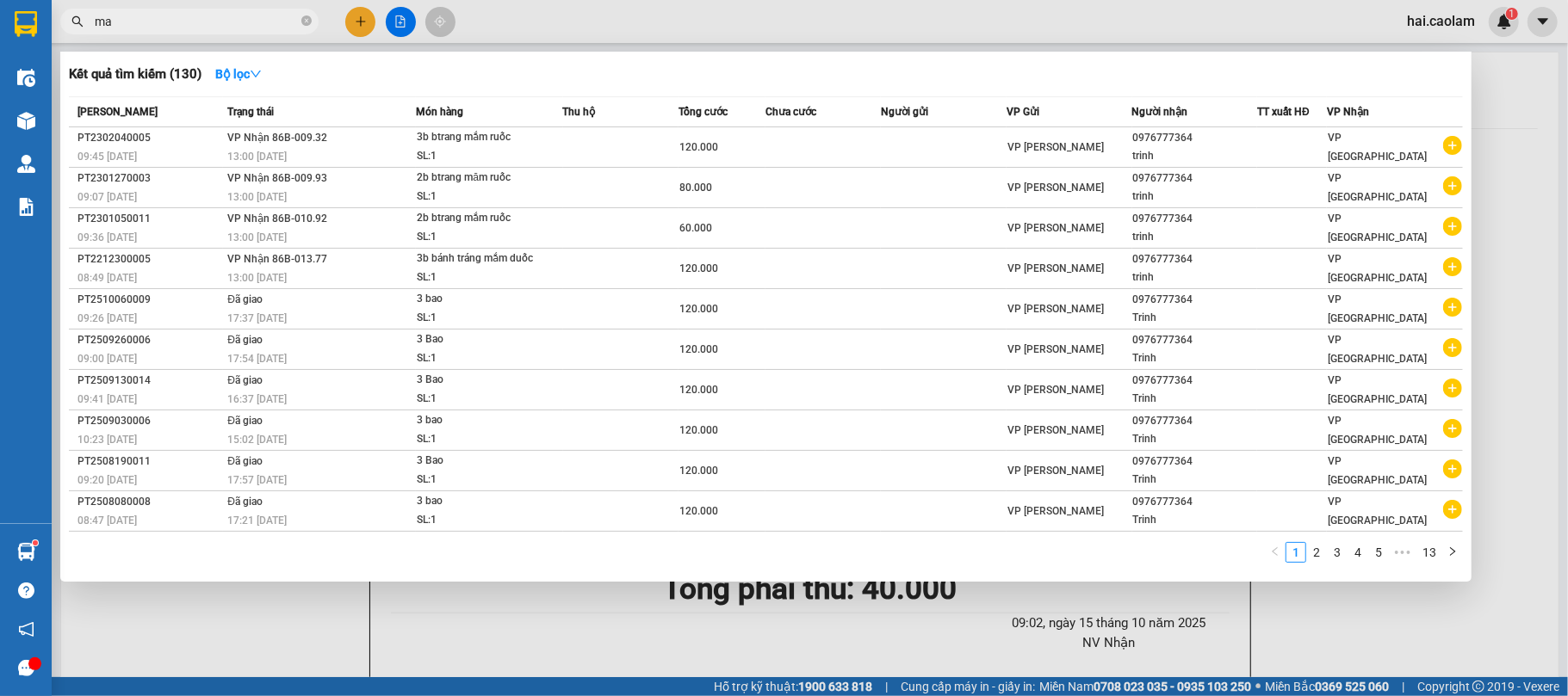
type input "m"
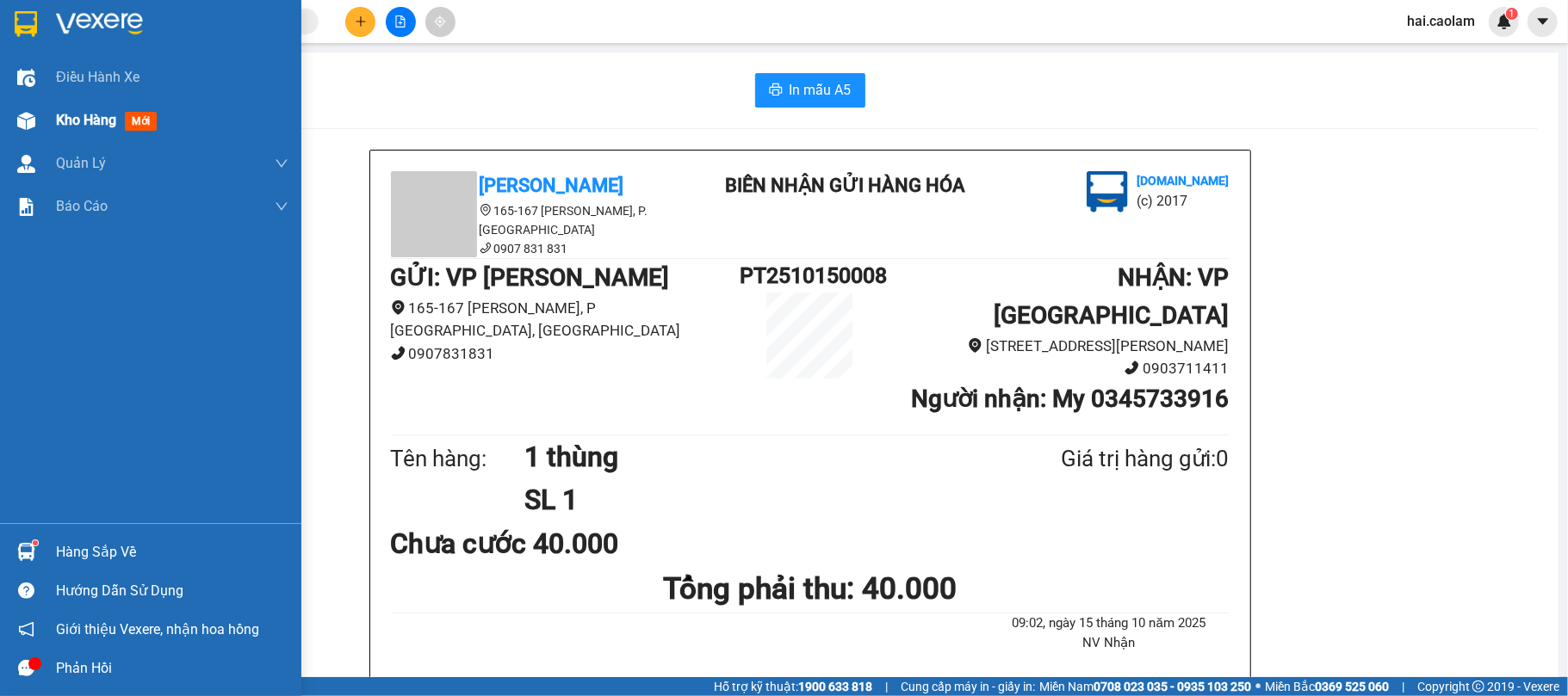
click at [18, 125] on img at bounding box center [26, 120] width 18 height 18
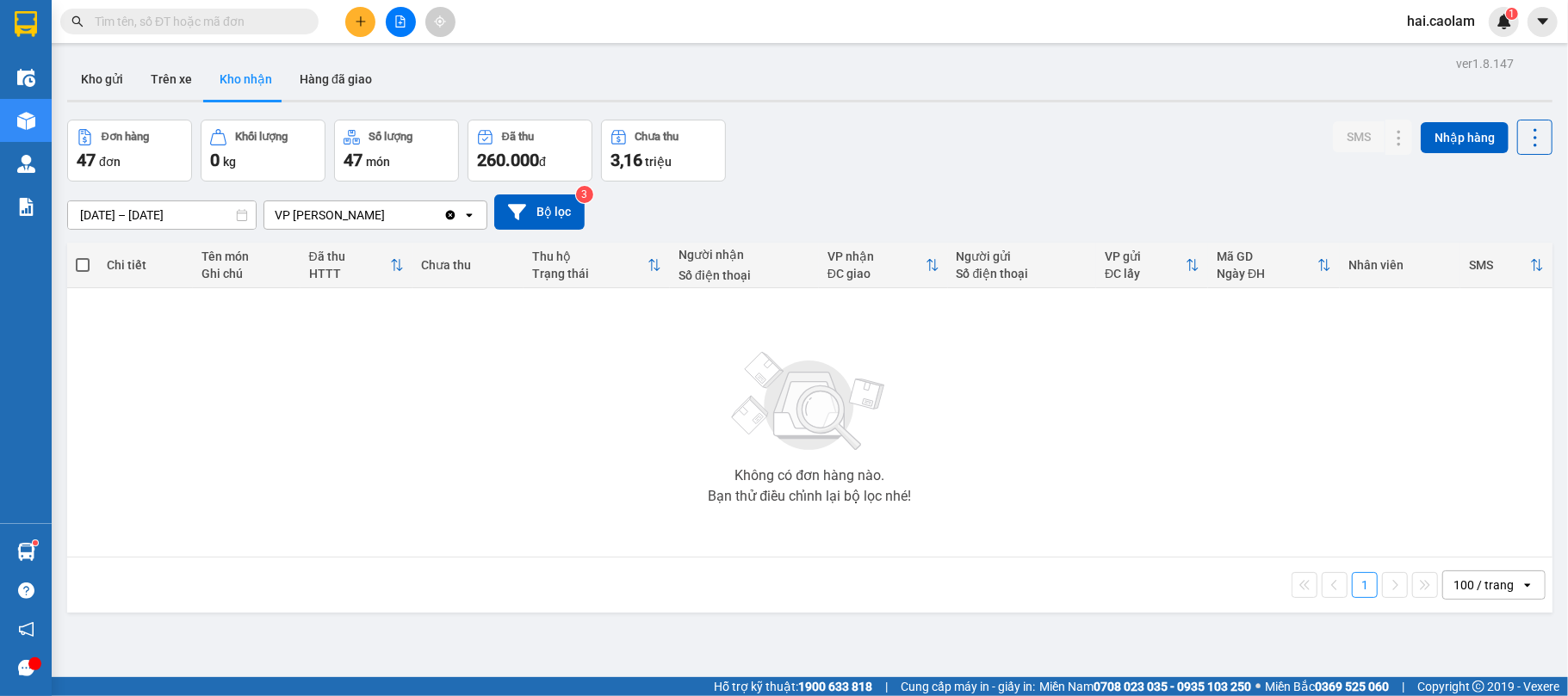
click at [821, 160] on div "Đơn hàng 47 đơn Khối lượng 0 kg Số lượng 47 món Đã thu 260.000 đ Chưa thu 3,16 …" at bounding box center [810, 150] width 1485 height 62
click at [986, 166] on div "Đơn hàng 47 đơn Khối lượng 0 kg Số lượng 47 món Đã thu 260.000 đ Chưa thu 3,16 …" at bounding box center [810, 150] width 1485 height 62
click at [232, 85] on button "Kho nhận" at bounding box center [246, 79] width 80 height 41
click at [150, 84] on button "Trên xe" at bounding box center [171, 79] width 69 height 41
type input "[DATE] – [DATE]"
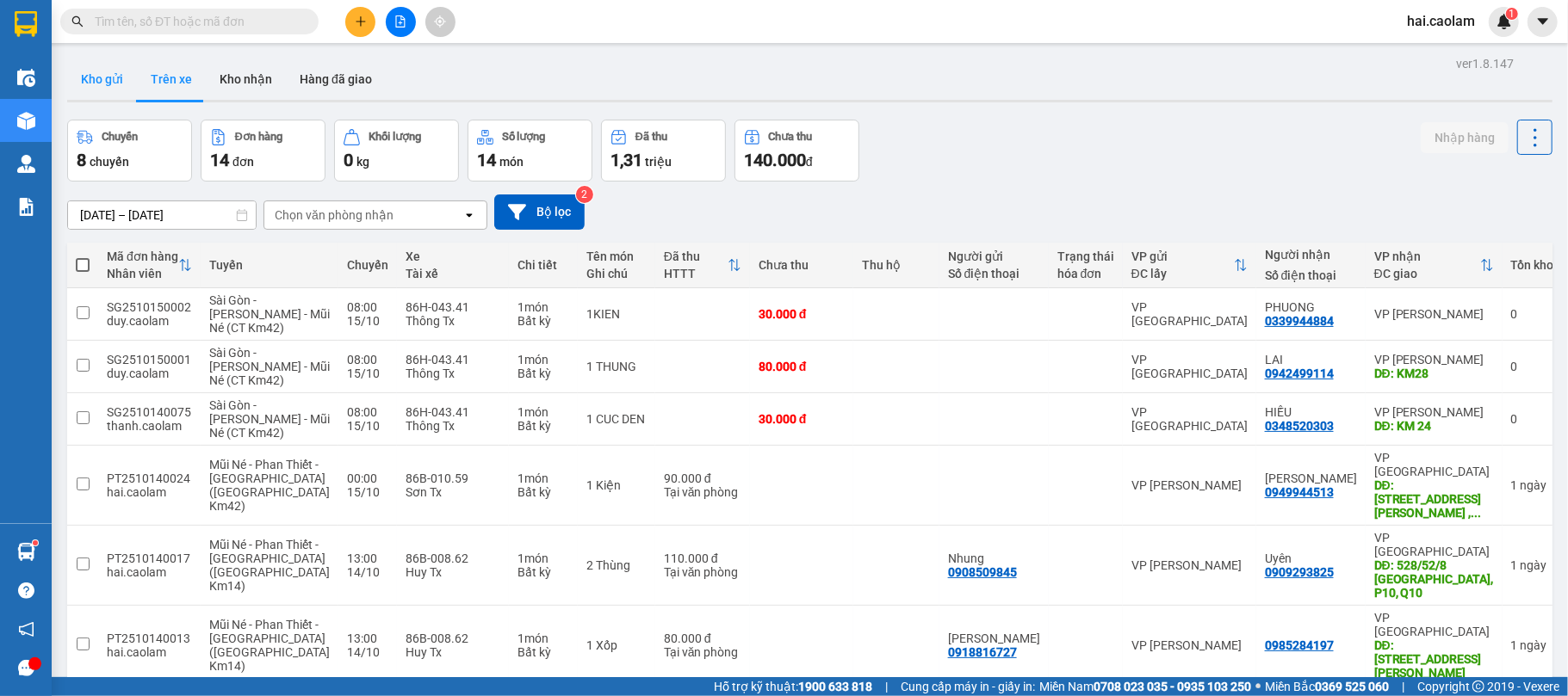
click at [131, 80] on button "Kho gửi" at bounding box center [102, 79] width 69 height 41
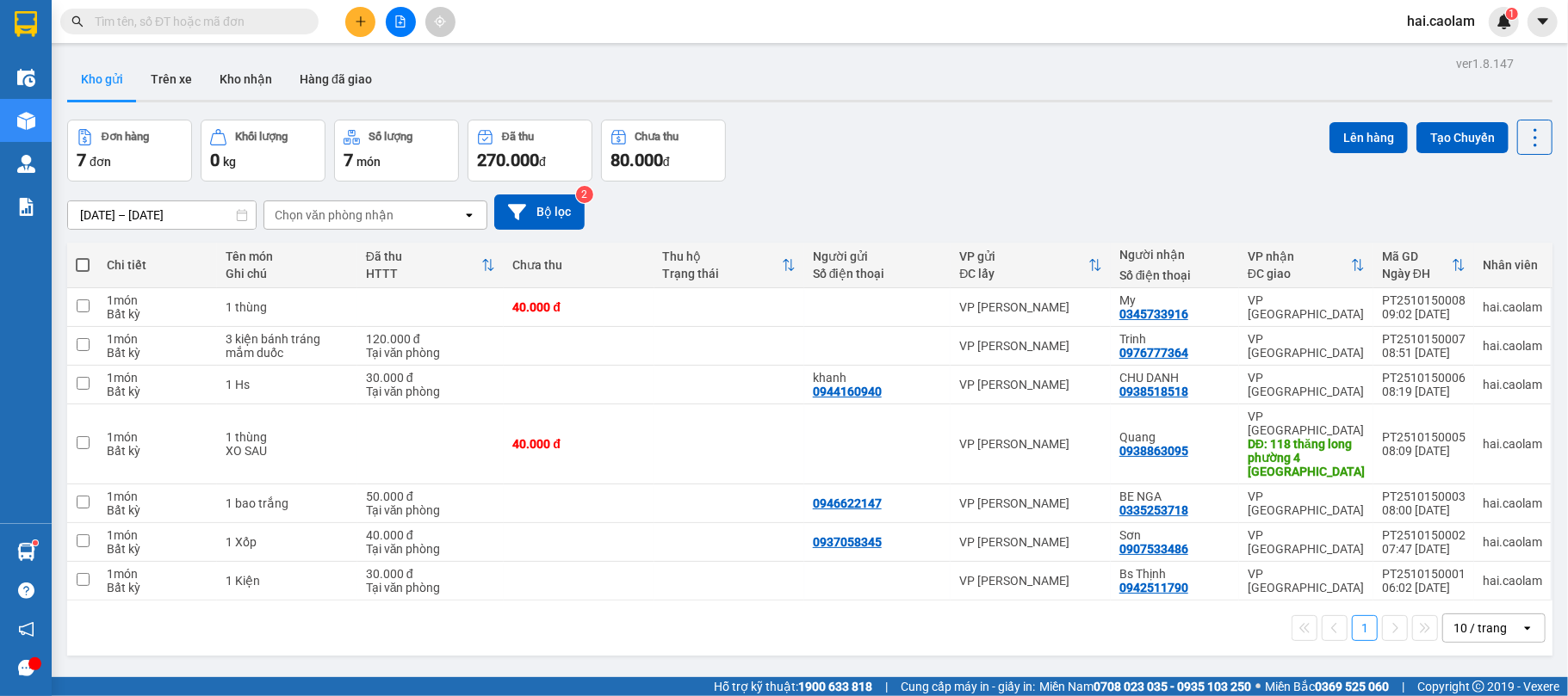
click at [865, 186] on div "13/10/2025 – 15/10/2025 Press the down arrow key to interact with the calendar …" at bounding box center [810, 212] width 1485 height 61
click at [1104, 387] on td "[PERSON_NAME]" at bounding box center [1031, 385] width 160 height 39
checkbox input "true"
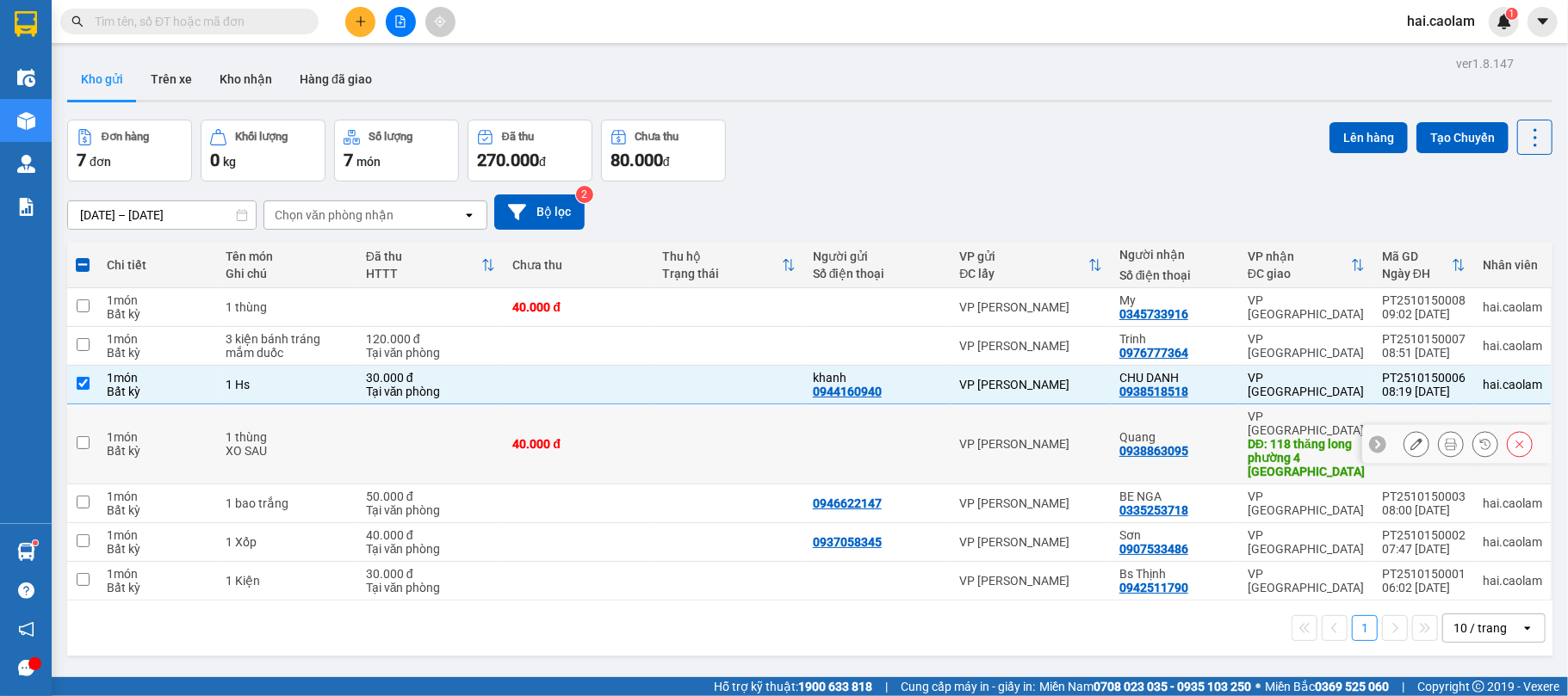
click at [1041, 437] on div "[PERSON_NAME]" at bounding box center [1031, 444] width 143 height 13
checkbox input "true"
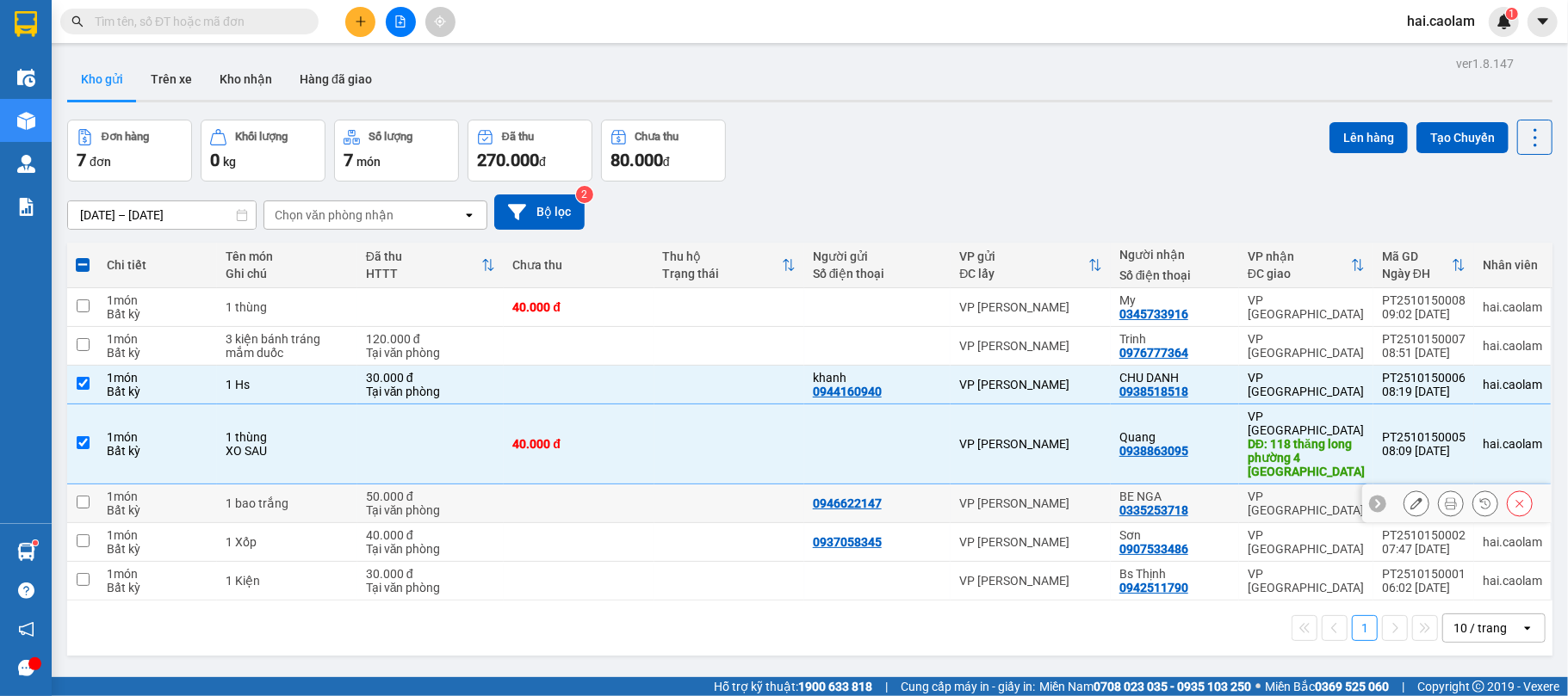
click at [1072, 497] on div "[PERSON_NAME]" at bounding box center [1031, 503] width 143 height 13
checkbox input "true"
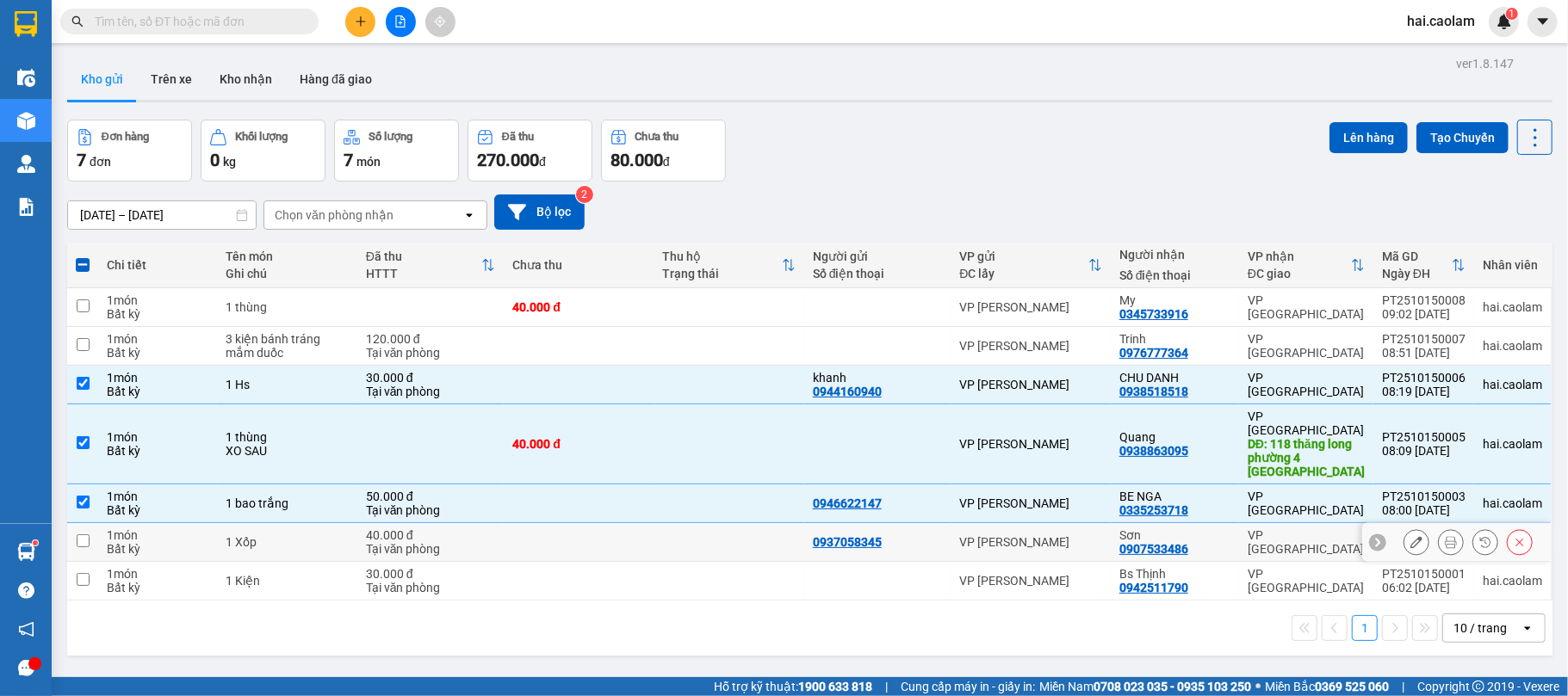
click at [1058, 527] on td "[PERSON_NAME]" at bounding box center [1031, 542] width 160 height 39
checkbox input "true"
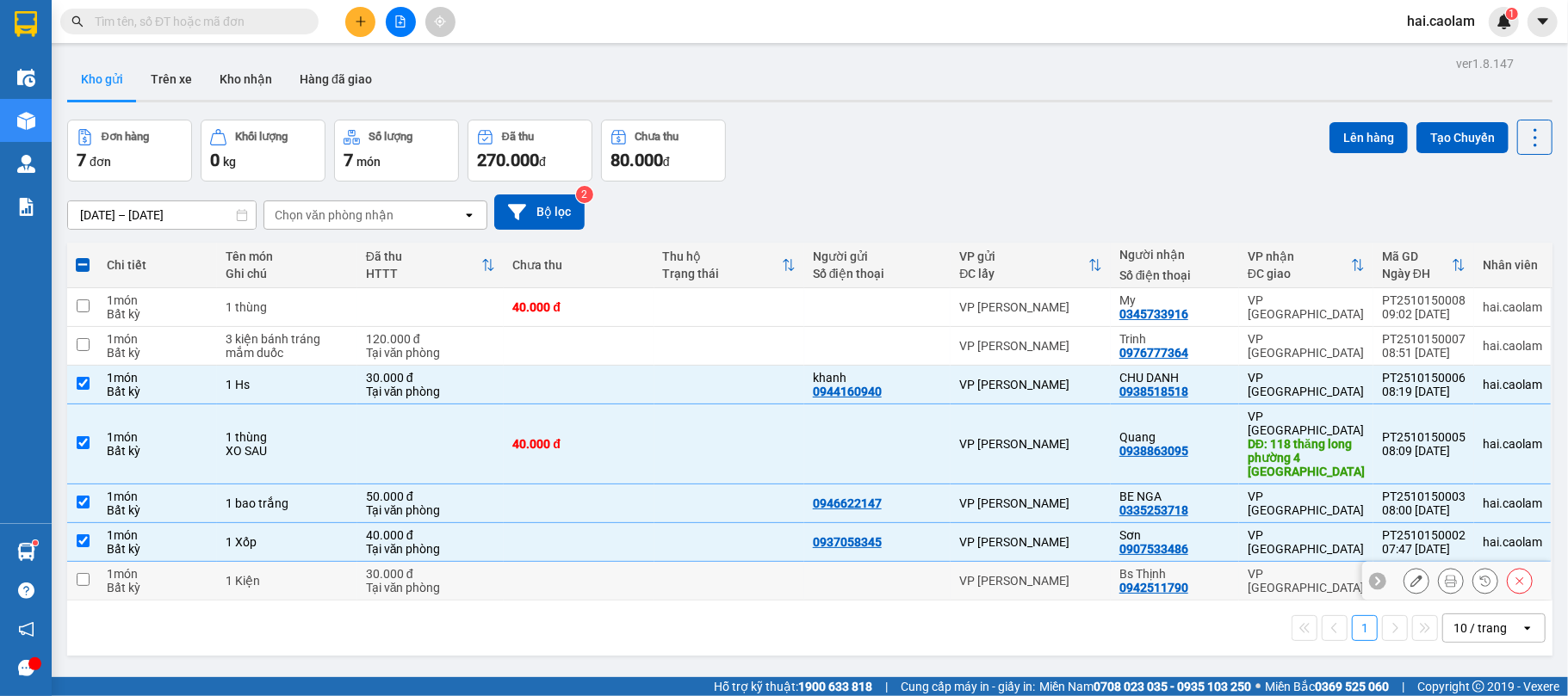
click at [1064, 574] on div "[PERSON_NAME]" at bounding box center [1031, 580] width 143 height 13
checkbox input "true"
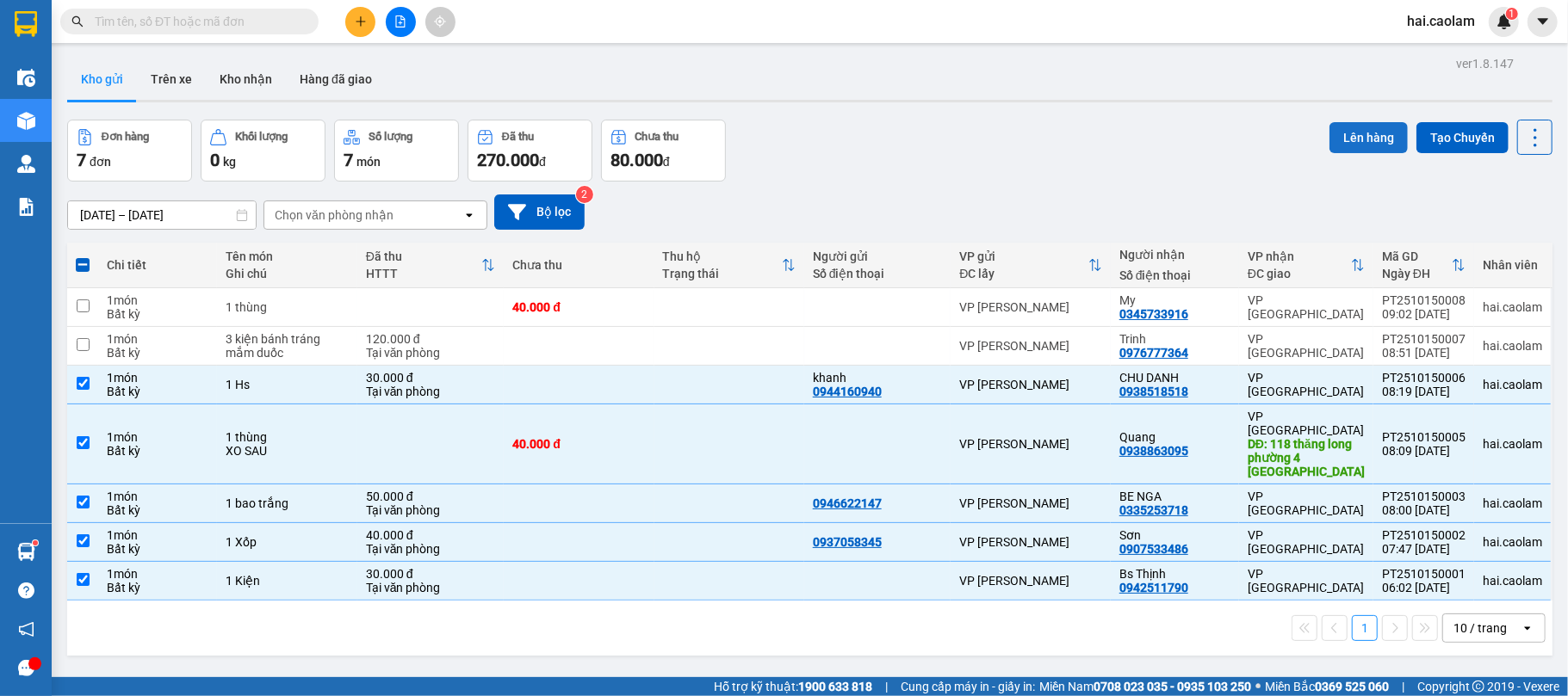
click at [1365, 138] on button "Lên hàng" at bounding box center [1368, 138] width 78 height 31
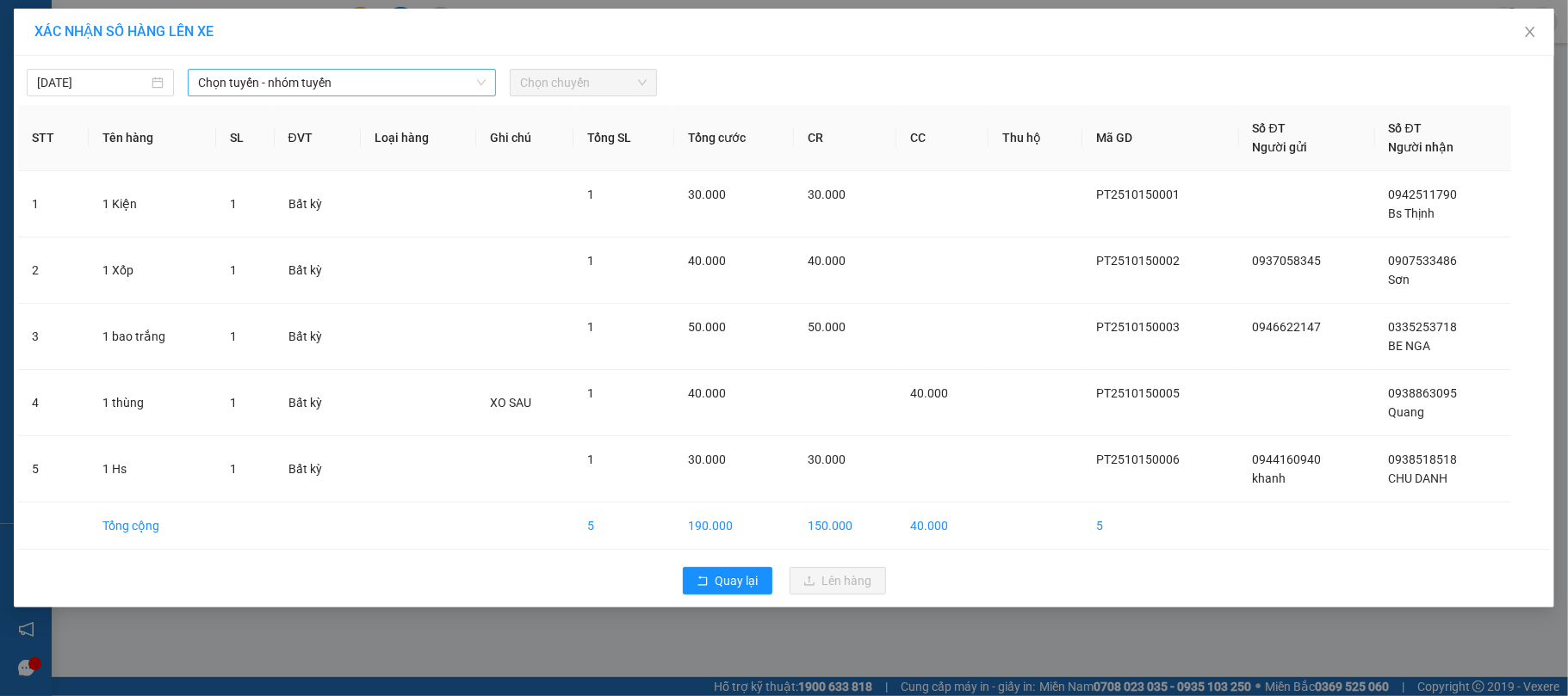
click at [394, 87] on span "Chọn tuyến - nhóm tuyến" at bounding box center [342, 82] width 288 height 26
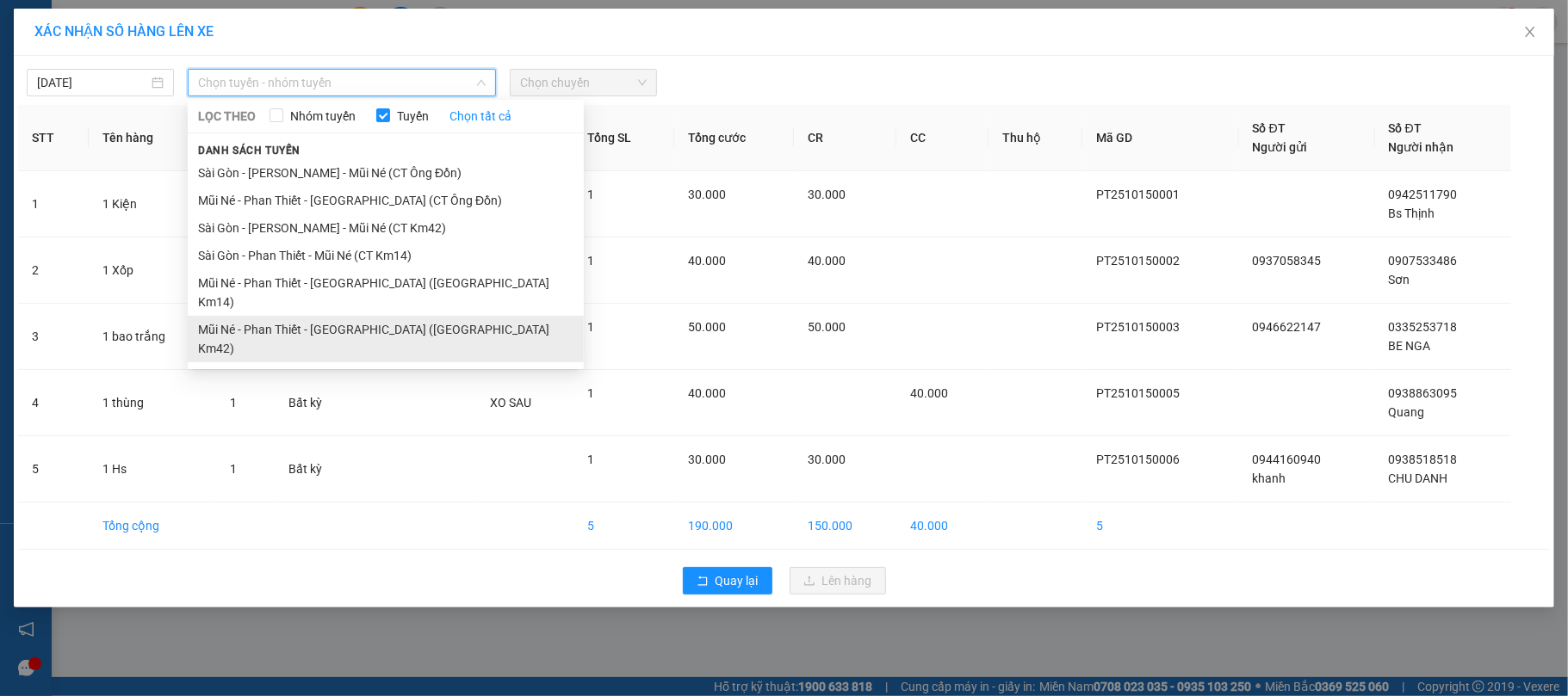
click at [377, 320] on li "Mũi Né - Phan Thiết - Sài Gòn (CT Km42)" at bounding box center [385, 339] width 396 height 46
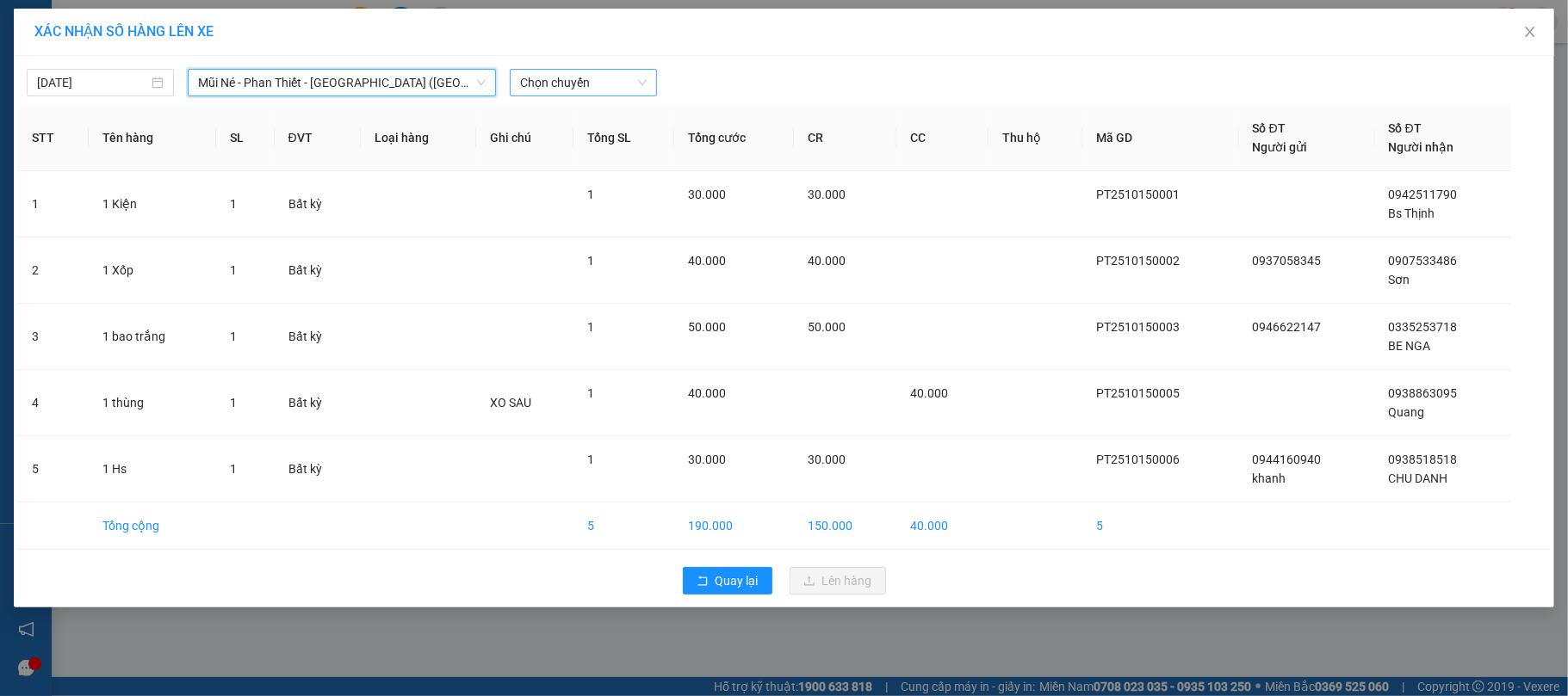
click at [548, 87] on span "Chọn chuyến" at bounding box center [583, 82] width 126 height 26
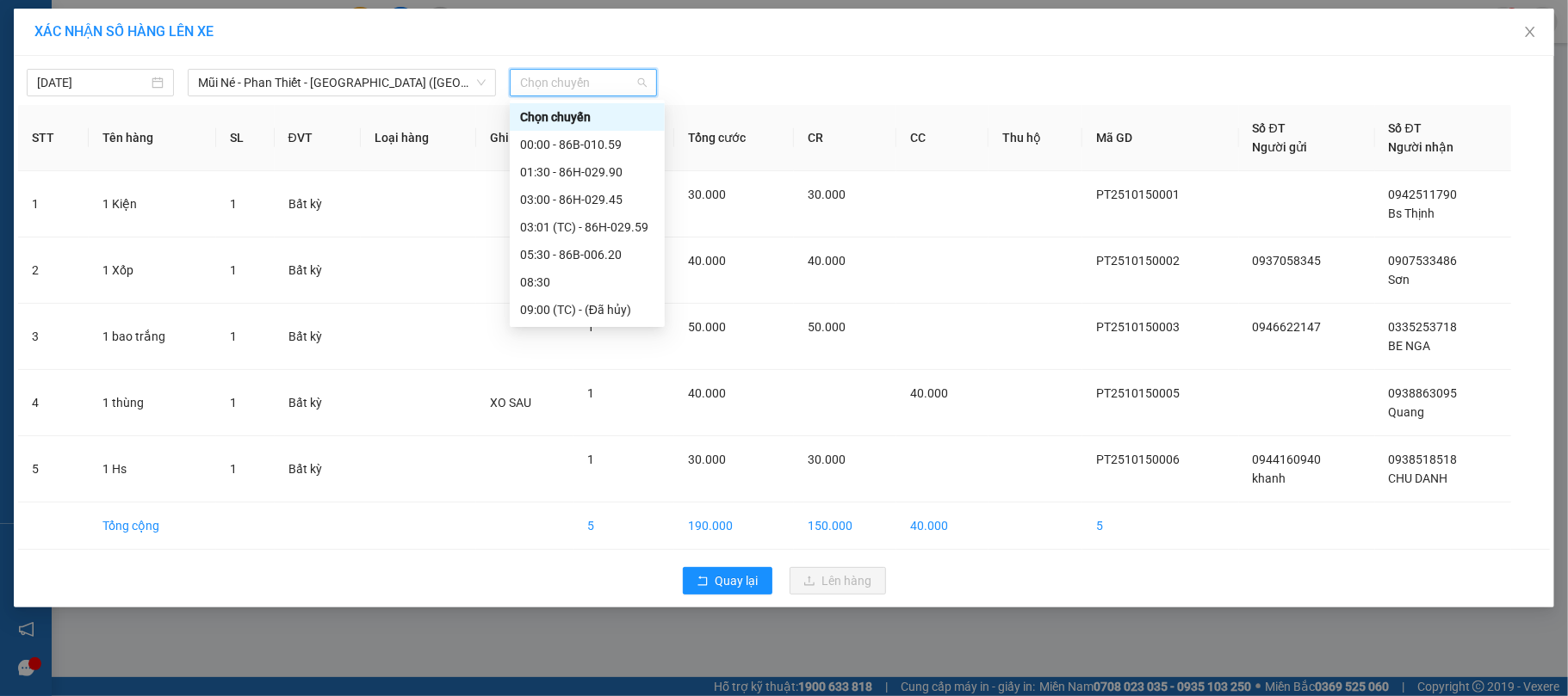
scroll to position [110, 0]
click at [562, 167] on div "08:30" at bounding box center [587, 172] width 134 height 19
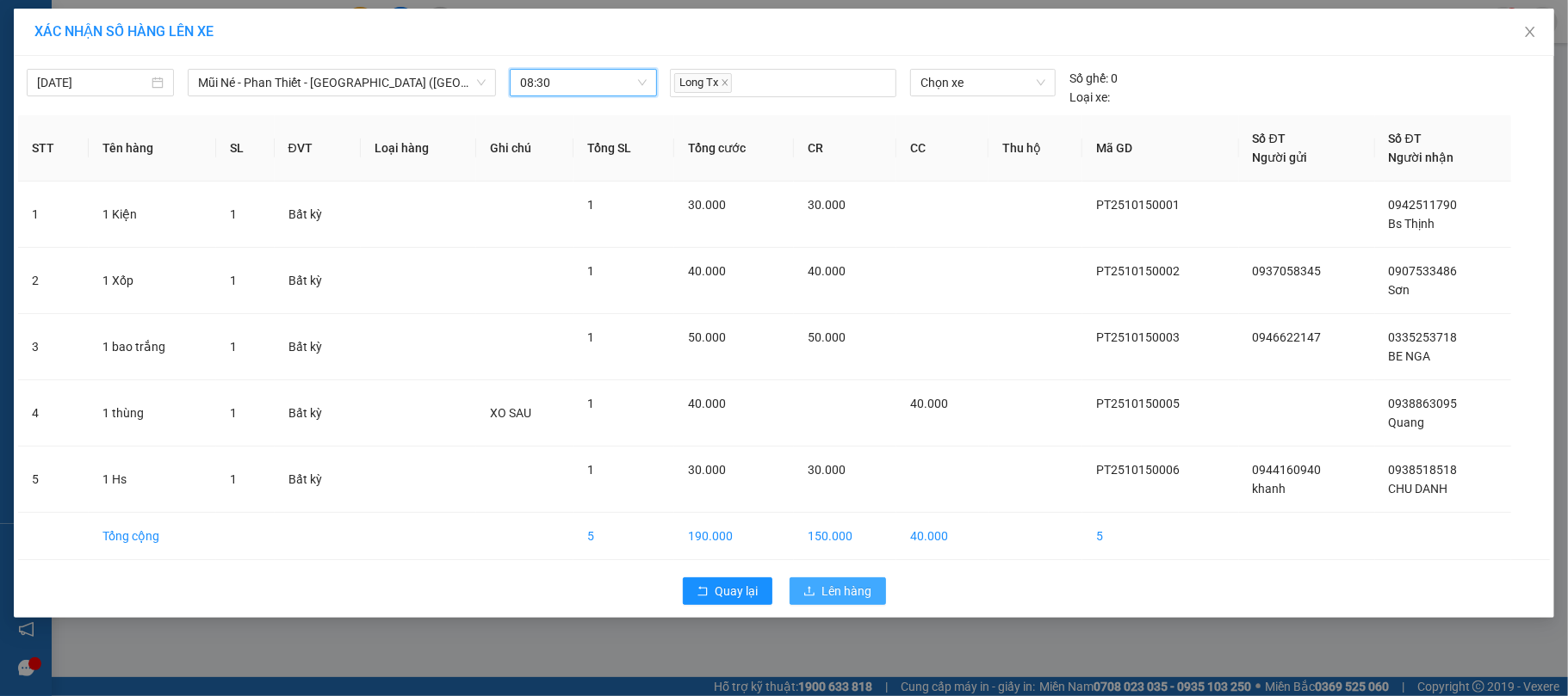
click at [826, 595] on span "Lên hàng" at bounding box center [848, 591] width 50 height 19
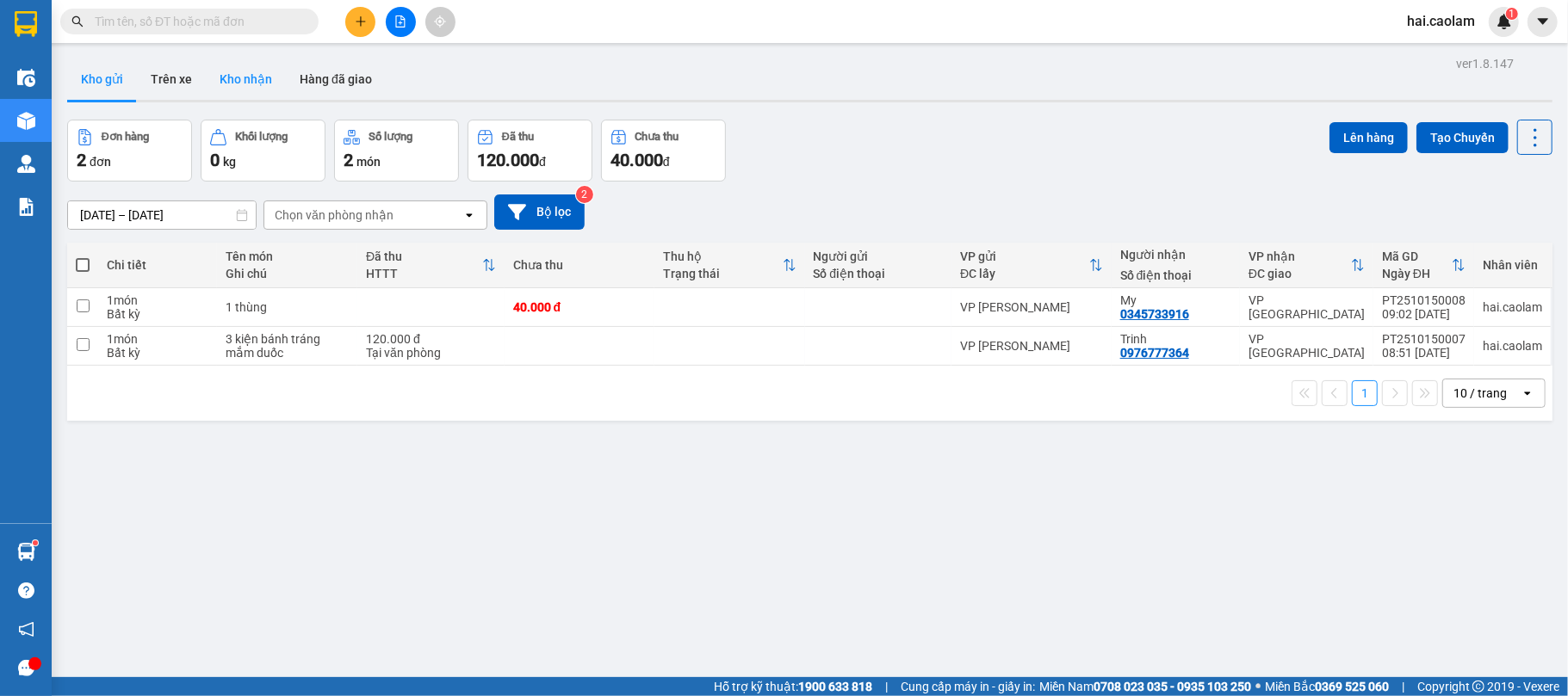
click at [265, 80] on button "Kho nhận" at bounding box center [246, 79] width 80 height 41
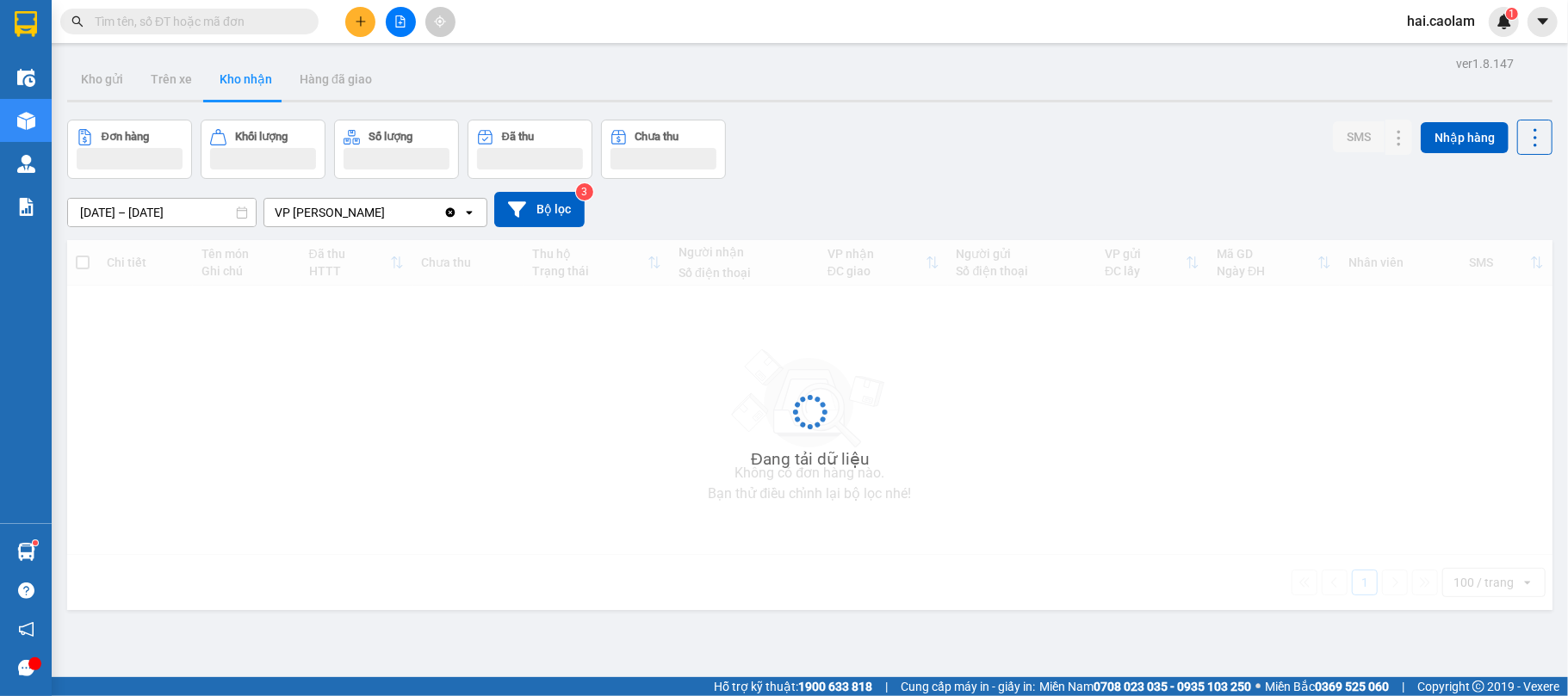
click at [906, 191] on div "01/08/2025 – 31/10/2025 Press the down arrow key to interact with the calendar …" at bounding box center [810, 209] width 1485 height 61
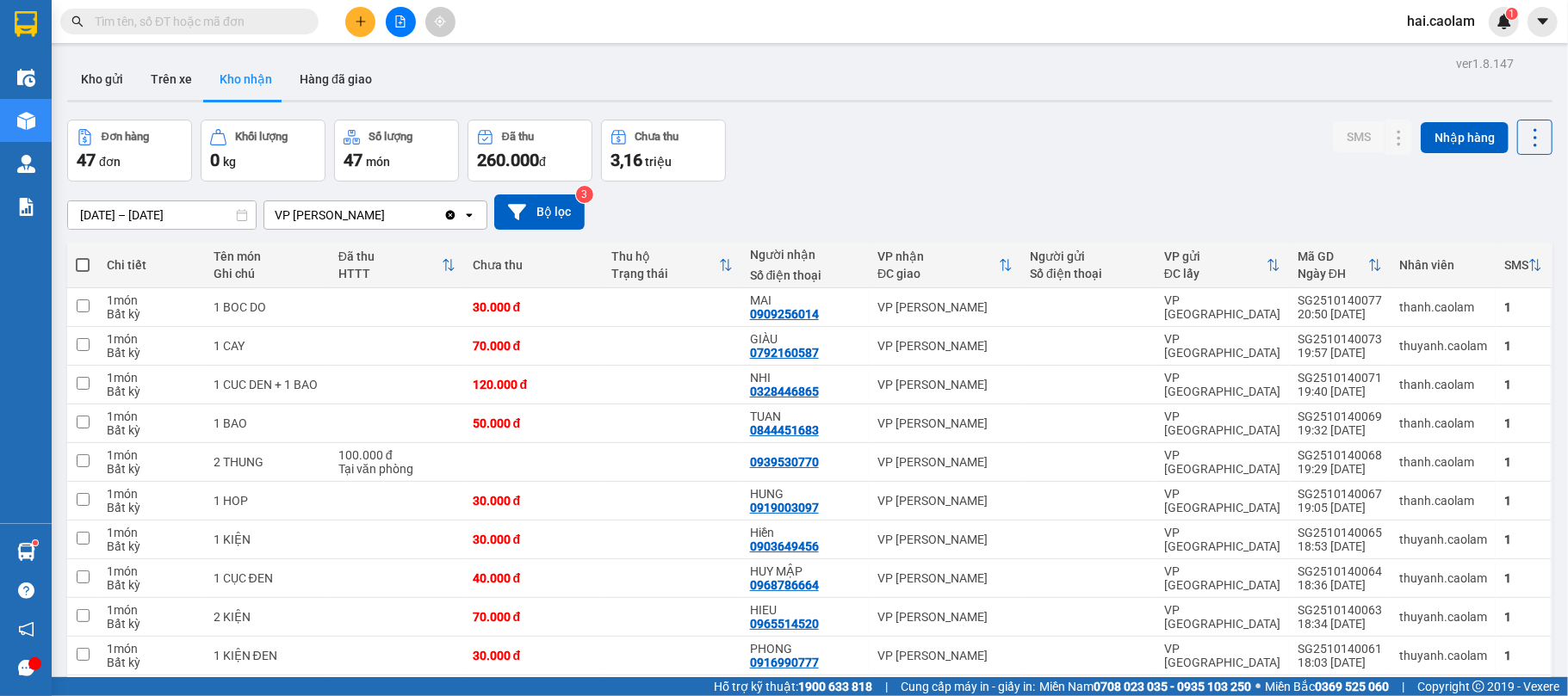
click at [212, 14] on input "text" at bounding box center [196, 22] width 203 height 19
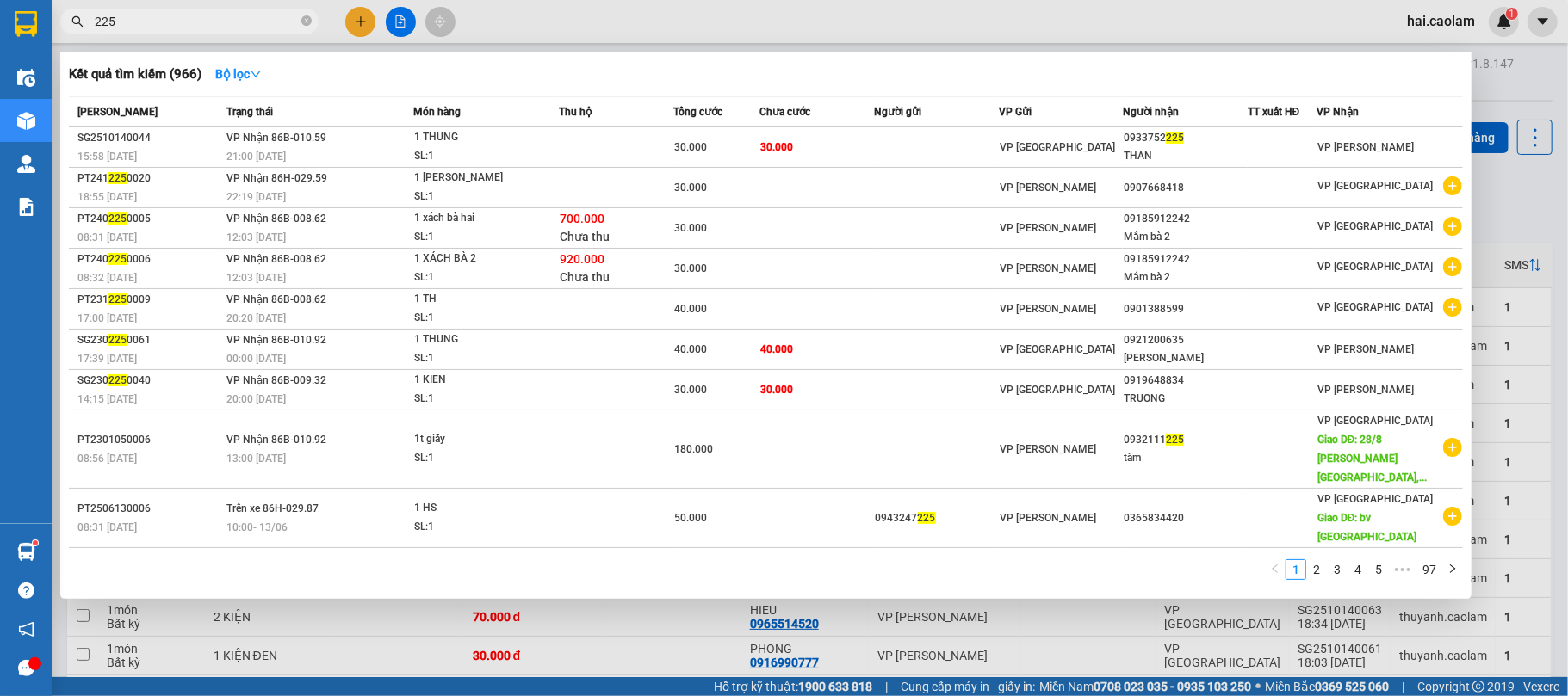
type input "225"
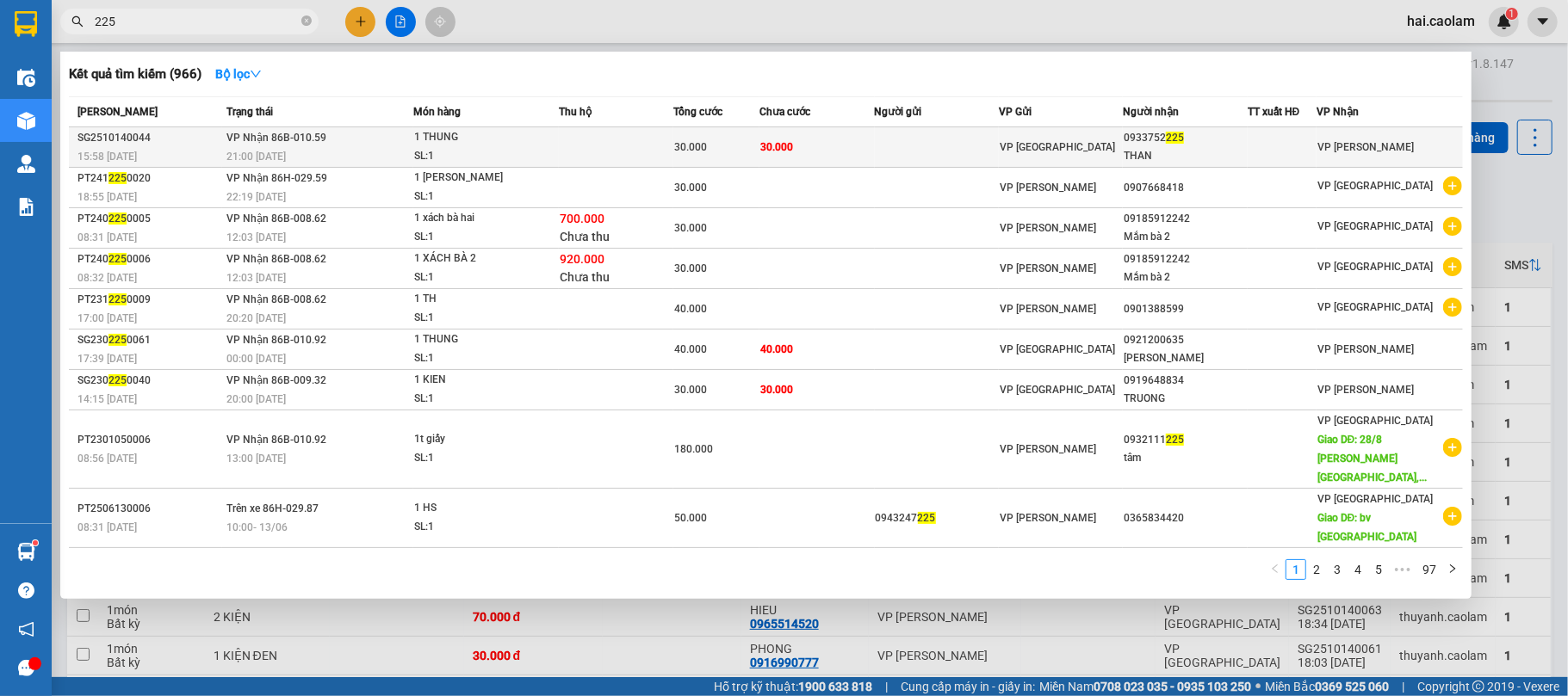
click at [835, 140] on td "30.000" at bounding box center [816, 147] width 115 height 40
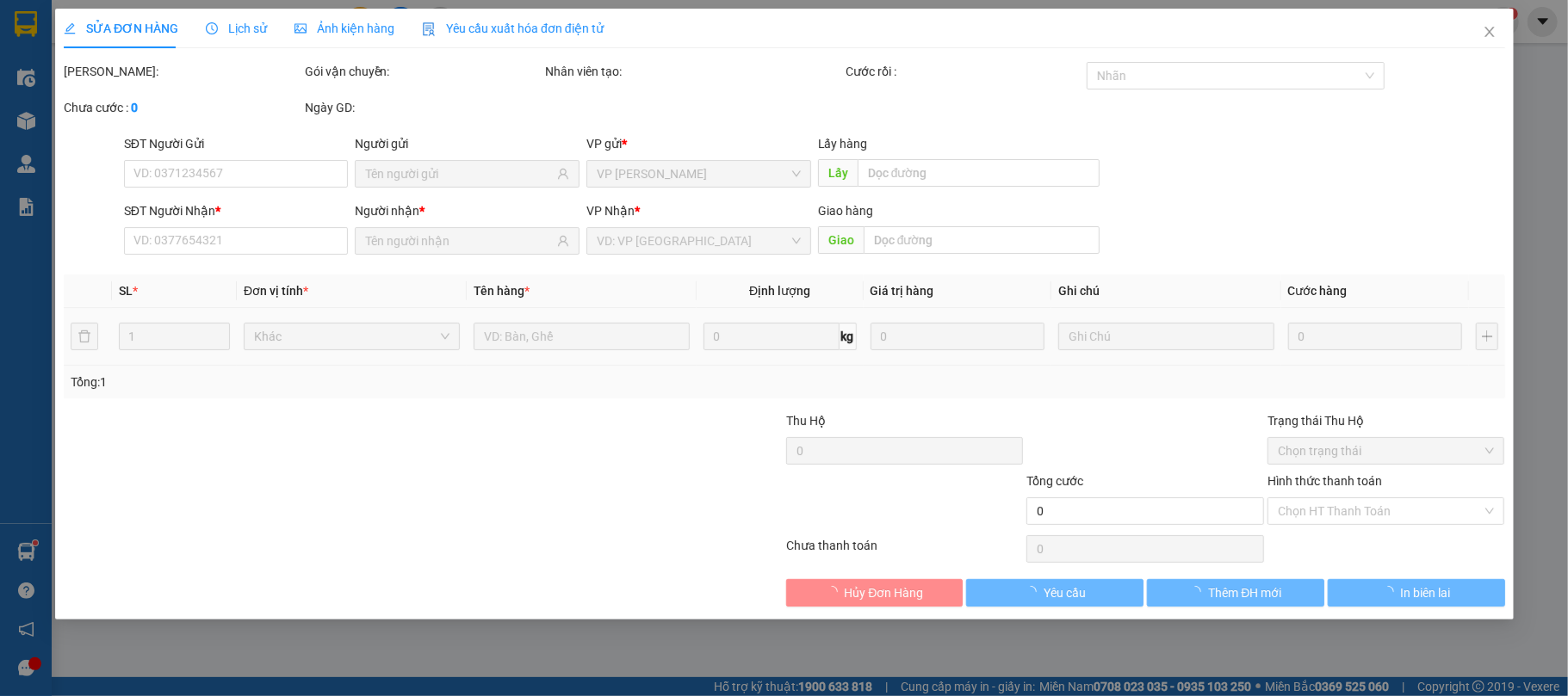
type input "0933752225"
type input "THAN"
type input "30.000"
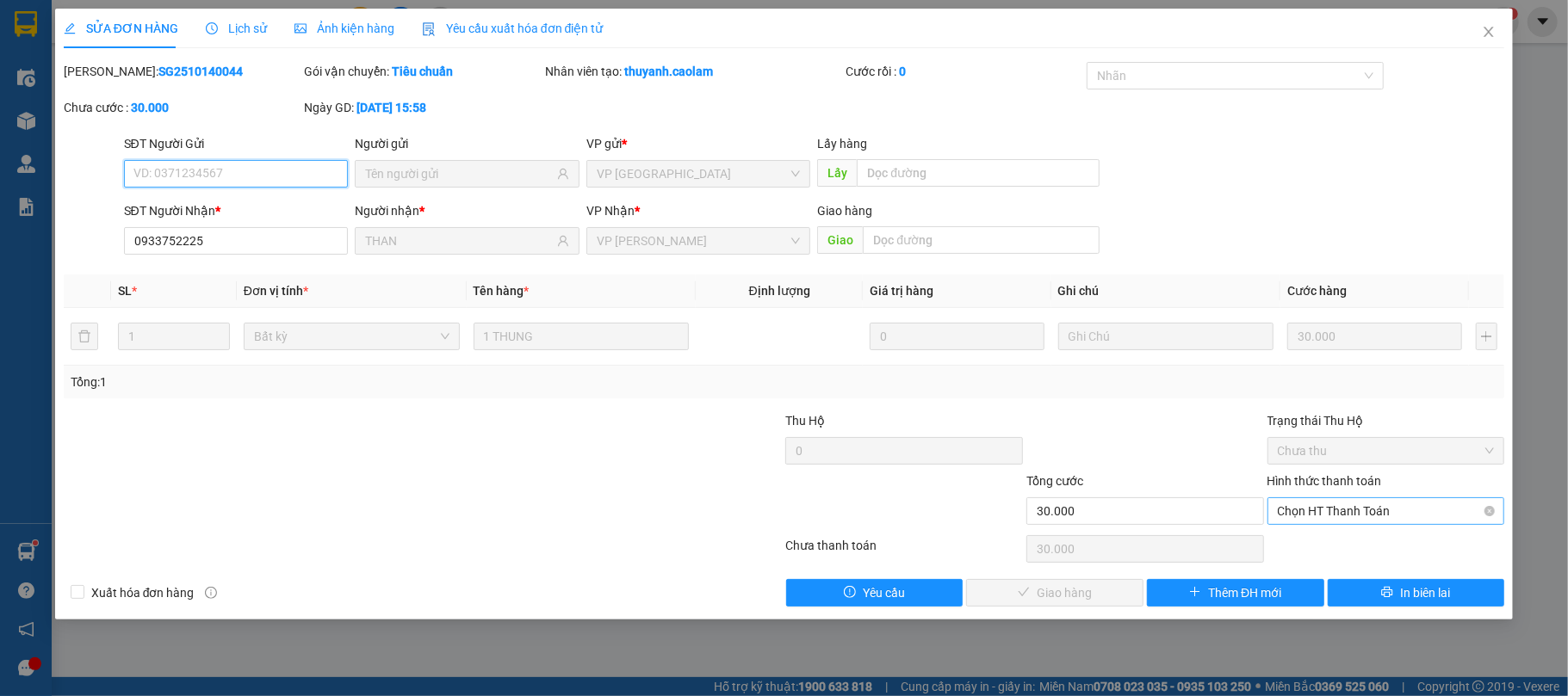
drag, startPoint x: 1316, startPoint y: 511, endPoint x: 1303, endPoint y: 527, distance: 20.6
click at [1316, 510] on span "Chọn HT Thanh Toán" at bounding box center [1385, 510] width 217 height 26
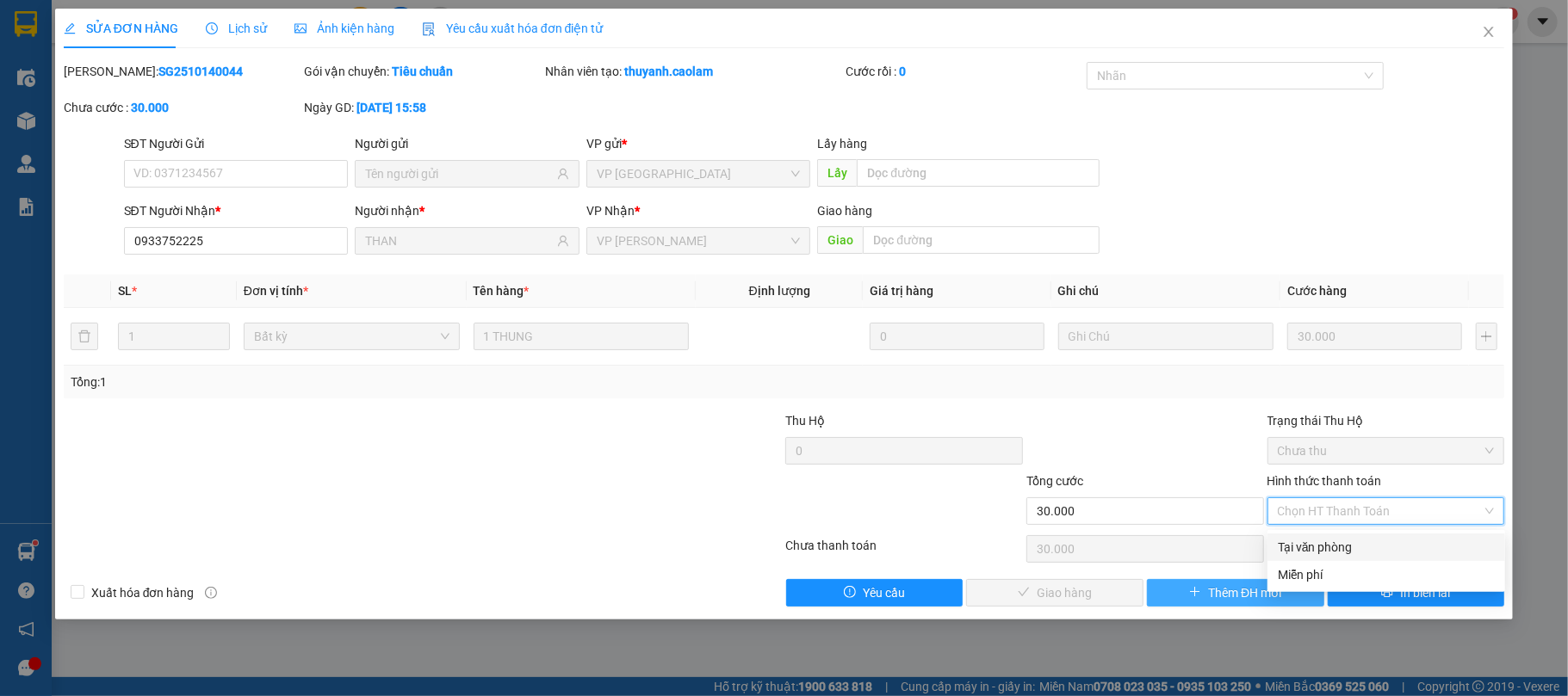
drag, startPoint x: 1300, startPoint y: 538, endPoint x: 1189, endPoint y: 595, distance: 124.8
click at [1300, 539] on div "Tại văn phòng" at bounding box center [1385, 548] width 217 height 19
type input "0"
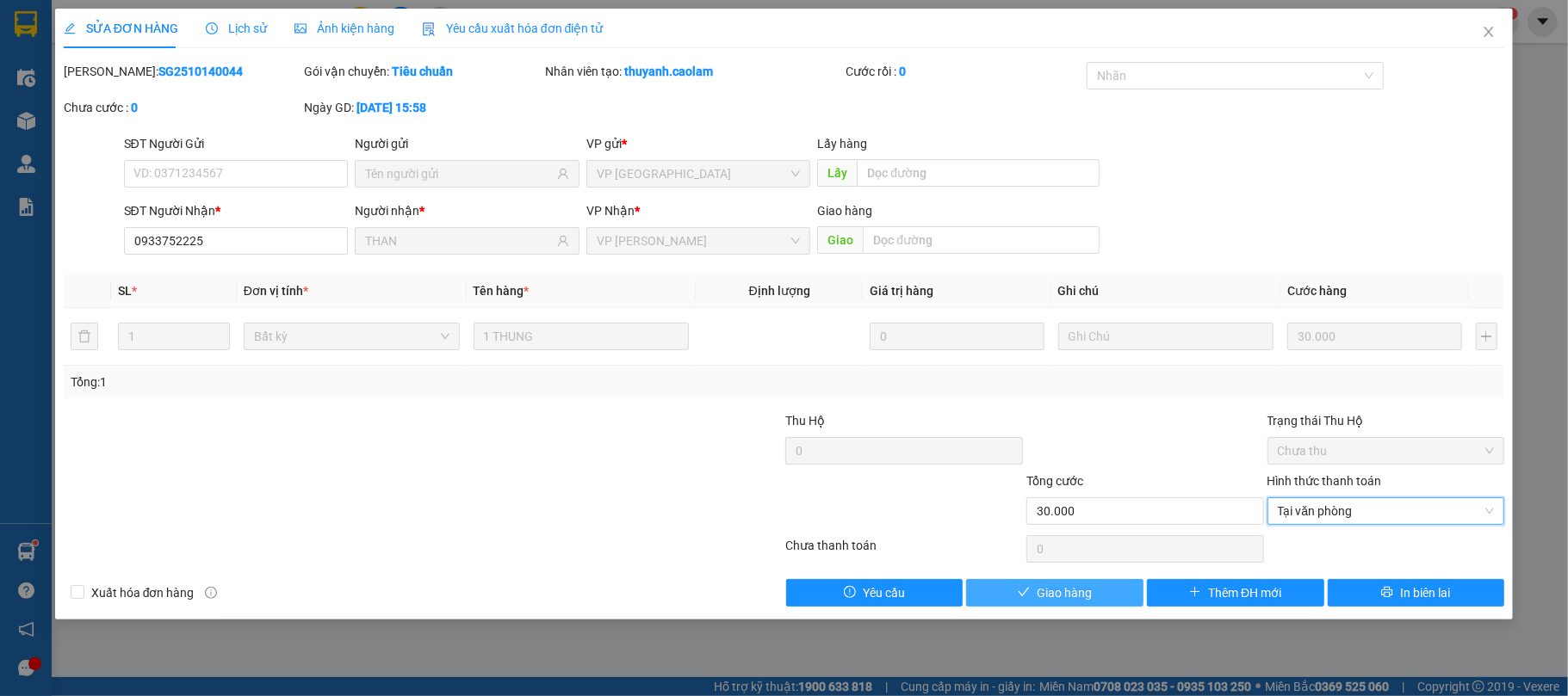
click at [1088, 585] on span "Giao hàng" at bounding box center [1063, 593] width 55 height 19
click at [1086, 585] on span "Giao hàng" at bounding box center [1063, 593] width 55 height 19
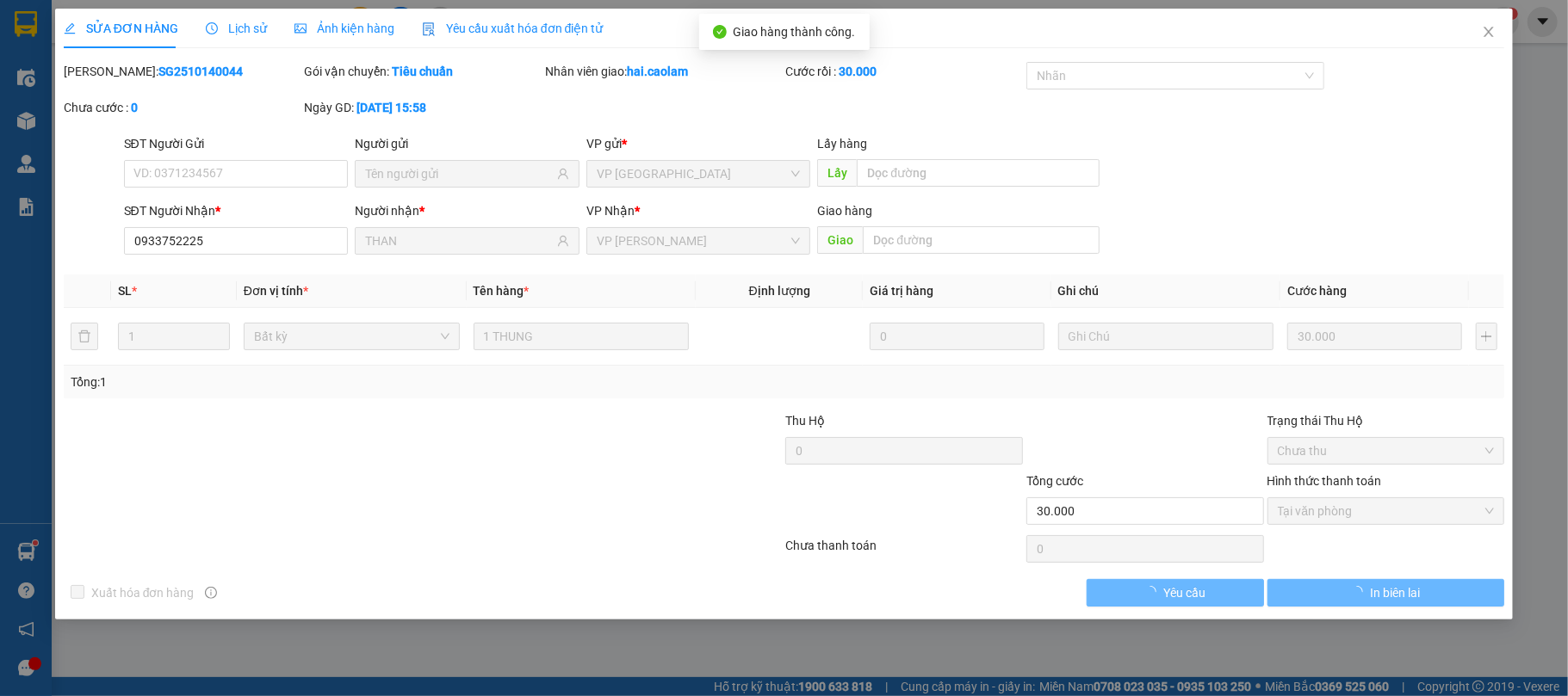
click at [996, 649] on div "SỬA ĐƠN HÀNG Lịch sử Ảnh kiện hàng Yêu cầu xuất hóa đơn điện tử Total Paid Fee …" at bounding box center [784, 348] width 1568 height 696
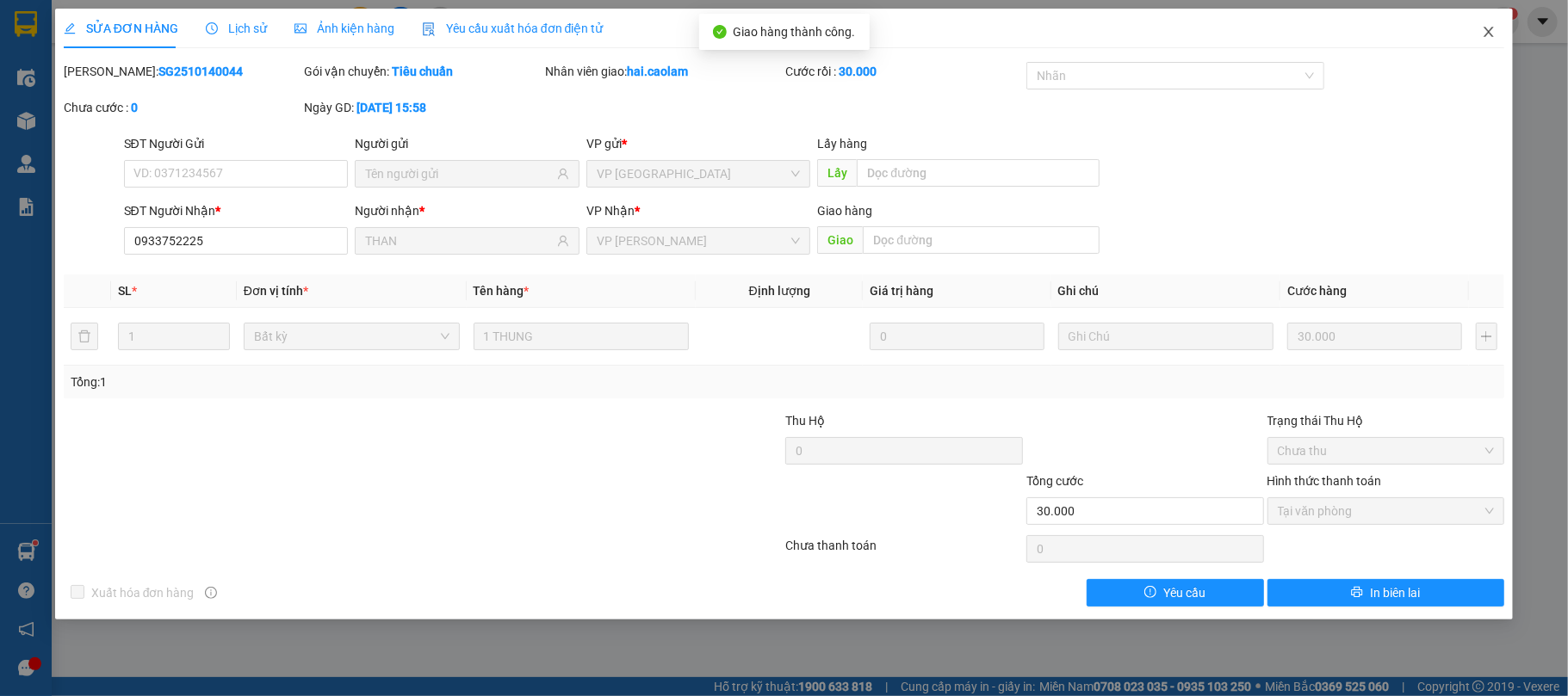
click at [1484, 38] on icon "close" at bounding box center [1488, 32] width 13 height 13
click at [49, 116] on div "Kho hàng mới" at bounding box center [26, 120] width 52 height 43
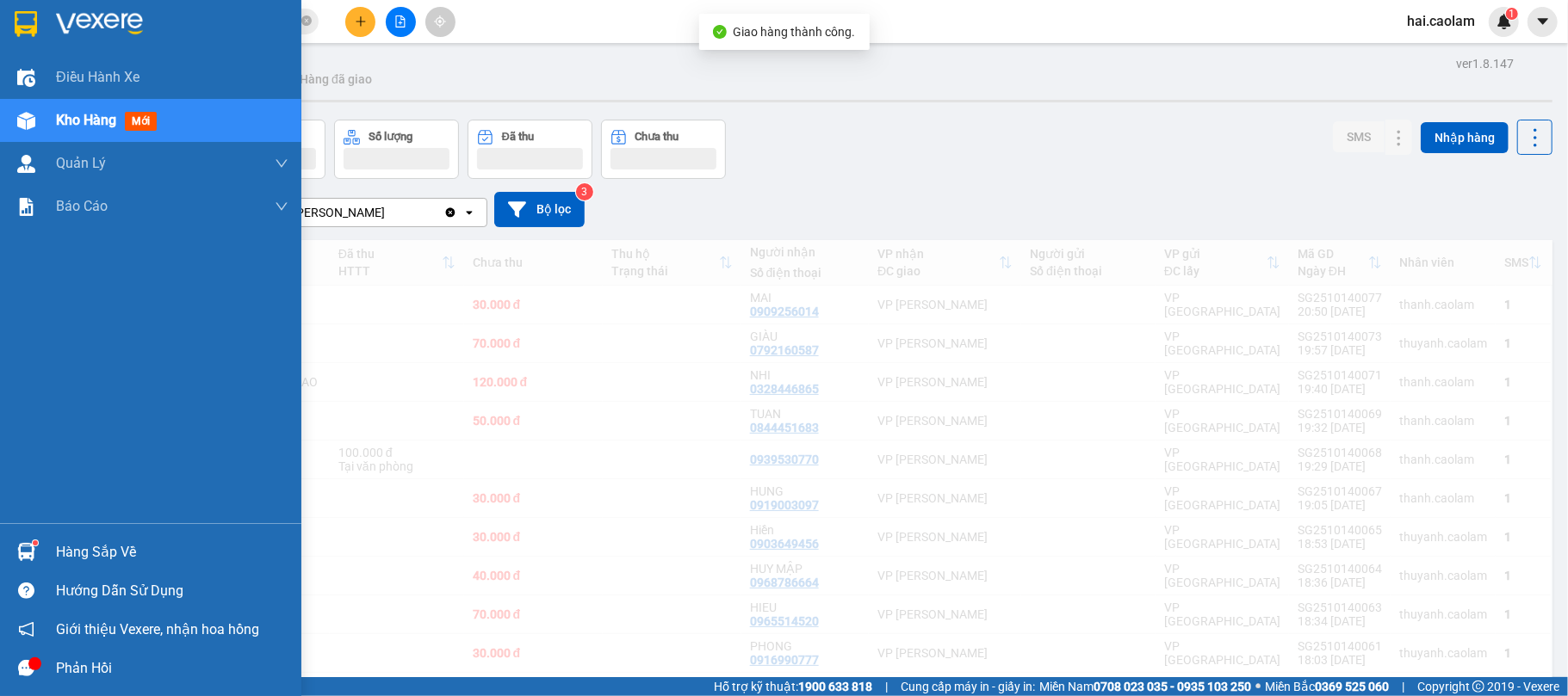
click at [32, 117] on img at bounding box center [26, 120] width 18 height 18
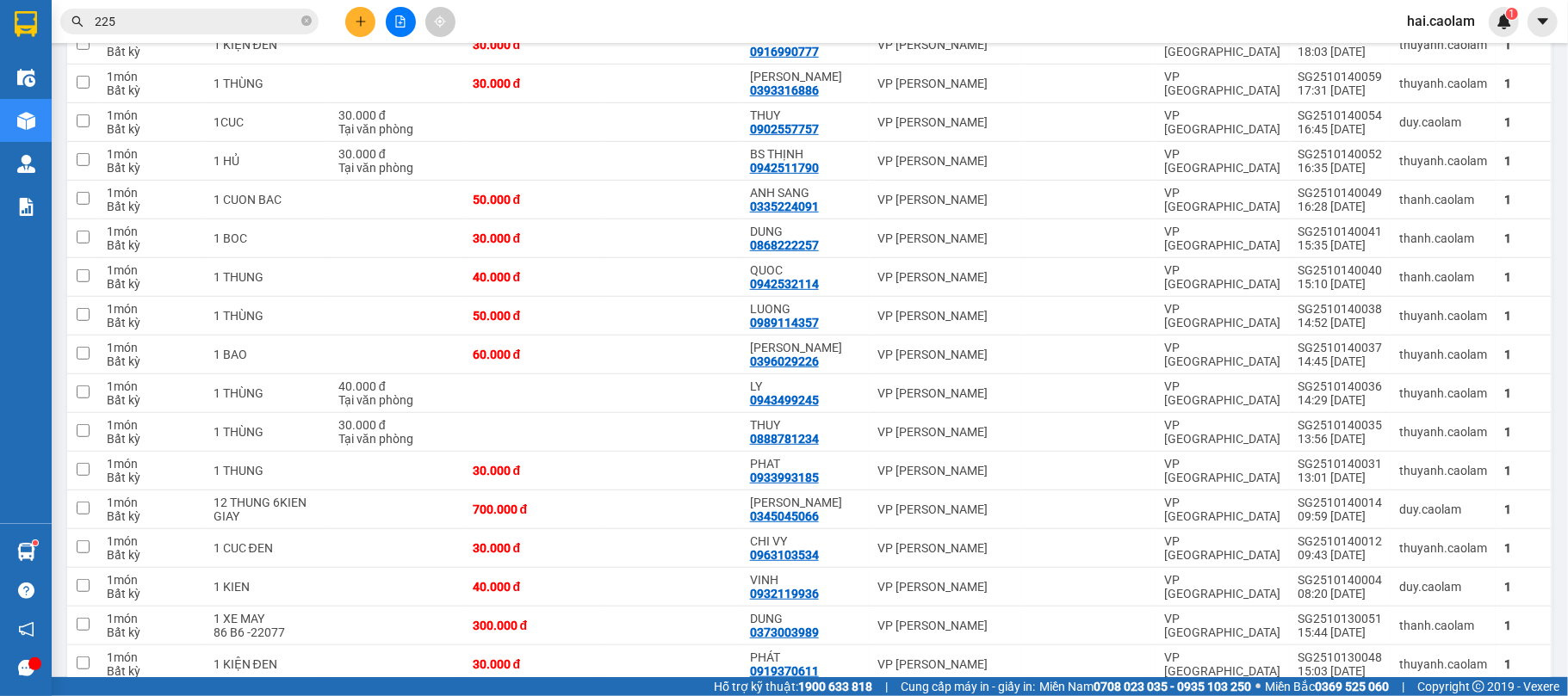
scroll to position [1377, 0]
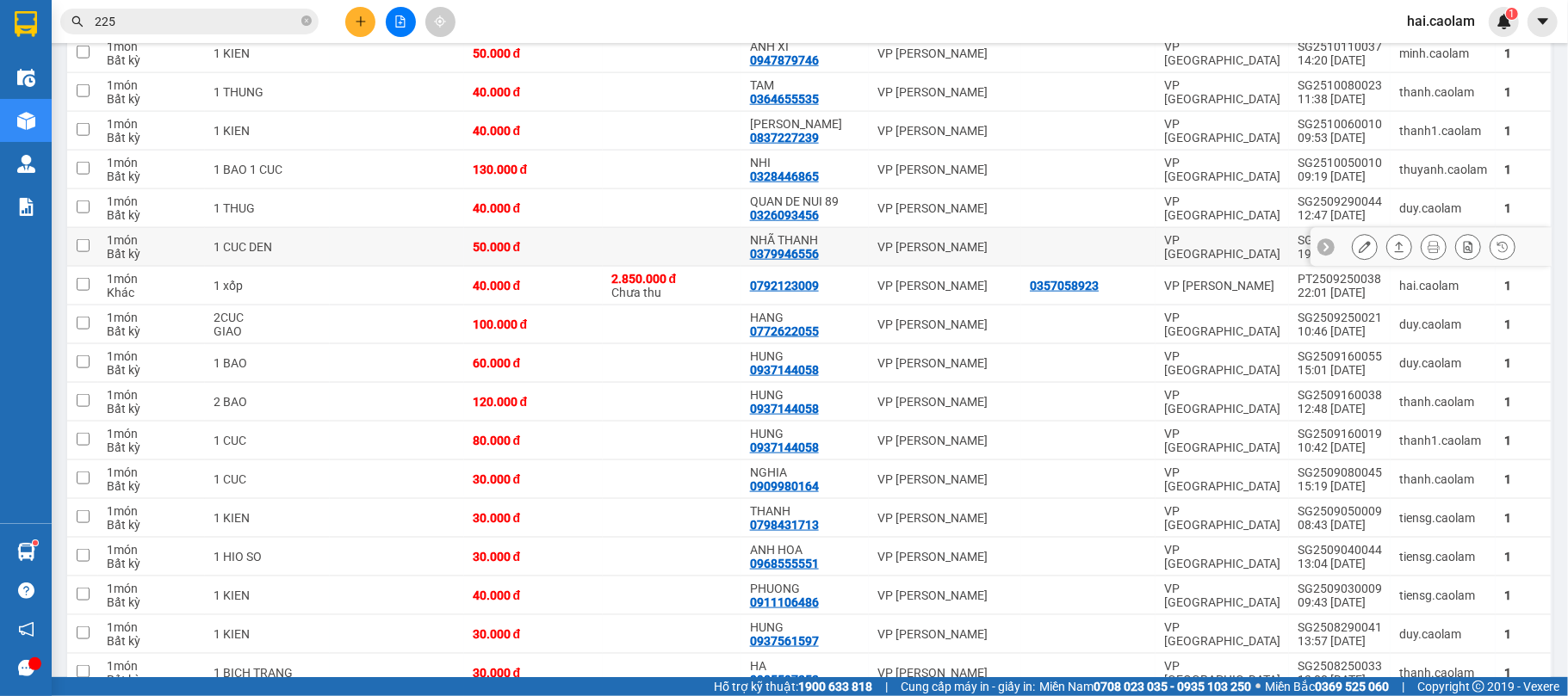
click at [849, 259] on div "NHÃ THANH 0379946556" at bounding box center [804, 246] width 110 height 28
checkbox input "true"
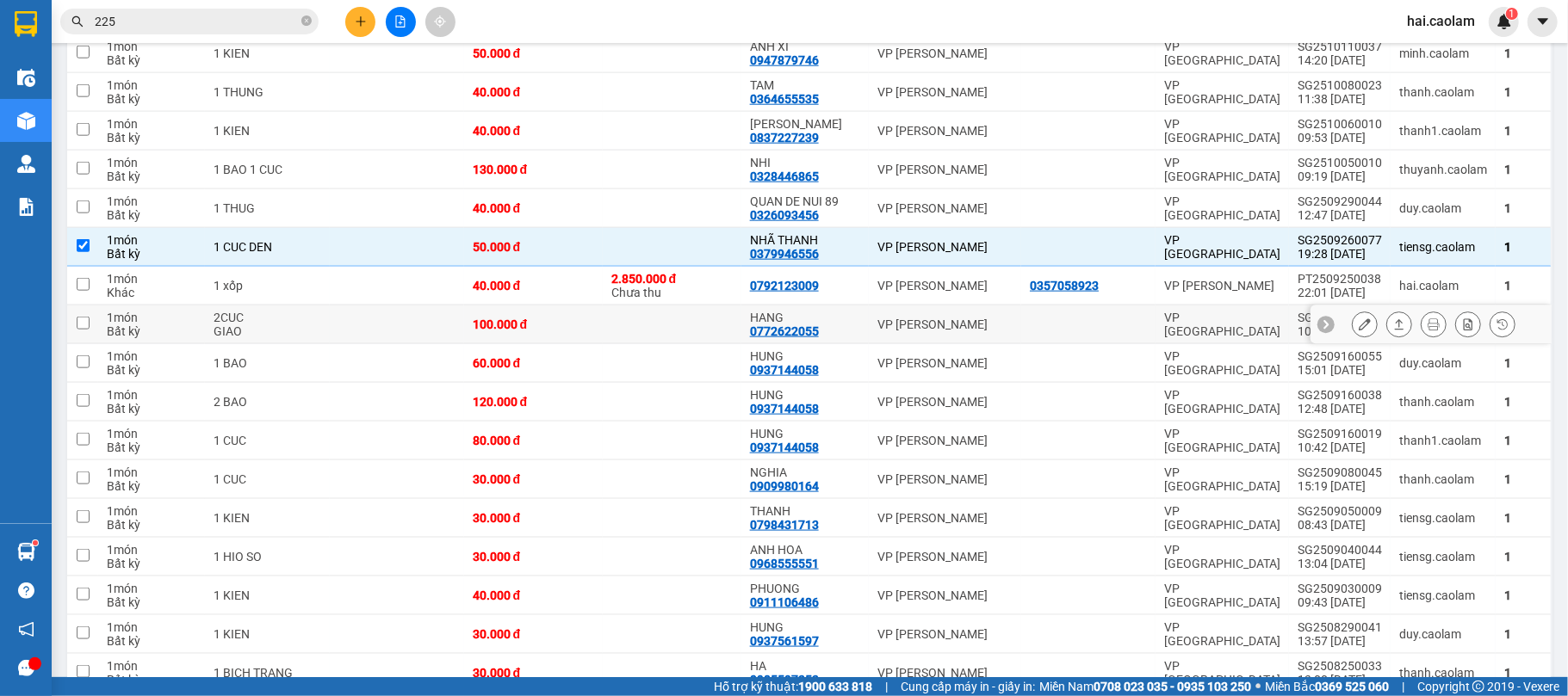
click at [838, 324] on div "HANG" at bounding box center [804, 318] width 110 height 13
checkbox input "true"
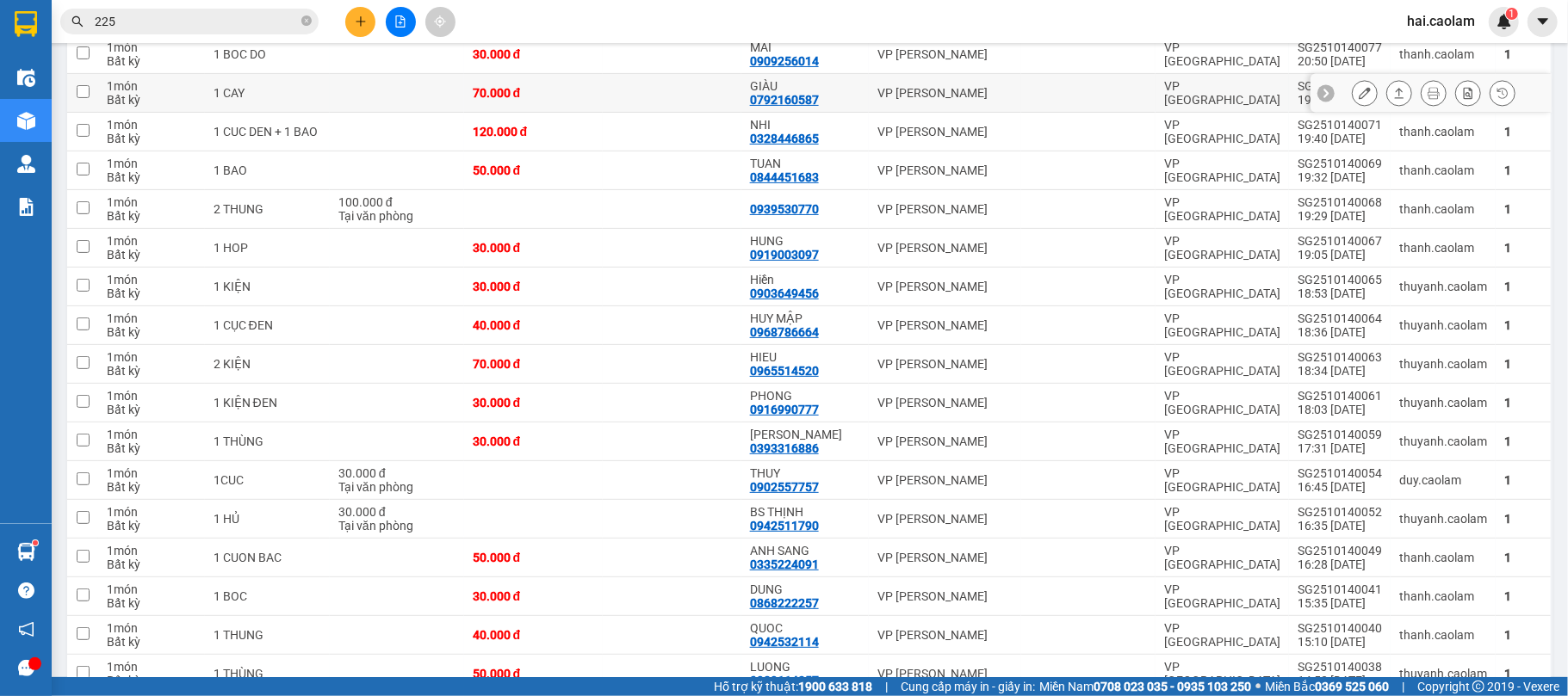
scroll to position [0, 0]
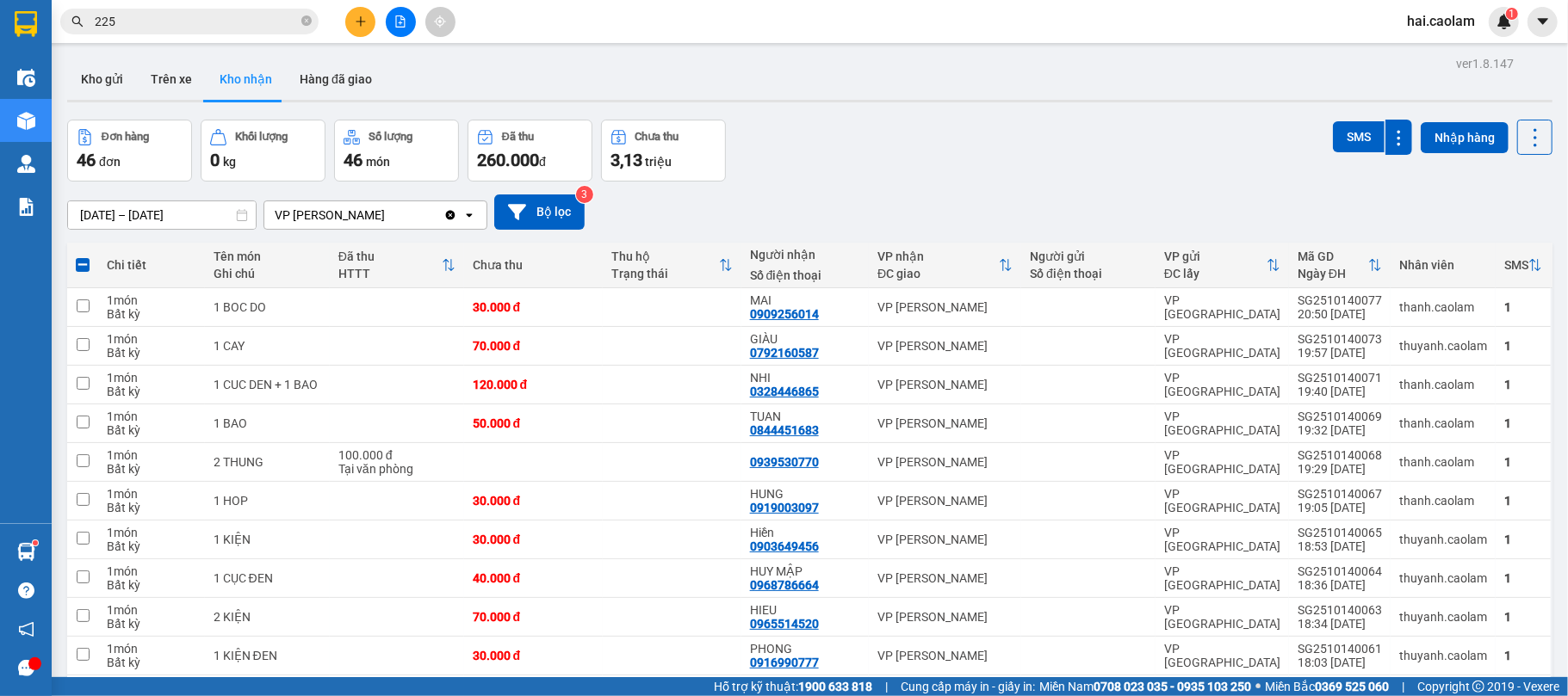
click at [1014, 191] on div "01/08/2025 – 31/10/2025 Press the down arrow key to interact with the calendar …" at bounding box center [810, 212] width 1485 height 61
click at [1016, 197] on div "01/08/2025 – 31/10/2025 Press the down arrow key to interact with the calendar …" at bounding box center [810, 212] width 1485 height 36
click at [973, 128] on div "Đơn hàng 46 đơn Khối lượng 0 kg Số lượng 46 món Đã thu 260.000 đ Chưa thu 3,13 …" at bounding box center [810, 150] width 1485 height 62
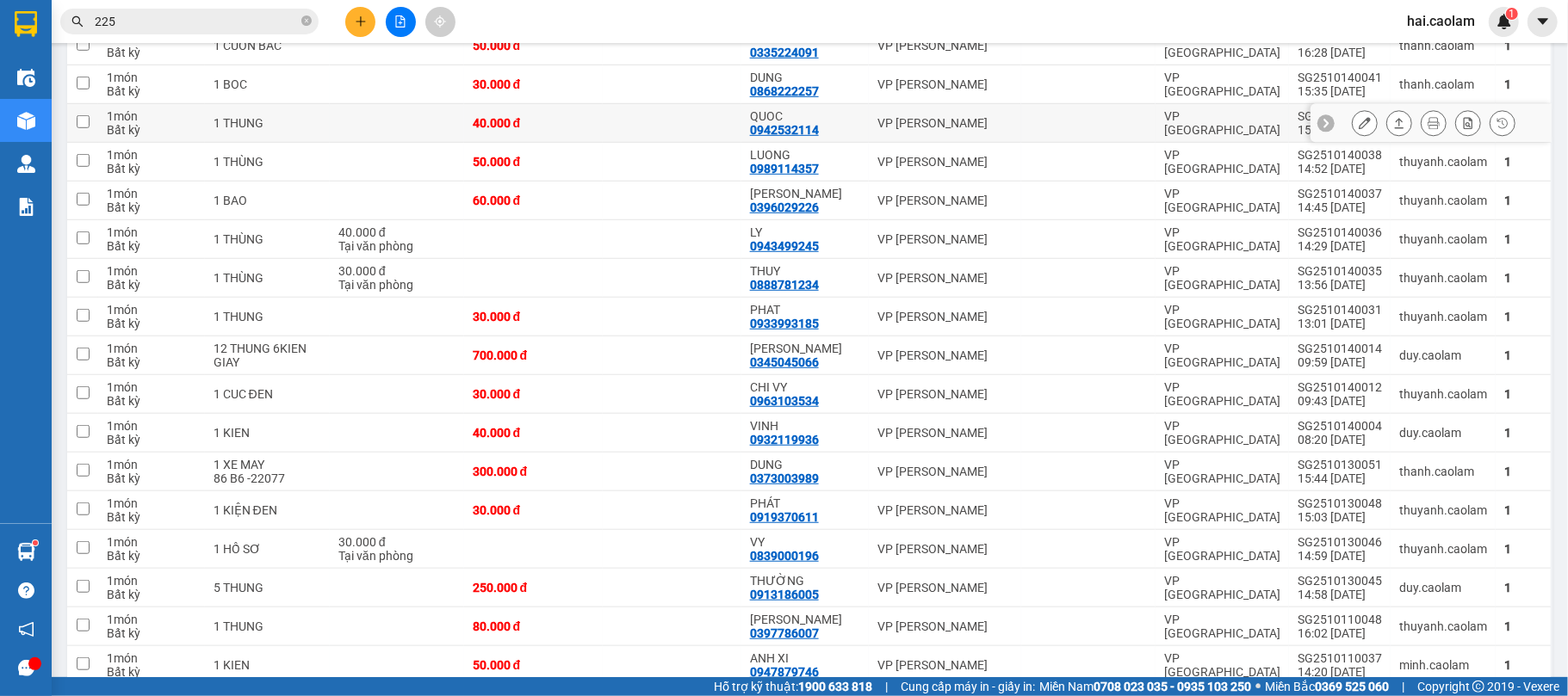
scroll to position [1224, 0]
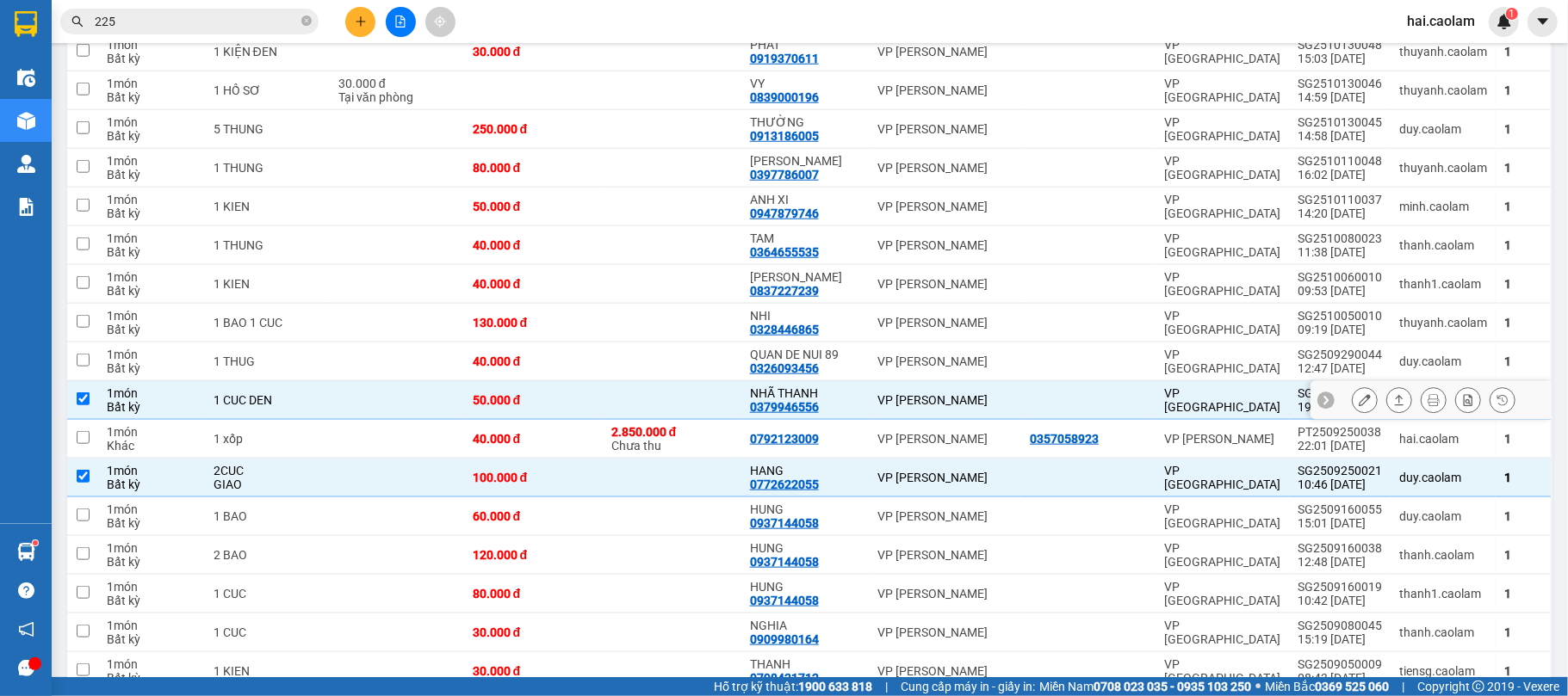
click at [873, 420] on td "[PERSON_NAME]" at bounding box center [945, 400] width 152 height 39
checkbox input "false"
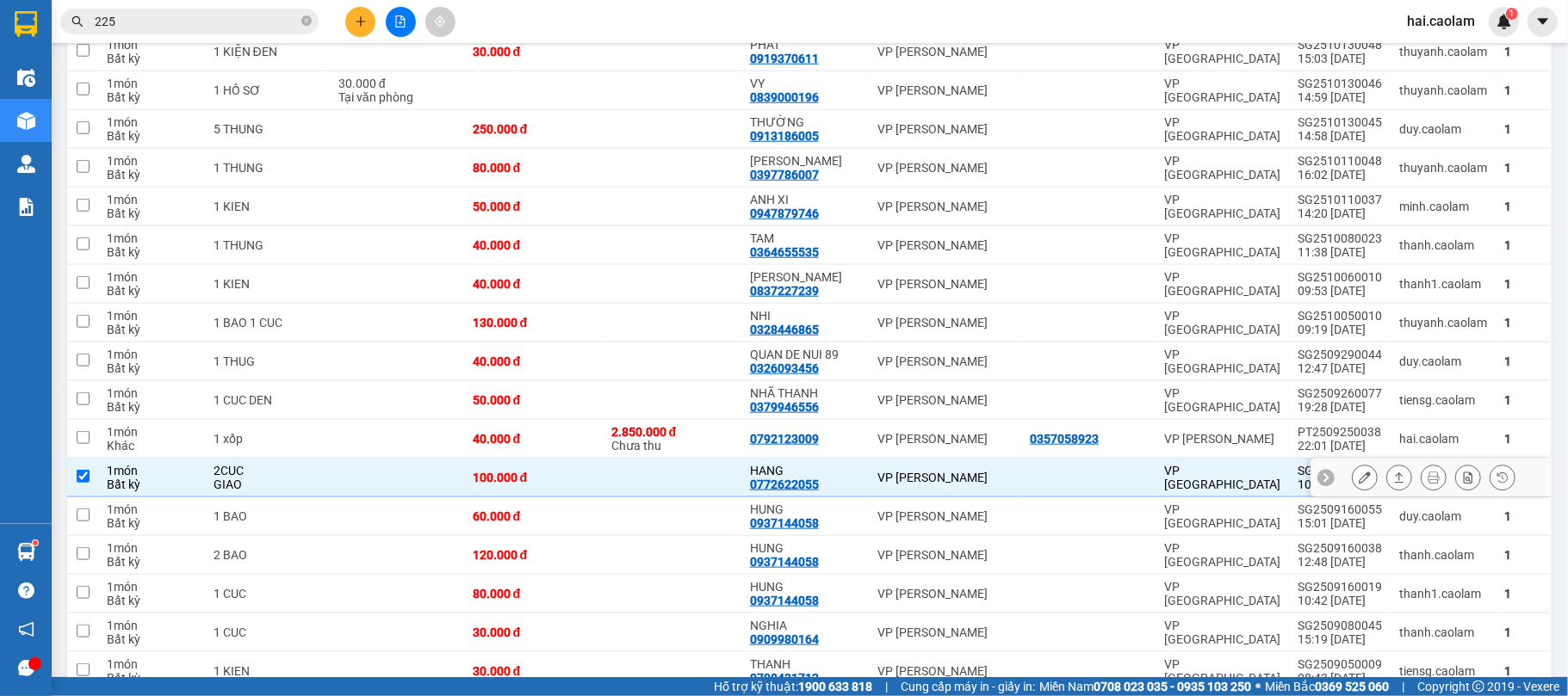
click at [833, 490] on div "HANG 0772622055" at bounding box center [804, 477] width 110 height 28
checkbox input "false"
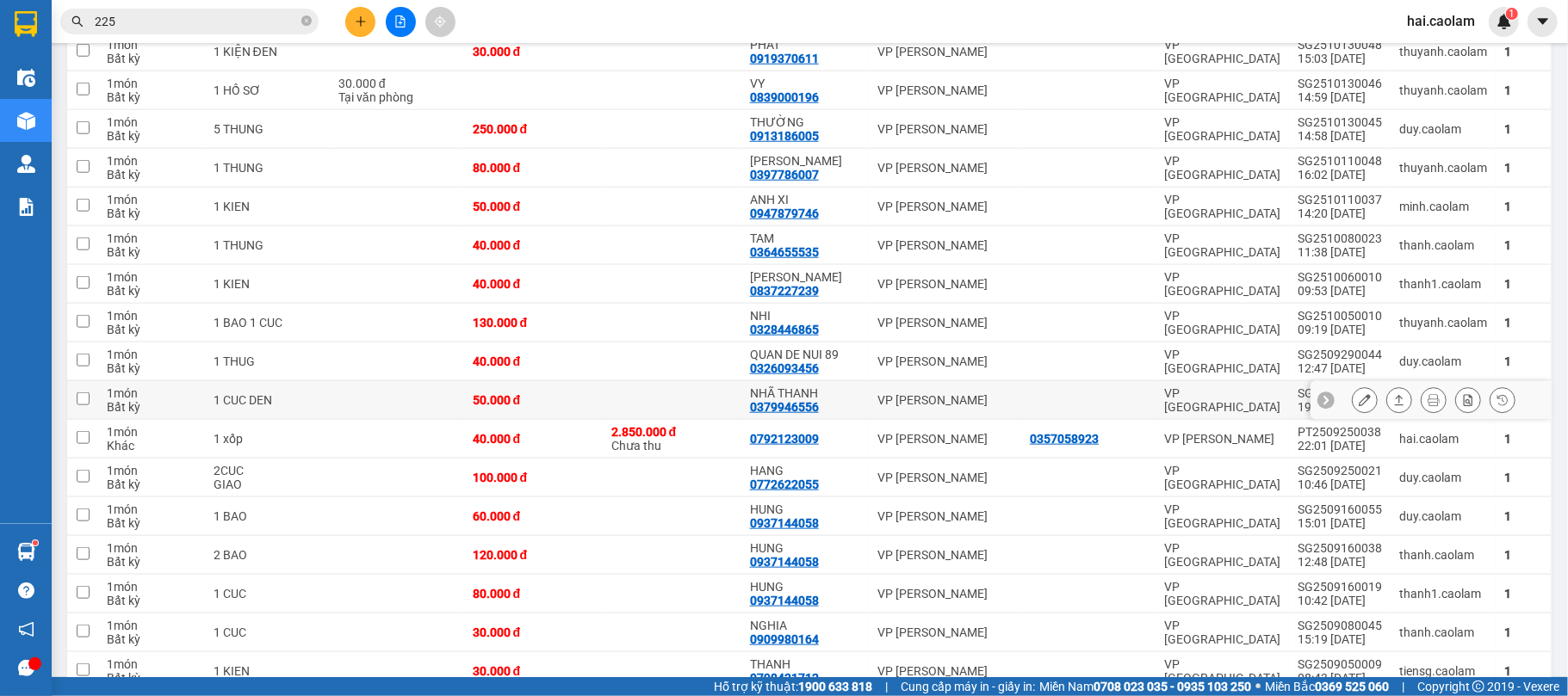
click at [834, 411] on div "NHÃ THANH 0379946556" at bounding box center [804, 400] width 110 height 28
checkbox input "true"
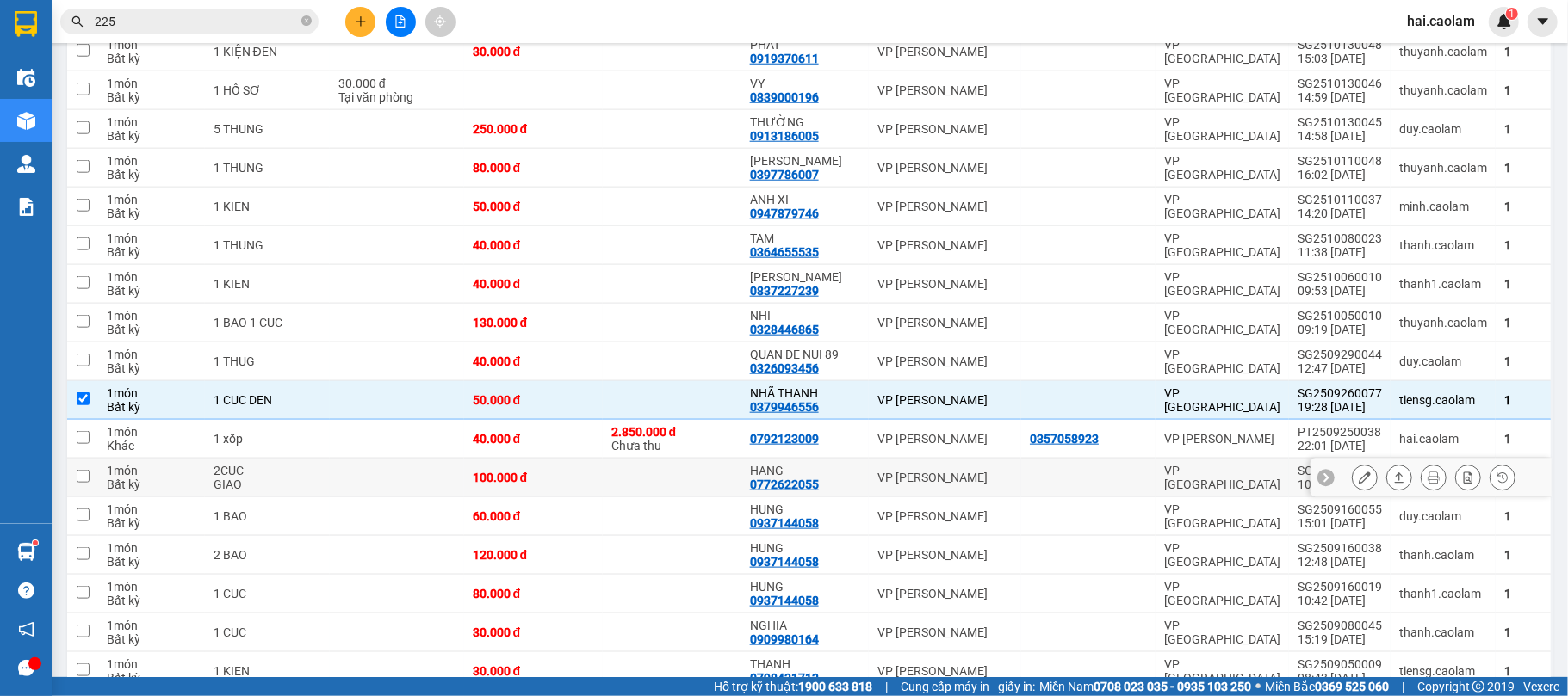
click at [851, 477] on div "HANG" at bounding box center [804, 471] width 110 height 13
checkbox input "true"
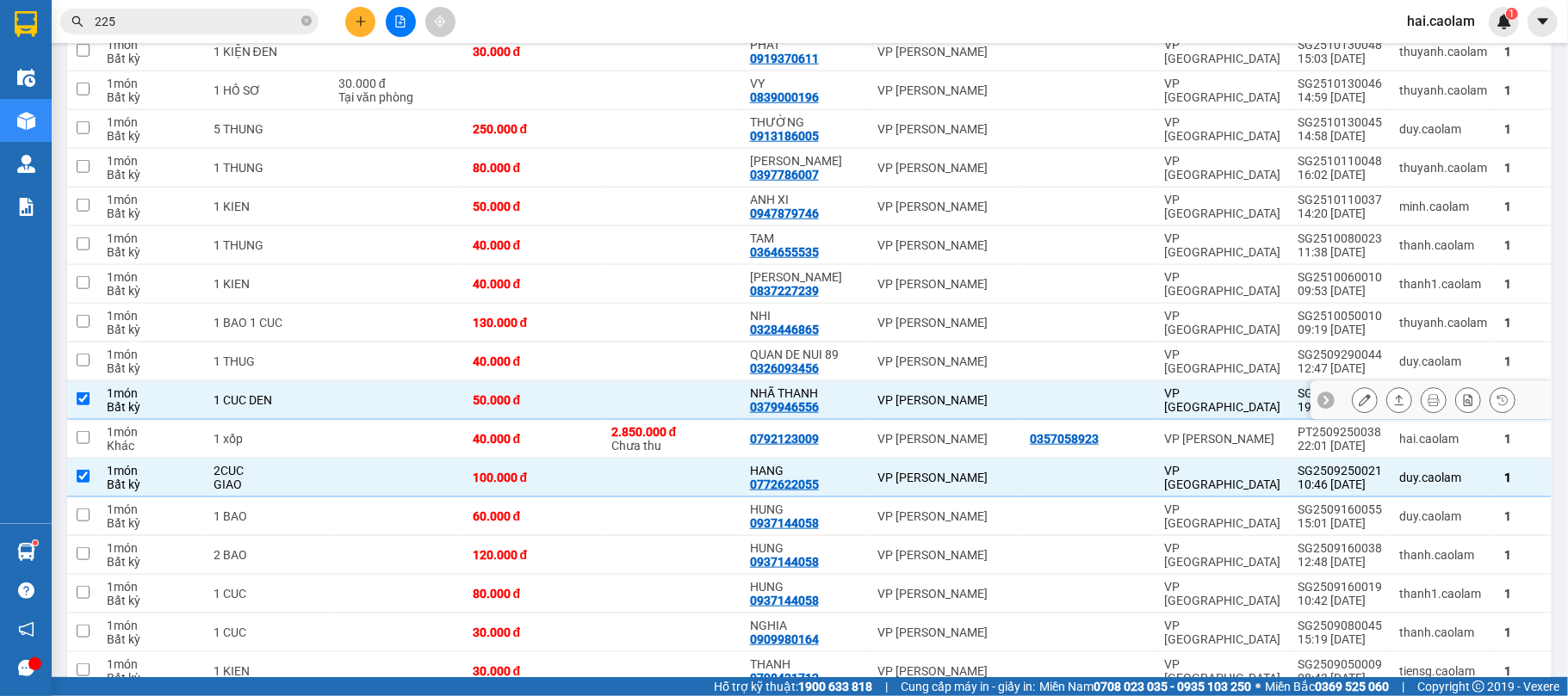
click at [859, 420] on td "NHÃ THANH 0379946556" at bounding box center [805, 400] width 127 height 39
checkbox input "false"
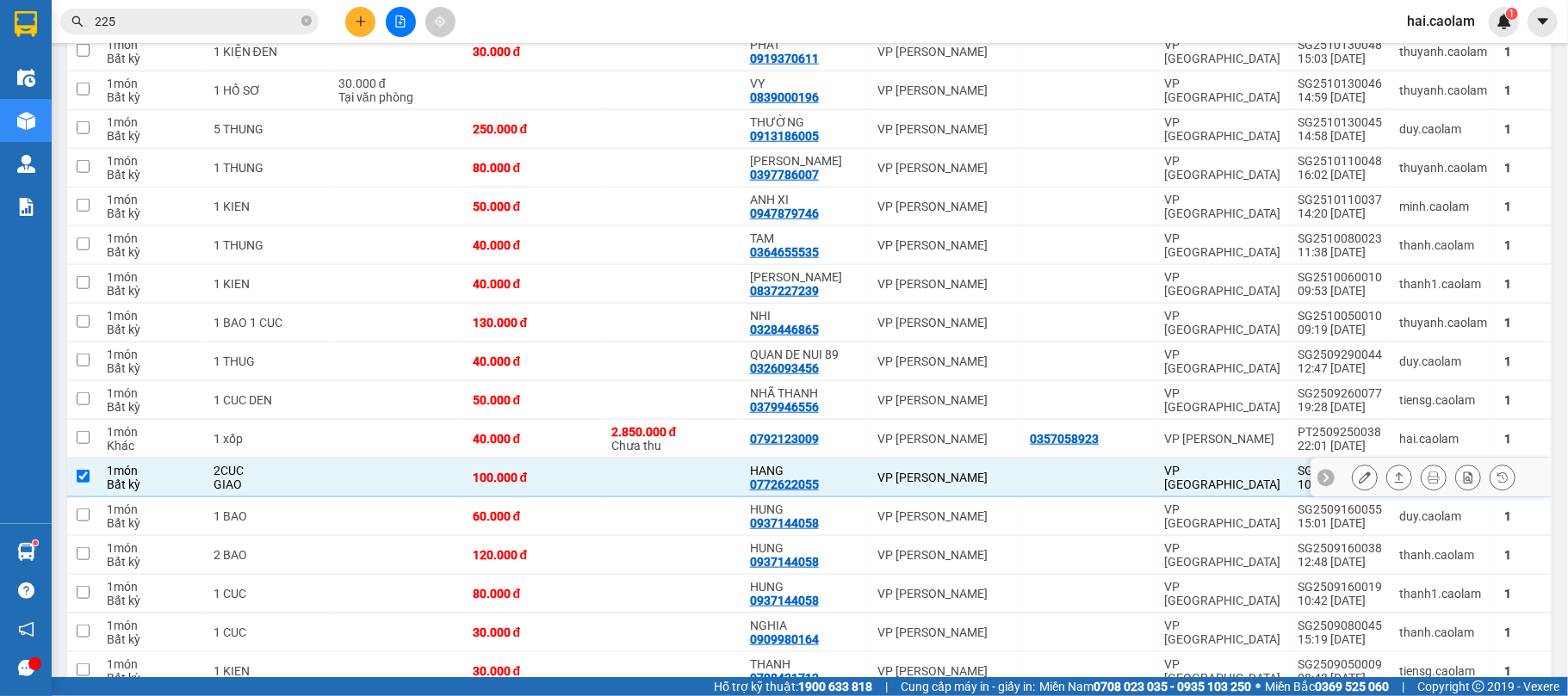
click at [845, 490] on div "HANG 0772622055" at bounding box center [804, 477] width 110 height 28
checkbox input "false"
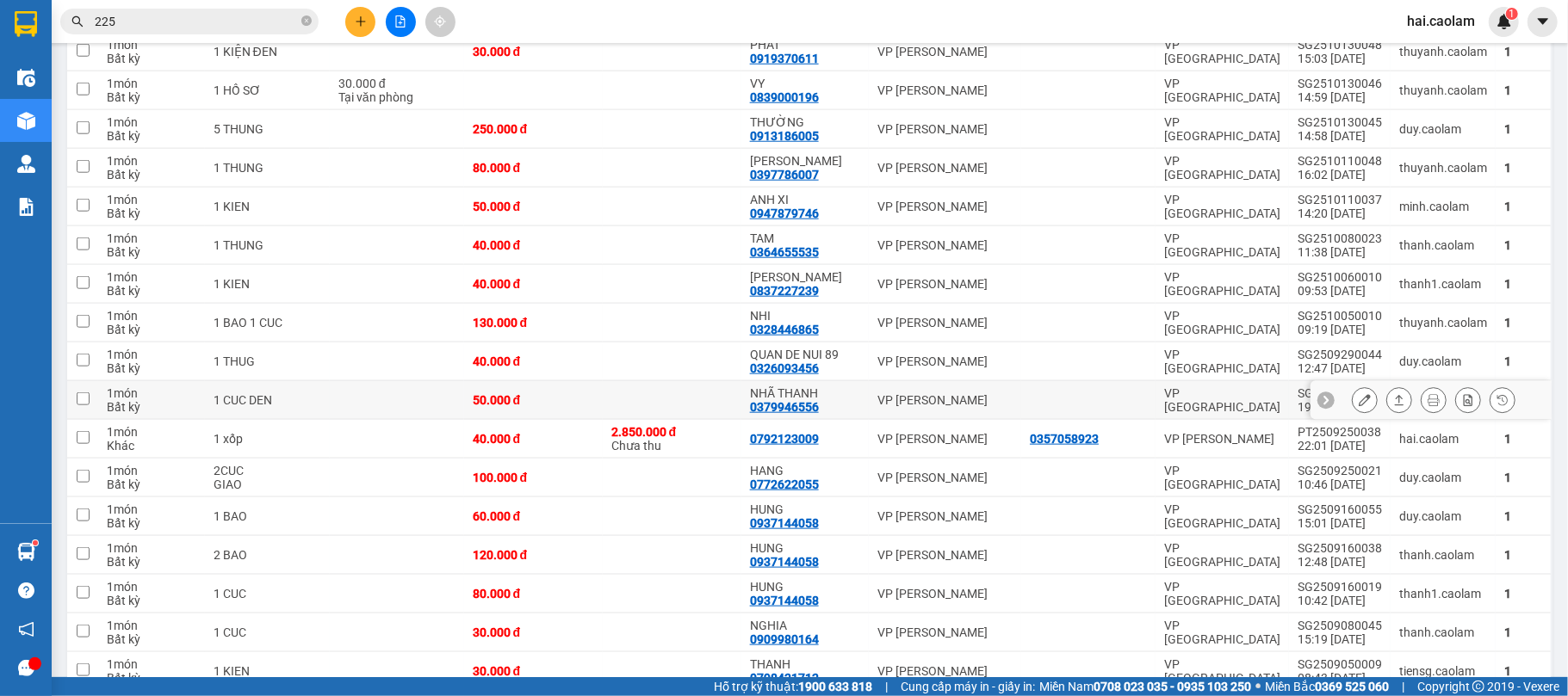
click at [851, 413] on div "NHÃ THANH 0379946556" at bounding box center [804, 400] width 110 height 28
checkbox input "true"
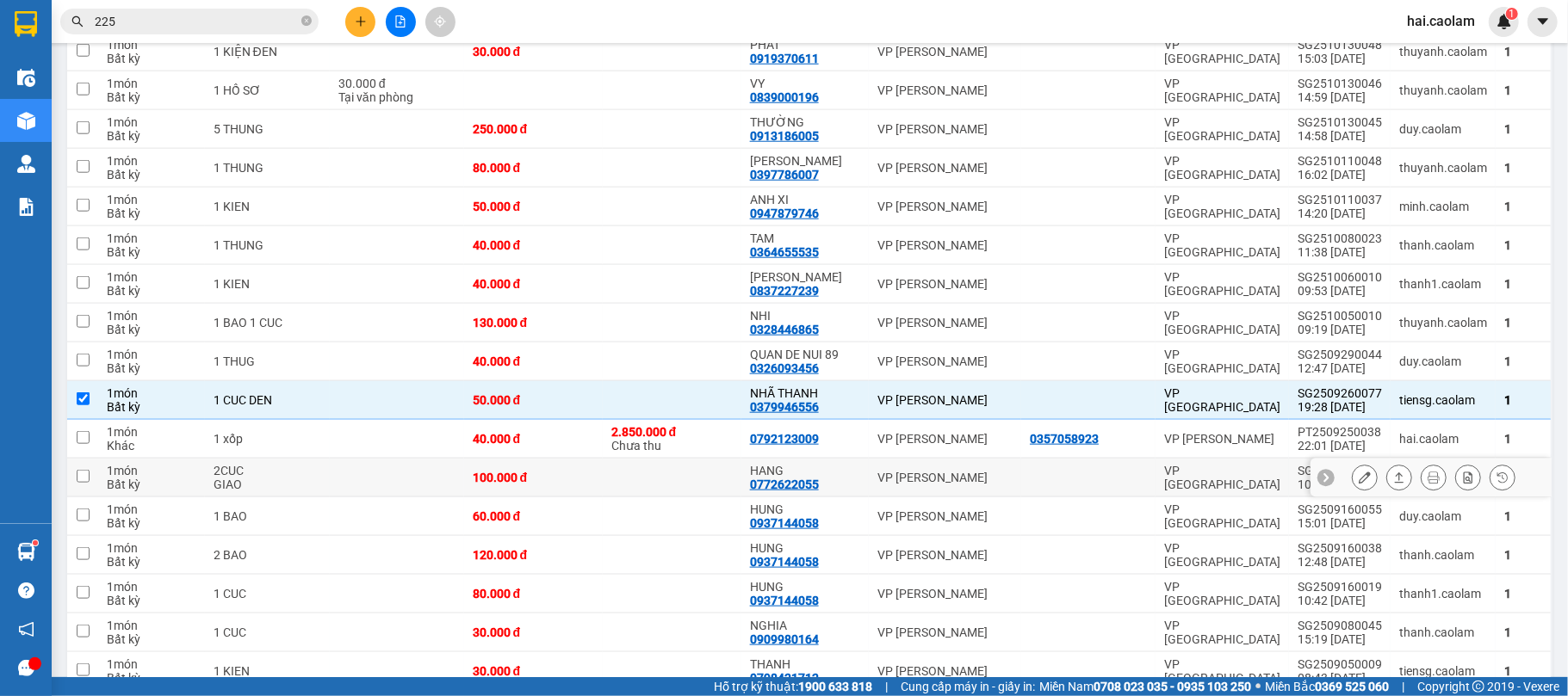
click at [831, 490] on div "HANG 0772622055" at bounding box center [804, 477] width 110 height 28
checkbox input "true"
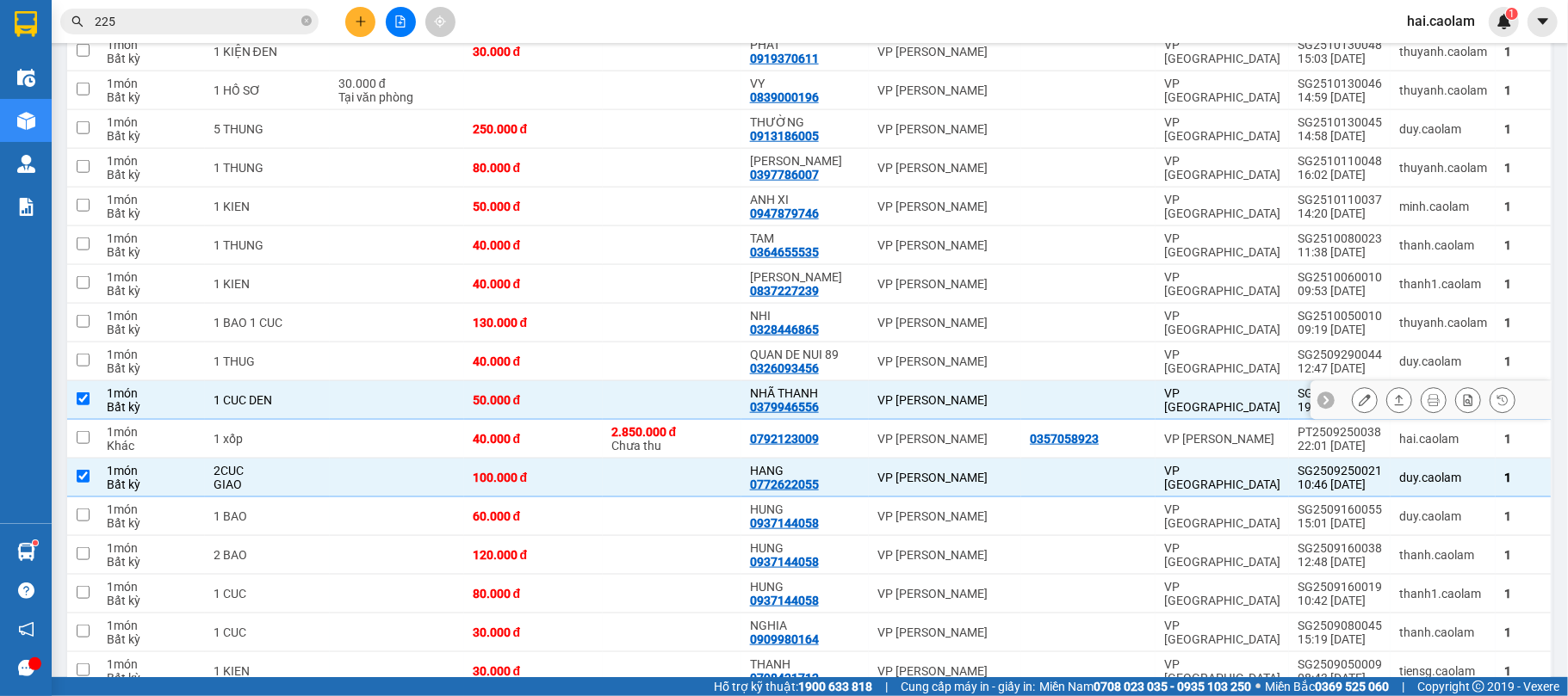
click at [851, 398] on div "NHÃ THANH" at bounding box center [804, 393] width 110 height 13
checkbox input "false"
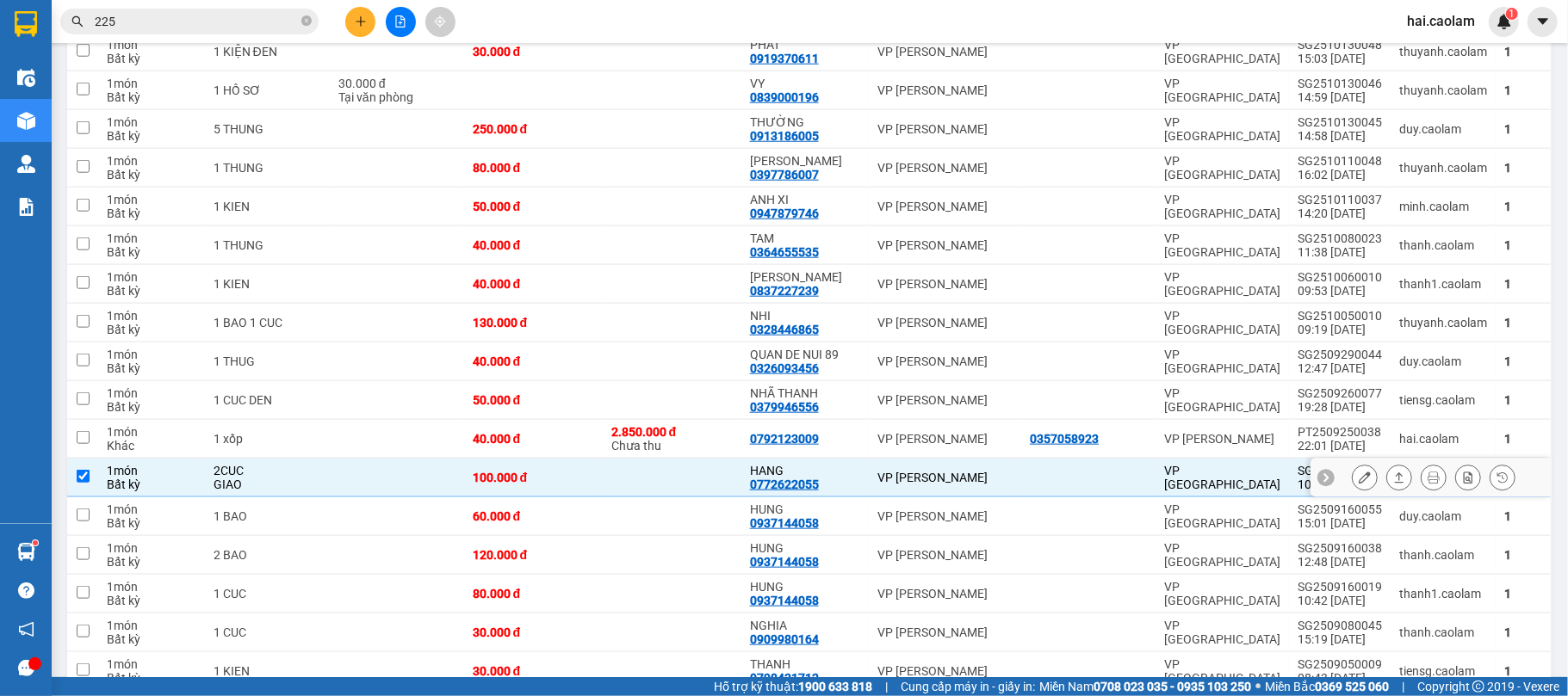
click at [830, 491] on div "HANG 0772622055" at bounding box center [804, 477] width 110 height 28
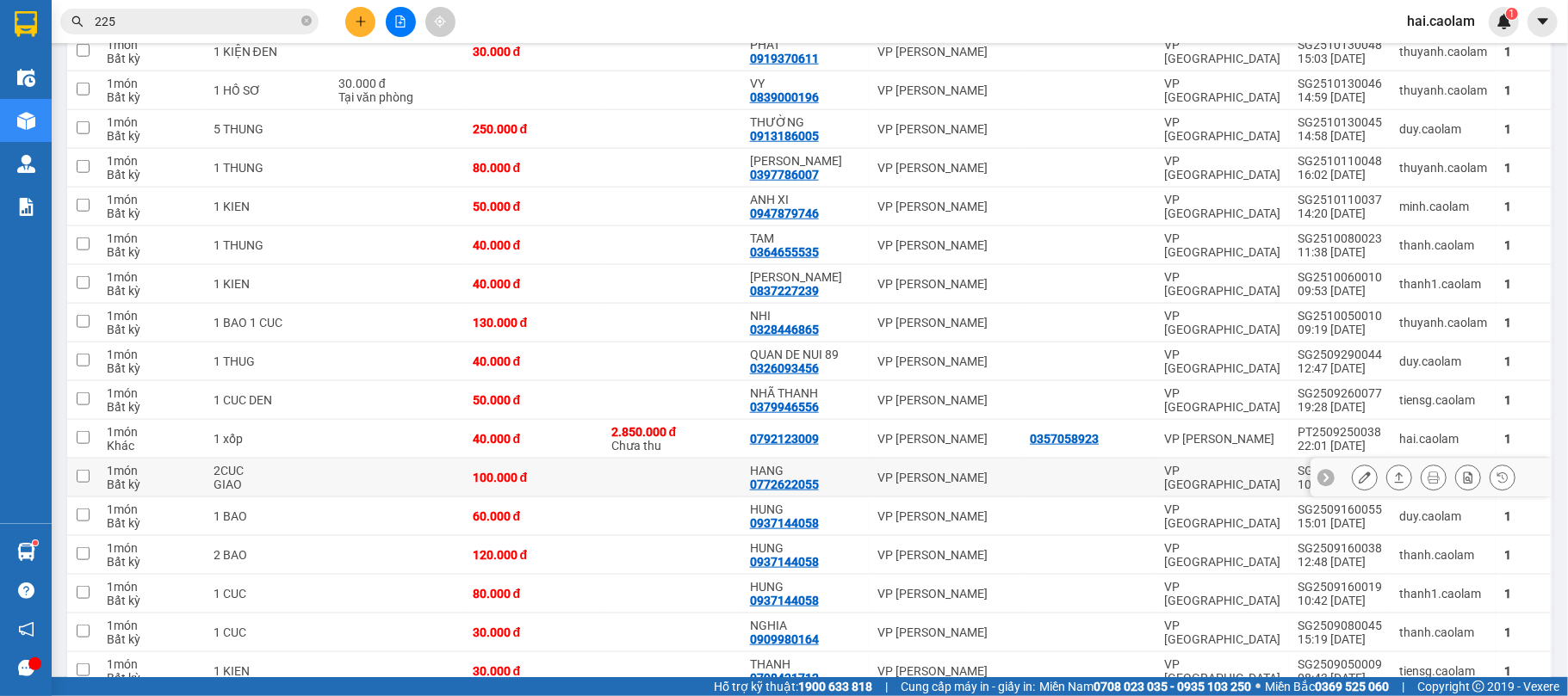
click at [840, 477] on div "HANG" at bounding box center [804, 471] width 110 height 13
checkbox input "true"
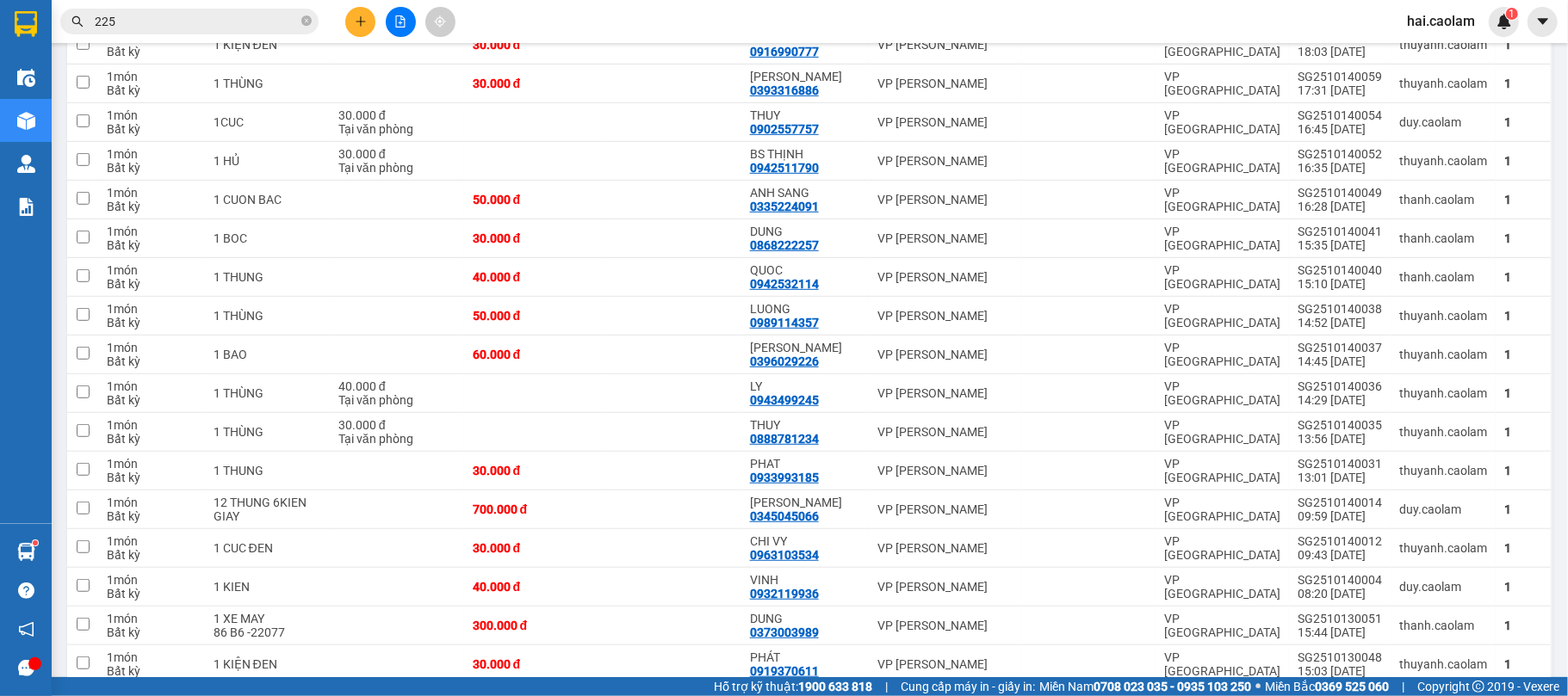
scroll to position [0, 0]
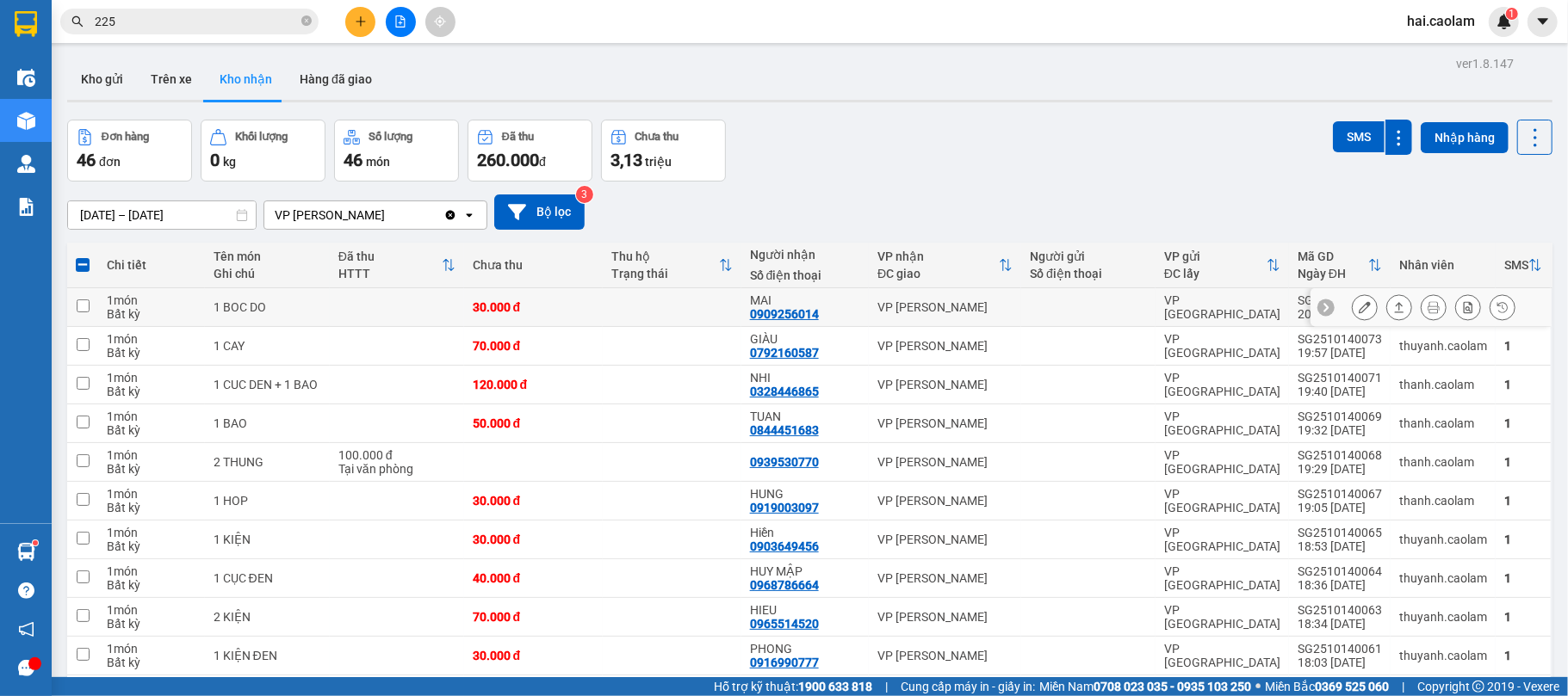
click at [839, 303] on div "MAI" at bounding box center [804, 300] width 110 height 13
checkbox input "true"
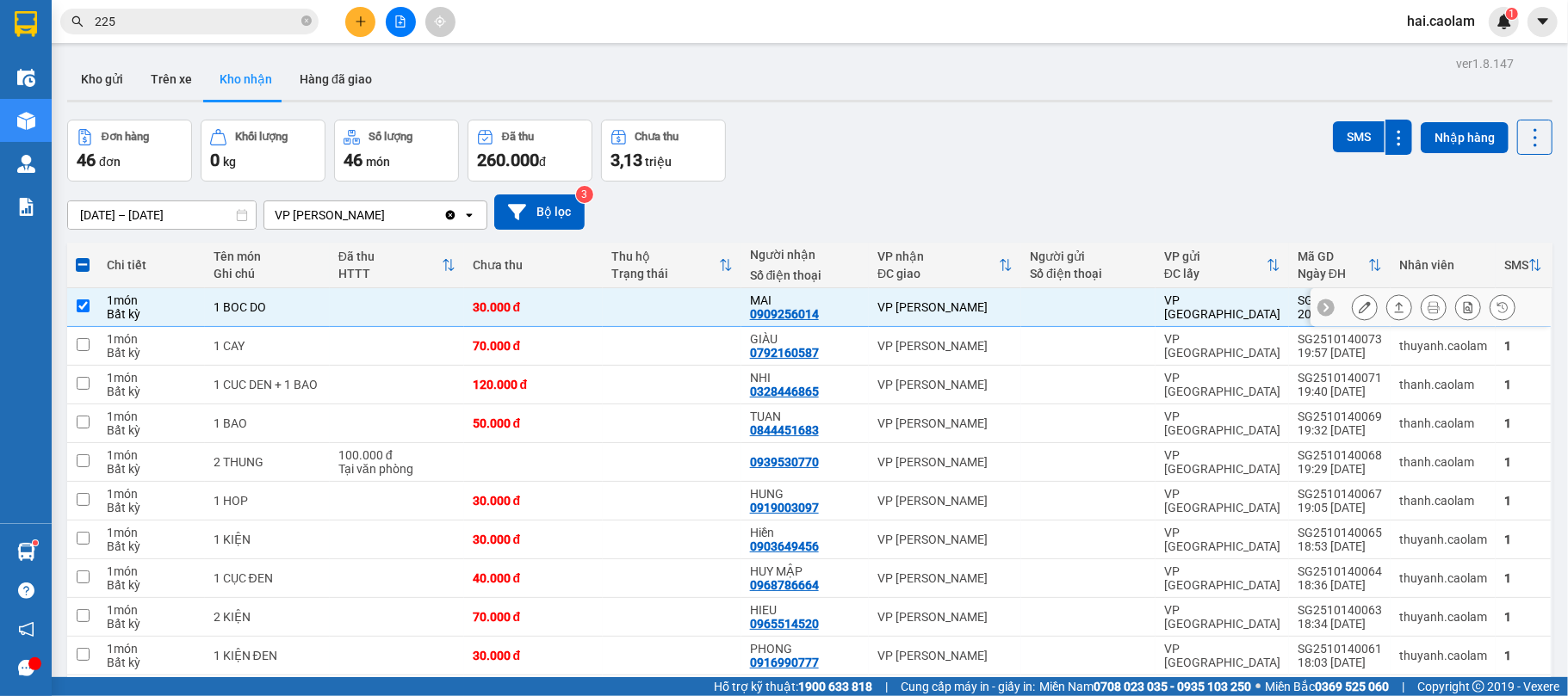
click at [1358, 306] on icon at bounding box center [1364, 307] width 13 height 13
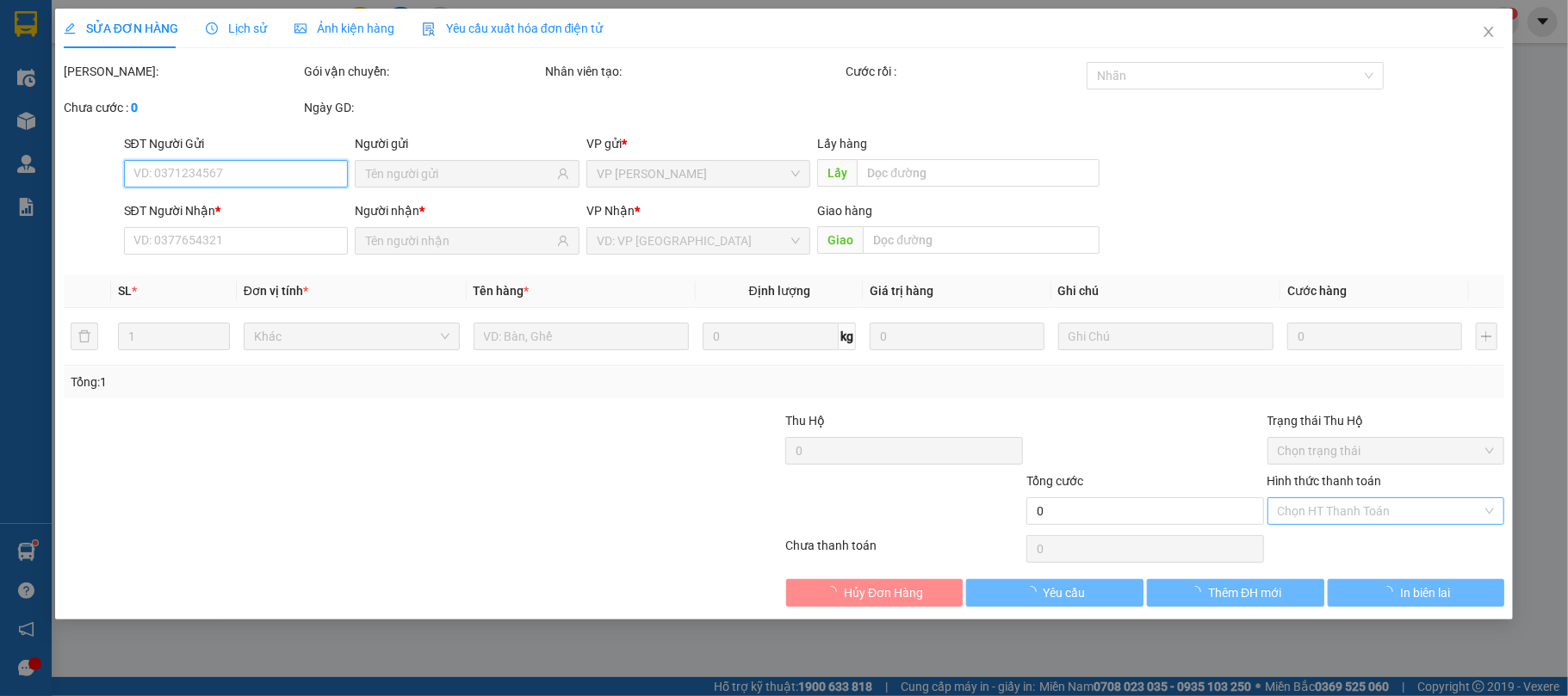
type input "0909256014"
type input "MAI"
type input "30.000"
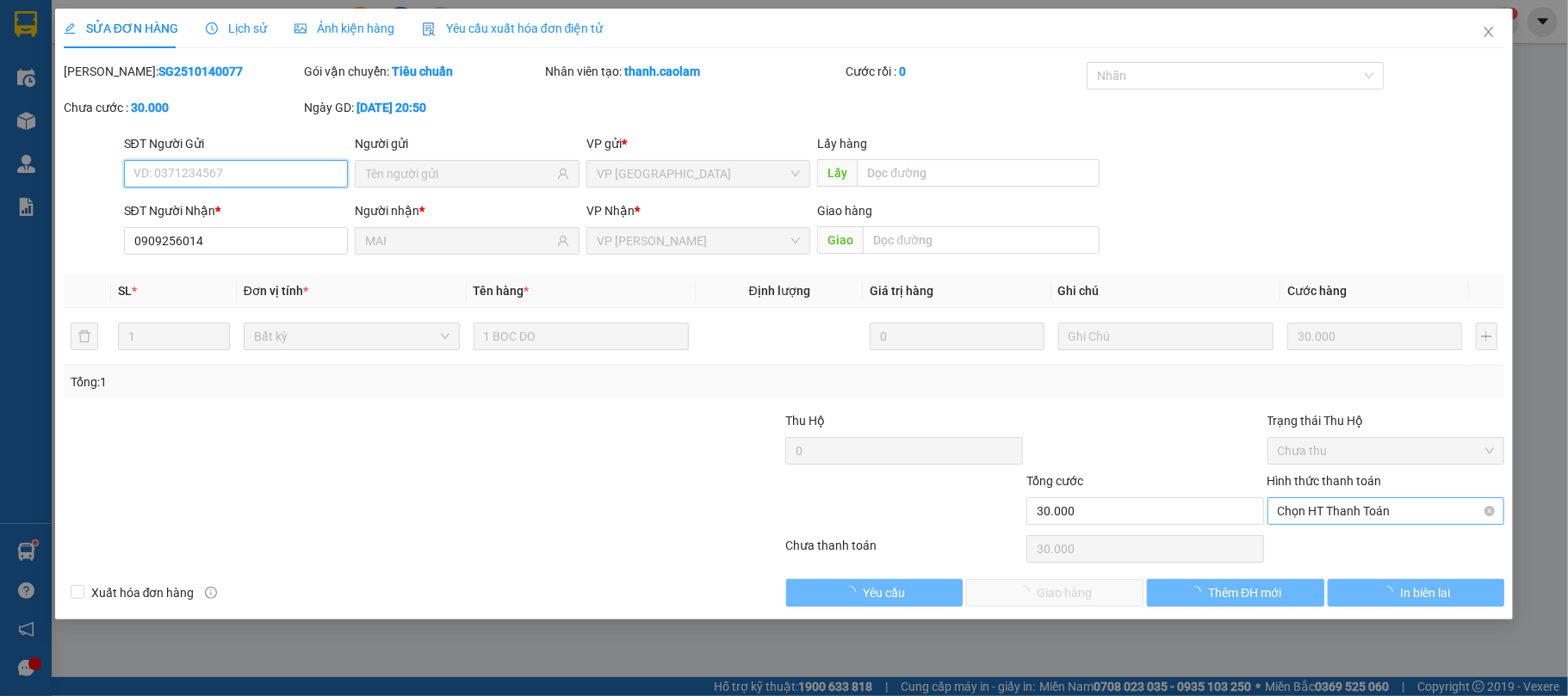
click at [1372, 513] on span "Chọn HT Thanh Toán" at bounding box center [1385, 510] width 217 height 26
click at [1360, 540] on div "Chọn HT Thanh Toán" at bounding box center [1386, 549] width 241 height 35
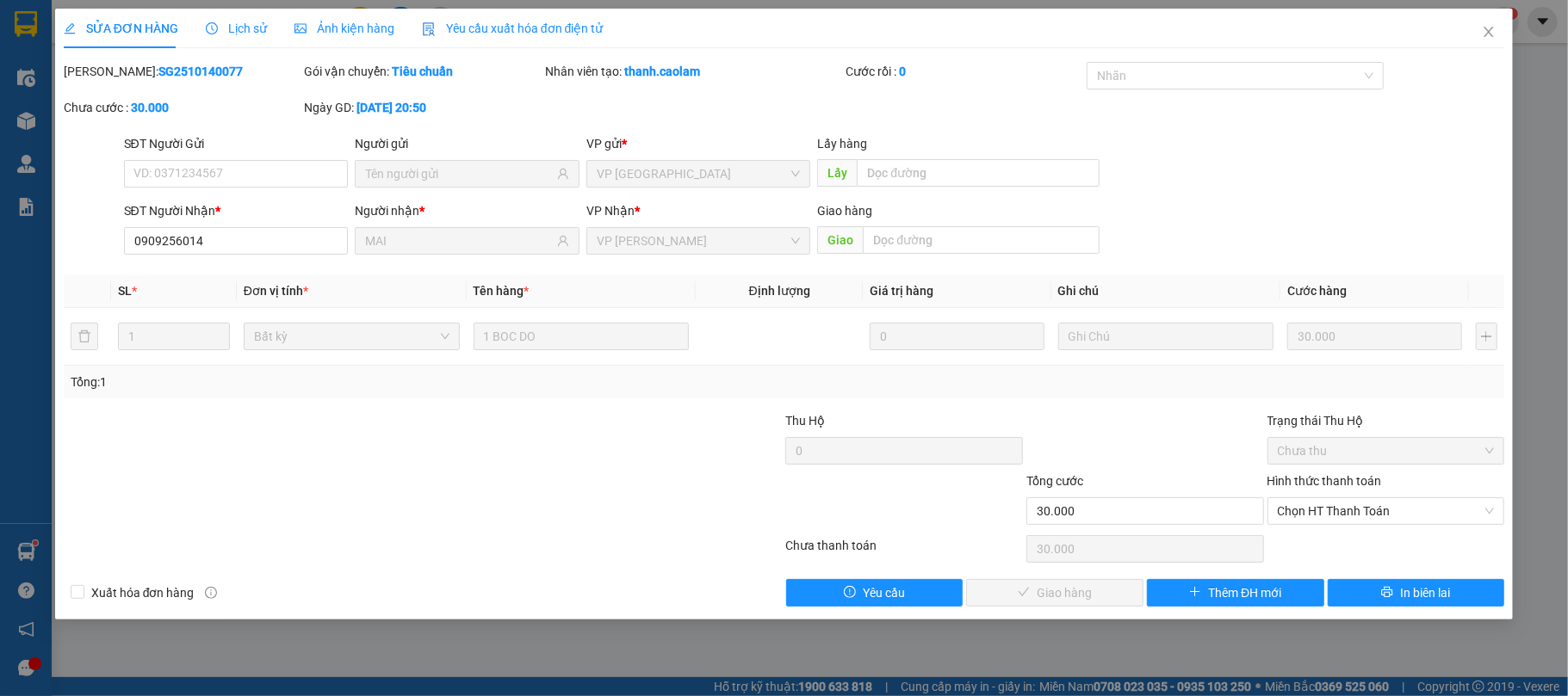
click at [1338, 531] on div "Hình thức thanh toán Chọn HT Thanh Toán" at bounding box center [1386, 502] width 238 height 61
click at [1338, 525] on div "Chọn HT Thanh Toán" at bounding box center [1386, 511] width 238 height 28
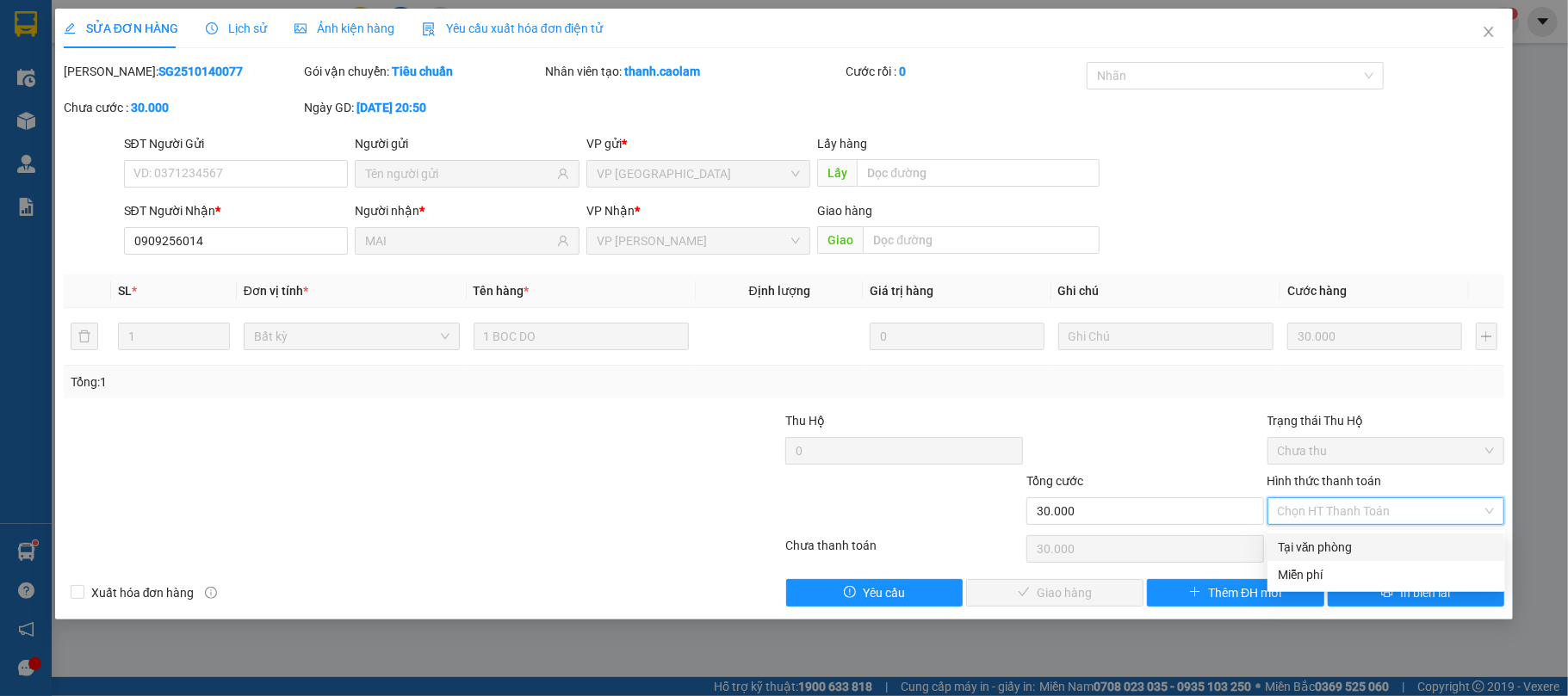
click at [1333, 539] on div "Tại văn phòng" at bounding box center [1385, 548] width 217 height 19
type input "0"
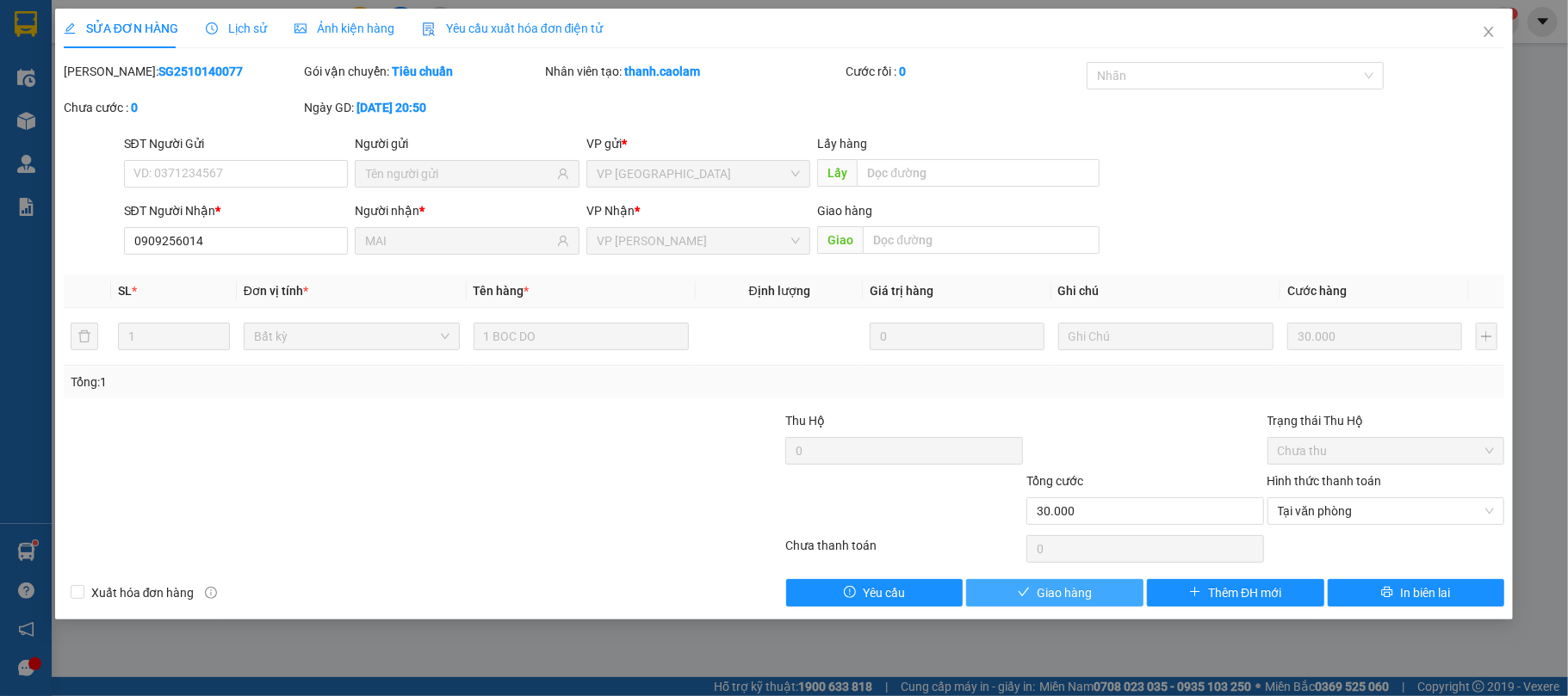
click at [1095, 581] on button "Giao hàng" at bounding box center [1055, 593] width 177 height 28
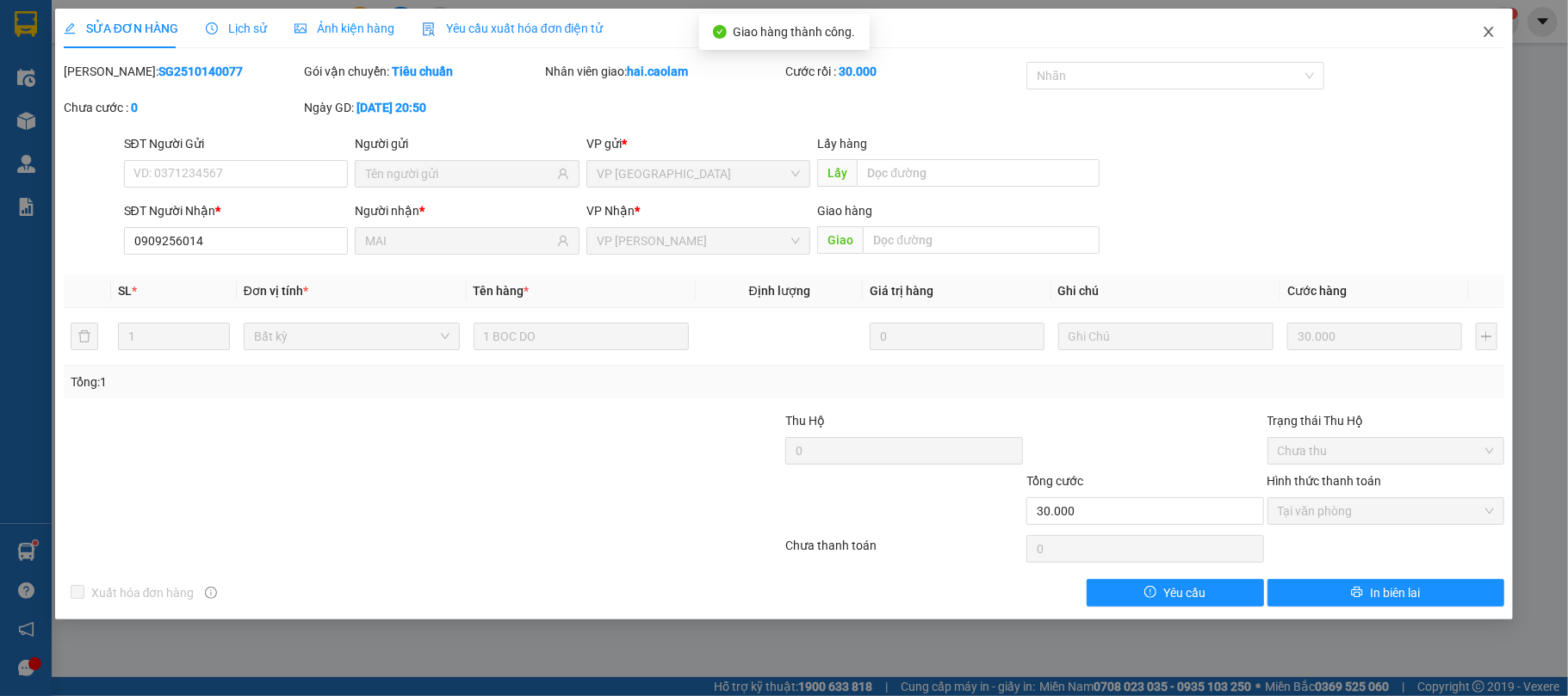
click at [1485, 37] on icon "close" at bounding box center [1489, 32] width 10 height 11
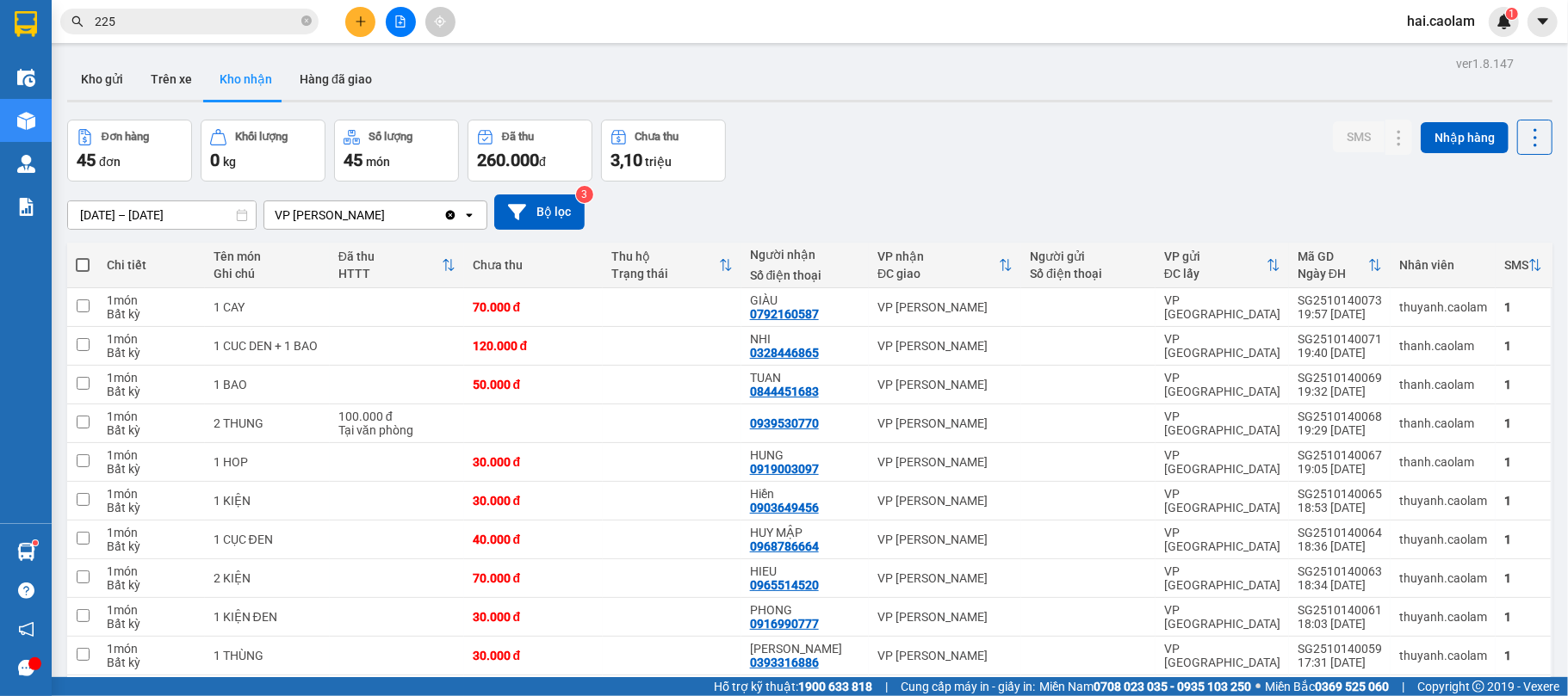
click at [872, 184] on div "01/08/2025 – 31/10/2025 Press the down arrow key to interact with the calendar …" at bounding box center [810, 212] width 1485 height 61
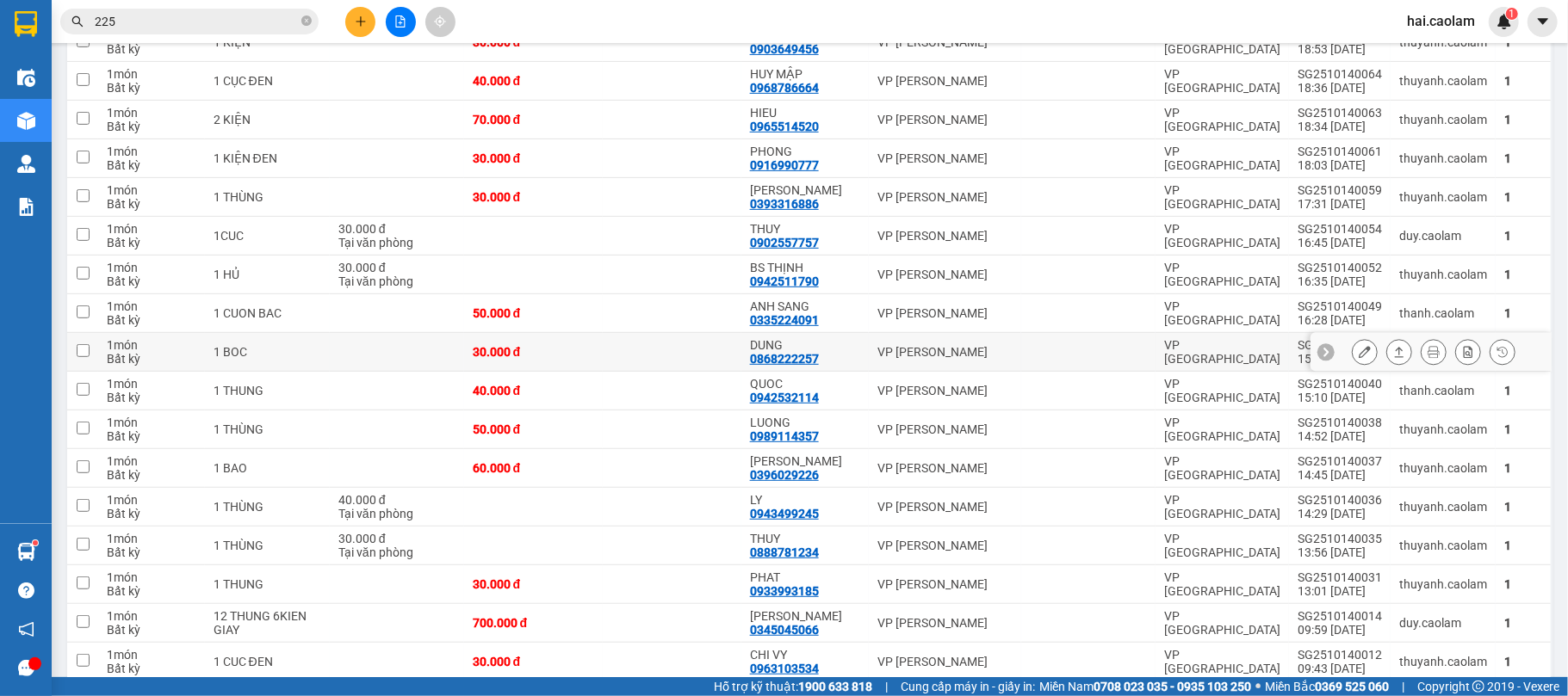
scroll to position [611, 0]
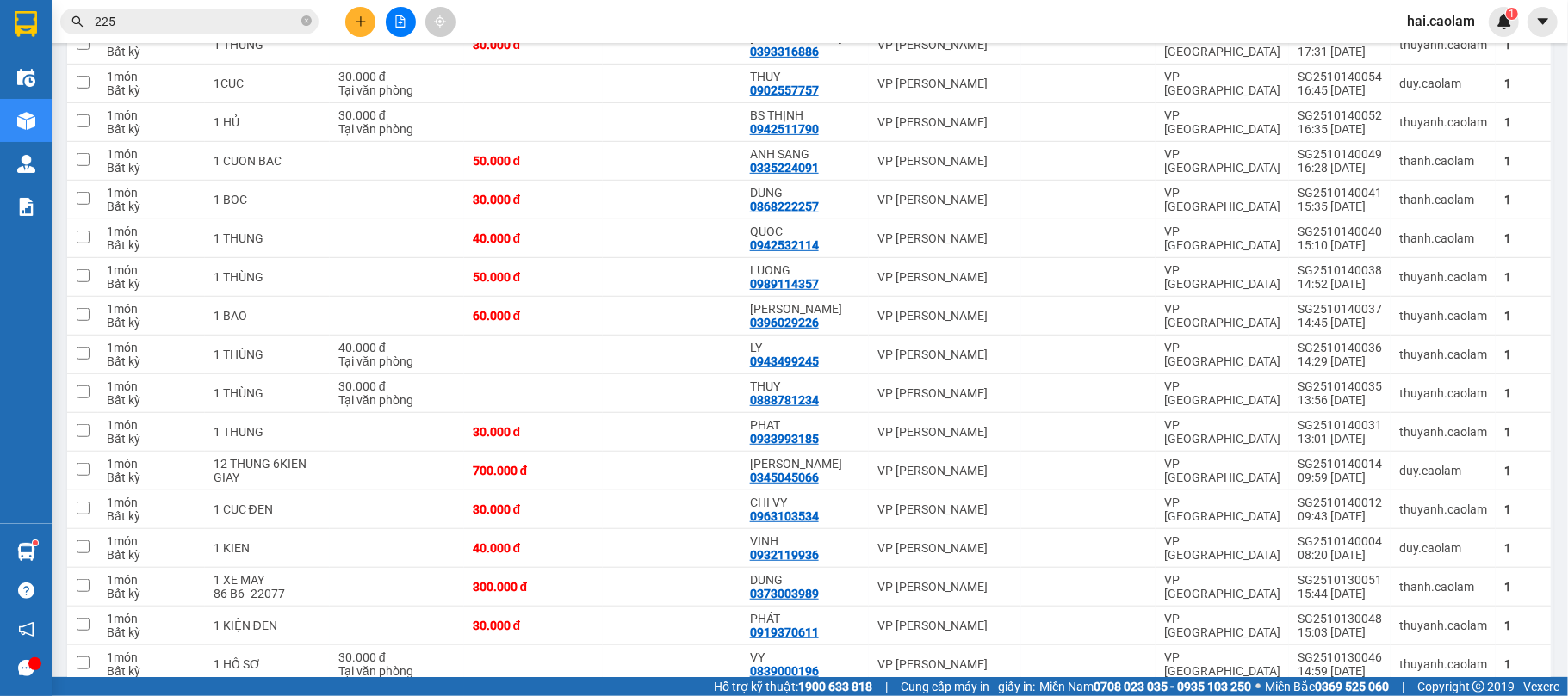
click at [205, 14] on input "225" at bounding box center [196, 22] width 203 height 19
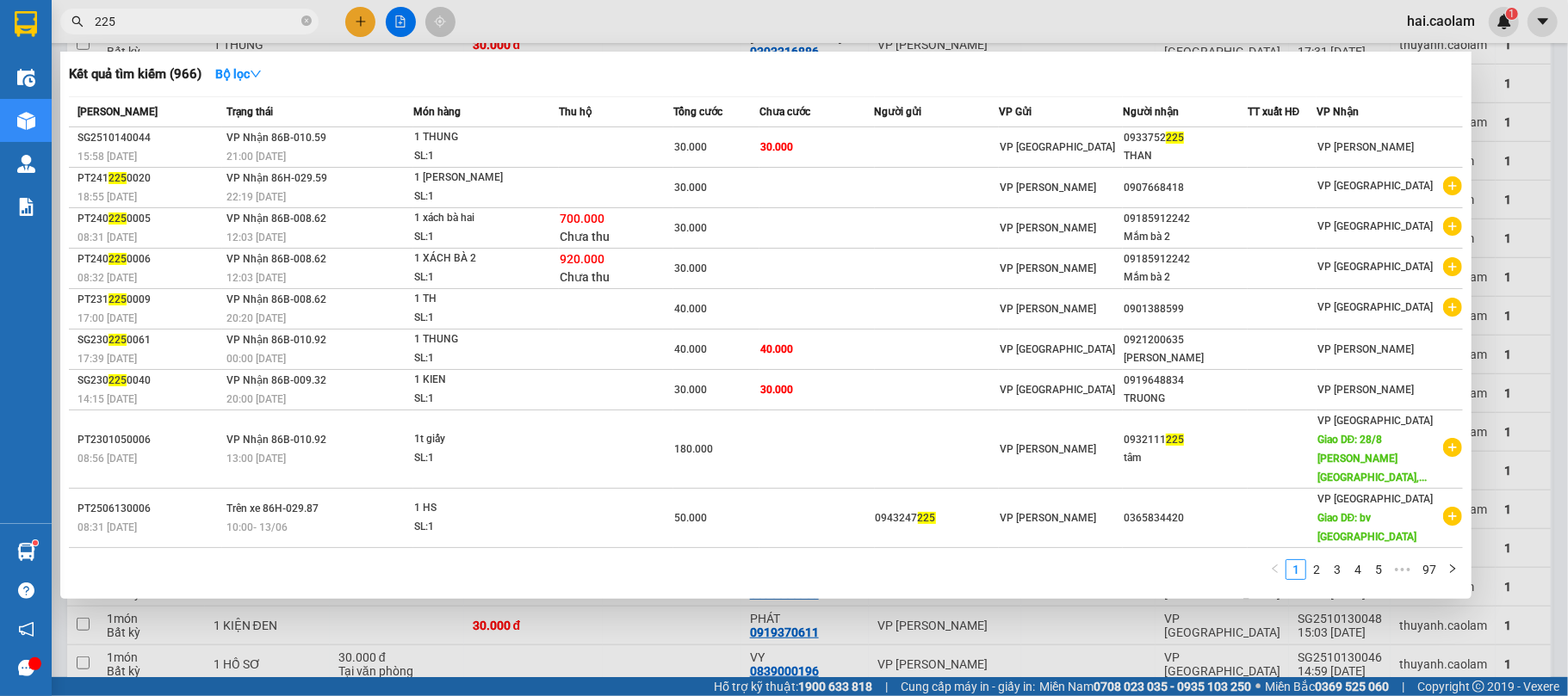
click at [205, 14] on input "225" at bounding box center [196, 22] width 203 height 19
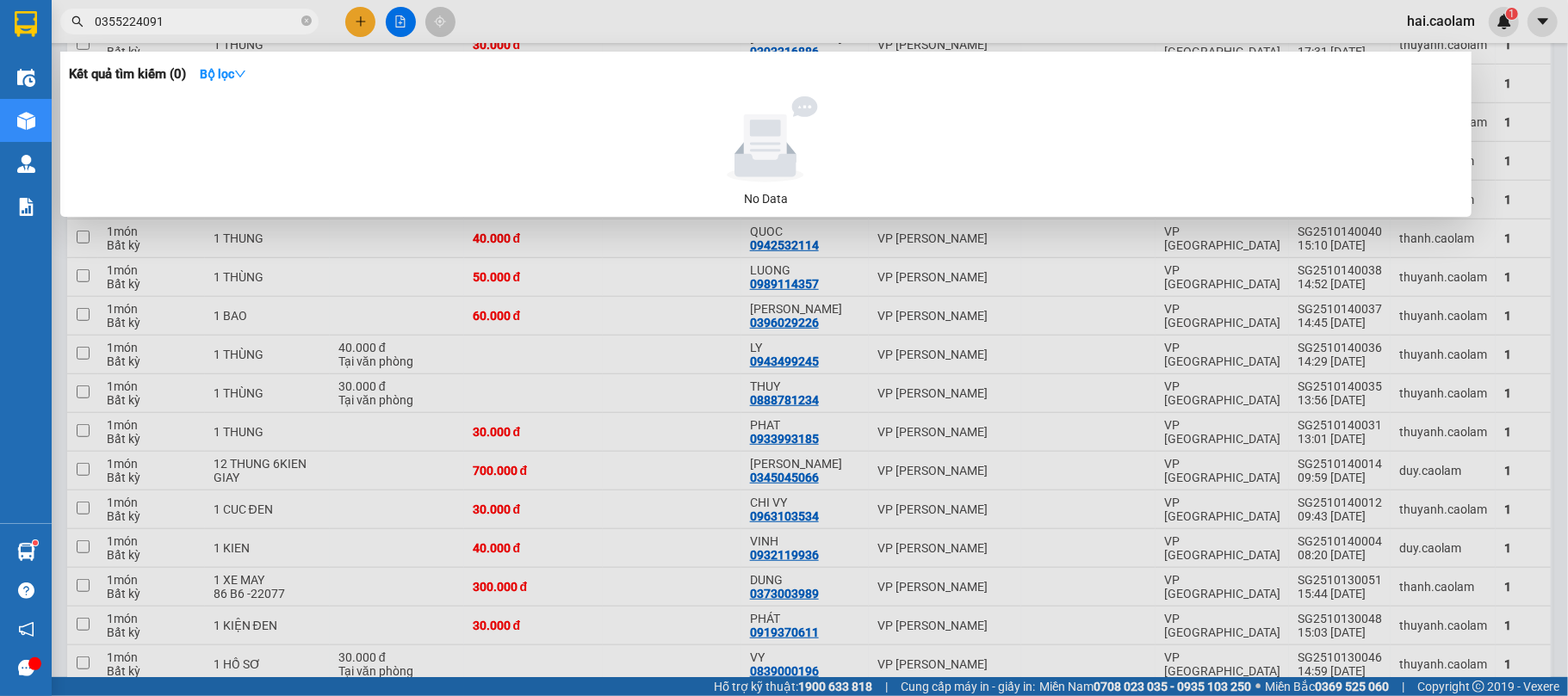
type input "0355224091"
click at [246, 256] on div at bounding box center [784, 348] width 1568 height 696
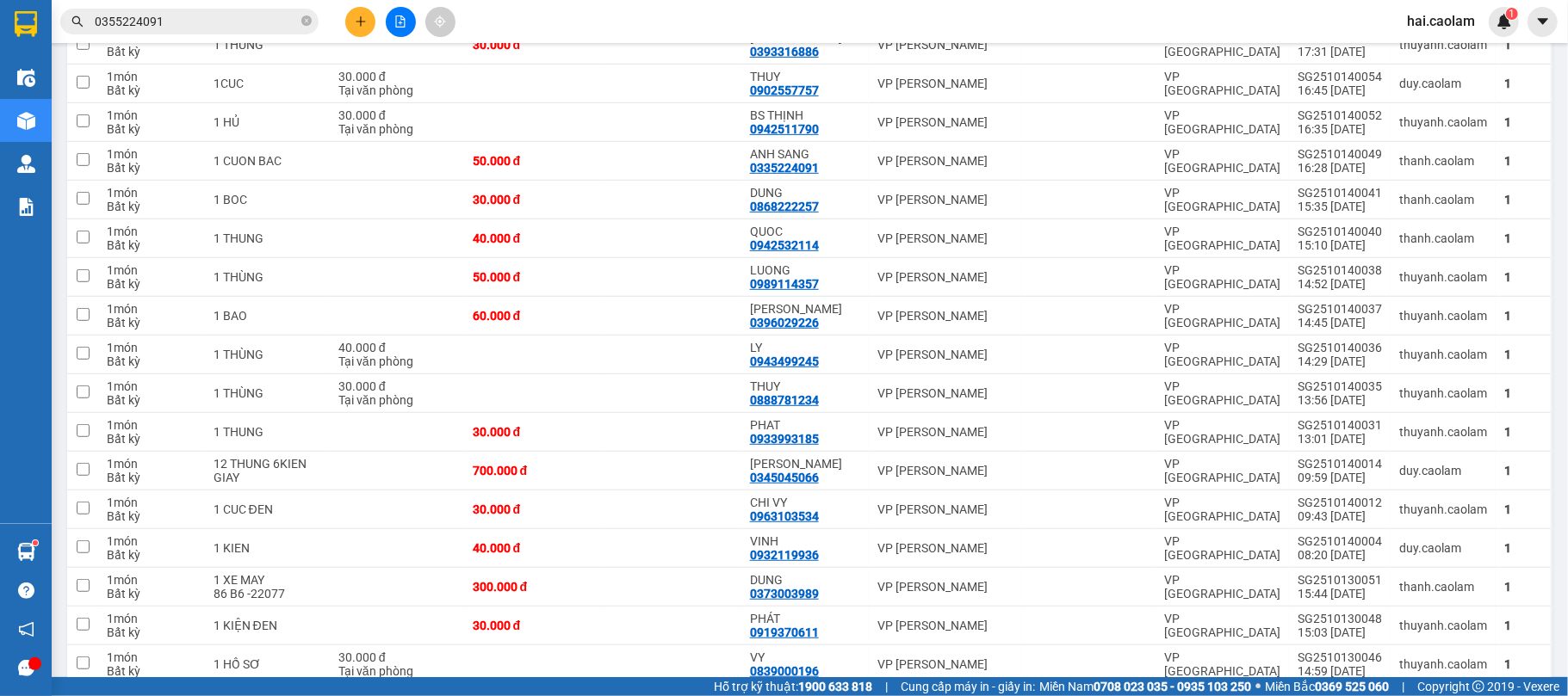
scroll to position [0, 0]
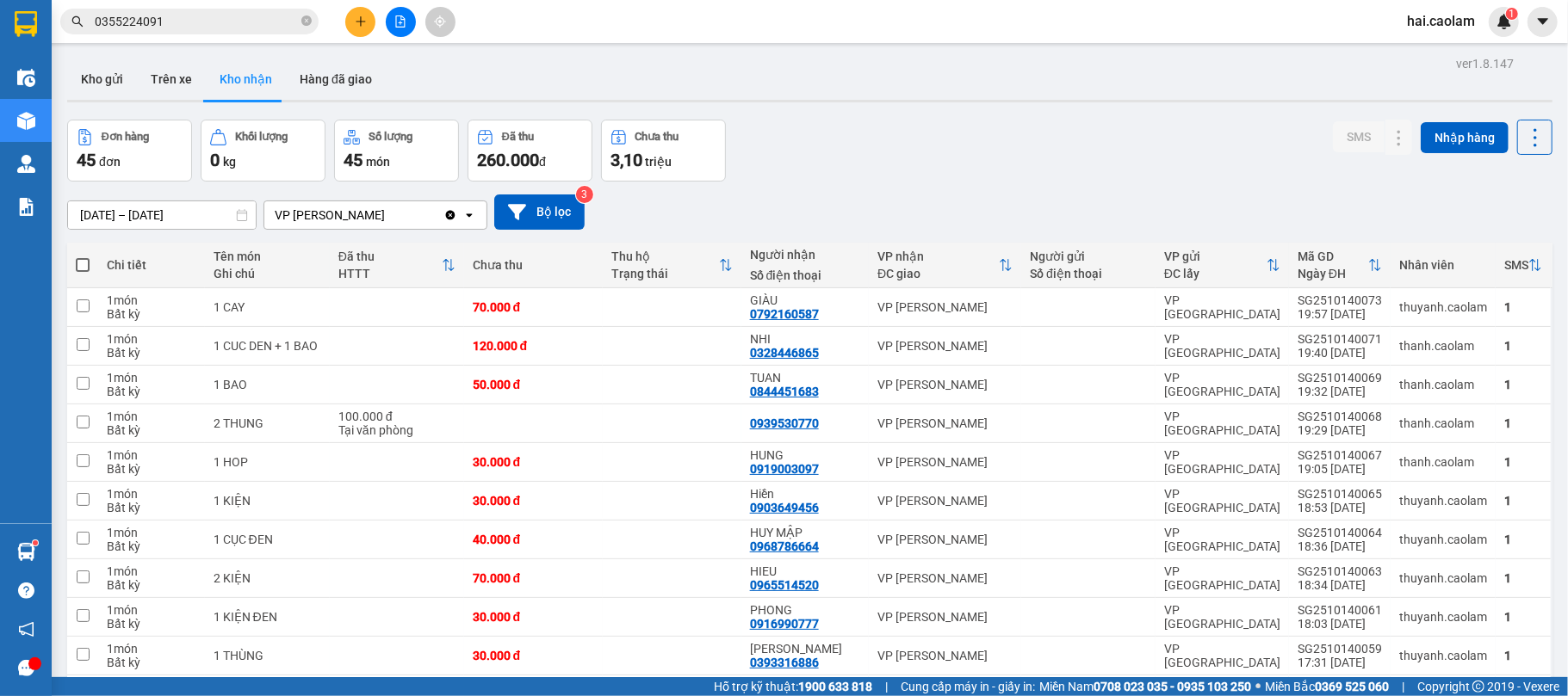
click at [177, 22] on input "0355224091" at bounding box center [196, 22] width 203 height 19
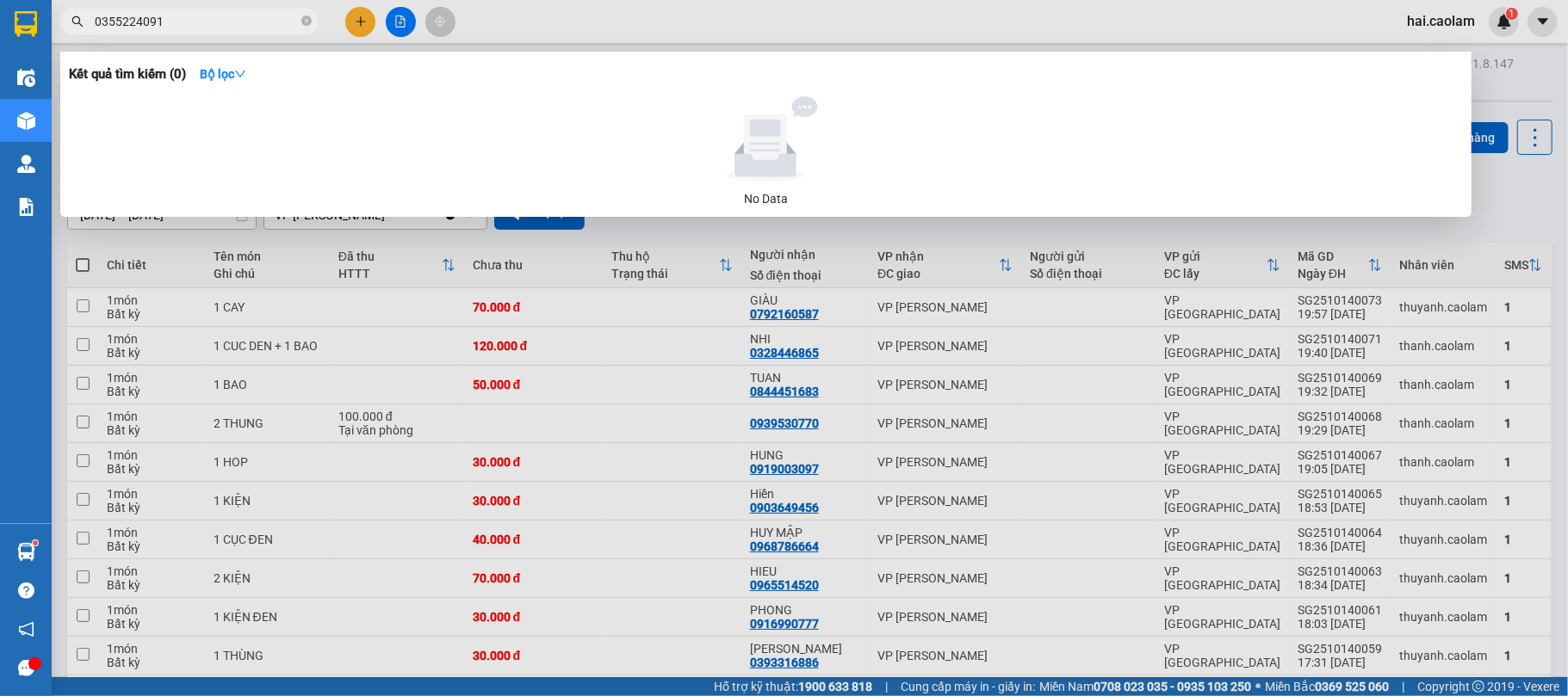
click at [177, 22] on input "0355224091" at bounding box center [196, 22] width 203 height 19
drag, startPoint x: 182, startPoint y: 25, endPoint x: 15, endPoint y: 80, distance: 175.8
click at [0, 55] on section "Kết quả tìm kiếm ( 0 ) Bộ lọc No Data 0355224091 hai.caolam 1 Điều hành xe Kho …" at bounding box center [784, 348] width 1568 height 696
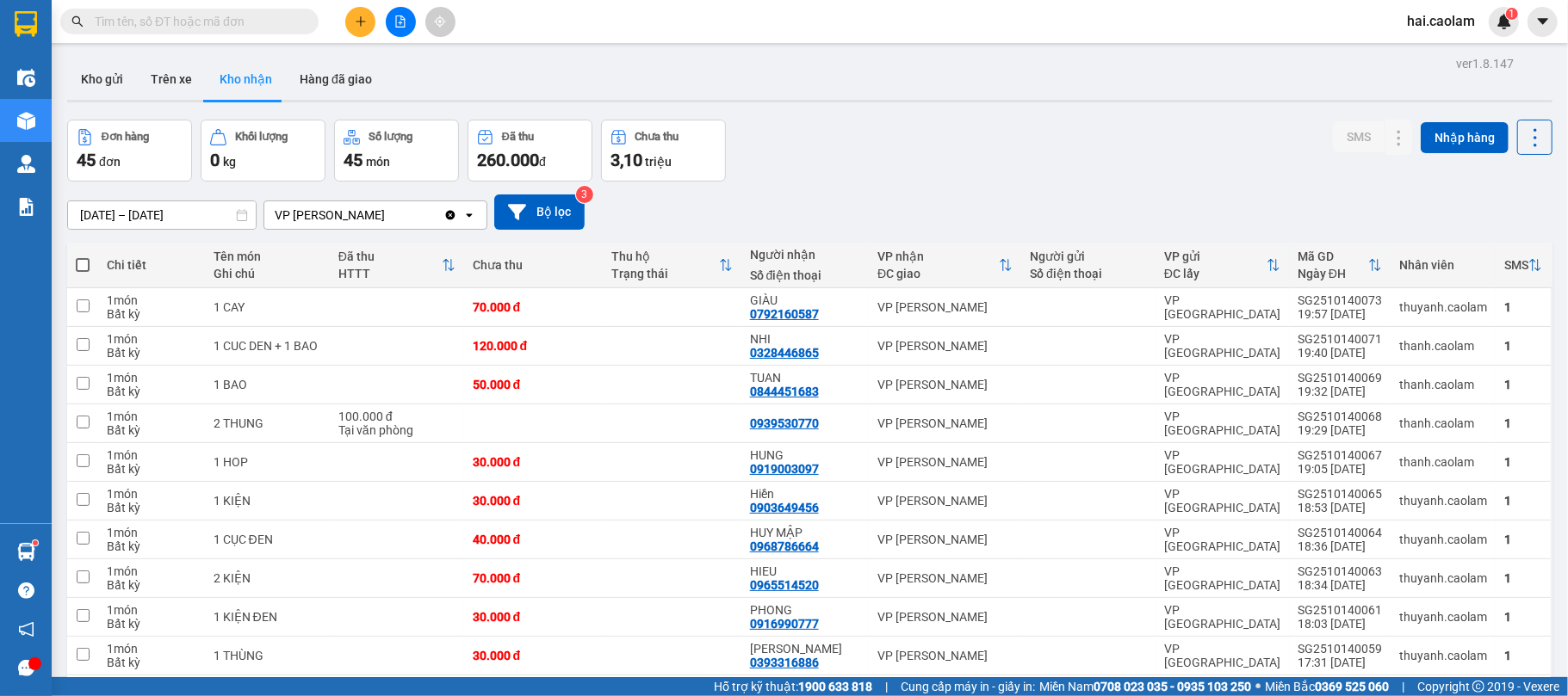
click at [903, 166] on div "Đơn hàng 45 đơn Khối lượng 0 kg Số lượng 45 món Đã thu 260.000 đ Chưa thu 3,10 …" at bounding box center [810, 150] width 1485 height 62
click at [907, 166] on div "Đơn hàng 45 đơn Khối lượng 0 kg Số lượng 45 món Đã thu 260.000 đ Chưa thu 3,10 …" at bounding box center [810, 150] width 1485 height 62
click at [217, 13] on input "text" at bounding box center [196, 22] width 203 height 19
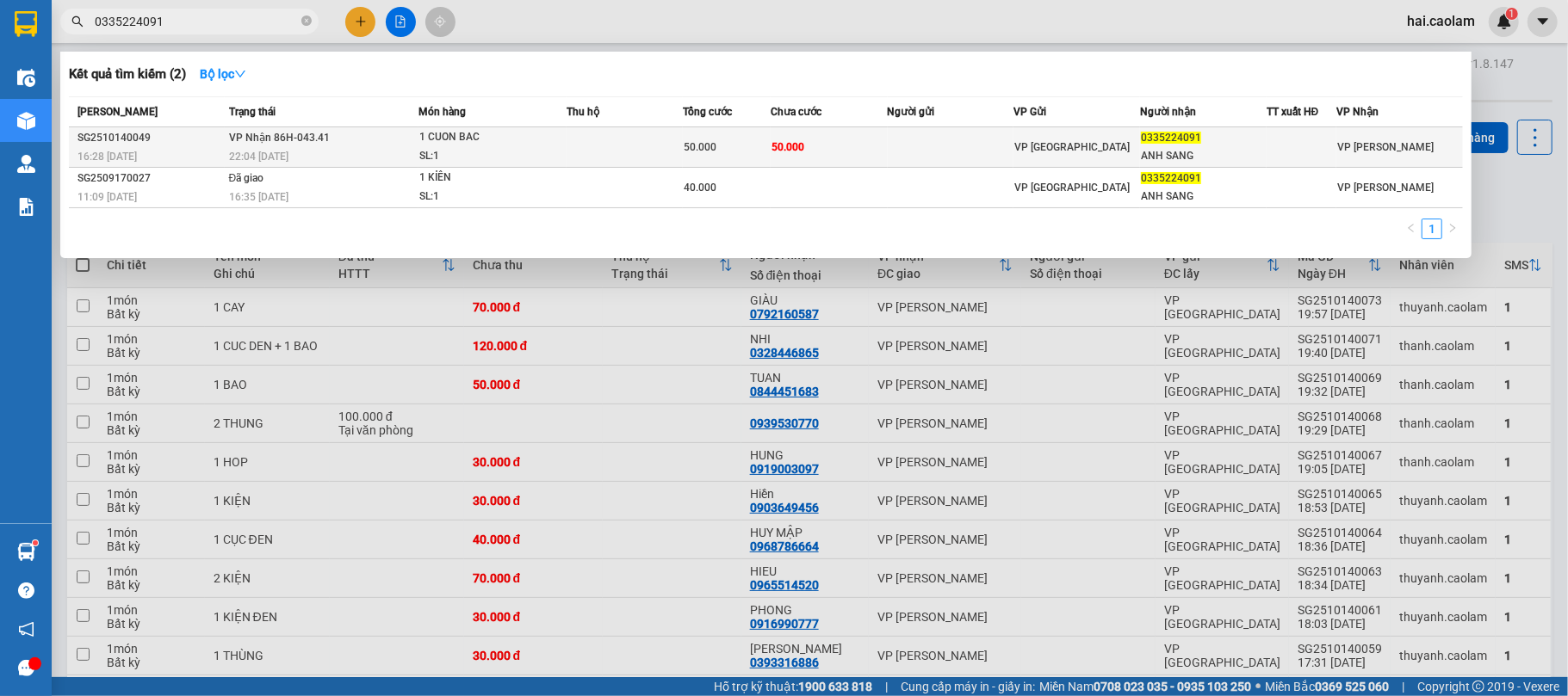
type input "0335224091"
click at [766, 164] on td "50.000" at bounding box center [726, 147] width 88 height 40
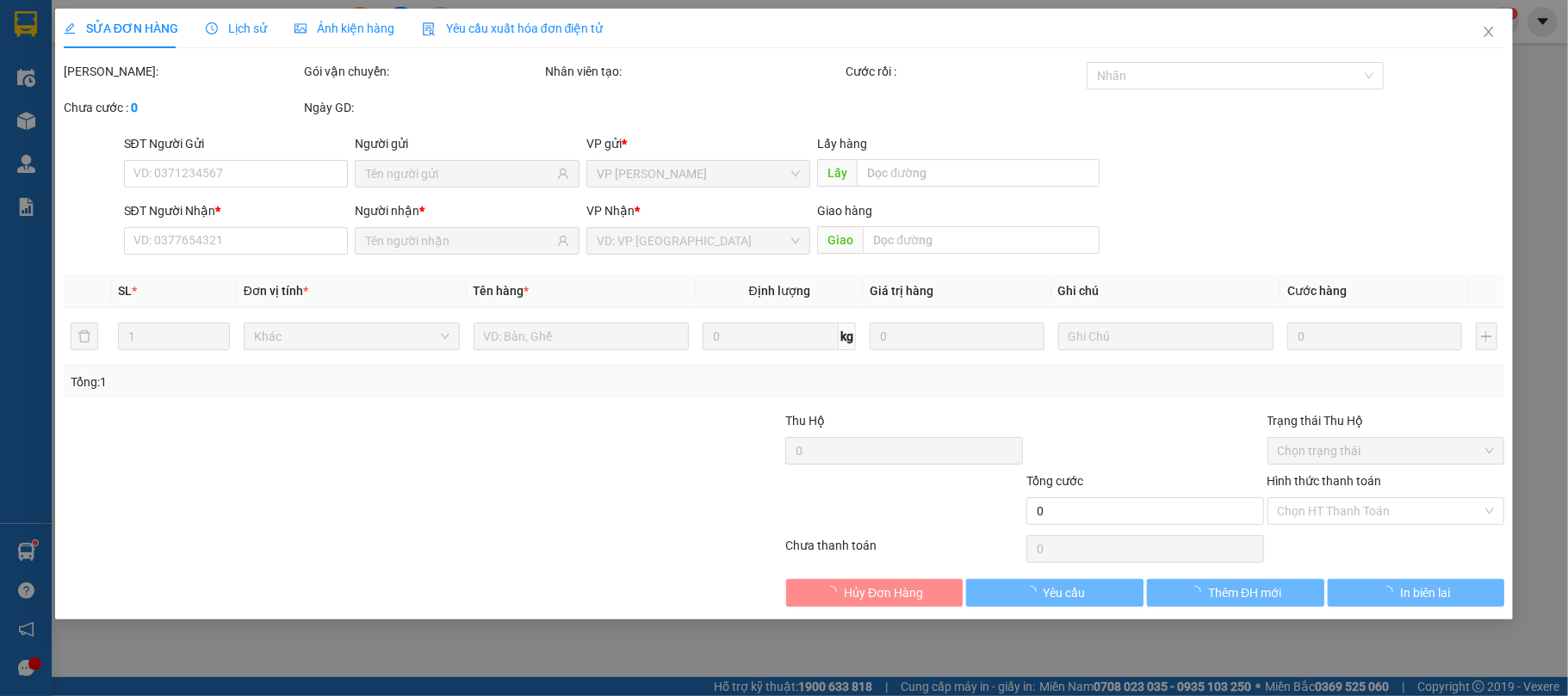
type input "0335224091"
type input "ANH SANG"
type input "50.000"
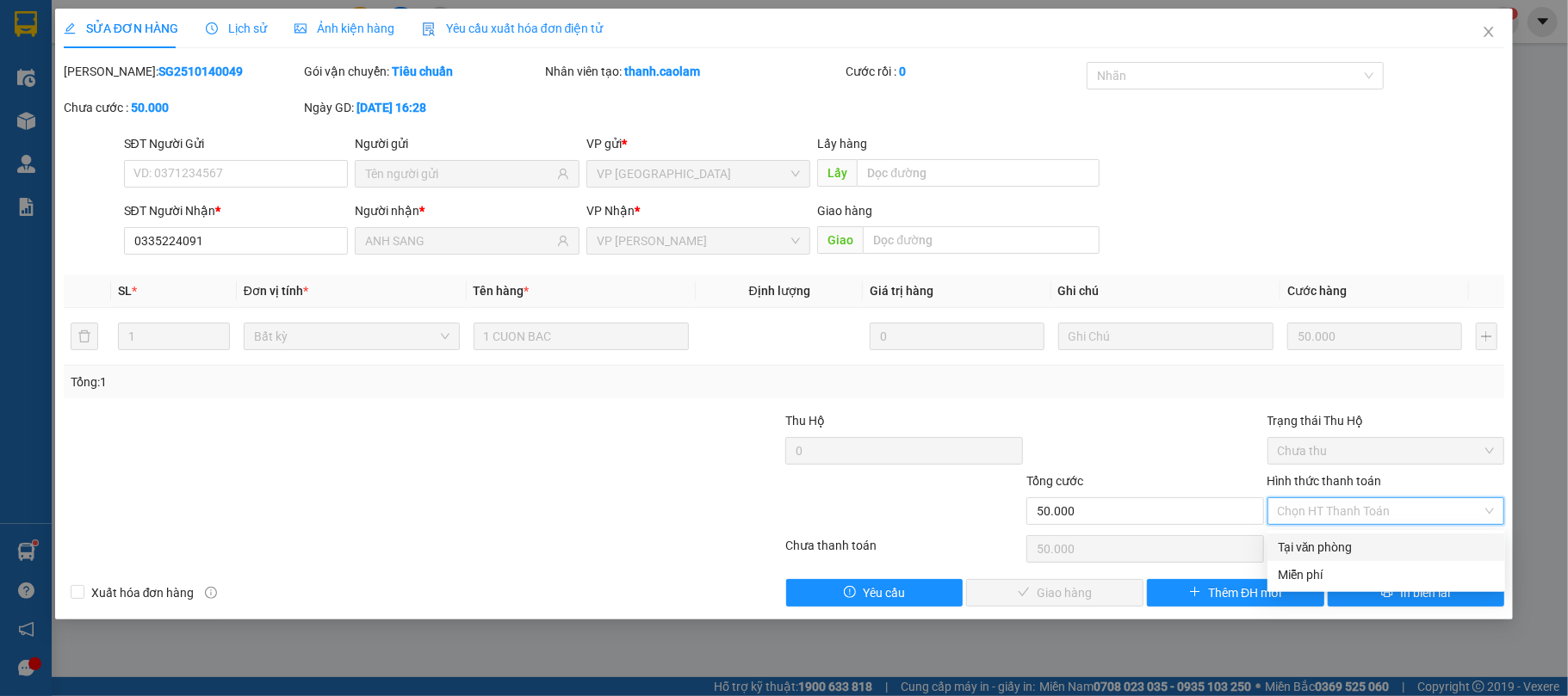
click at [1320, 541] on div "Tại văn phòng" at bounding box center [1385, 548] width 217 height 19
type input "0"
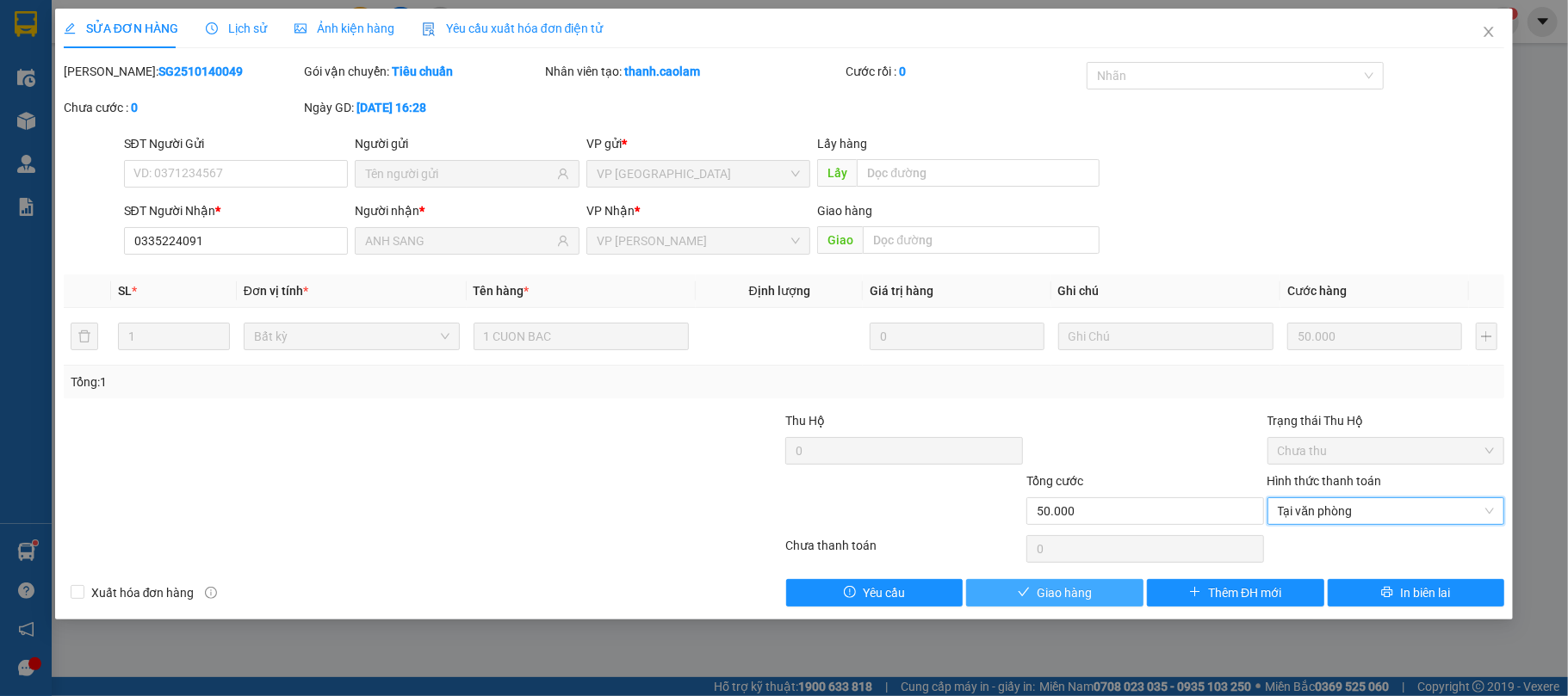
click at [1082, 585] on span "Giao hàng" at bounding box center [1063, 593] width 55 height 19
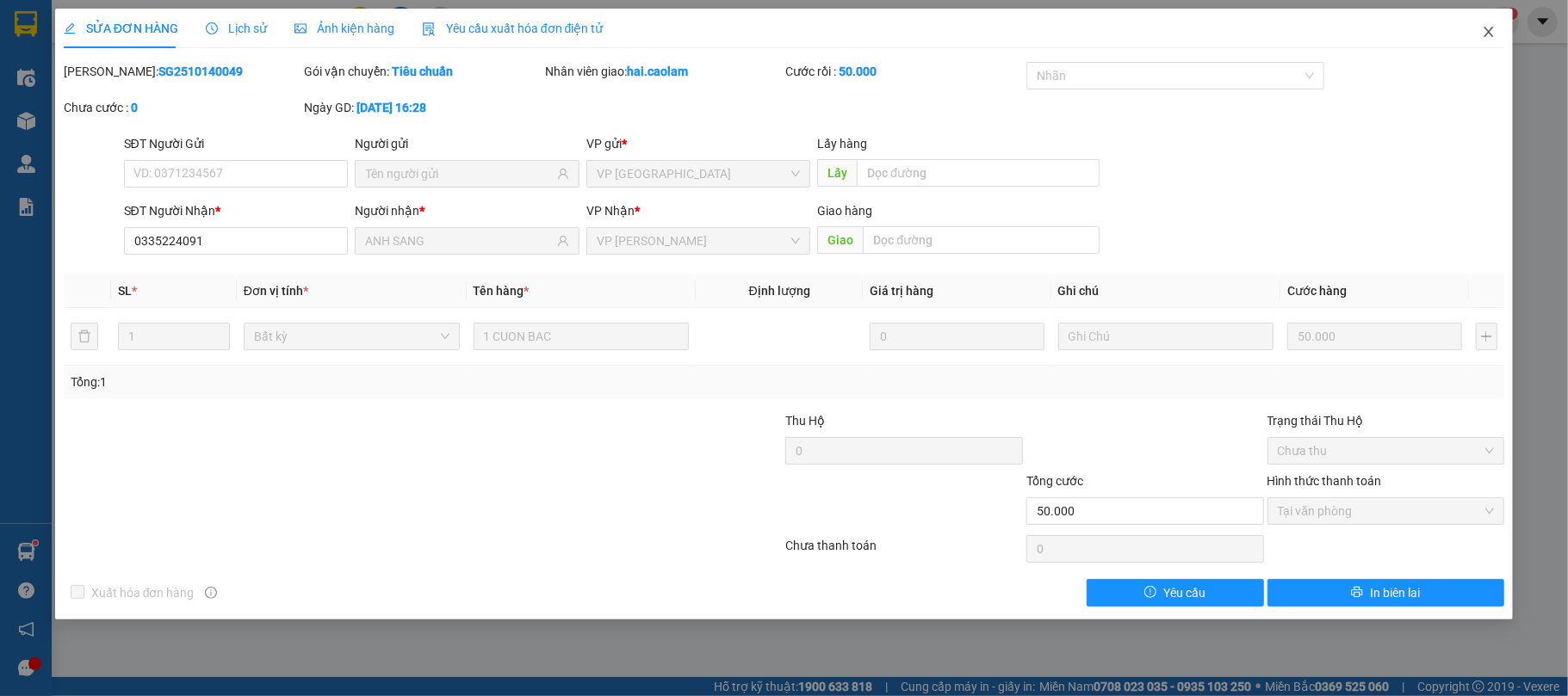
click at [1496, 35] on span "Close" at bounding box center [1488, 33] width 48 height 48
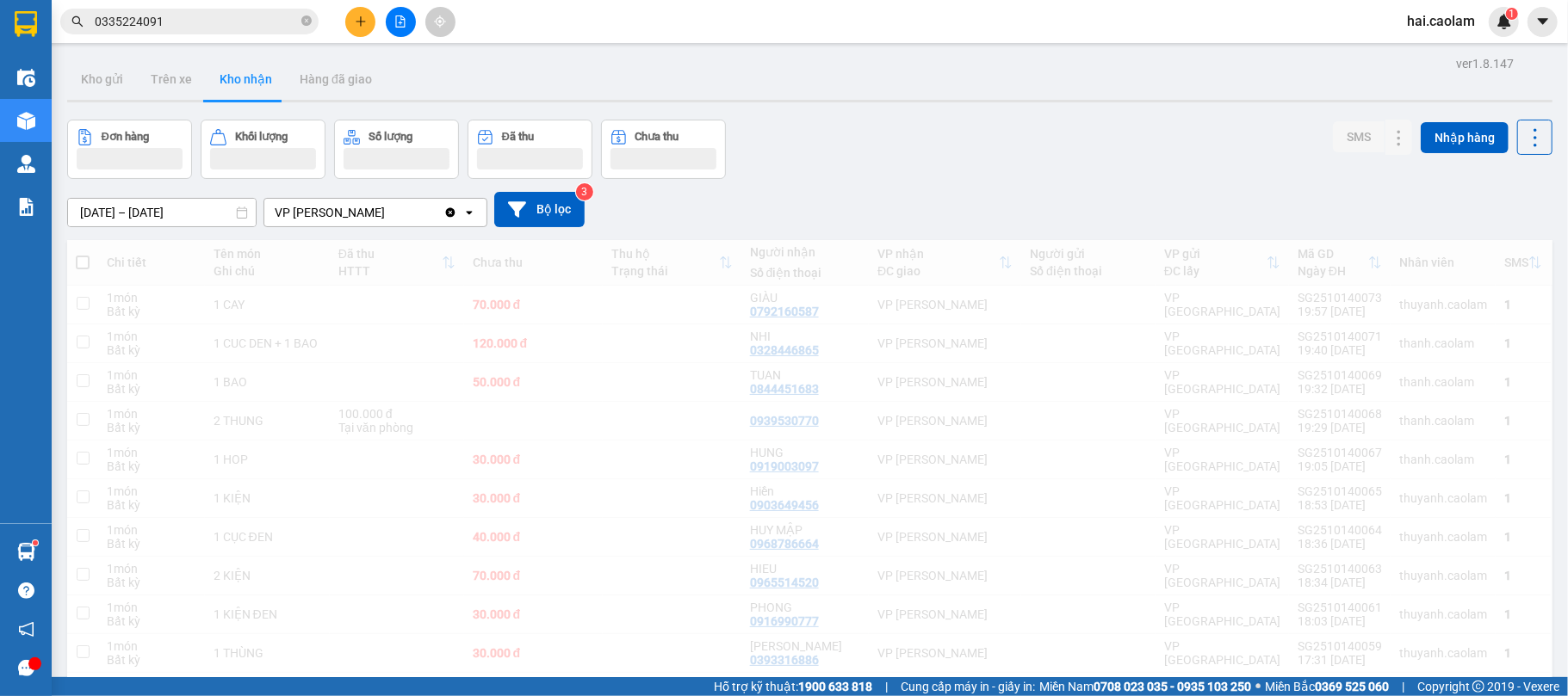
click at [186, 26] on input "0335224091" at bounding box center [196, 22] width 203 height 19
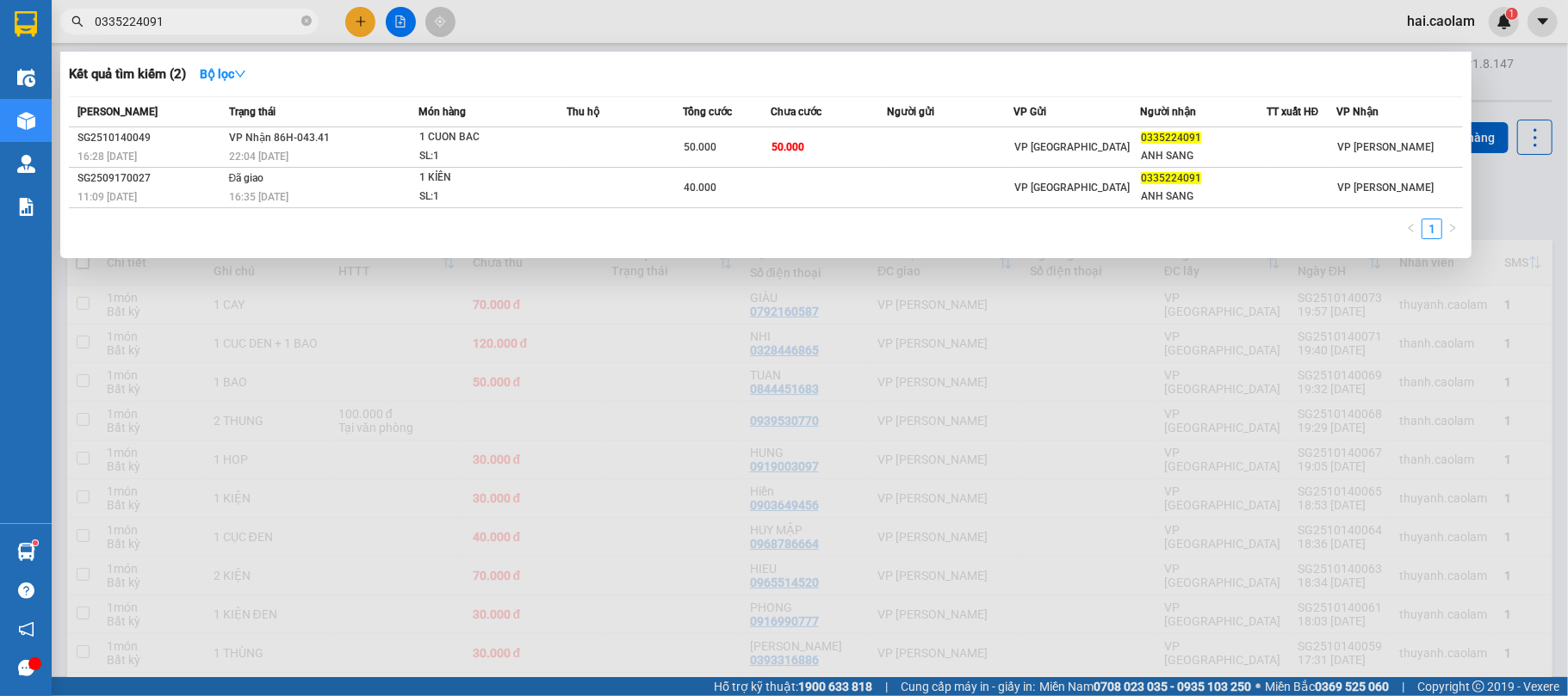
click at [186, 26] on input "0335224091" at bounding box center [196, 22] width 203 height 19
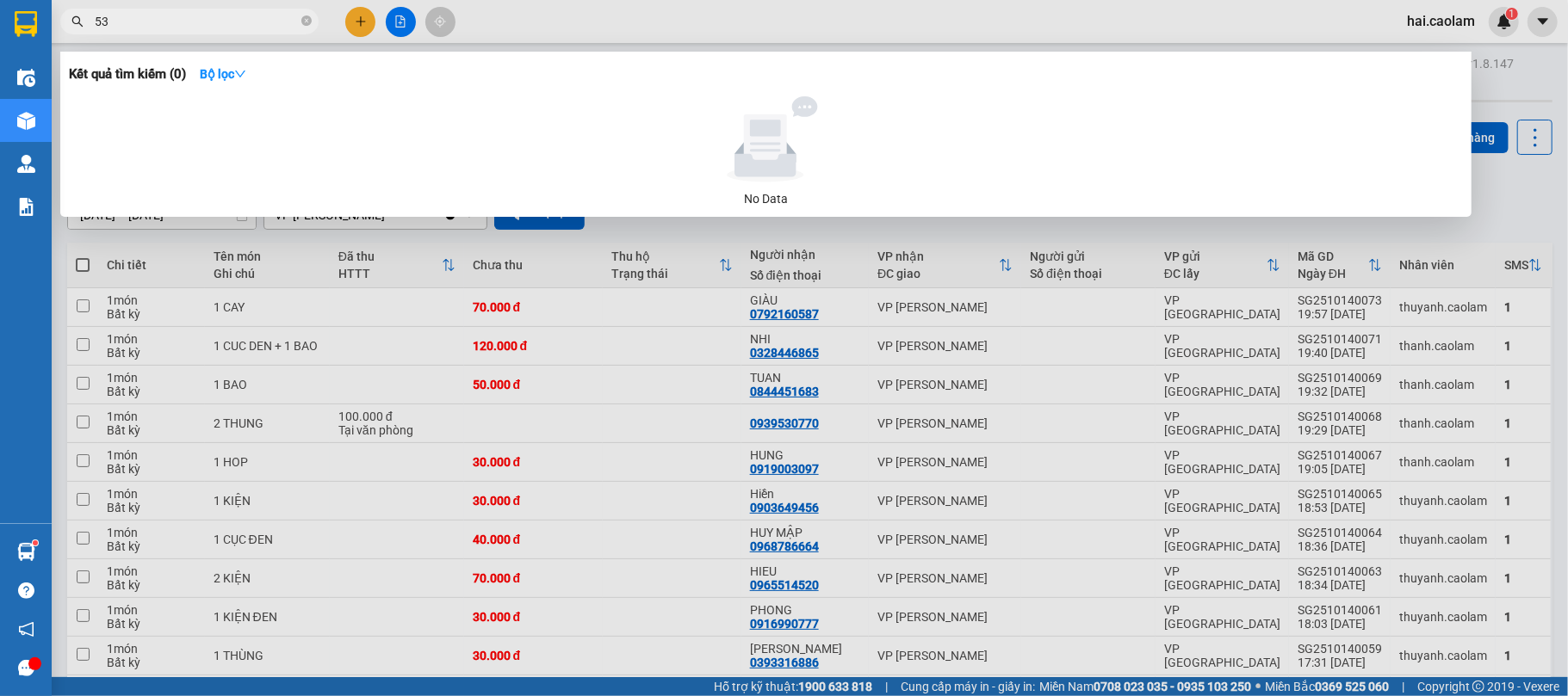
type input "5"
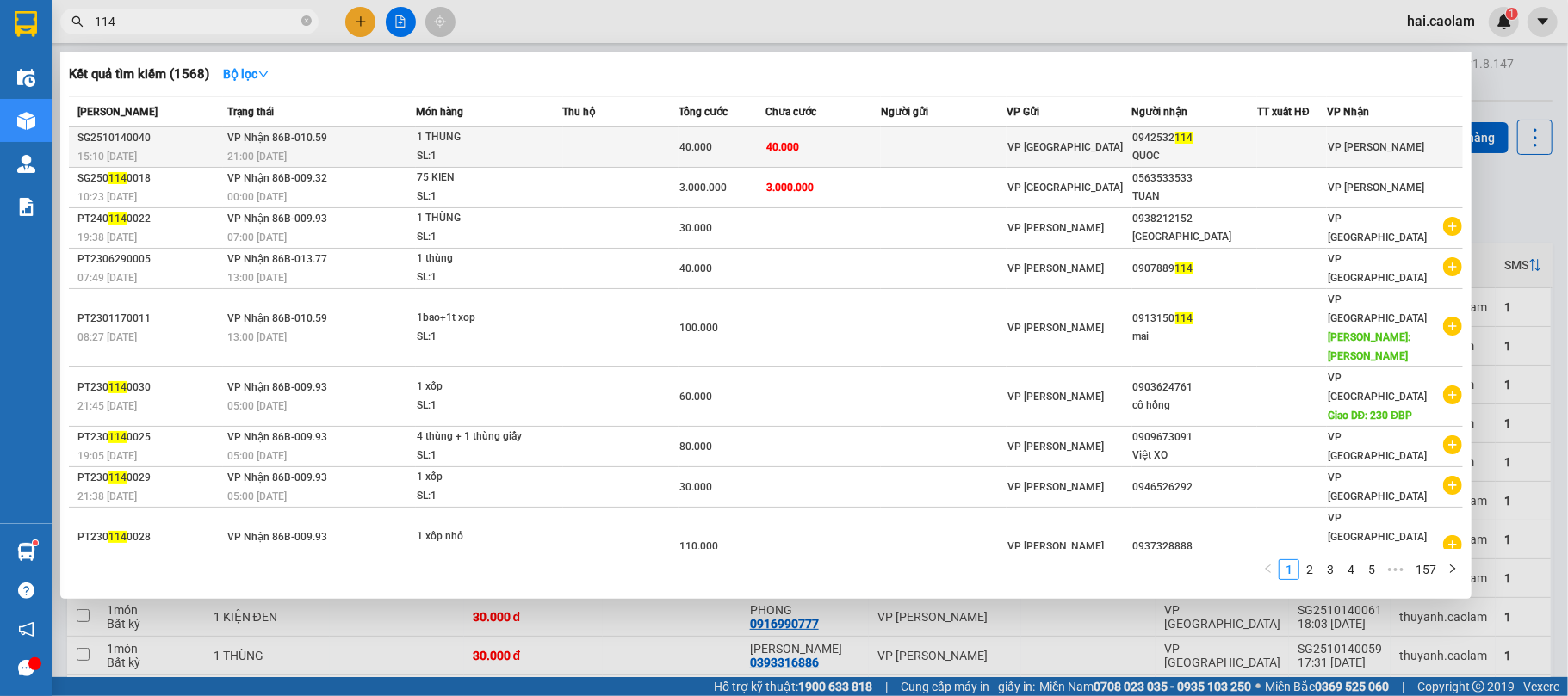
type input "114"
click at [790, 151] on span "40.000" at bounding box center [782, 147] width 33 height 13
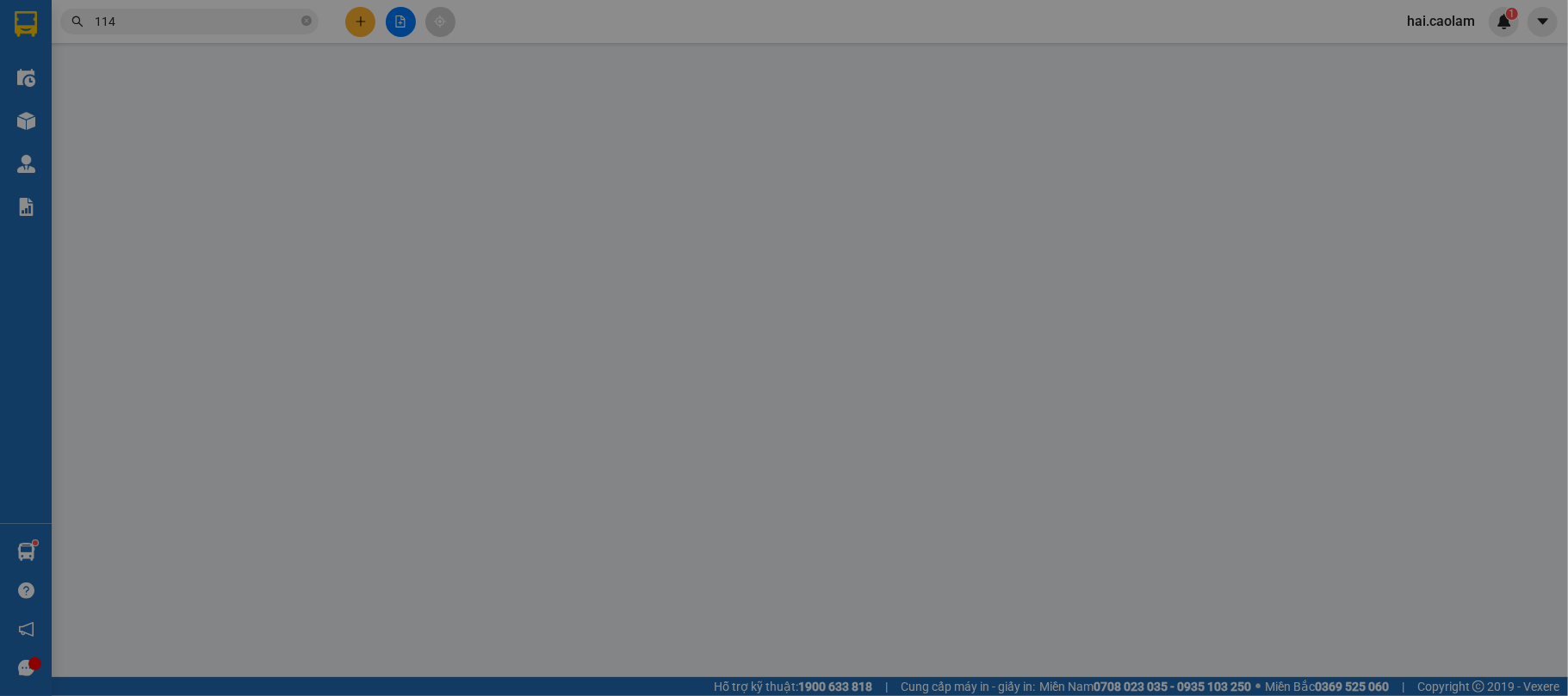
type input "0942532114"
type input "QUOC"
type input "40.000"
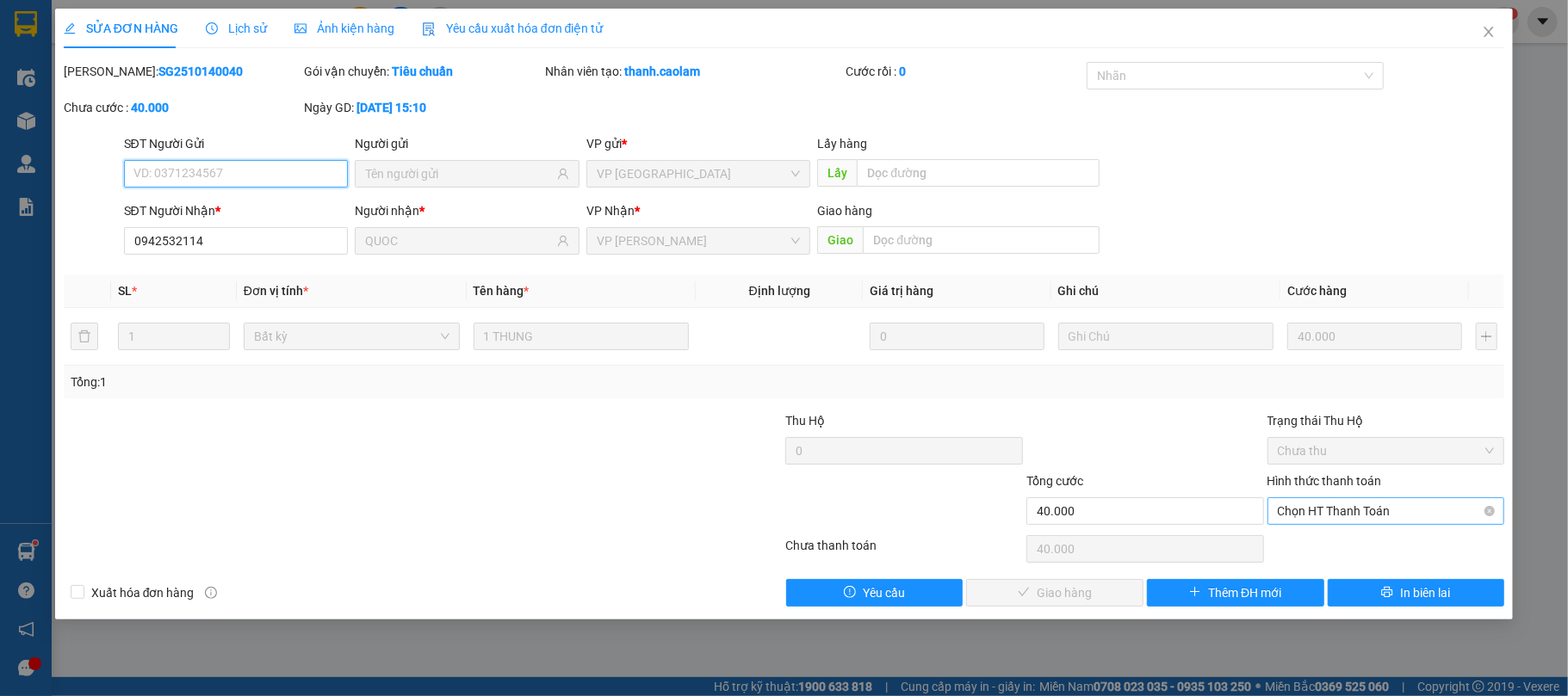
click at [1351, 514] on span "Chọn HT Thanh Toán" at bounding box center [1385, 510] width 217 height 26
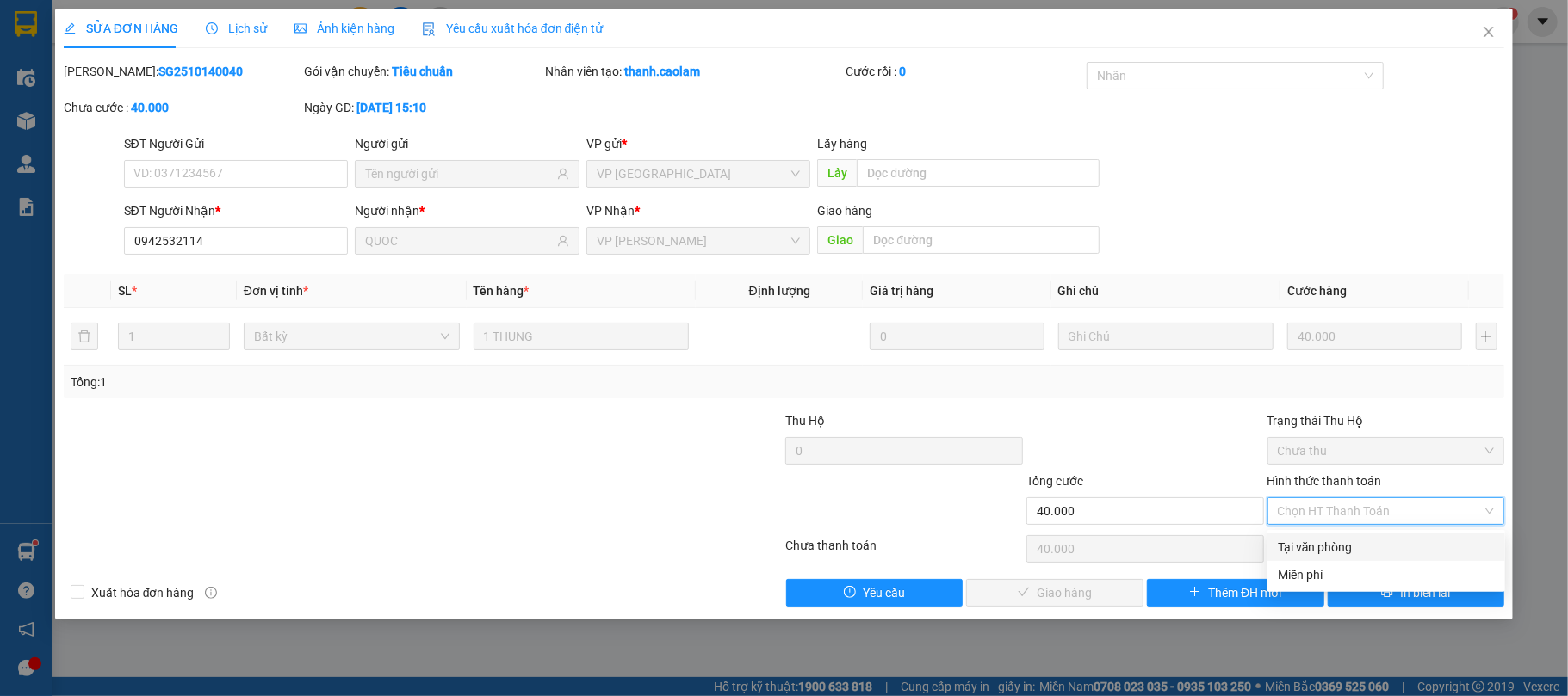
click at [1353, 548] on div "Tại văn phòng" at bounding box center [1385, 548] width 217 height 19
type input "0"
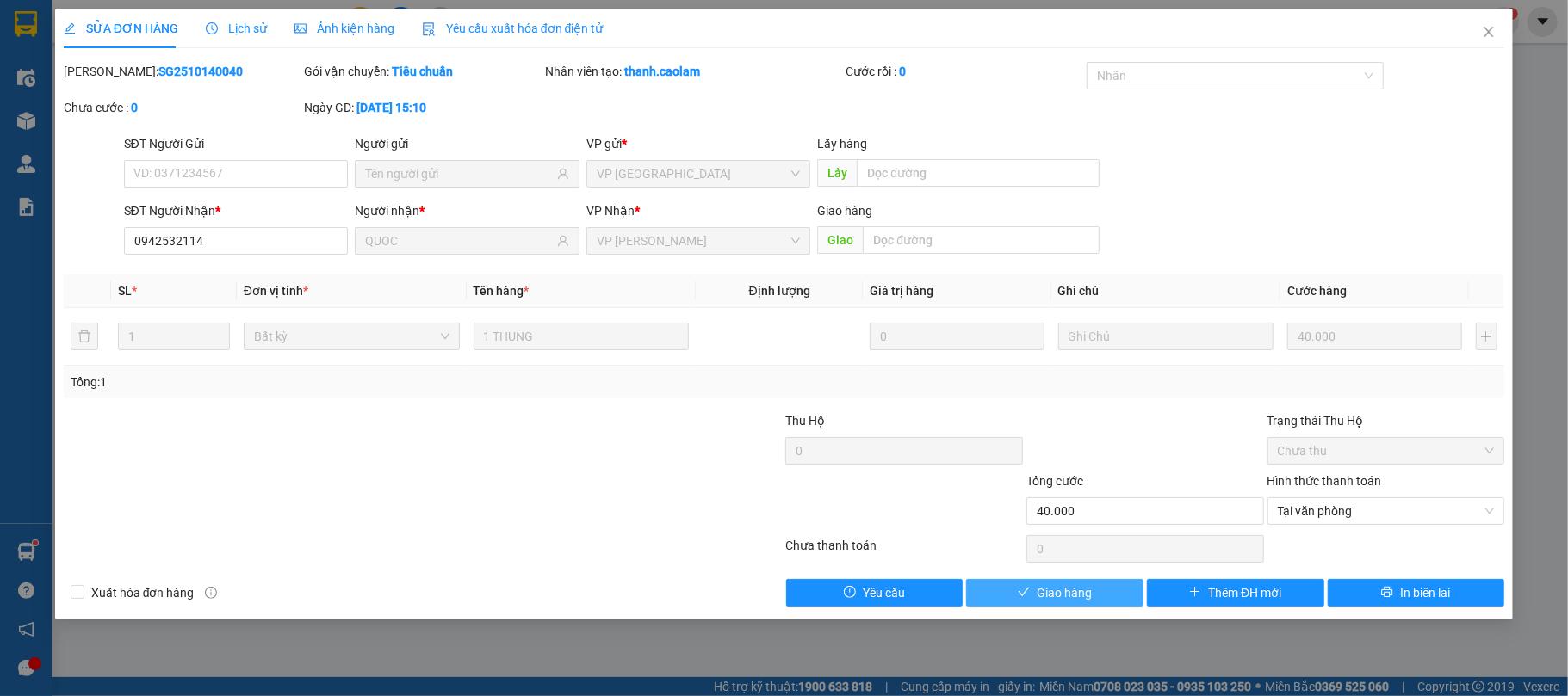
click at [1064, 595] on span "Giao hàng" at bounding box center [1063, 593] width 55 height 19
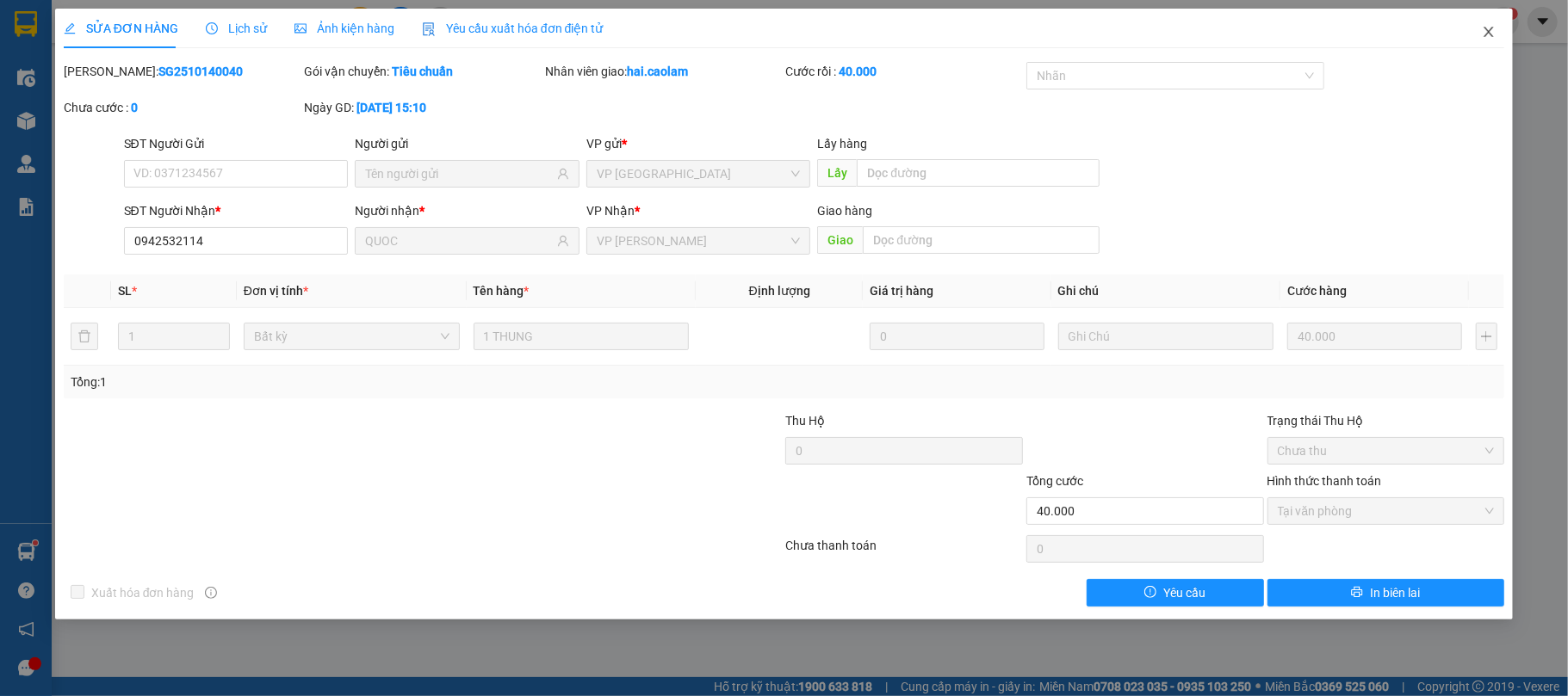
click at [1502, 28] on span "Close" at bounding box center [1488, 33] width 48 height 48
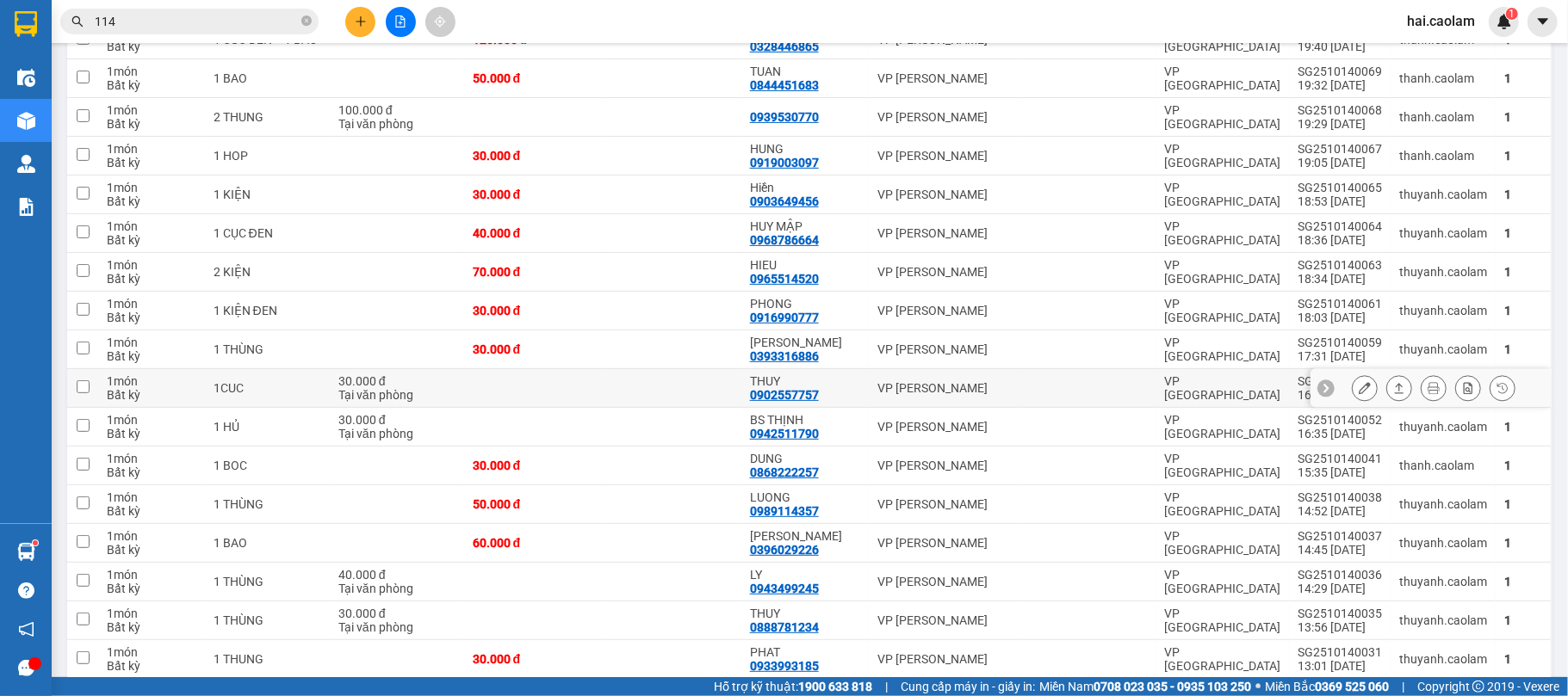
scroll to position [458, 0]
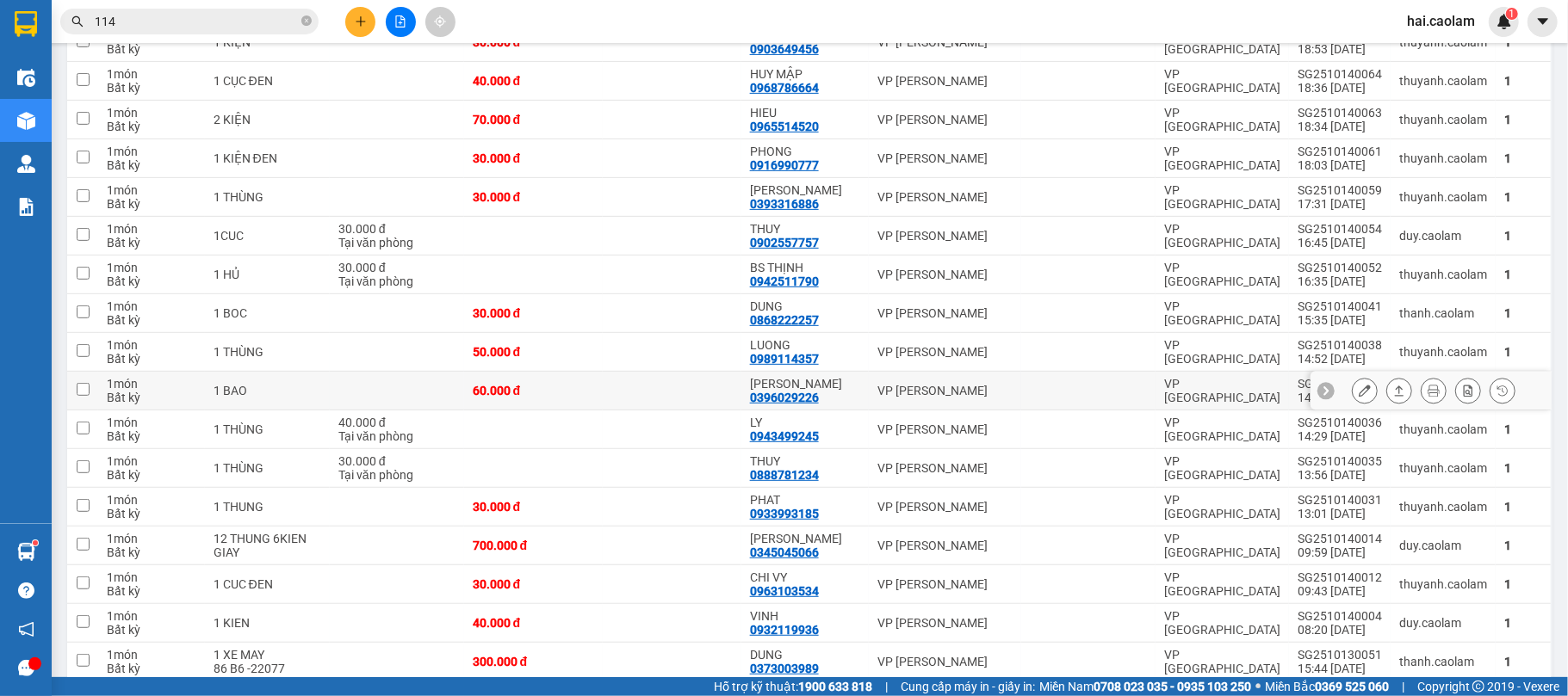
click at [844, 397] on div "NHẬT LÊ 0396029226" at bounding box center [804, 390] width 110 height 28
checkbox input "true"
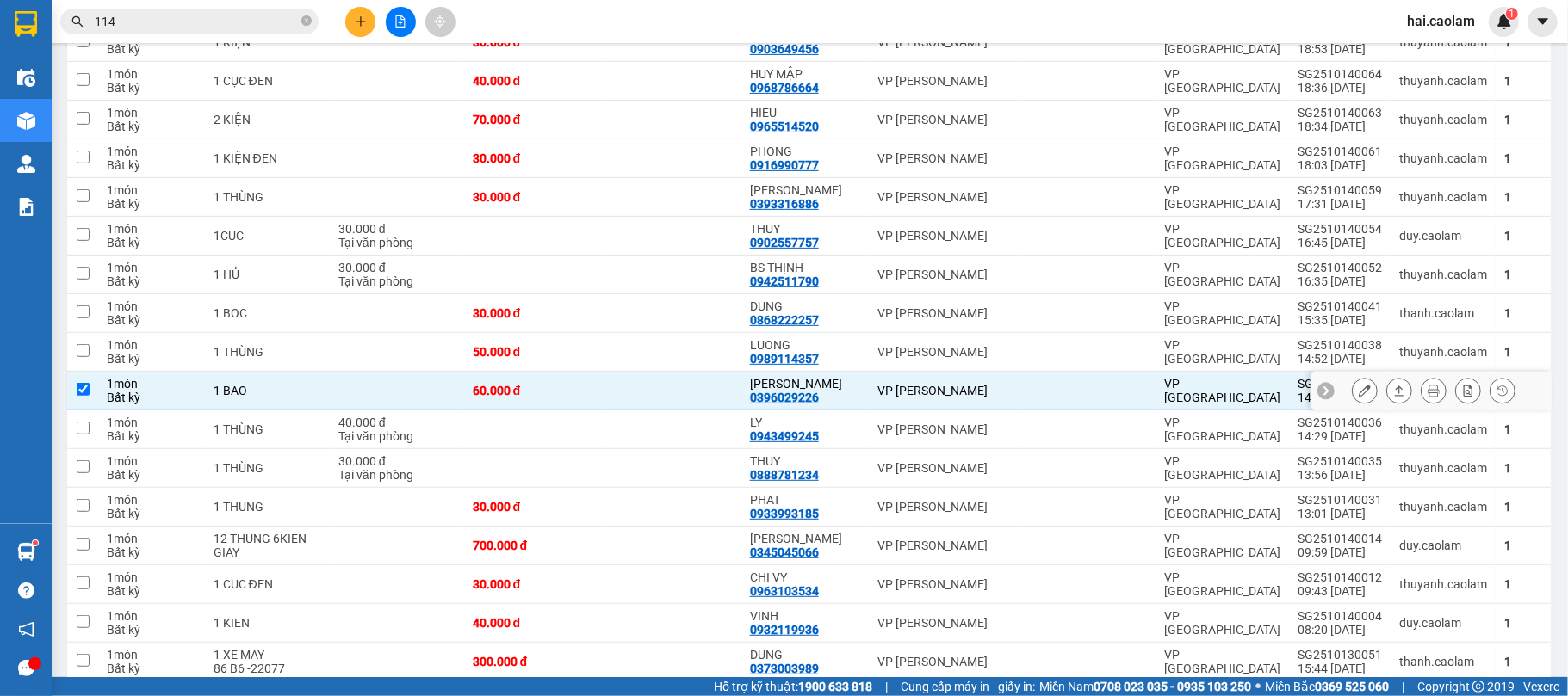
scroll to position [611, 0]
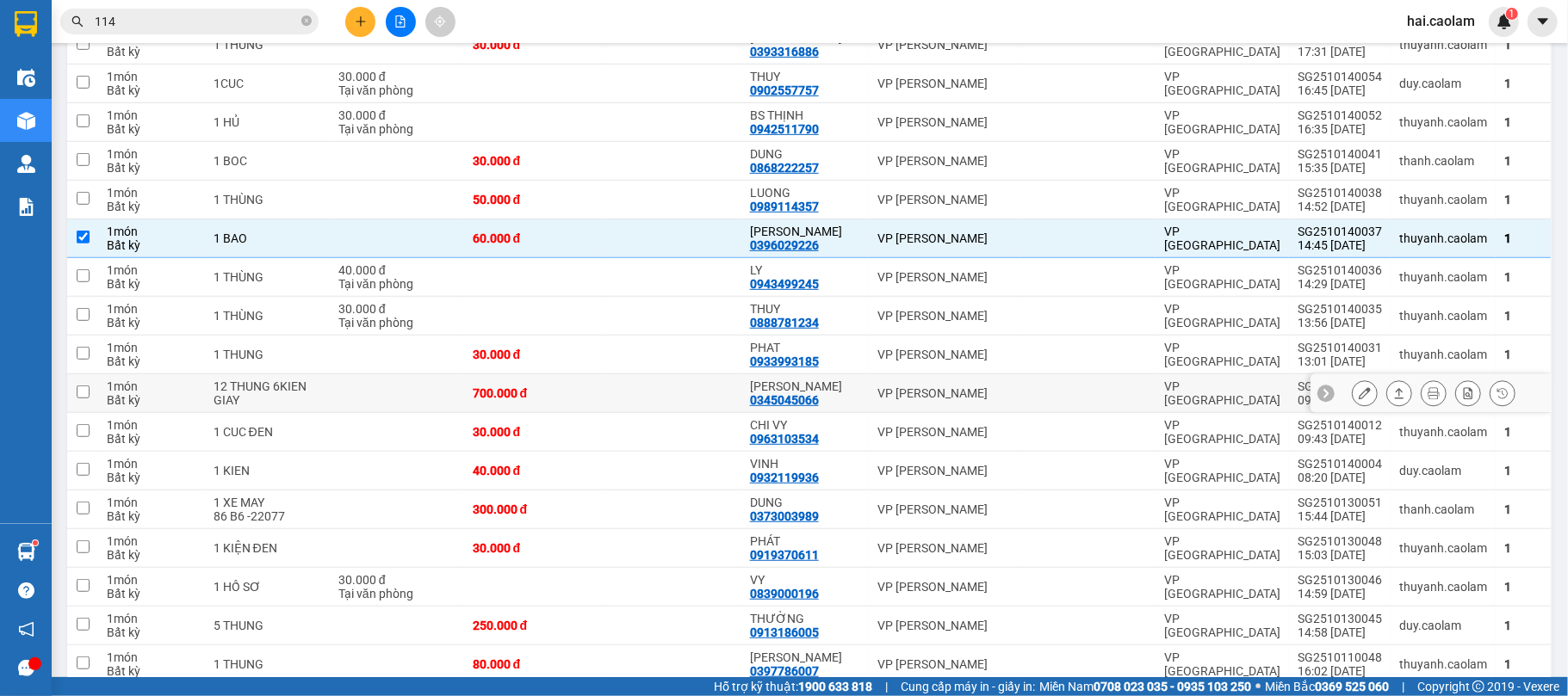
click at [584, 394] on div "700.000 đ" at bounding box center [534, 393] width 121 height 13
checkbox input "true"
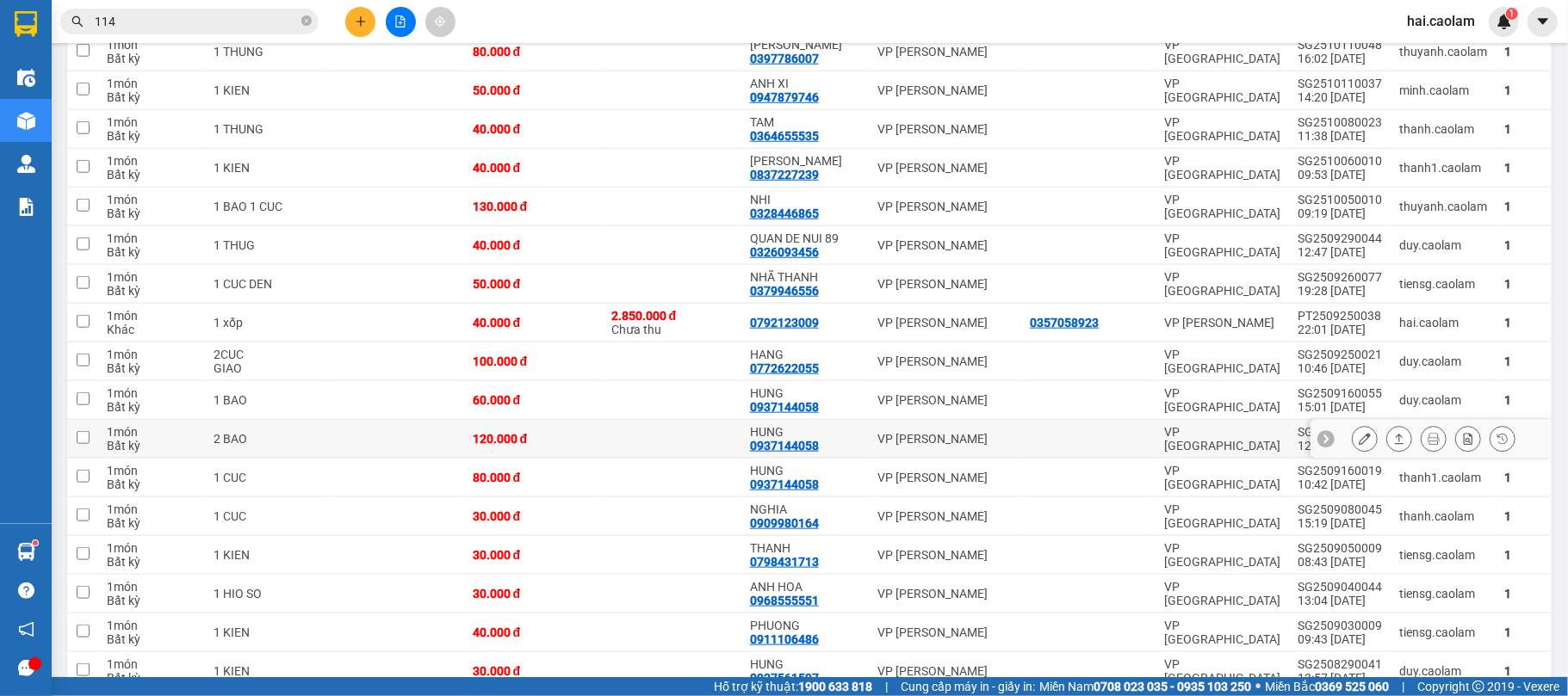
scroll to position [1360, 0]
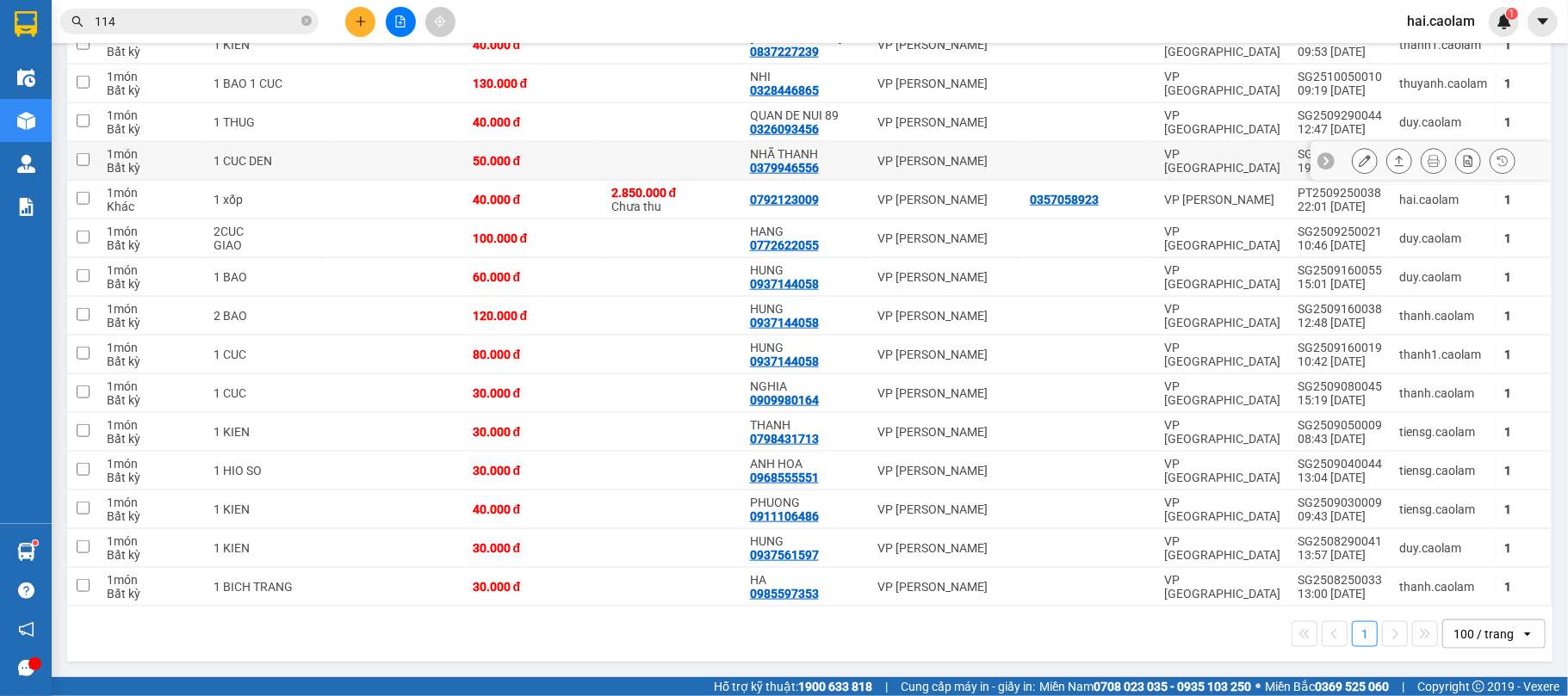
click at [601, 158] on td "50.000 đ" at bounding box center [534, 161] width 139 height 39
checkbox input "true"
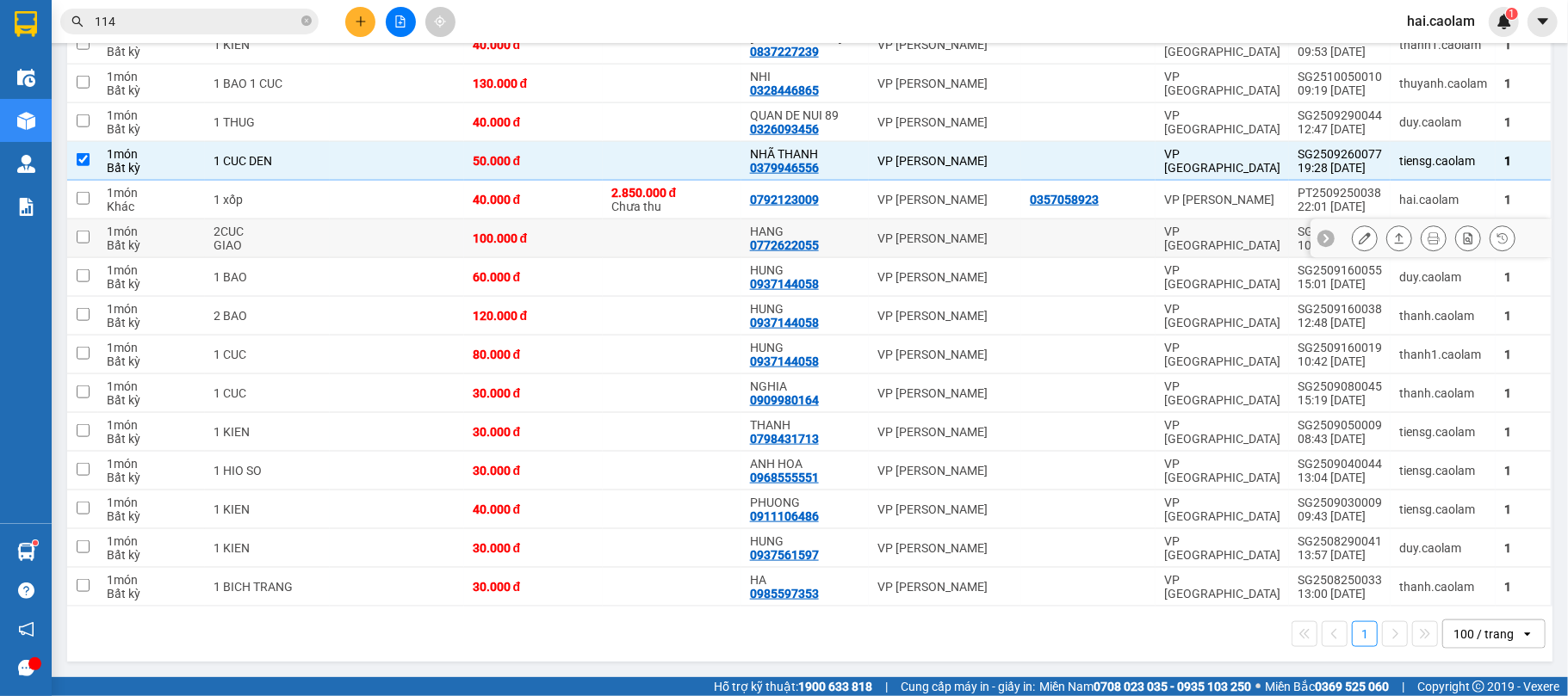
click at [570, 243] on td "100.000 đ" at bounding box center [534, 239] width 139 height 39
checkbox input "true"
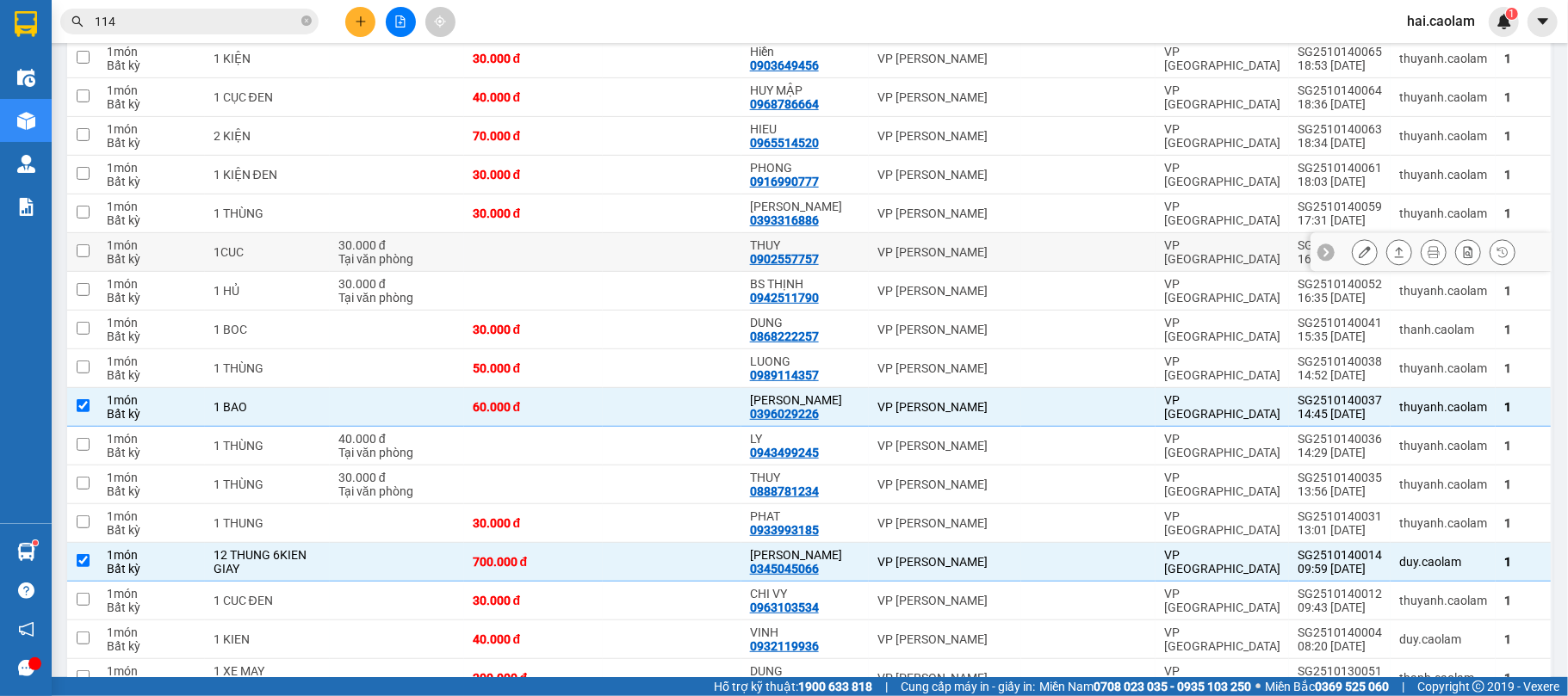
scroll to position [290, 0]
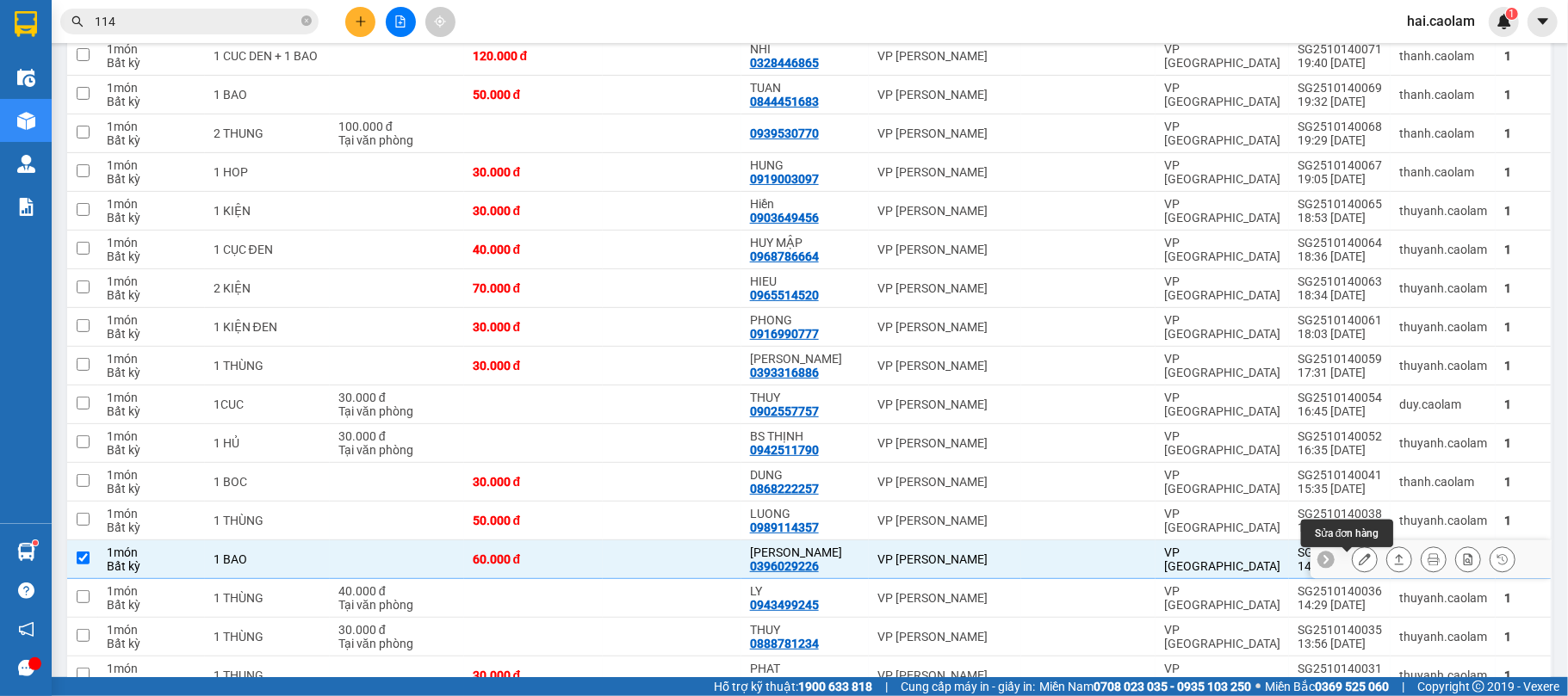
click at [1358, 564] on icon at bounding box center [1364, 559] width 13 height 13
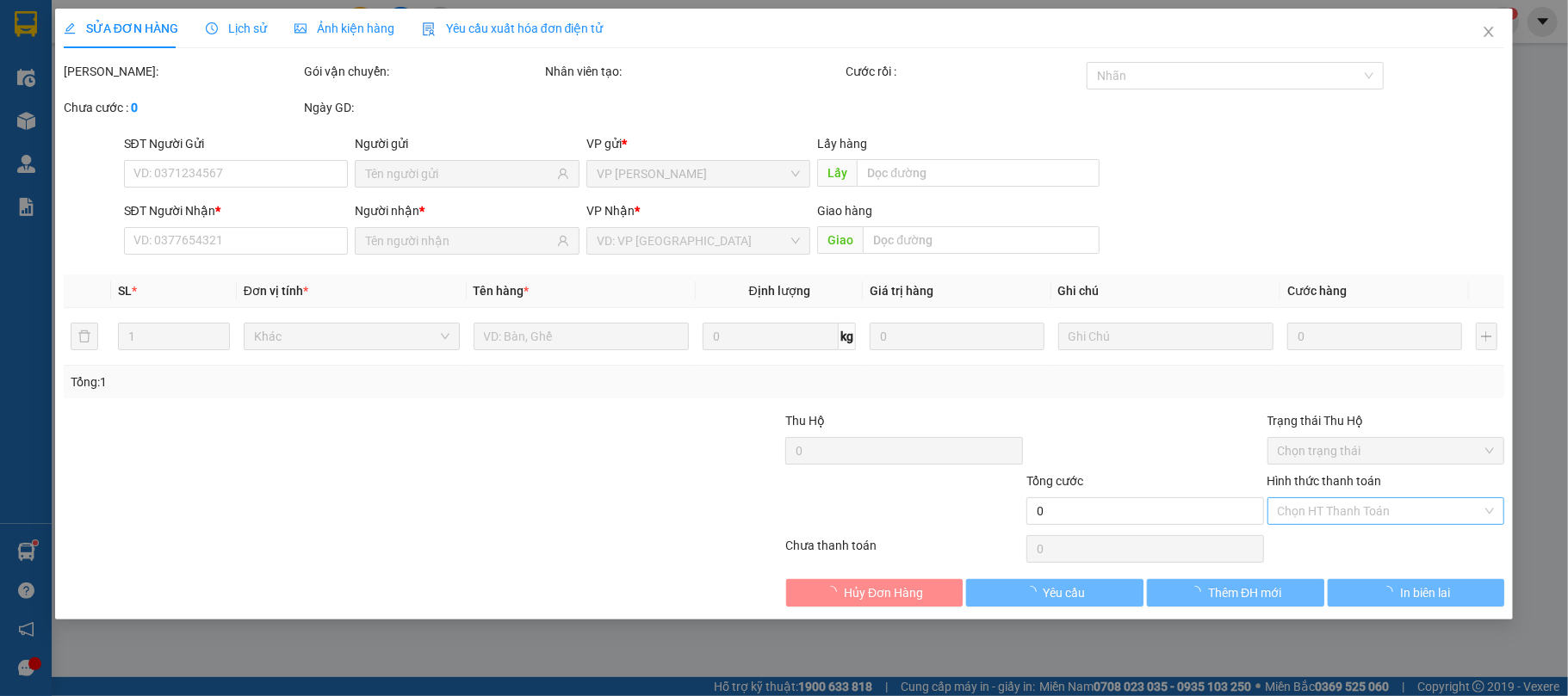
type input "0396029226"
type input "[PERSON_NAME]"
type input "60.000"
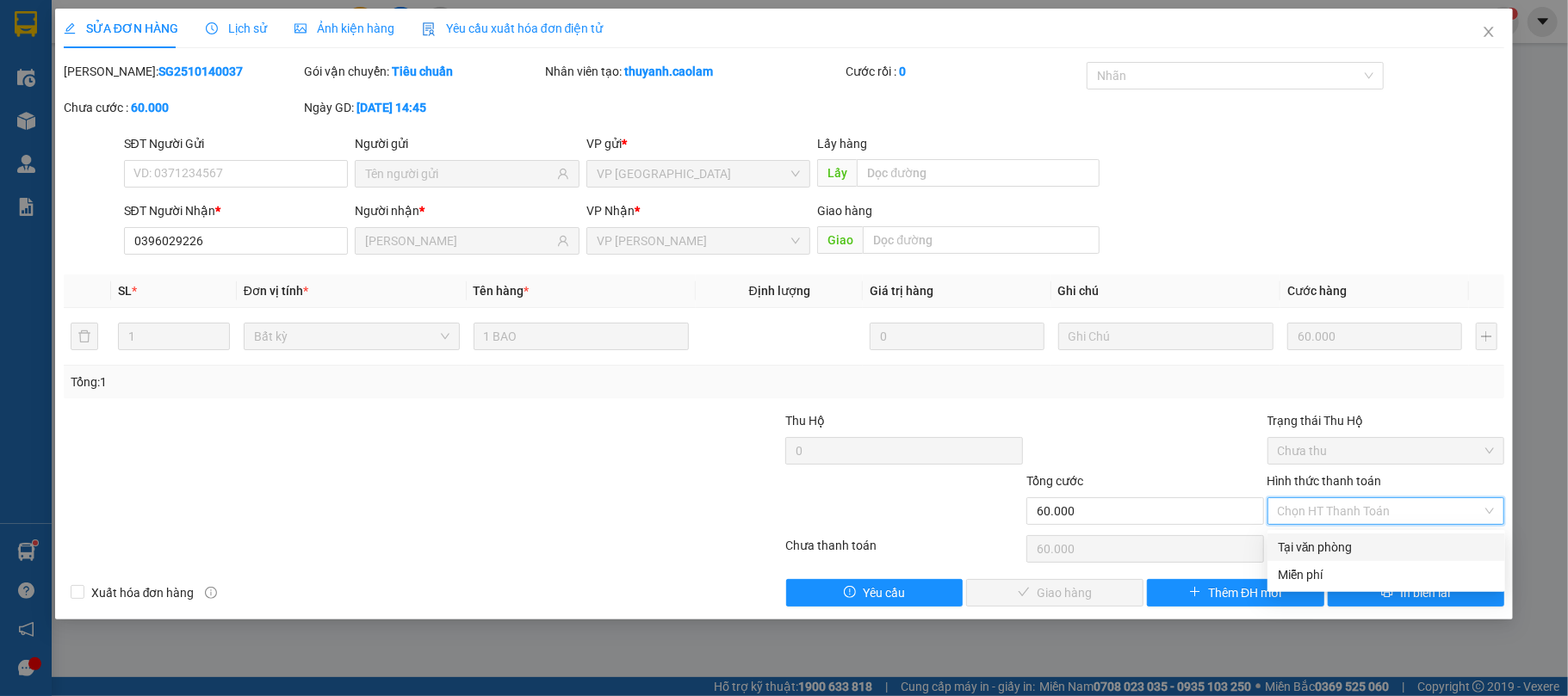
click at [1316, 551] on div "Tại văn phòng" at bounding box center [1385, 548] width 217 height 19
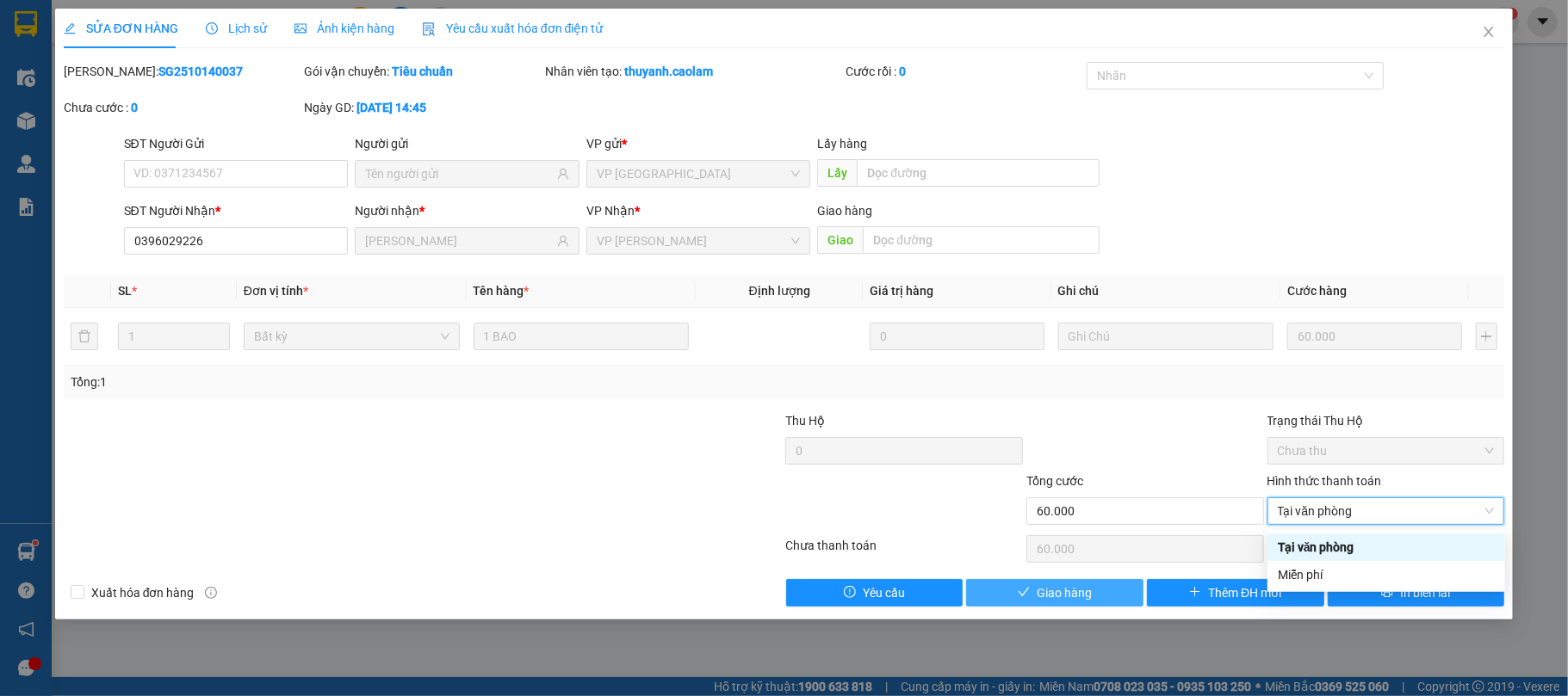
type input "0"
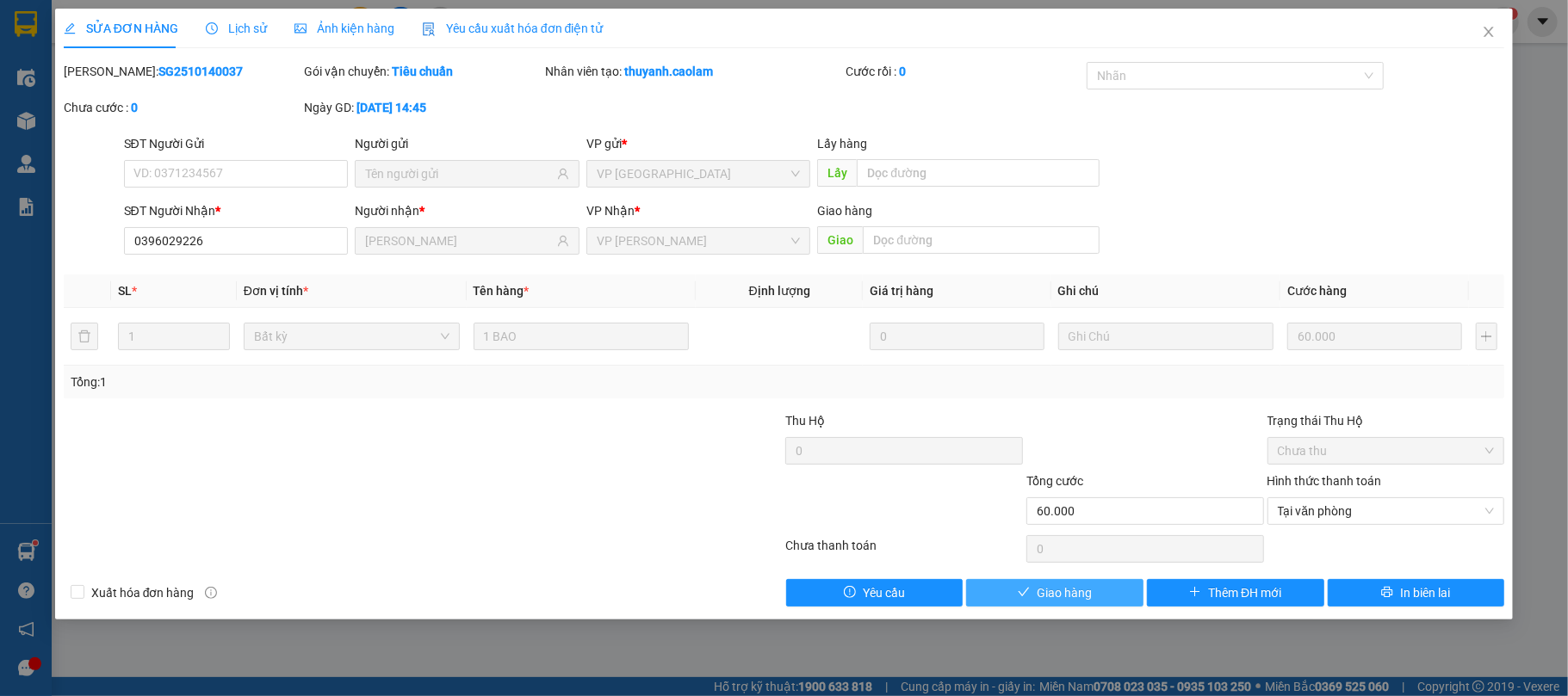
click at [1098, 596] on button "Giao hàng" at bounding box center [1055, 593] width 177 height 28
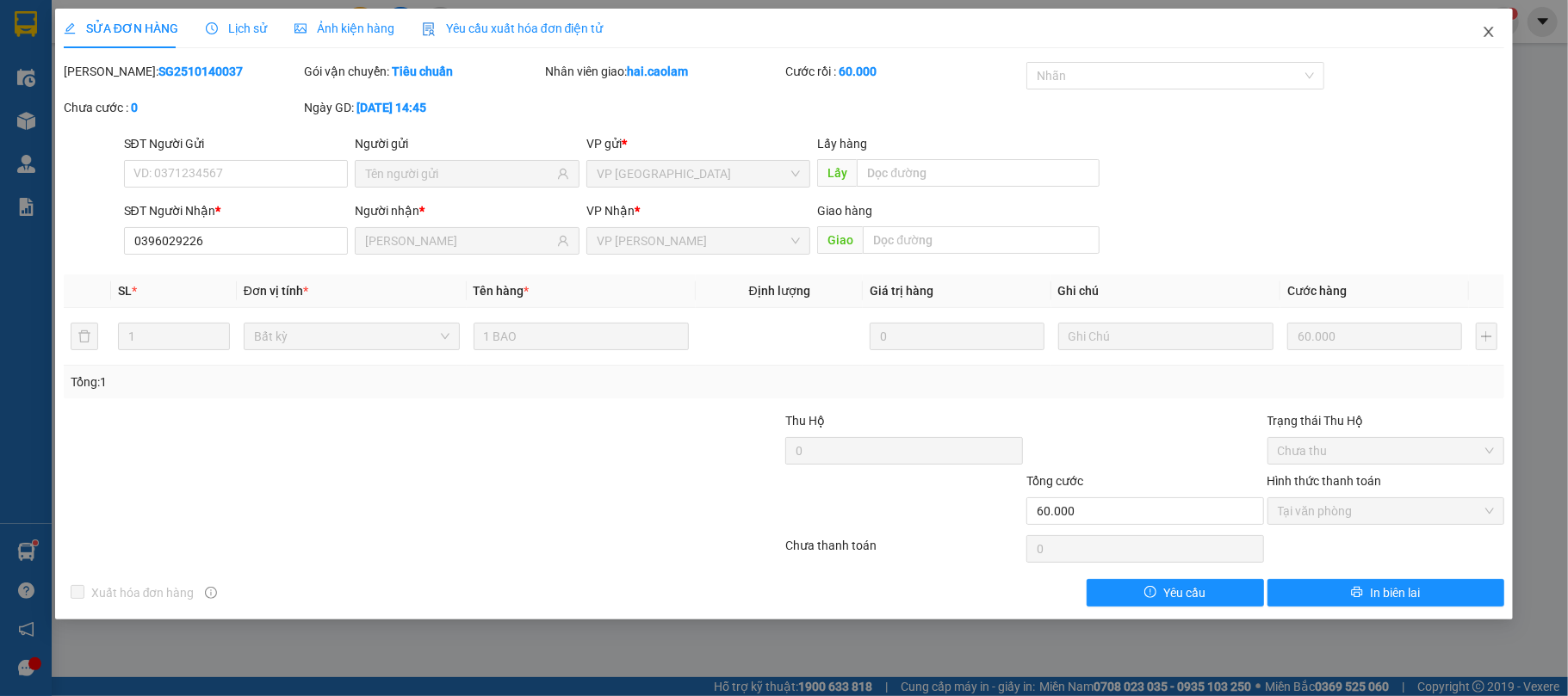
click at [1480, 28] on span "Close" at bounding box center [1488, 33] width 48 height 48
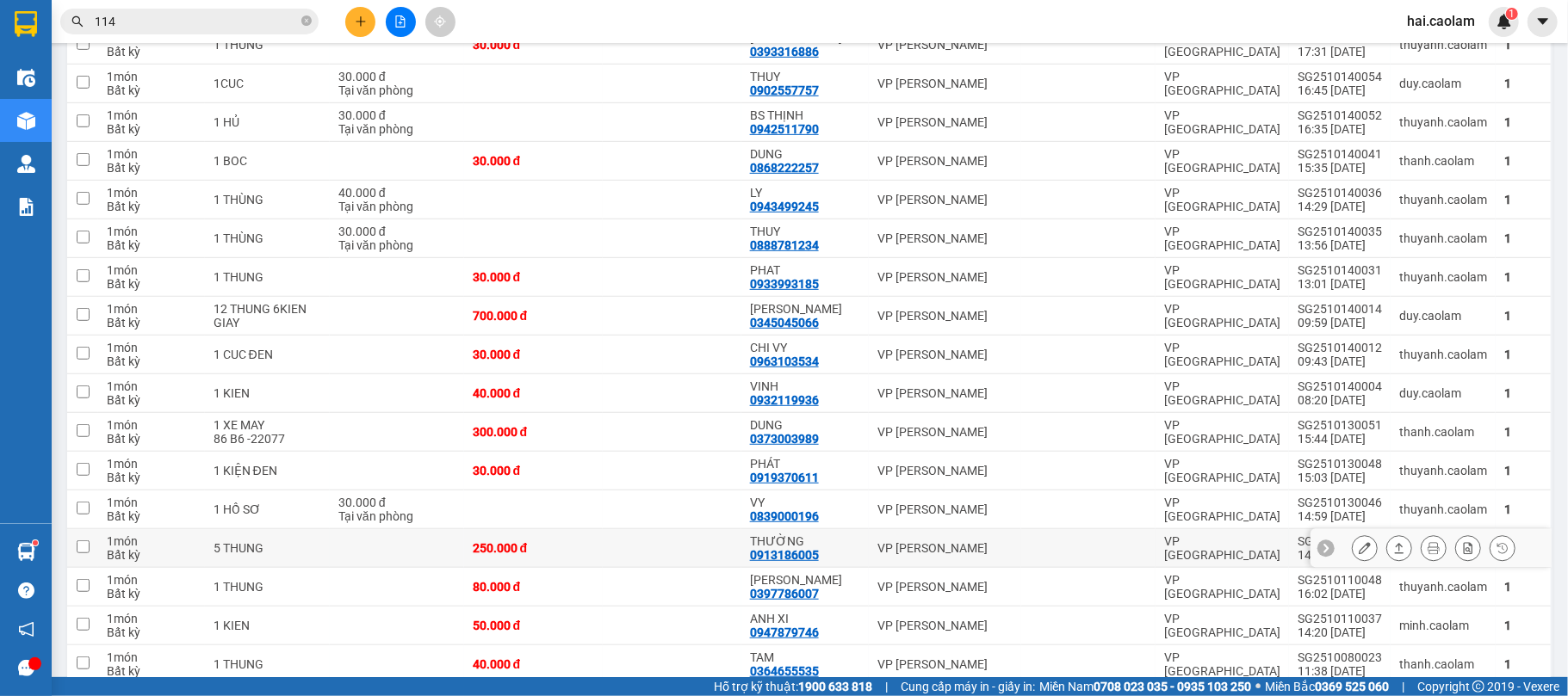
scroll to position [765, 0]
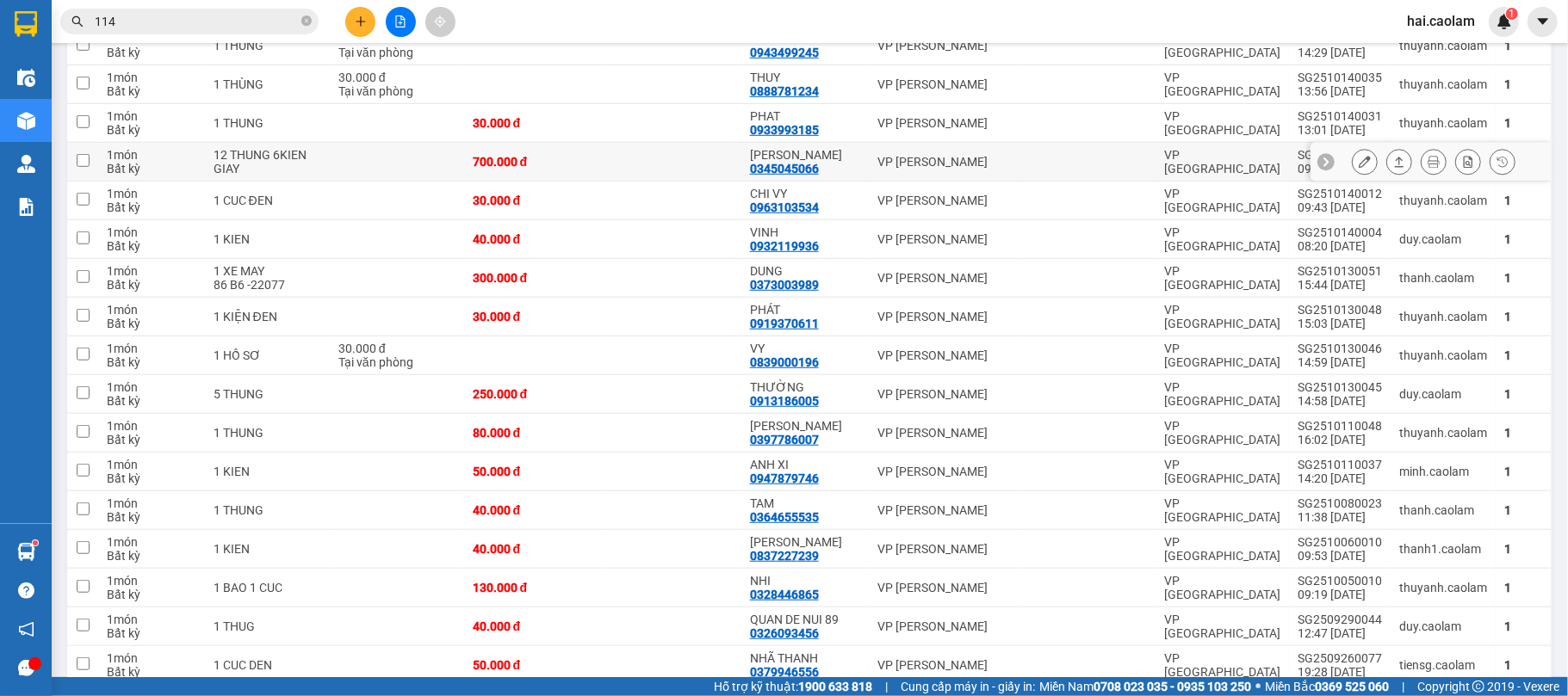
click at [846, 162] on div "[PERSON_NAME]" at bounding box center [804, 155] width 110 height 13
checkbox input "true"
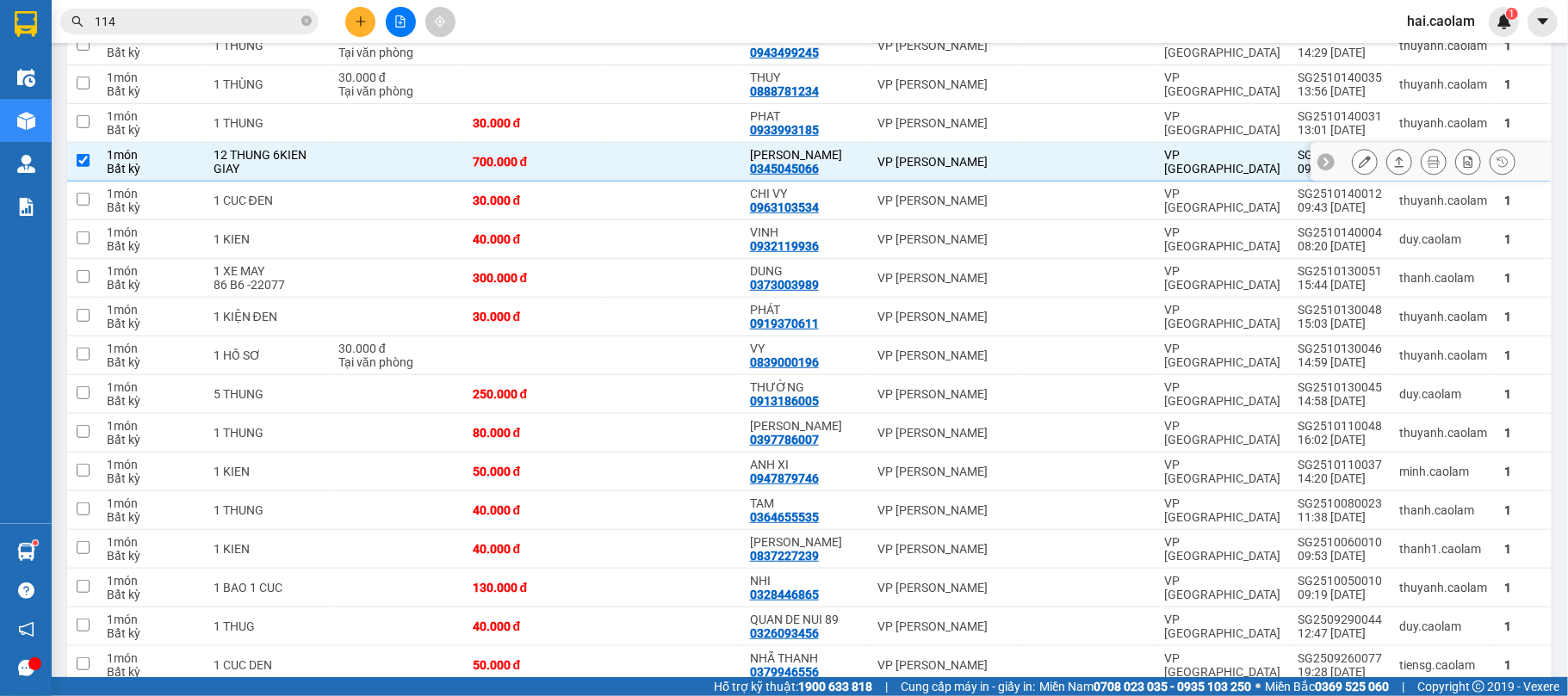
click at [1358, 166] on icon at bounding box center [1364, 162] width 13 height 13
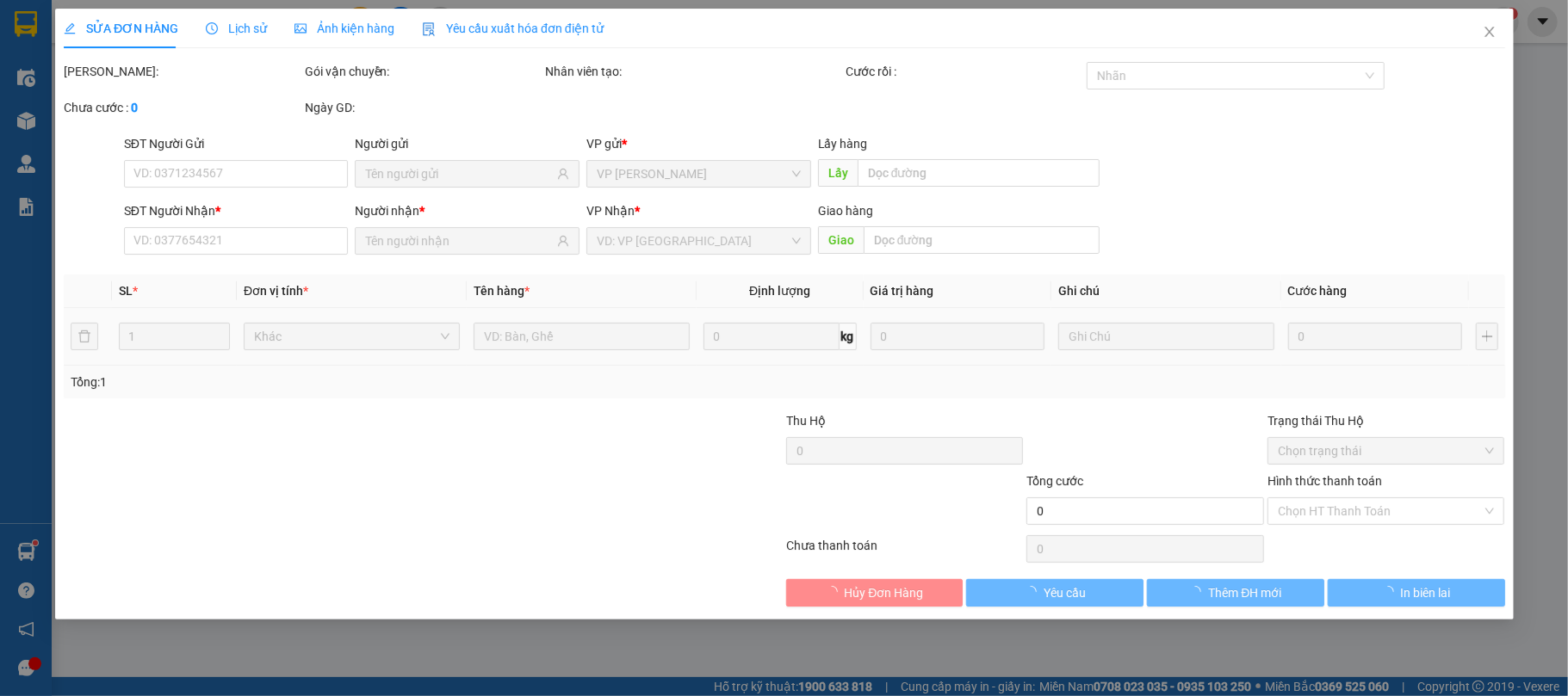
type input "0345045066"
type input "[PERSON_NAME]"
type input "700.000"
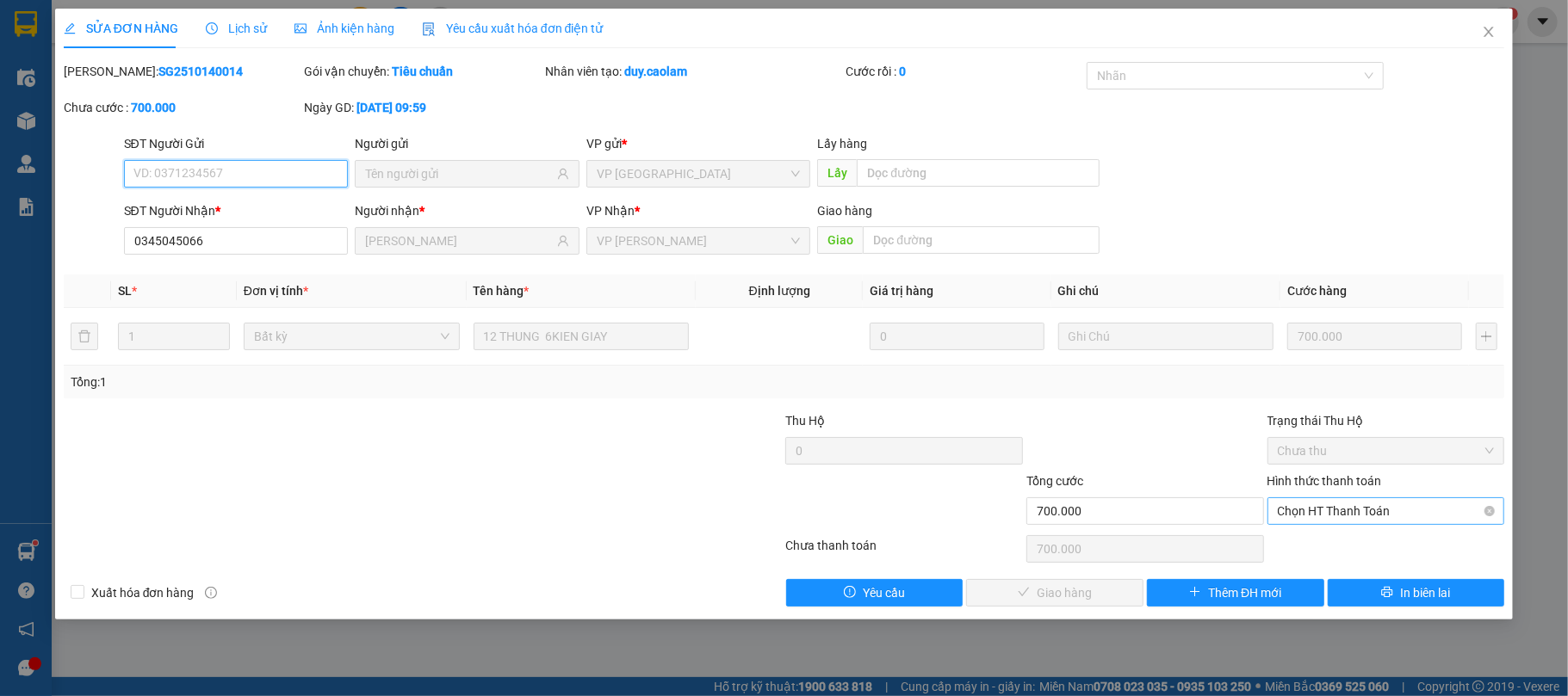
click at [1326, 516] on span "Chọn HT Thanh Toán" at bounding box center [1385, 510] width 217 height 26
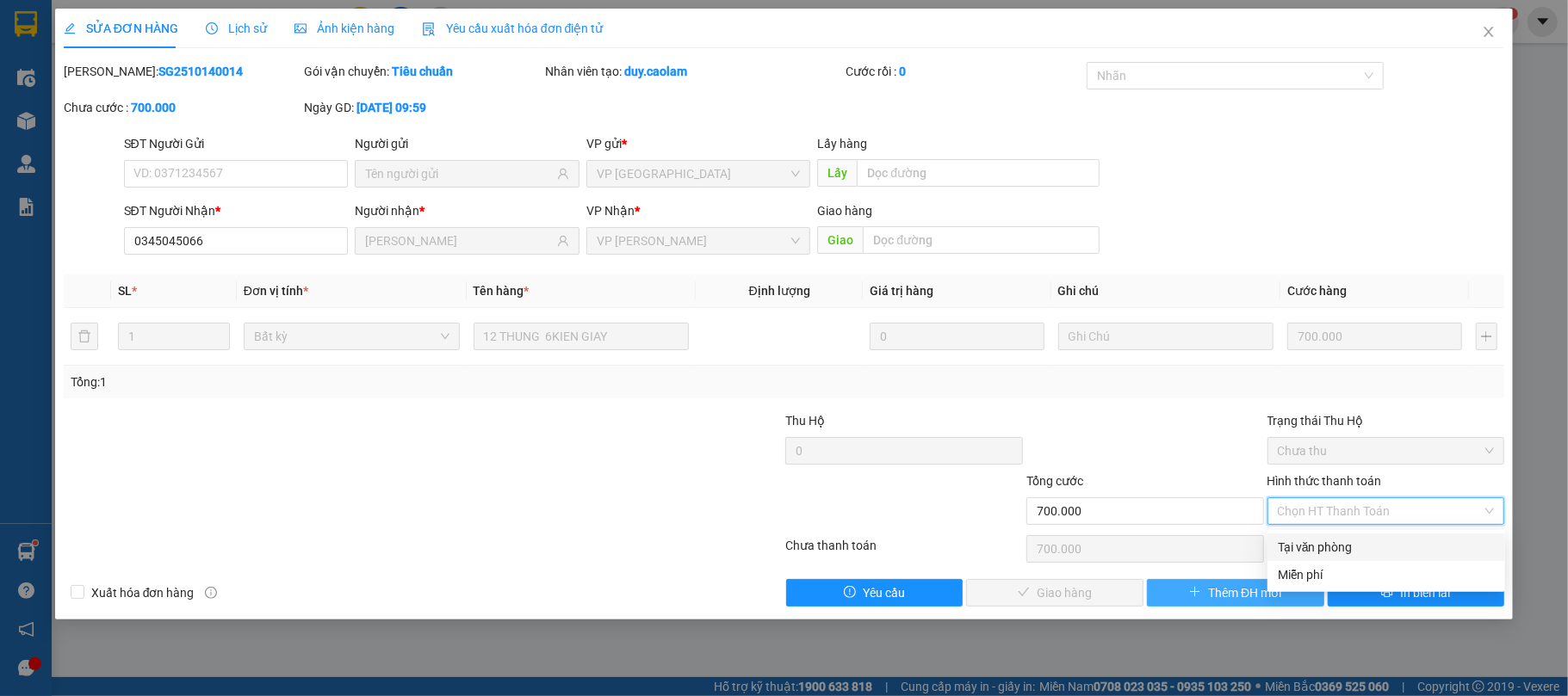
drag, startPoint x: 1313, startPoint y: 539, endPoint x: 1158, endPoint y: 594, distance: 164.5
click at [1310, 541] on div "Tại văn phòng" at bounding box center [1385, 548] width 217 height 19
type input "0"
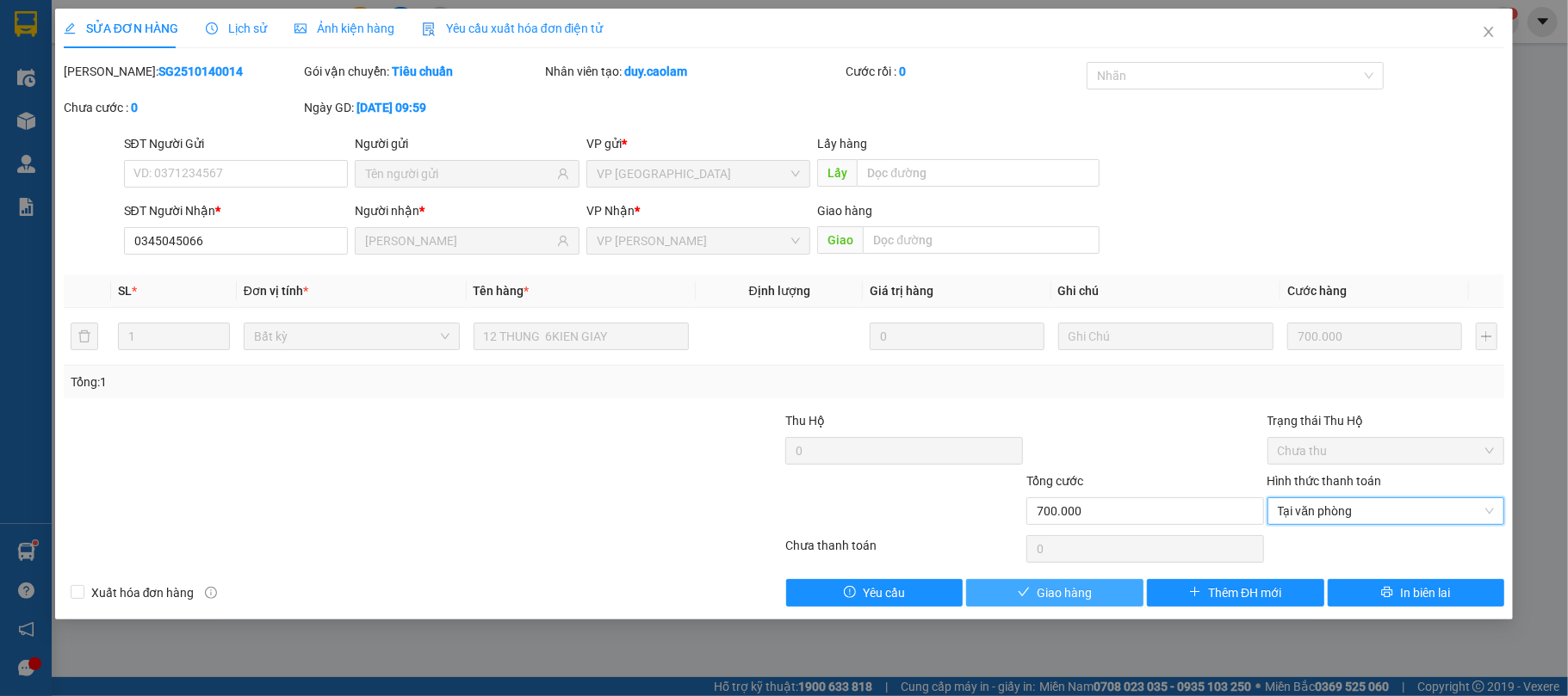
click at [1060, 592] on span "Giao hàng" at bounding box center [1063, 593] width 55 height 19
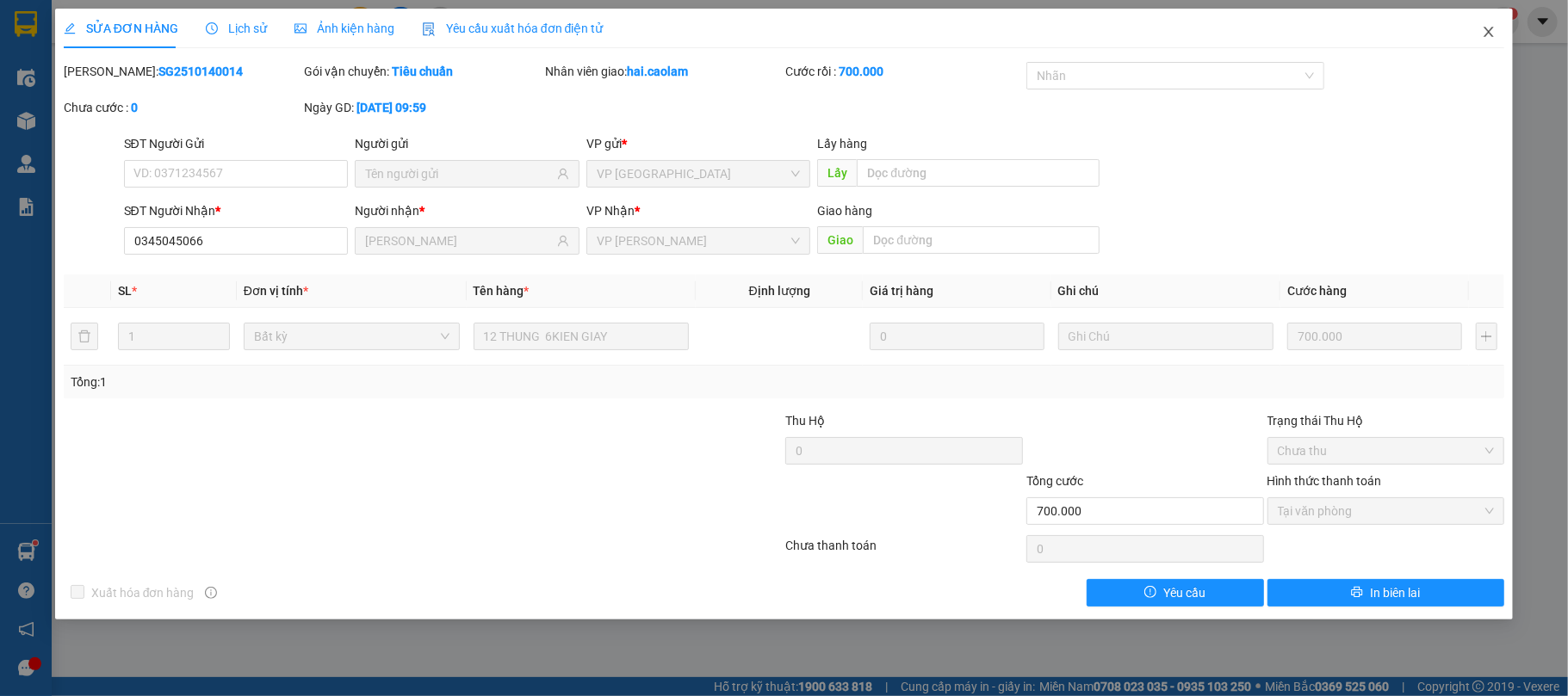
click at [1486, 22] on span "Close" at bounding box center [1488, 33] width 48 height 48
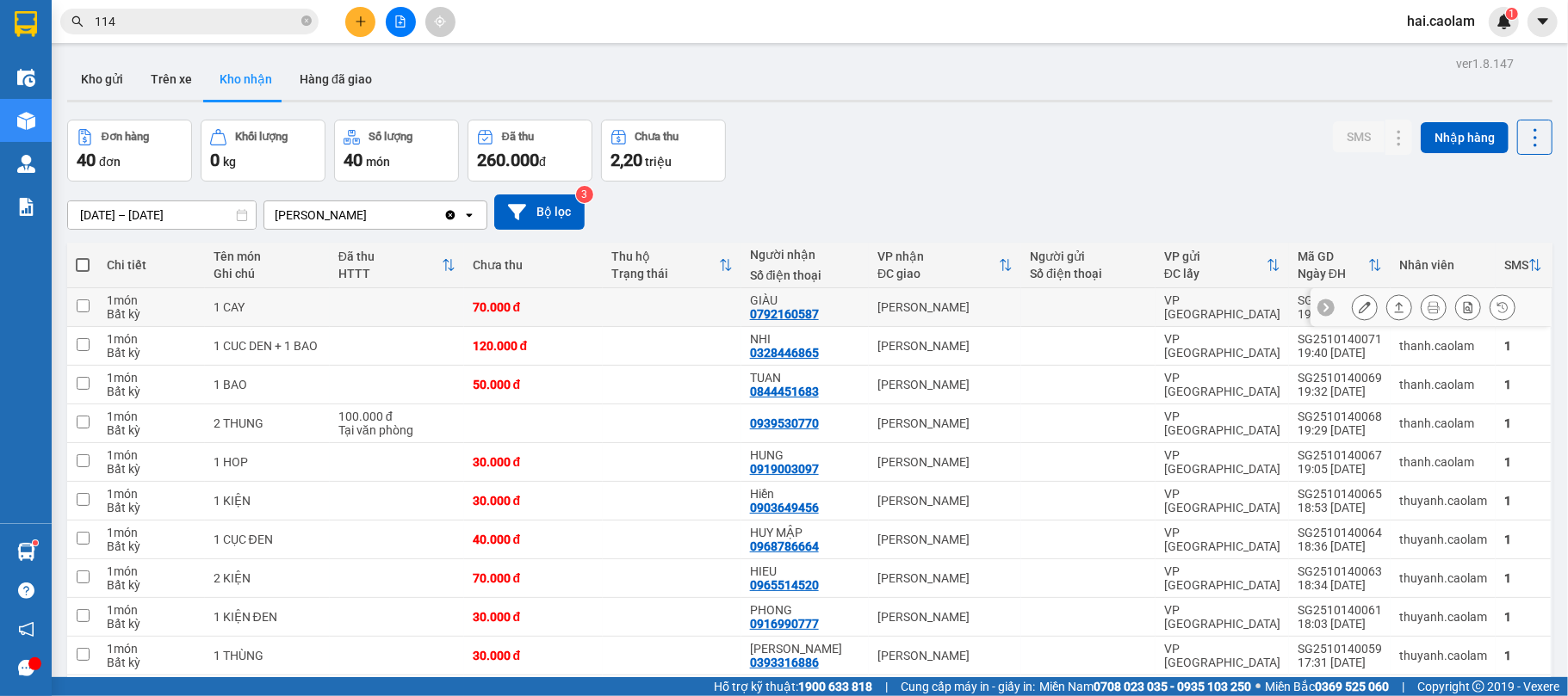
click at [861, 303] on td "GIÀU 0792160587" at bounding box center [805, 307] width 127 height 39
checkbox input "true"
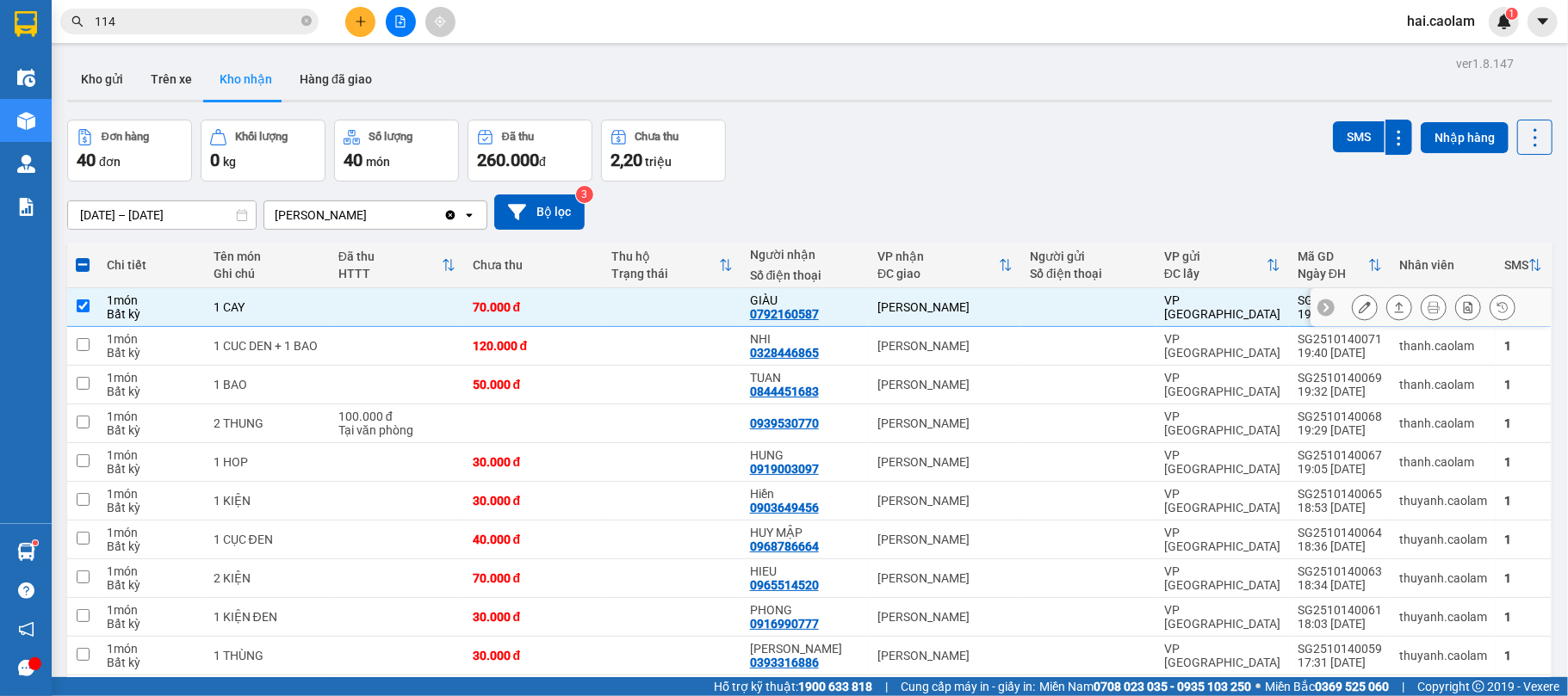
click at [1358, 304] on icon at bounding box center [1364, 307] width 13 height 13
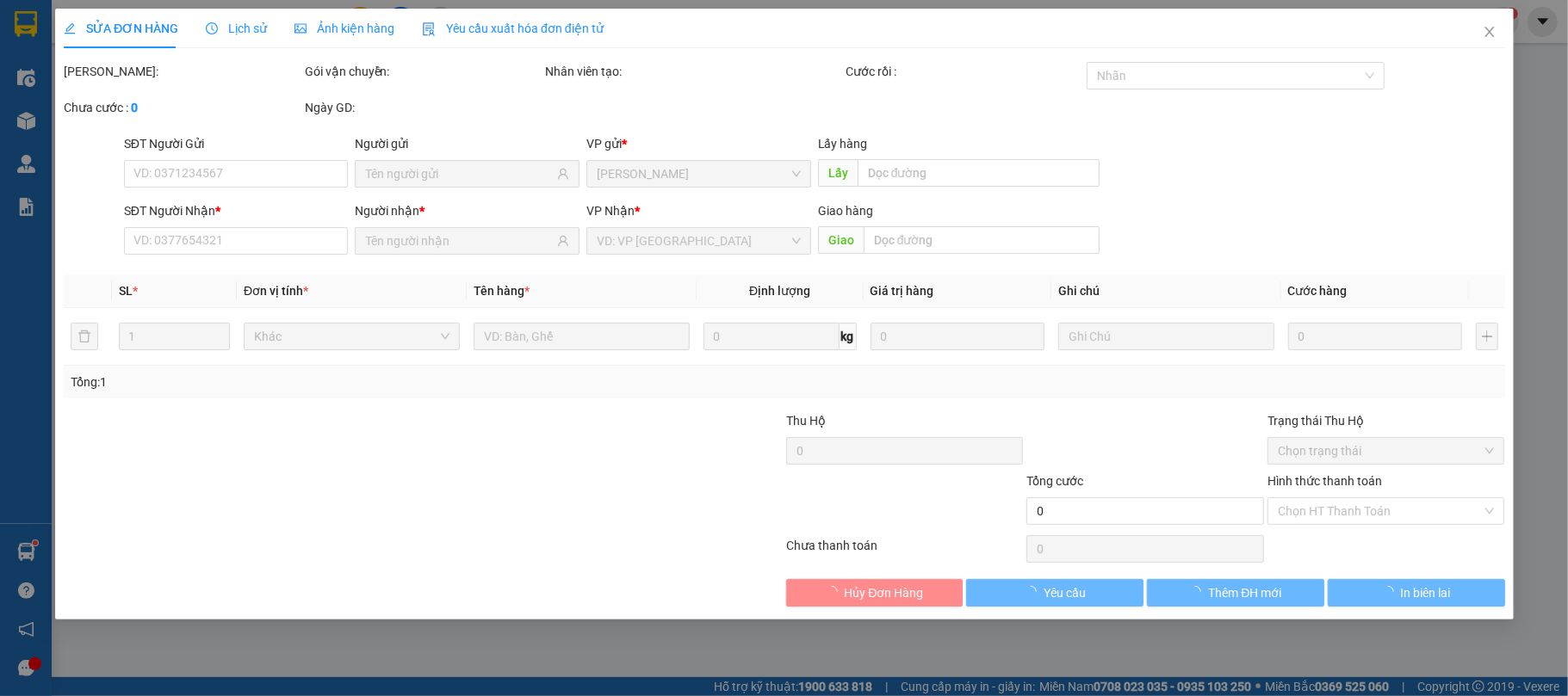
type input "0792160587"
type input "GIÀU"
type input "70.000"
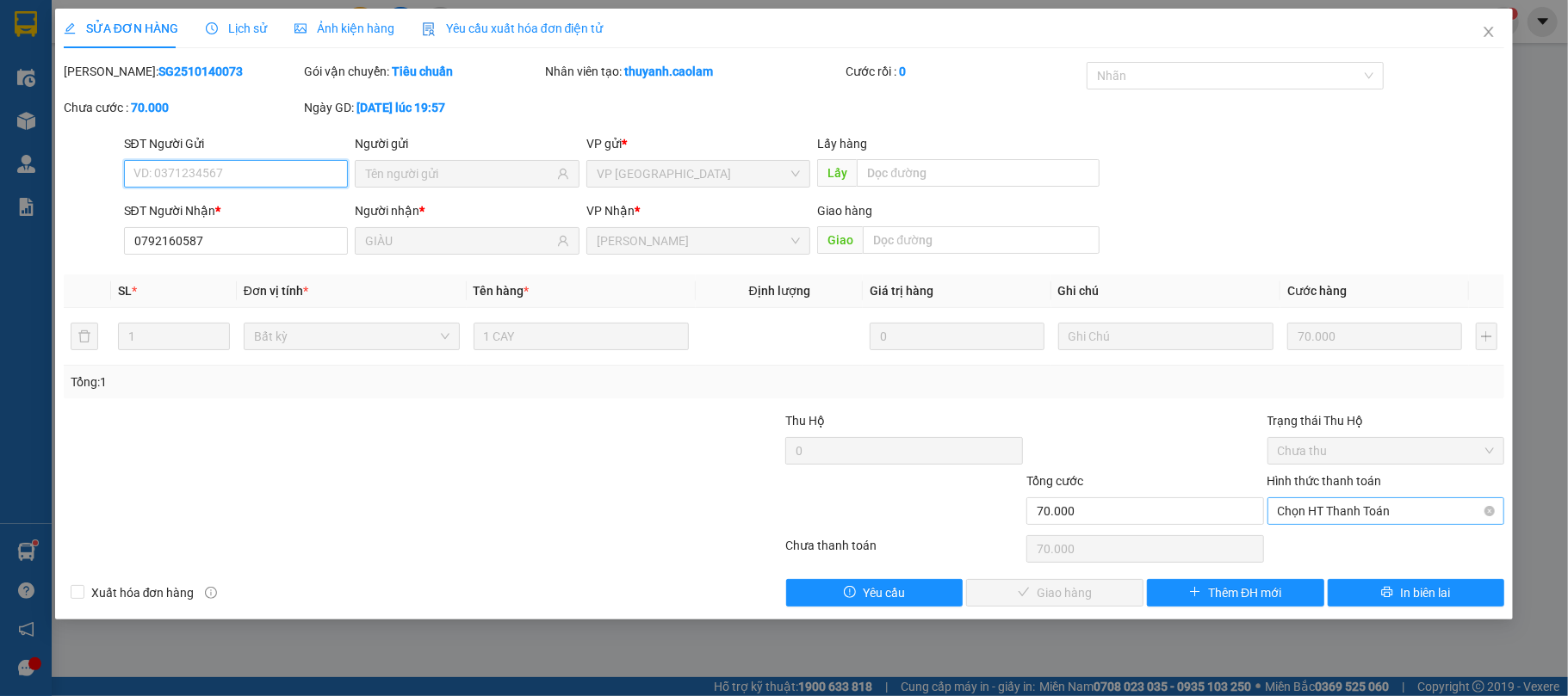
click at [1329, 506] on span "Chọn HT Thanh Toán" at bounding box center [1385, 510] width 217 height 26
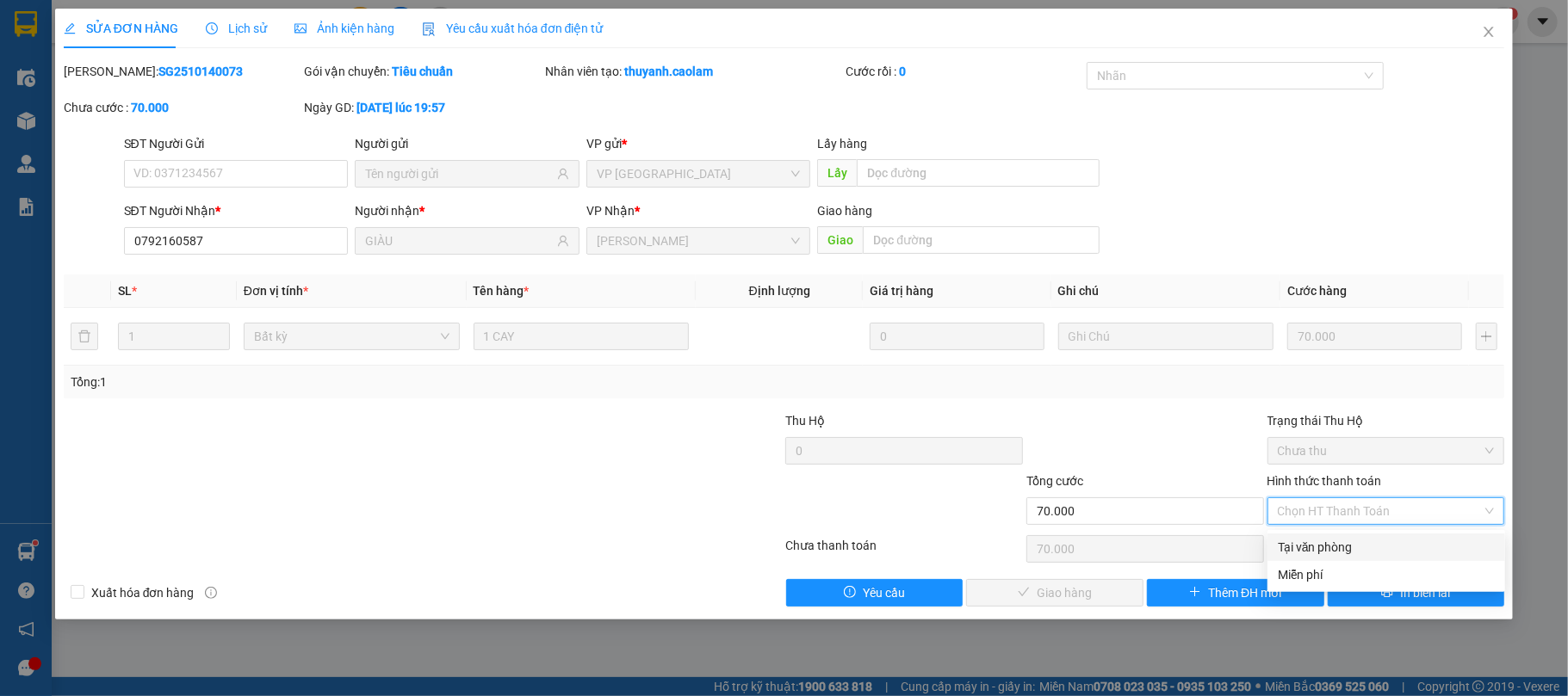
drag, startPoint x: 1300, startPoint y: 541, endPoint x: 1158, endPoint y: 568, distance: 144.5
click at [1295, 541] on div "Tại văn phòng" at bounding box center [1385, 548] width 217 height 19
type input "0"
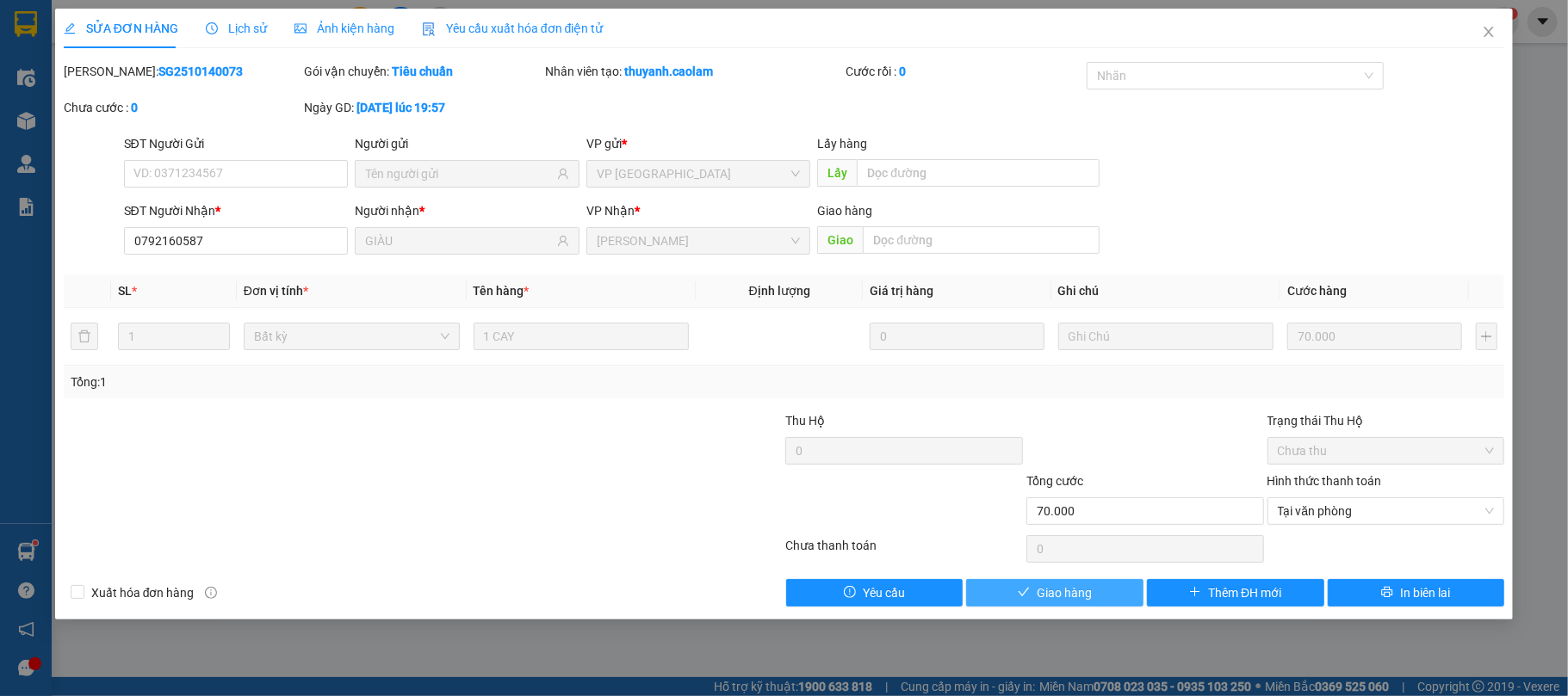
click at [1098, 592] on button "Giao hàng" at bounding box center [1055, 593] width 177 height 28
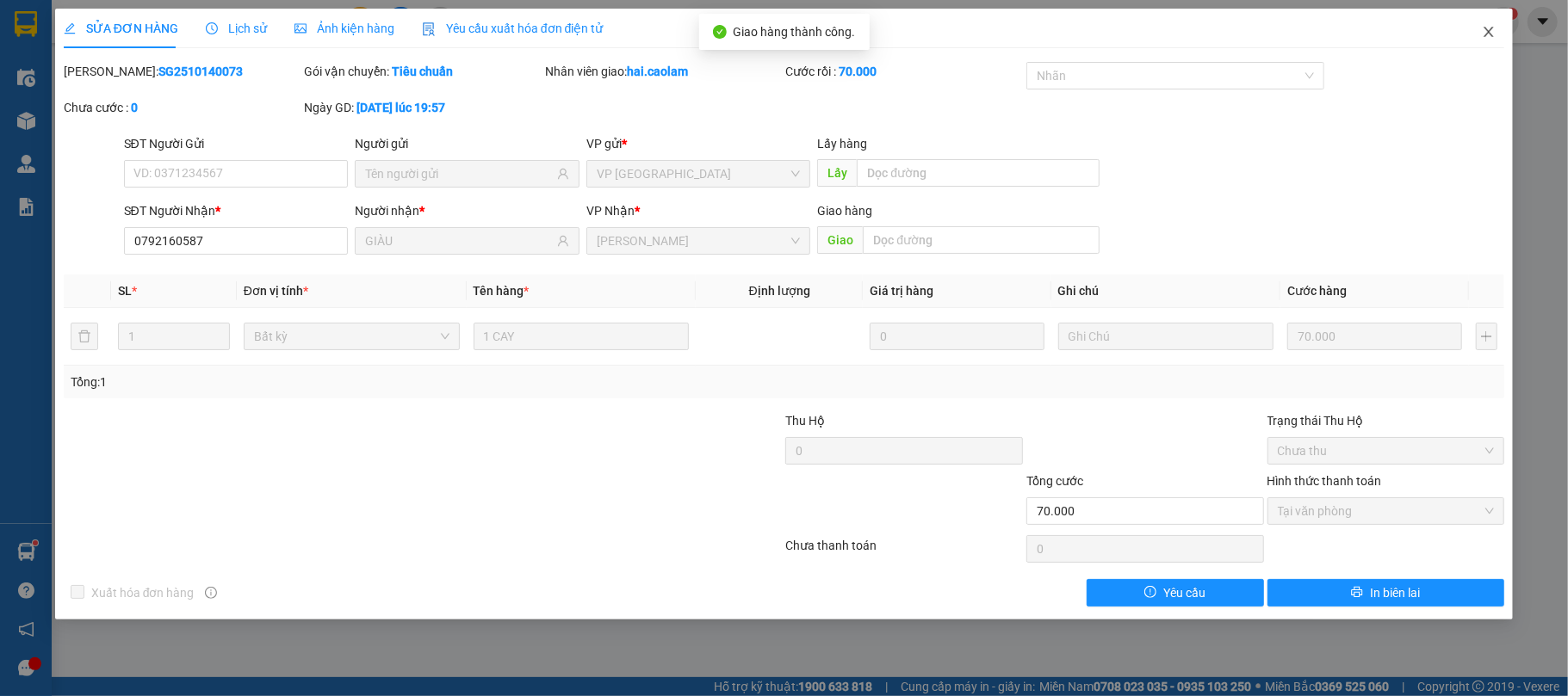
click at [1491, 25] on span "Close" at bounding box center [1488, 33] width 48 height 48
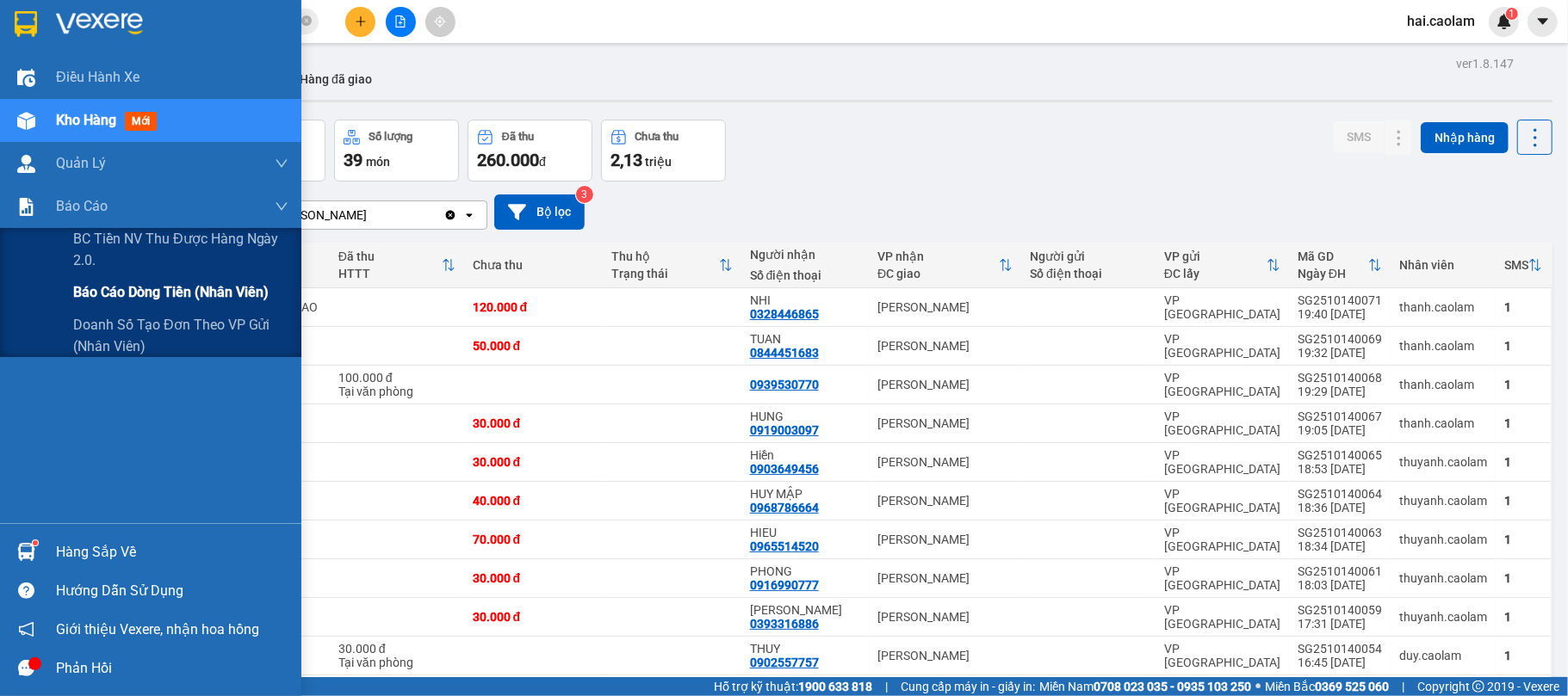
click at [121, 282] on span "Báo cáo dòng tiền (nhân viên)" at bounding box center [170, 292] width 196 height 21
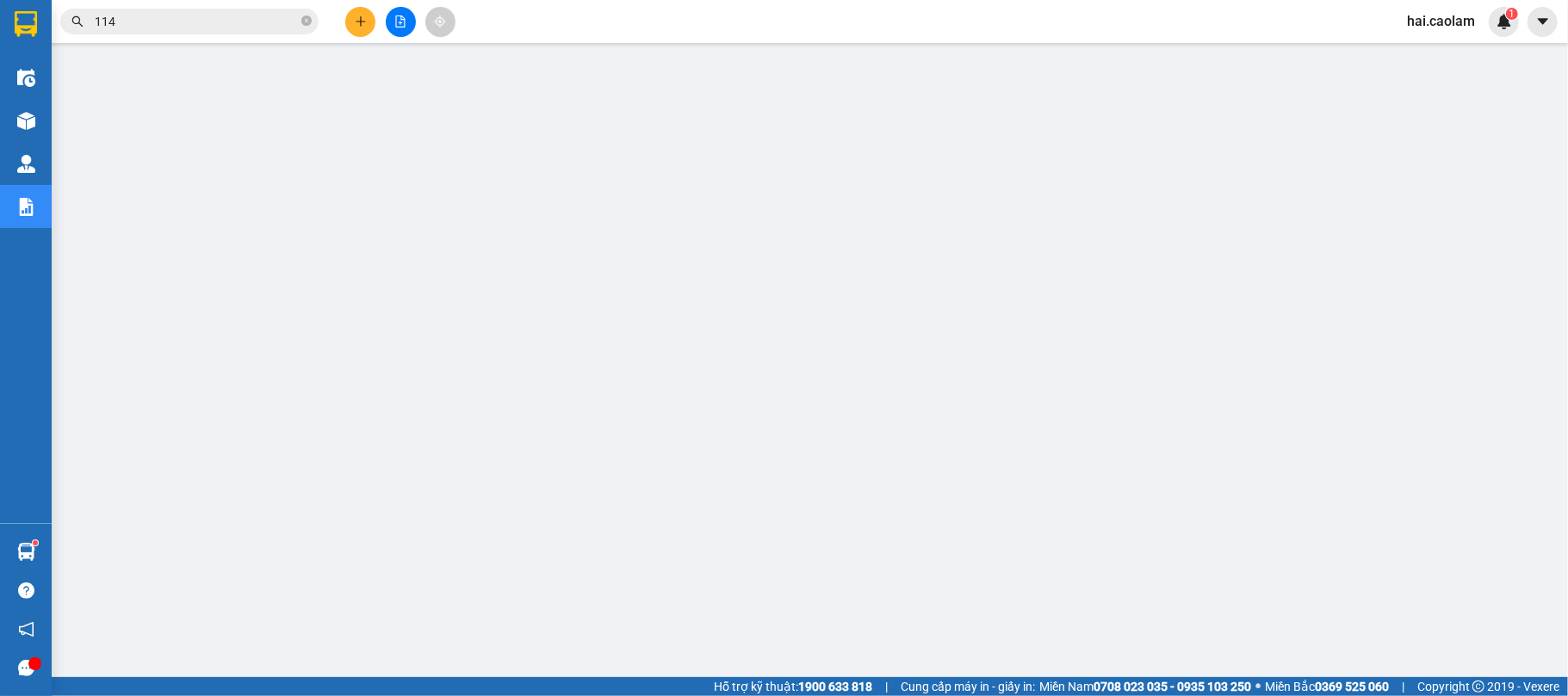
click at [39, 121] on div at bounding box center [26, 120] width 30 height 30
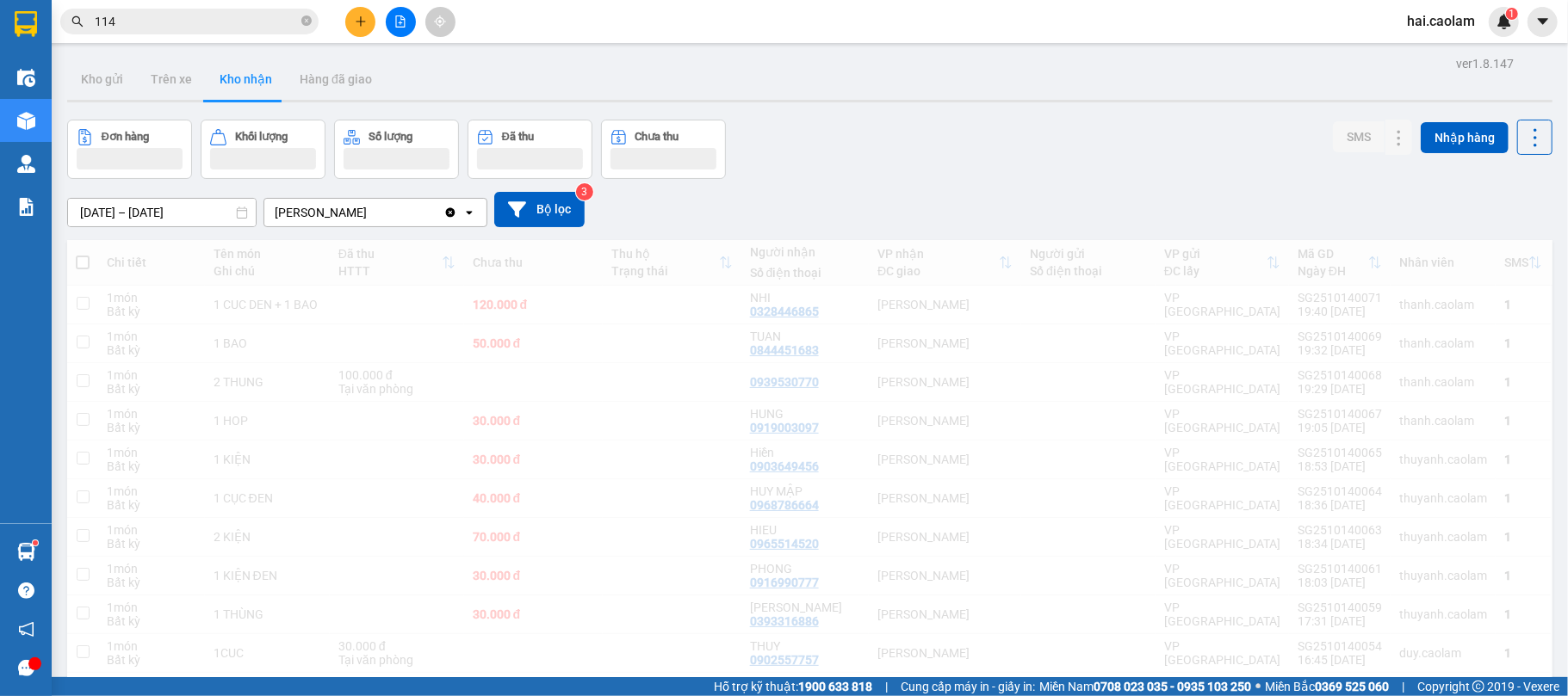
click at [917, 81] on div "Kho gửi Trên xe Kho nhận Hàng đã giao" at bounding box center [810, 81] width 1485 height 45
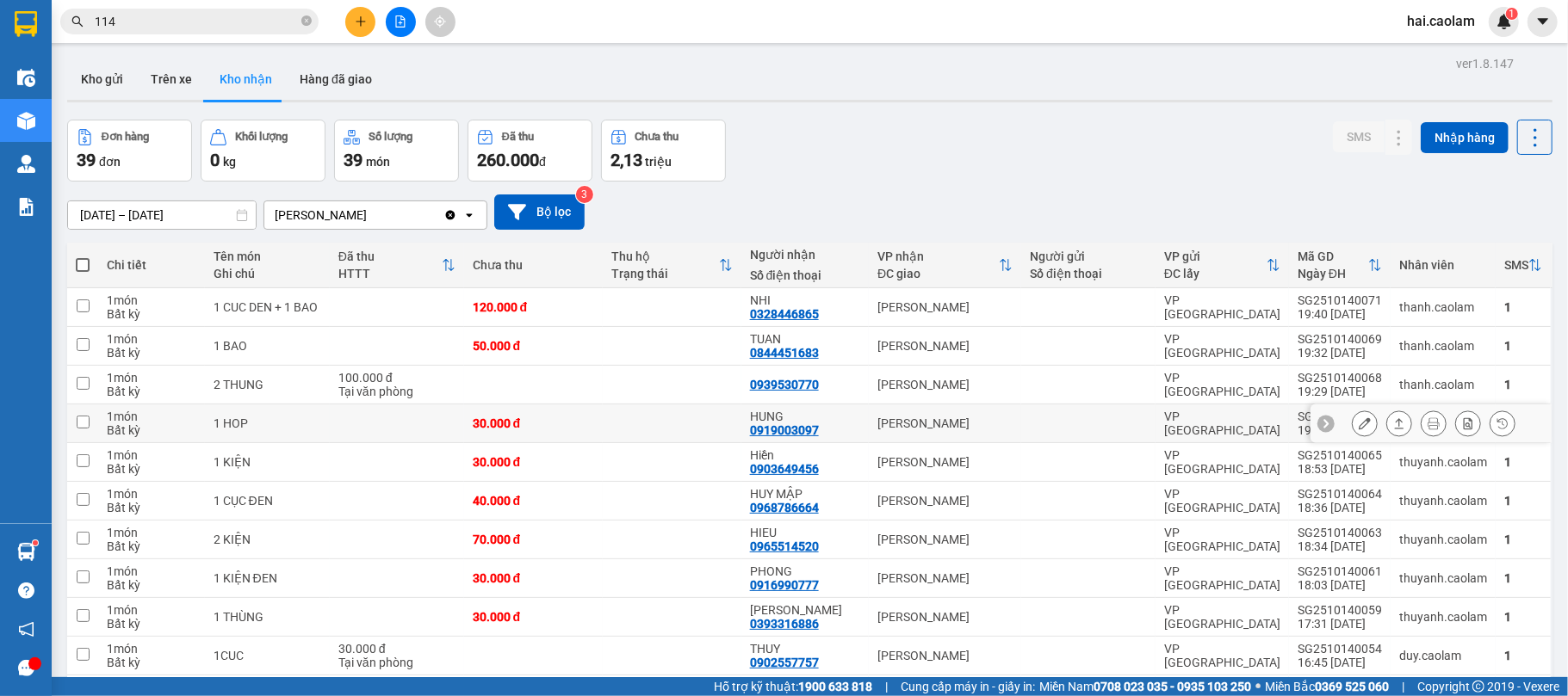
click at [957, 422] on div "[PERSON_NAME]" at bounding box center [945, 424] width 135 height 13
checkbox input "true"
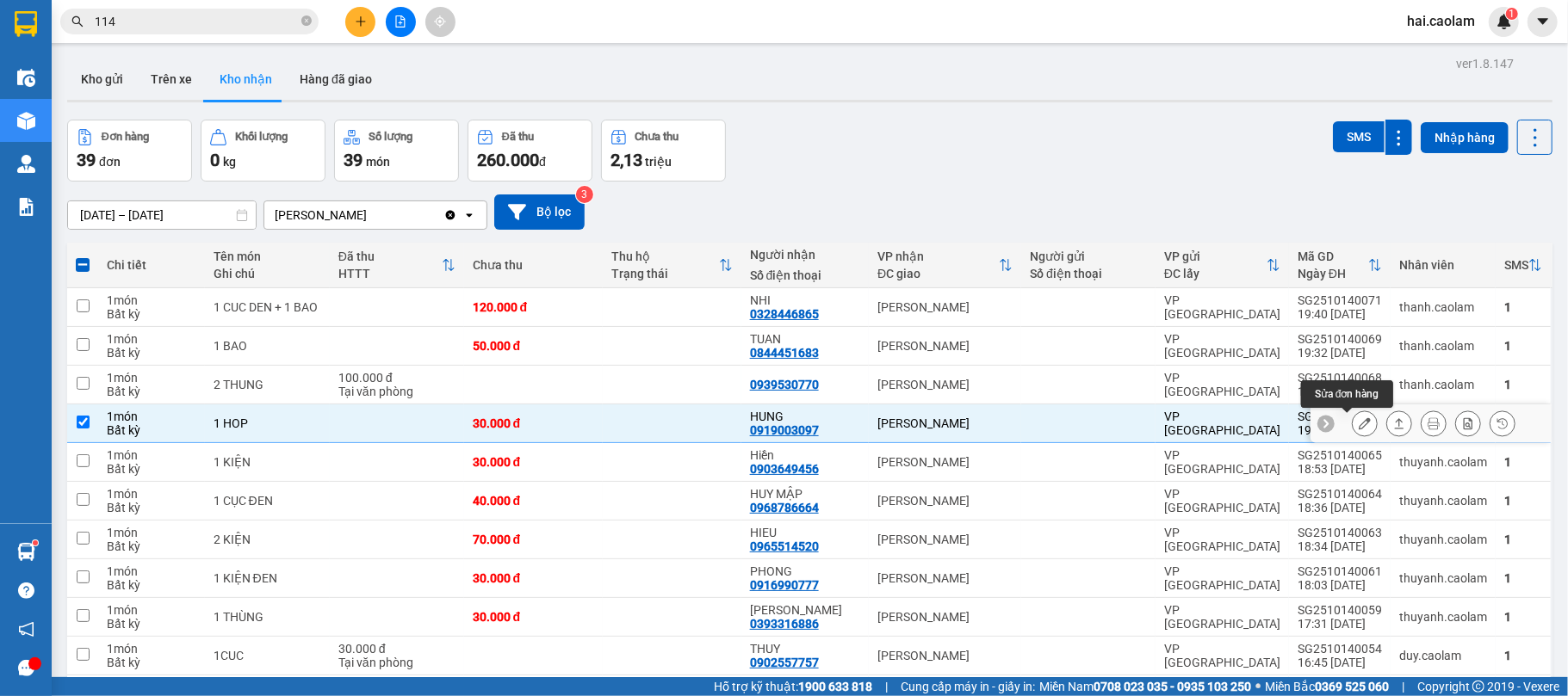
click at [1358, 421] on icon at bounding box center [1364, 423] width 13 height 13
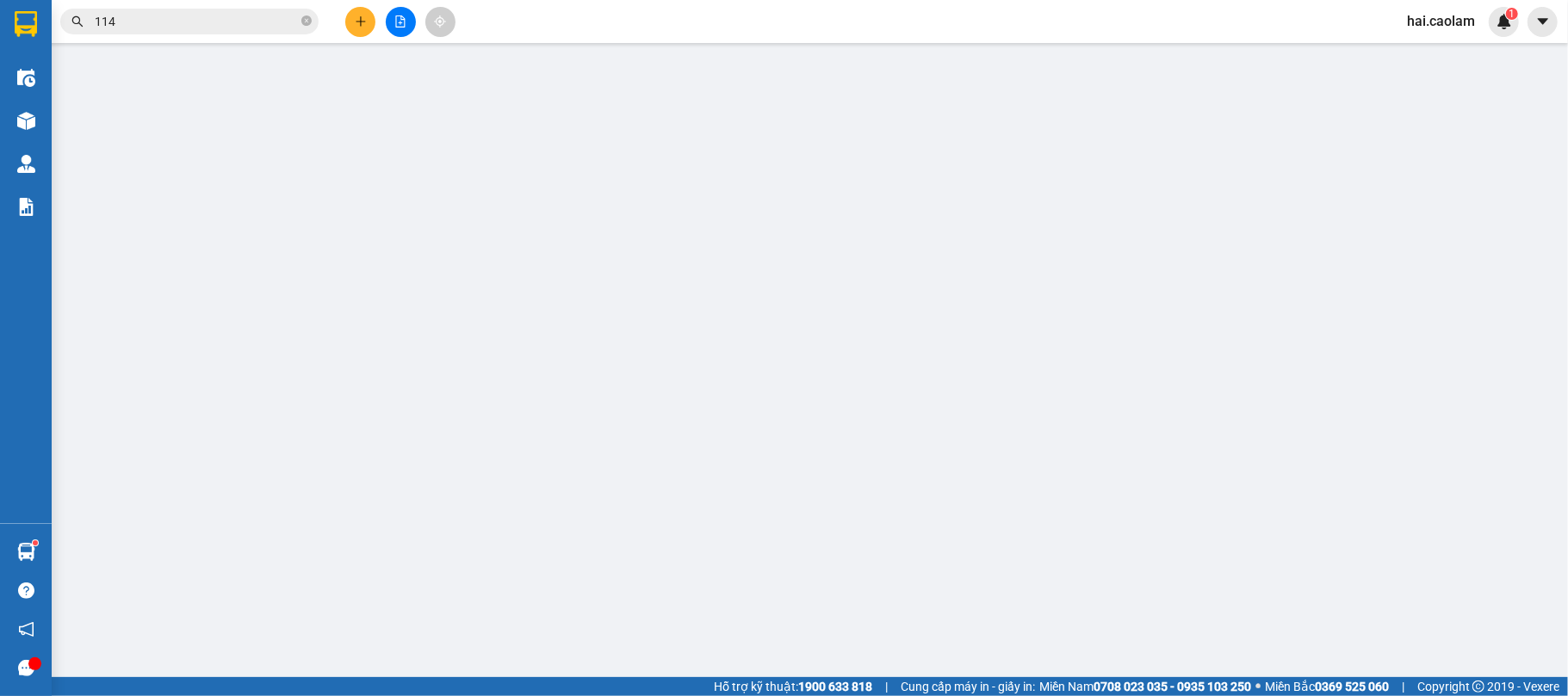
type input "0919003097"
type input "HUNG"
type input "30.000"
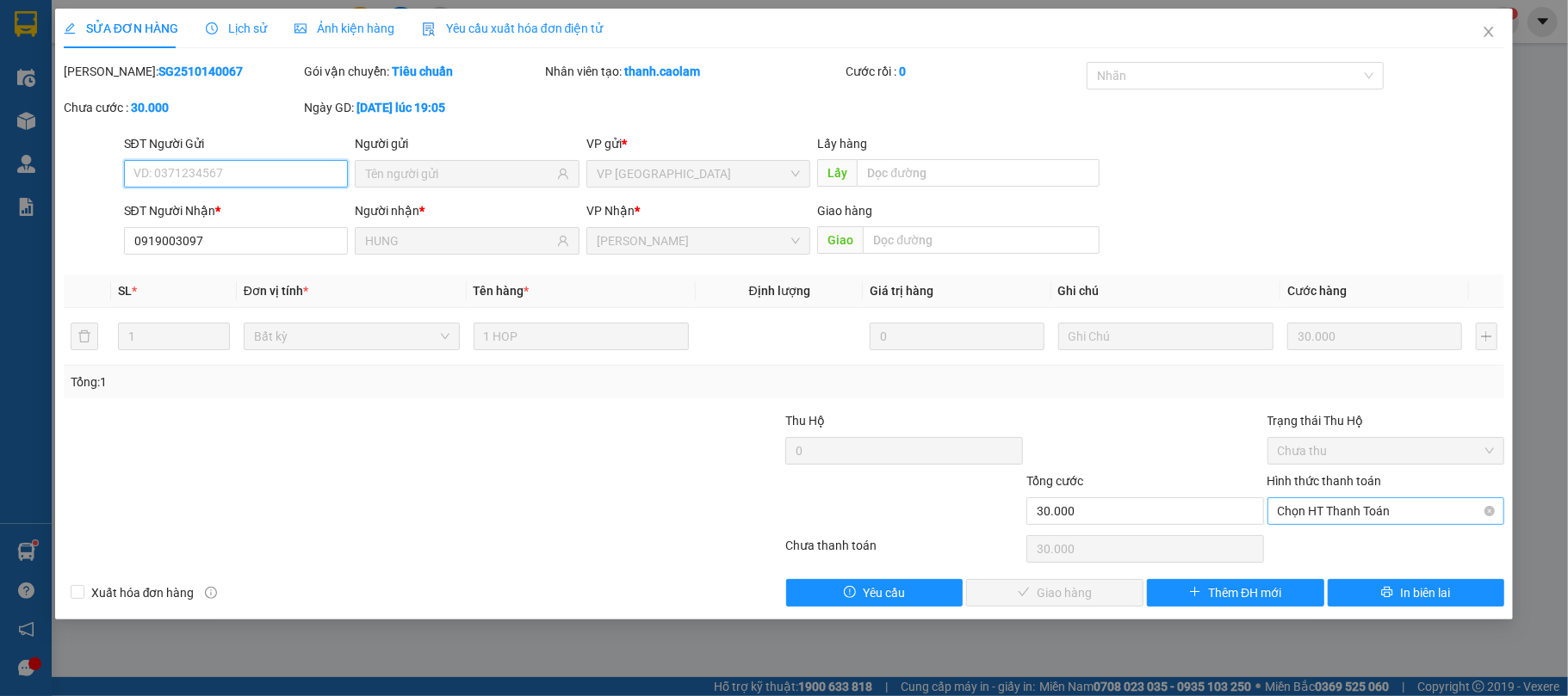
click at [1317, 517] on span "Chọn HT Thanh Toán" at bounding box center [1385, 510] width 217 height 26
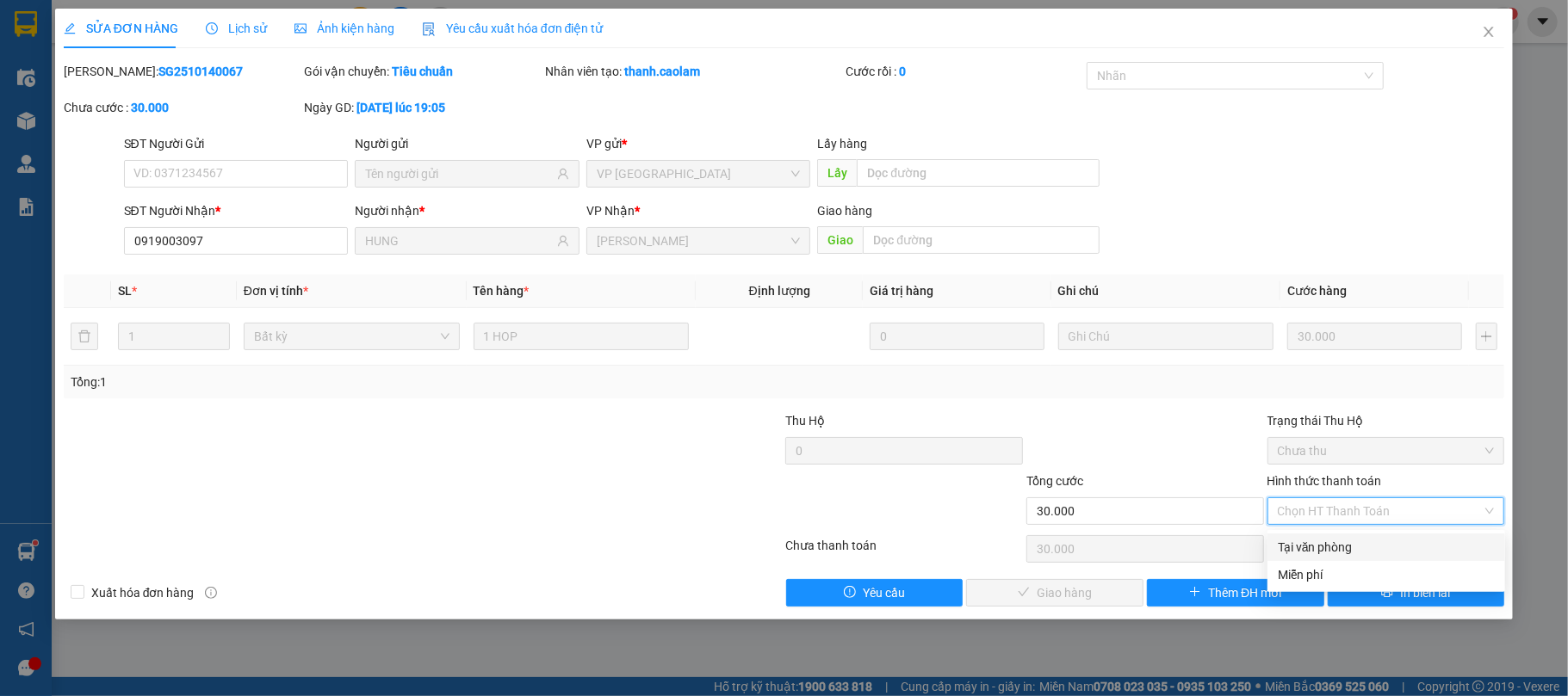
click at [1317, 545] on div "Tại văn phòng" at bounding box center [1385, 548] width 217 height 19
type input "0"
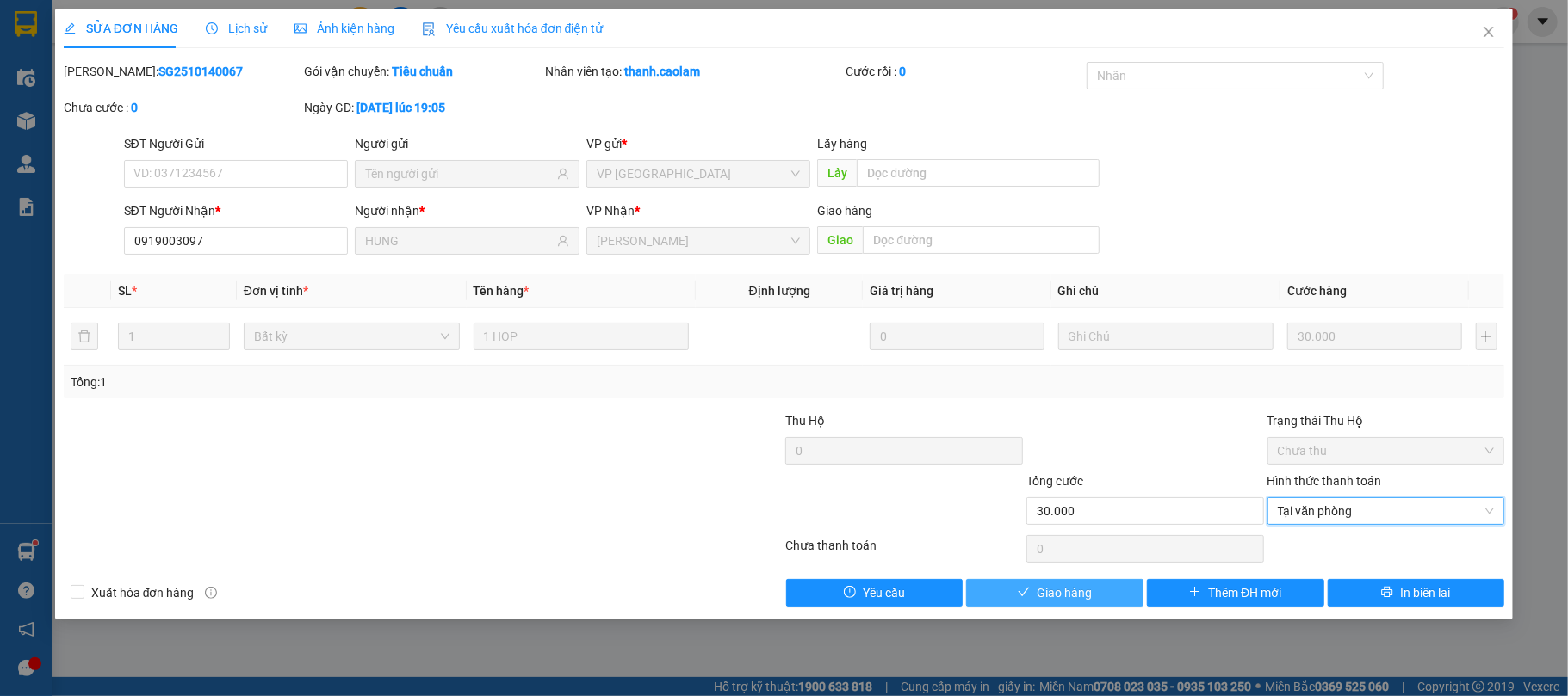
click at [1115, 585] on button "Giao hàng" at bounding box center [1055, 593] width 177 height 28
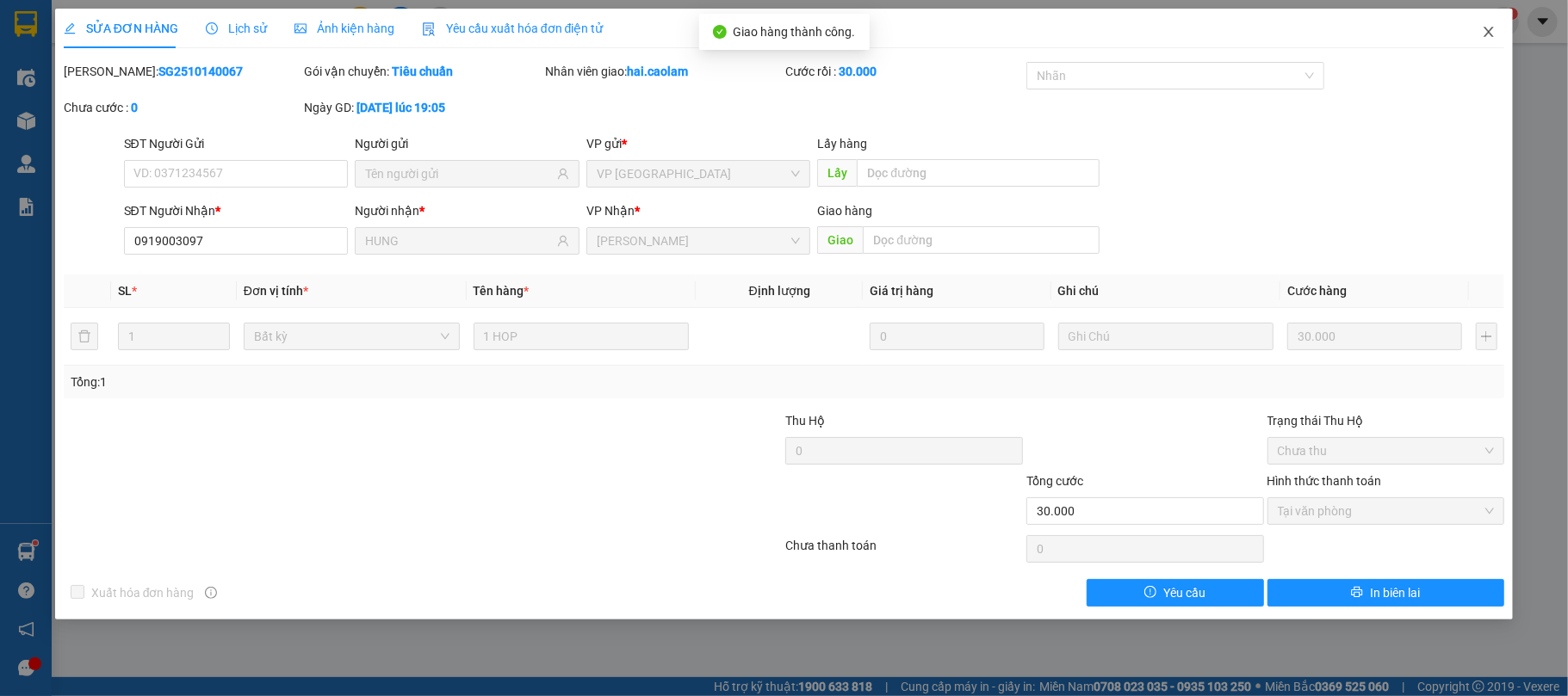
click at [1503, 31] on span "Close" at bounding box center [1488, 33] width 48 height 48
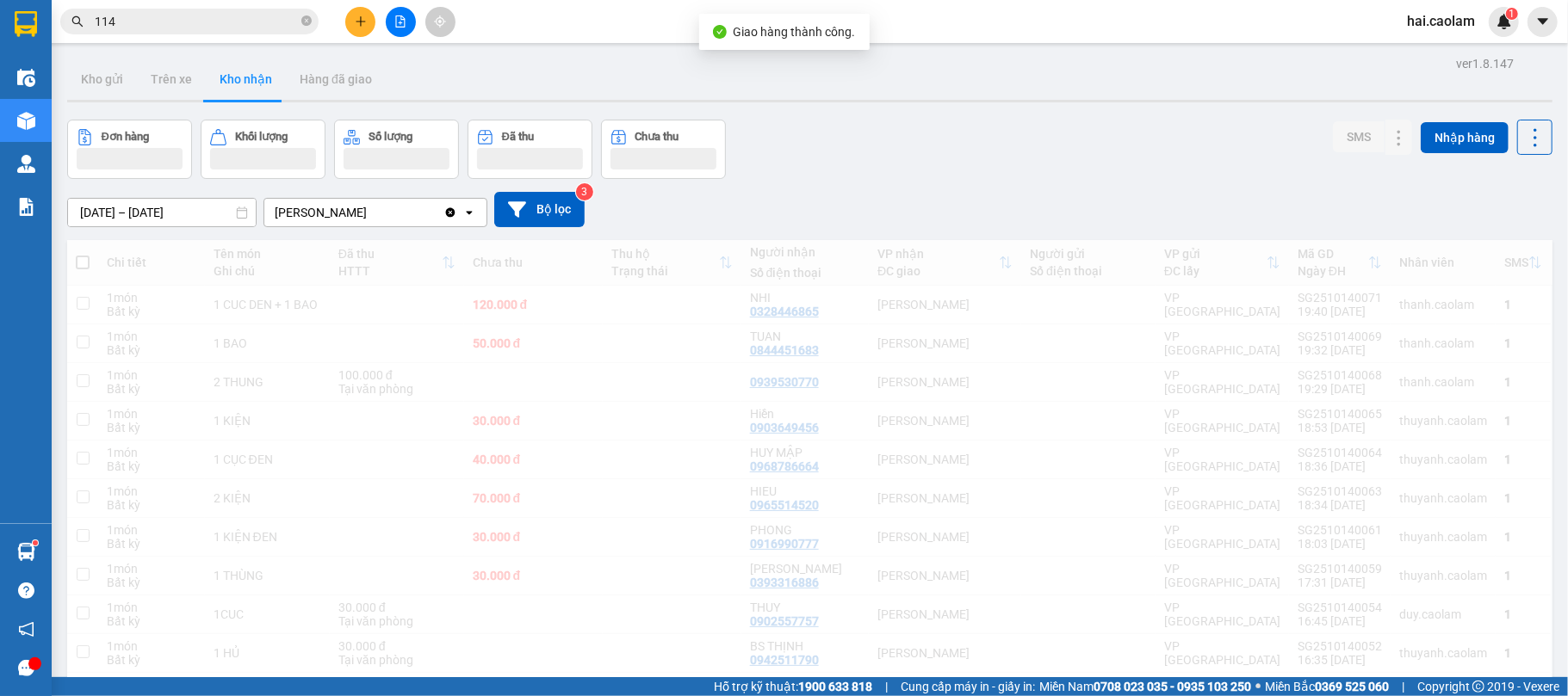
click at [1020, 168] on div "Đơn hàng Khối lượng Số lượng Đã thu Chưa thu SMS Nhập hàng" at bounding box center [810, 149] width 1485 height 60
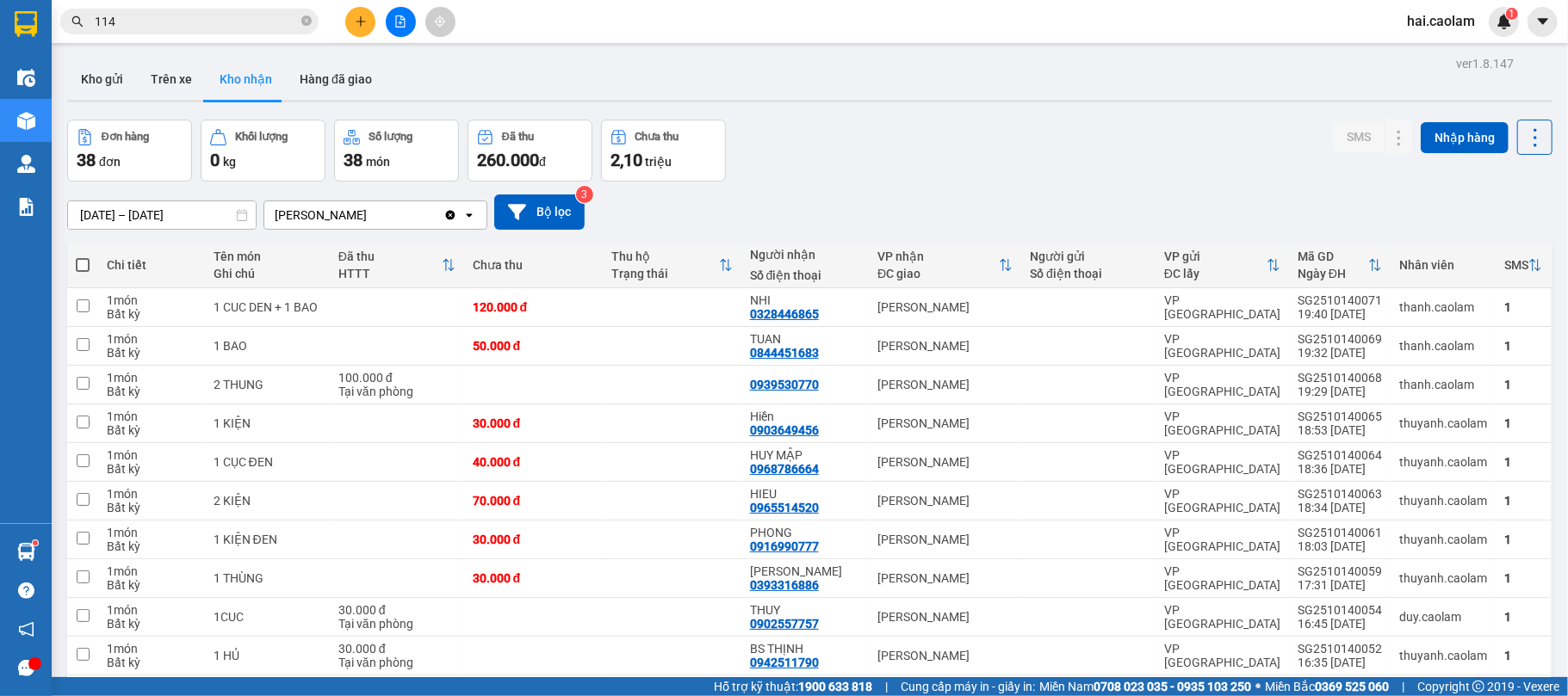
scroll to position [152, 0]
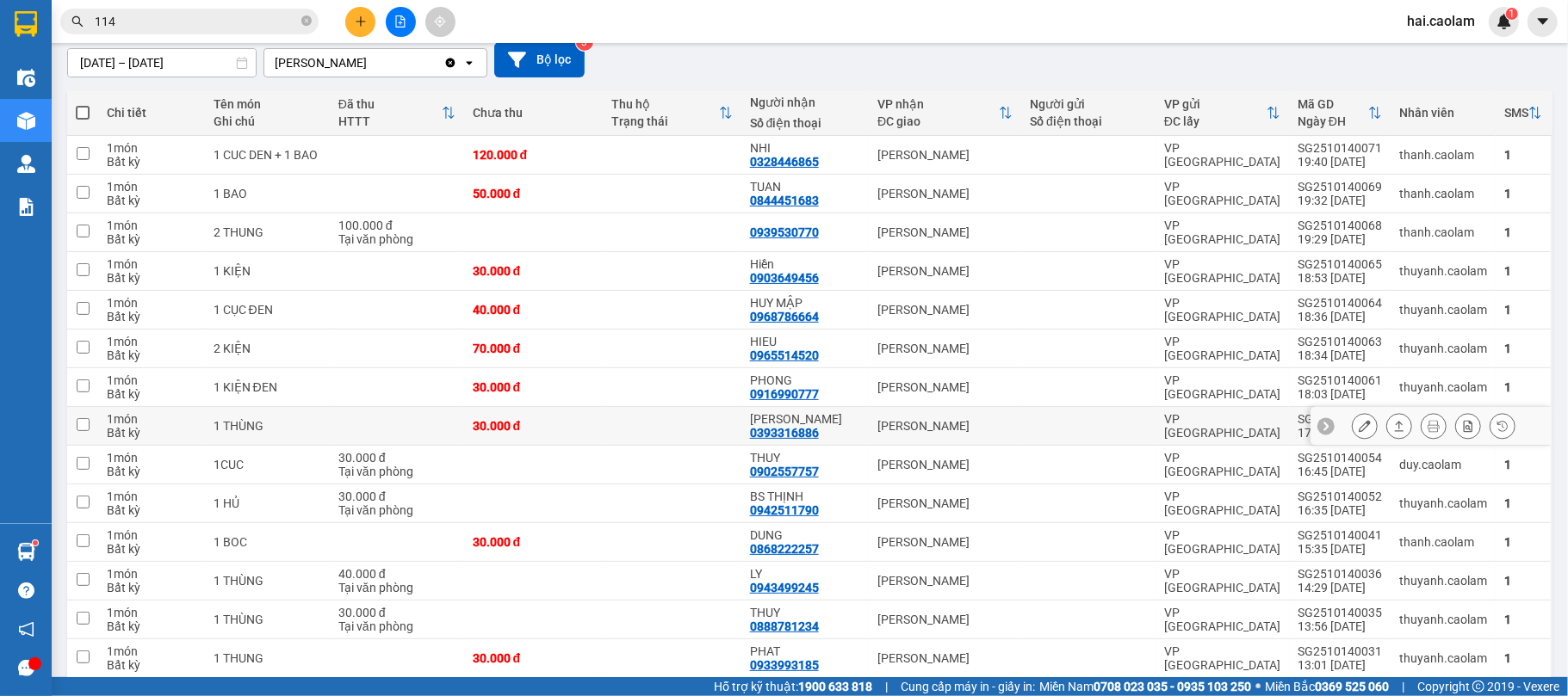
click at [847, 425] on div "[PERSON_NAME]" at bounding box center [804, 419] width 110 height 13
checkbox input "true"
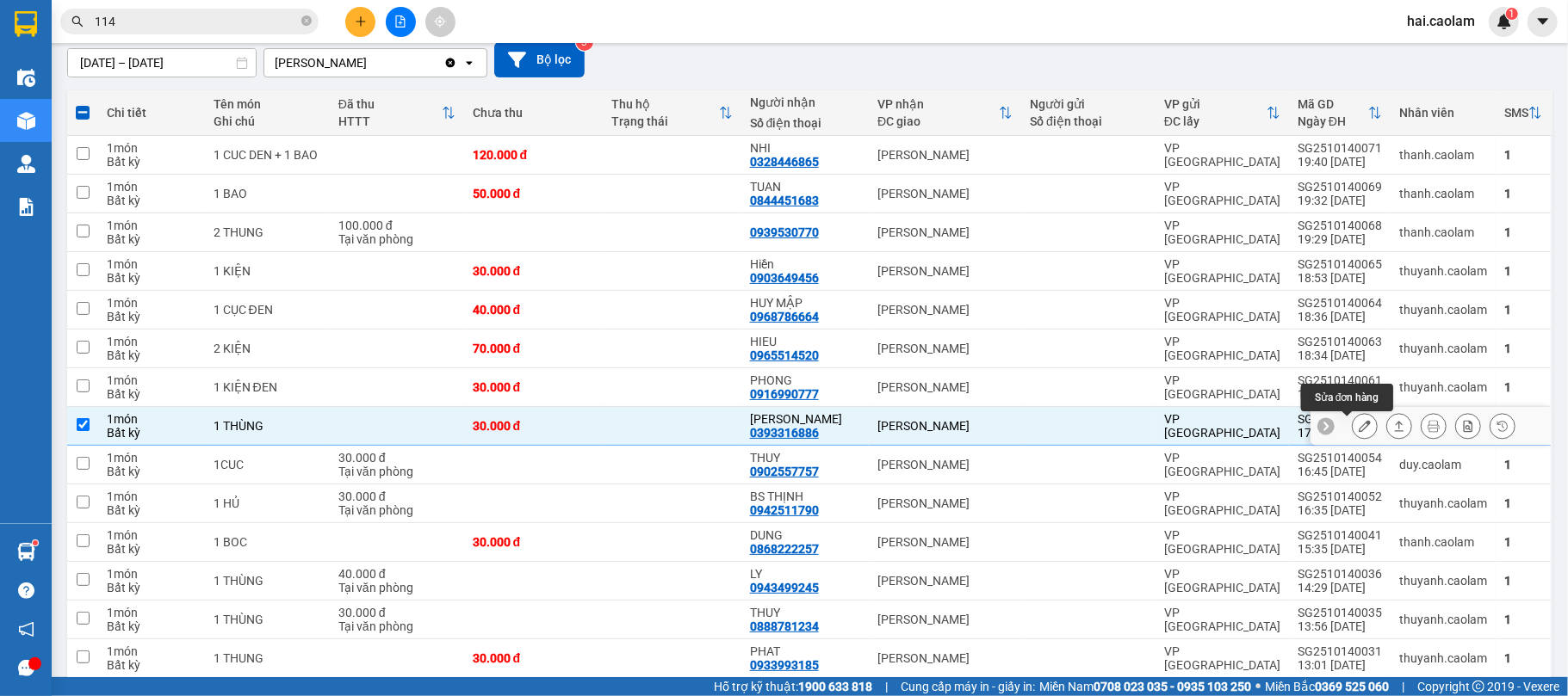
click at [1358, 430] on icon at bounding box center [1364, 425] width 13 height 13
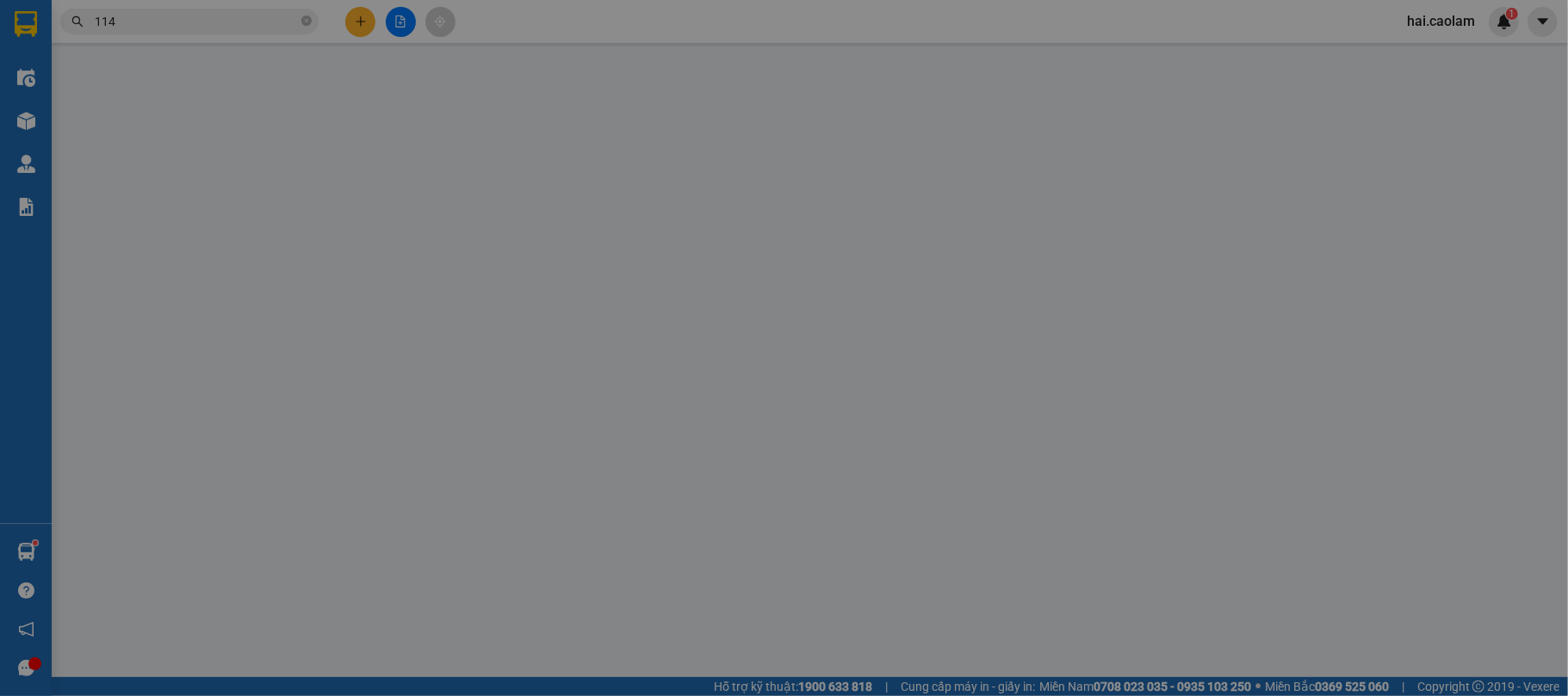
type input "0393316886"
type input "[PERSON_NAME]"
type input "30.000"
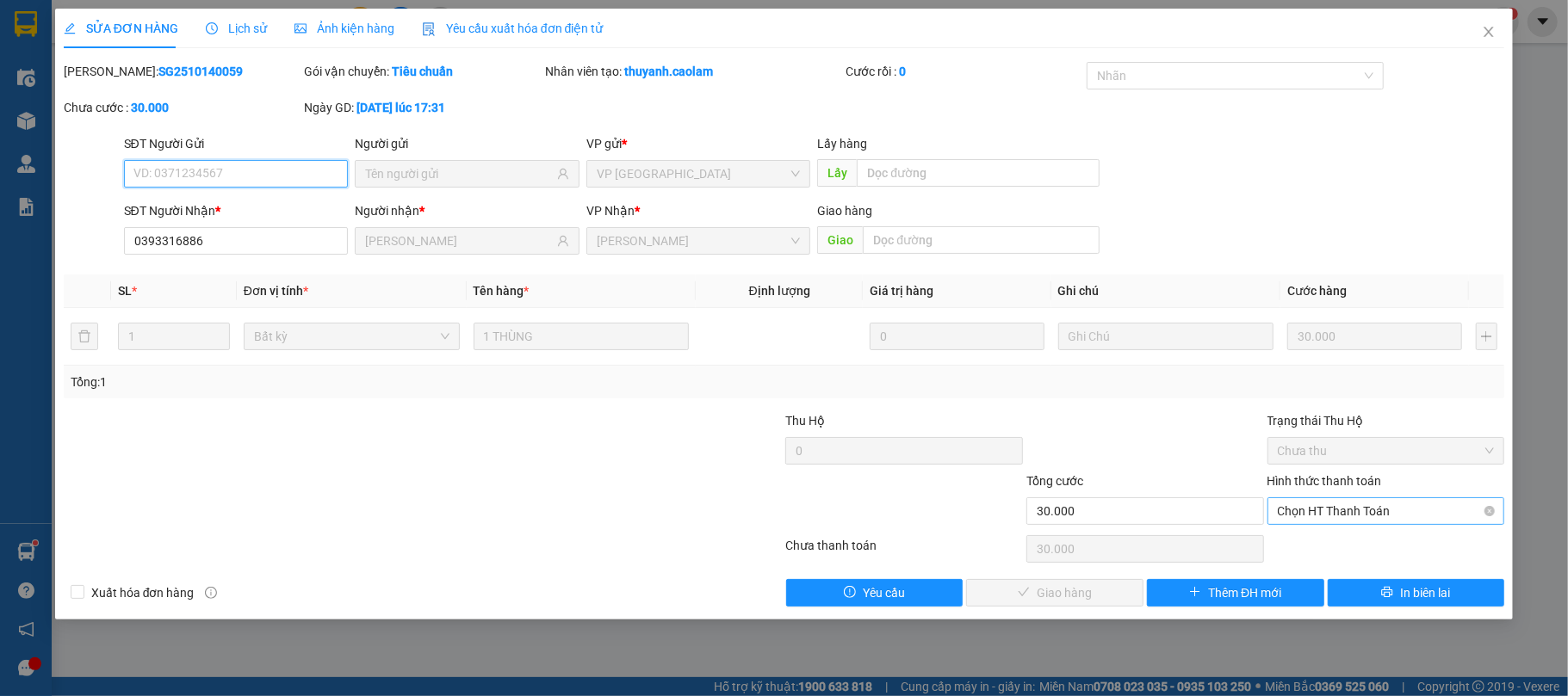
click at [1329, 511] on span "Chọn HT Thanh Toán" at bounding box center [1385, 510] width 217 height 26
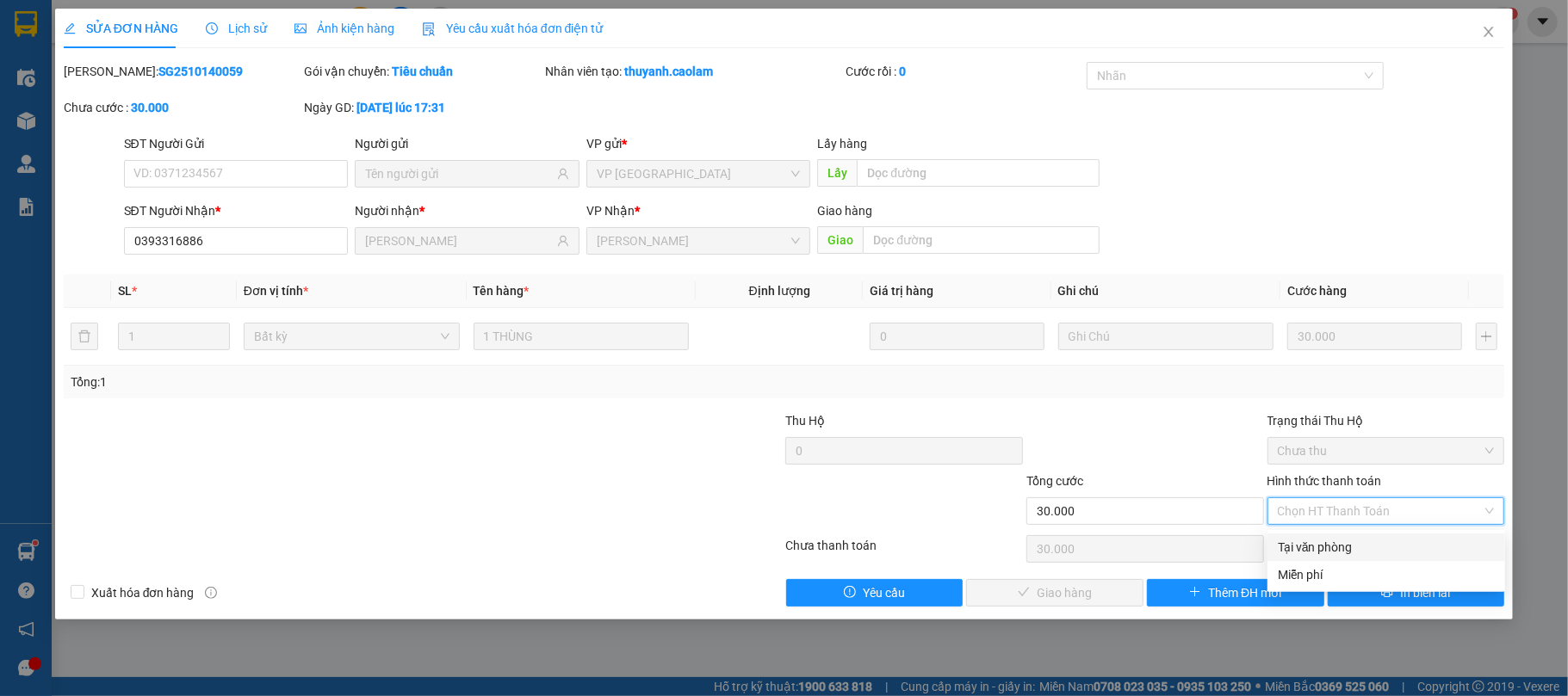
drag, startPoint x: 1309, startPoint y: 537, endPoint x: 1219, endPoint y: 572, distance: 96.6
click at [1309, 539] on div "Tại văn phòng" at bounding box center [1385, 548] width 217 height 19
type input "0"
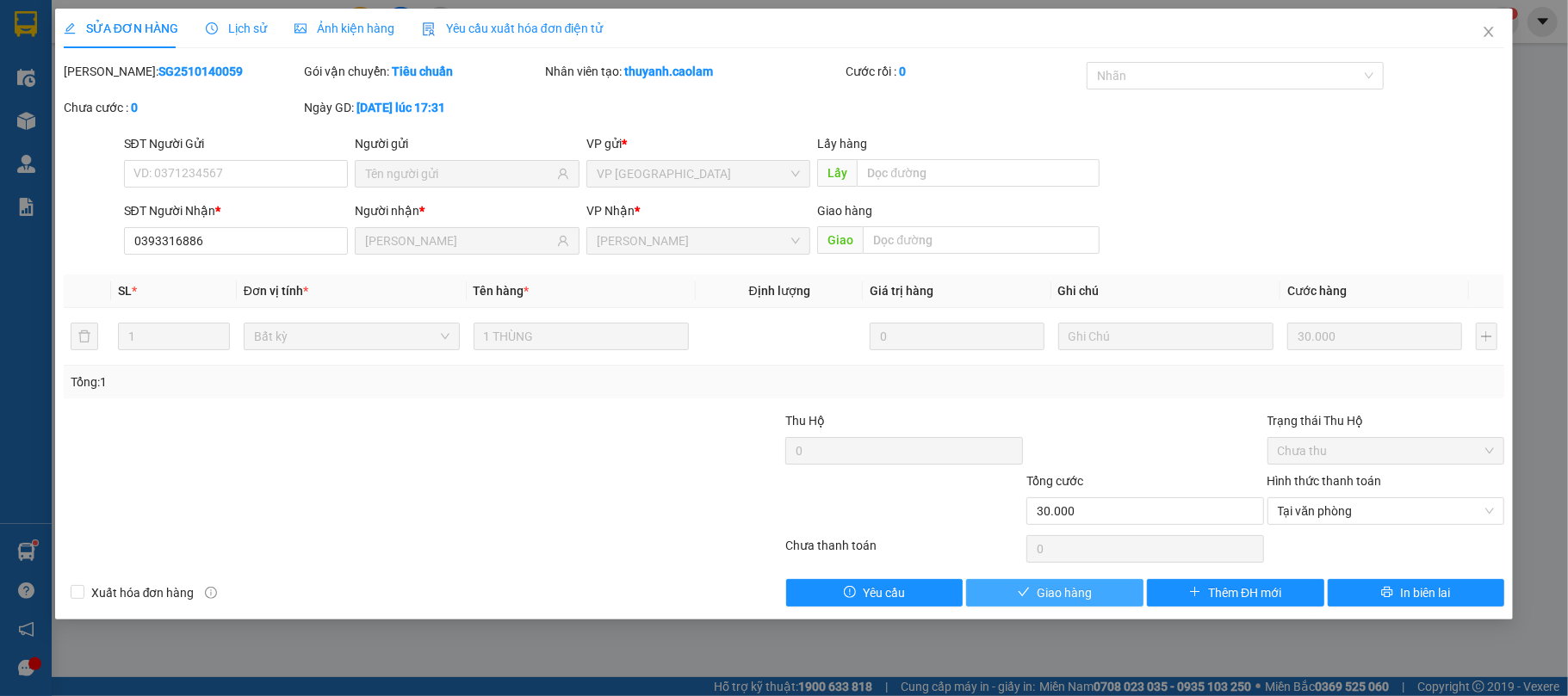
click at [1073, 583] on button "Giao hàng" at bounding box center [1055, 593] width 177 height 28
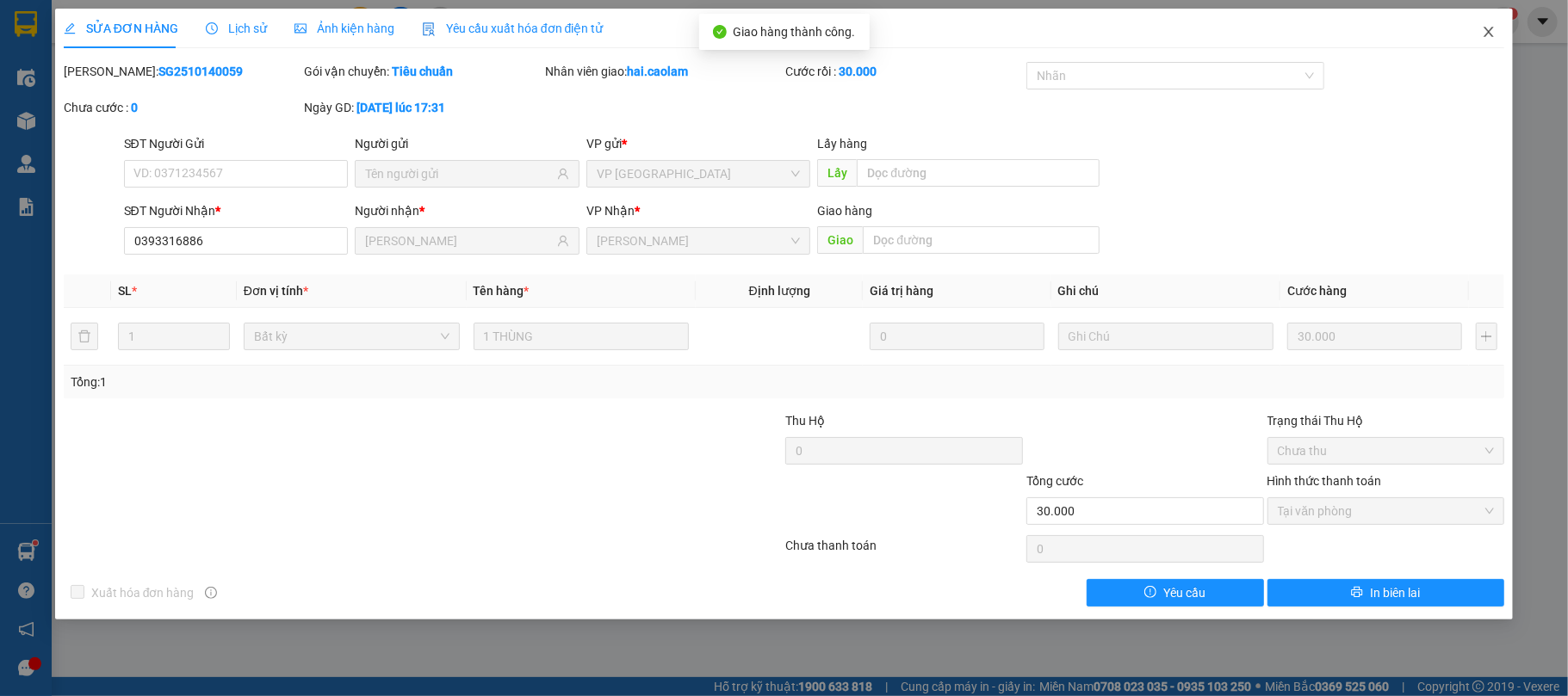
click at [1492, 37] on icon "close" at bounding box center [1489, 32] width 10 height 11
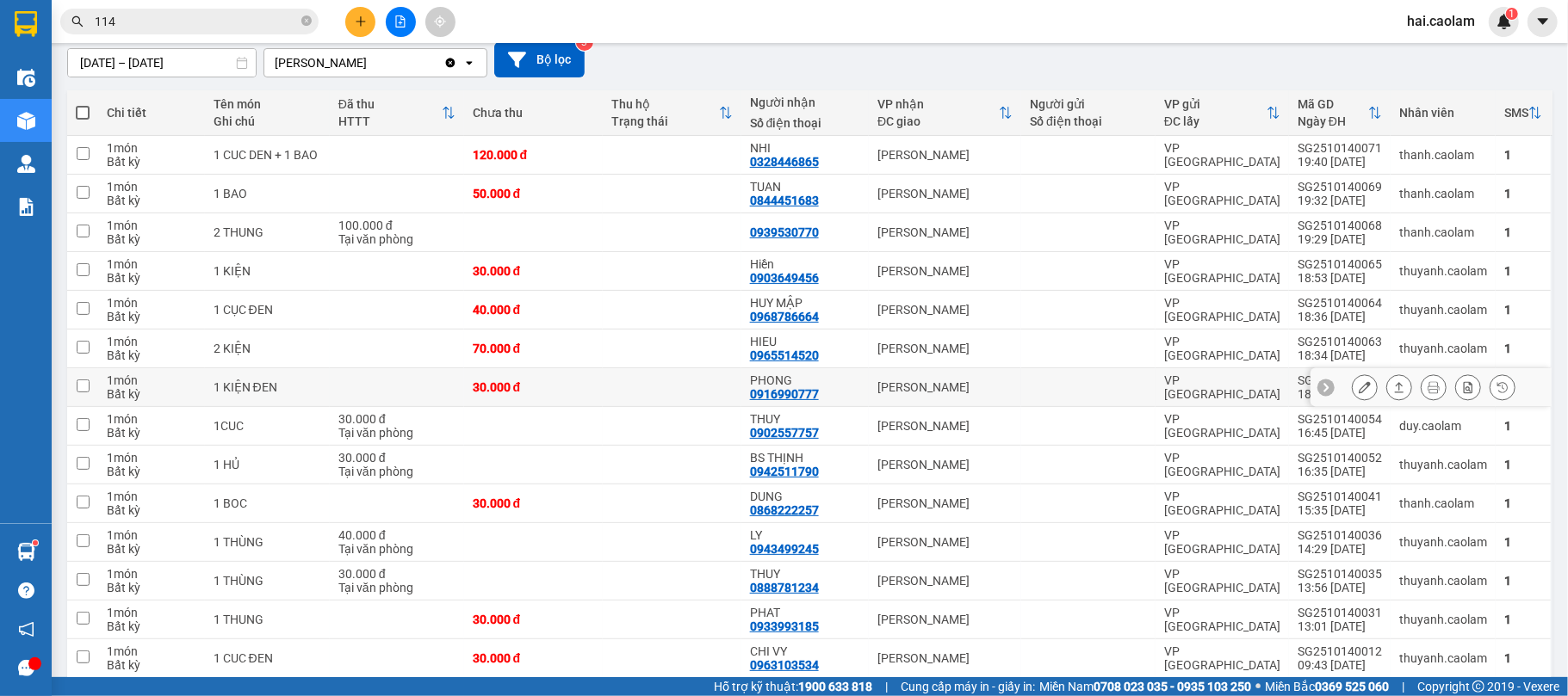
scroll to position [458, 0]
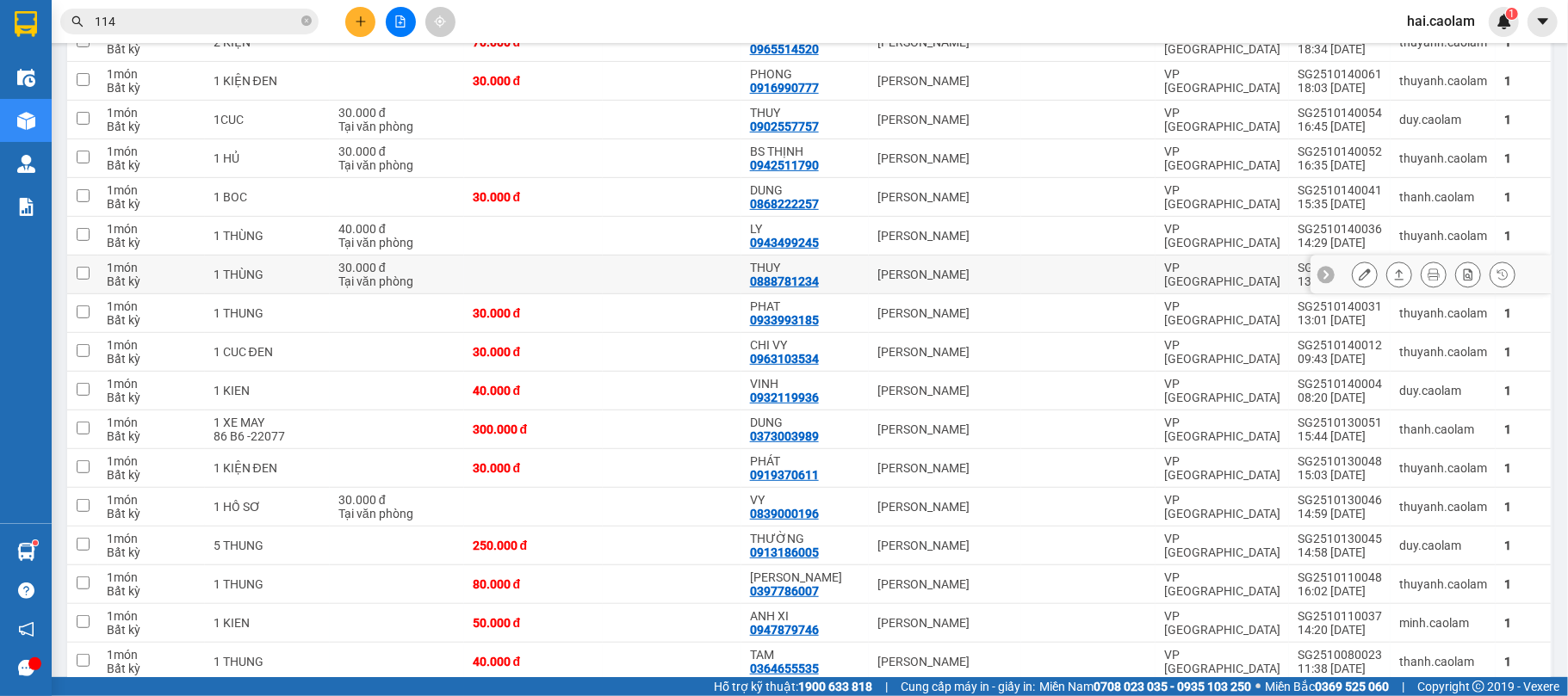
click at [883, 276] on div "[PERSON_NAME]" at bounding box center [945, 274] width 135 height 13
checkbox input "true"
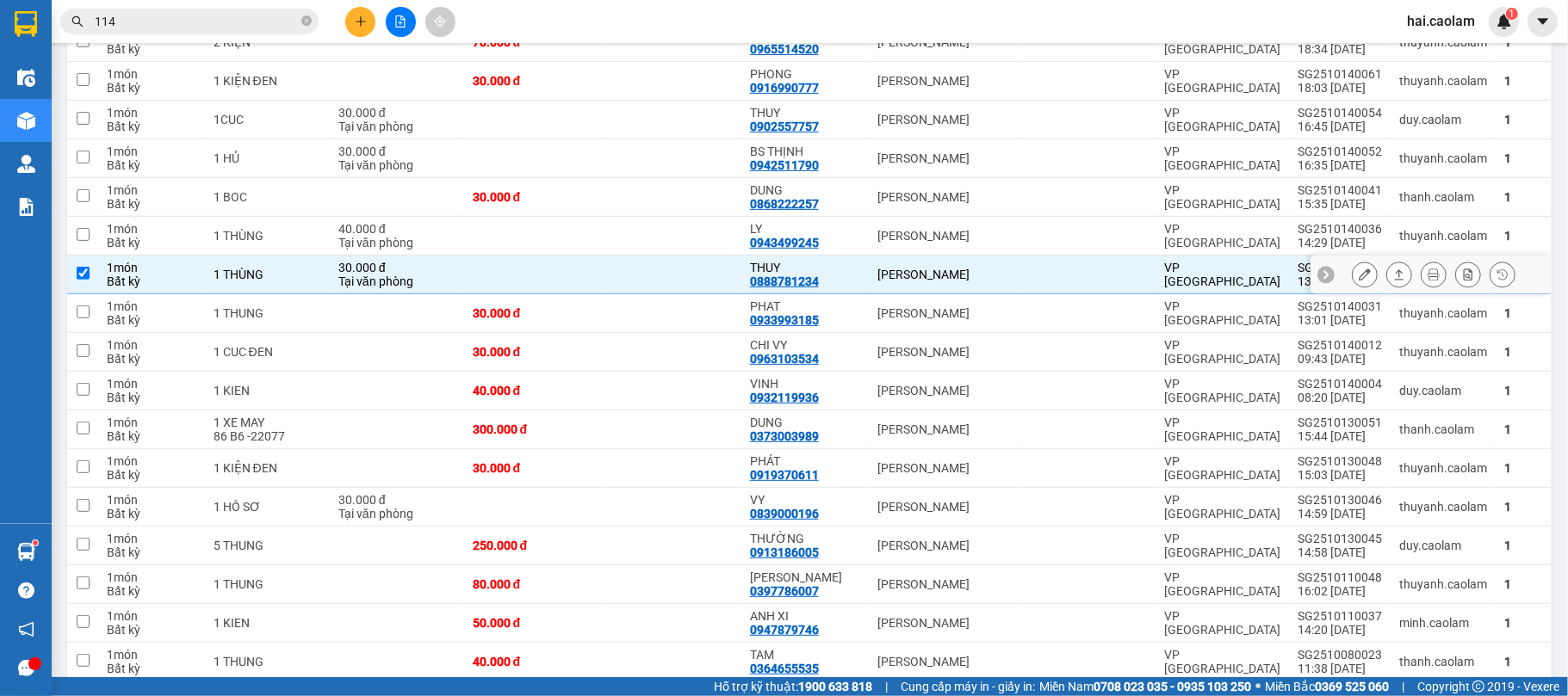
click at [1358, 273] on icon at bounding box center [1364, 274] width 13 height 13
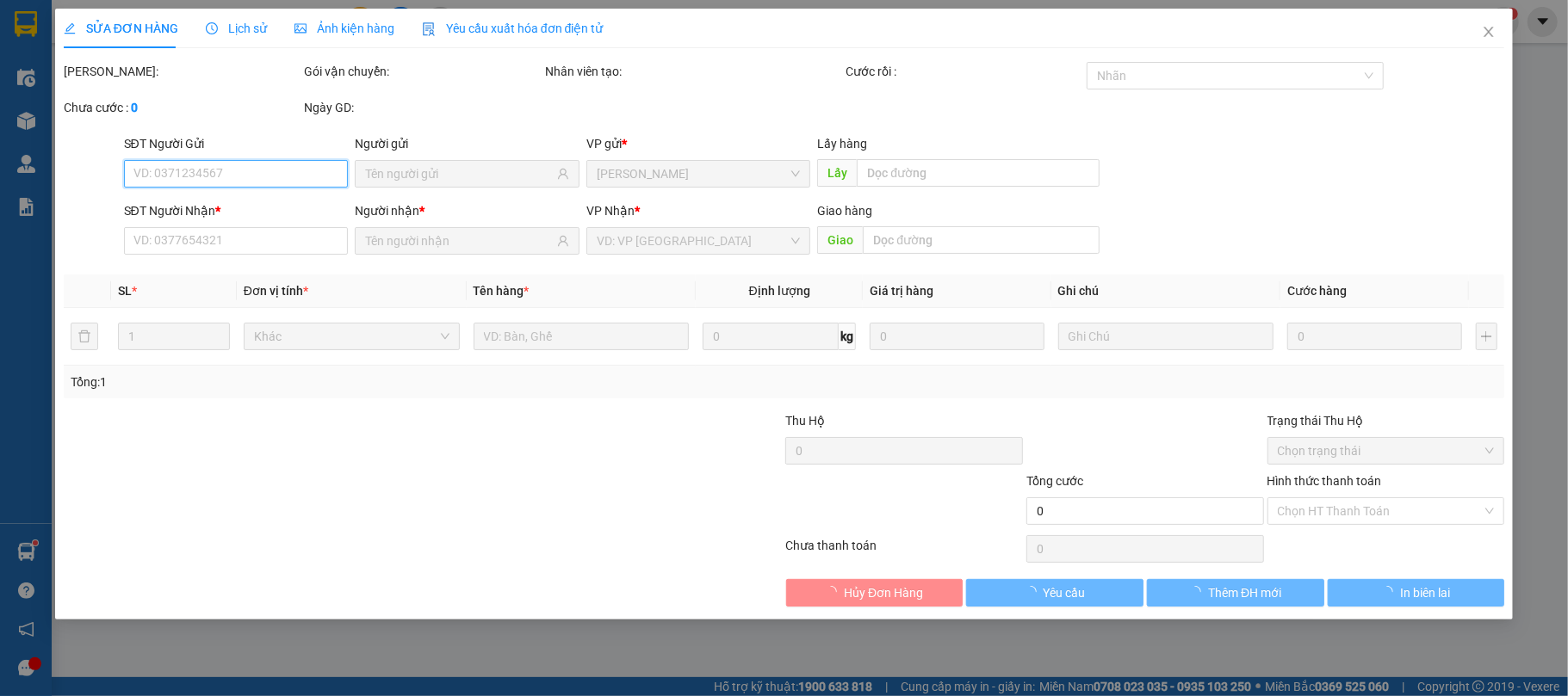
type input "0888781234"
type input "THUY"
type input "30.000"
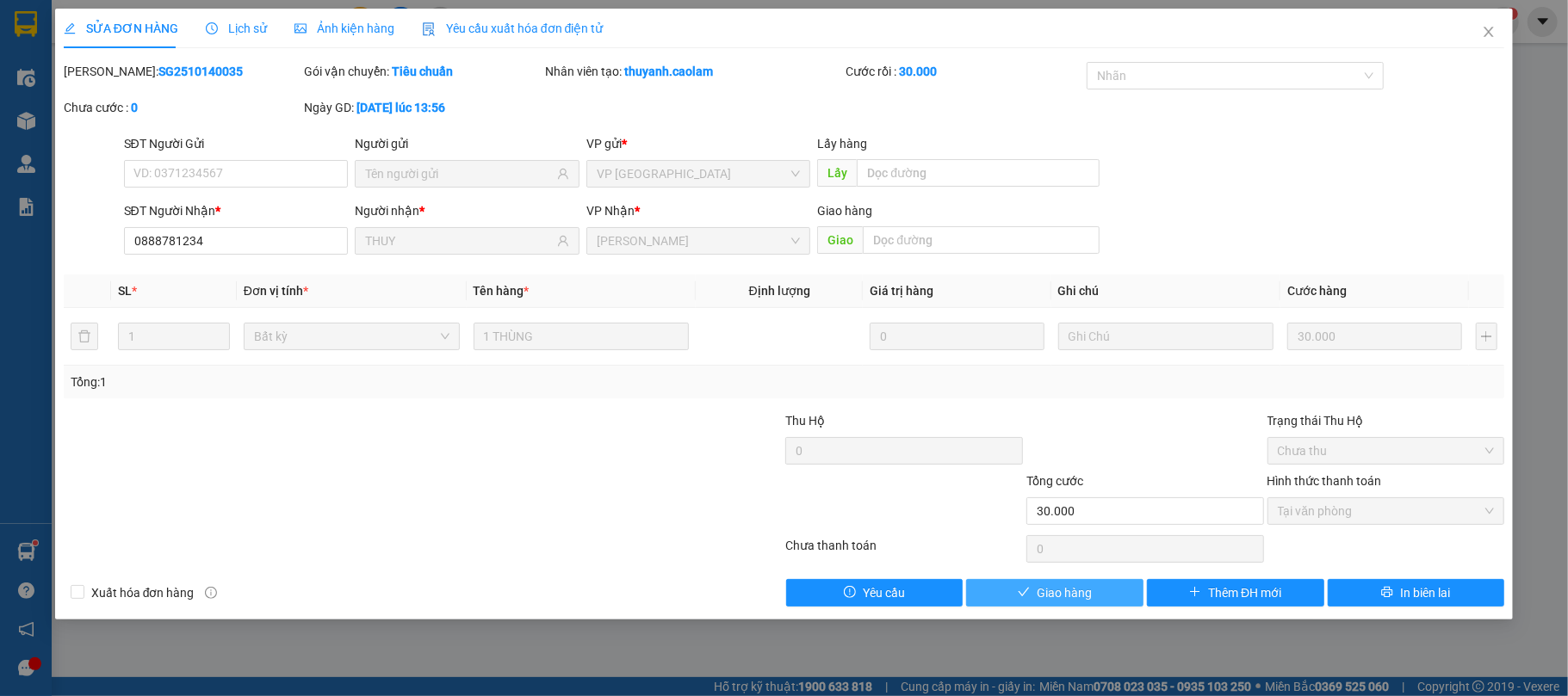
click at [1085, 592] on span "Giao hàng" at bounding box center [1063, 593] width 55 height 19
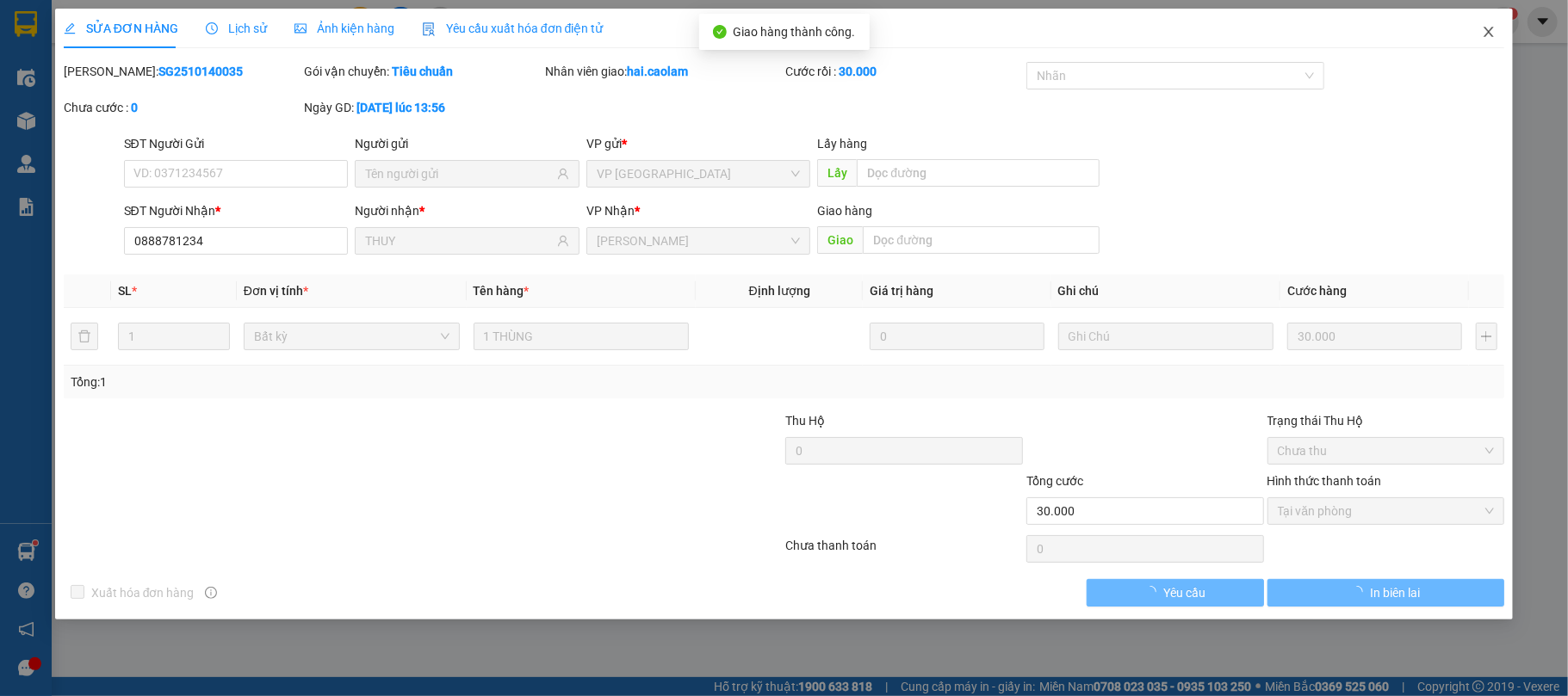
click at [1489, 22] on span "Close" at bounding box center [1488, 33] width 48 height 48
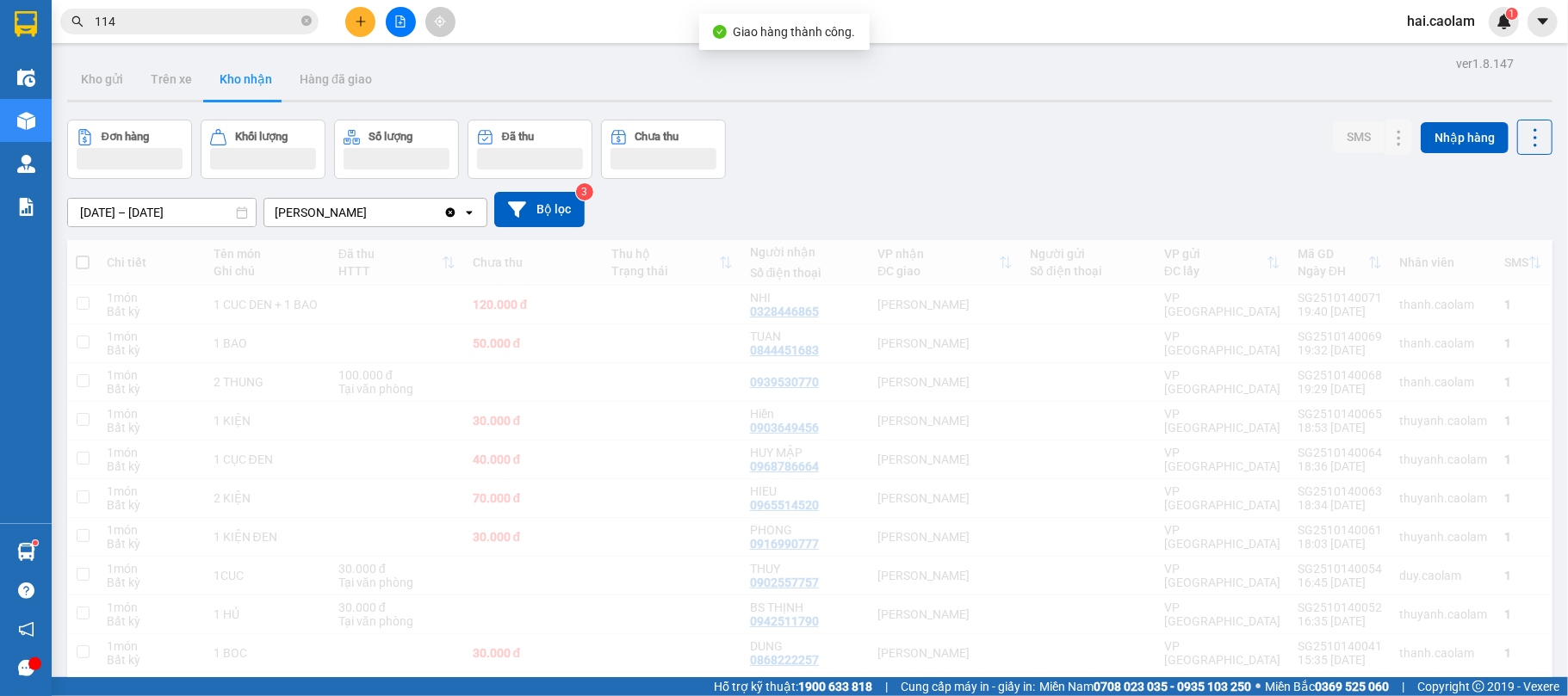
scroll to position [152, 0]
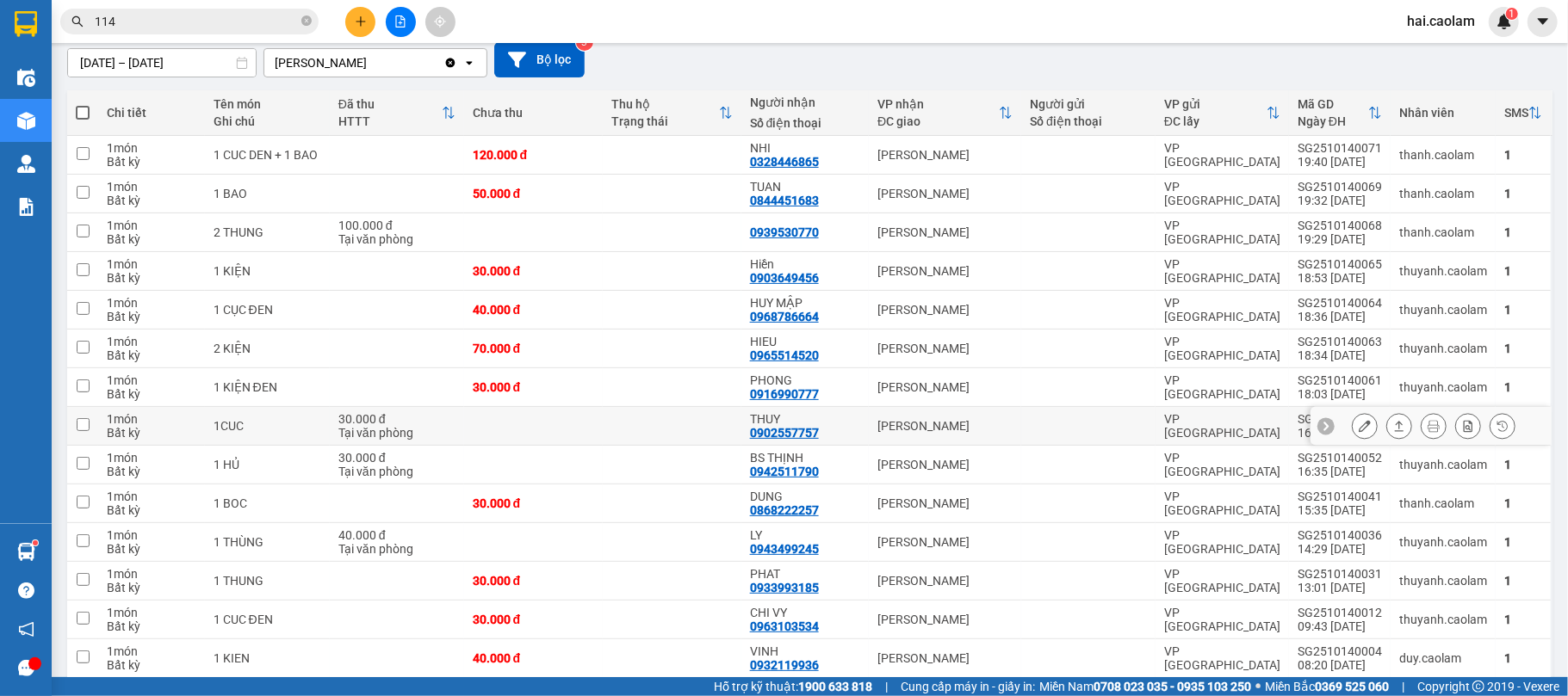
click at [883, 425] on div "[PERSON_NAME]" at bounding box center [945, 425] width 135 height 13
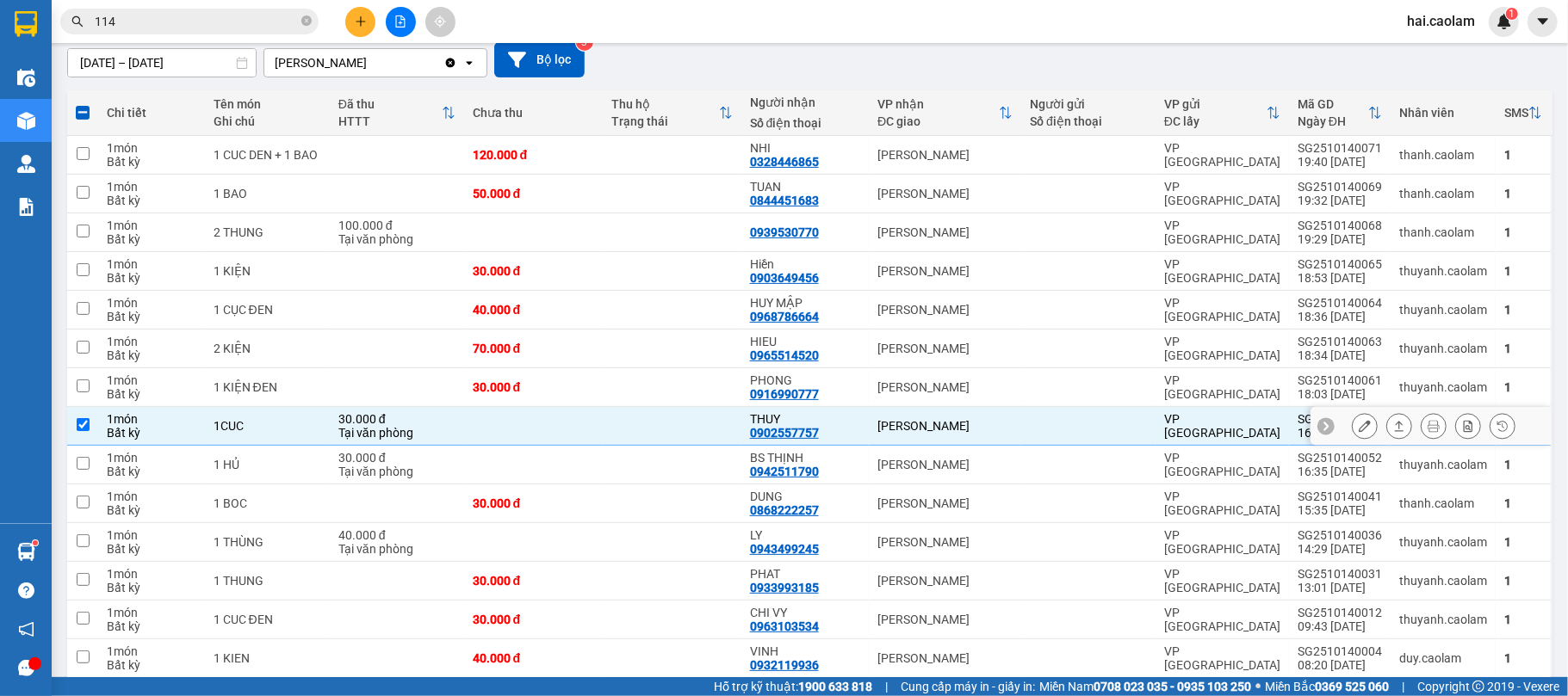
click at [885, 427] on div "[PERSON_NAME]" at bounding box center [945, 425] width 135 height 13
checkbox input "false"
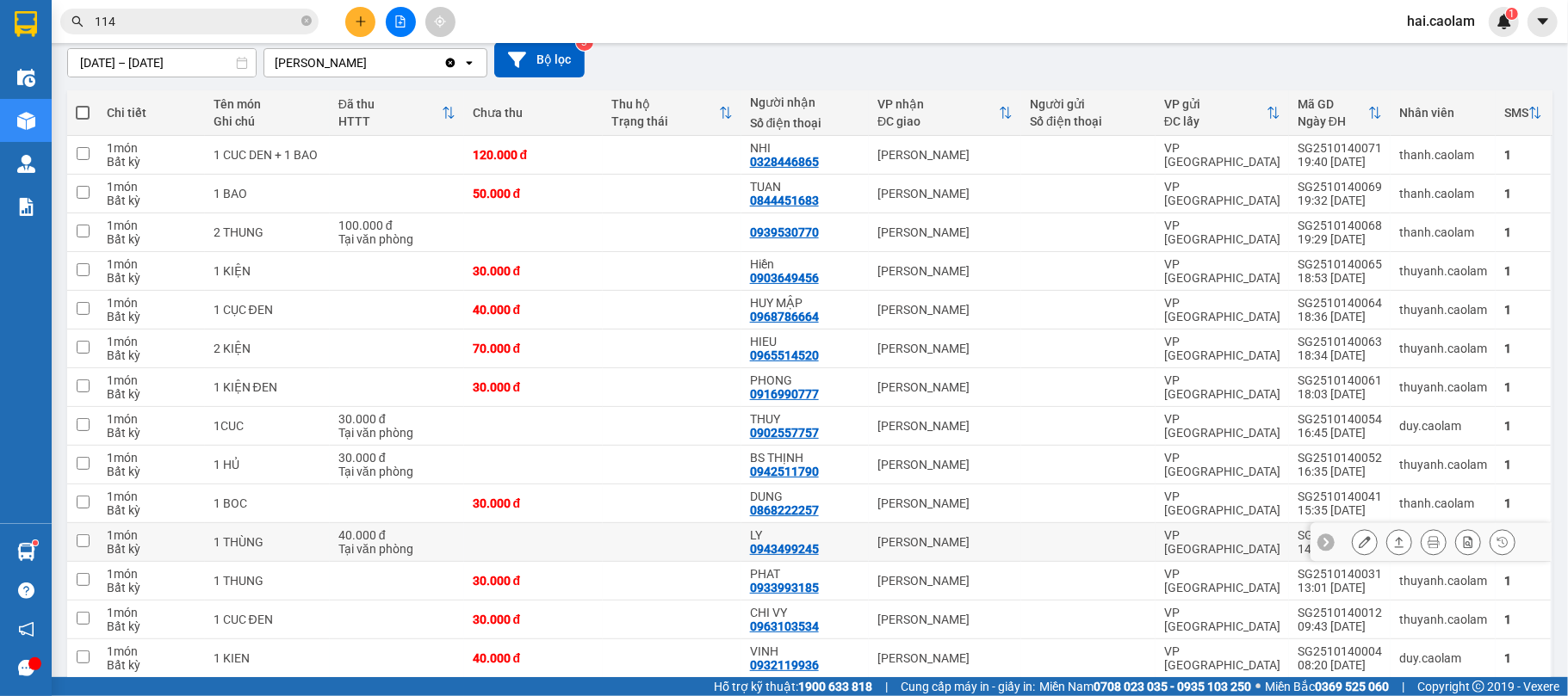
click at [857, 546] on td "LY 0943499245" at bounding box center [805, 542] width 127 height 39
checkbox input "true"
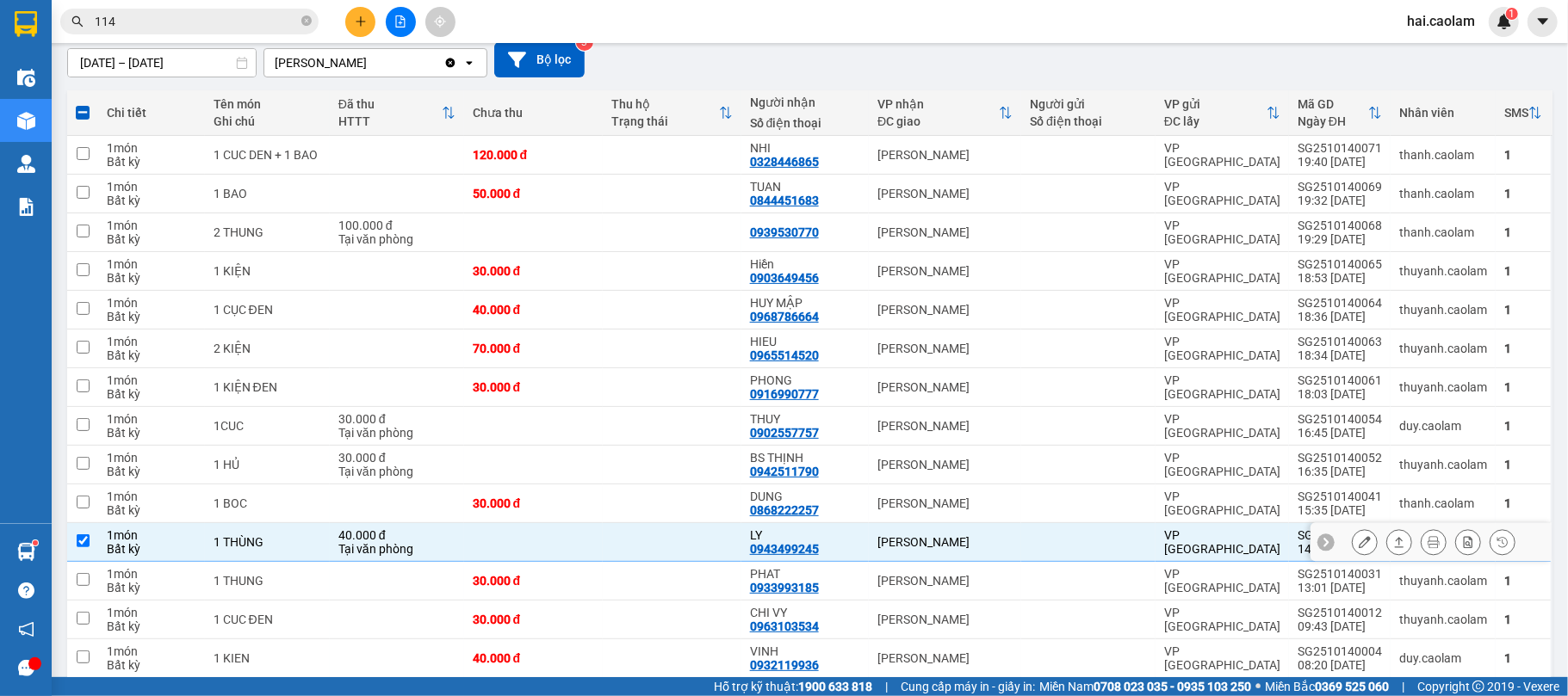
click at [1358, 546] on icon at bounding box center [1364, 542] width 13 height 13
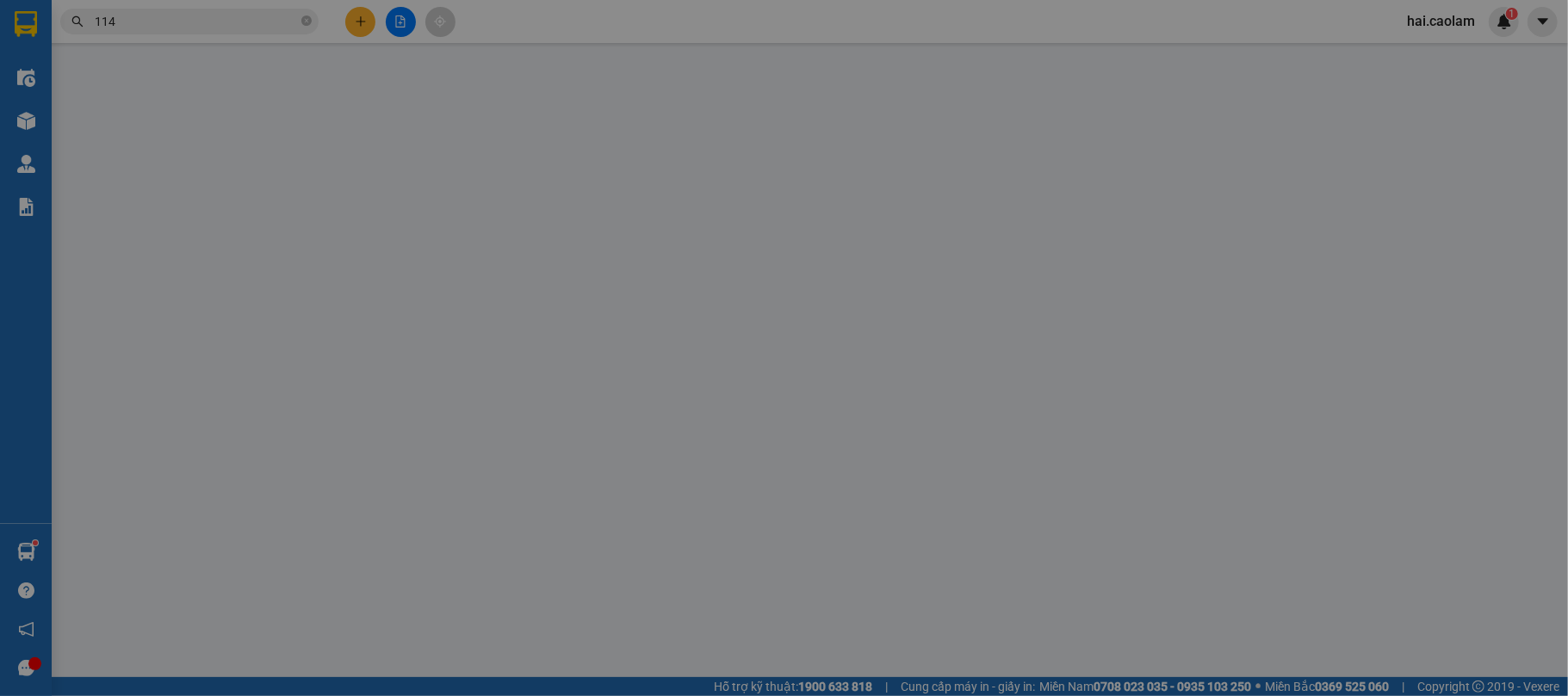
type input "0943499245"
type input "LY"
type input "40.000"
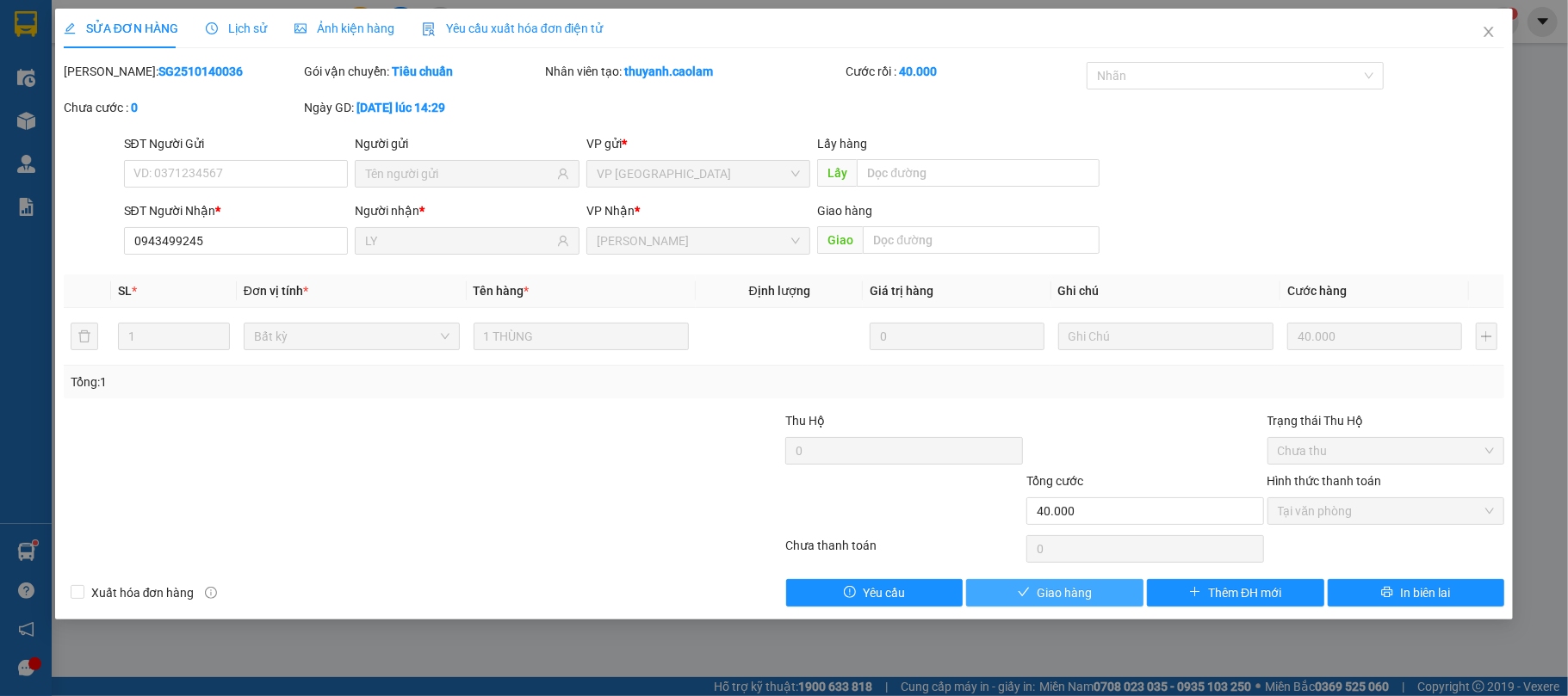
click at [1085, 601] on span "Giao hàng" at bounding box center [1063, 593] width 55 height 19
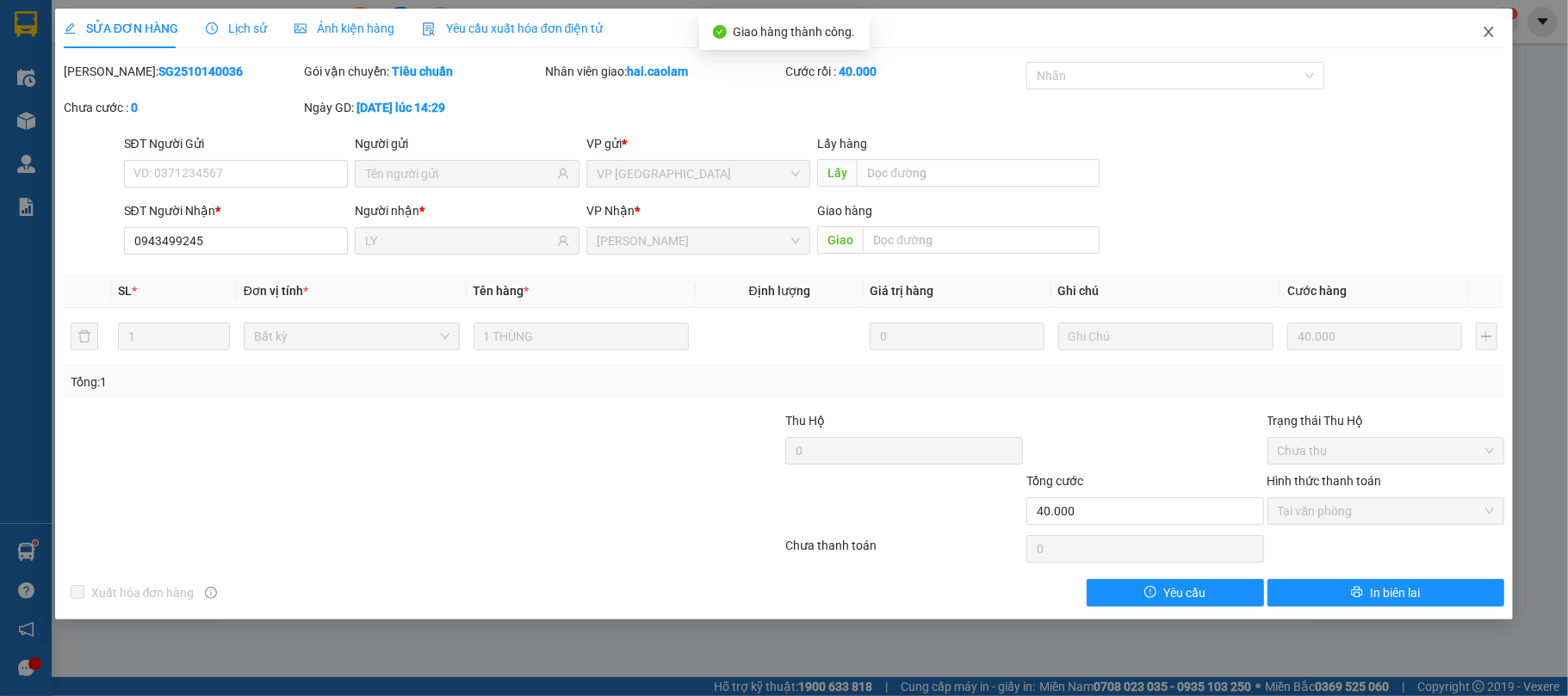
click at [1493, 42] on span "Close" at bounding box center [1488, 33] width 48 height 48
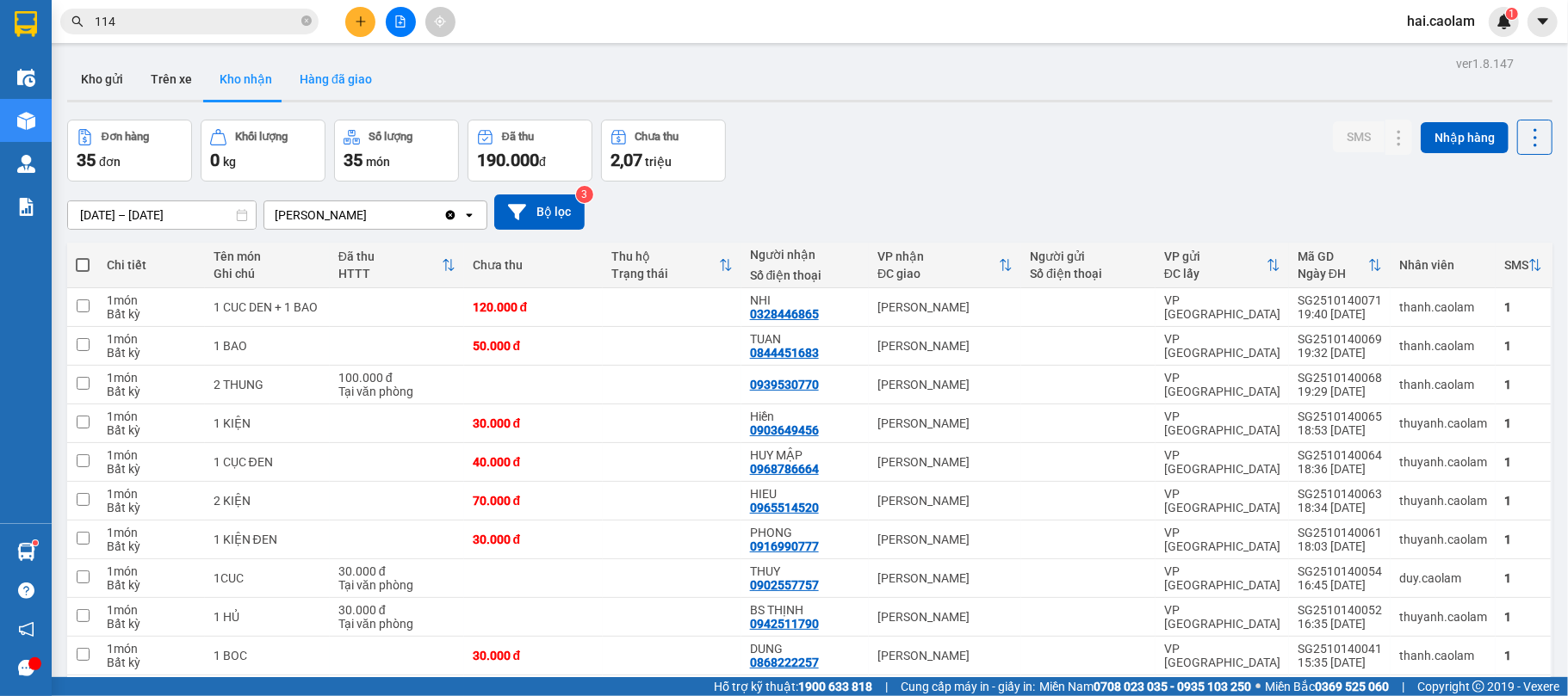
click at [318, 80] on button "Hàng đã giao" at bounding box center [336, 79] width 100 height 41
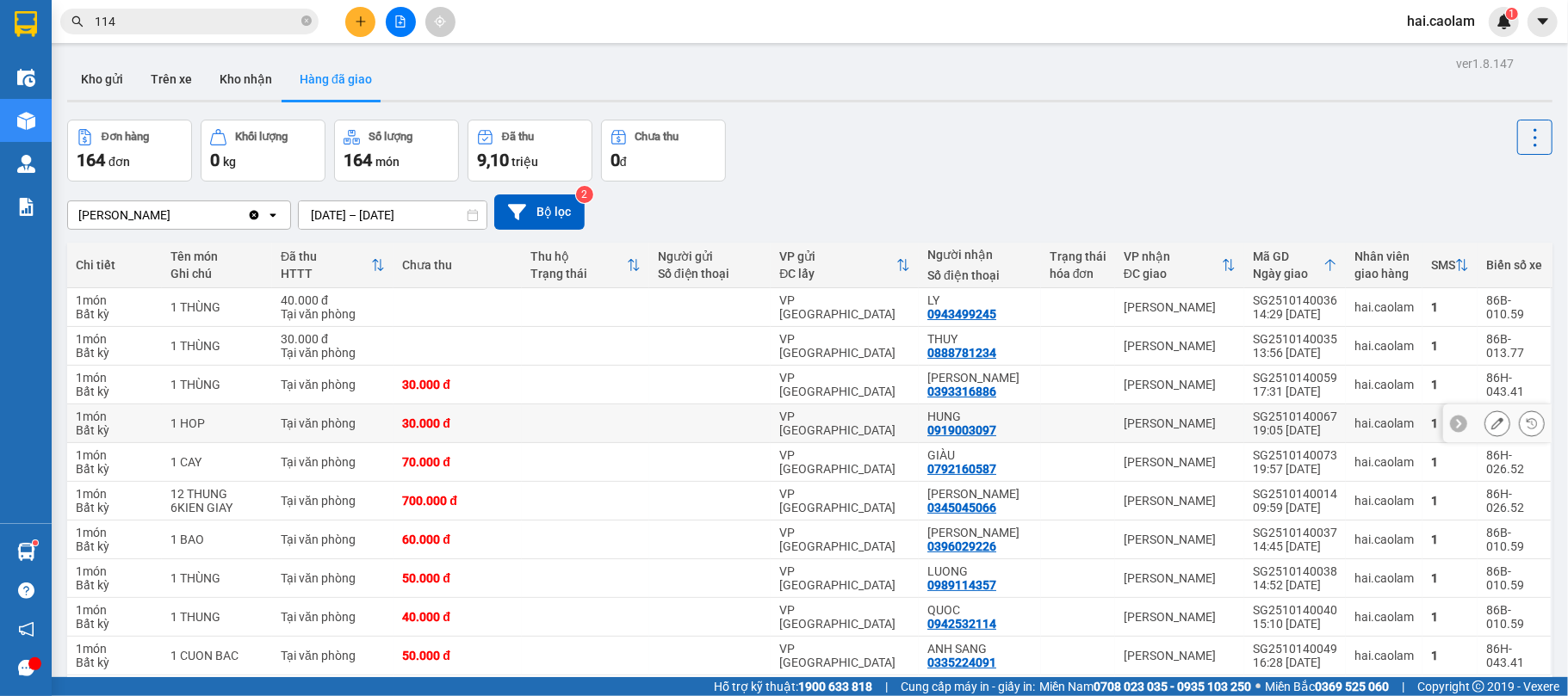
scroll to position [79, 0]
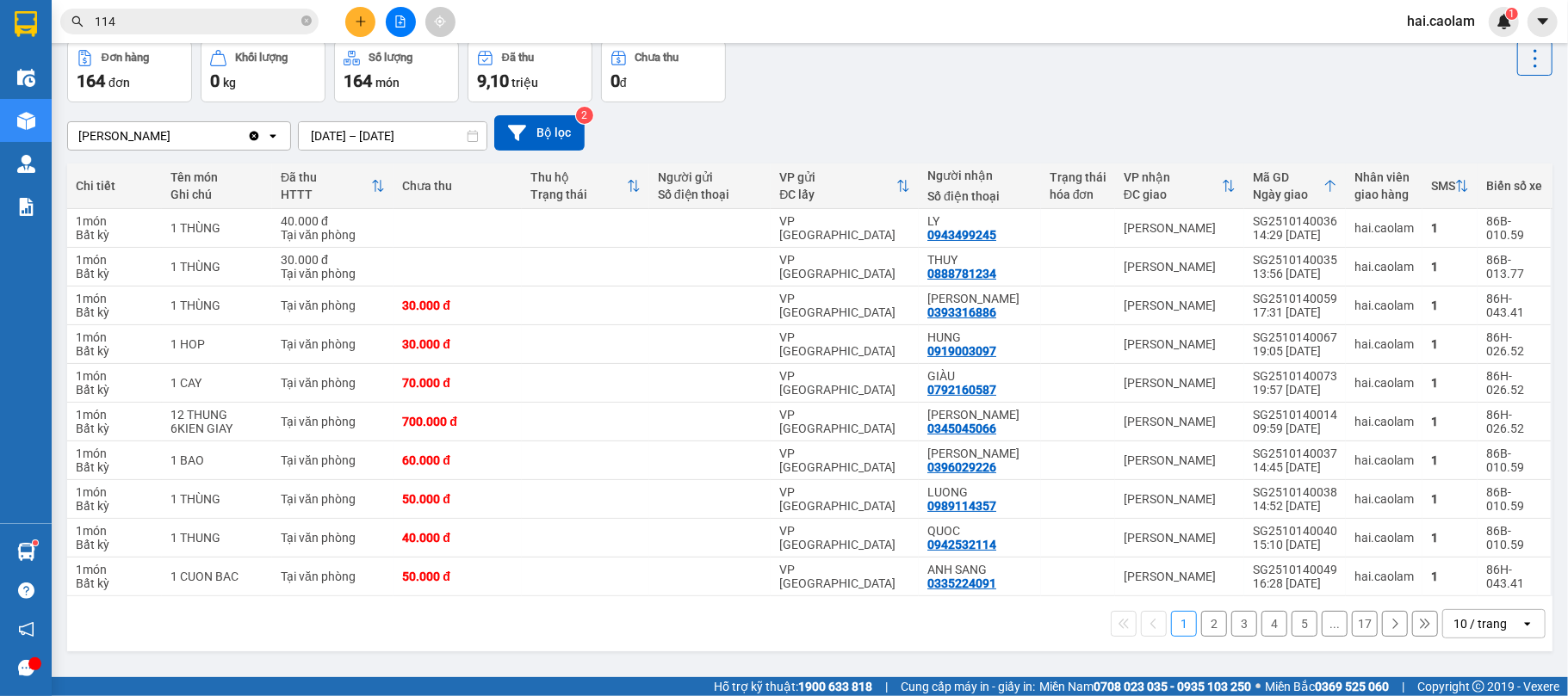
click at [1471, 628] on div "10 / trang" at bounding box center [1479, 624] width 53 height 17
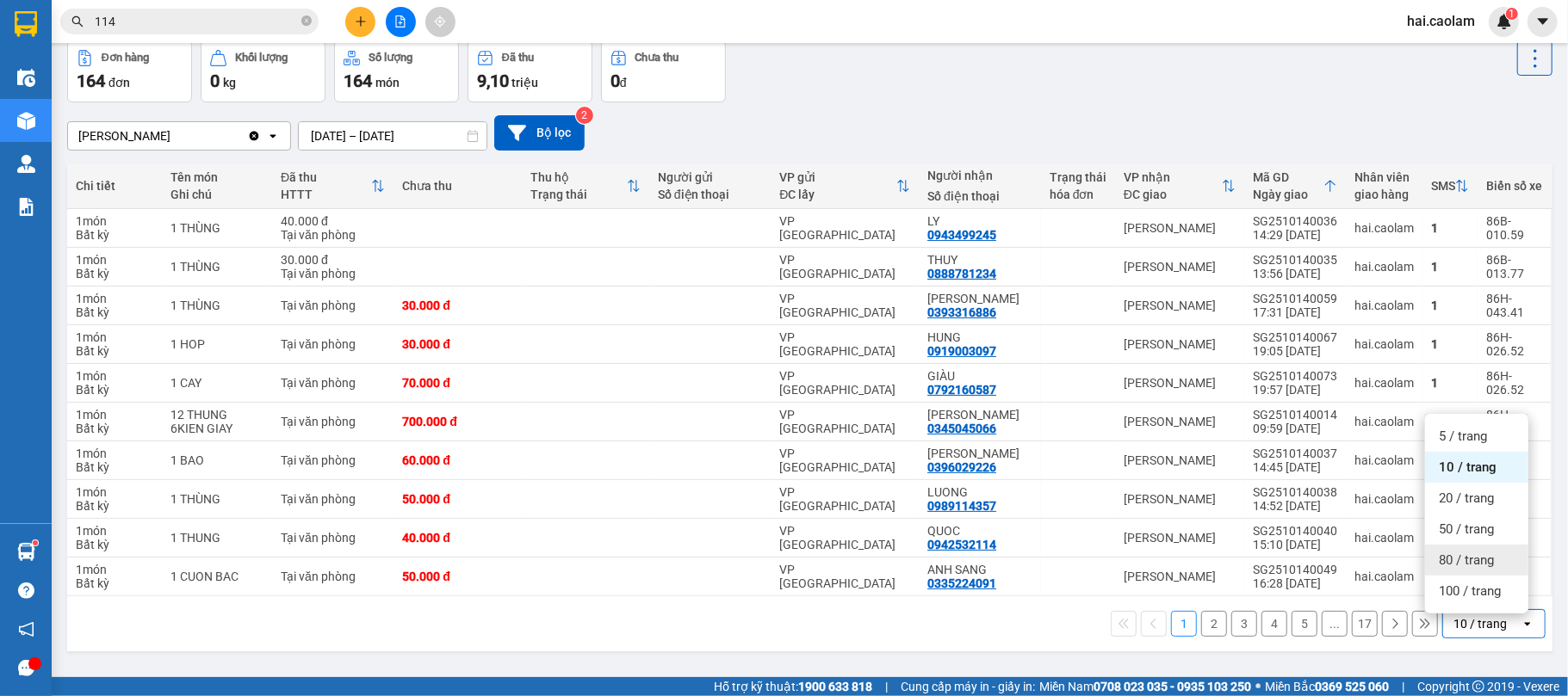
click at [1457, 572] on div "80 / trang" at bounding box center [1476, 560] width 103 height 31
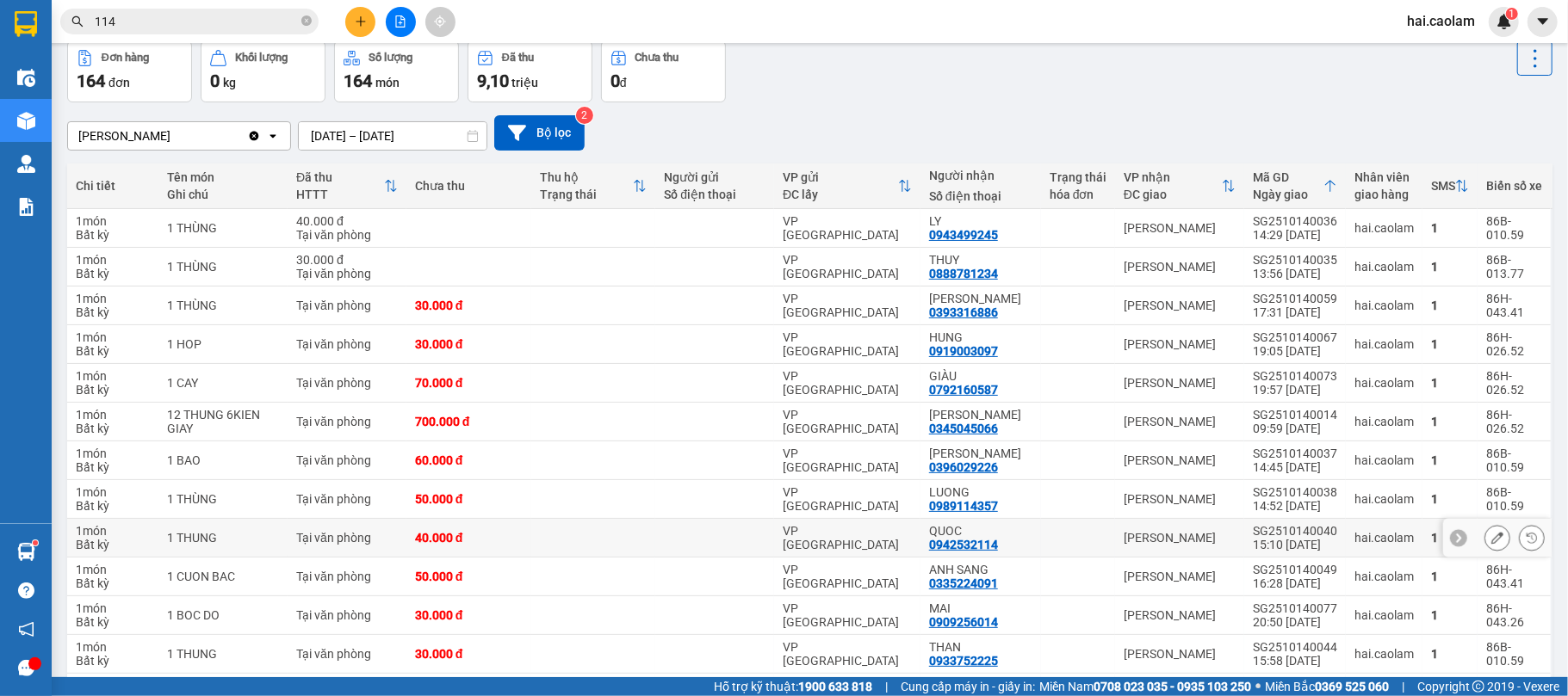
scroll to position [0, 0]
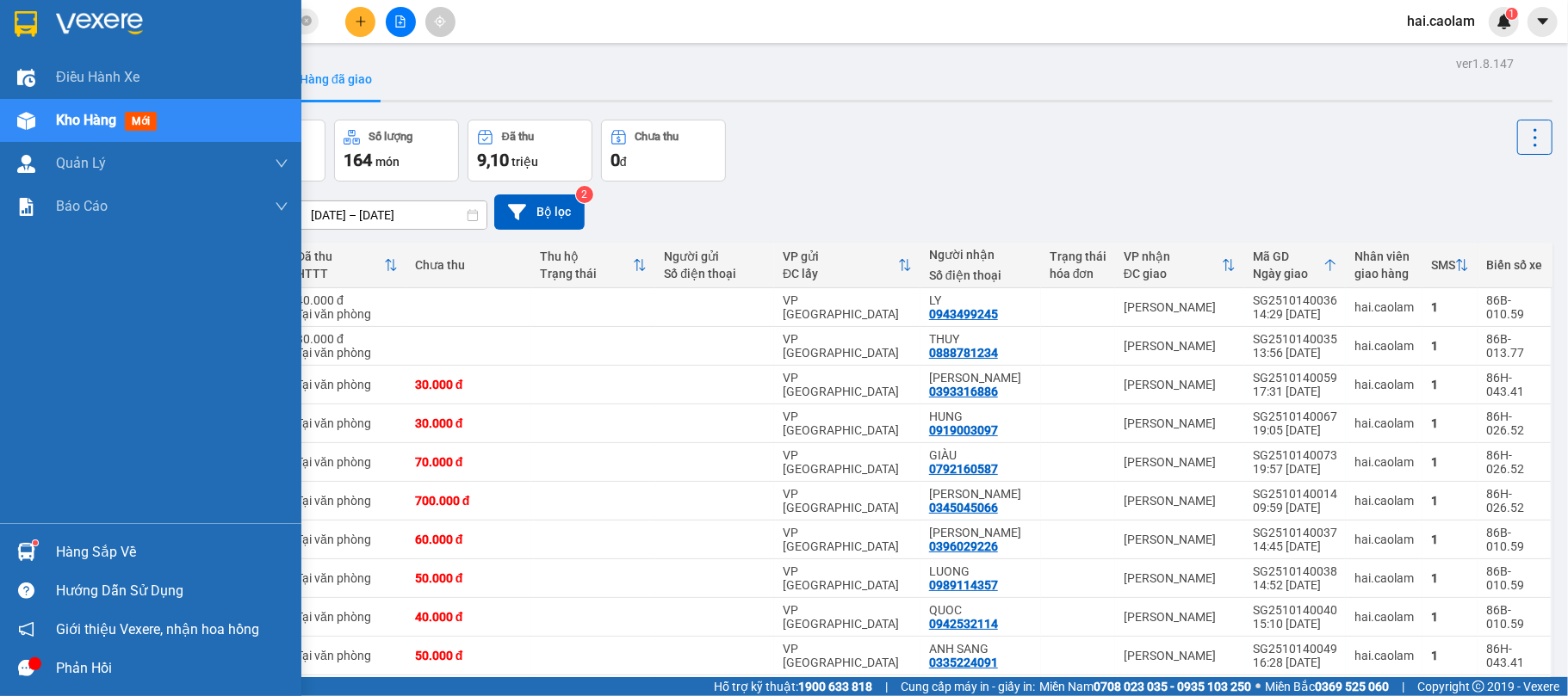
click at [35, 554] on img at bounding box center [26, 552] width 18 height 18
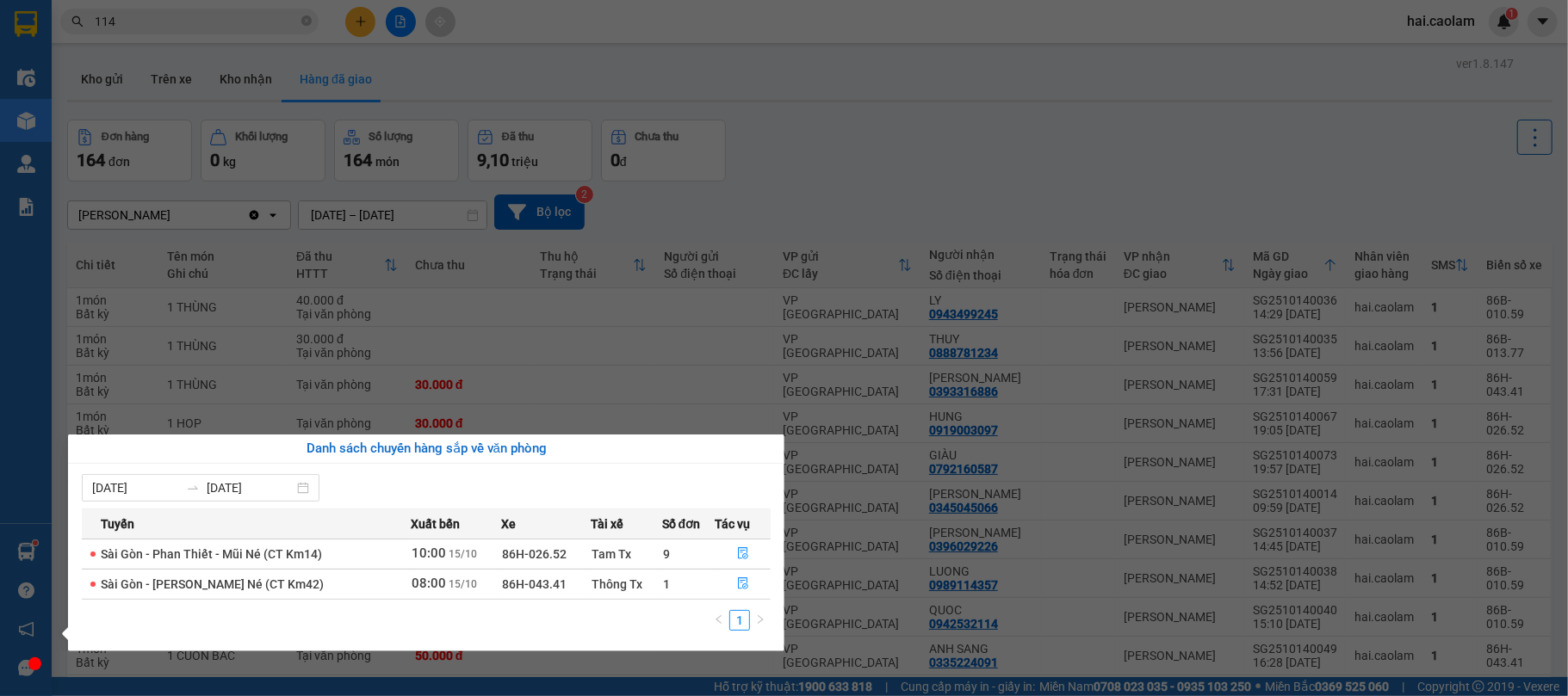
click at [1, 303] on div "Điều [PERSON_NAME] xe Kho hàng mới [PERSON_NAME] [PERSON_NAME] [PERSON_NAME] lý…" at bounding box center [26, 348] width 52 height 696
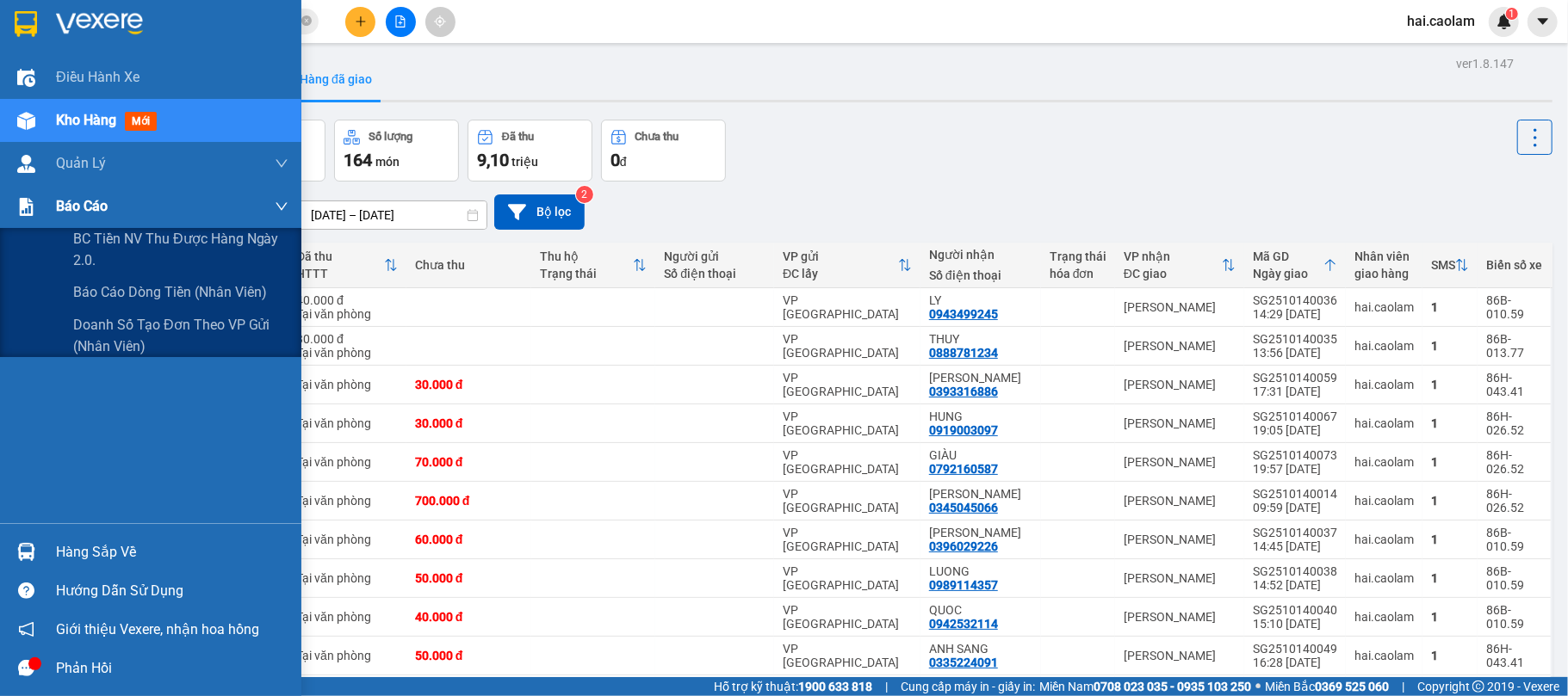
click at [19, 200] on img at bounding box center [26, 207] width 18 height 18
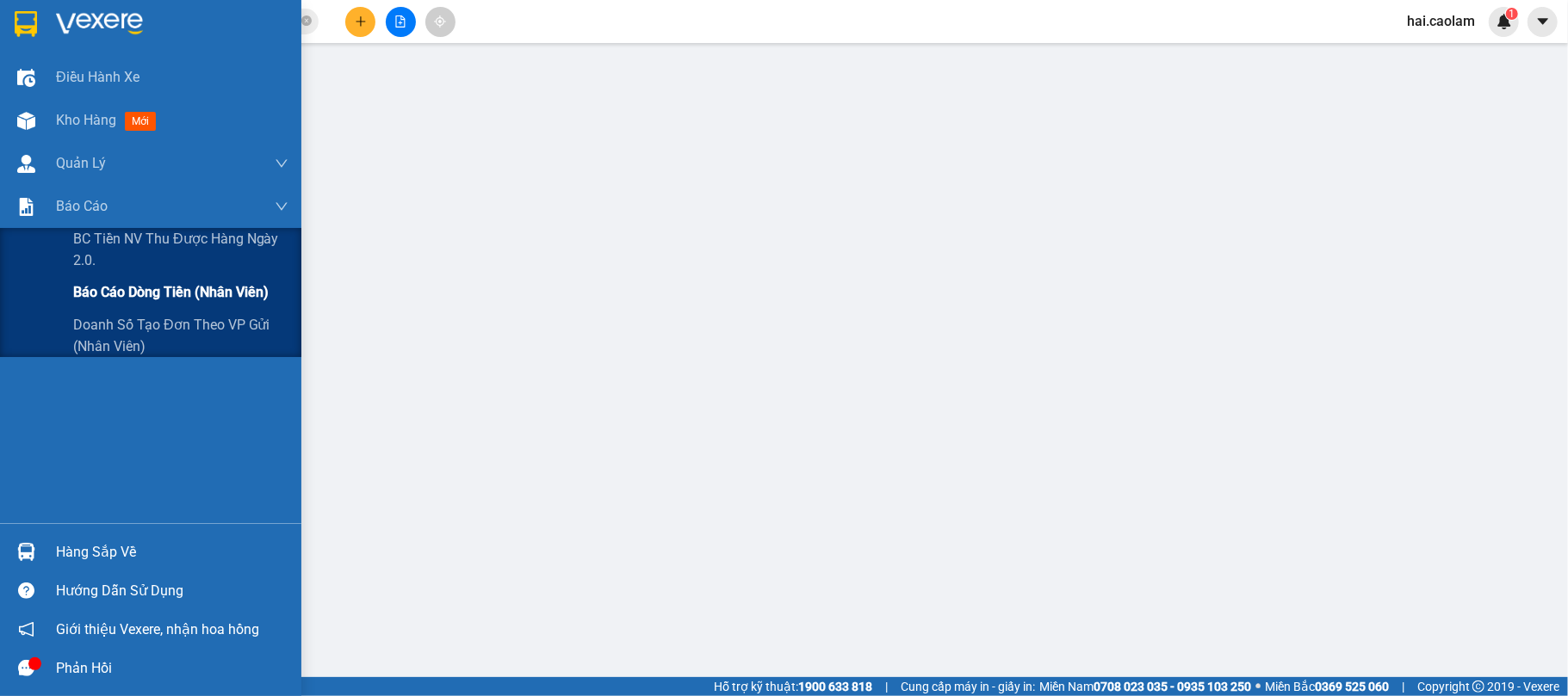
click at [170, 290] on span "Báo cáo dòng tiền (nhân viên)" at bounding box center [170, 292] width 196 height 21
